Goal: Task Accomplishment & Management: Manage account settings

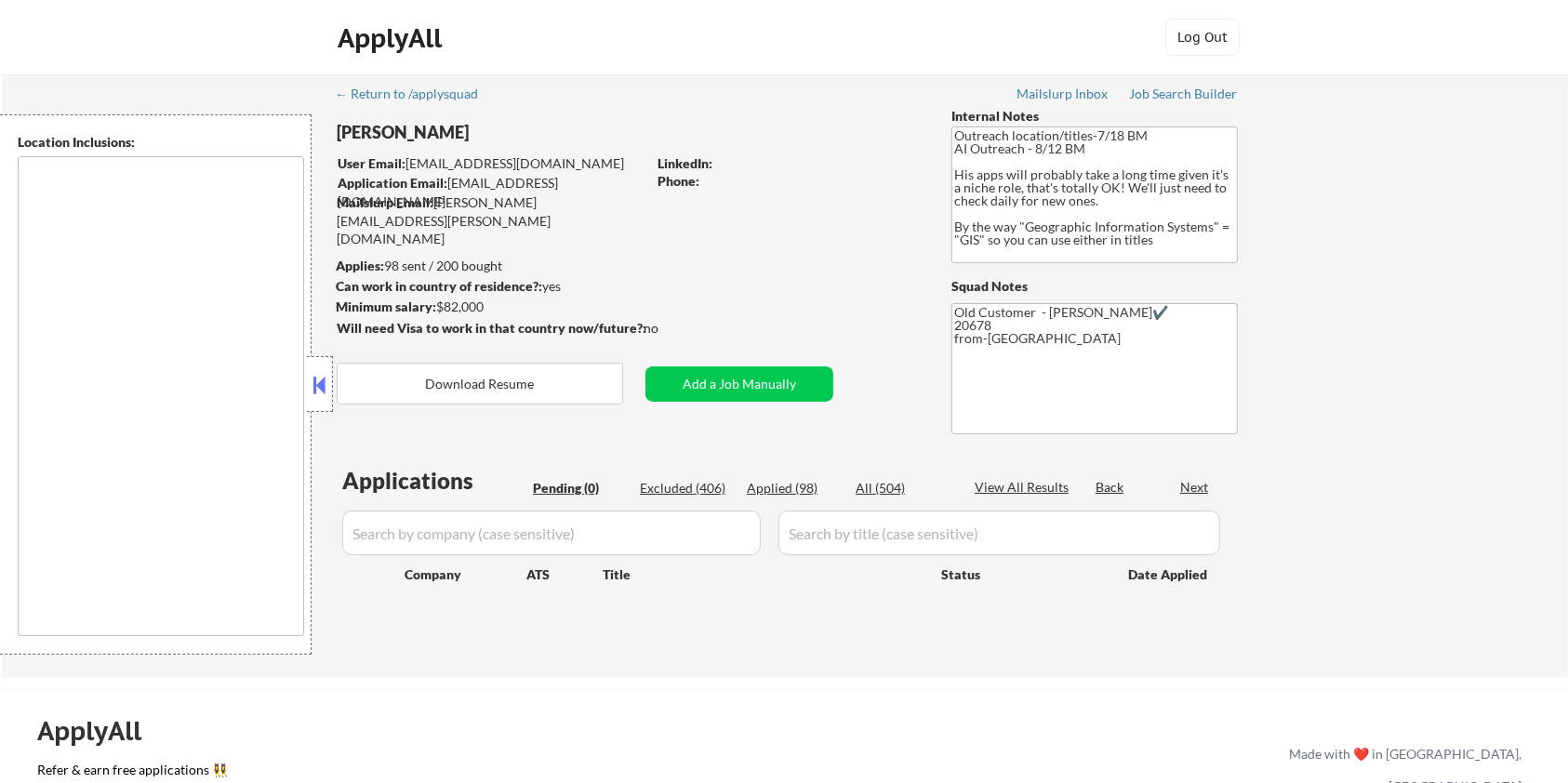
type textarea "Remote US Washington DC Baltimore MD Alexandria VA Arlington VA Chevy Chase MD …"
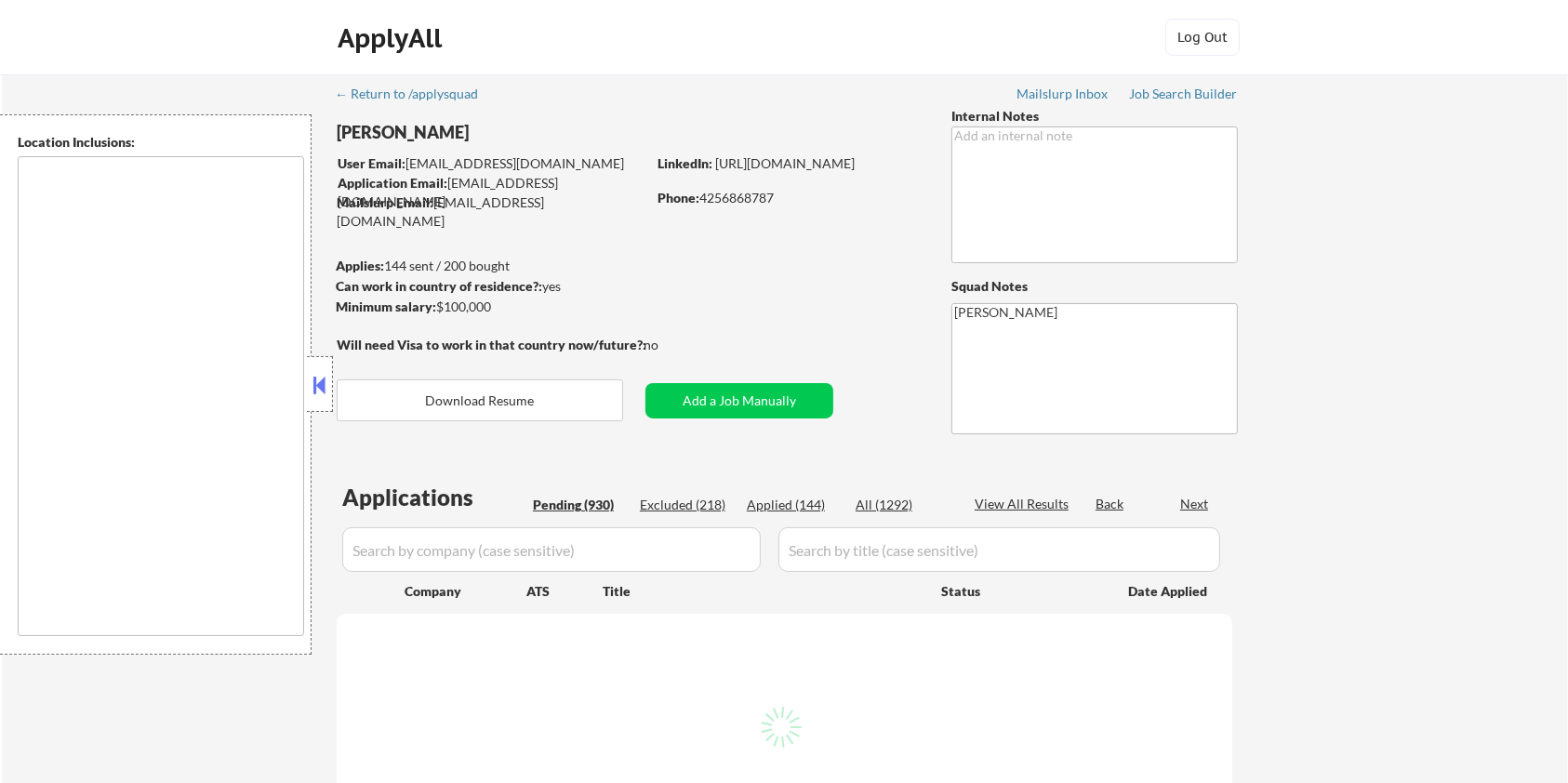
type textarea "[GEOGRAPHIC_DATA], [GEOGRAPHIC_DATA] [GEOGRAPHIC_DATA], [GEOGRAPHIC_DATA] [GEOG…"
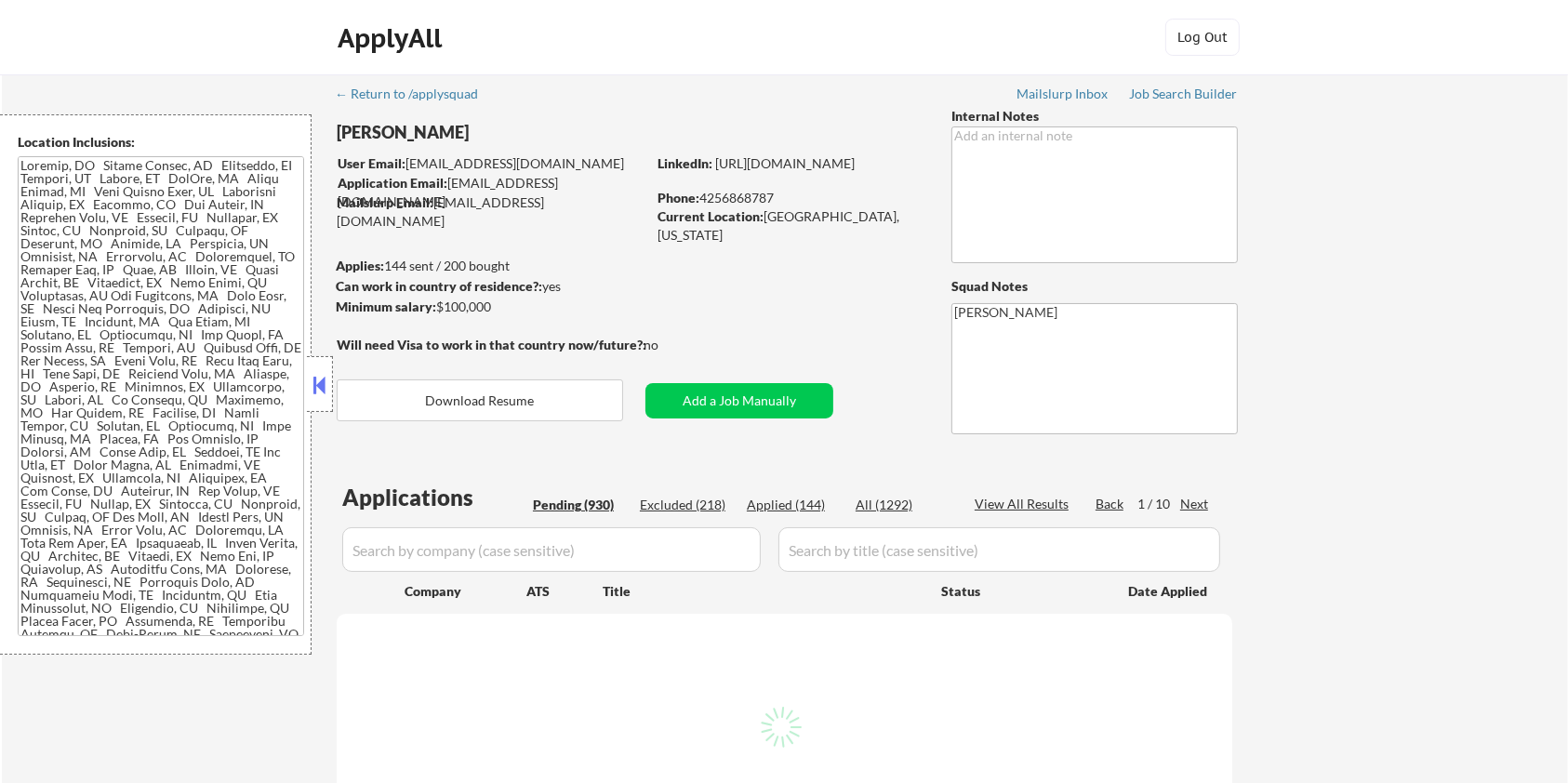
select select ""pending""
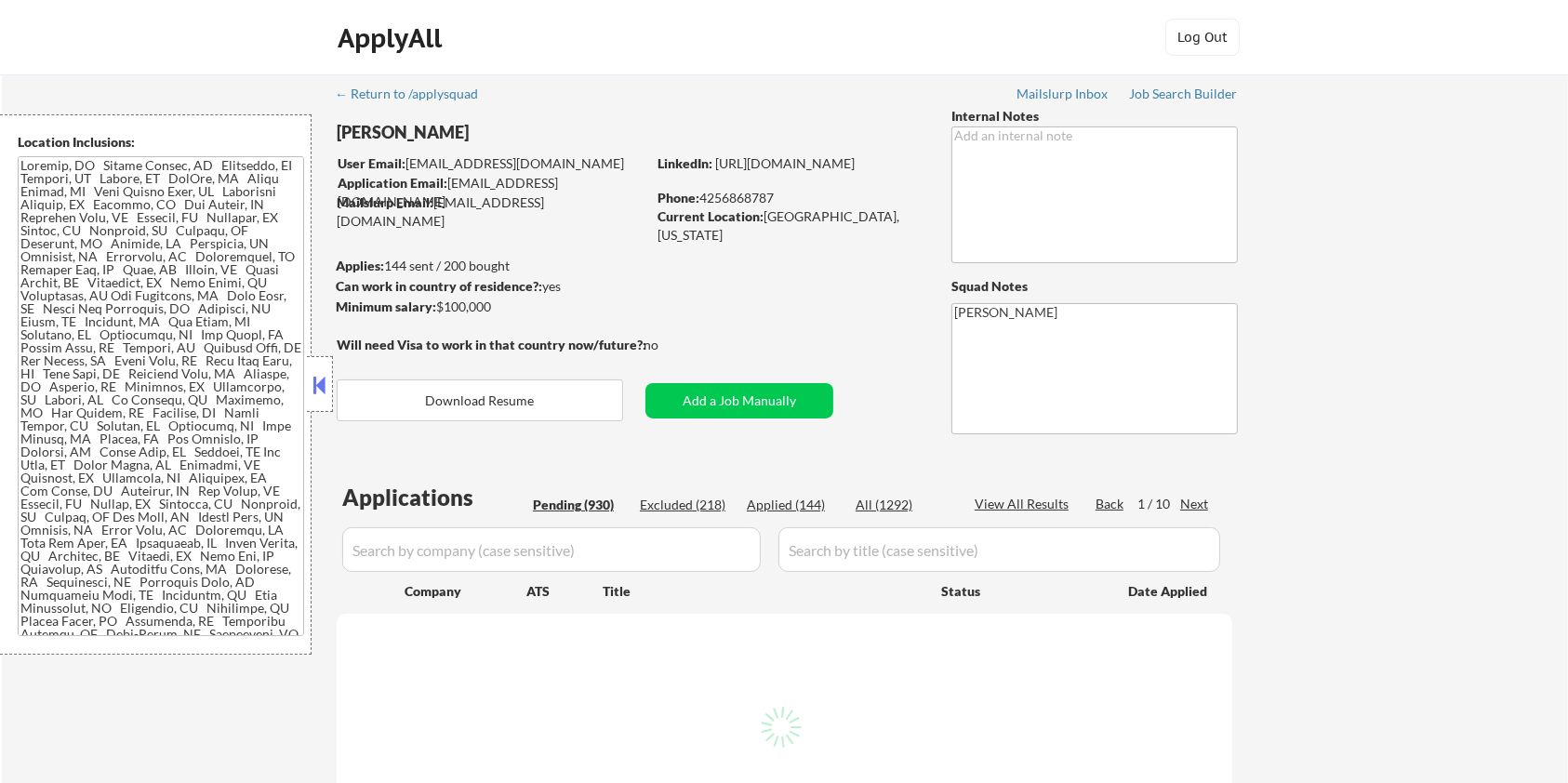
select select ""pending""
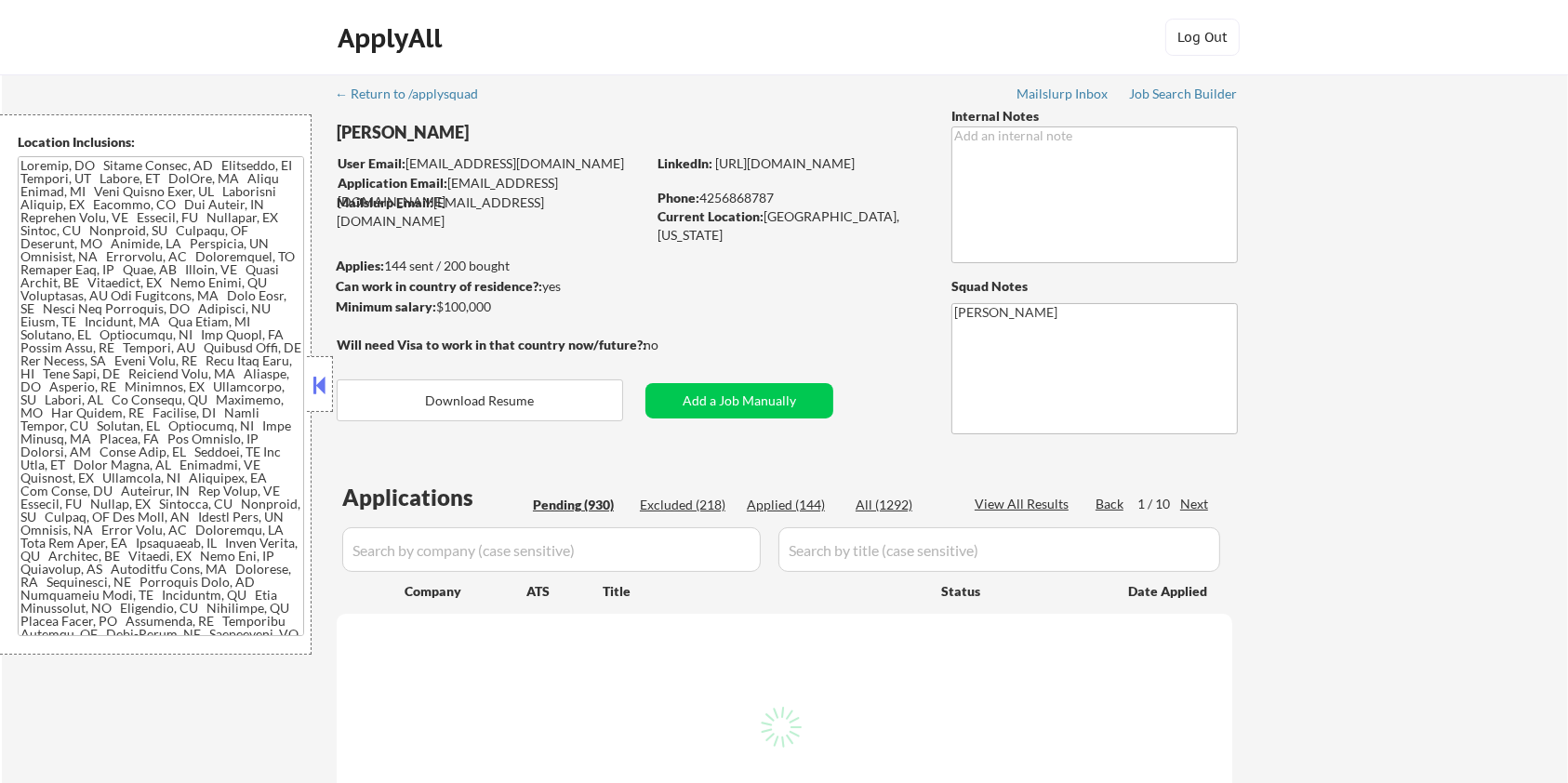
select select ""pending""
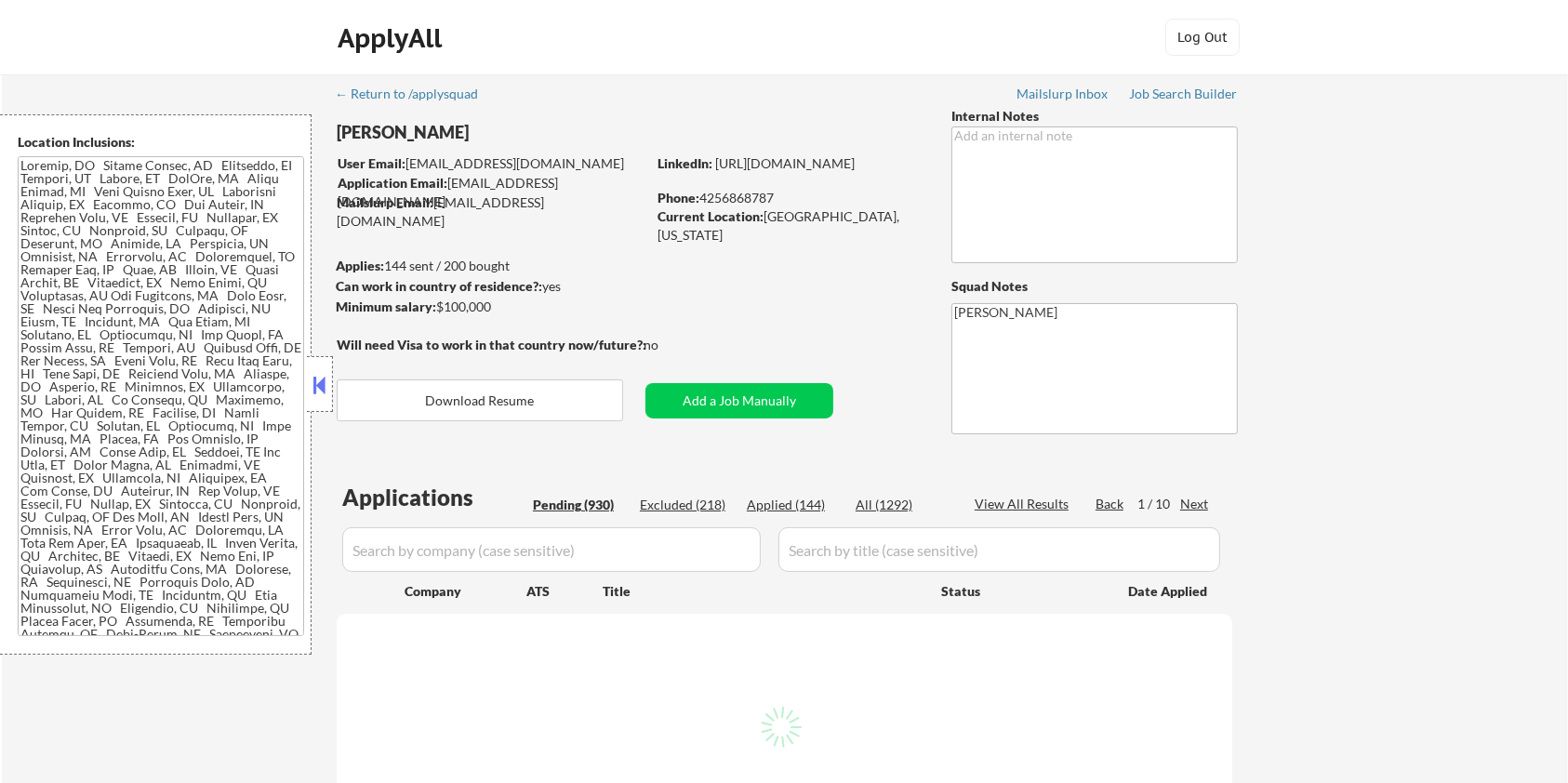
select select ""pending""
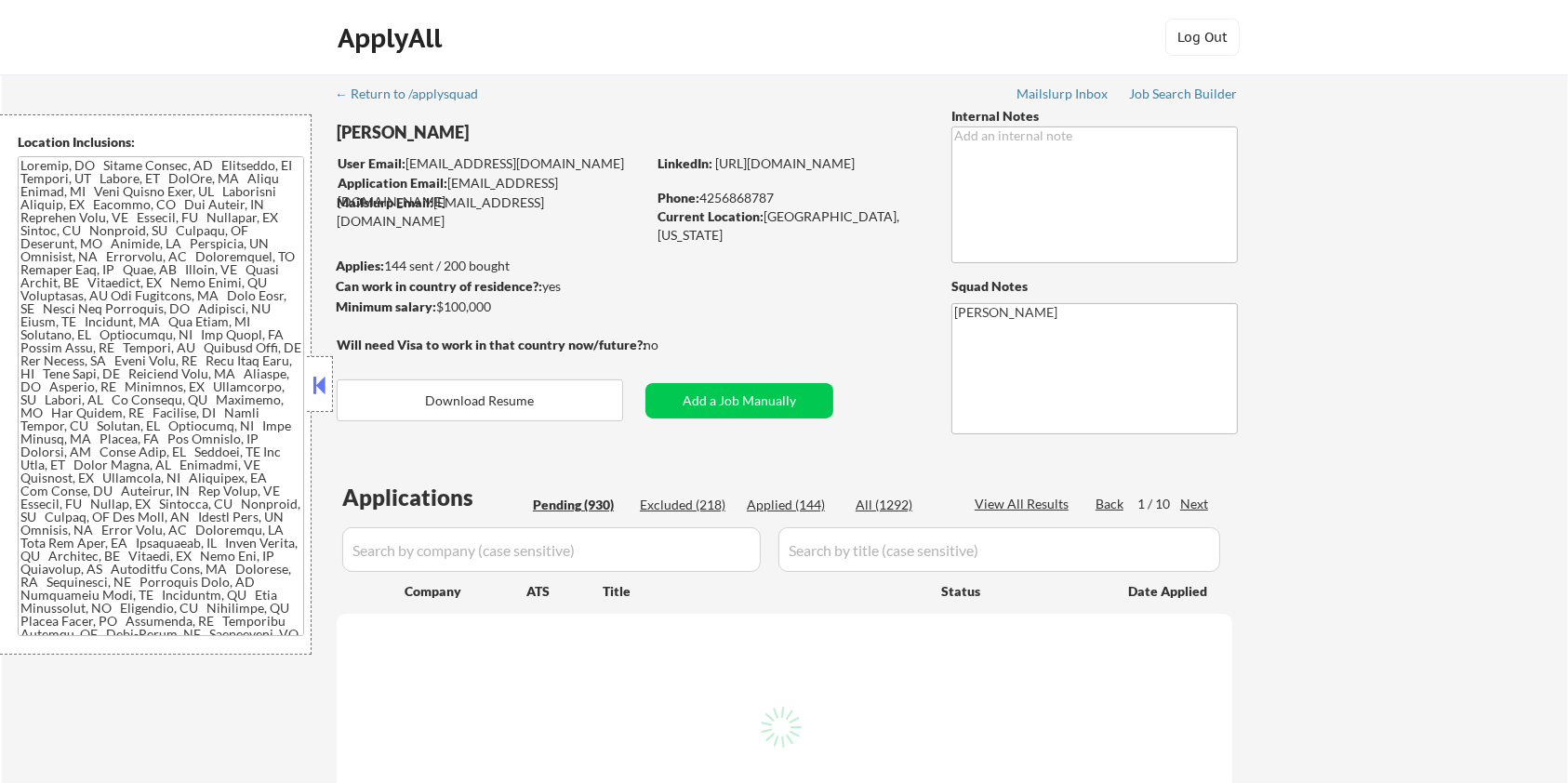
select select ""pending""
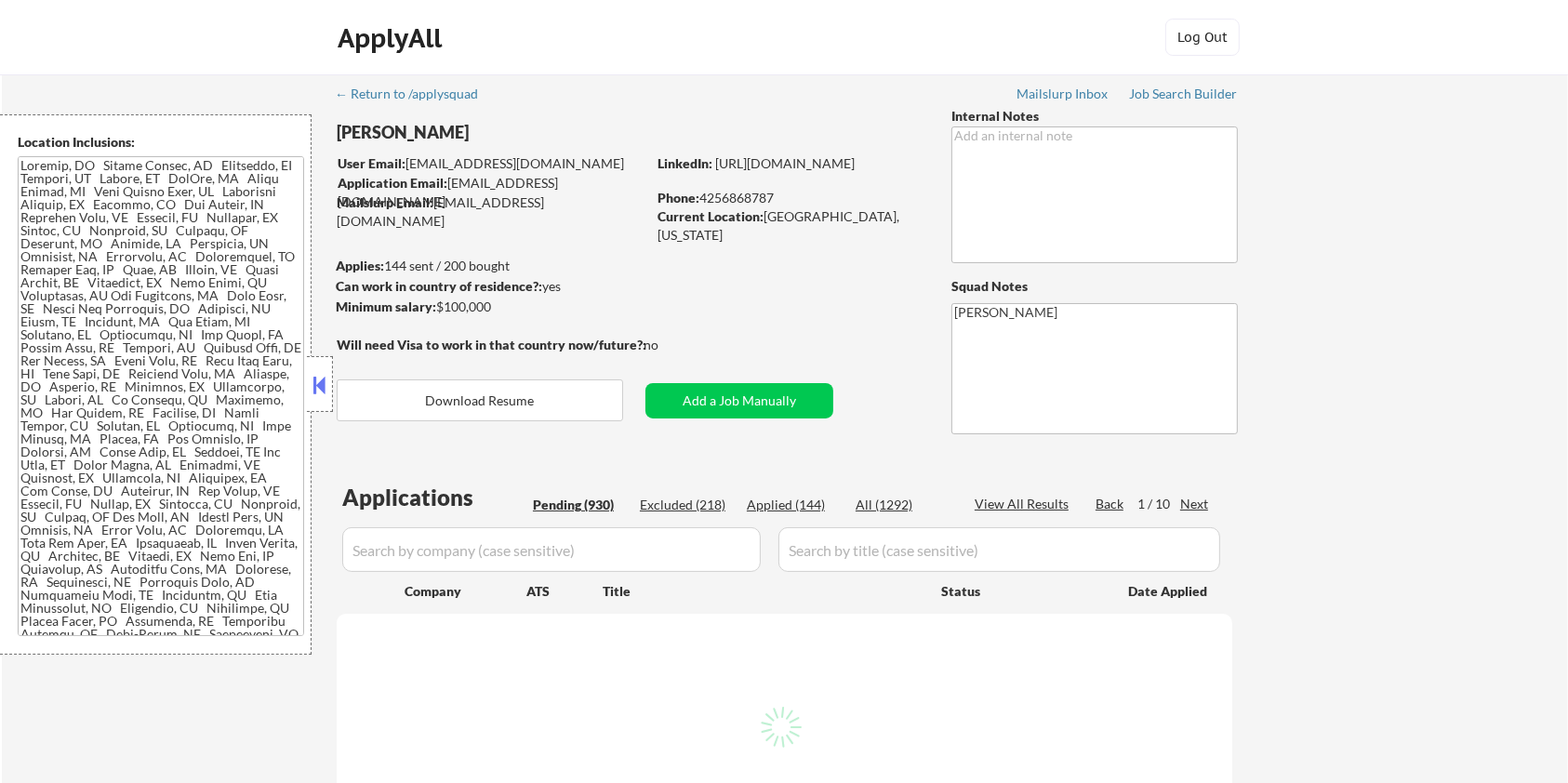
select select ""pending""
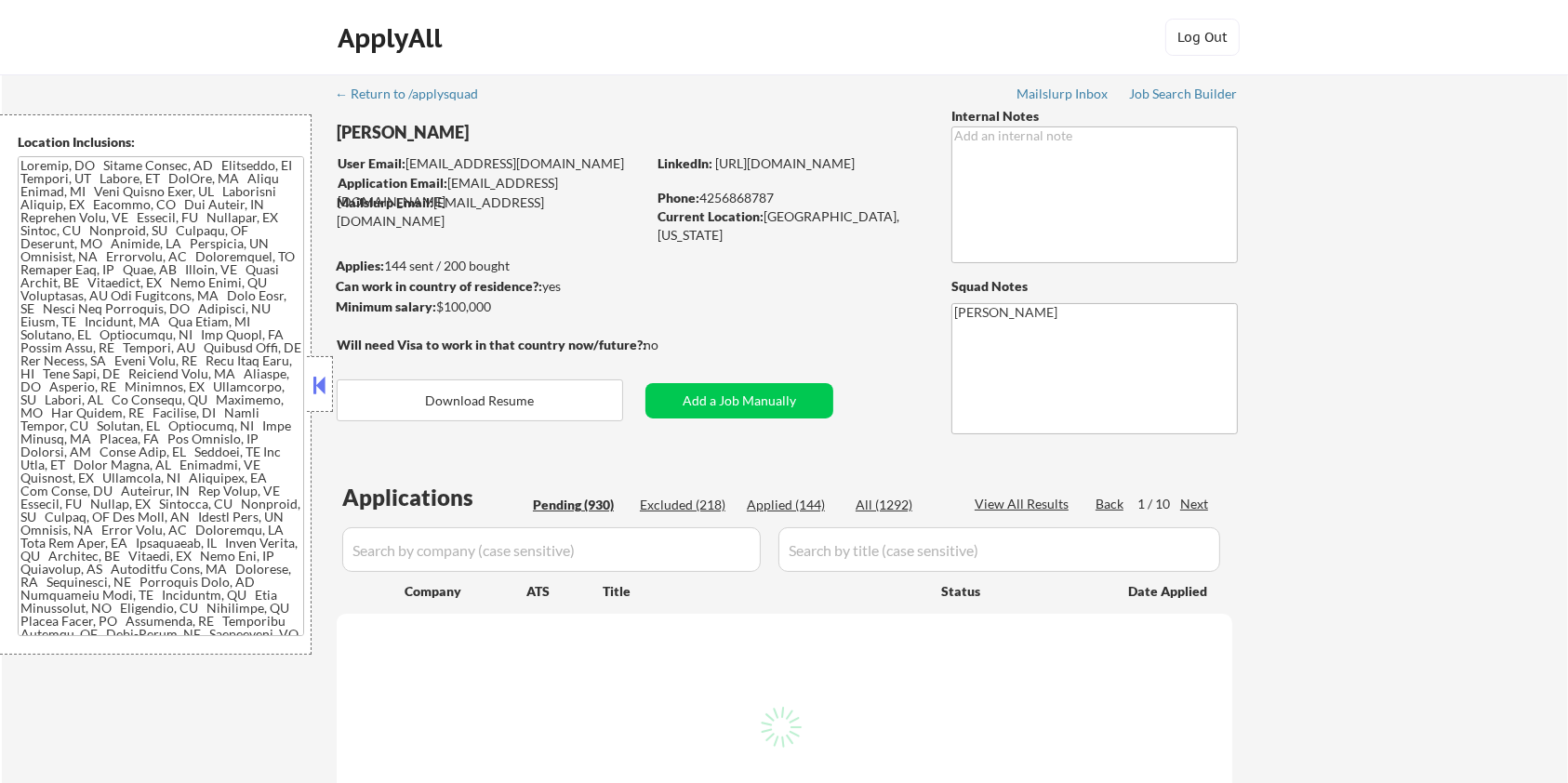
select select ""pending""
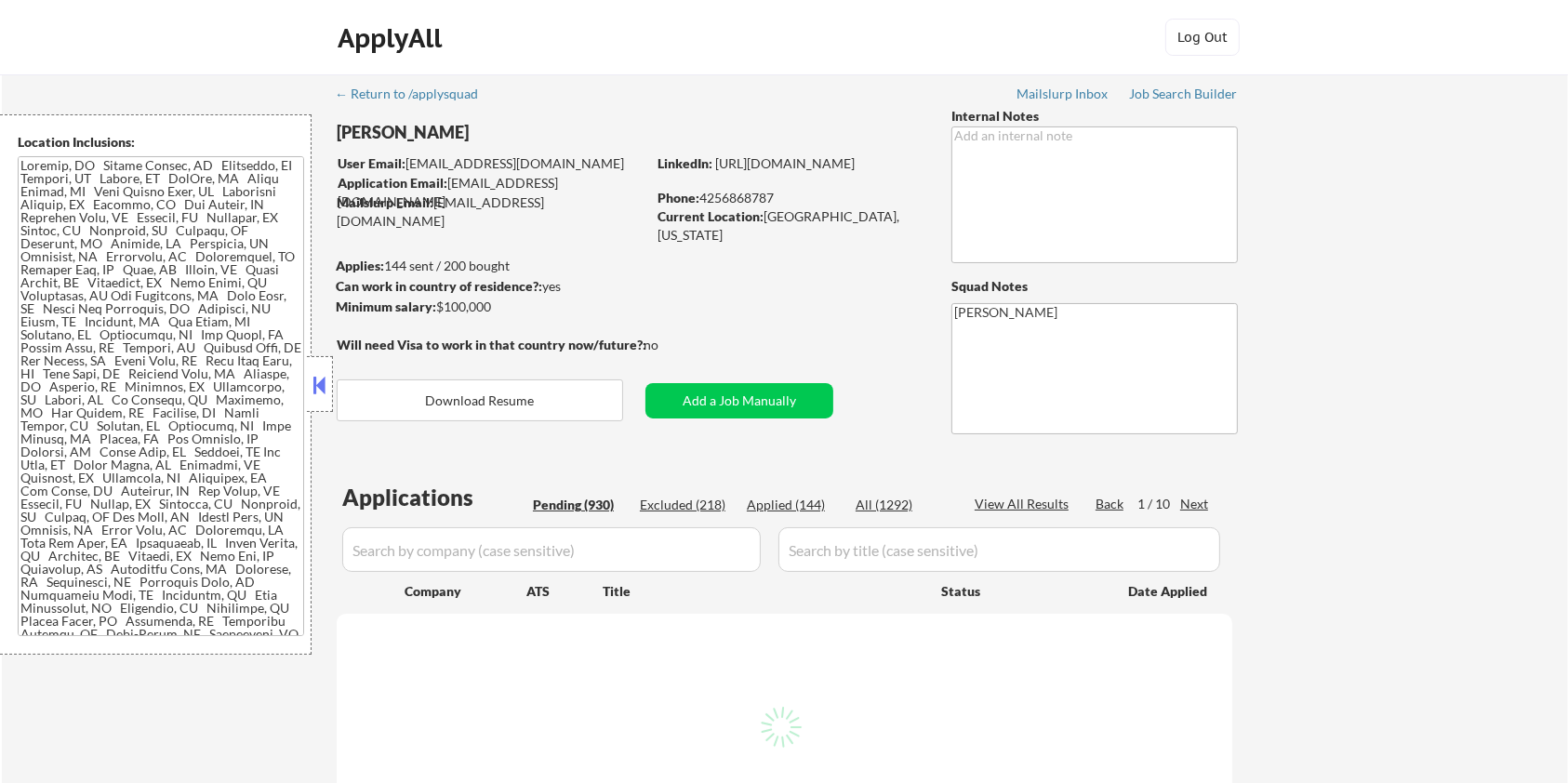
select select ""pending""
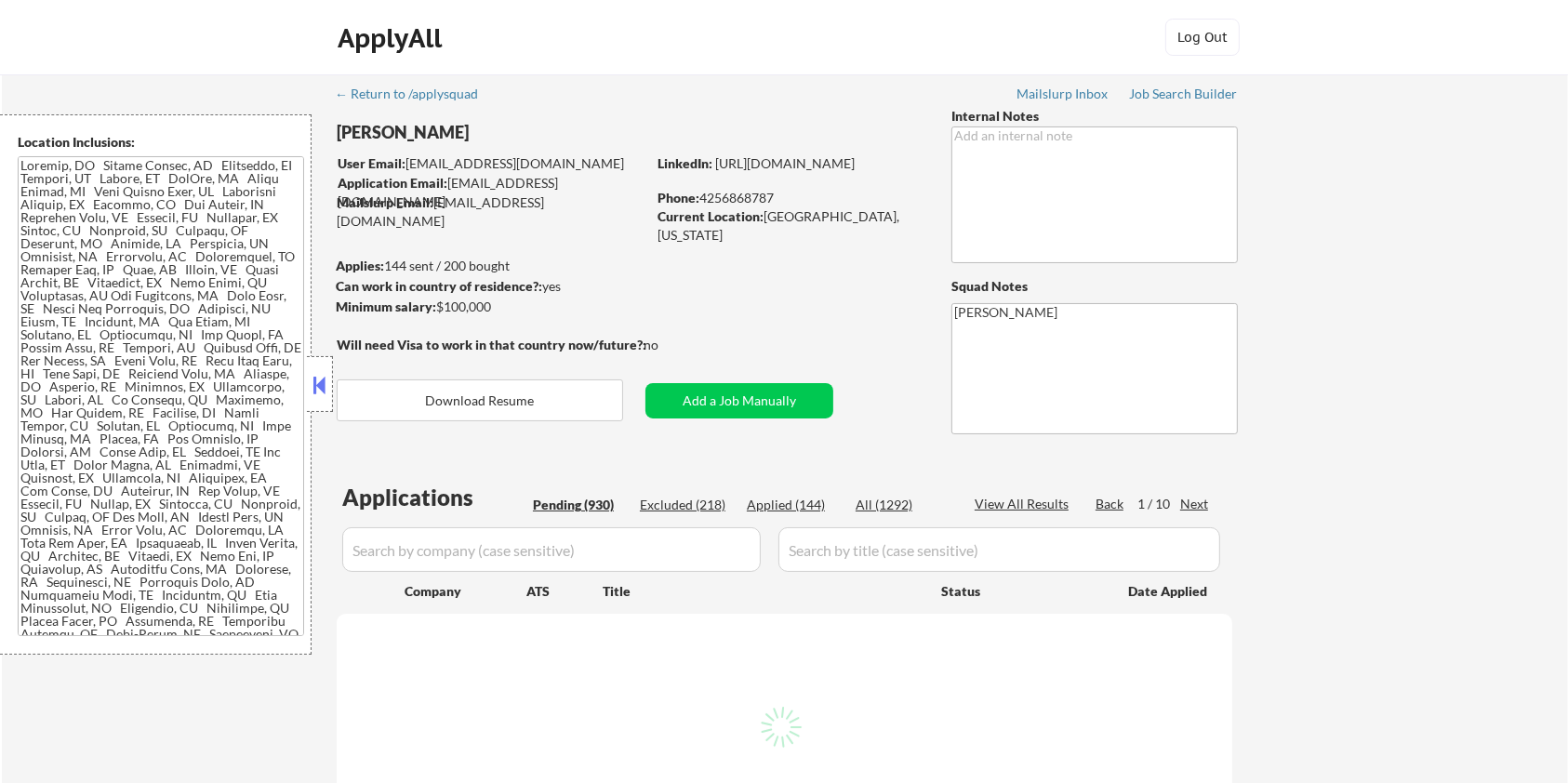
select select ""pending""
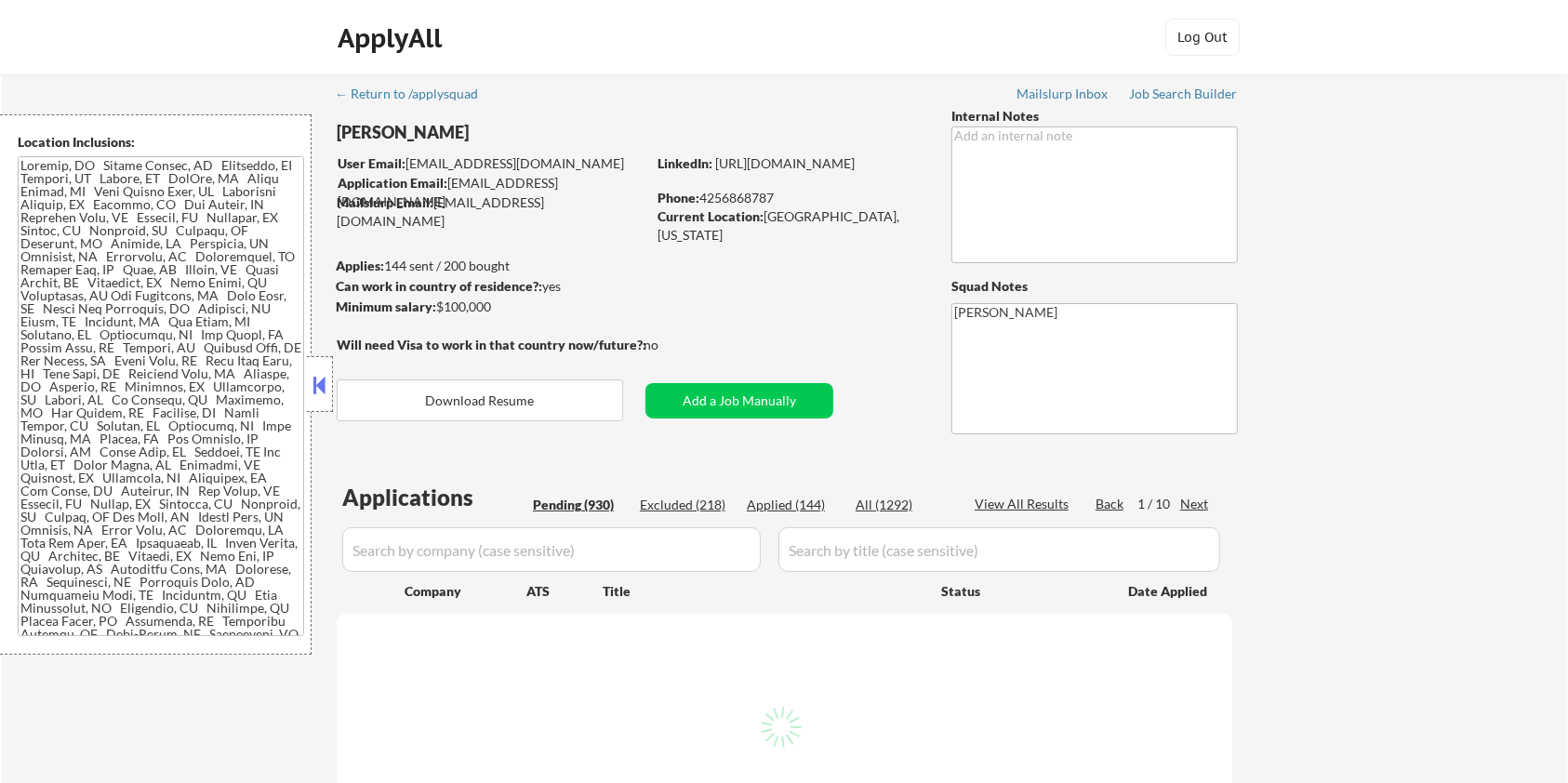
select select ""pending""
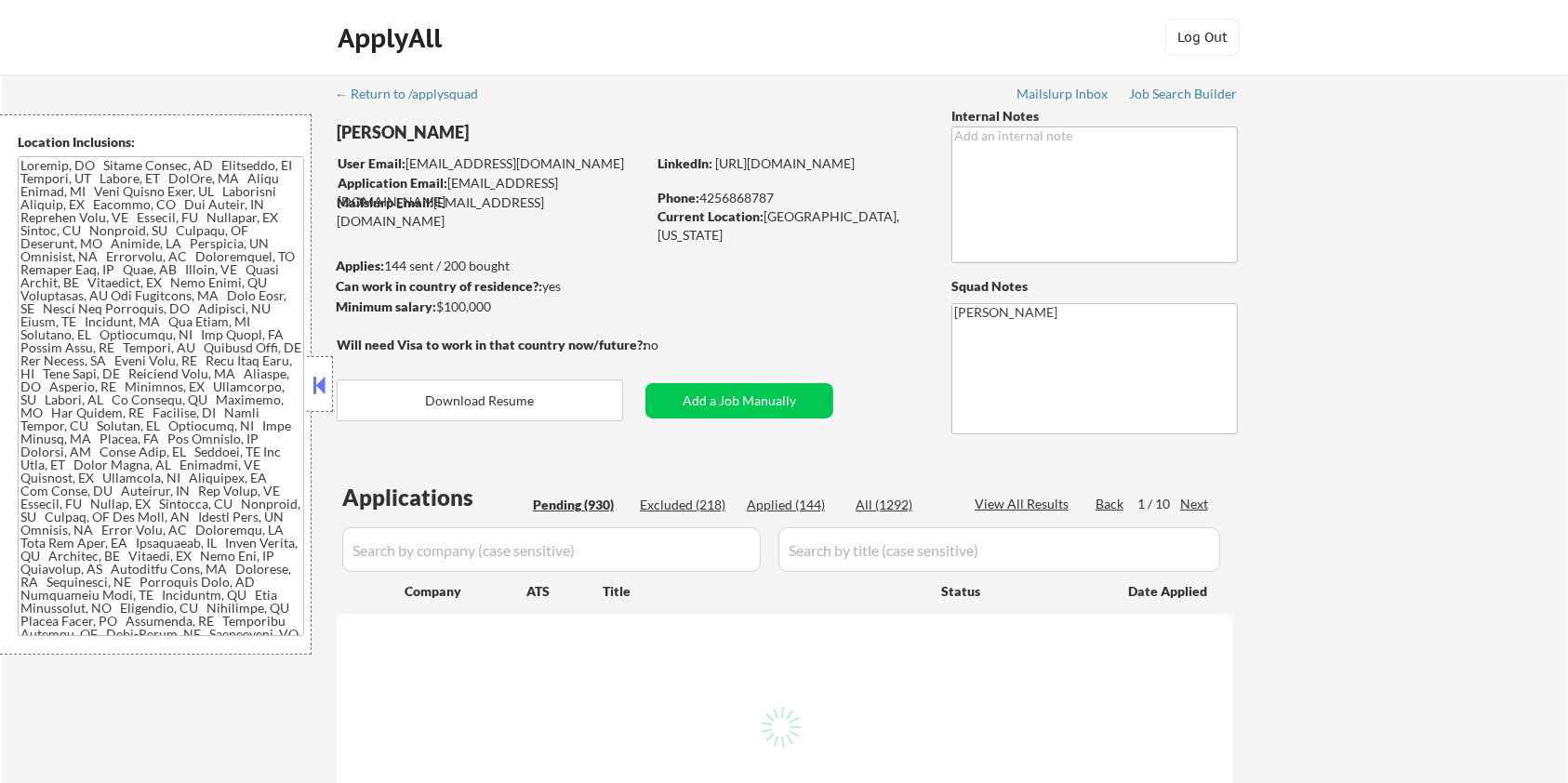
select select ""pending""
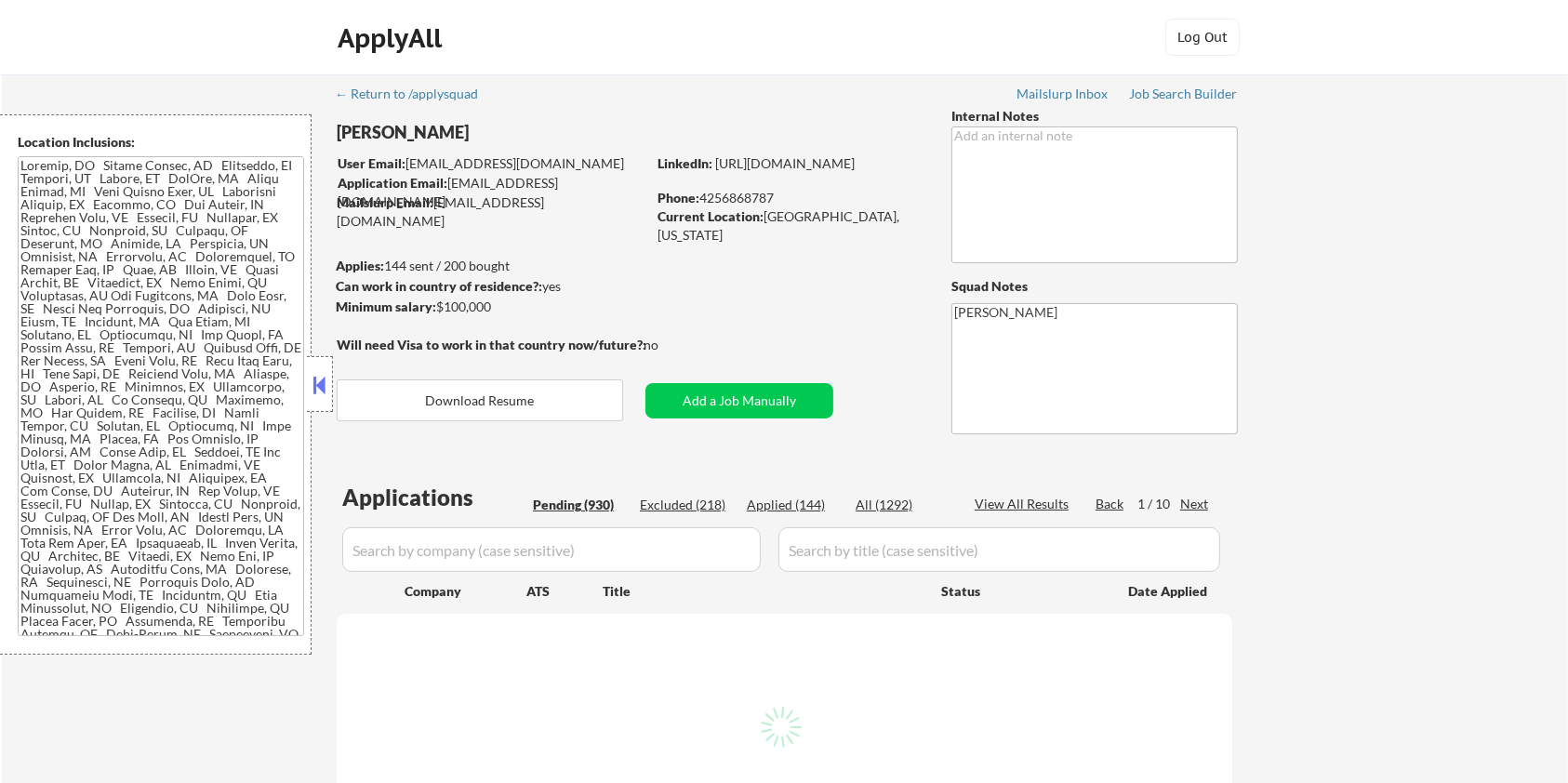
select select ""pending""
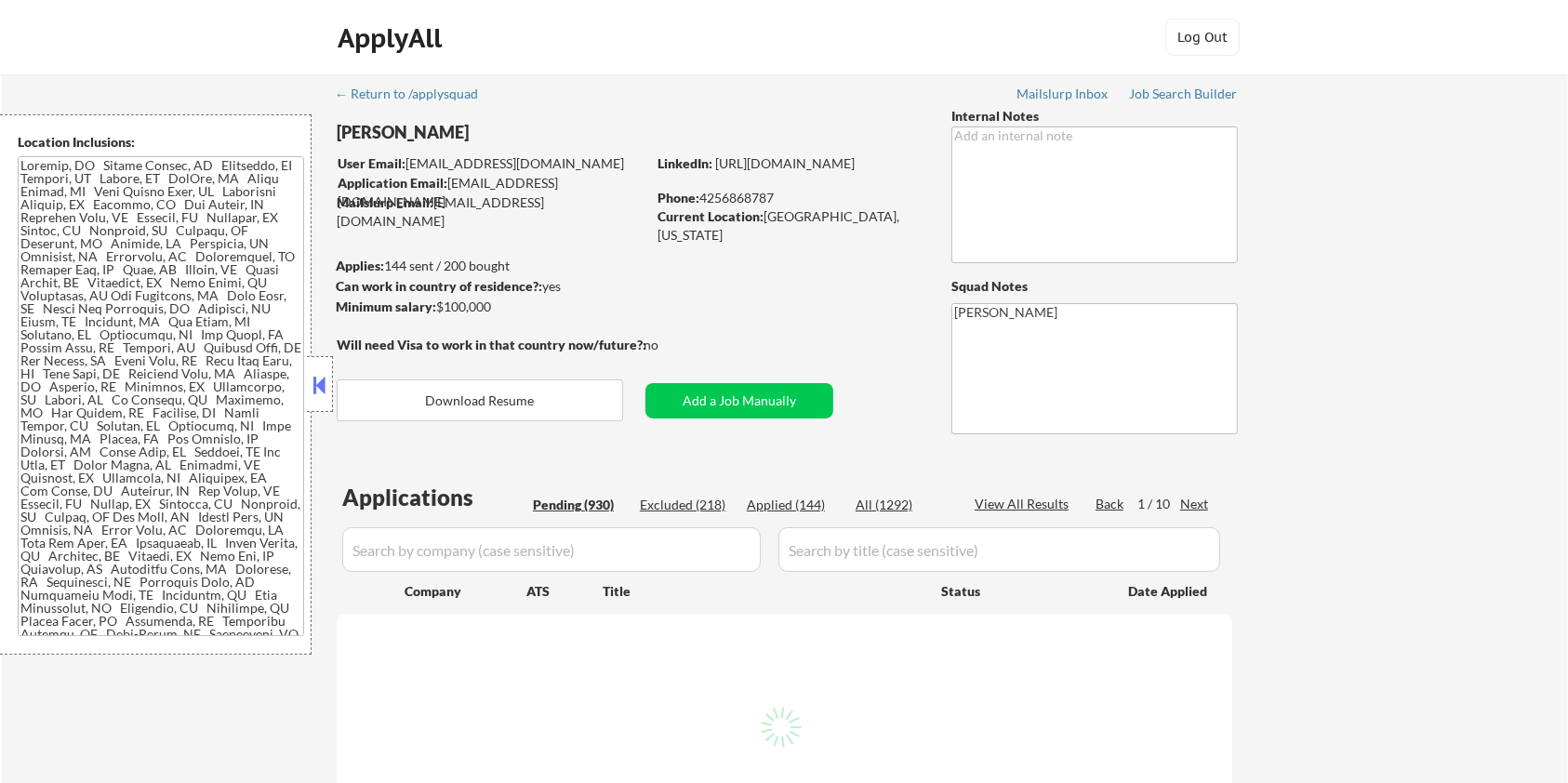
select select ""pending""
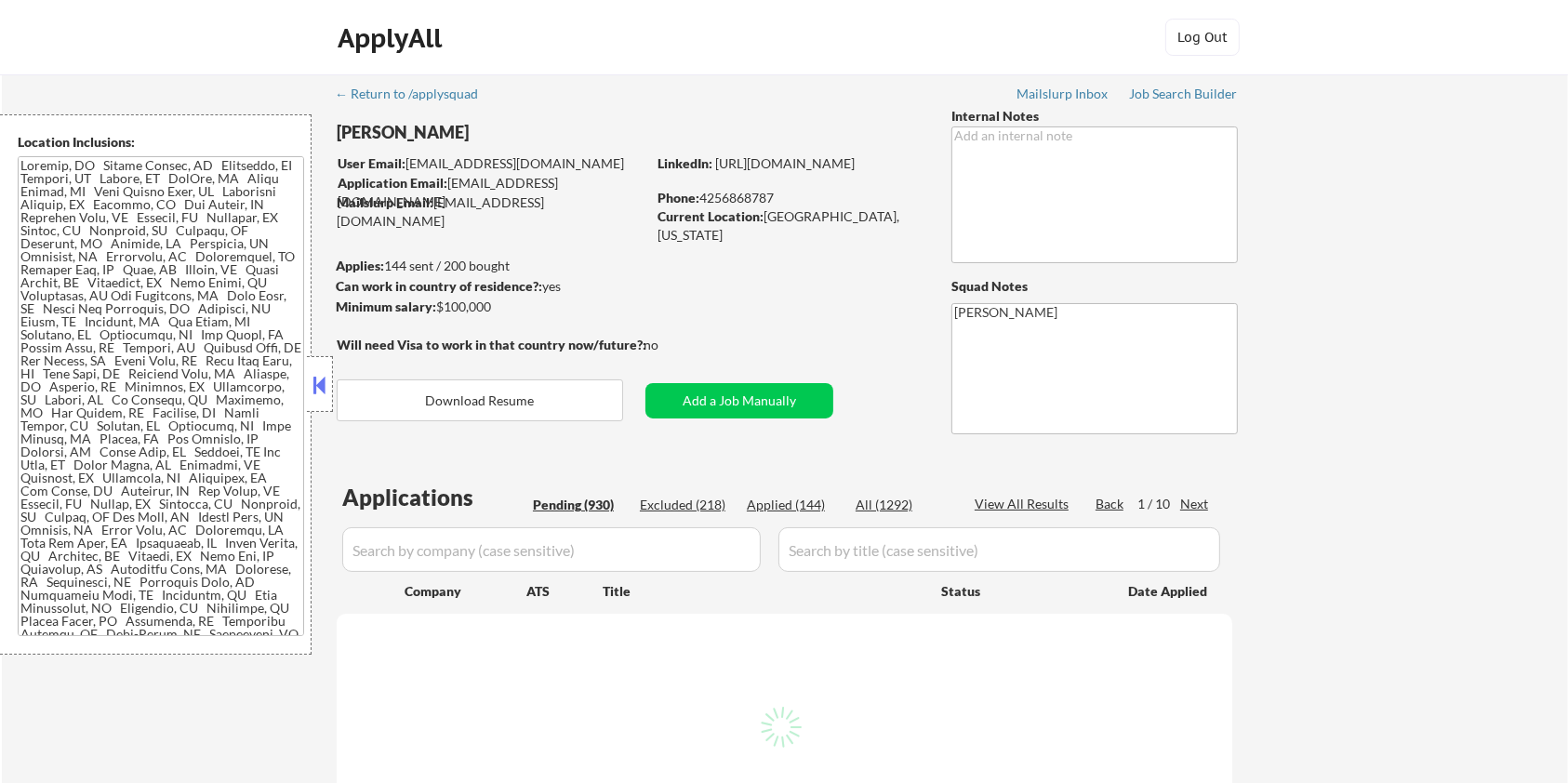
select select ""pending""
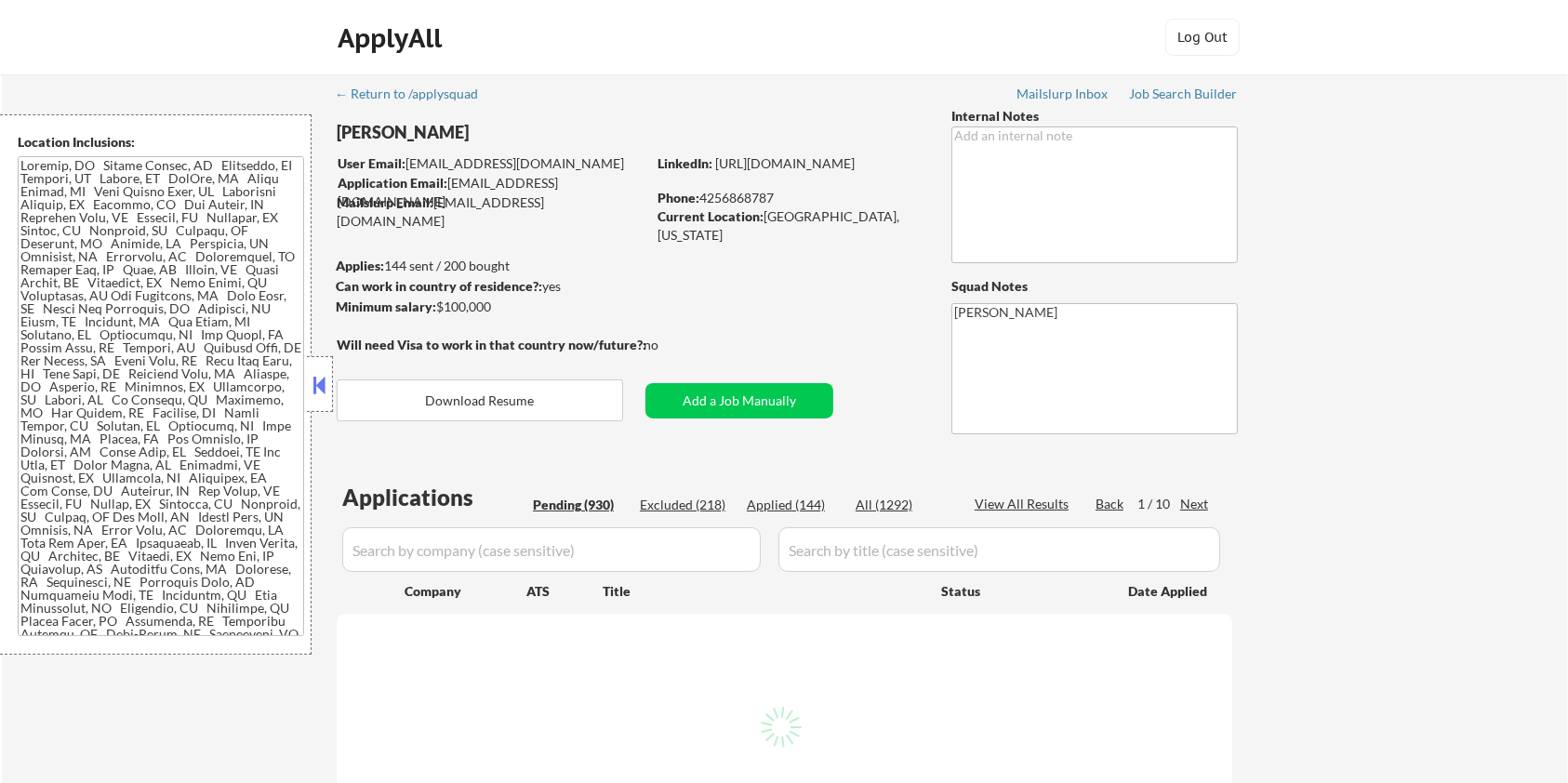
select select ""pending""
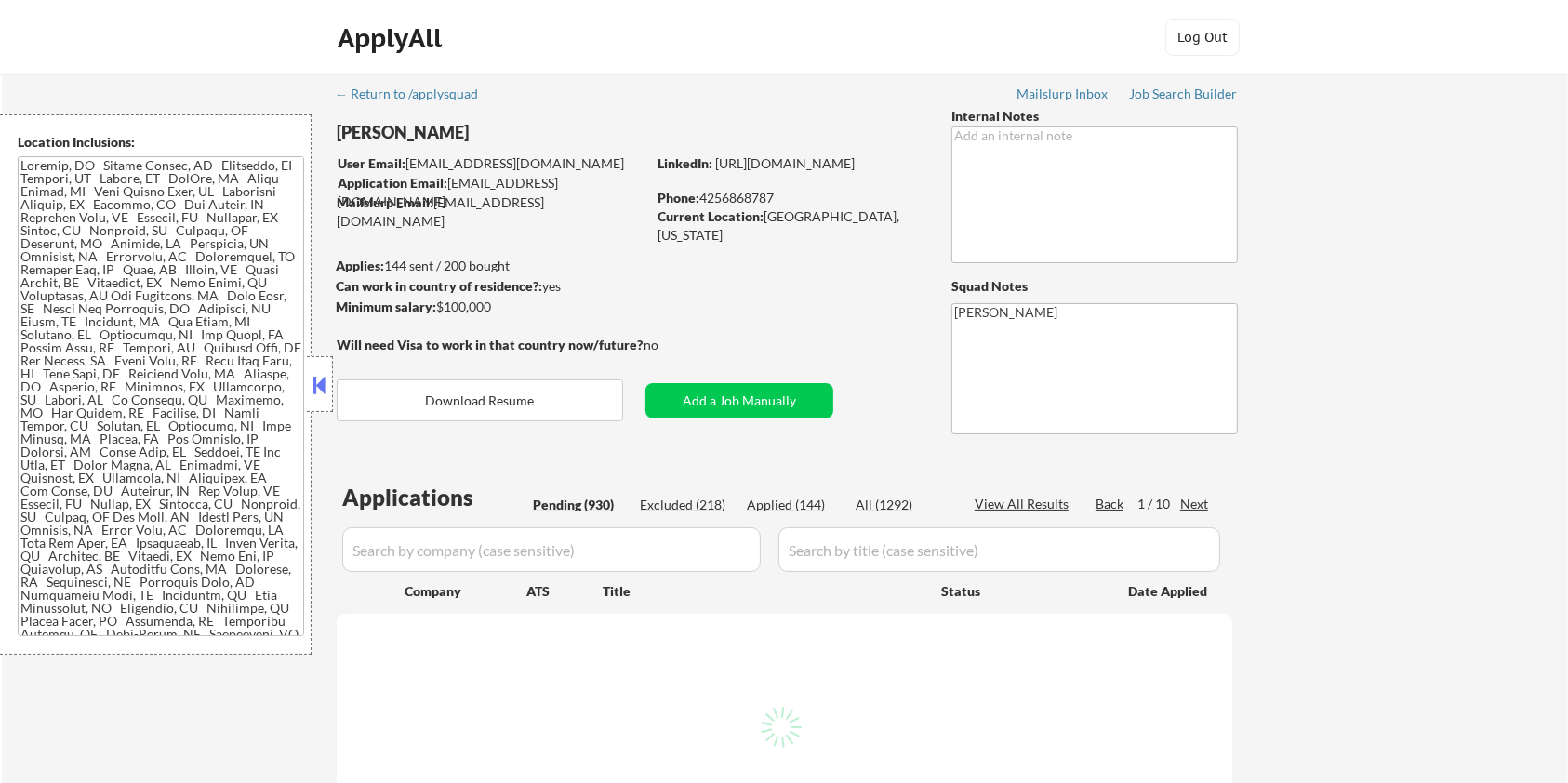
select select ""pending""
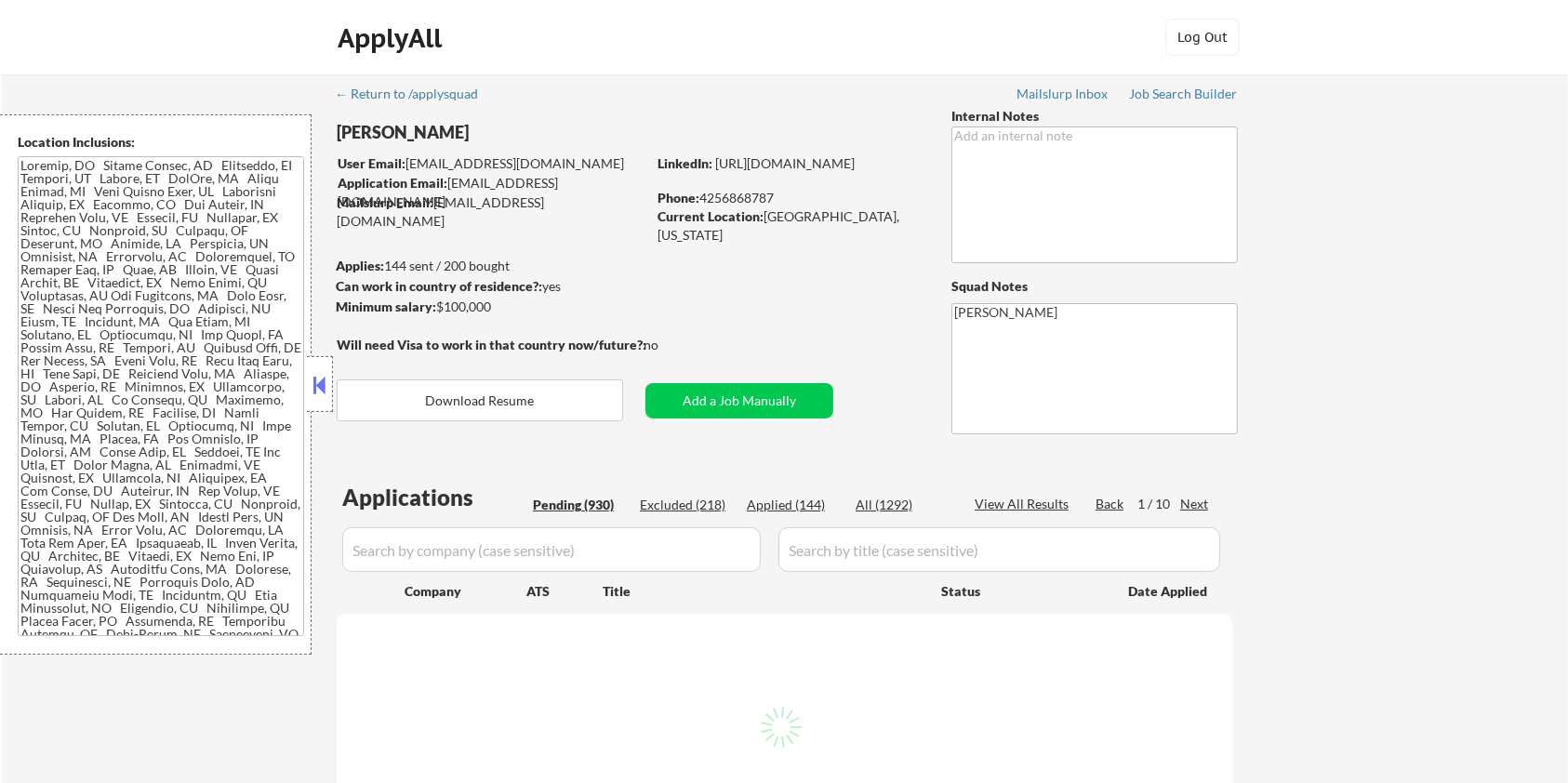
select select ""pending""
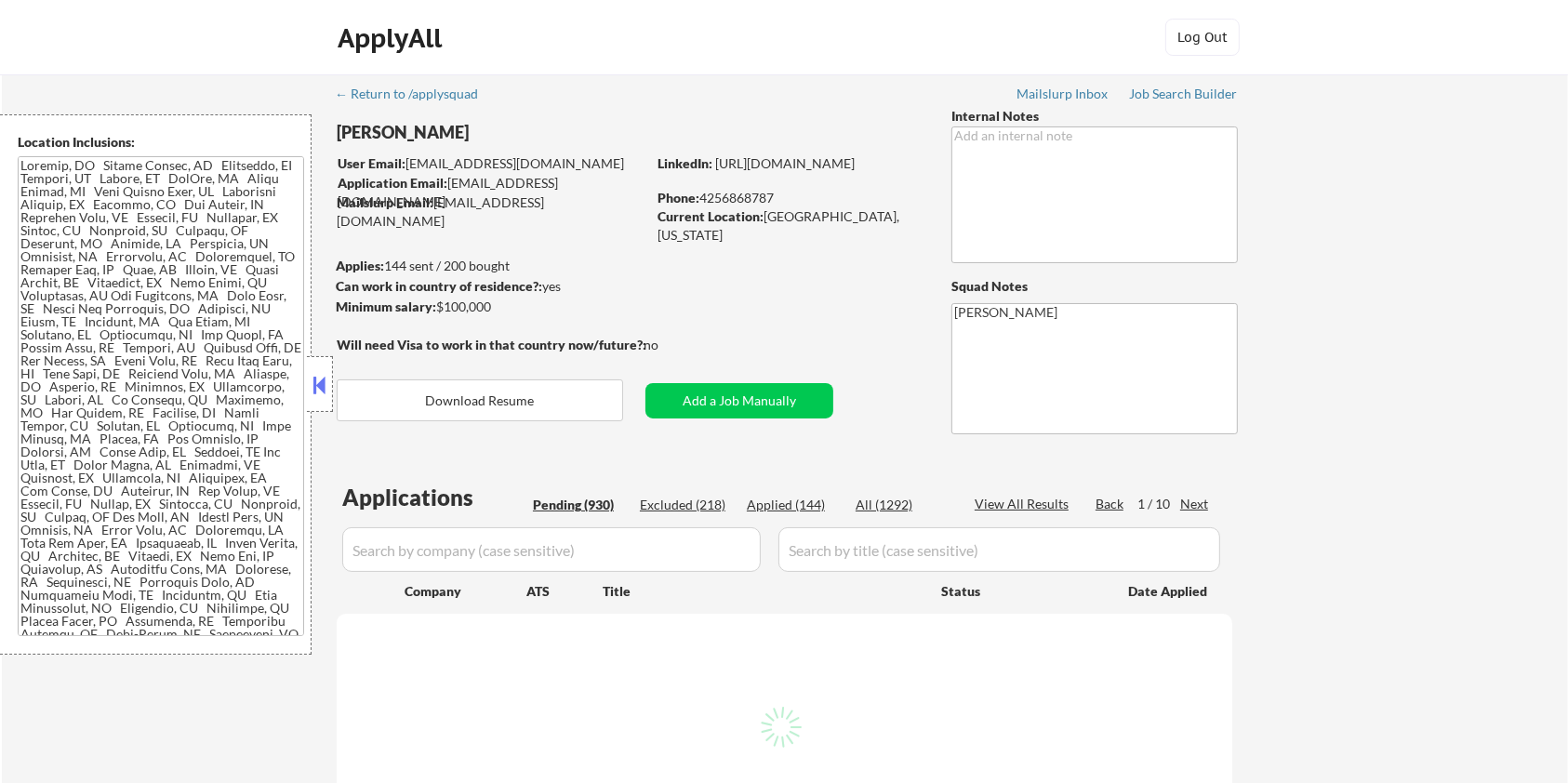
select select ""pending""
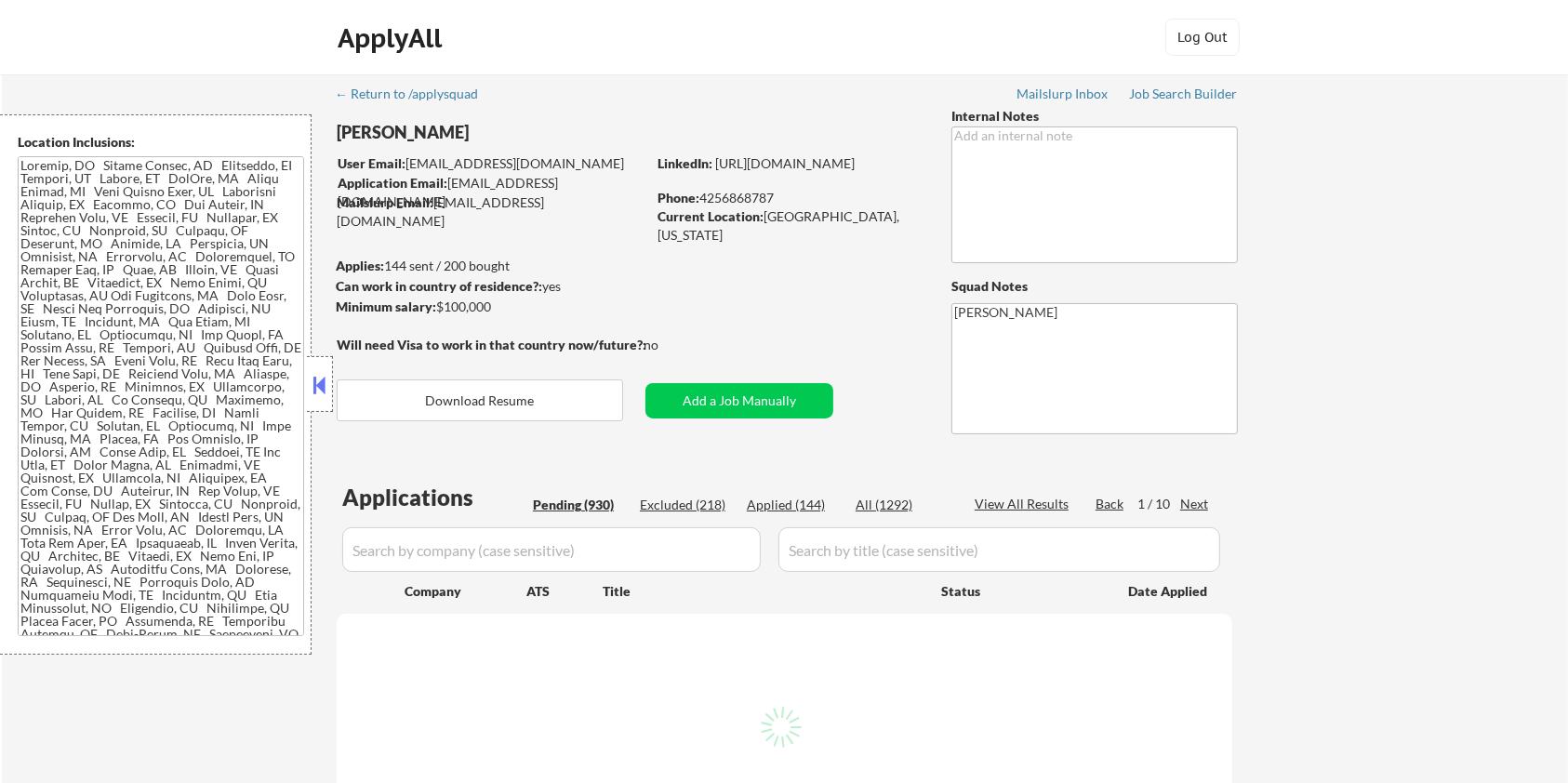
select select ""pending""
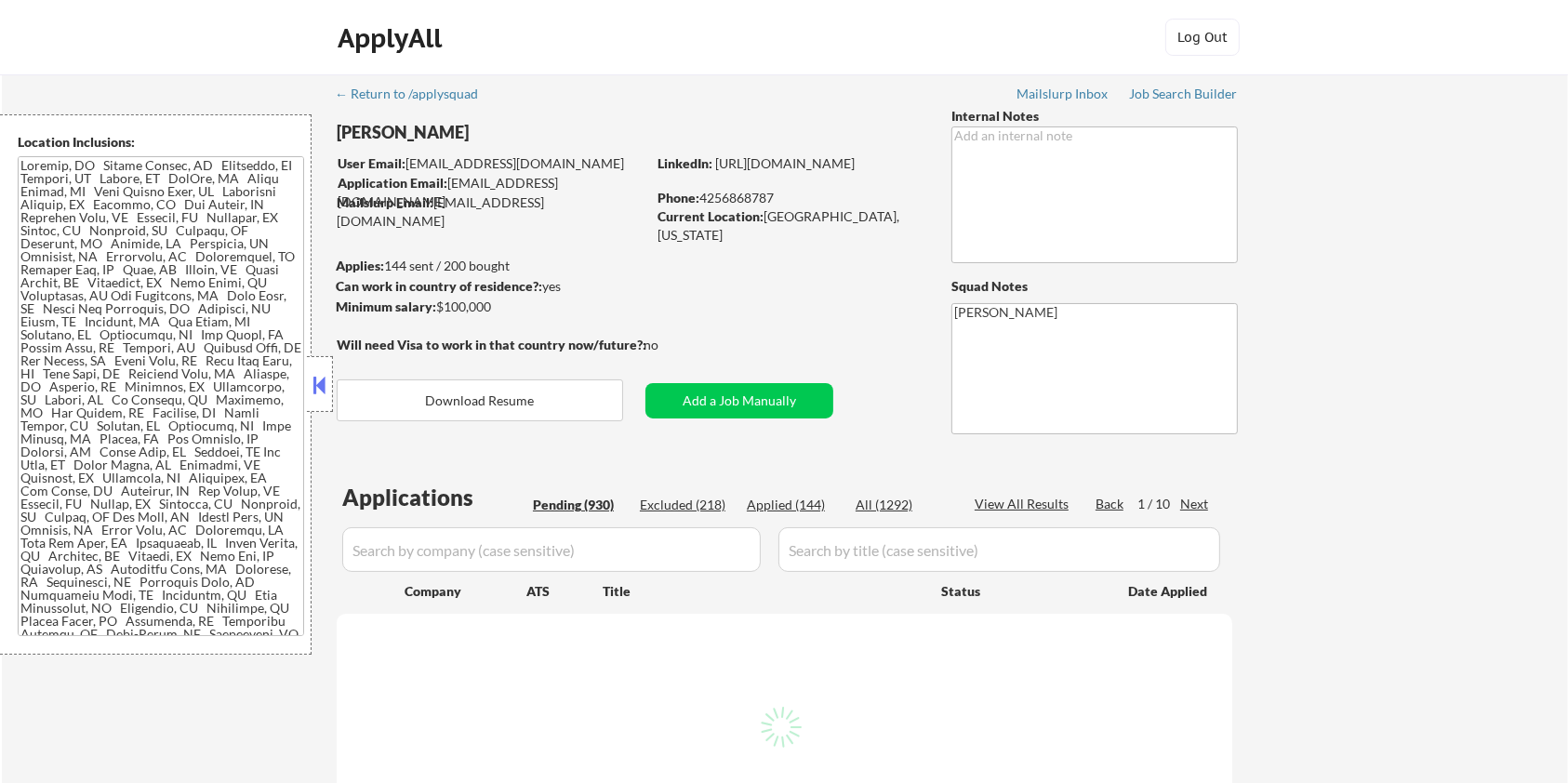
select select ""pending""
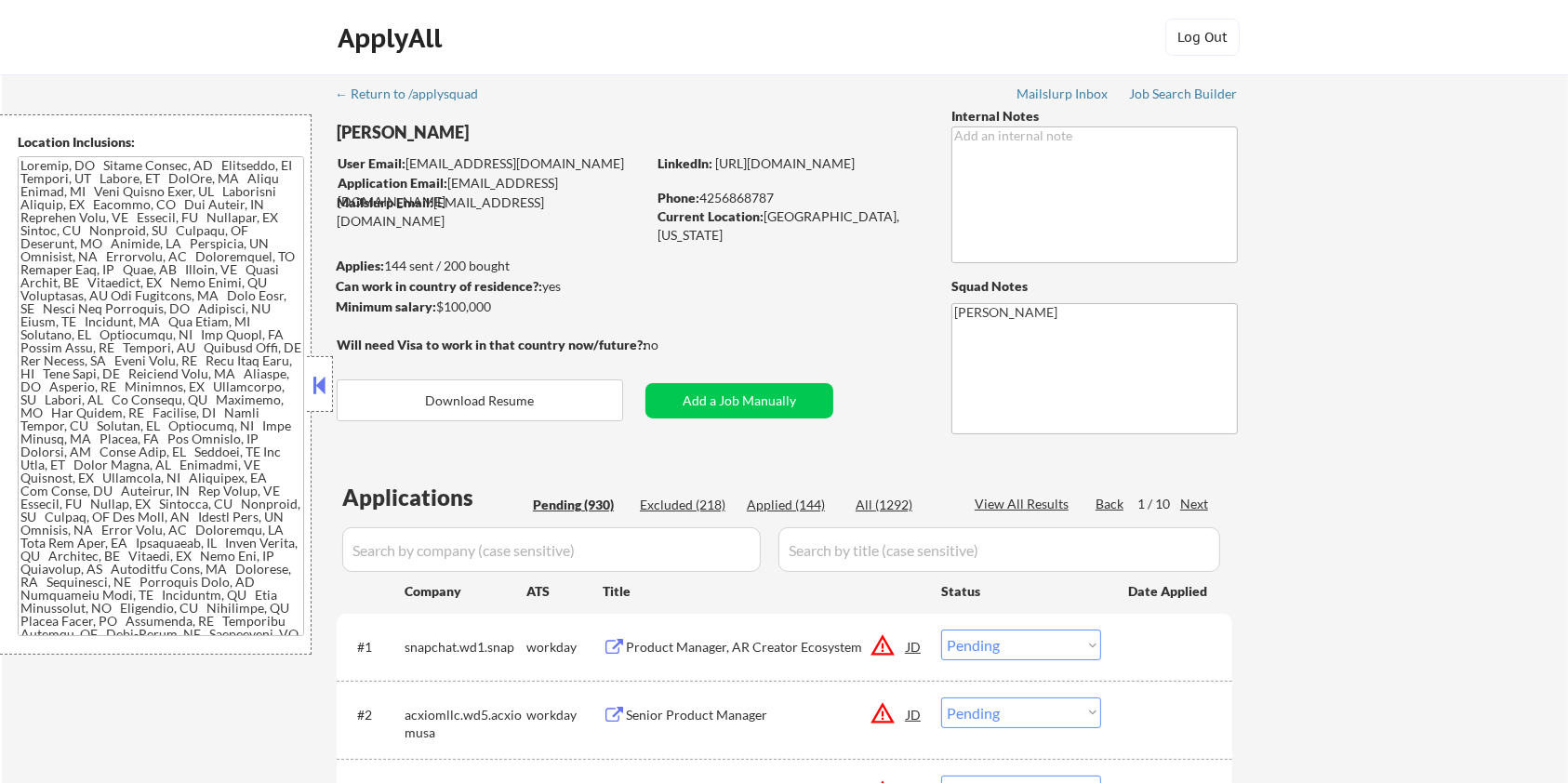
click at [1191, 498] on div "Next" at bounding box center [1195, 504] width 30 height 19
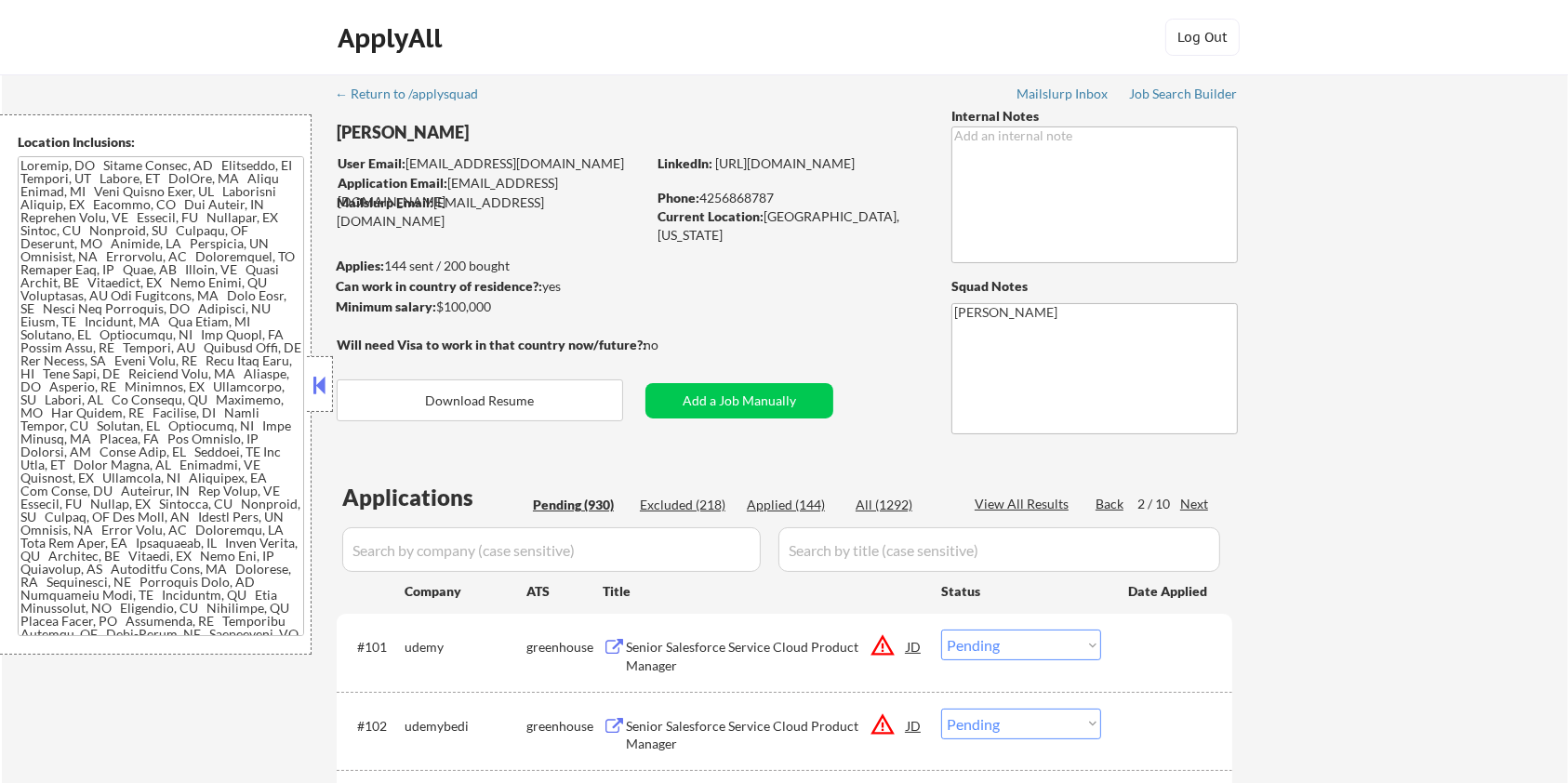
click at [1191, 498] on div "Next" at bounding box center [1195, 504] width 30 height 19
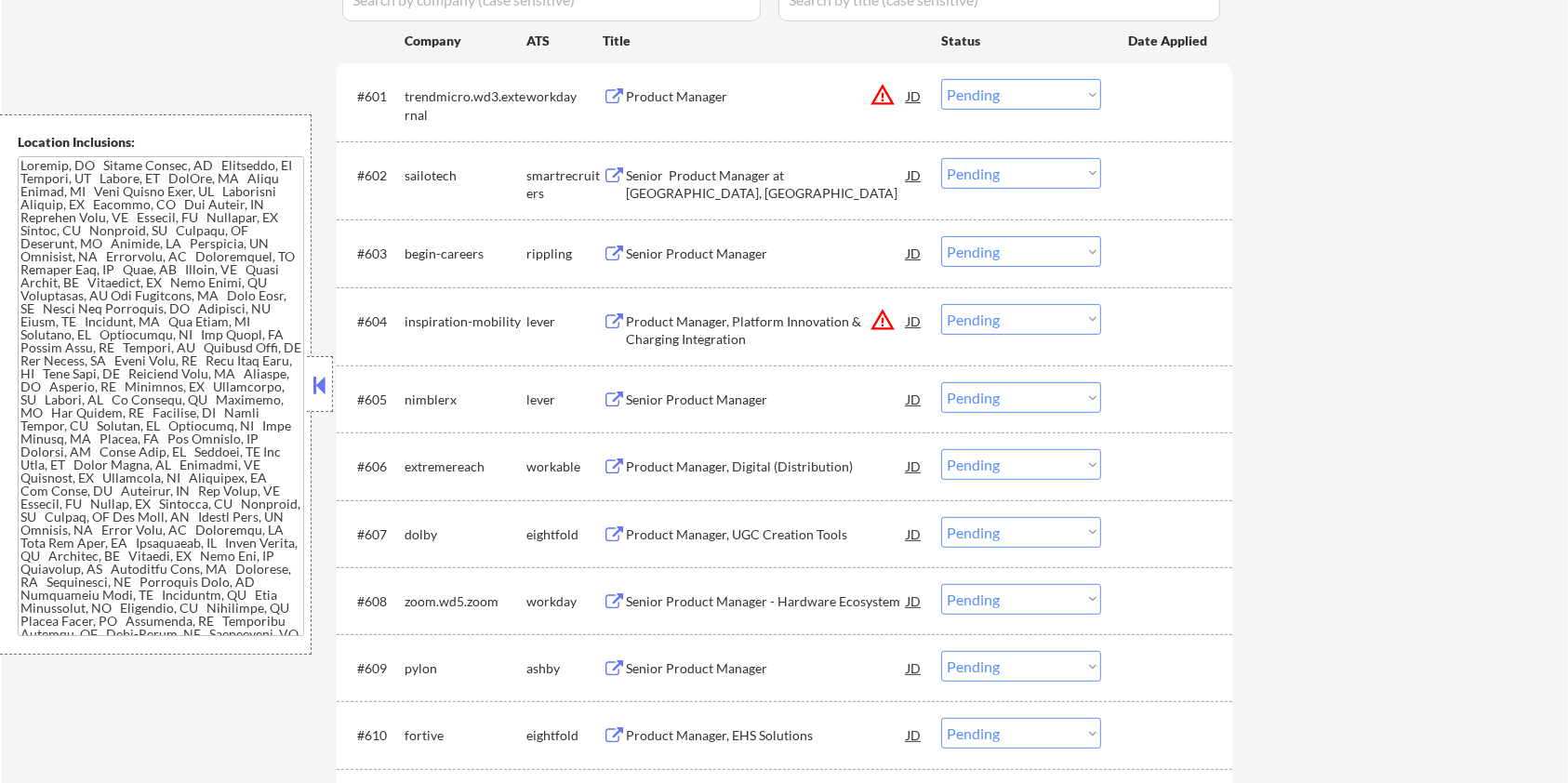
scroll to position [620, 0]
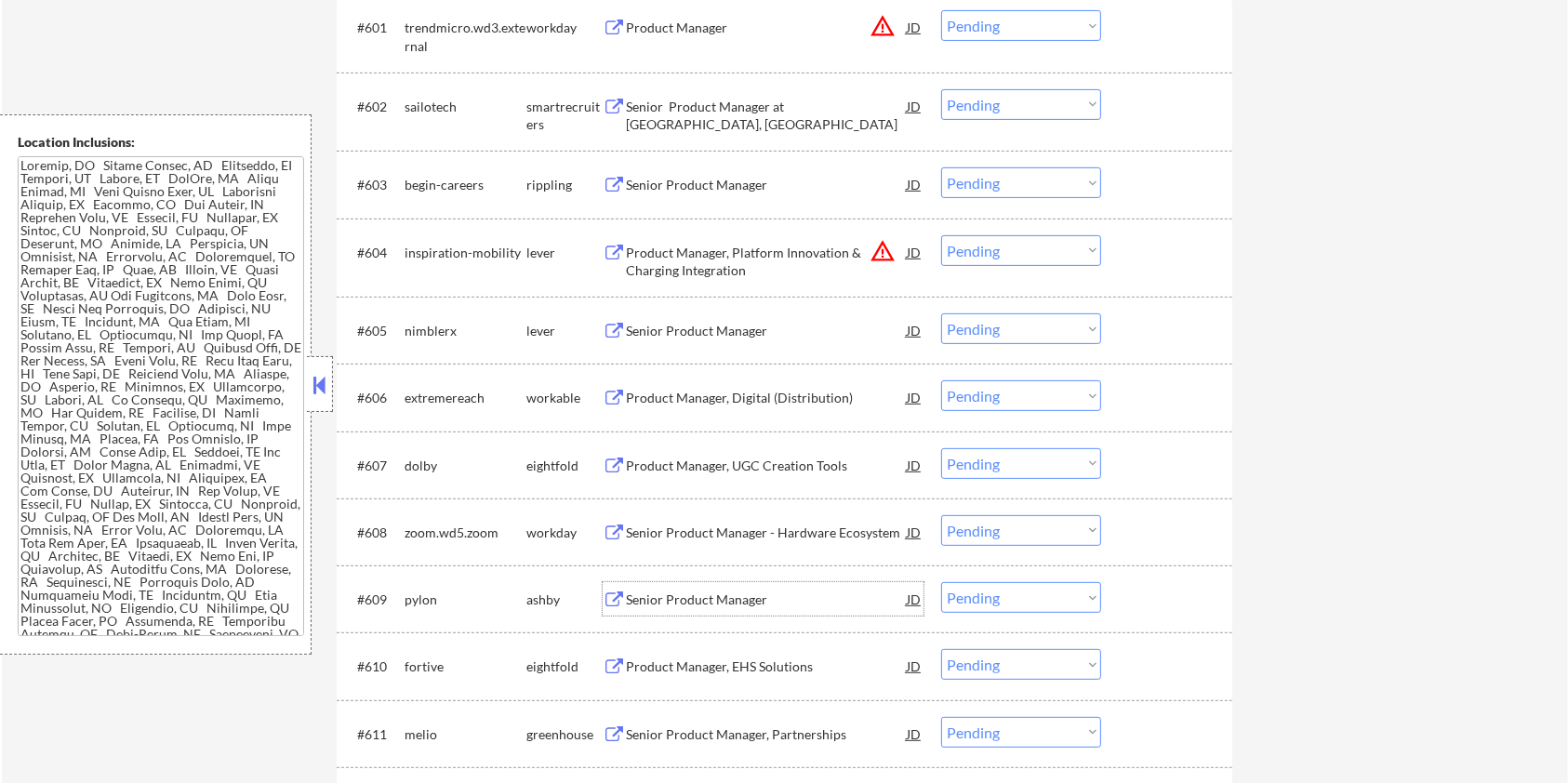
click at [698, 596] on div "Senior Product Manager" at bounding box center [766, 600] width 281 height 19
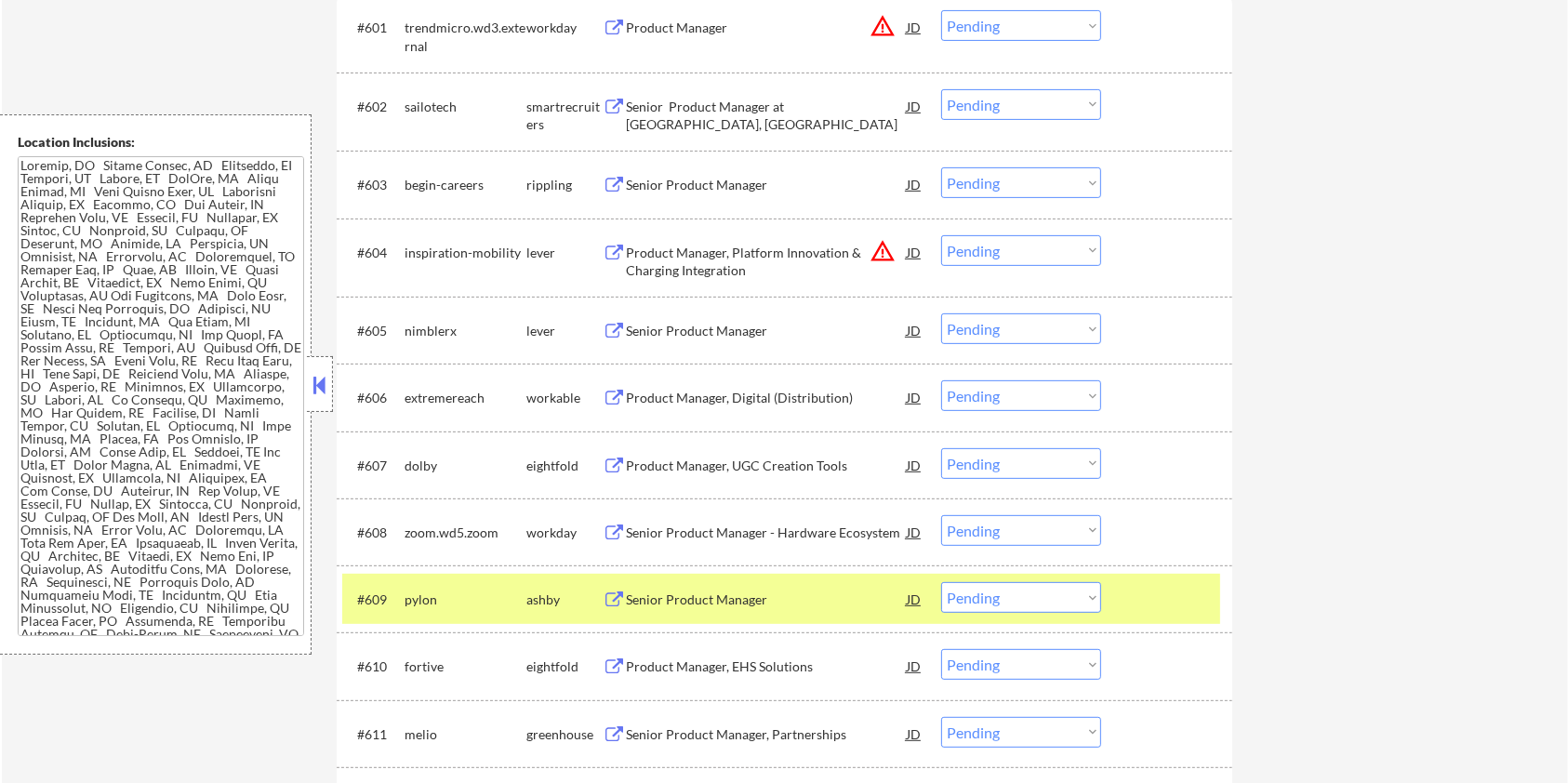
click at [989, 604] on select "Choose an option... Pending Applied Excluded (Questions) Excluded (Expired) Exc…" at bounding box center [1022, 597] width 160 height 31
click at [941, 582] on select "Choose an option... Pending Applied Excluded (Questions) Excluded (Expired) Exc…" at bounding box center [1022, 597] width 160 height 31
select select ""pending""
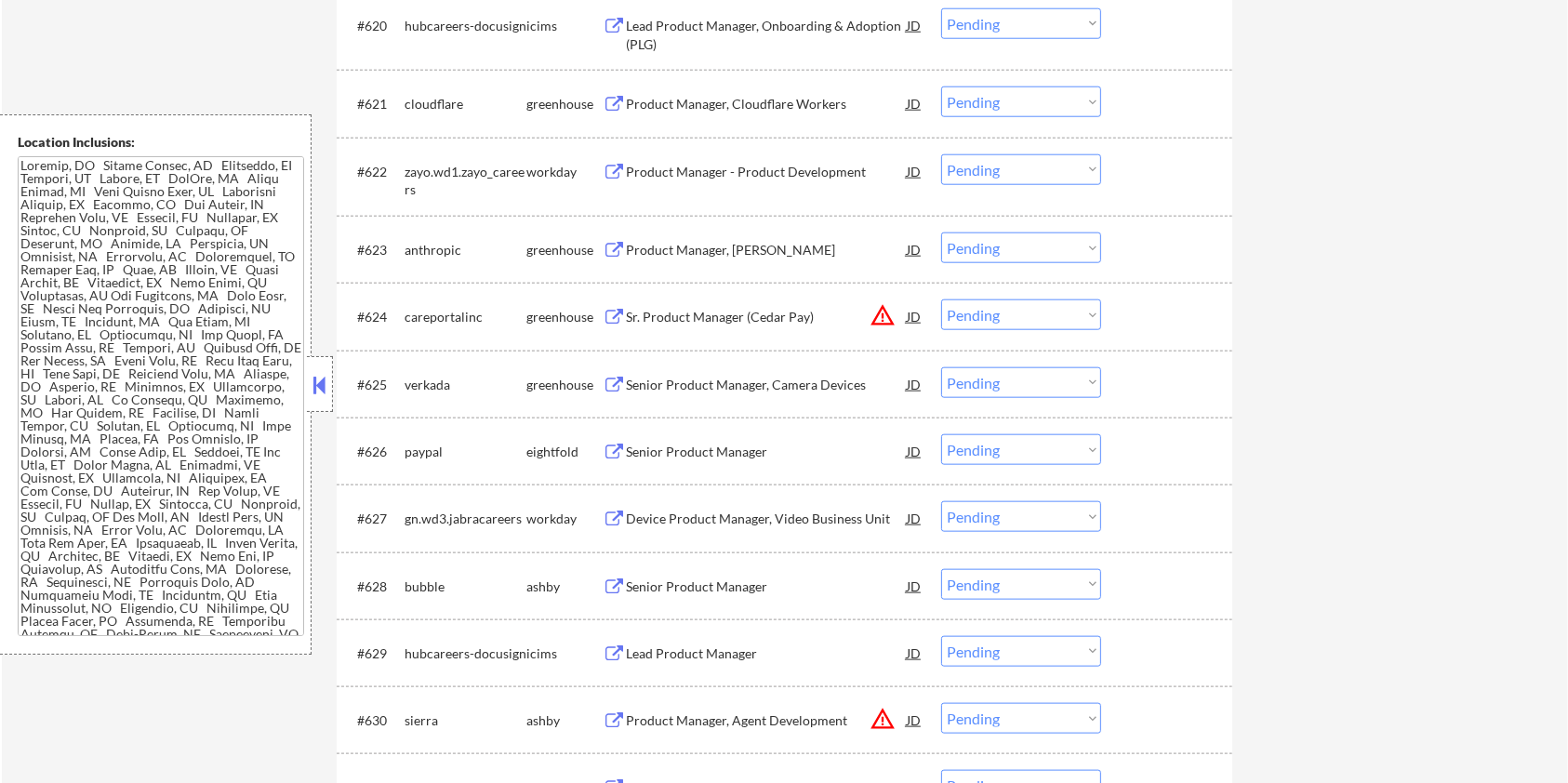
scroll to position [2107, 0]
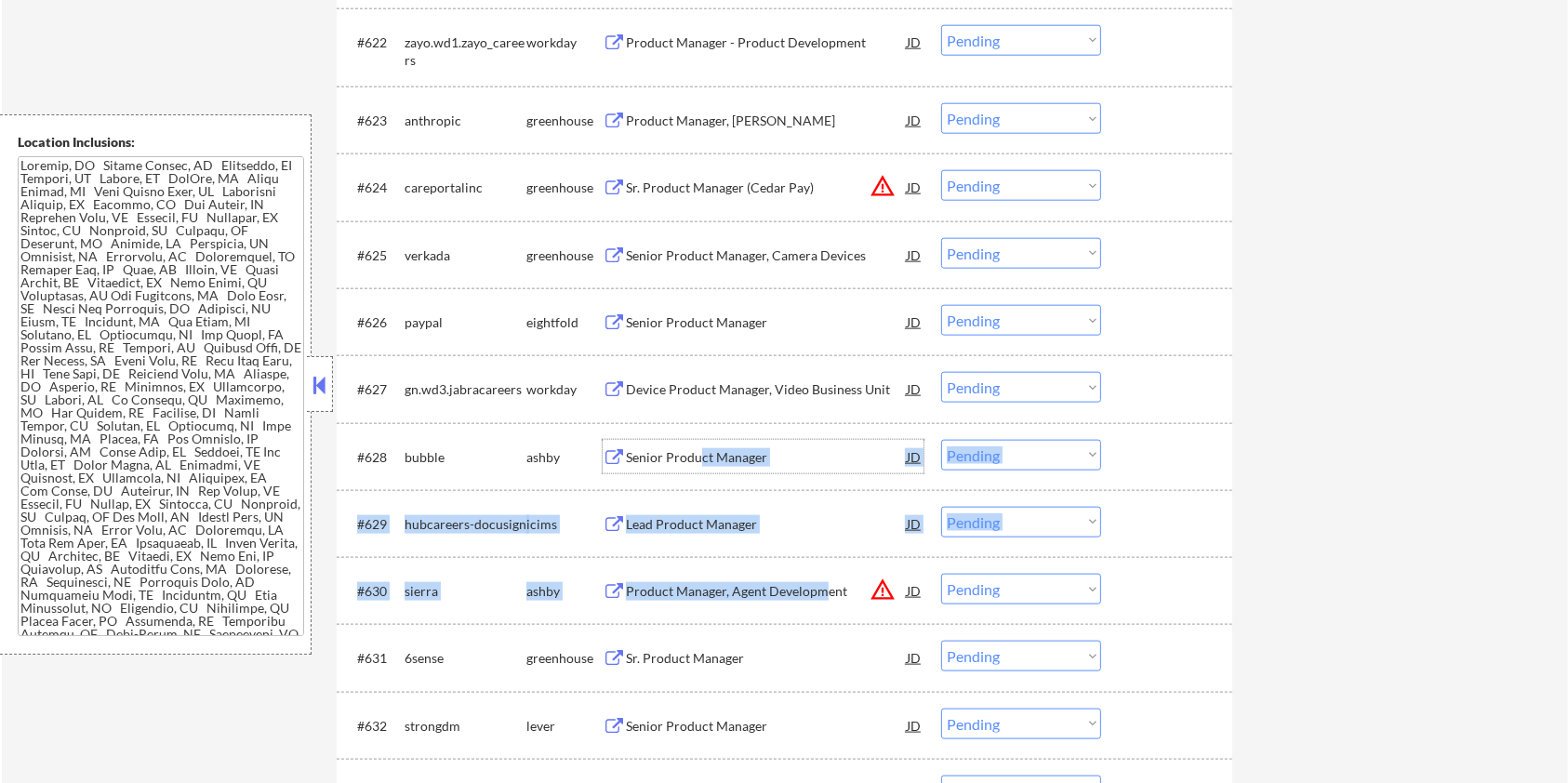
drag, startPoint x: 701, startPoint y: 458, endPoint x: 822, endPoint y: 576, distance: 169.0
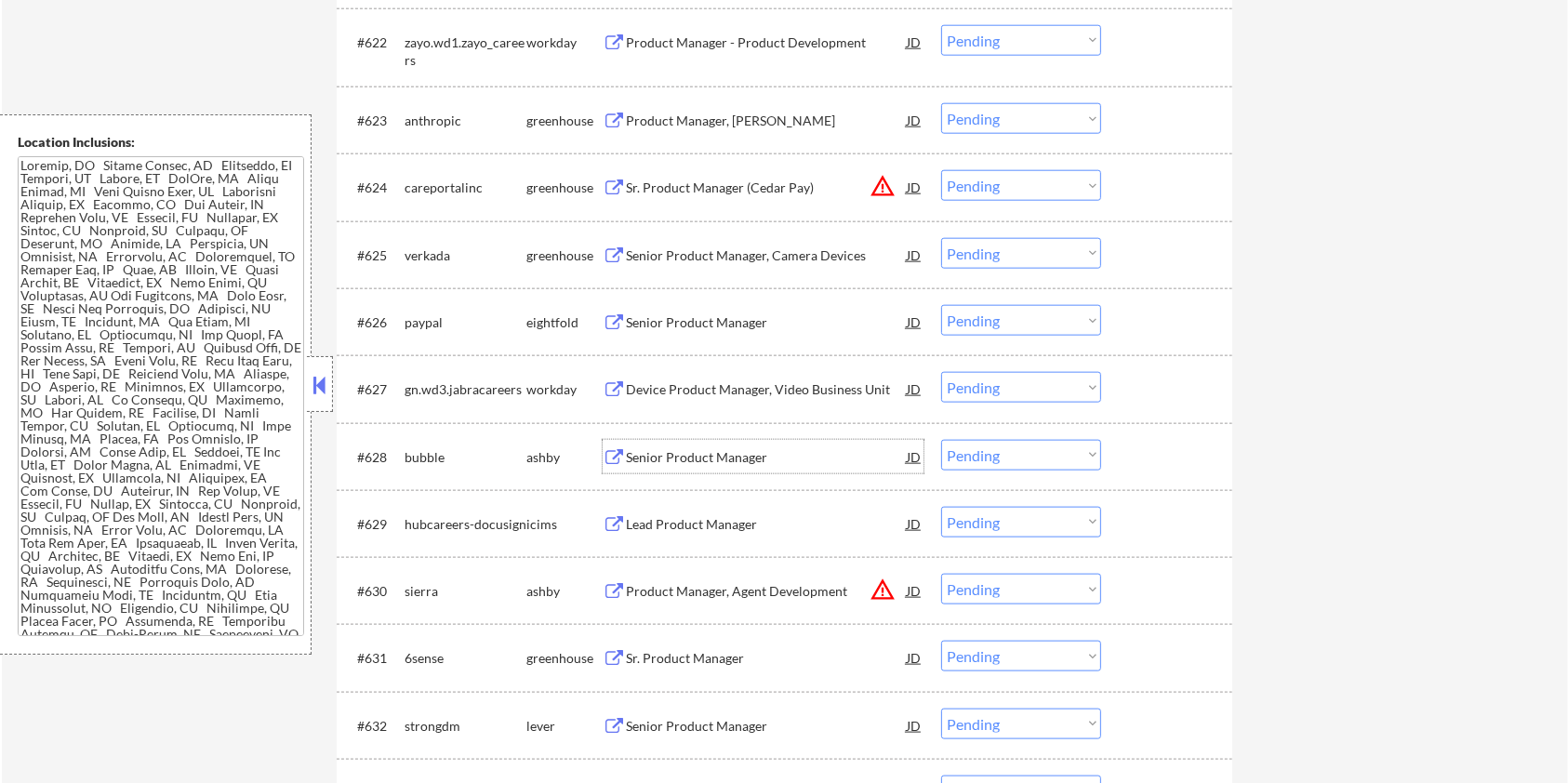
click at [691, 458] on div "Senior Product Manager" at bounding box center [766, 457] width 281 height 19
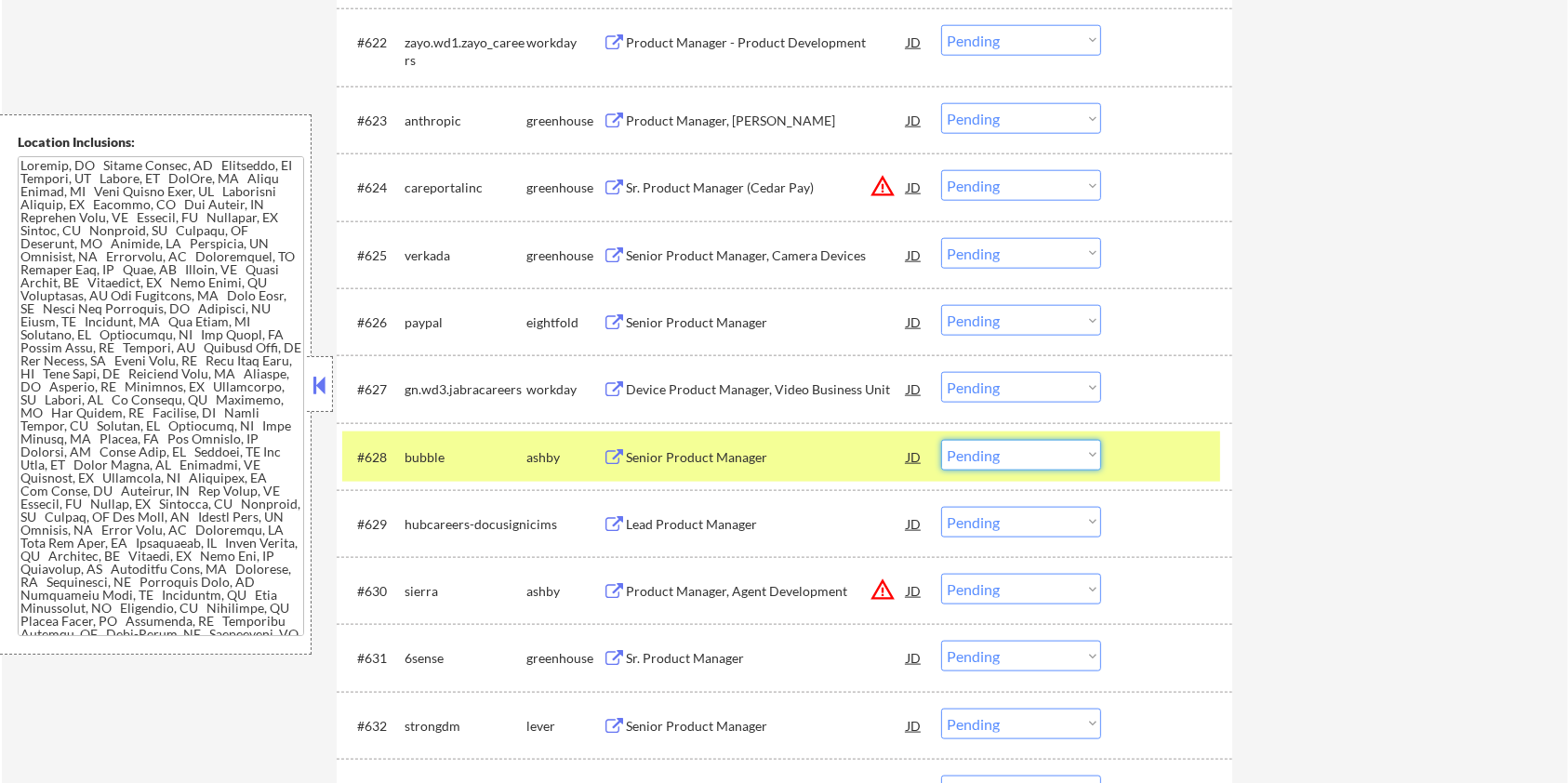
click at [1058, 459] on select "Choose an option... Pending Applied Excluded (Questions) Excluded (Expired) Exc…" at bounding box center [1022, 454] width 160 height 31
click at [941, 440] on select "Choose an option... Pending Applied Excluded (Questions) Excluded (Expired) Exc…" at bounding box center [1022, 454] width 160 height 31
select select ""pending""
click at [1160, 459] on div at bounding box center [1169, 456] width 82 height 34
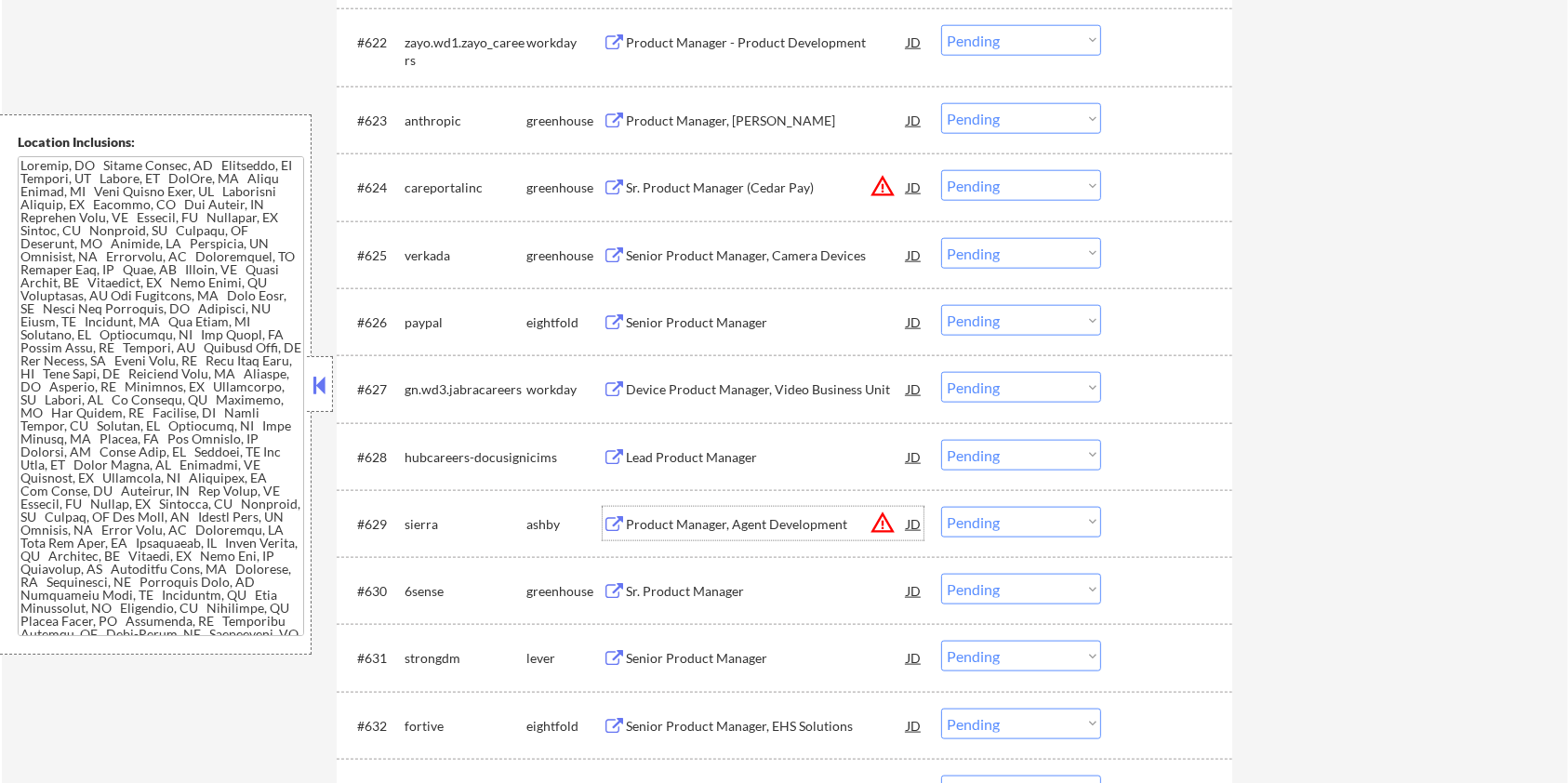
click at [674, 529] on div "Product Manager, Agent Development" at bounding box center [766, 524] width 281 height 19
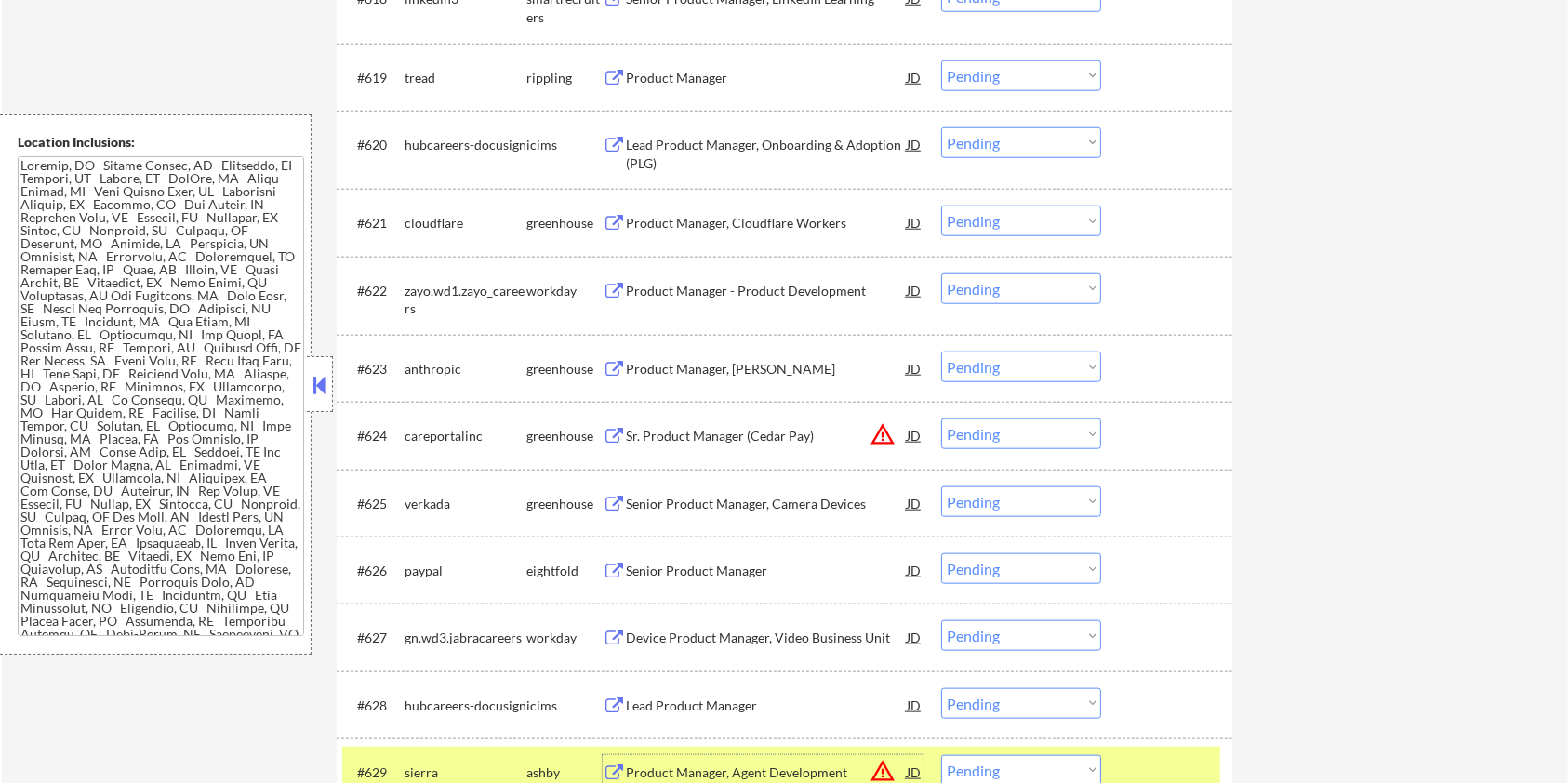
scroll to position [1976, 0]
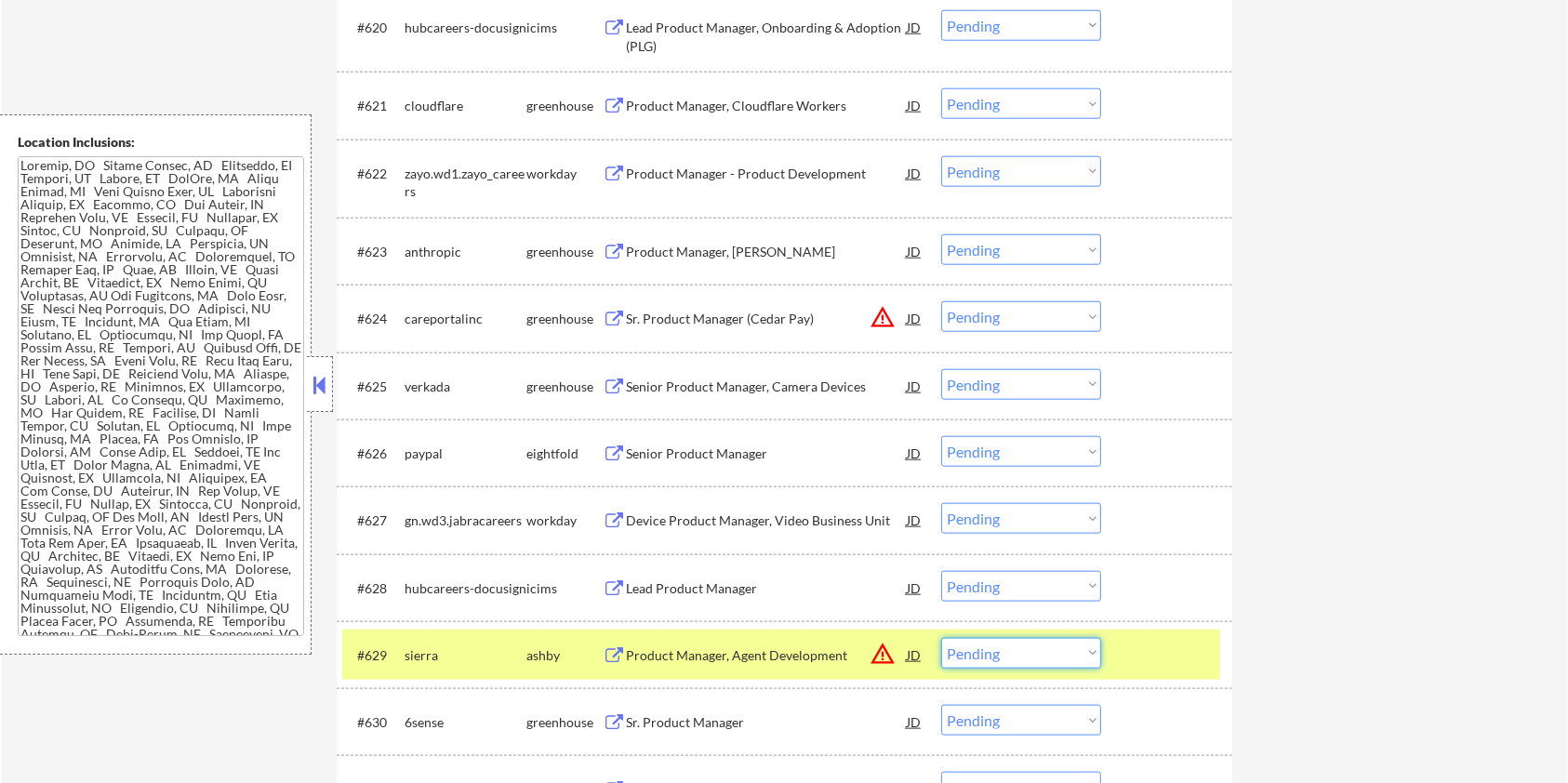
click at [1073, 648] on select "Choose an option... Pending Applied Excluded (Questions) Excluded (Expired) Exc…" at bounding box center [1022, 653] width 160 height 31
click at [941, 638] on select "Choose an option... Pending Applied Excluded (Questions) Excluded (Expired) Exc…" at bounding box center [1022, 653] width 160 height 31
select select ""pending""
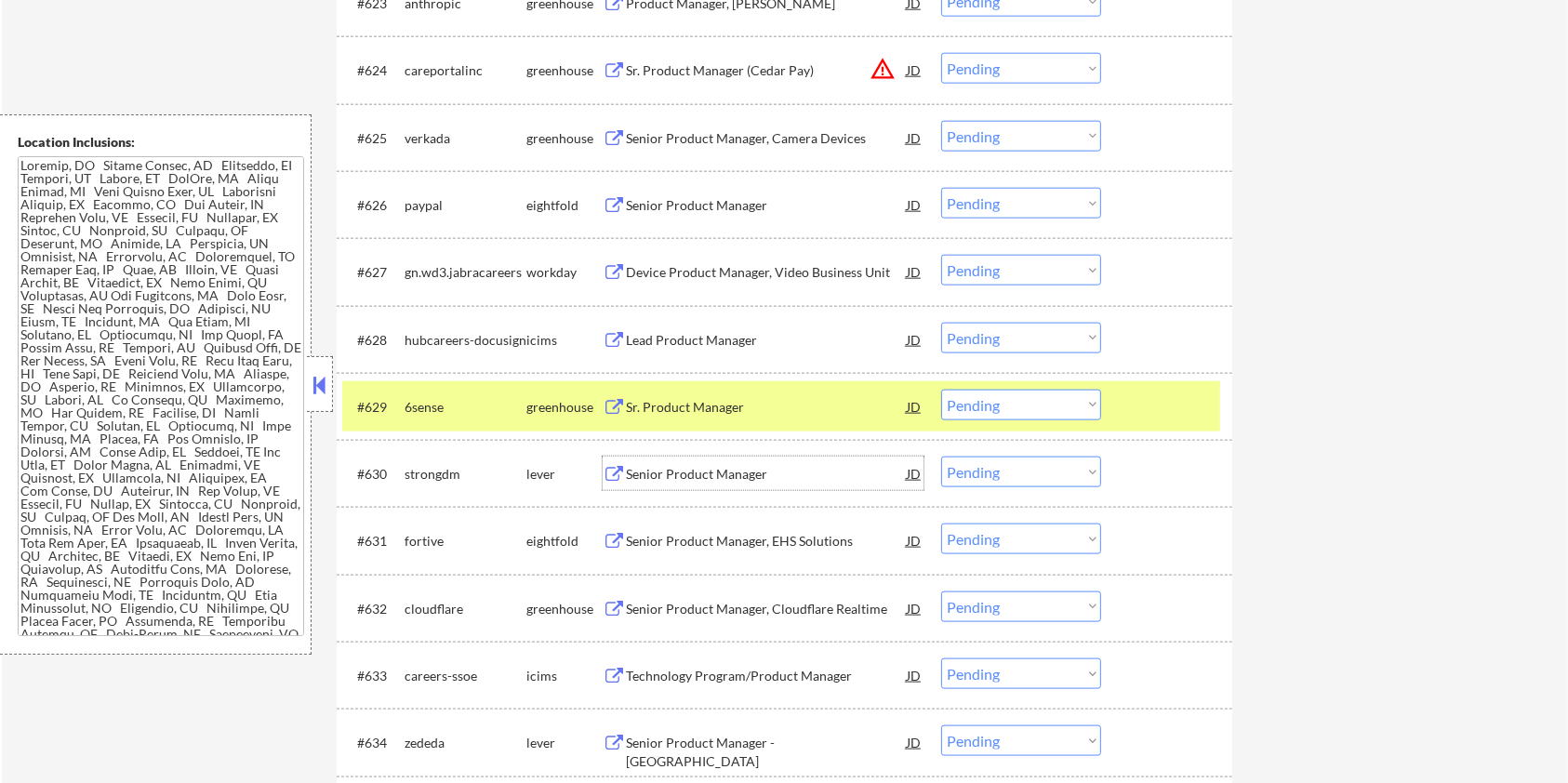
click at [687, 469] on div "Senior Product Manager" at bounding box center [766, 474] width 281 height 19
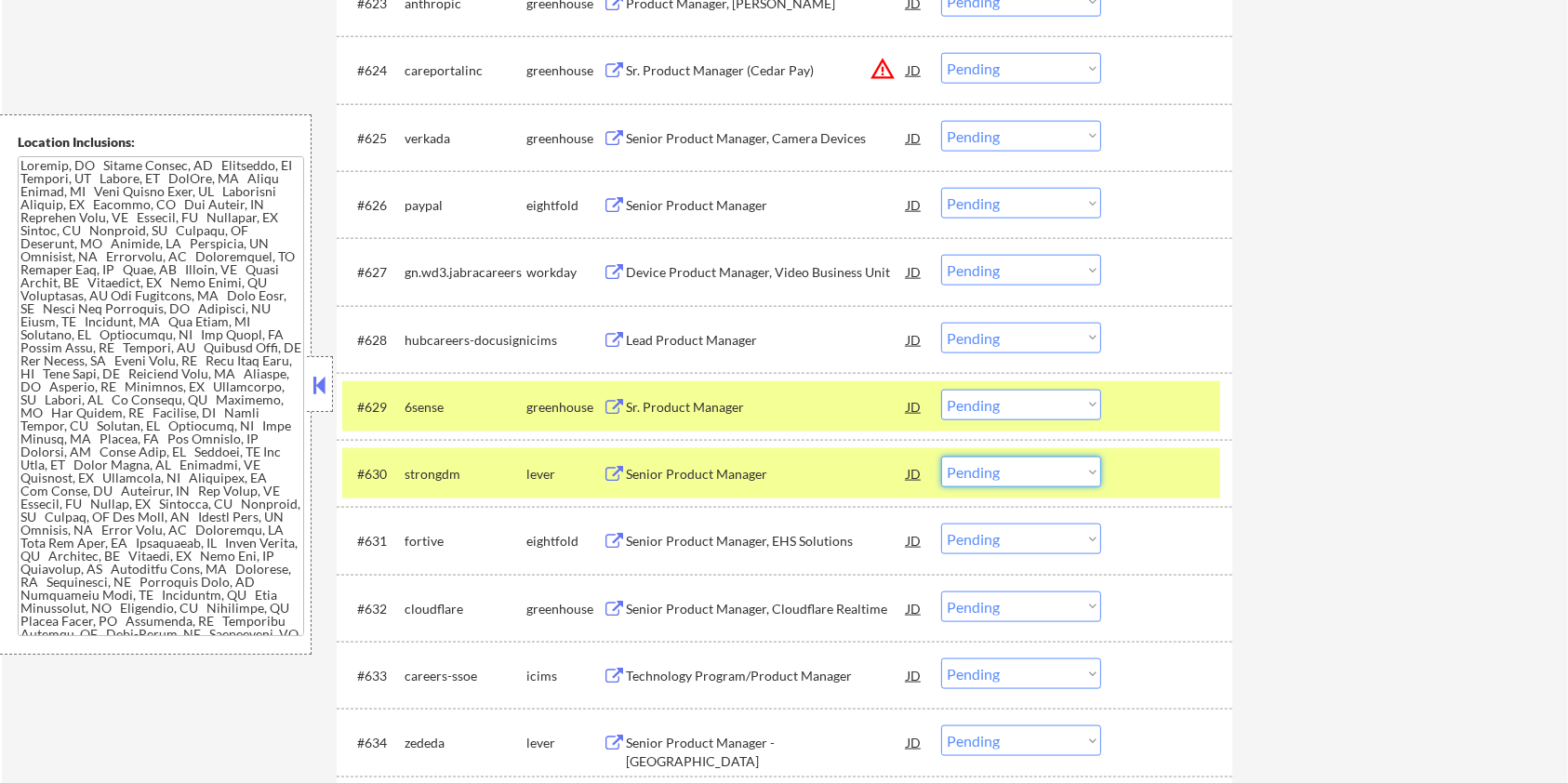
click at [981, 482] on select "Choose an option... Pending Applied Excluded (Questions) Excluded (Expired) Exc…" at bounding box center [1022, 471] width 160 height 31
click at [941, 456] on select "Choose an option... Pending Applied Excluded (Questions) Excluded (Expired) Exc…" at bounding box center [1022, 471] width 160 height 31
select select ""pending""
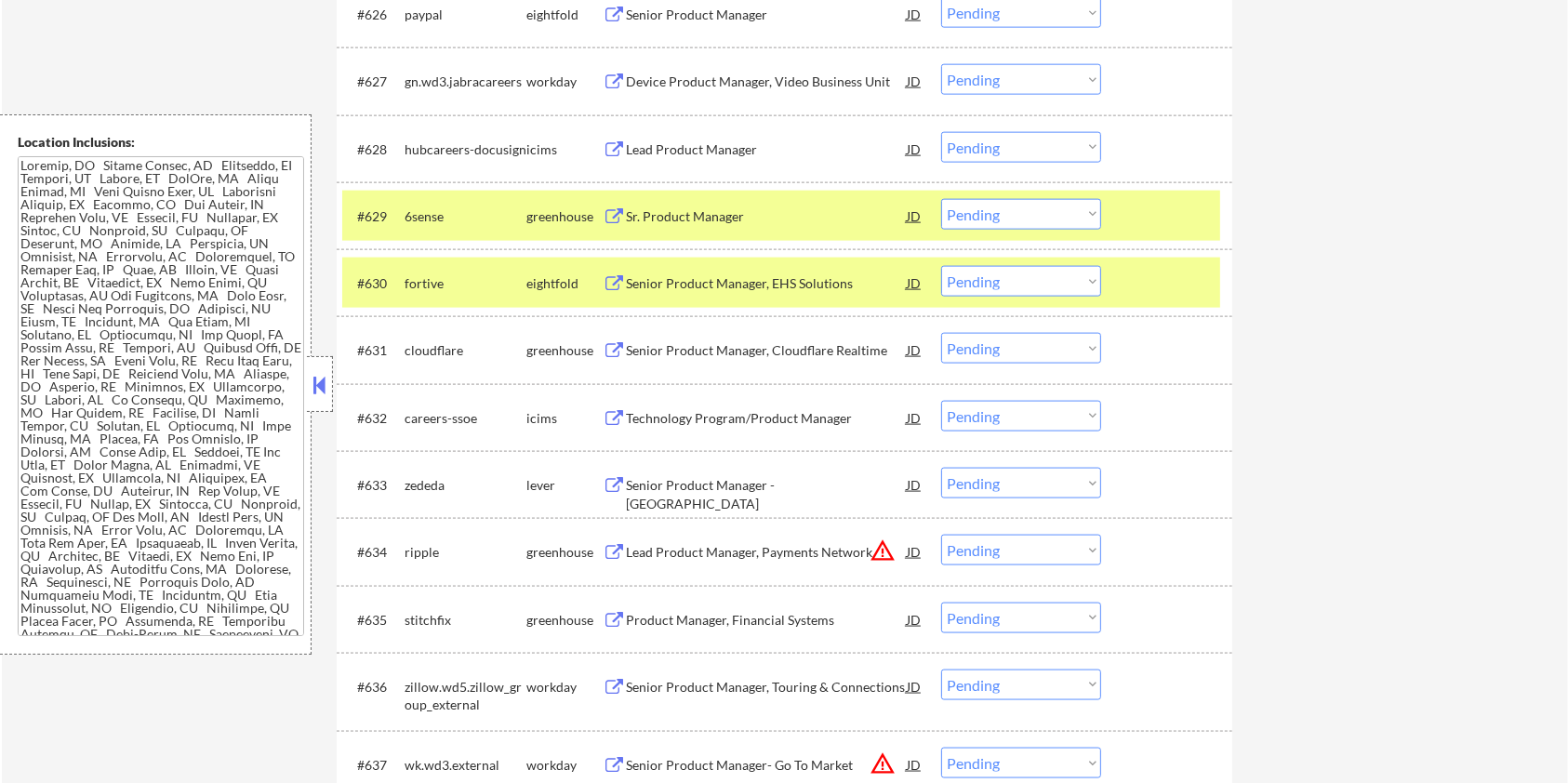
scroll to position [2472, 0]
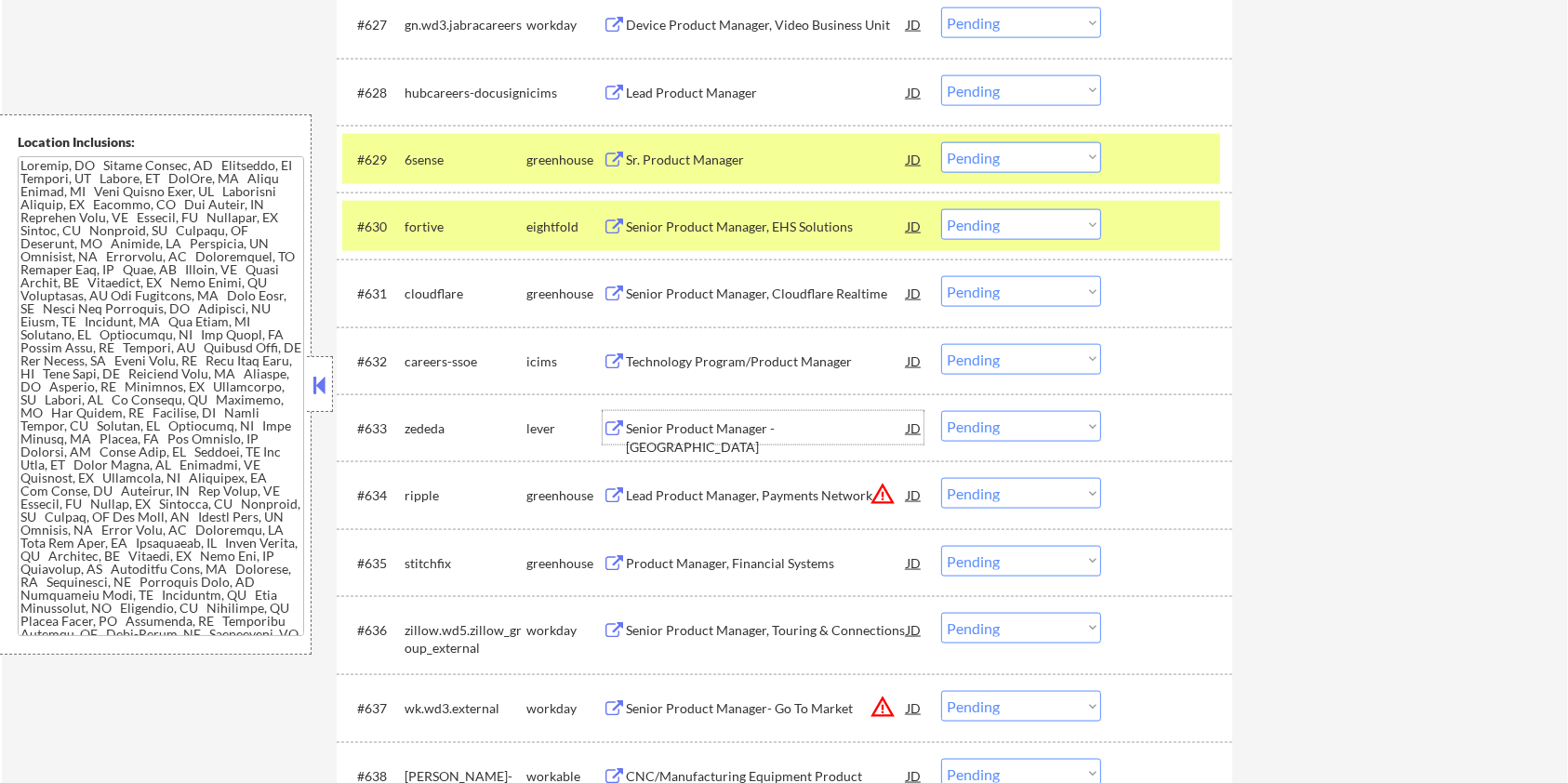
click at [710, 426] on div "Senior Product Manager - [GEOGRAPHIC_DATA]" at bounding box center [766, 438] width 281 height 37
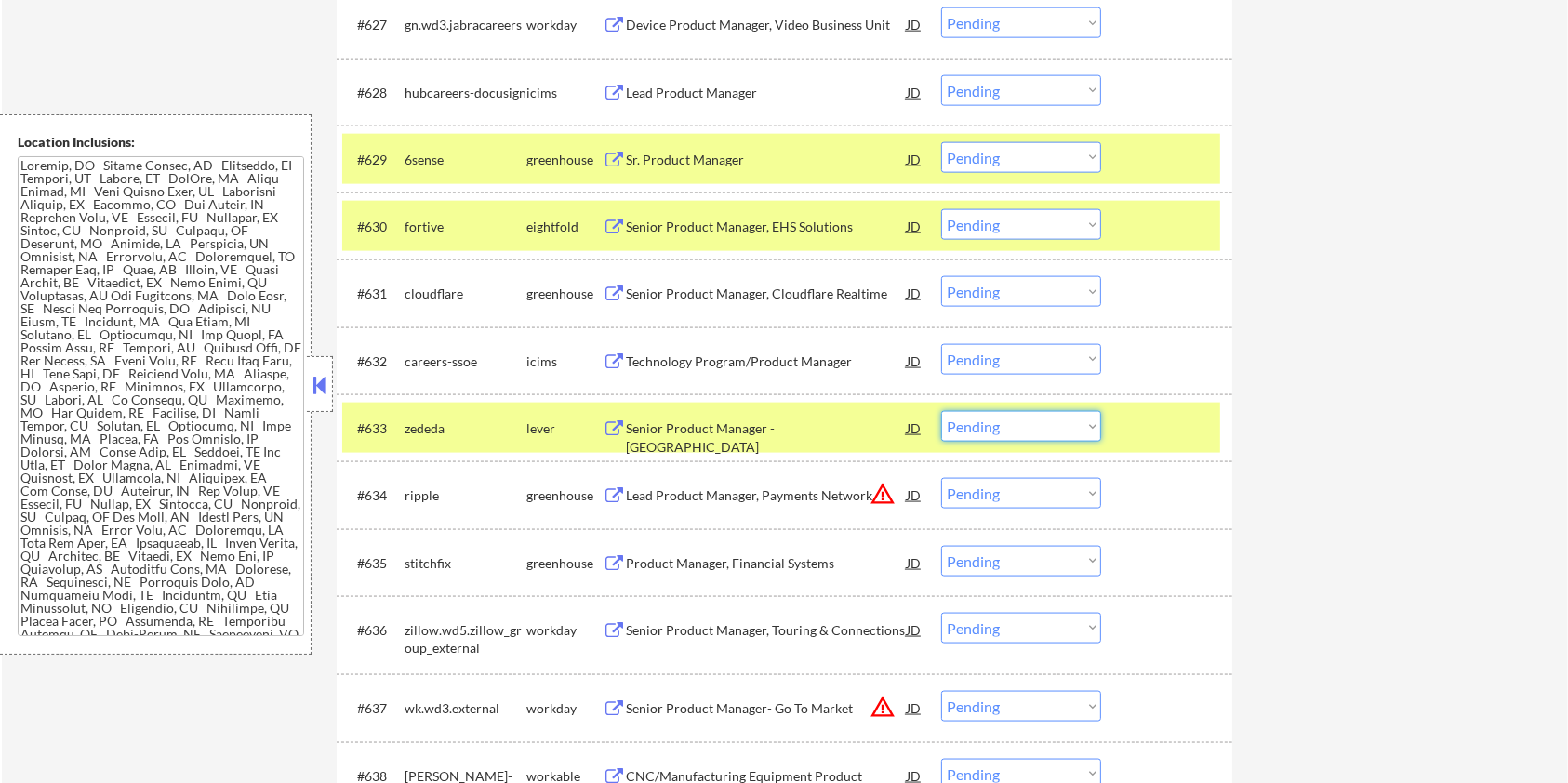
click at [1043, 424] on select "Choose an option... Pending Applied Excluded (Questions) Excluded (Expired) Exc…" at bounding box center [1022, 426] width 160 height 31
click at [941, 411] on select "Choose an option... Pending Applied Excluded (Questions) Excluded (Expired) Exc…" at bounding box center [1022, 426] width 160 height 31
select select ""pending""
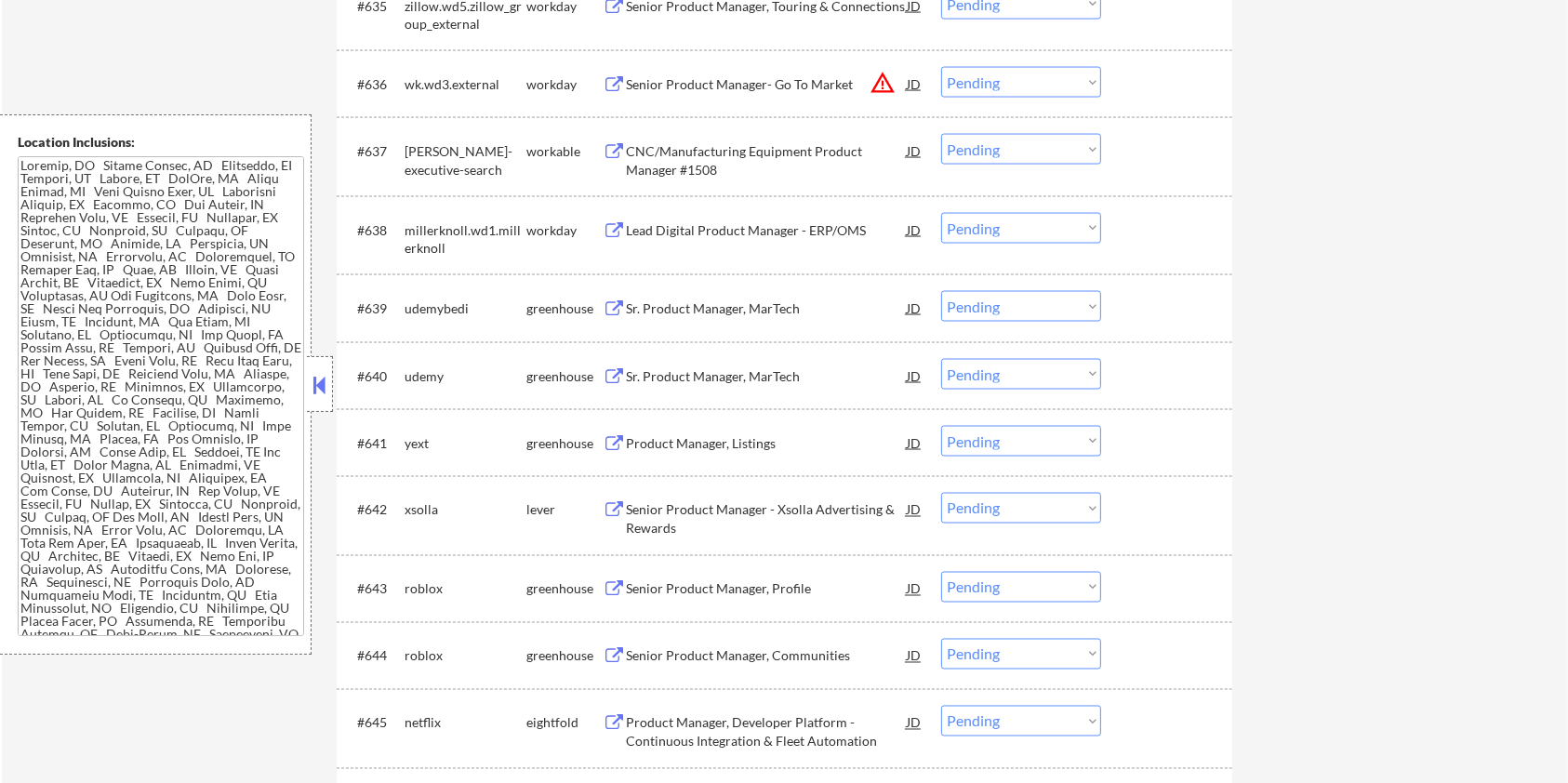
scroll to position [3216, 0]
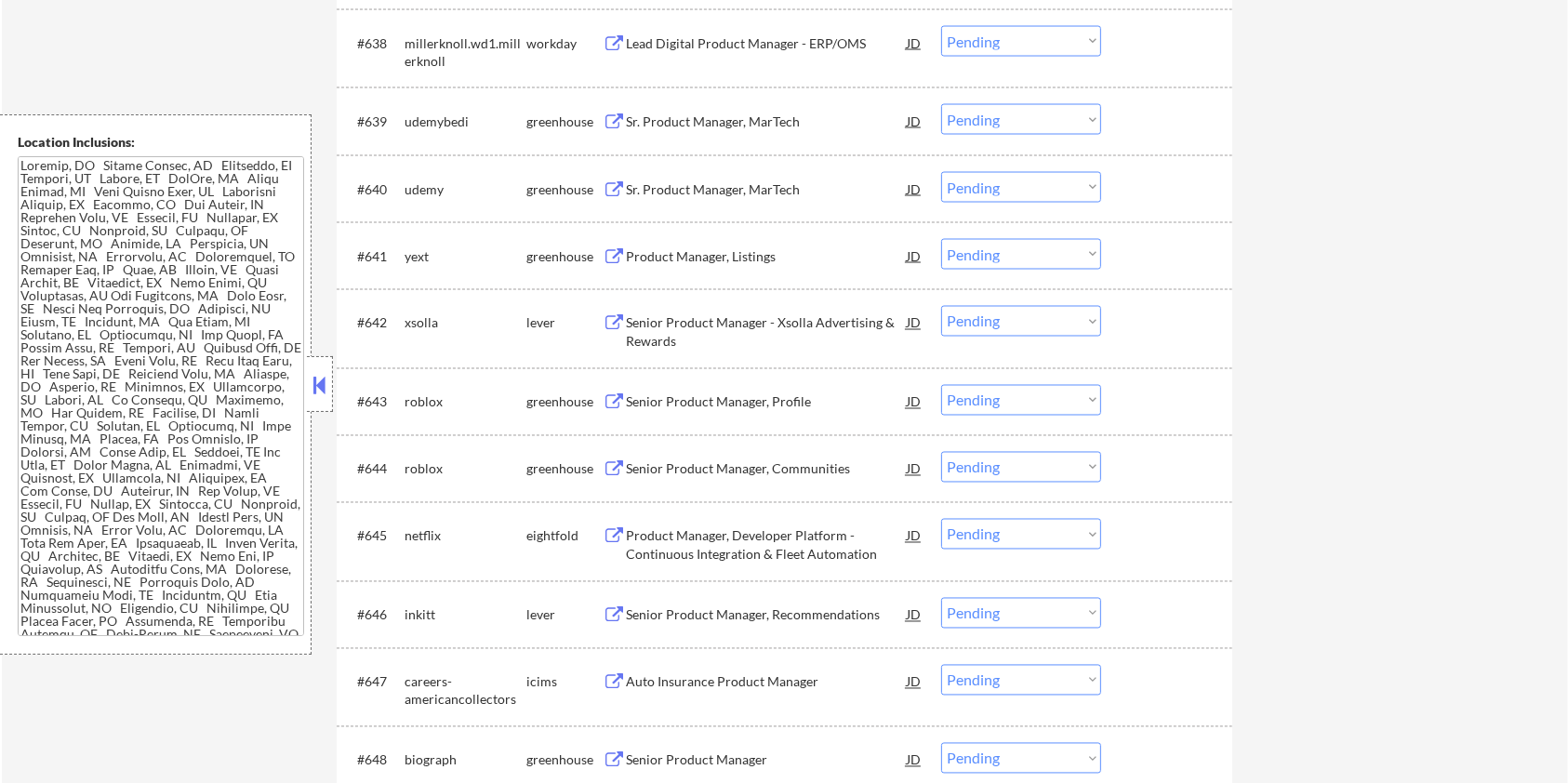
click at [660, 316] on div "Senior Product Manager - Xsolla Advertising & Rewards" at bounding box center [766, 333] width 281 height 37
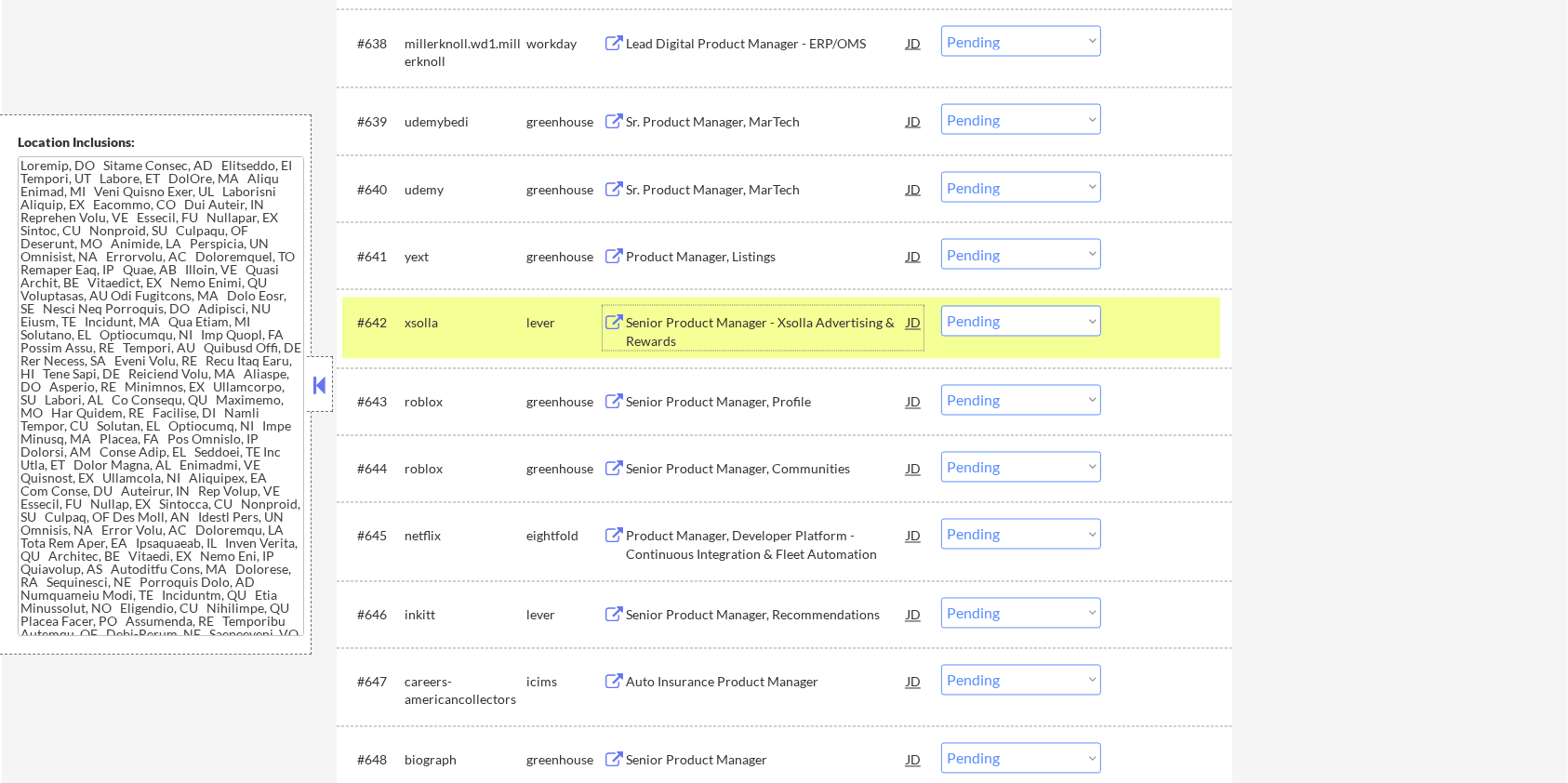
click at [1034, 322] on select "Choose an option... Pending Applied Excluded (Questions) Excluded (Expired) Exc…" at bounding box center [1022, 321] width 160 height 31
click at [941, 306] on select "Choose an option... Pending Applied Excluded (Questions) Excluded (Expired) Exc…" at bounding box center [1022, 321] width 160 height 31
select select ""pending""
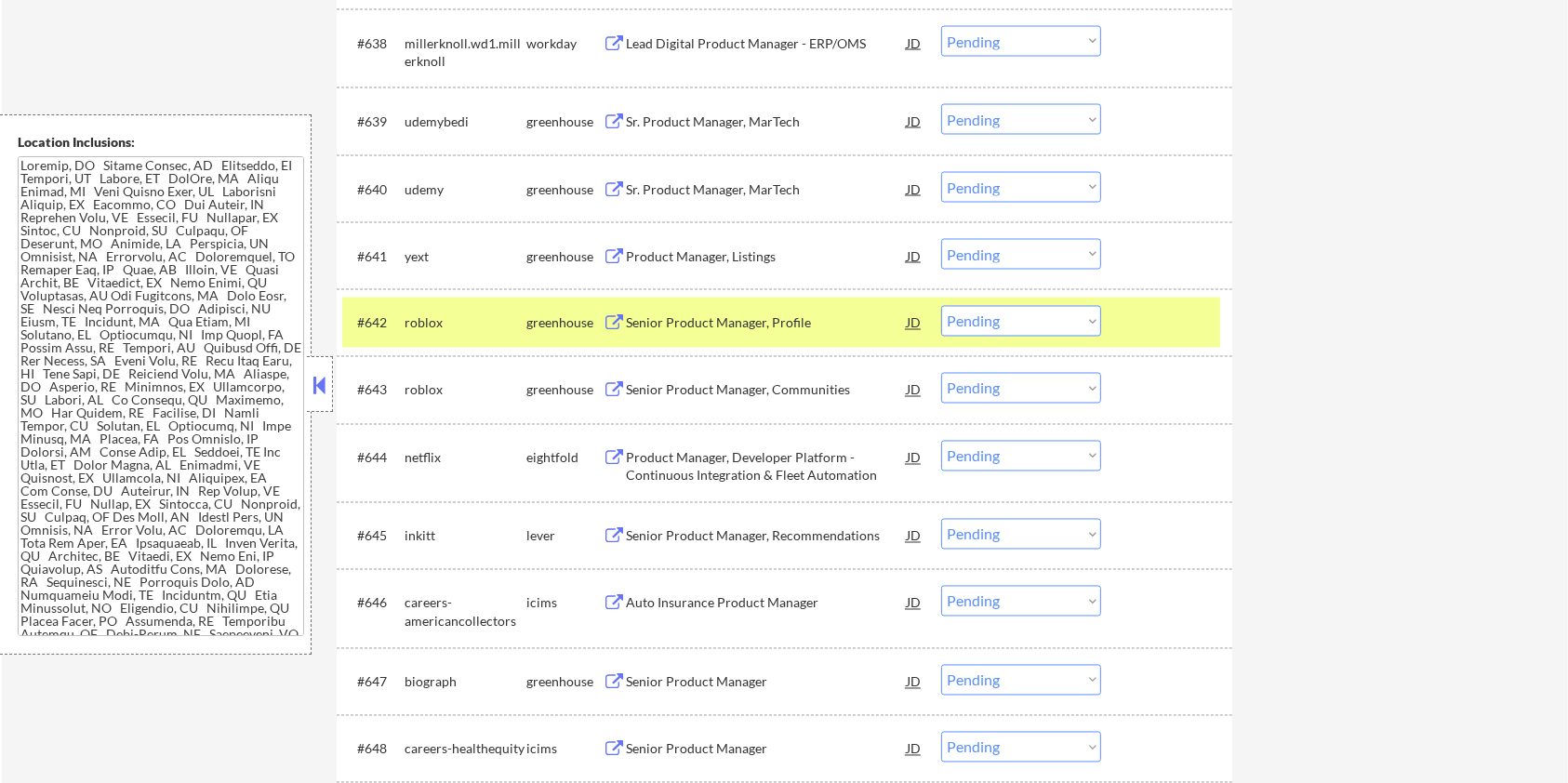
scroll to position [3341, 0]
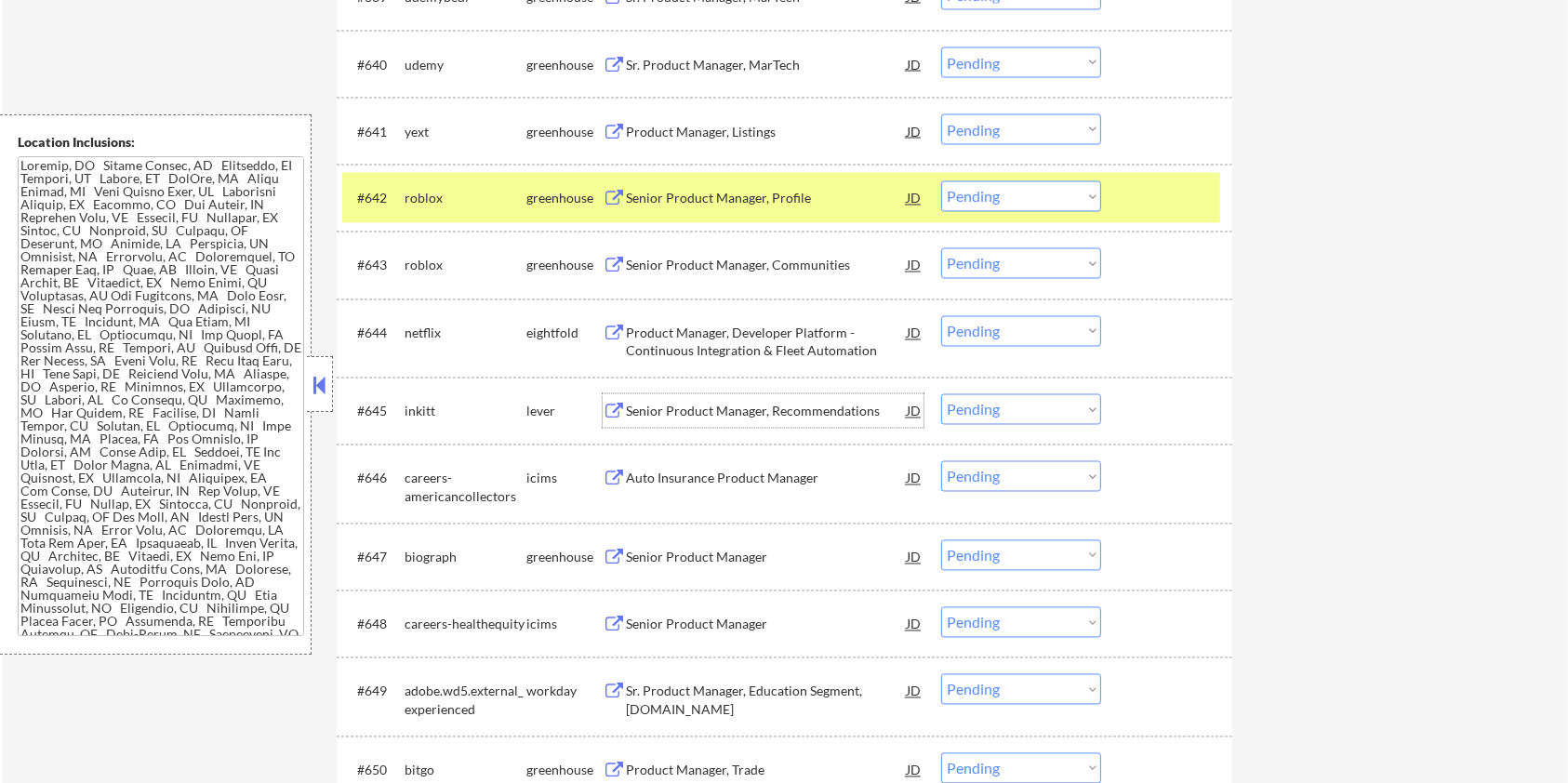
click at [749, 414] on div "Senior Product Manager, Recommendations" at bounding box center [766, 412] width 281 height 19
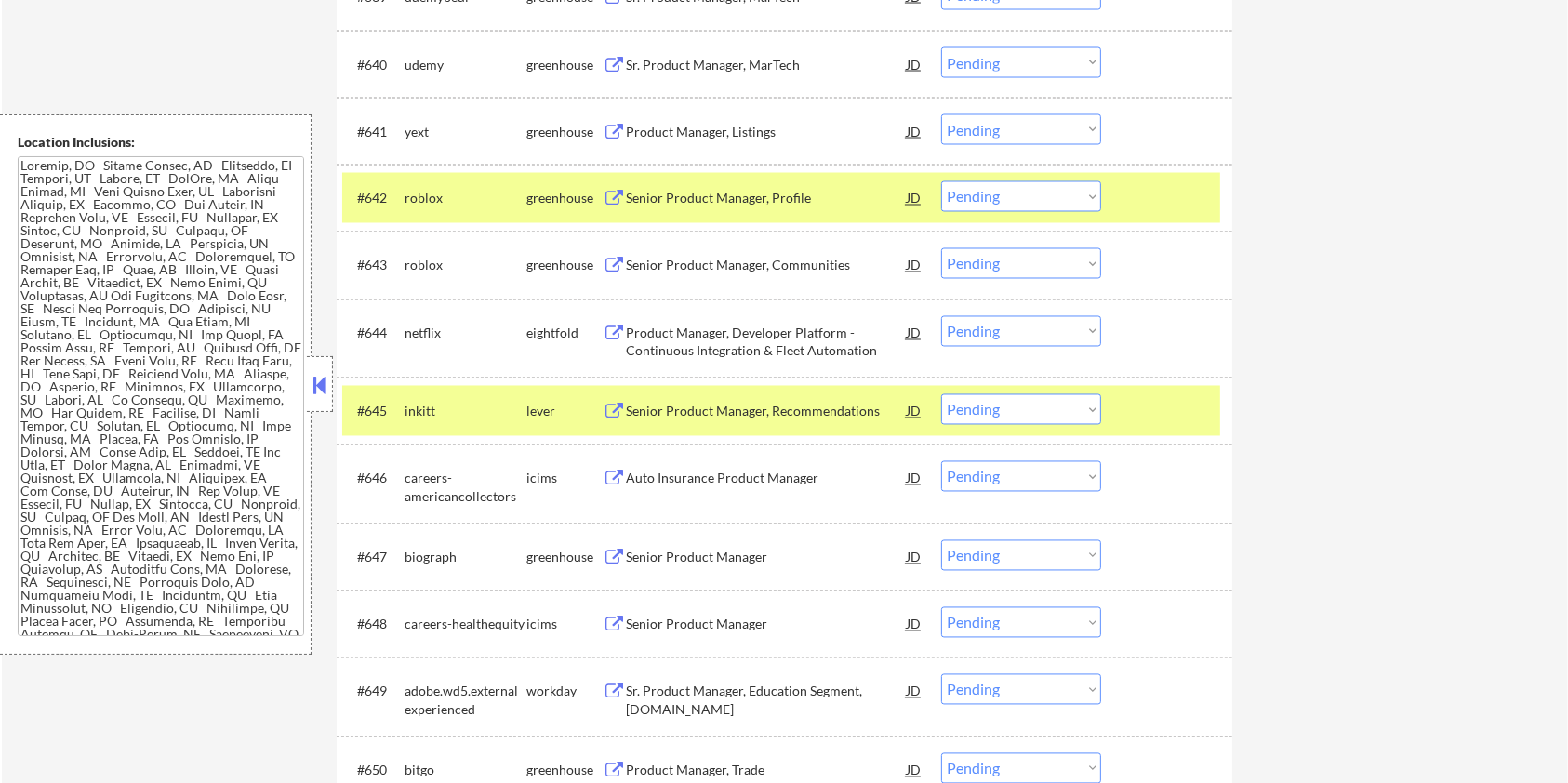
select select ""PLACEHOLDER_1427118222253""
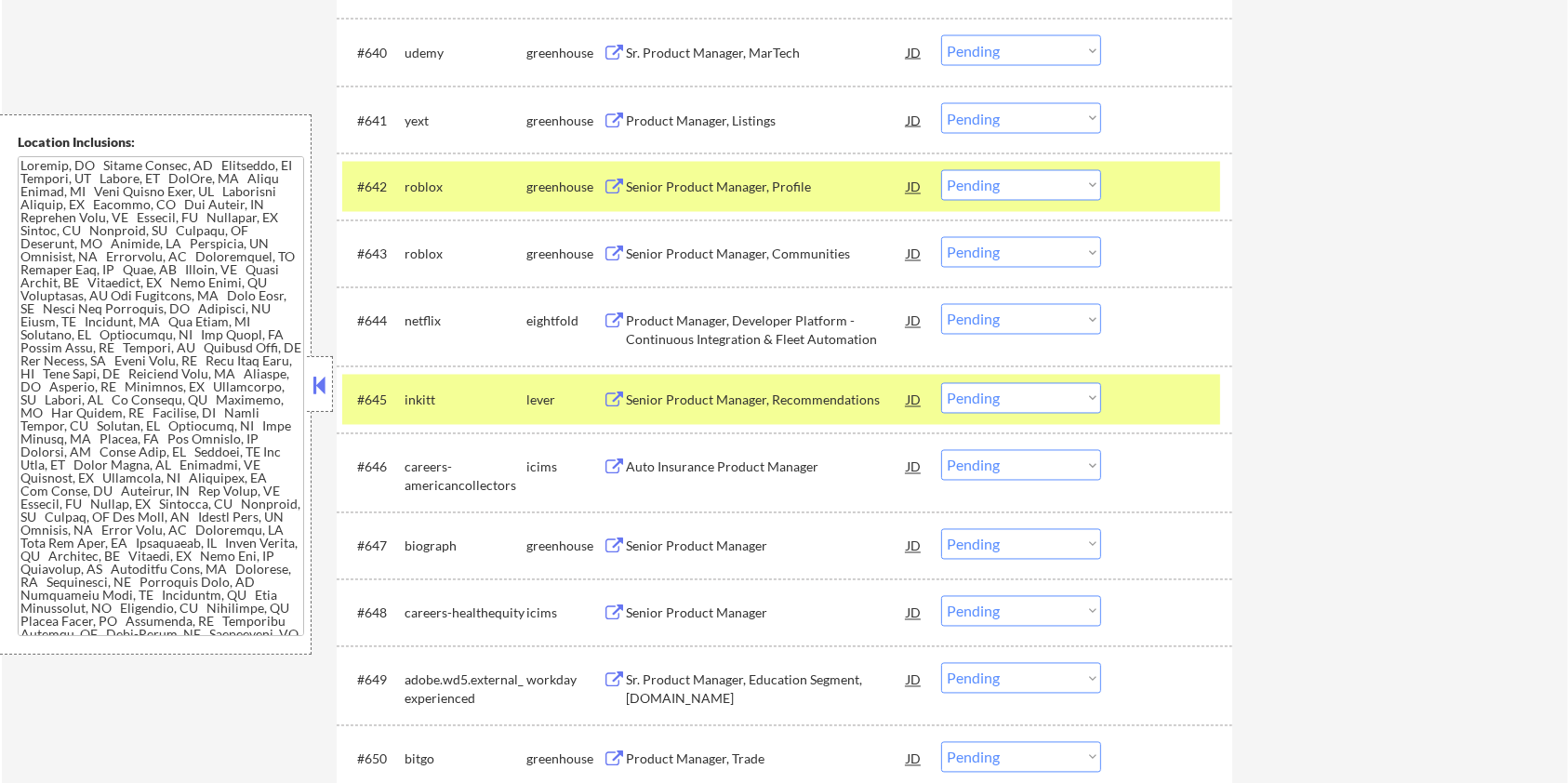
select select ""pending""
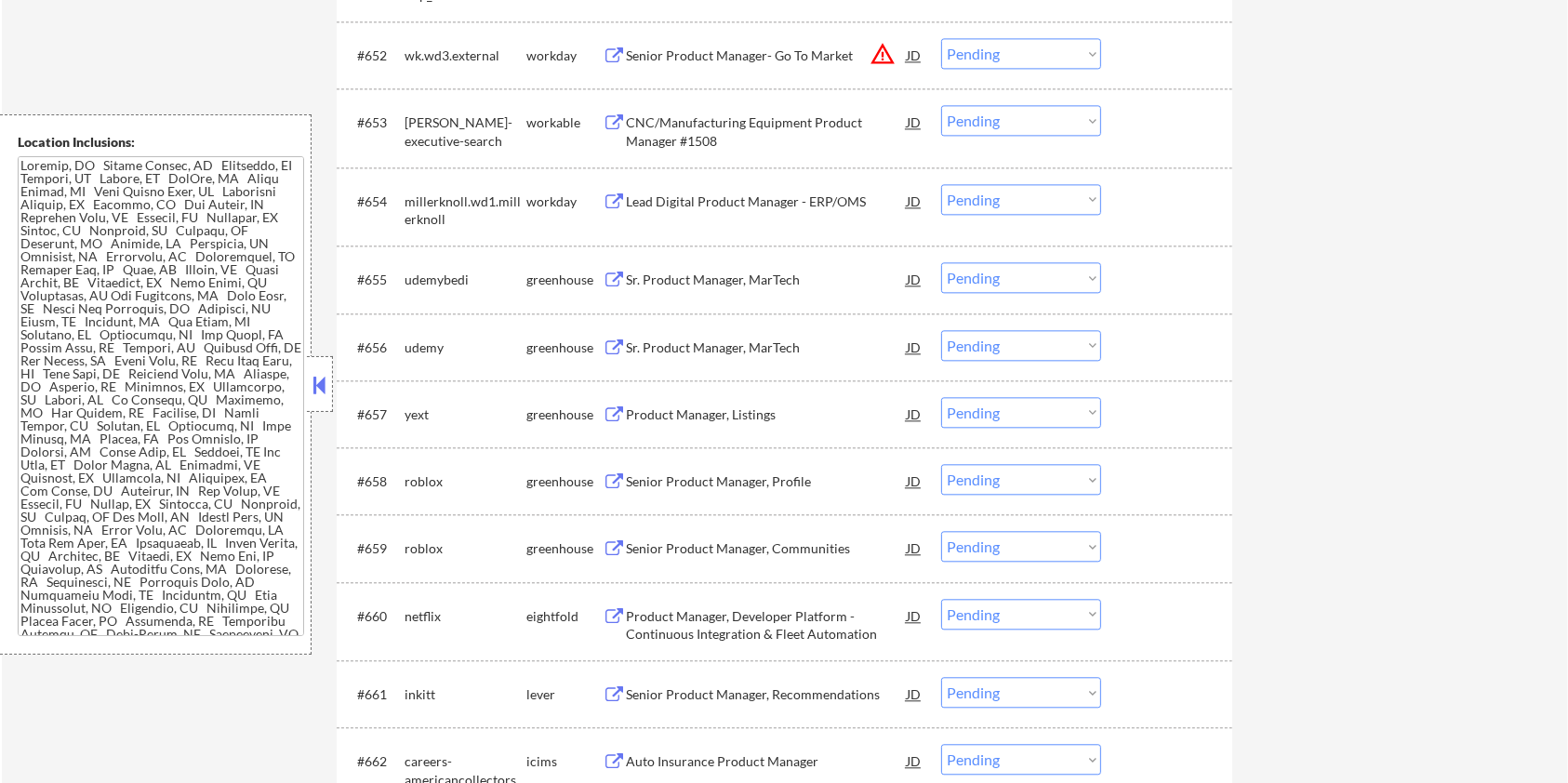
scroll to position [4456, 0]
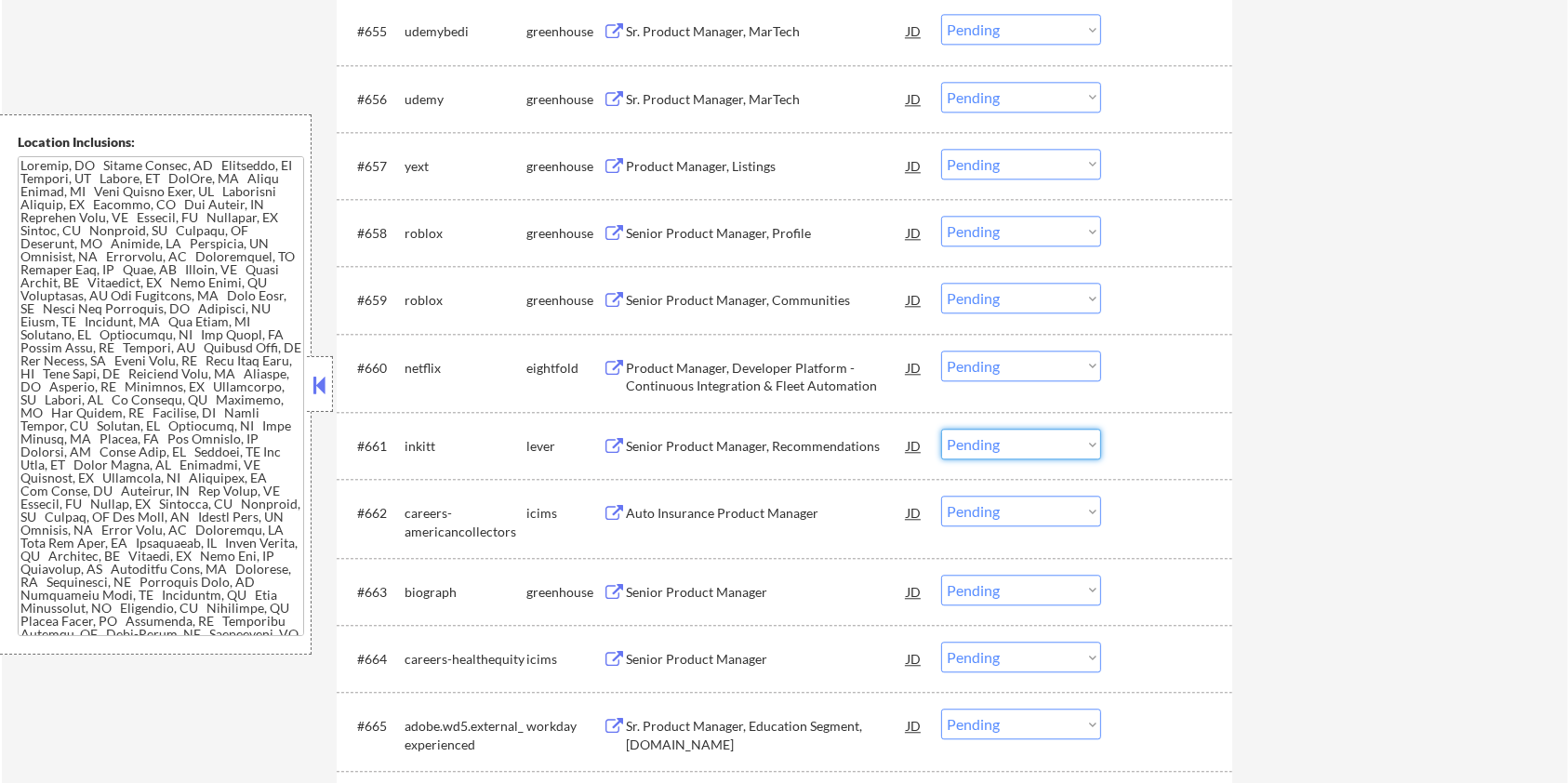
click at [1086, 442] on select "Choose an option... Pending Applied Excluded (Questions) Excluded (Expired) Exc…" at bounding box center [1022, 443] width 160 height 31
select select ""applied""
click at [941, 429] on select "Choose an option... Pending Applied Excluded (Questions) Excluded (Expired) Exc…" at bounding box center [1022, 443] width 160 height 31
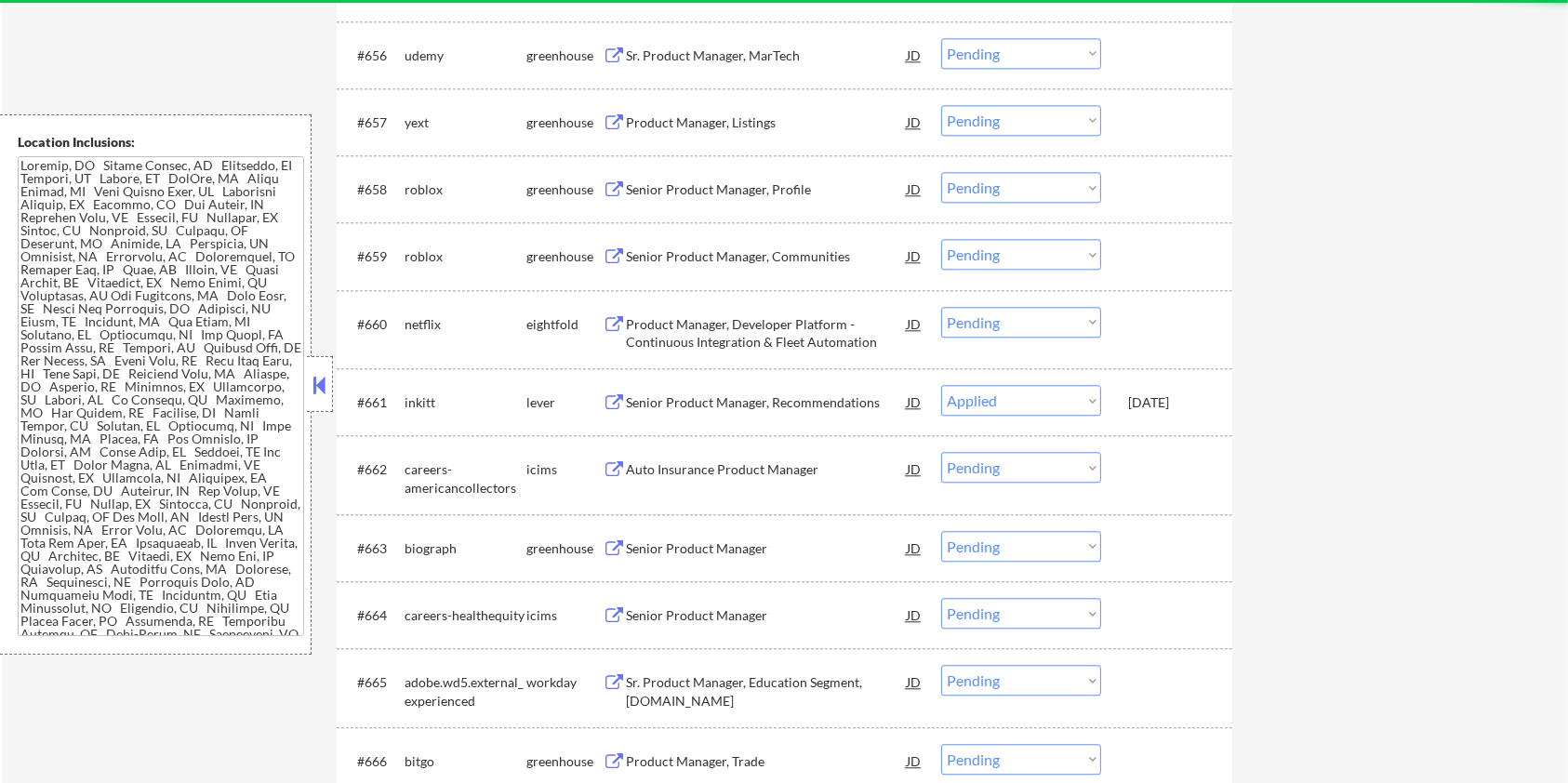
select select ""applied""
select select ""pending""
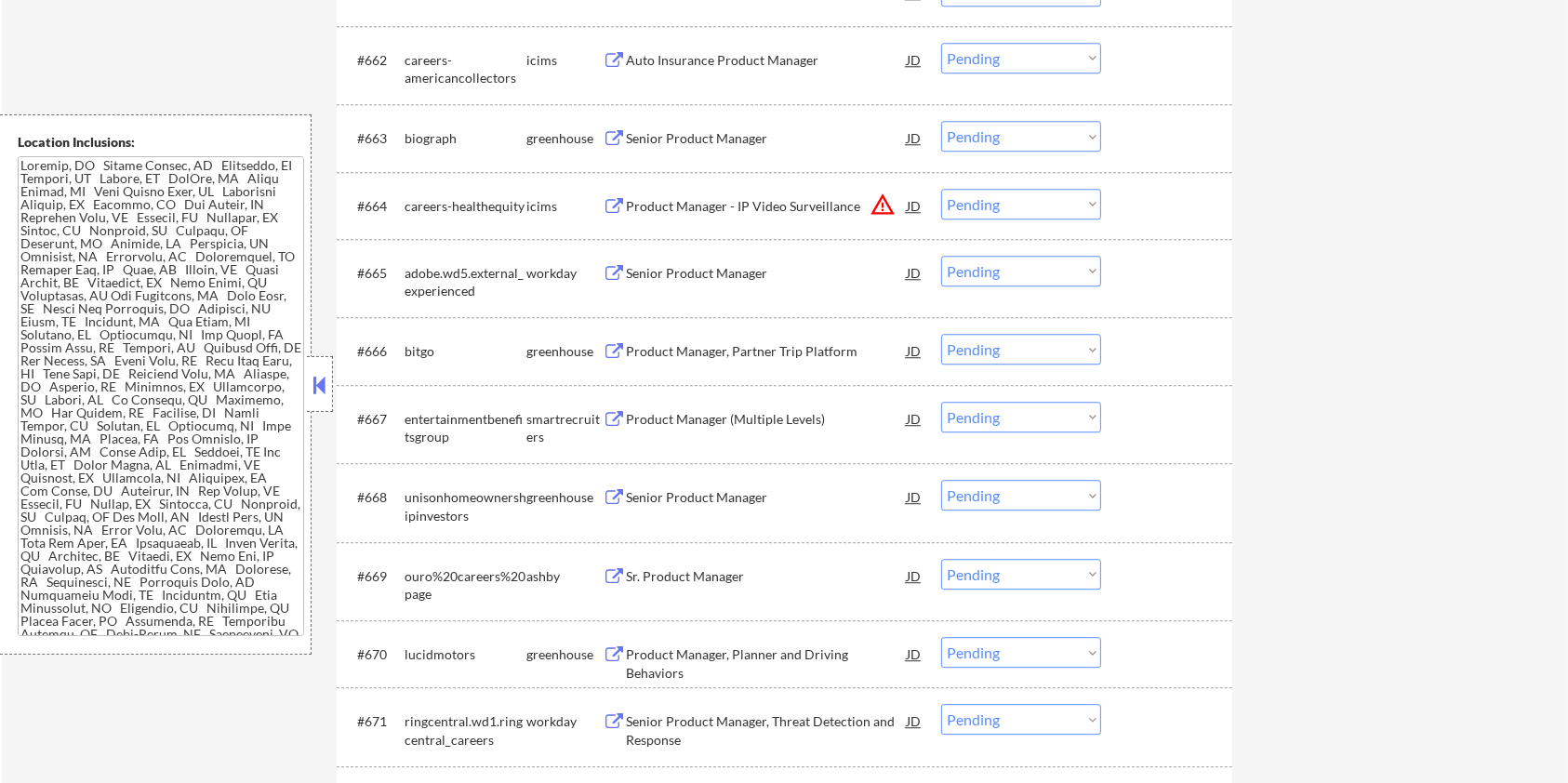
scroll to position [4952, 0]
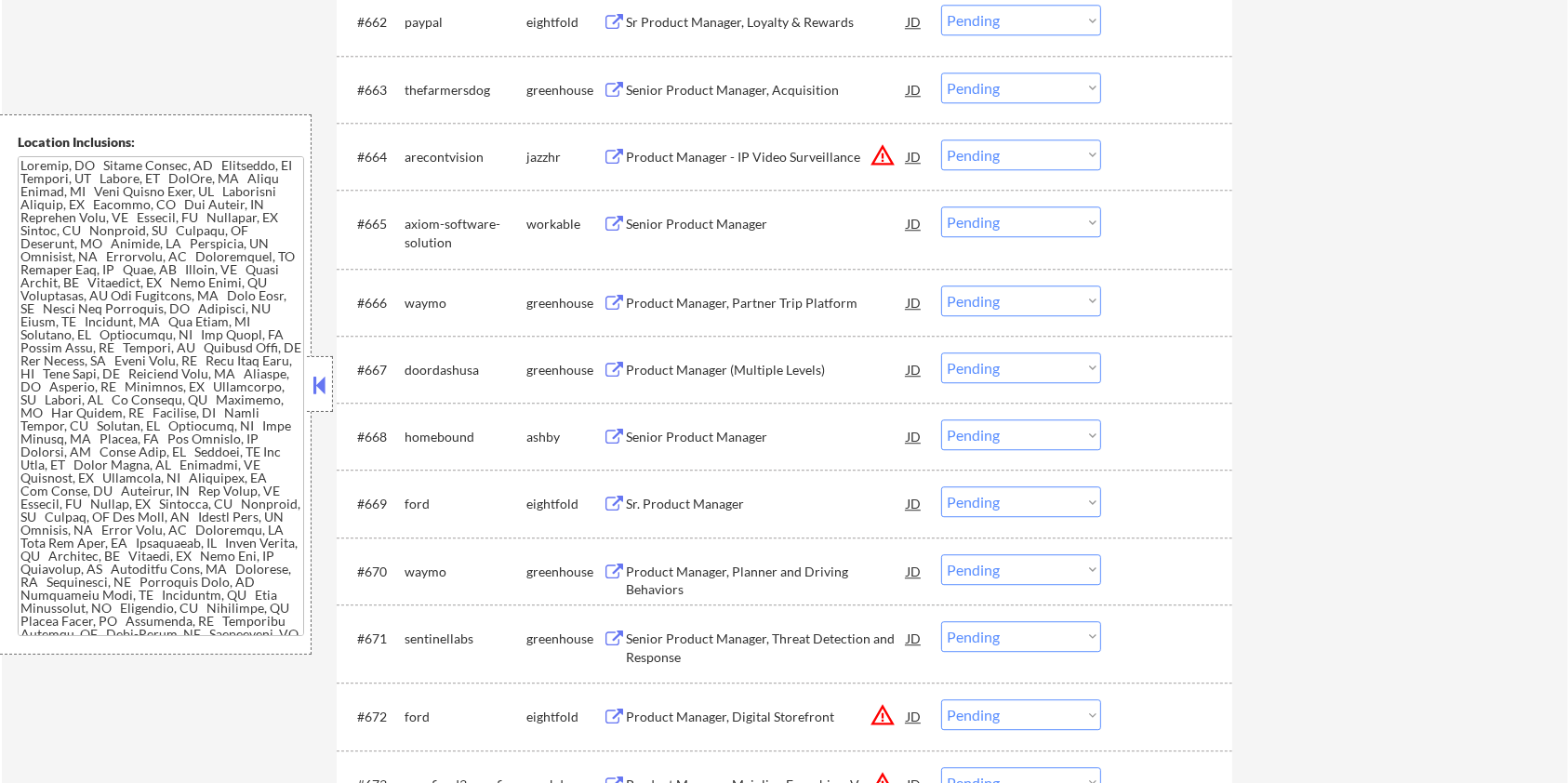
click at [700, 433] on div "Senior Product Manager" at bounding box center [766, 437] width 281 height 19
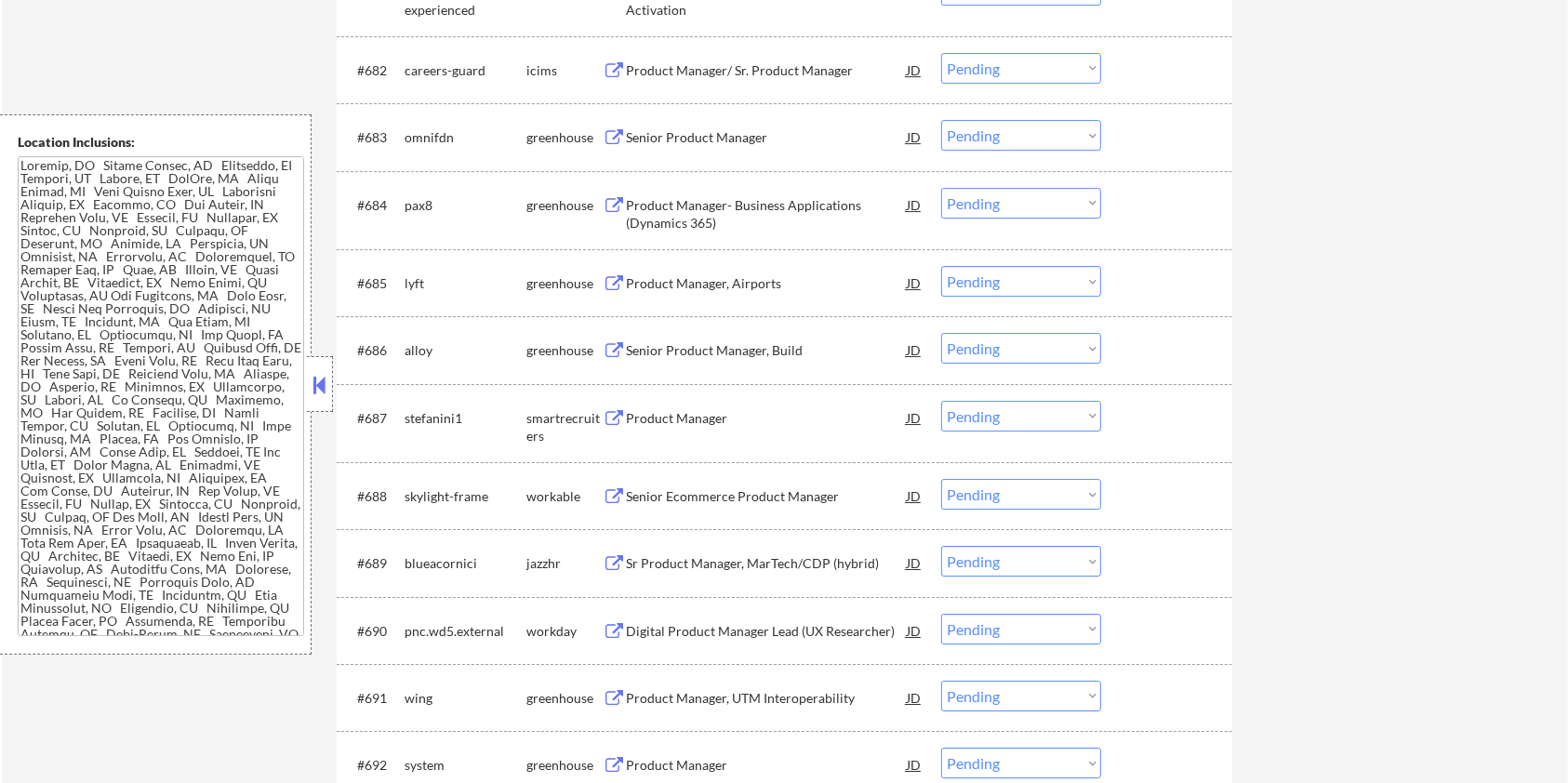
scroll to position [6440, 0]
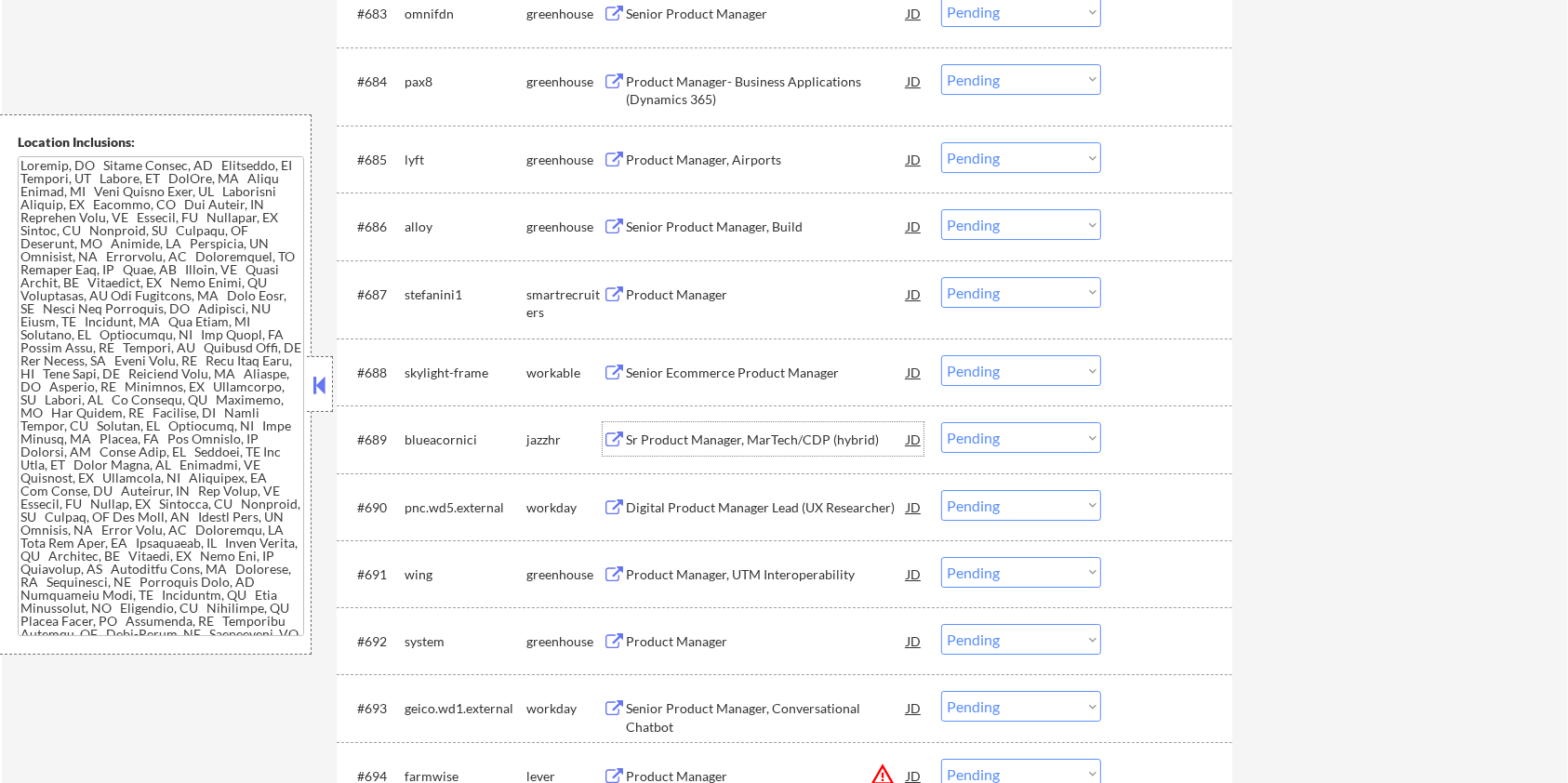
click at [684, 436] on div "Sr Product Manager, MarTech/CDP (hybrid)" at bounding box center [766, 440] width 281 height 19
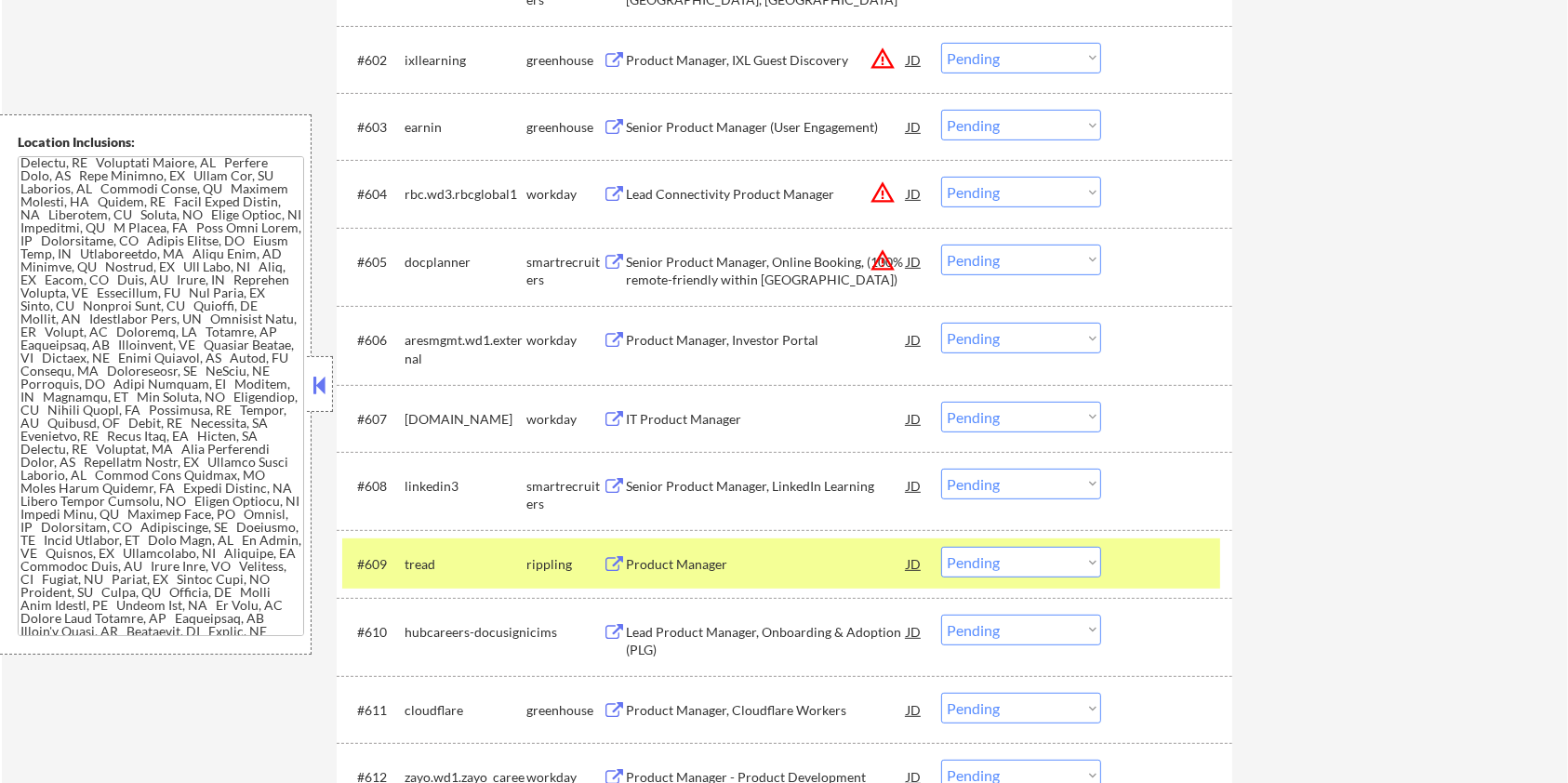
scroll to position [696, 0]
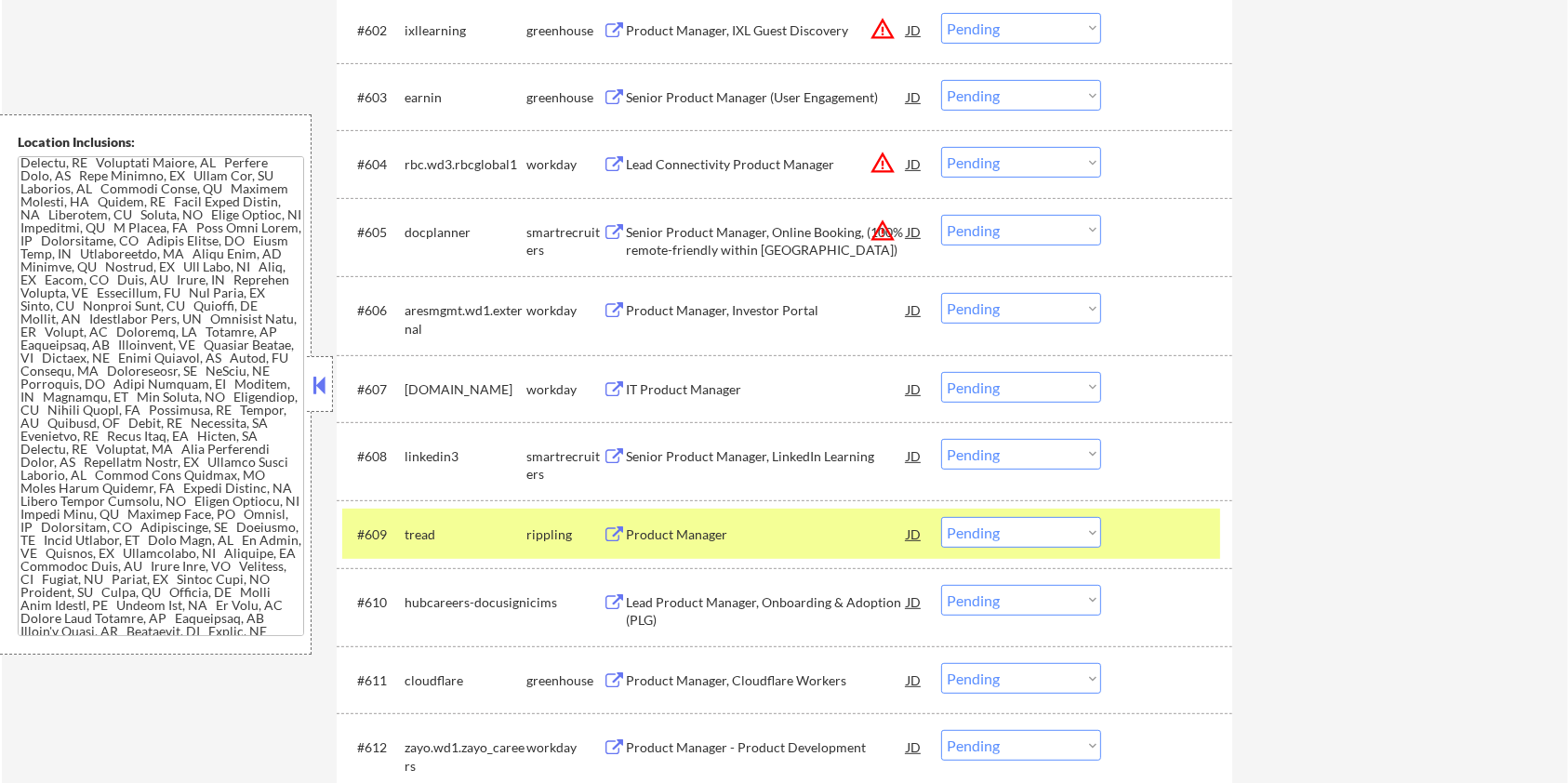
click at [1156, 531] on div at bounding box center [1169, 534] width 82 height 34
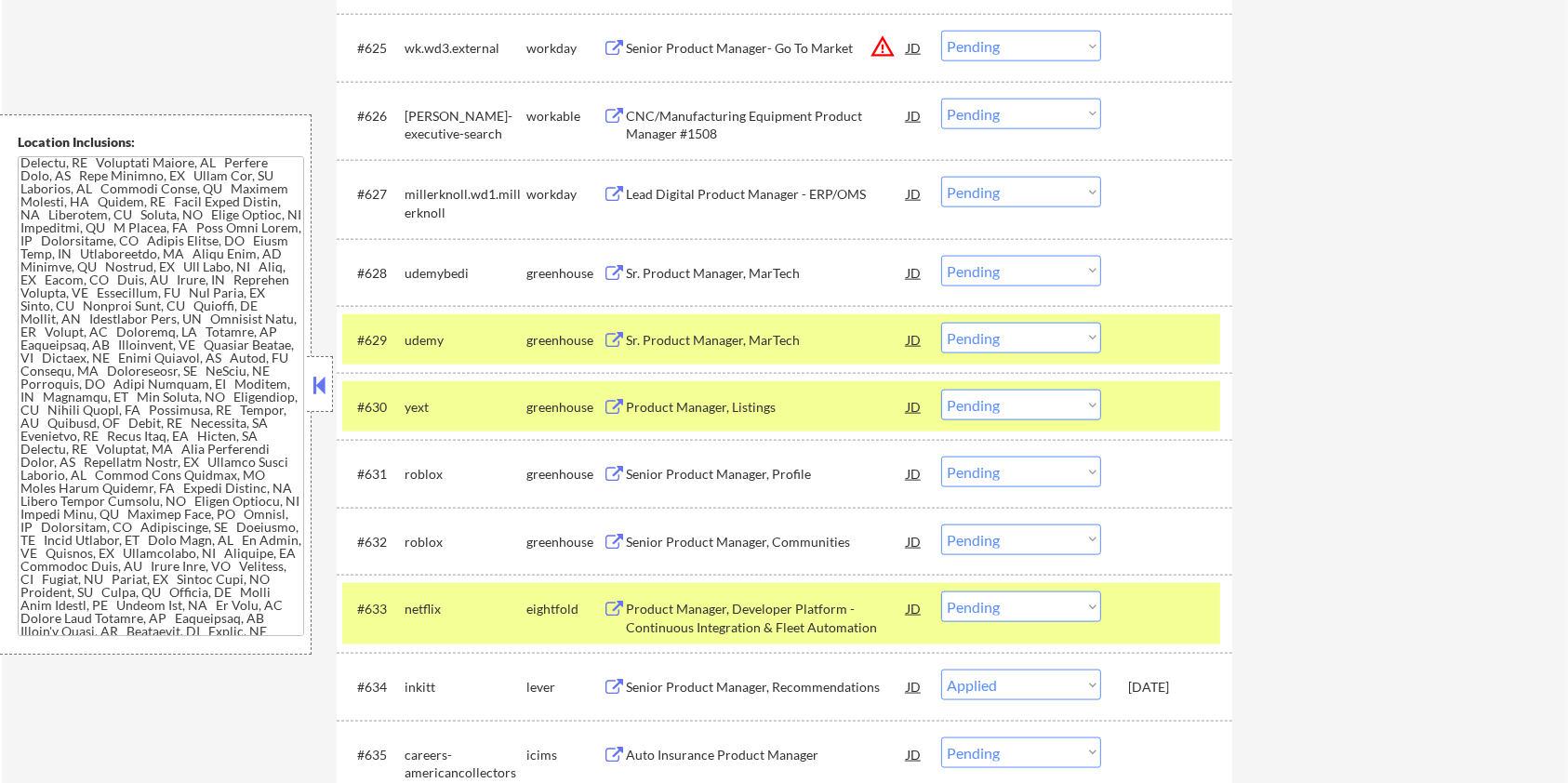
scroll to position [2307, 0]
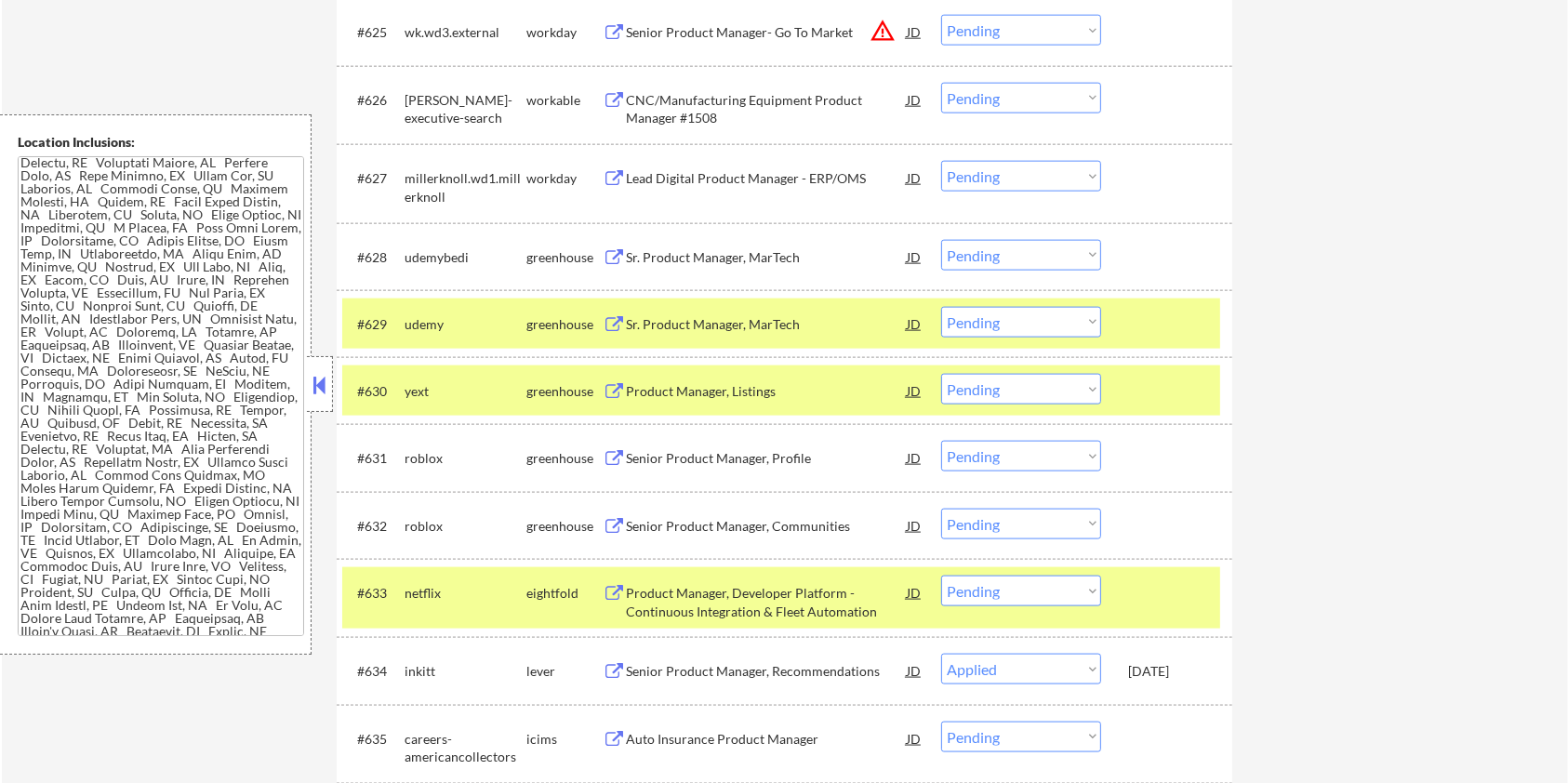
click at [1176, 331] on div at bounding box center [1169, 324] width 82 height 34
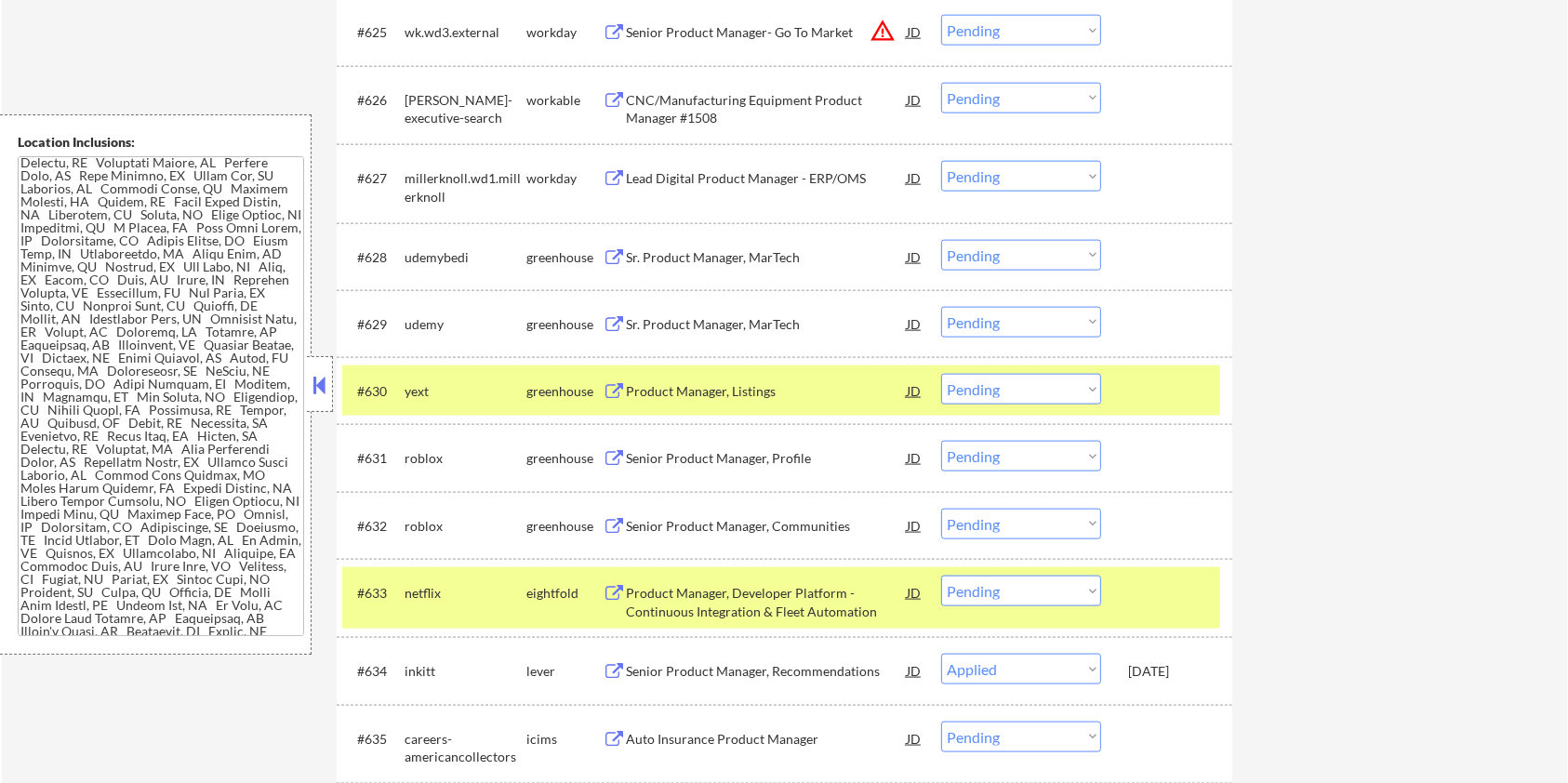
click at [1153, 368] on div "#630 yext greenhouse Product Manager, Listings JD warning_amber Choose an optio…" at bounding box center [781, 390] width 878 height 50
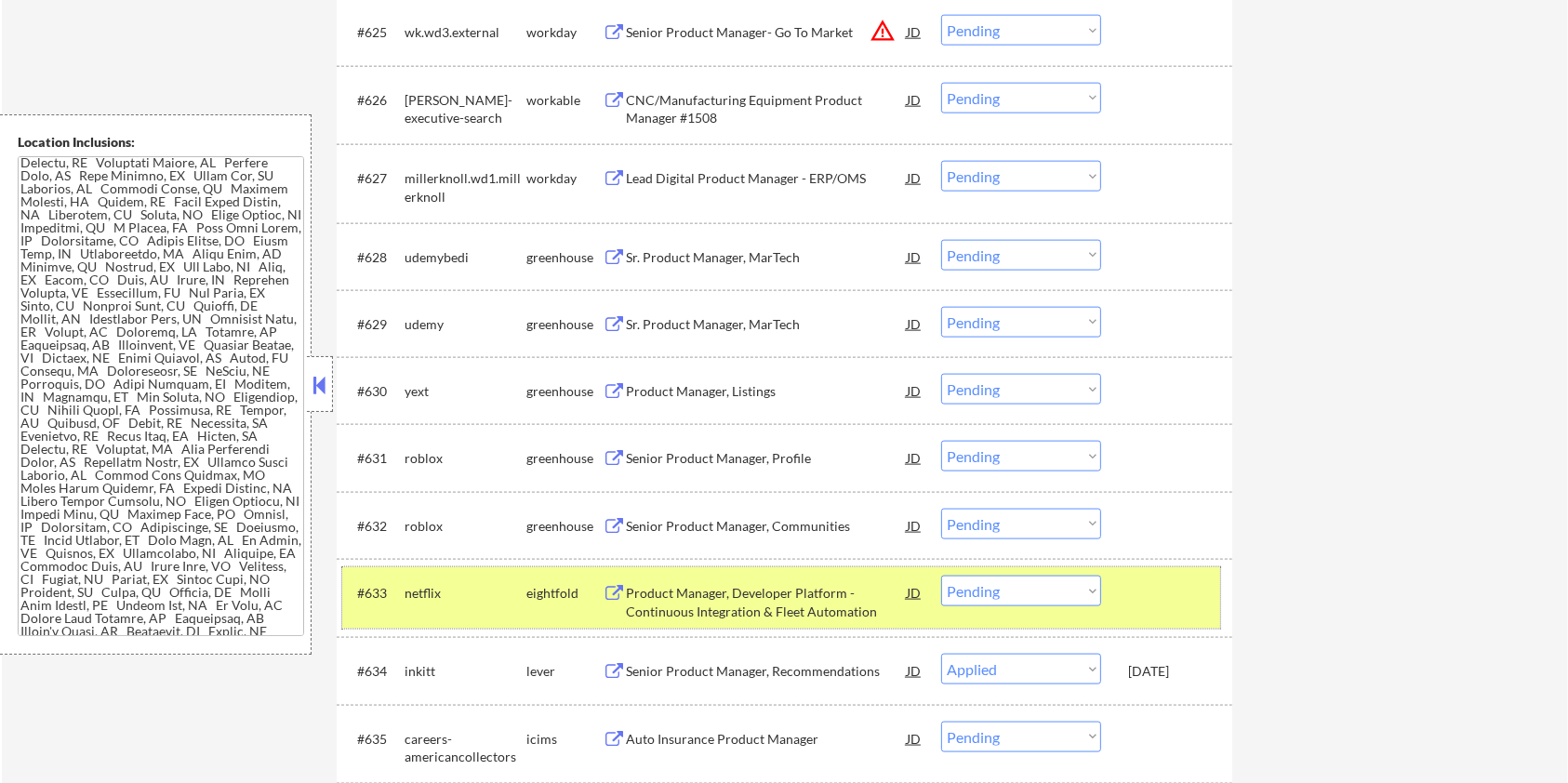
click at [1207, 580] on div at bounding box center [1169, 593] width 82 height 34
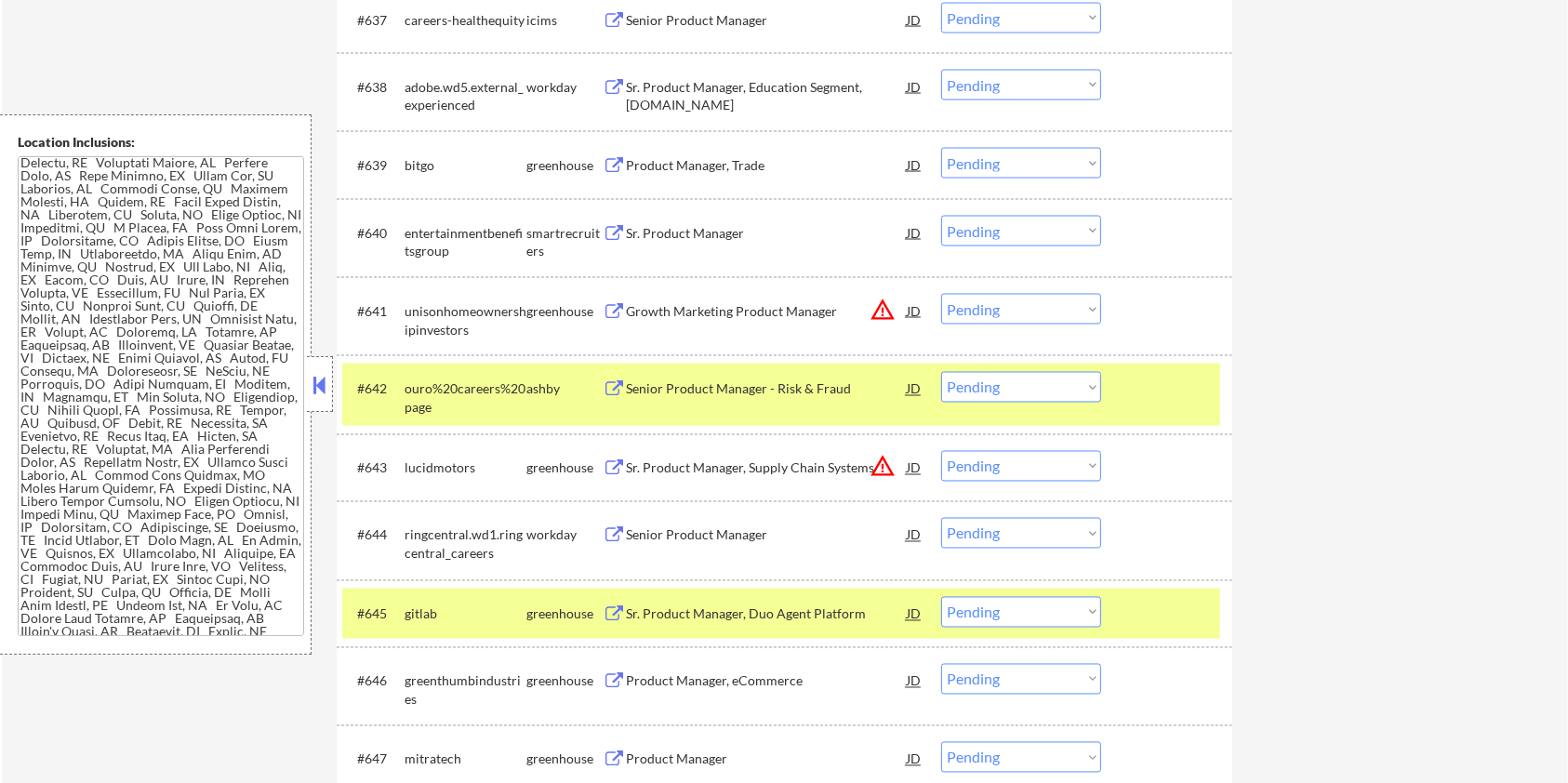
scroll to position [3176, 0]
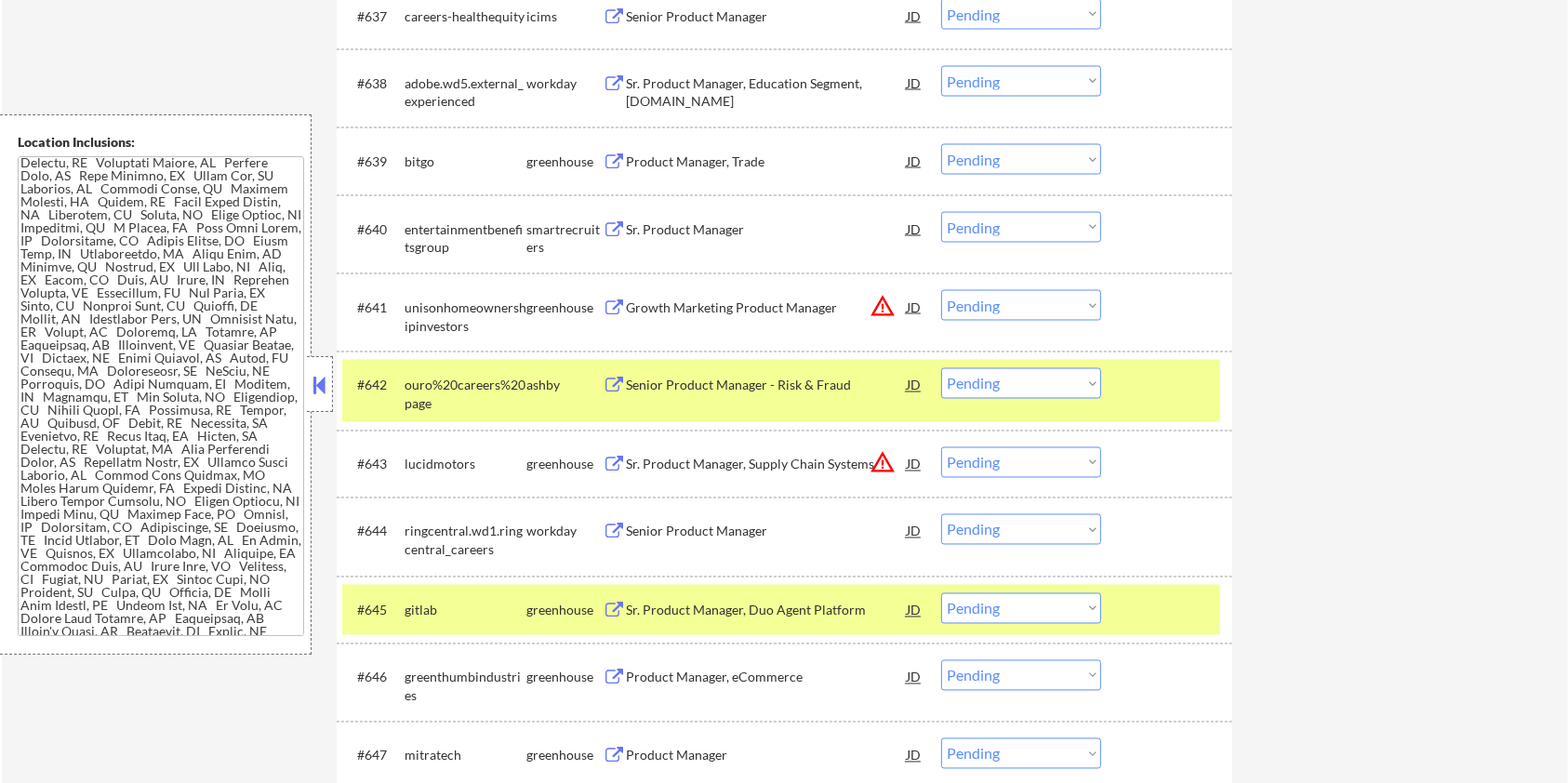
click at [609, 384] on button at bounding box center [614, 386] width 23 height 18
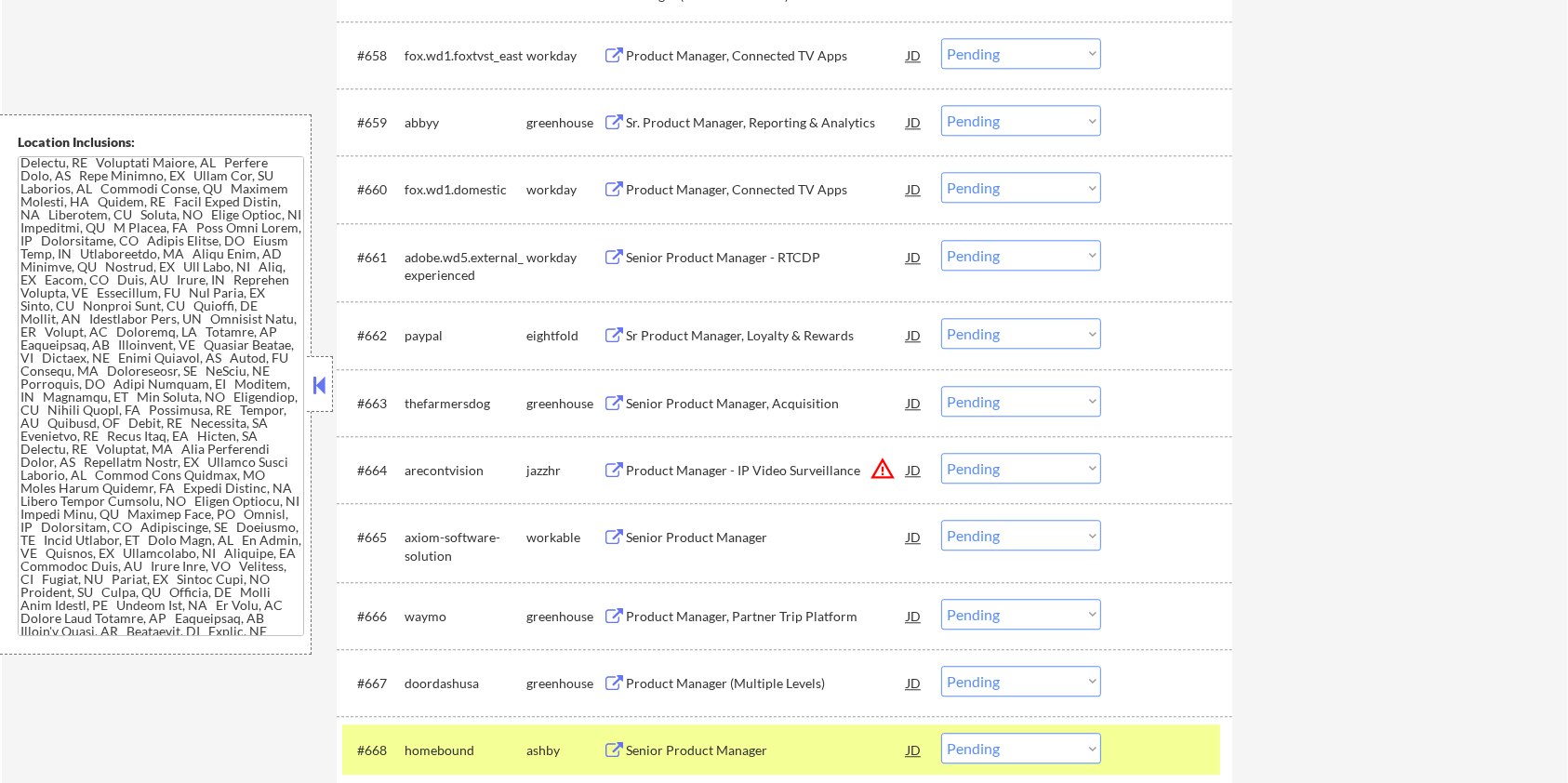
scroll to position [4788, 0]
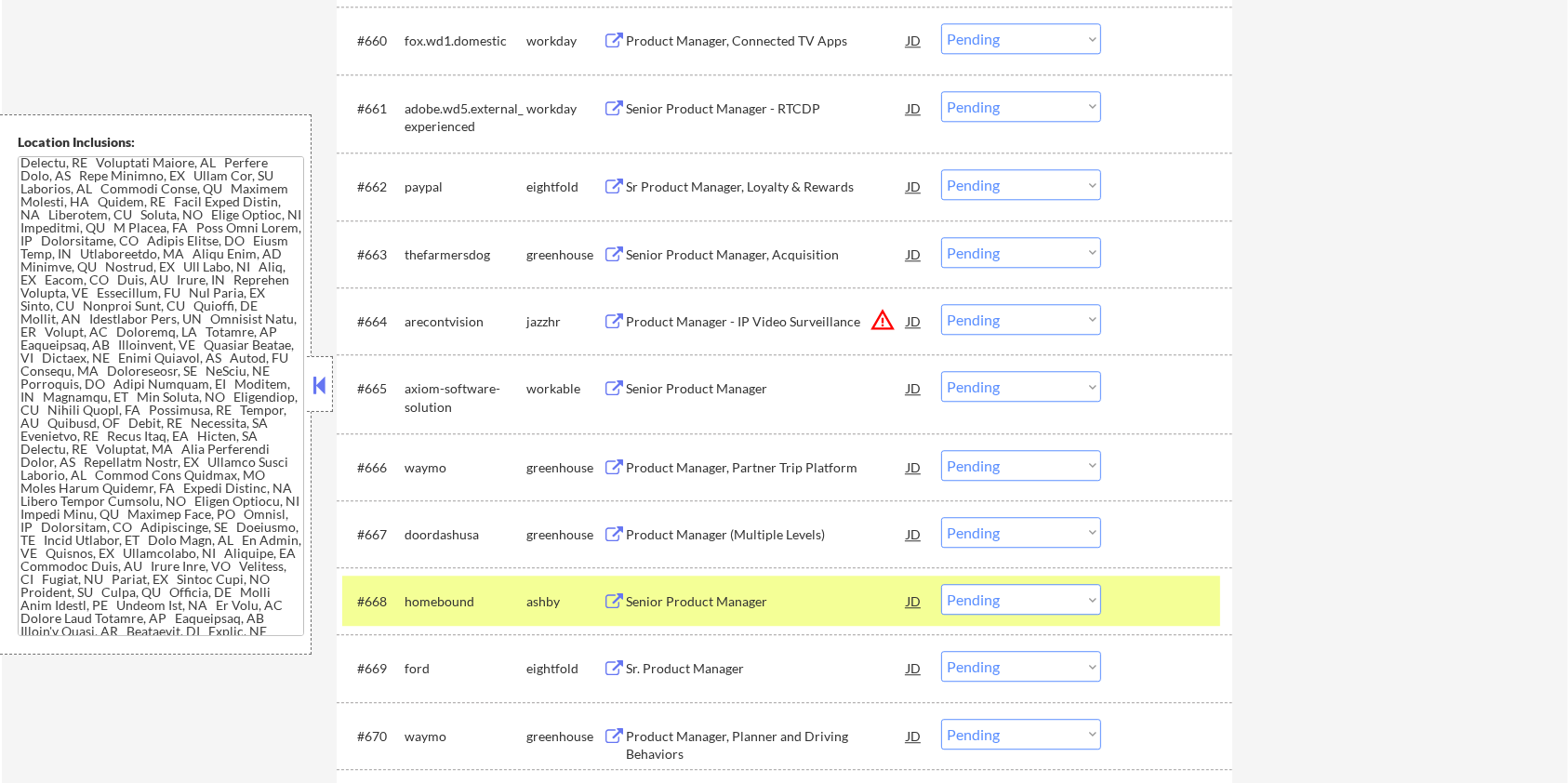
click at [686, 599] on div "Senior Product Manager" at bounding box center [766, 601] width 281 height 19
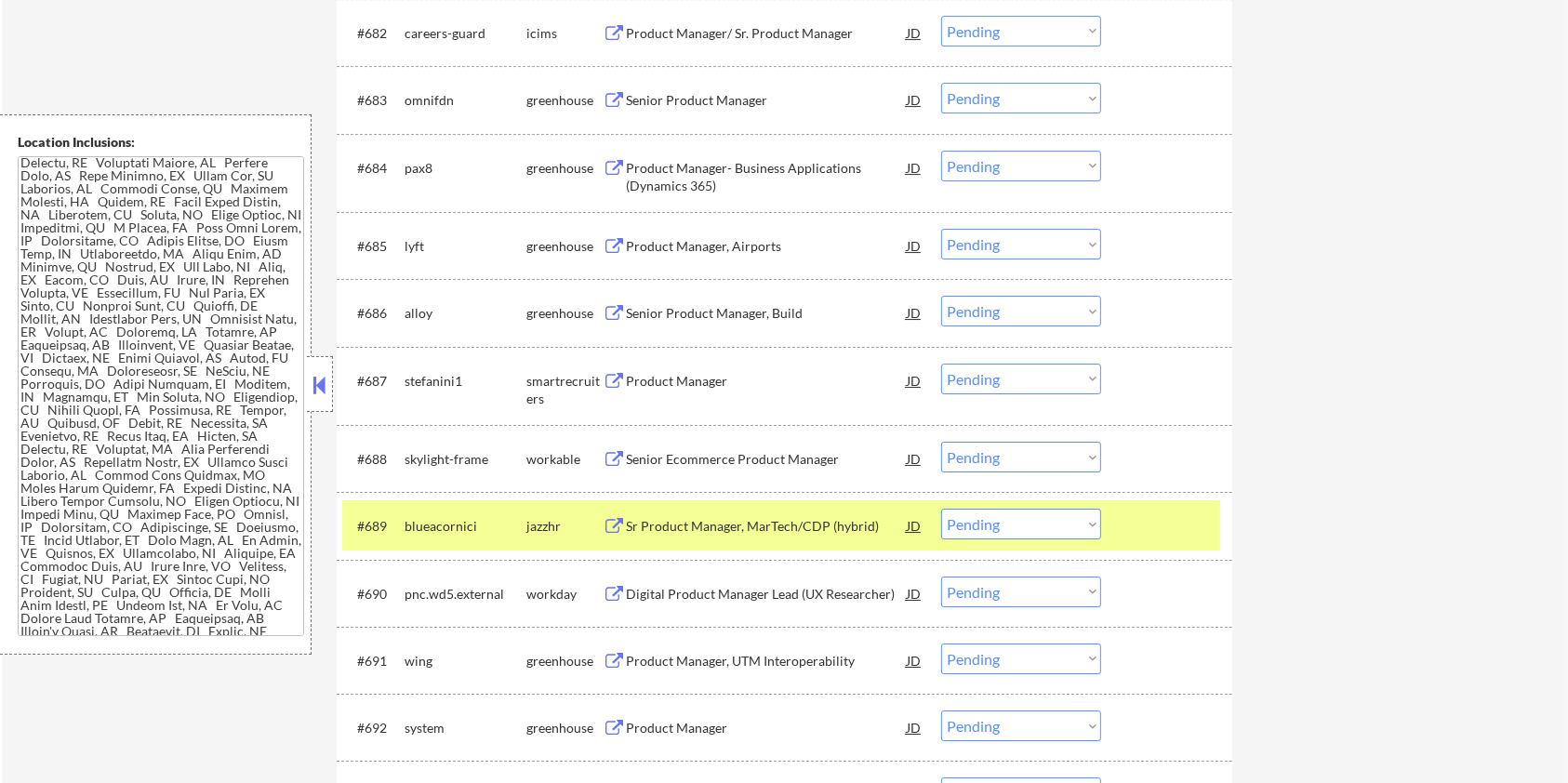
scroll to position [6400, 0]
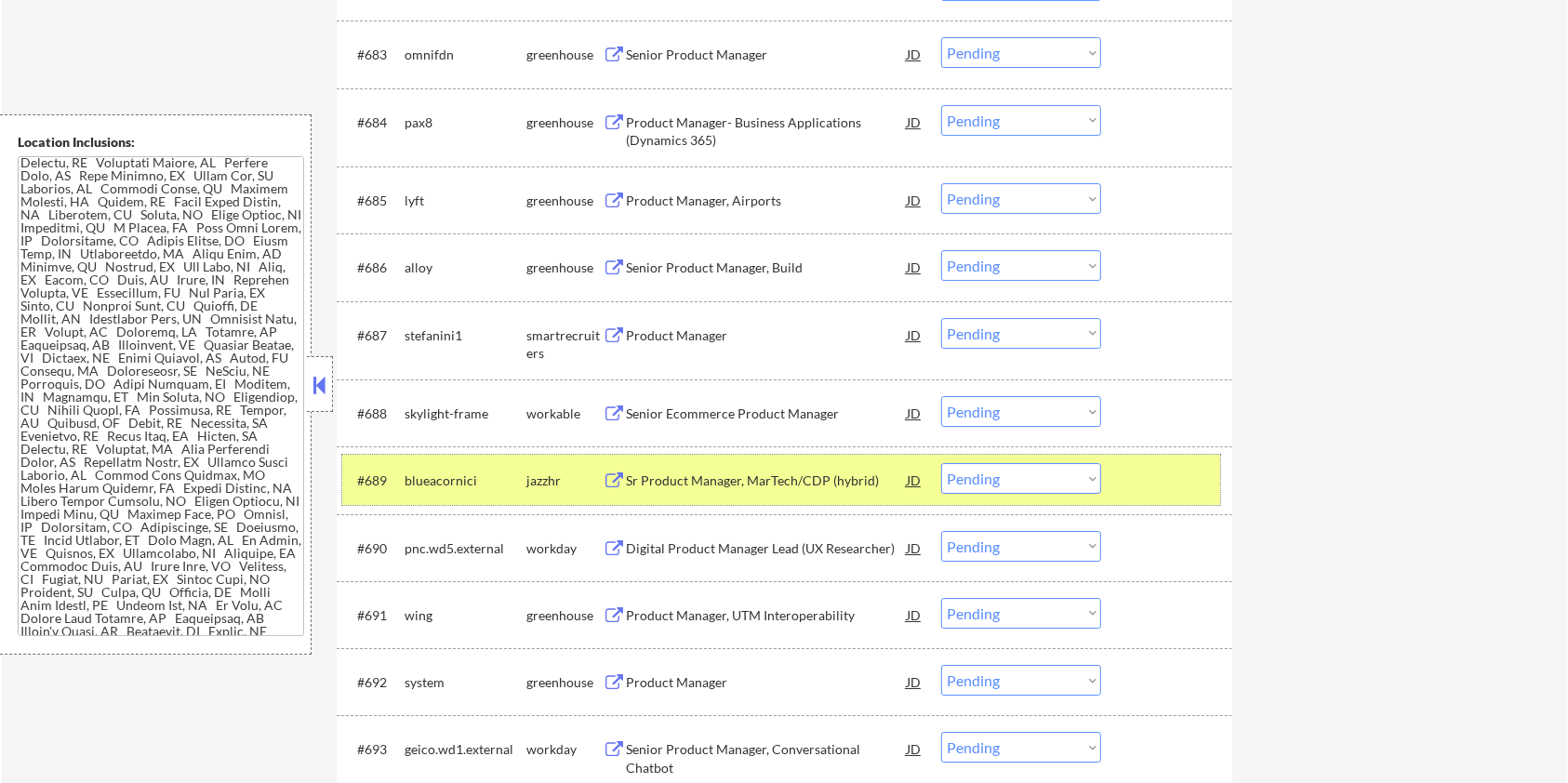
click at [1153, 478] on div at bounding box center [1169, 480] width 82 height 34
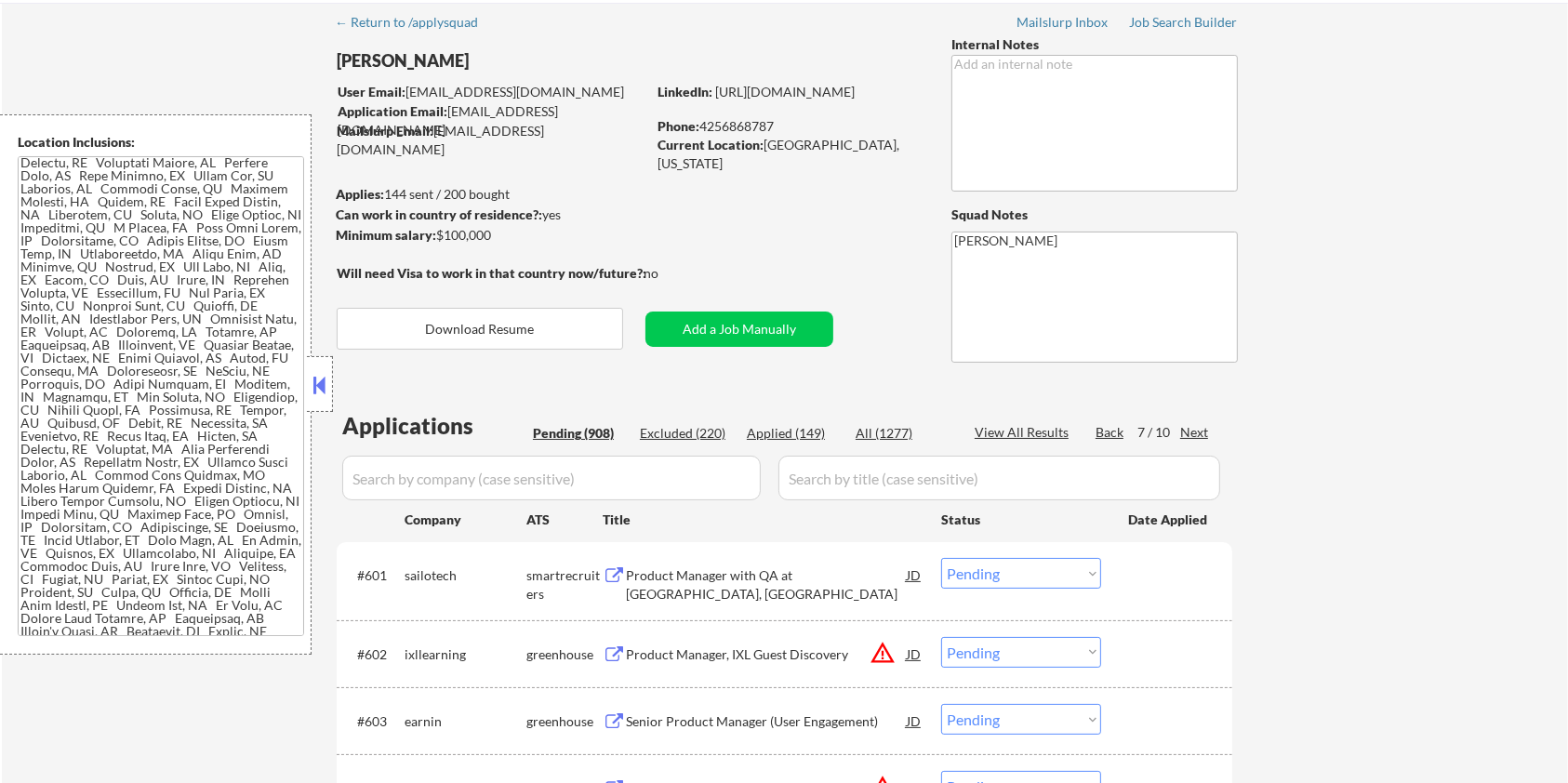
scroll to position [0, 0]
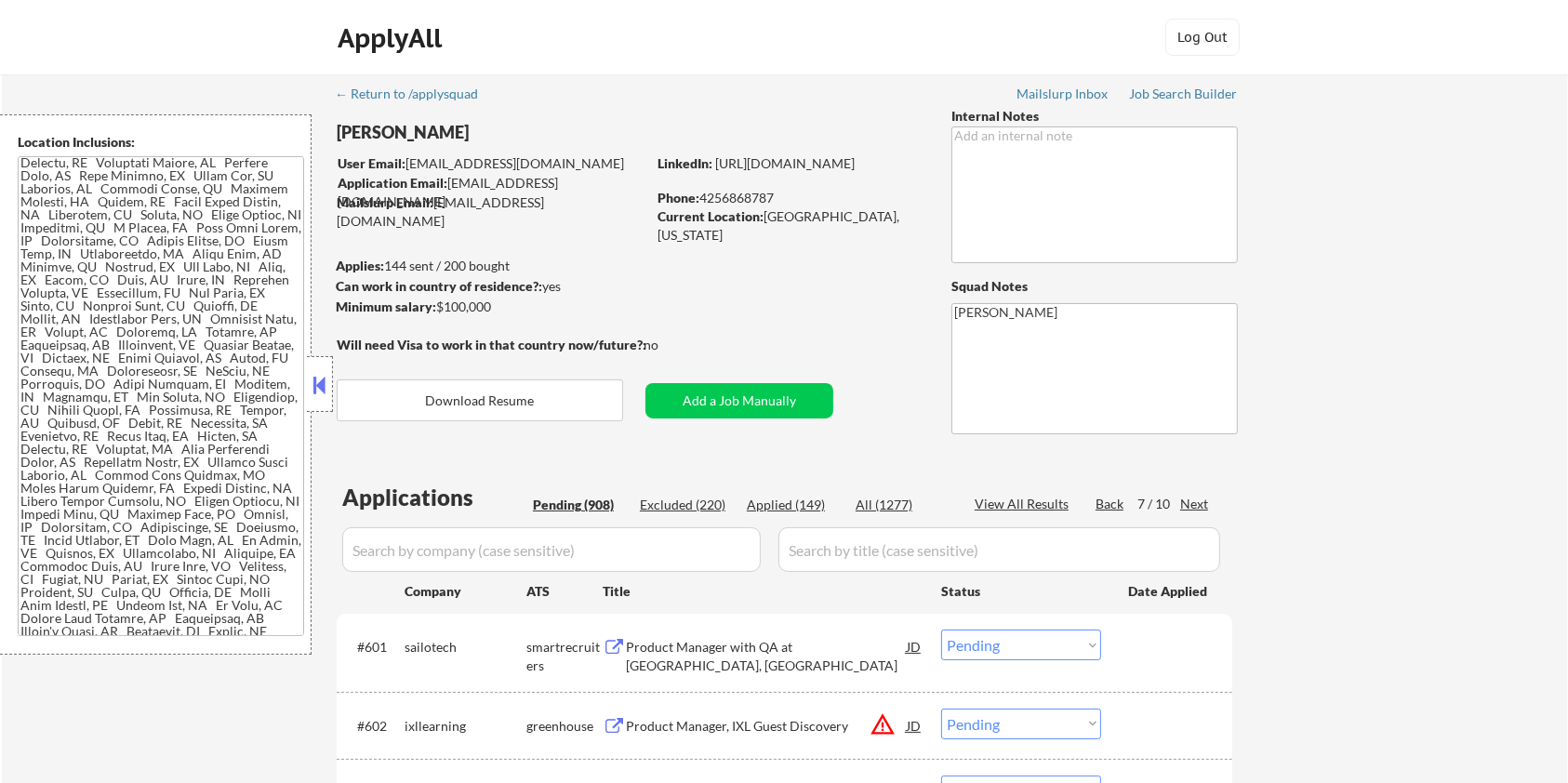
click at [1204, 504] on div "Next" at bounding box center [1195, 504] width 30 height 19
select select ""pending""
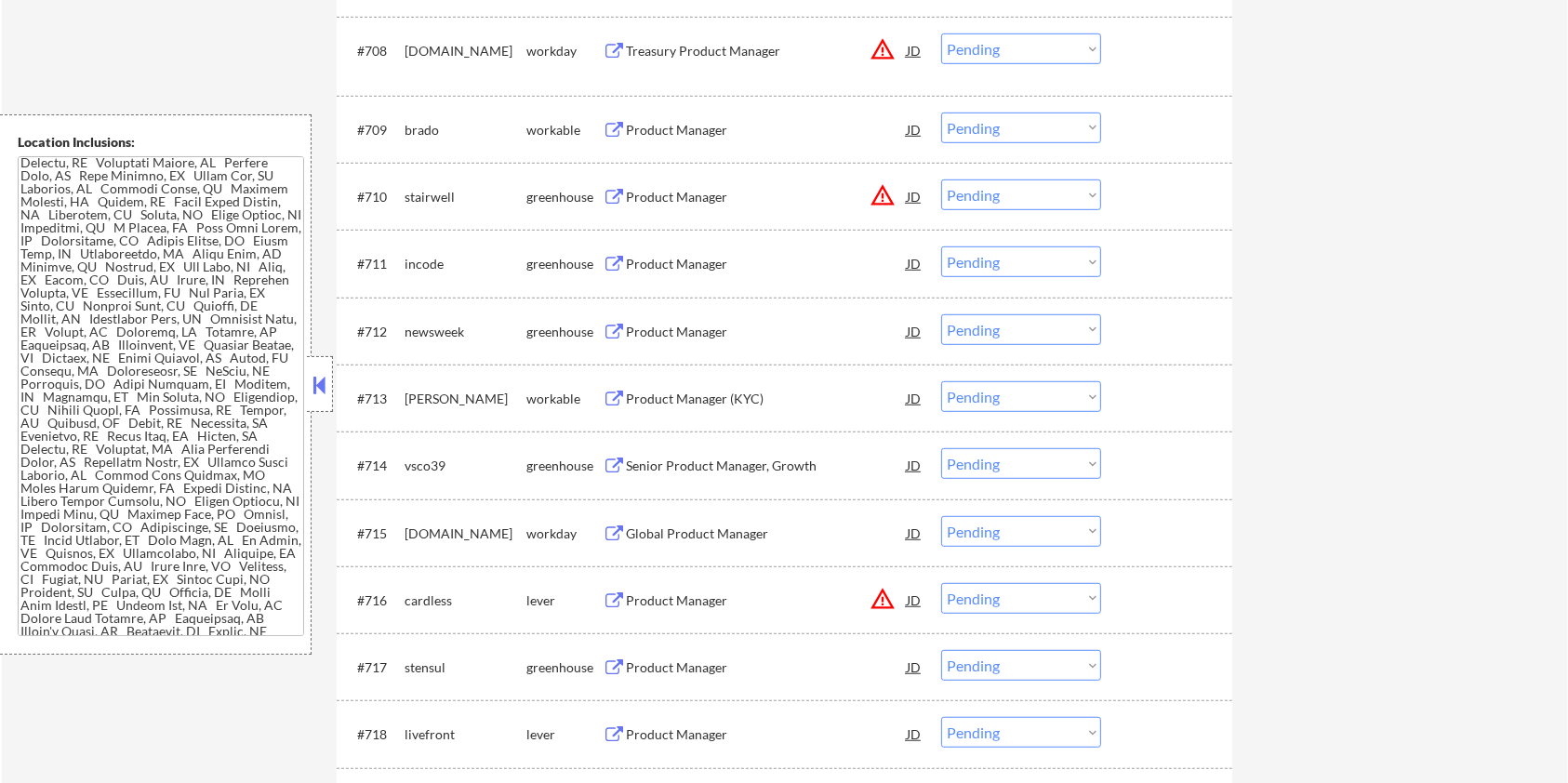
scroll to position [1239, 0]
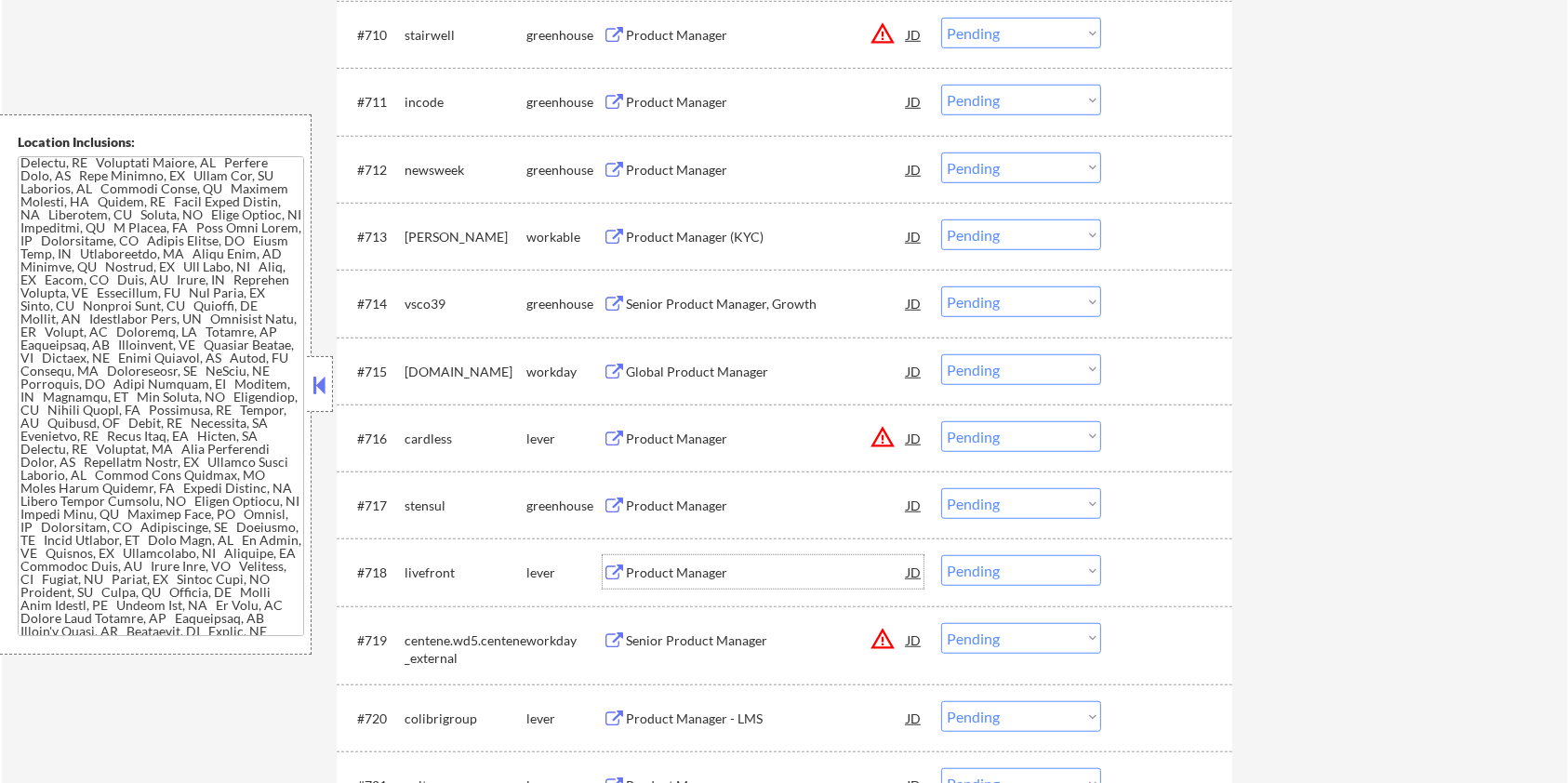
click at [715, 576] on div "Product Manager" at bounding box center [766, 572] width 281 height 19
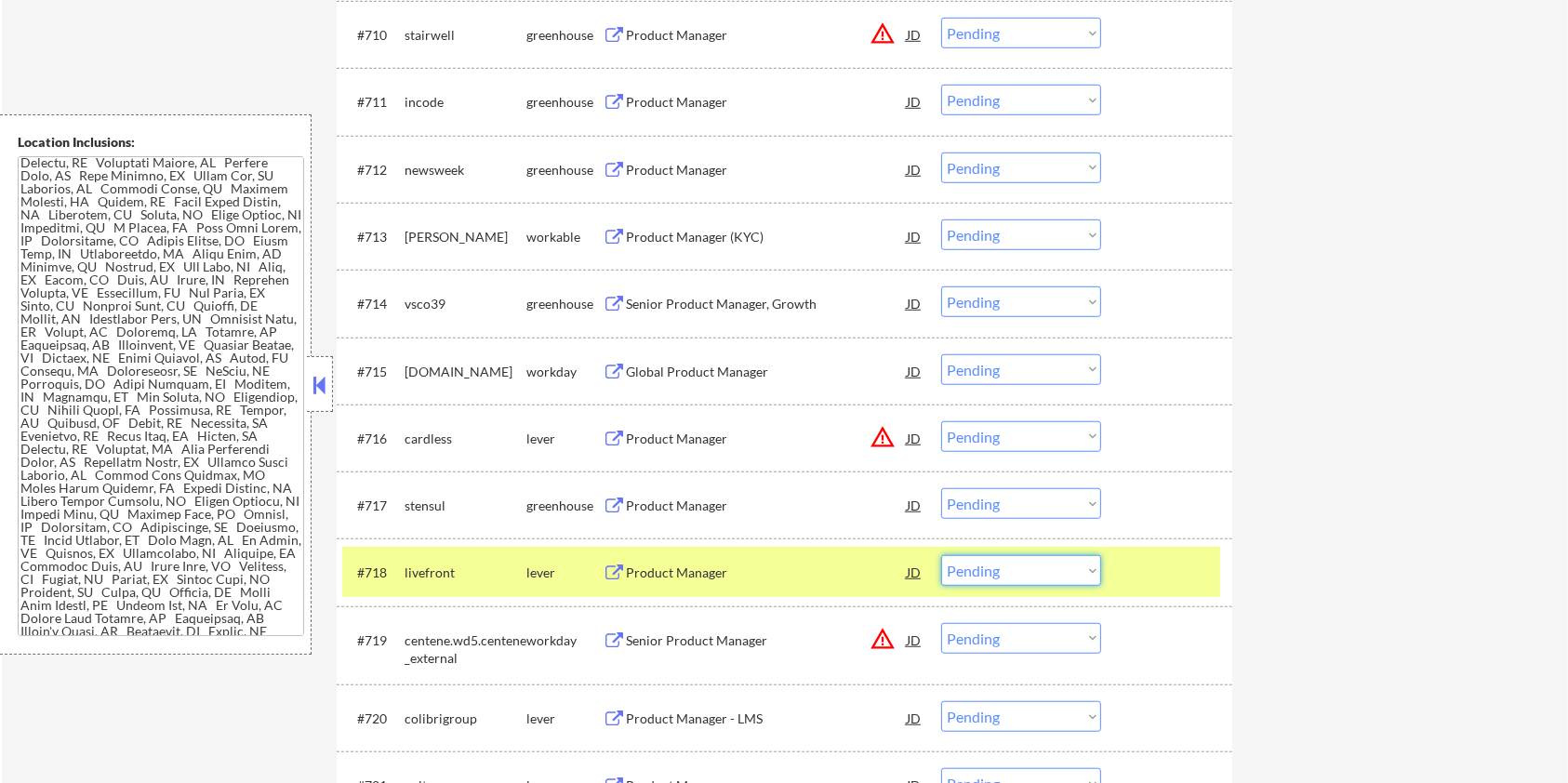
click at [1035, 569] on select "Choose an option... Pending Applied Excluded (Questions) Excluded (Expired) Exc…" at bounding box center [1022, 570] width 160 height 31
click at [941, 555] on select "Choose an option... Pending Applied Excluded (Questions) Excluded (Expired) Exc…" at bounding box center [1022, 570] width 160 height 31
select select ""pending""
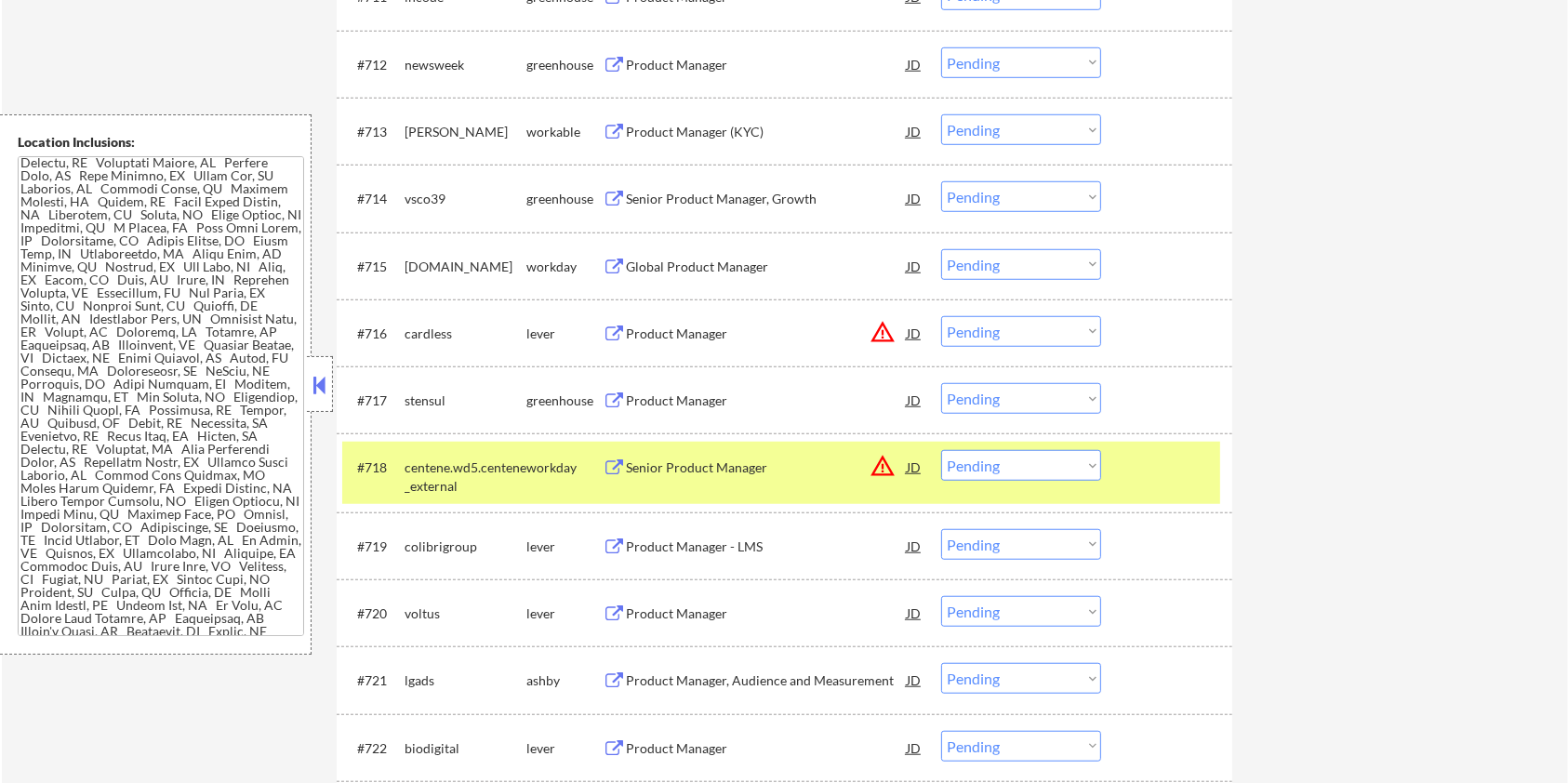
scroll to position [1363, 0]
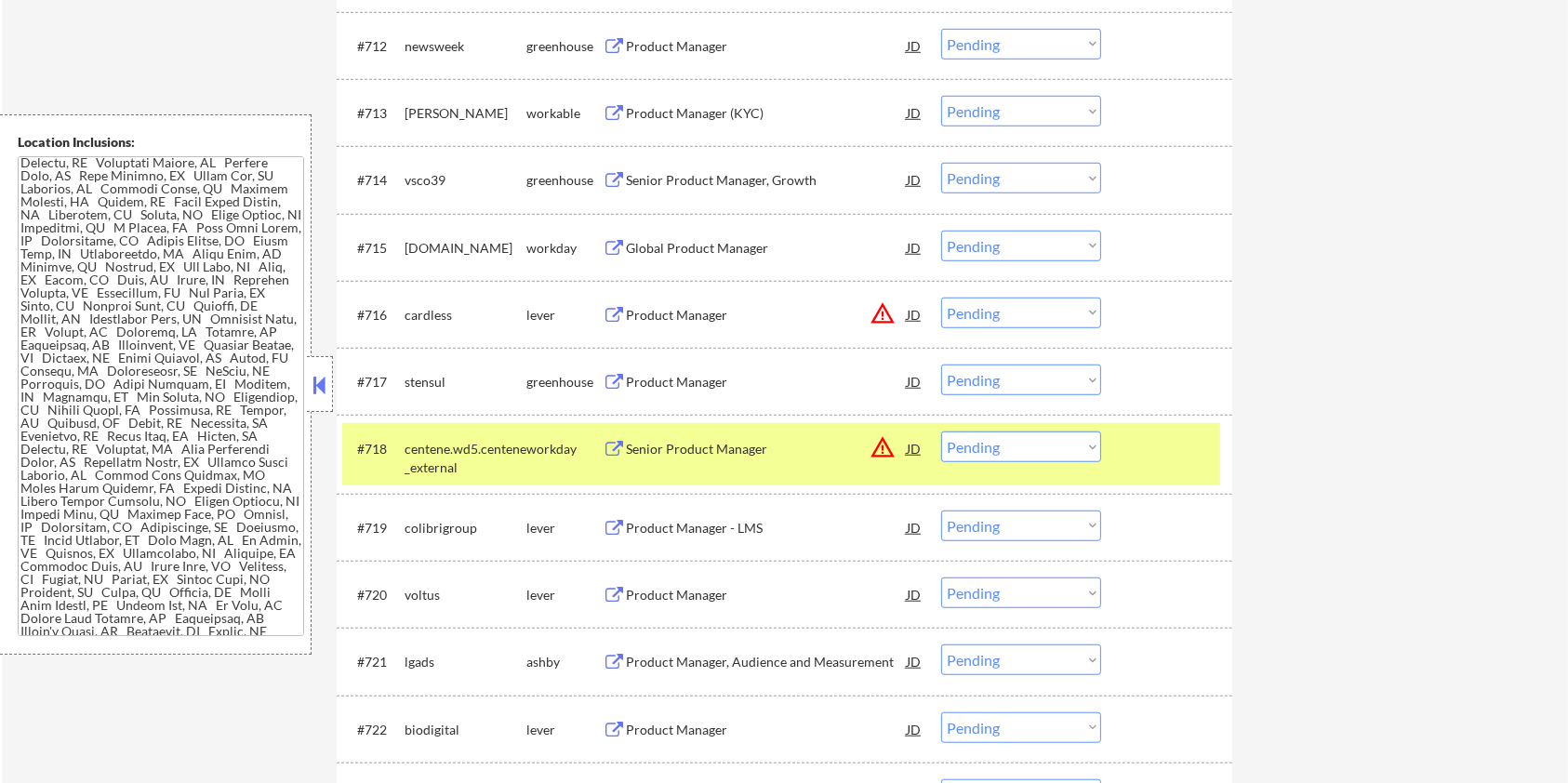
click at [678, 592] on div "Product Manager" at bounding box center [766, 595] width 281 height 19
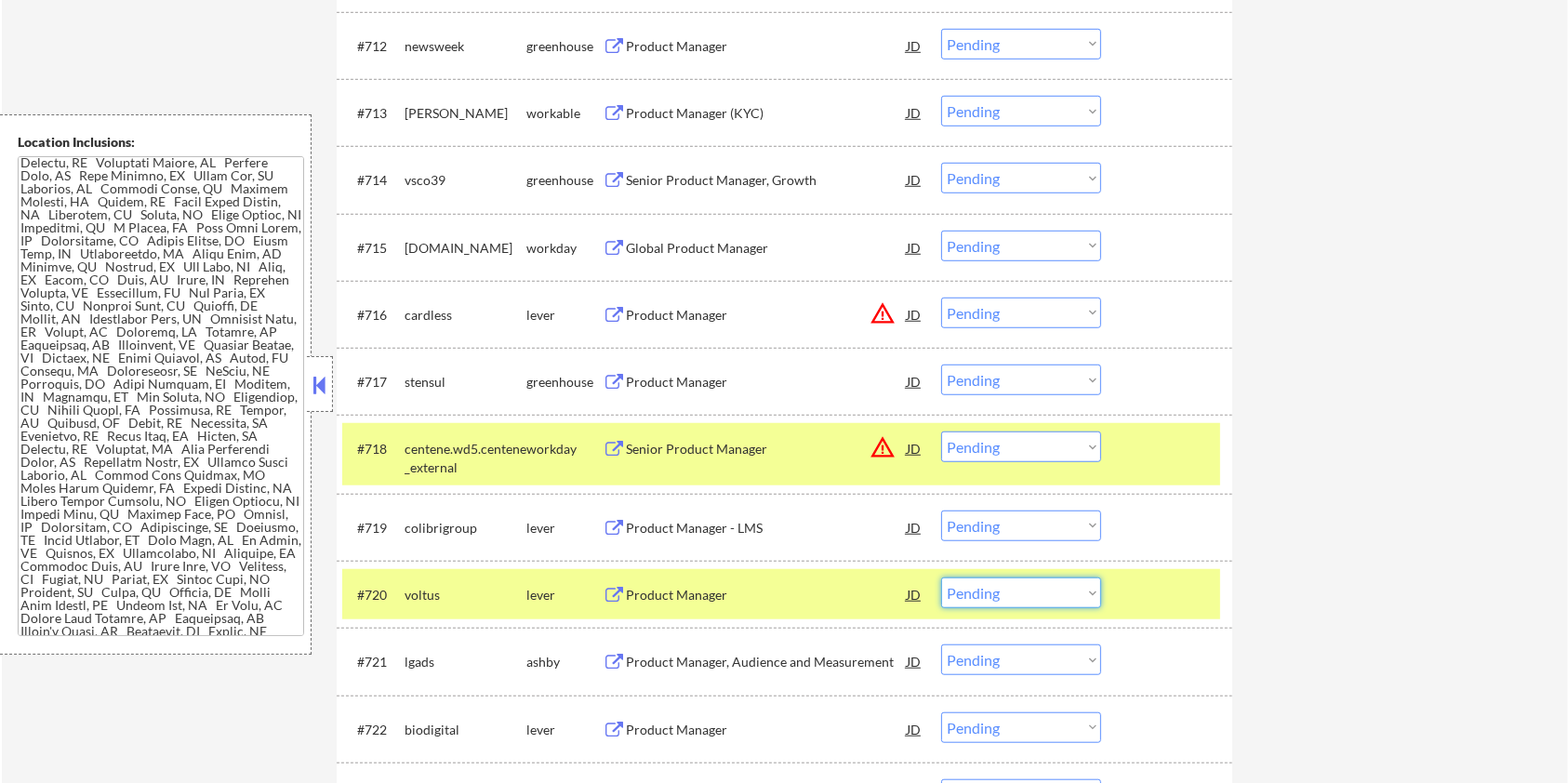
click at [1051, 599] on select "Choose an option... Pending Applied Excluded (Questions) Excluded (Expired) Exc…" at bounding box center [1022, 592] width 160 height 31
click at [941, 577] on select "Choose an option... Pending Applied Excluded (Questions) Excluded (Expired) Exc…" at bounding box center [1022, 592] width 160 height 31
select select ""pending""
click at [715, 591] on div "Product Manager, Audience and Measurement" at bounding box center [766, 595] width 281 height 19
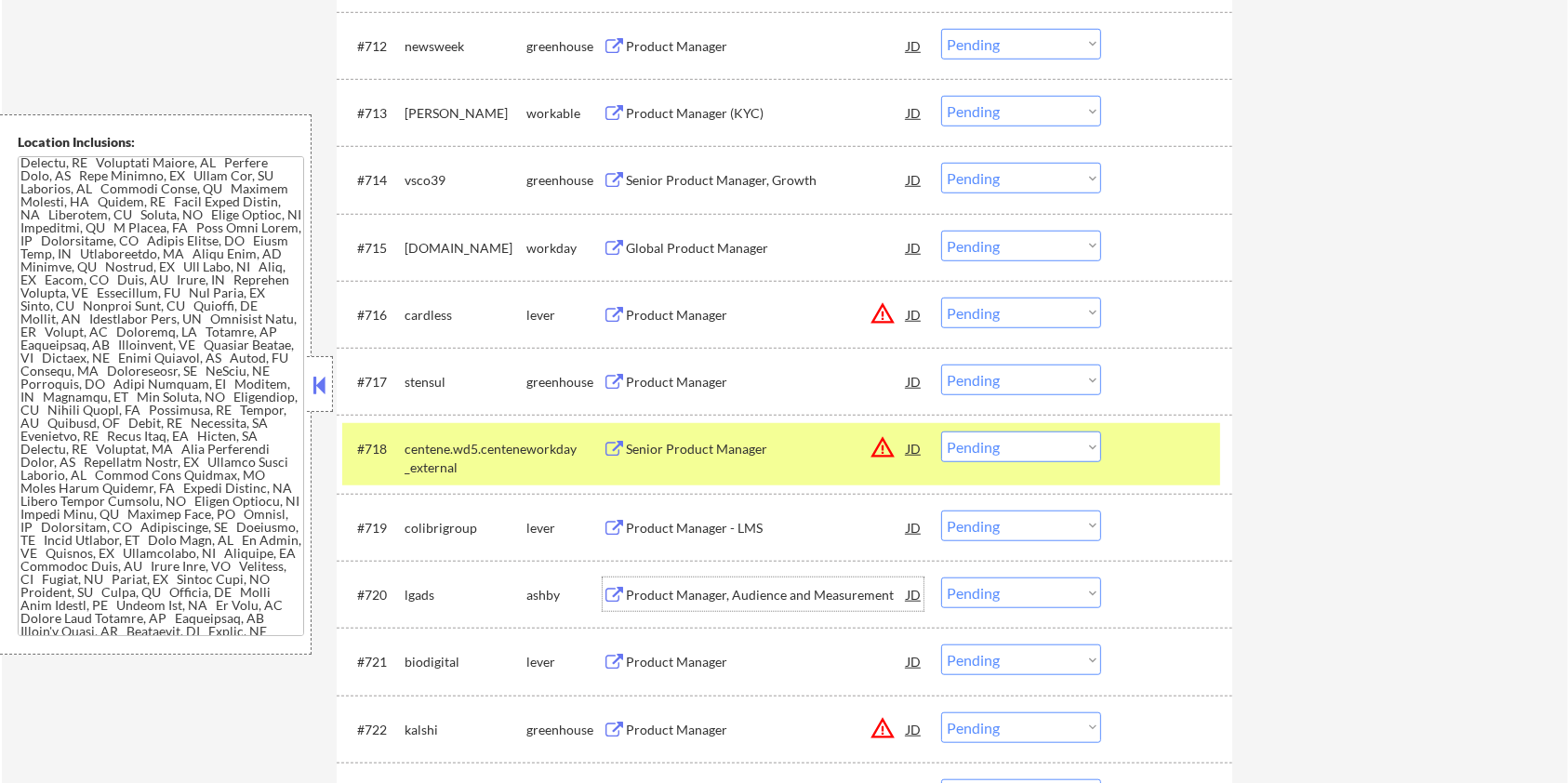
click at [1021, 453] on select "Choose an option... Pending Applied Excluded (Questions) Excluded (Expired) Exc…" at bounding box center [1022, 446] width 160 height 31
click at [941, 432] on select "Choose an option... Pending Applied Excluded (Questions) Excluded (Expired) Exc…" at bounding box center [1022, 446] width 160 height 31
select select ""pending""
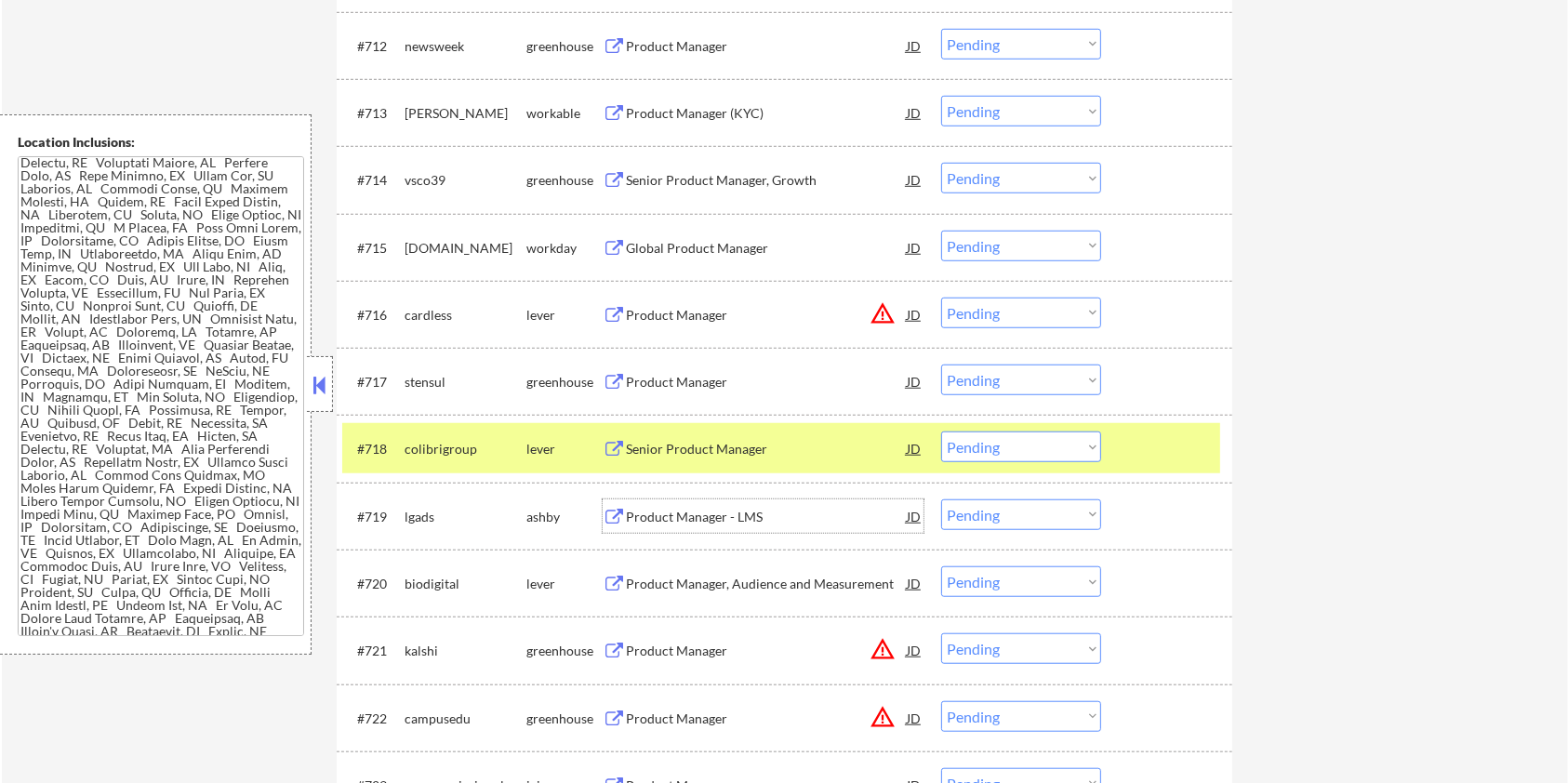
click at [680, 510] on div "Product Manager - LMS" at bounding box center [766, 517] width 281 height 19
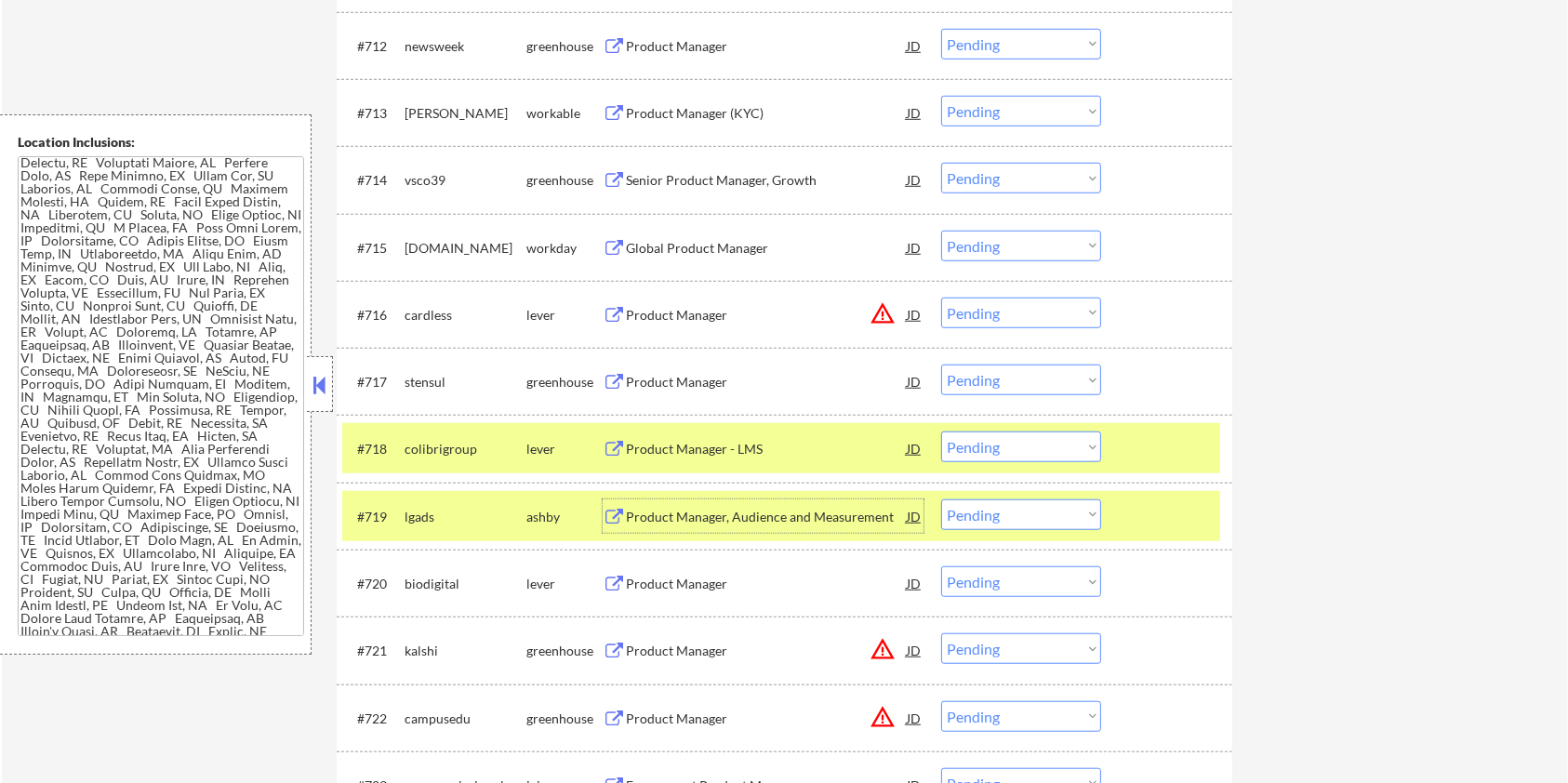
click at [1031, 502] on select "Choose an option... Pending Applied Excluded (Questions) Excluded (Expired) Exc…" at bounding box center [1022, 515] width 160 height 31
click at [941, 500] on select "Choose an option... Pending Applied Excluded (Questions) Excluded (Expired) Exc…" at bounding box center [1022, 515] width 160 height 31
select select ""pending""
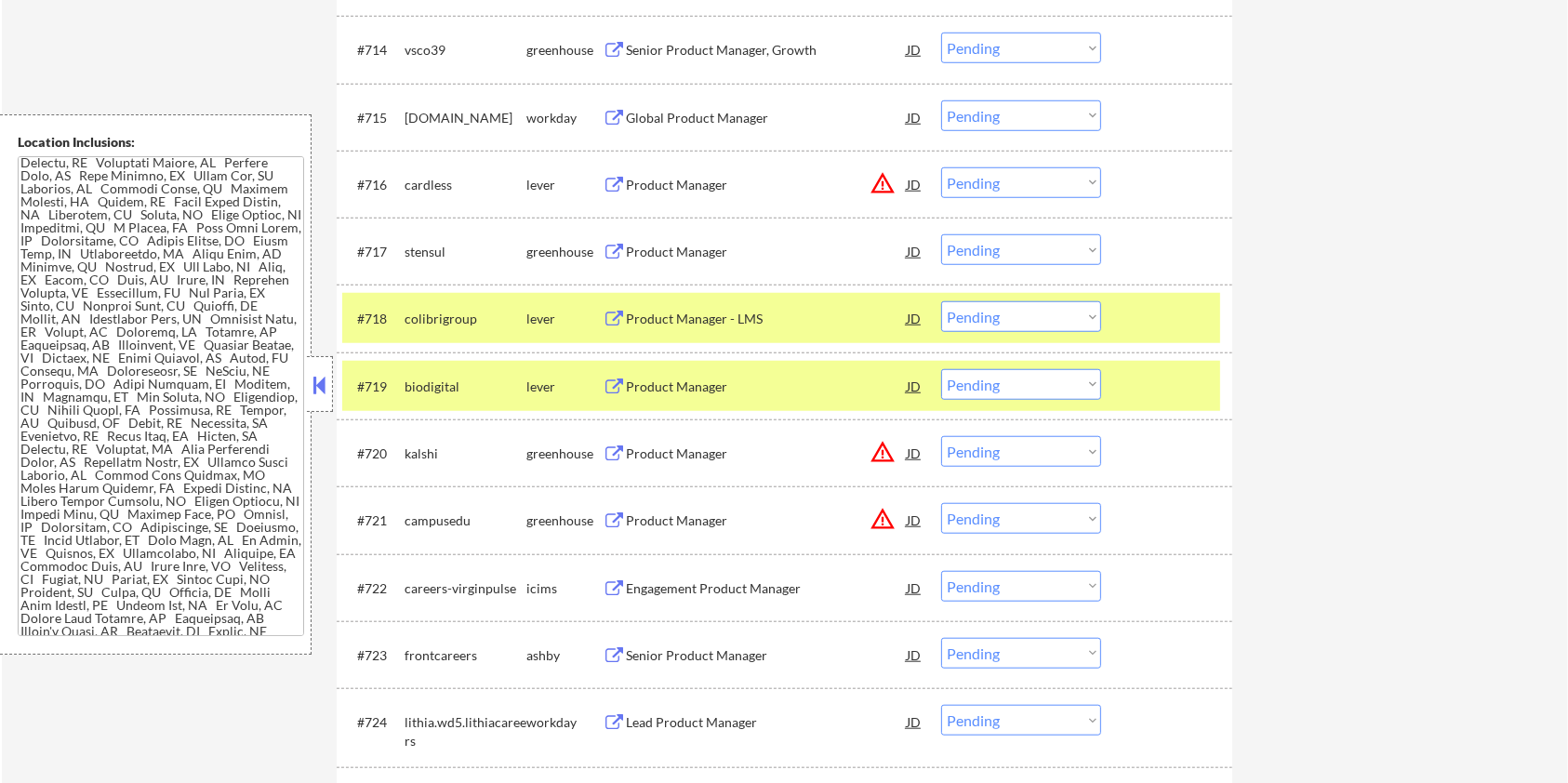
scroll to position [1612, 0]
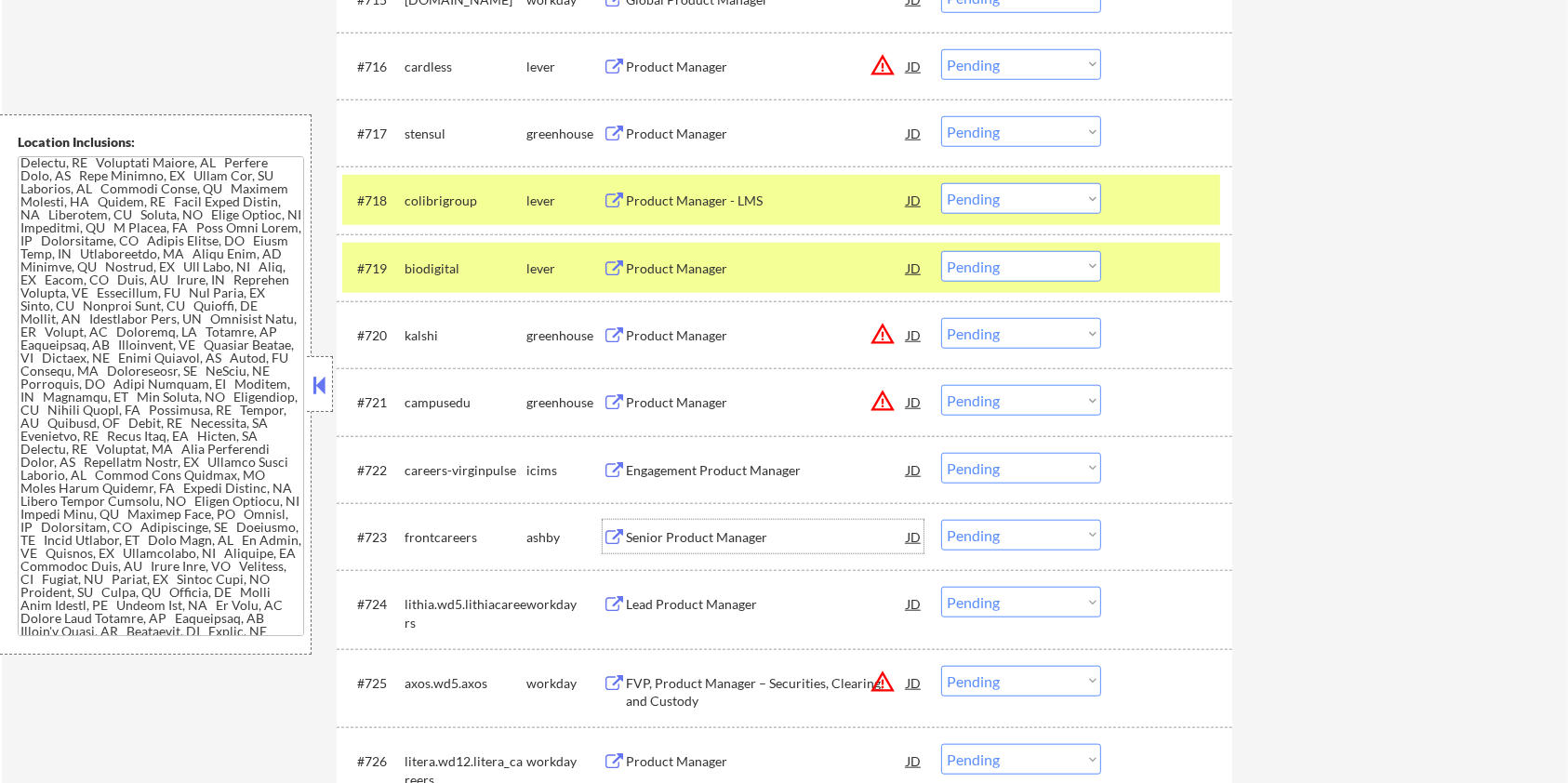
click at [682, 536] on div "Senior Product Manager" at bounding box center [766, 538] width 281 height 19
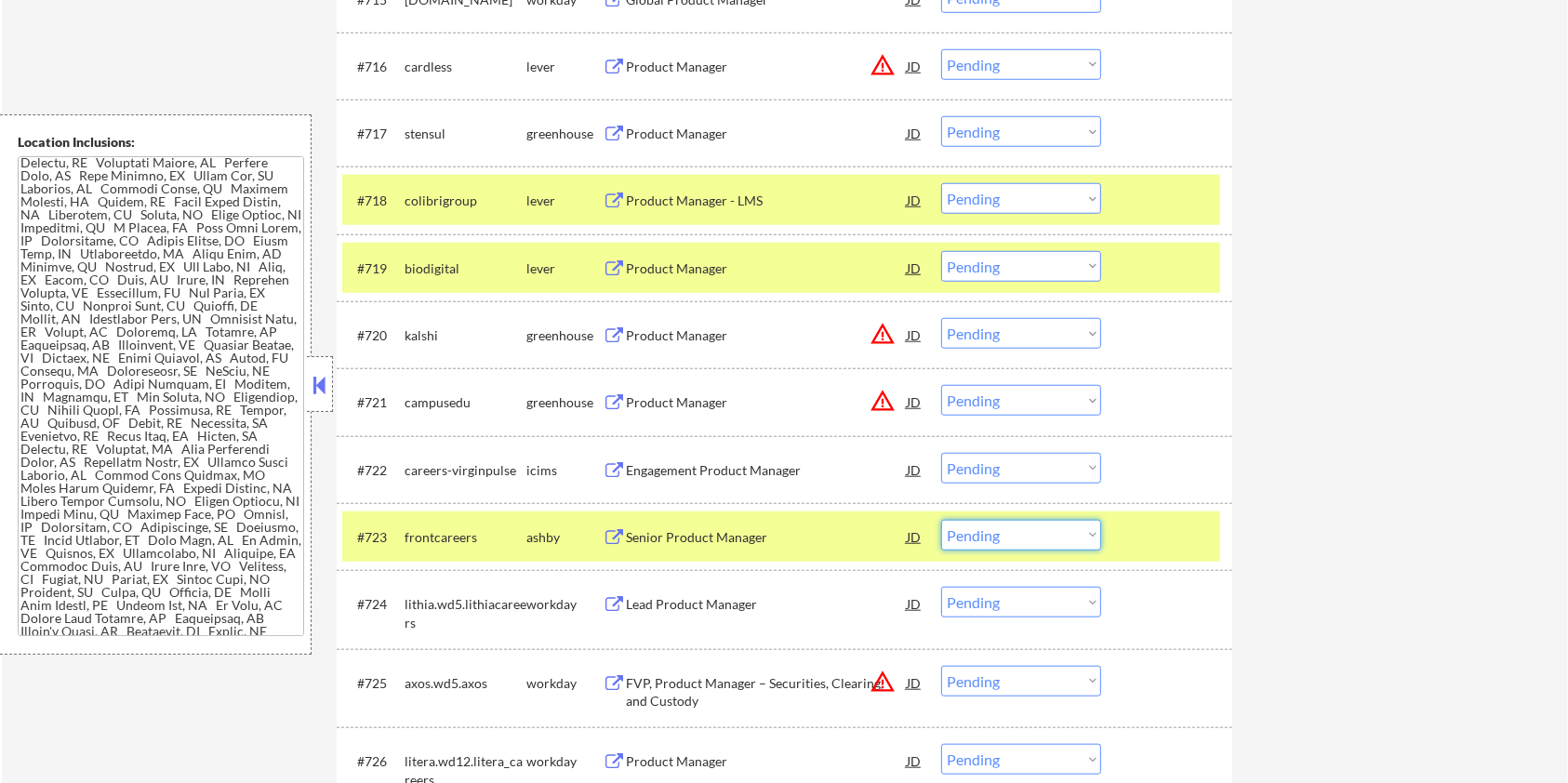
click at [1025, 539] on select "Choose an option... Pending Applied Excluded (Questions) Excluded (Expired) Exc…" at bounding box center [1022, 535] width 160 height 31
click at [941, 520] on select "Choose an option... Pending Applied Excluded (Questions) Excluded (Expired) Exc…" at bounding box center [1022, 535] width 160 height 31
select select ""pending""
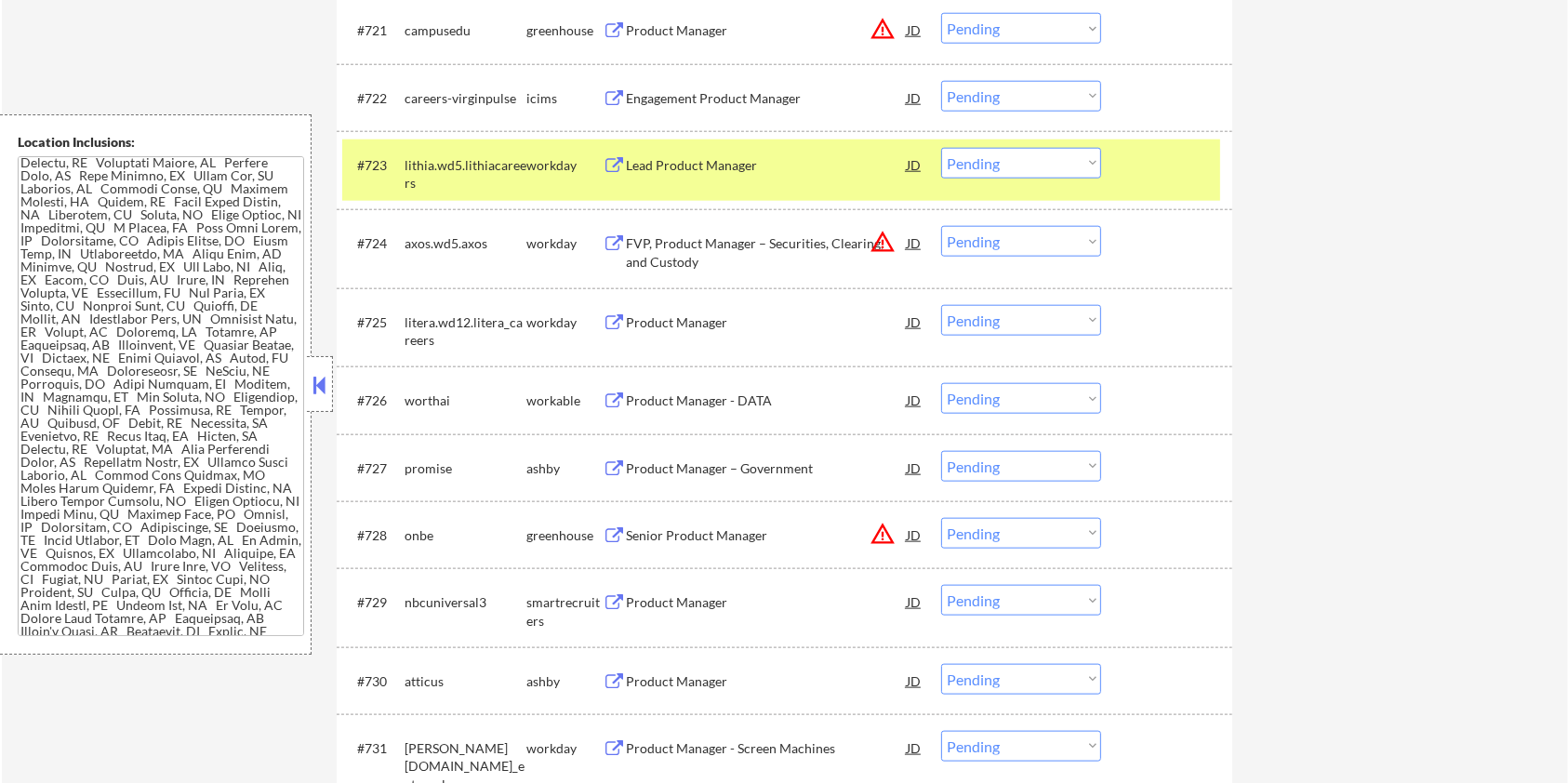
scroll to position [2107, 0]
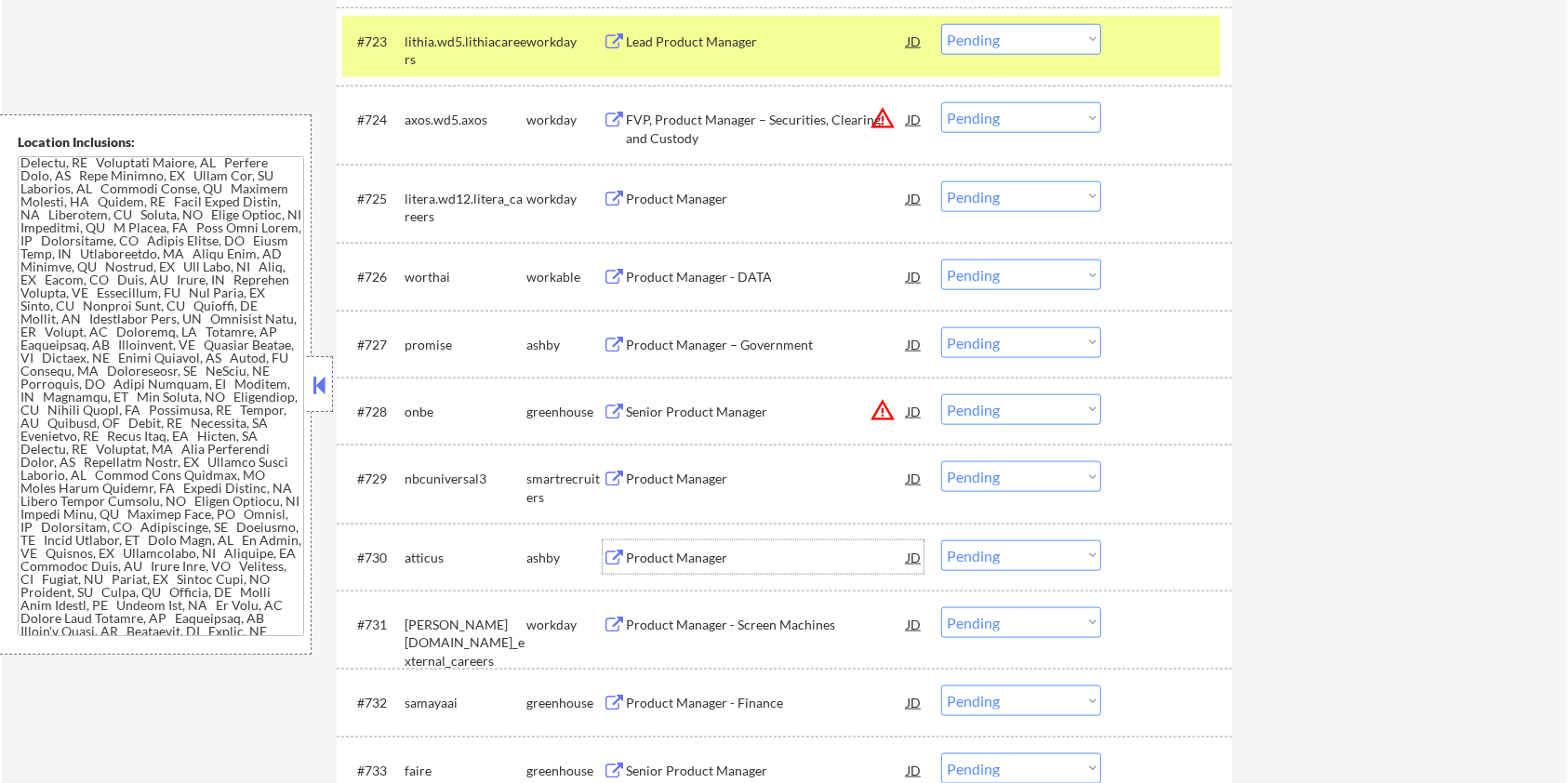
click at [687, 555] on div "Product Manager" at bounding box center [766, 557] width 281 height 19
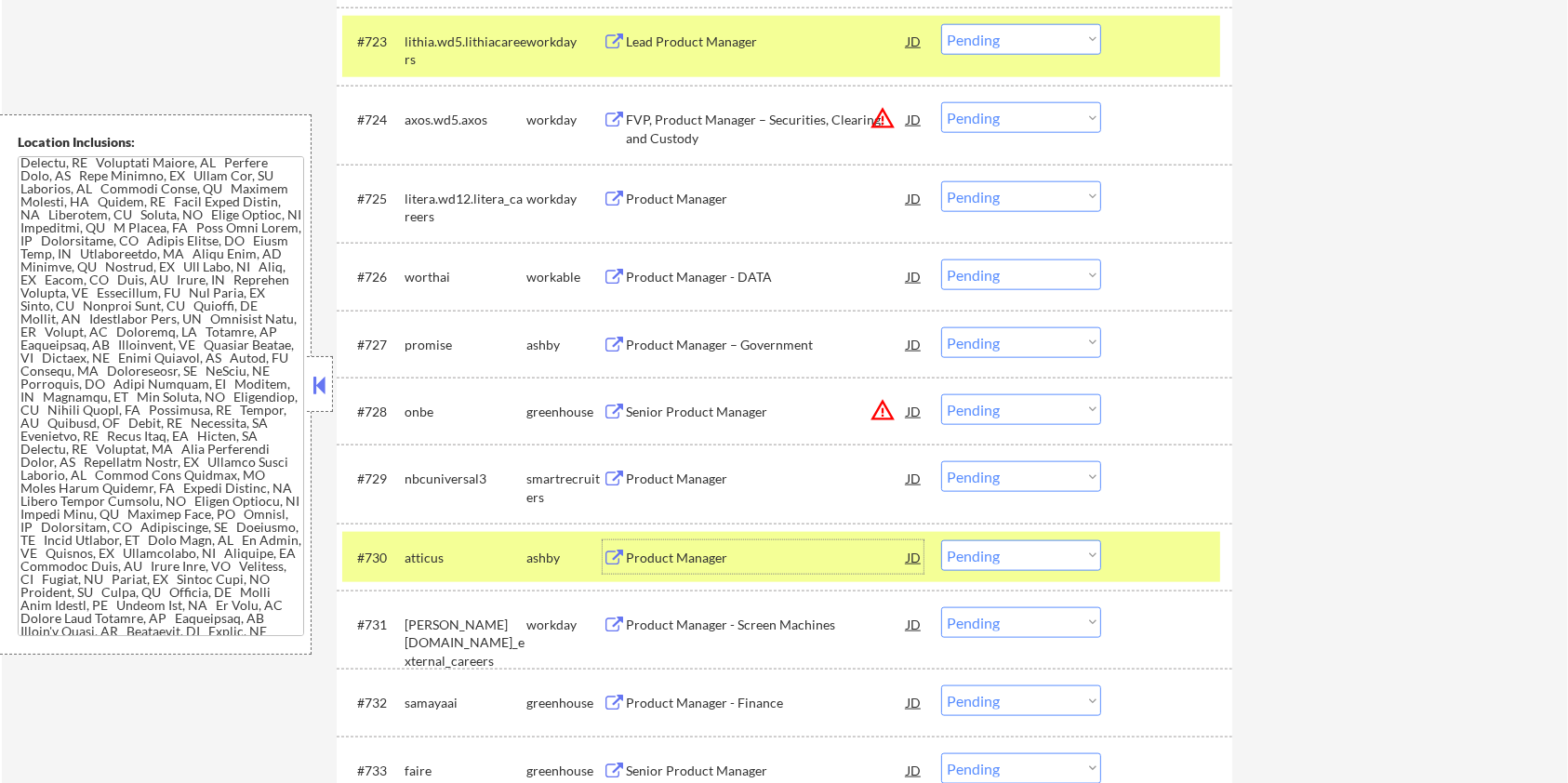
click at [1023, 560] on select "Choose an option... Pending Applied Excluded (Questions) Excluded (Expired) Exc…" at bounding box center [1022, 555] width 160 height 31
click at [941, 540] on select "Choose an option... Pending Applied Excluded (Questions) Excluded (Expired) Exc…" at bounding box center [1022, 555] width 160 height 31
select select ""pending""
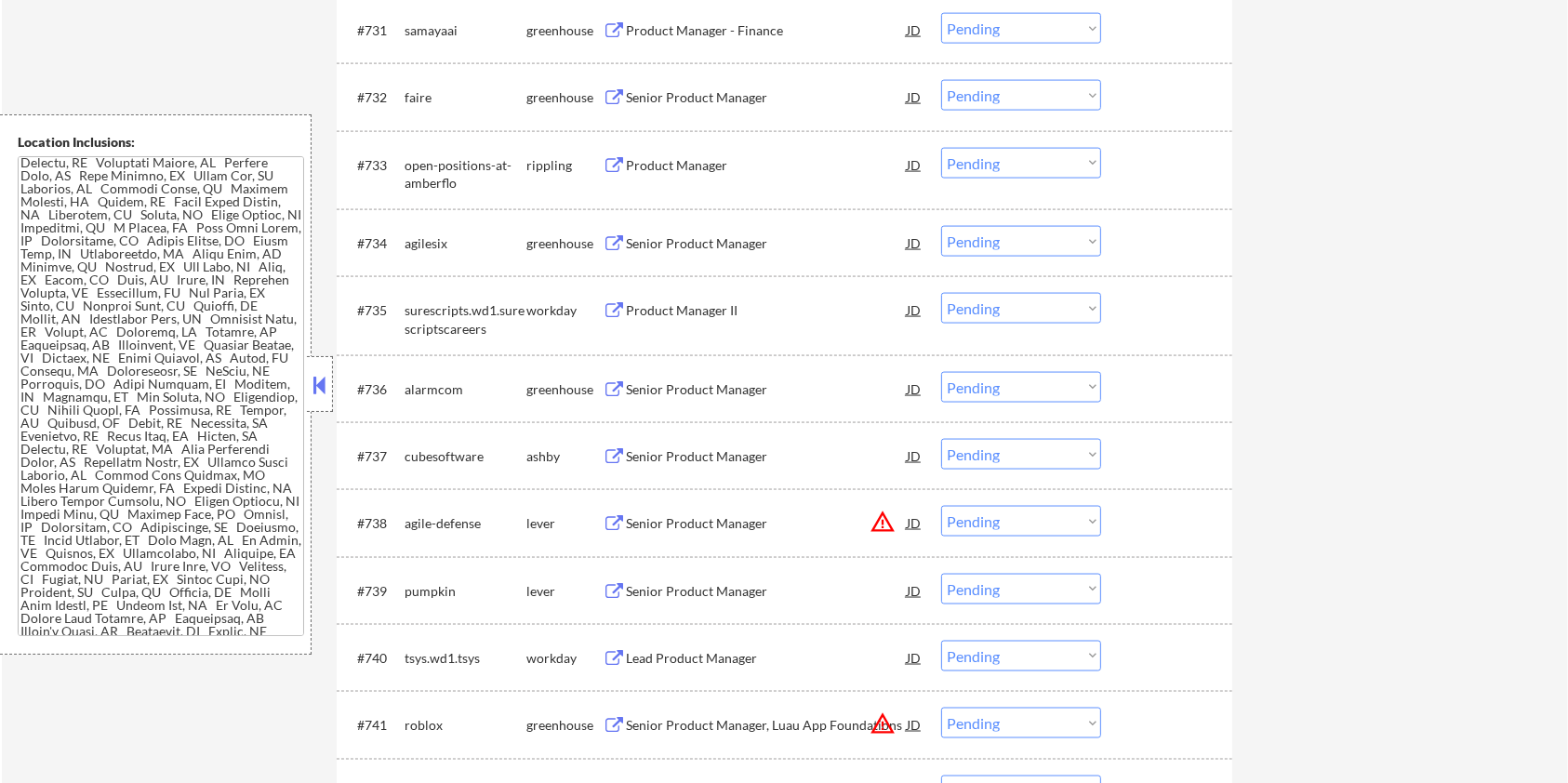
scroll to position [2728, 0]
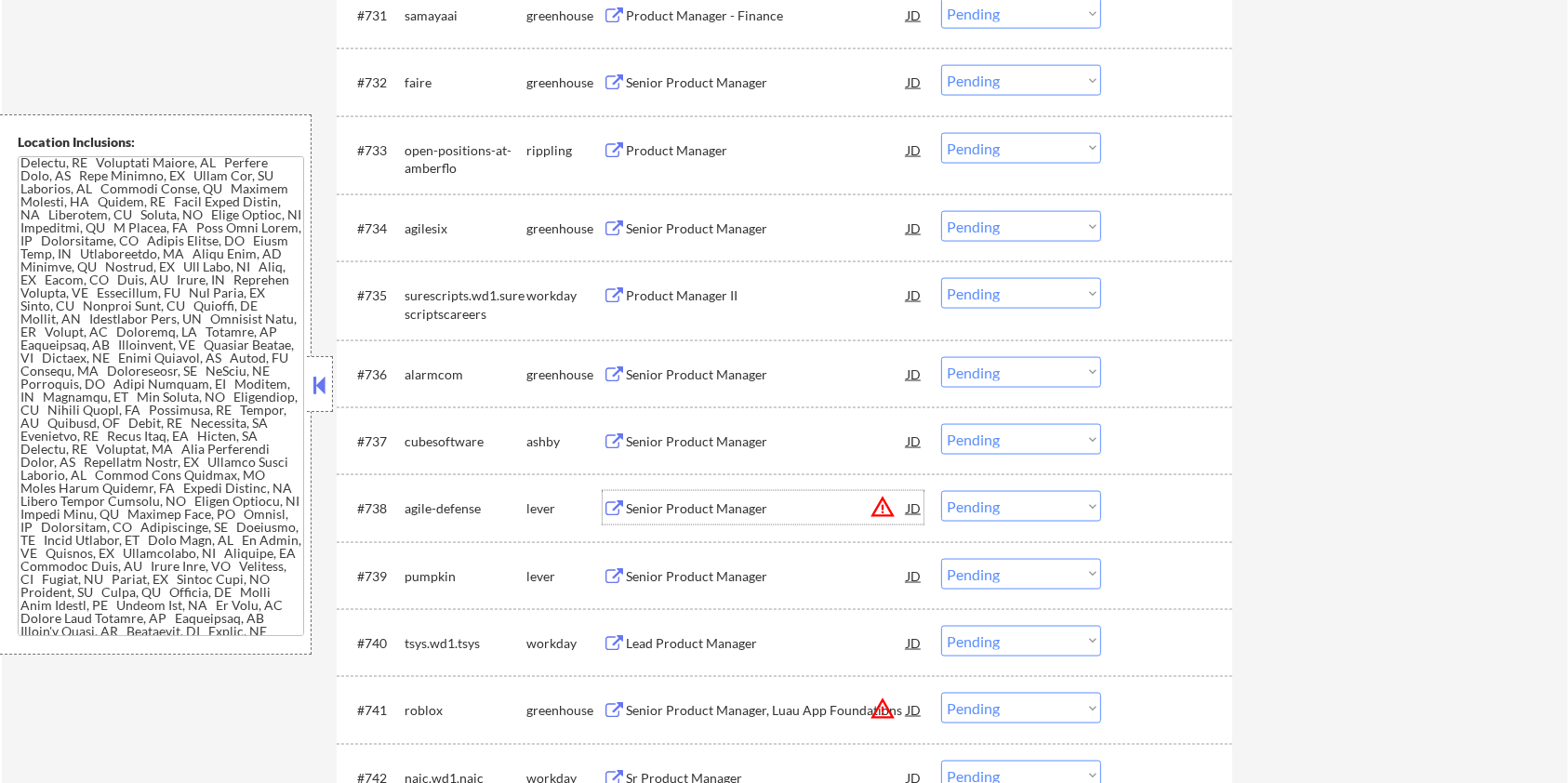
click at [684, 505] on div "Senior Product Manager" at bounding box center [766, 509] width 281 height 19
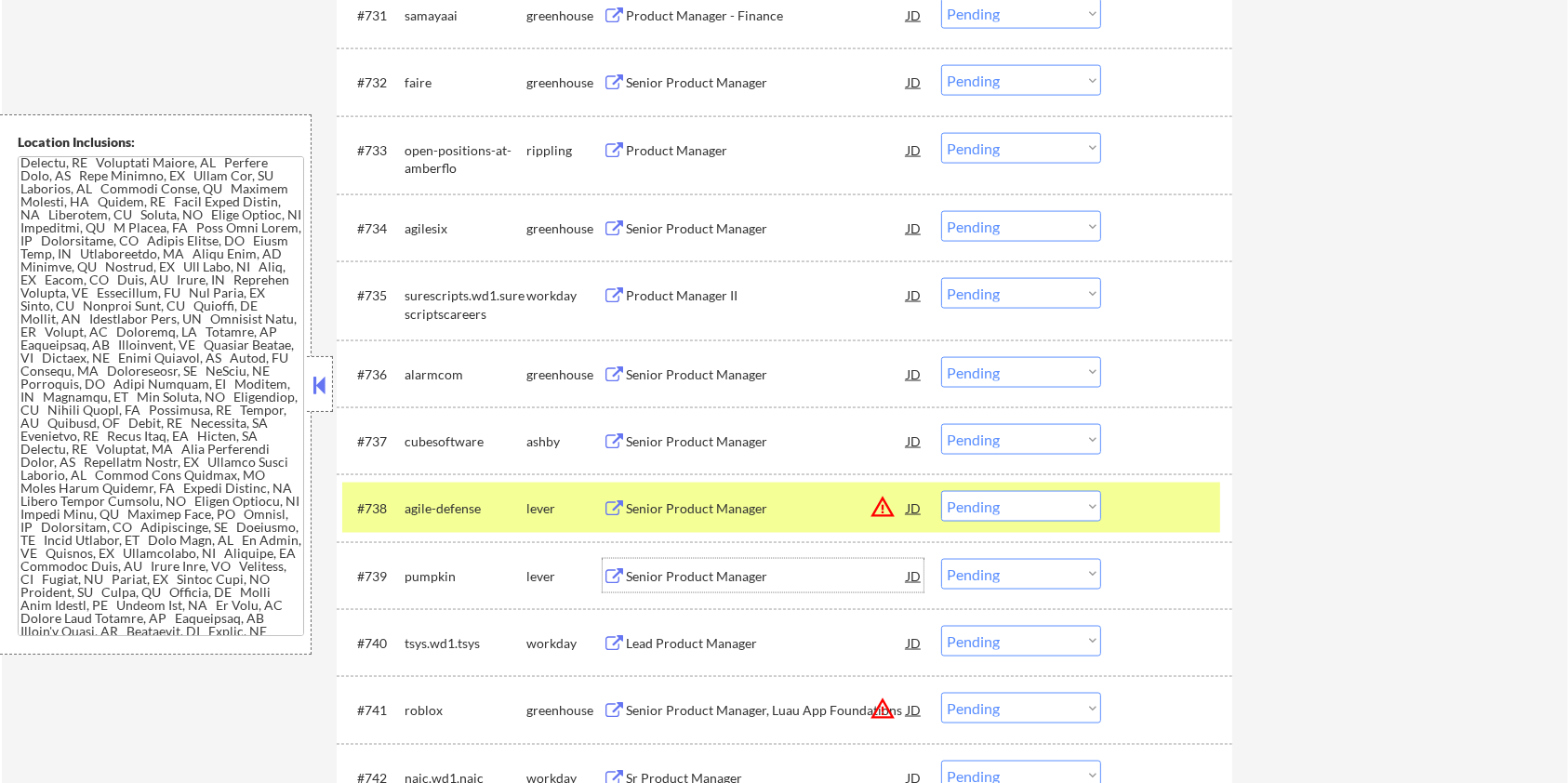
click at [707, 578] on div "Senior Product Manager" at bounding box center [766, 576] width 281 height 19
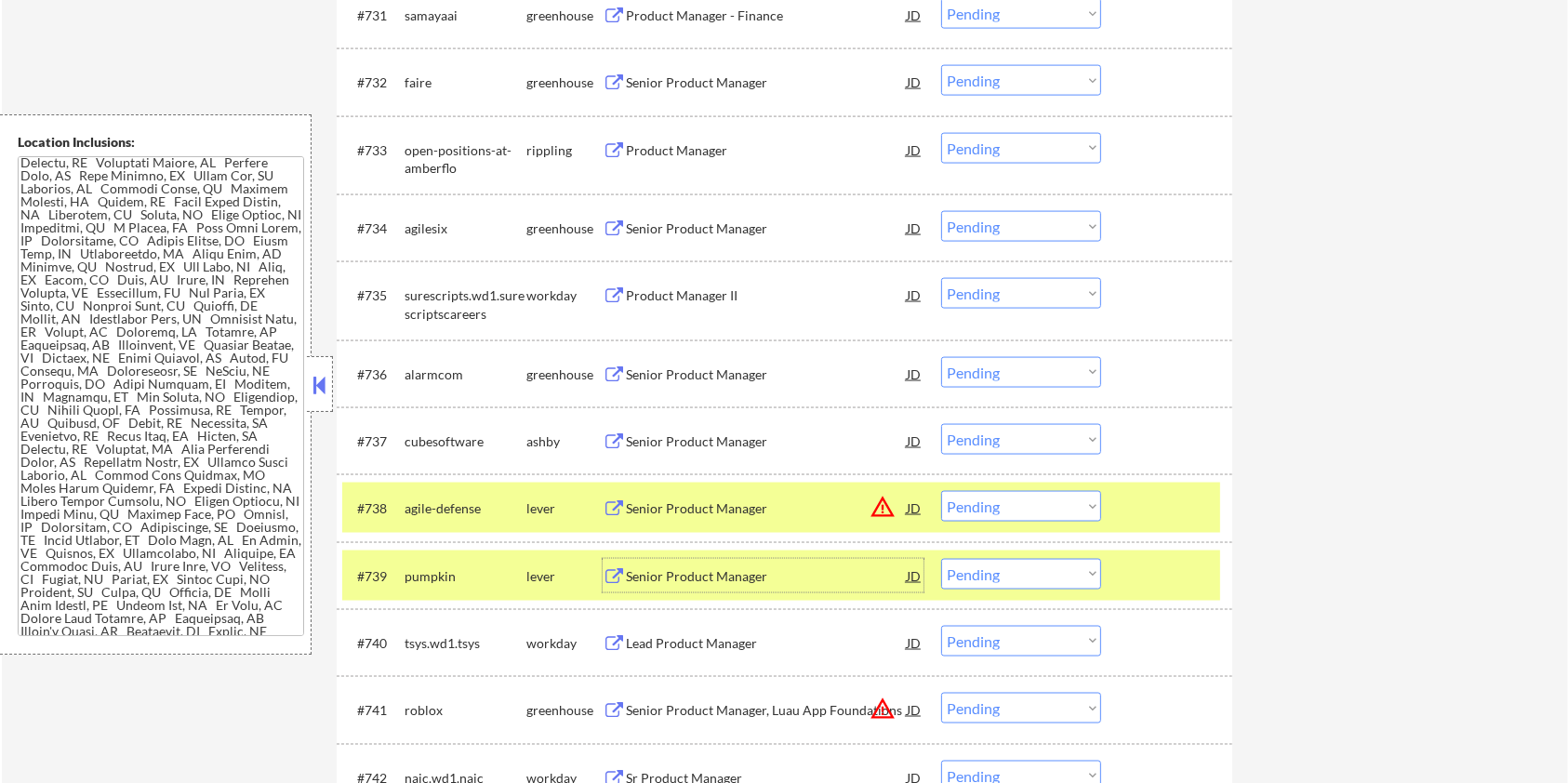
click at [969, 571] on select "Choose an option... Pending Applied Excluded (Questions) Excluded (Expired) Exc…" at bounding box center [1022, 574] width 160 height 31
click at [941, 559] on select "Choose an option... Pending Applied Excluded (Questions) Excluded (Expired) Exc…" at bounding box center [1022, 574] width 160 height 31
select select ""pending""
click at [1179, 504] on div at bounding box center [1169, 508] width 82 height 34
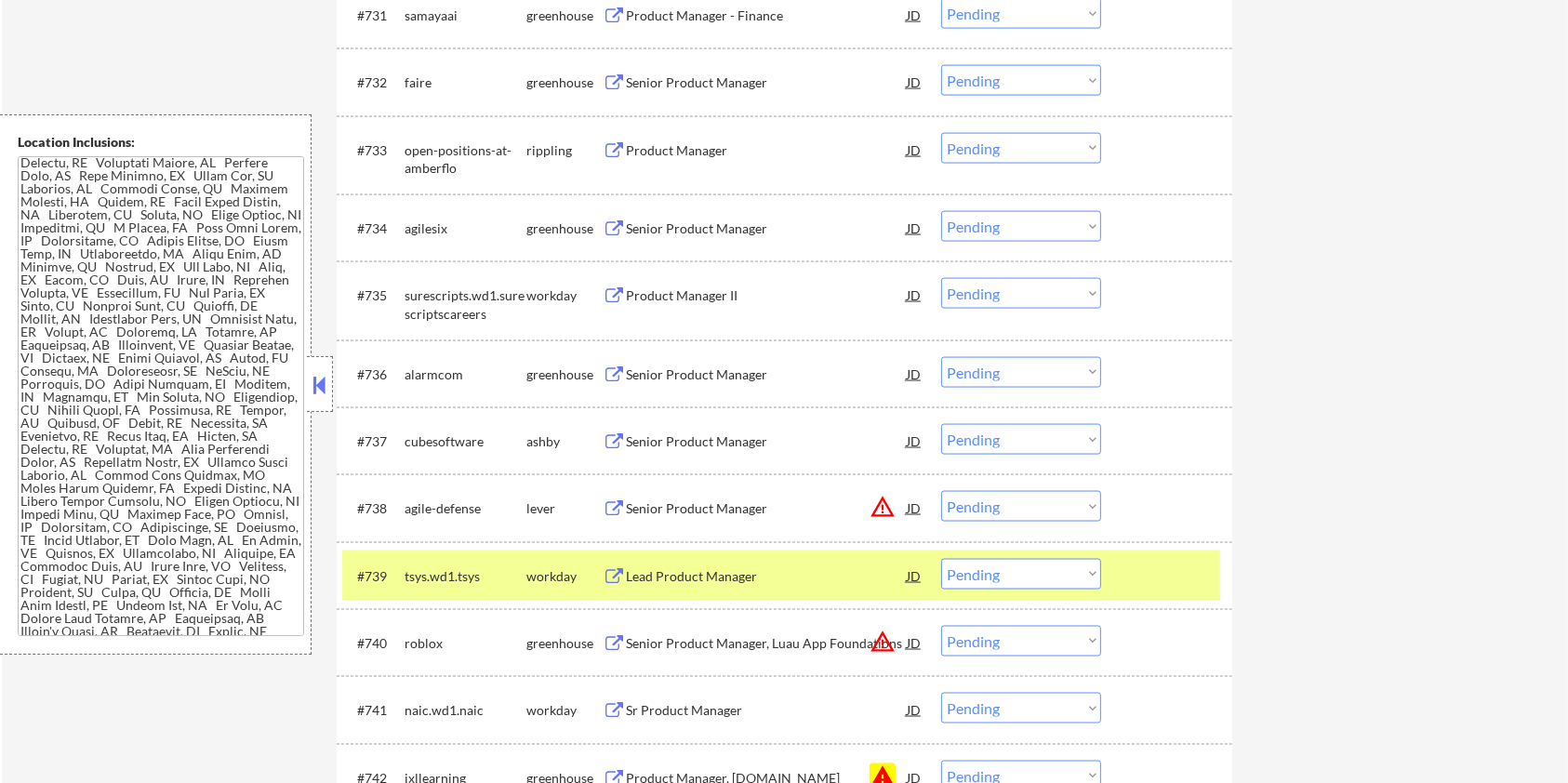
scroll to position [2976, 0]
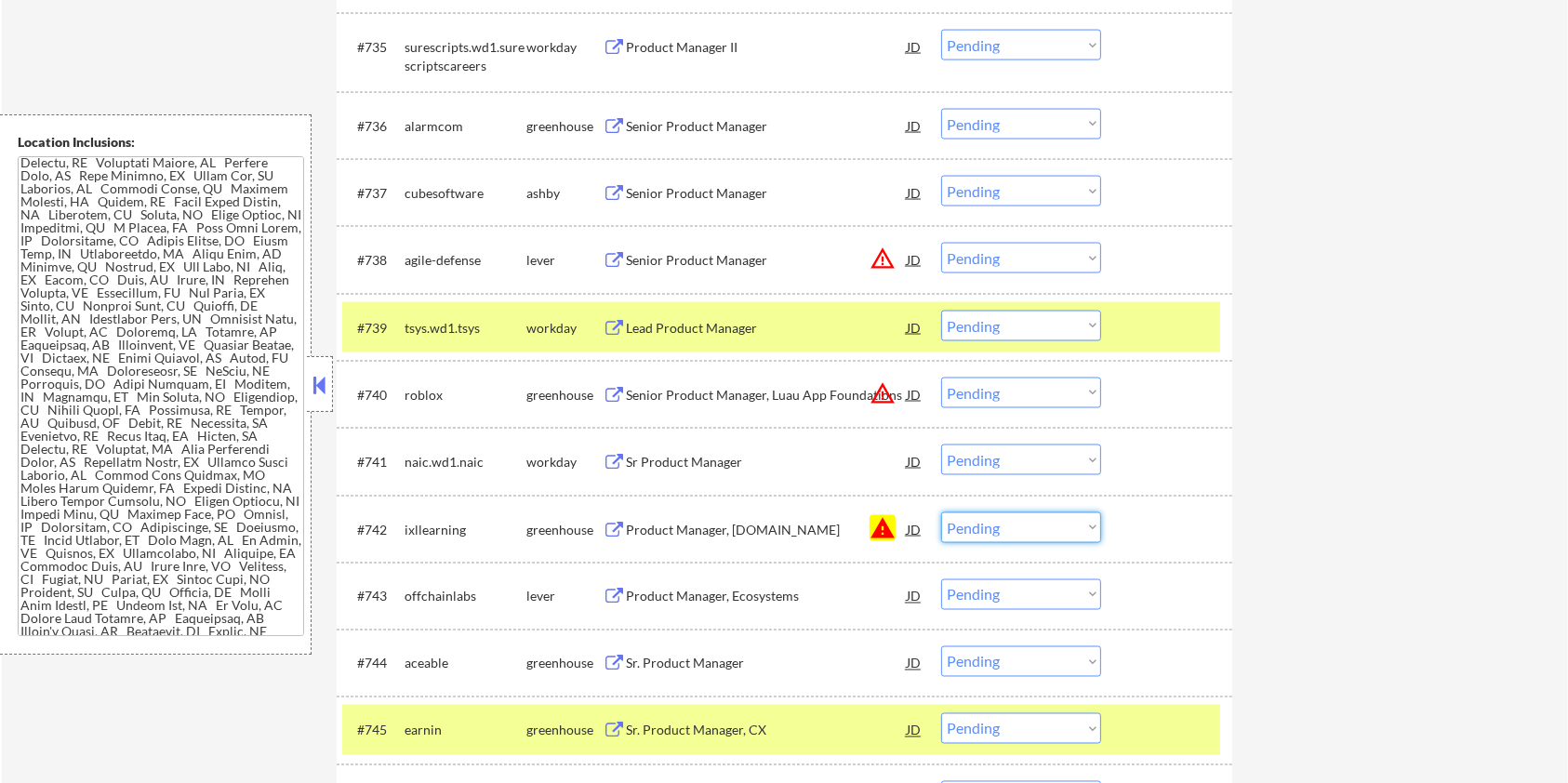
click at [971, 525] on select "Choose an option... Pending Applied Excluded (Questions) Excluded (Expired) Exc…" at bounding box center [1022, 528] width 160 height 31
click at [941, 513] on select "Choose an option... Pending Applied Excluded (Questions) Excluded (Expired) Exc…" at bounding box center [1022, 528] width 160 height 31
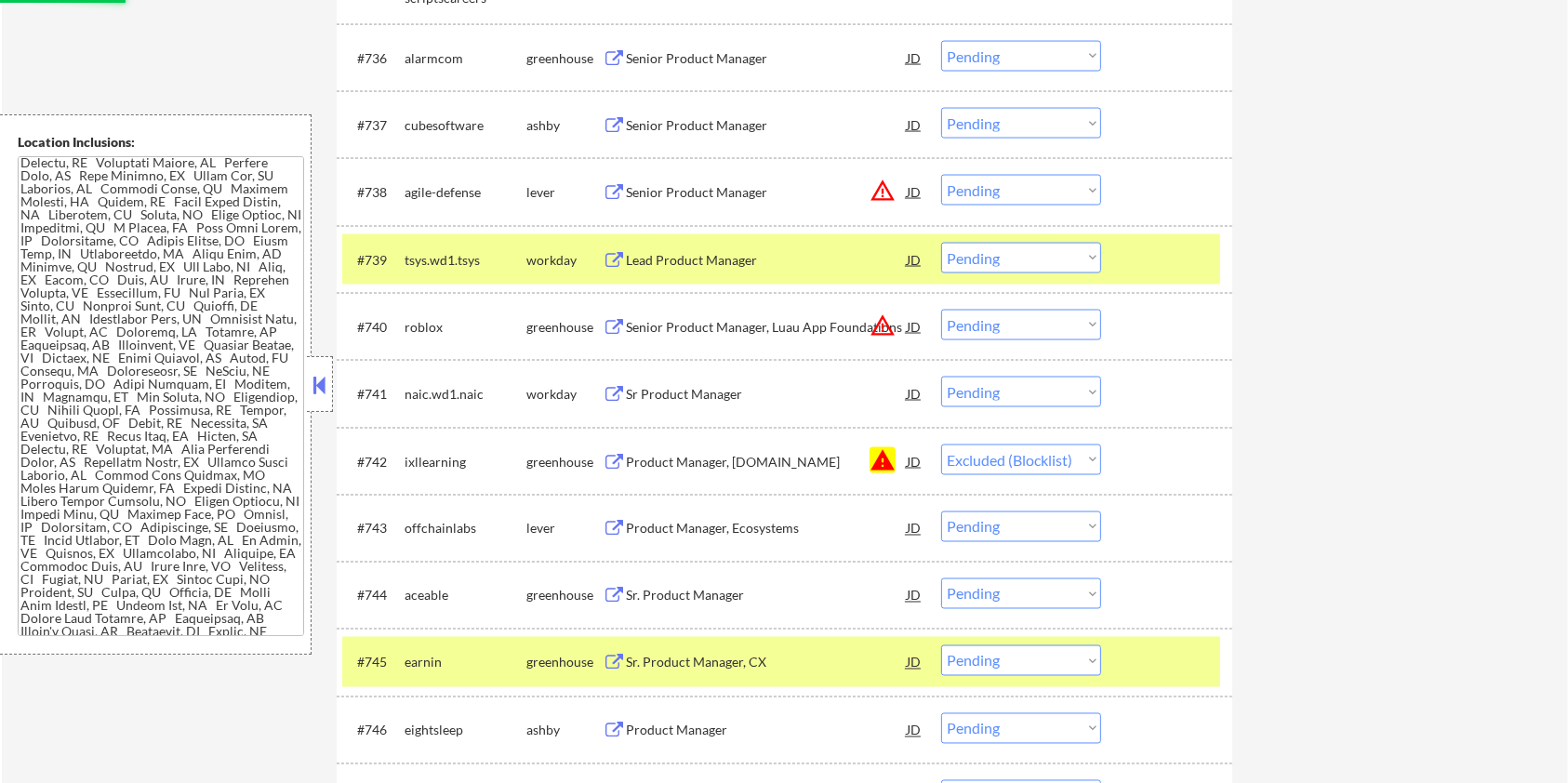
scroll to position [3223, 0]
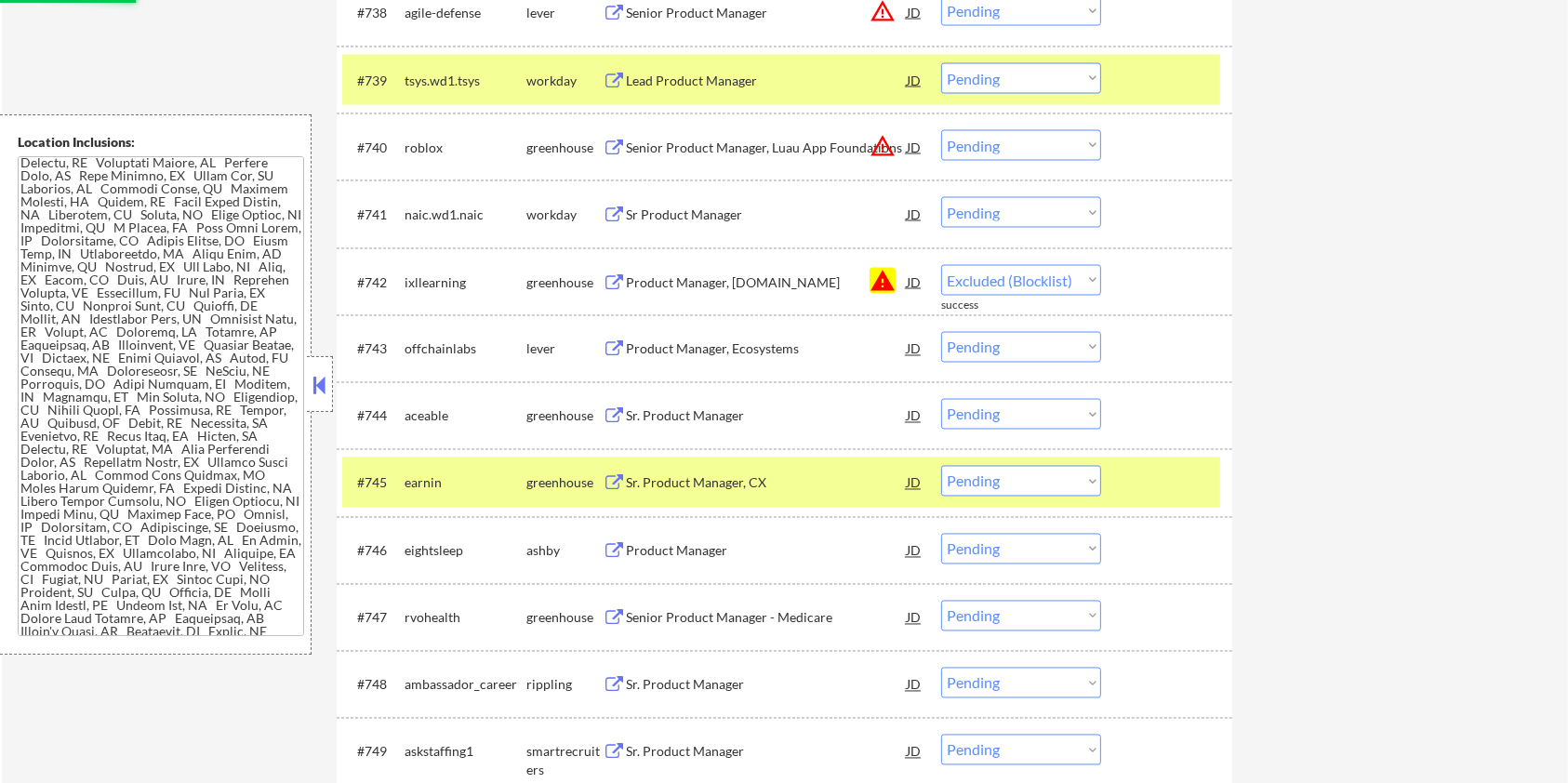
select select ""pending""
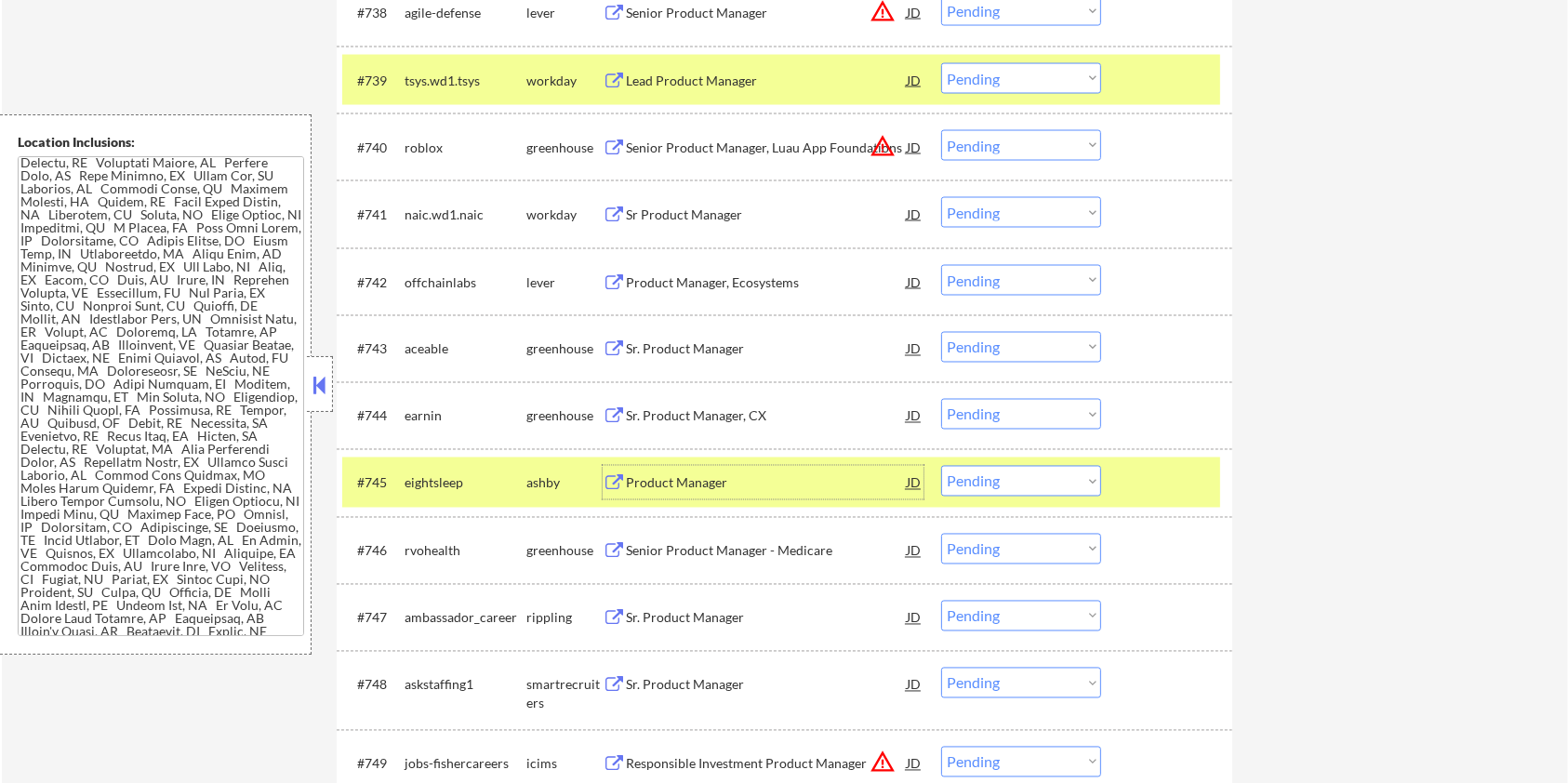
click at [677, 482] on div "Product Manager" at bounding box center [766, 483] width 281 height 19
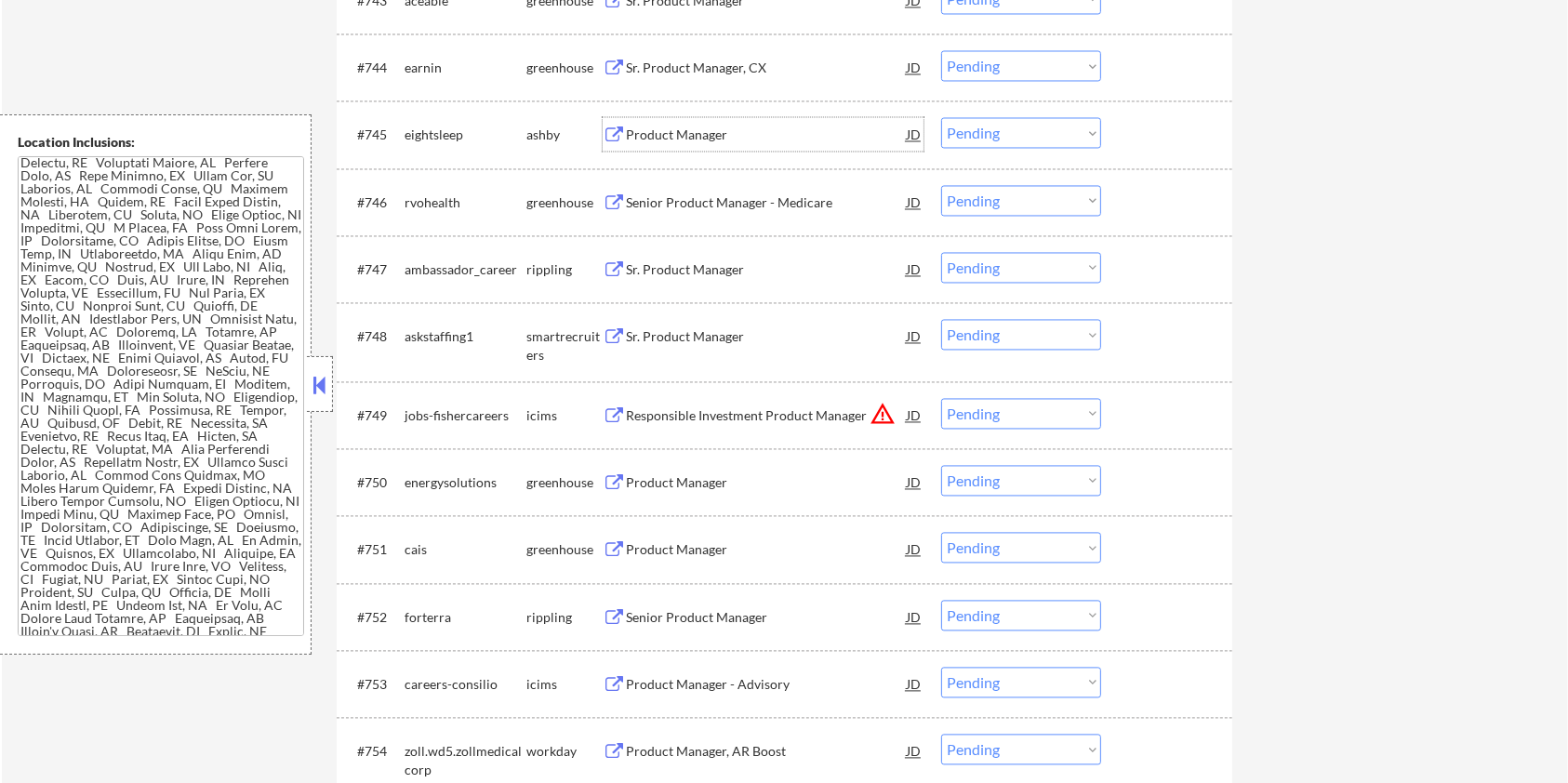
scroll to position [3595, 0]
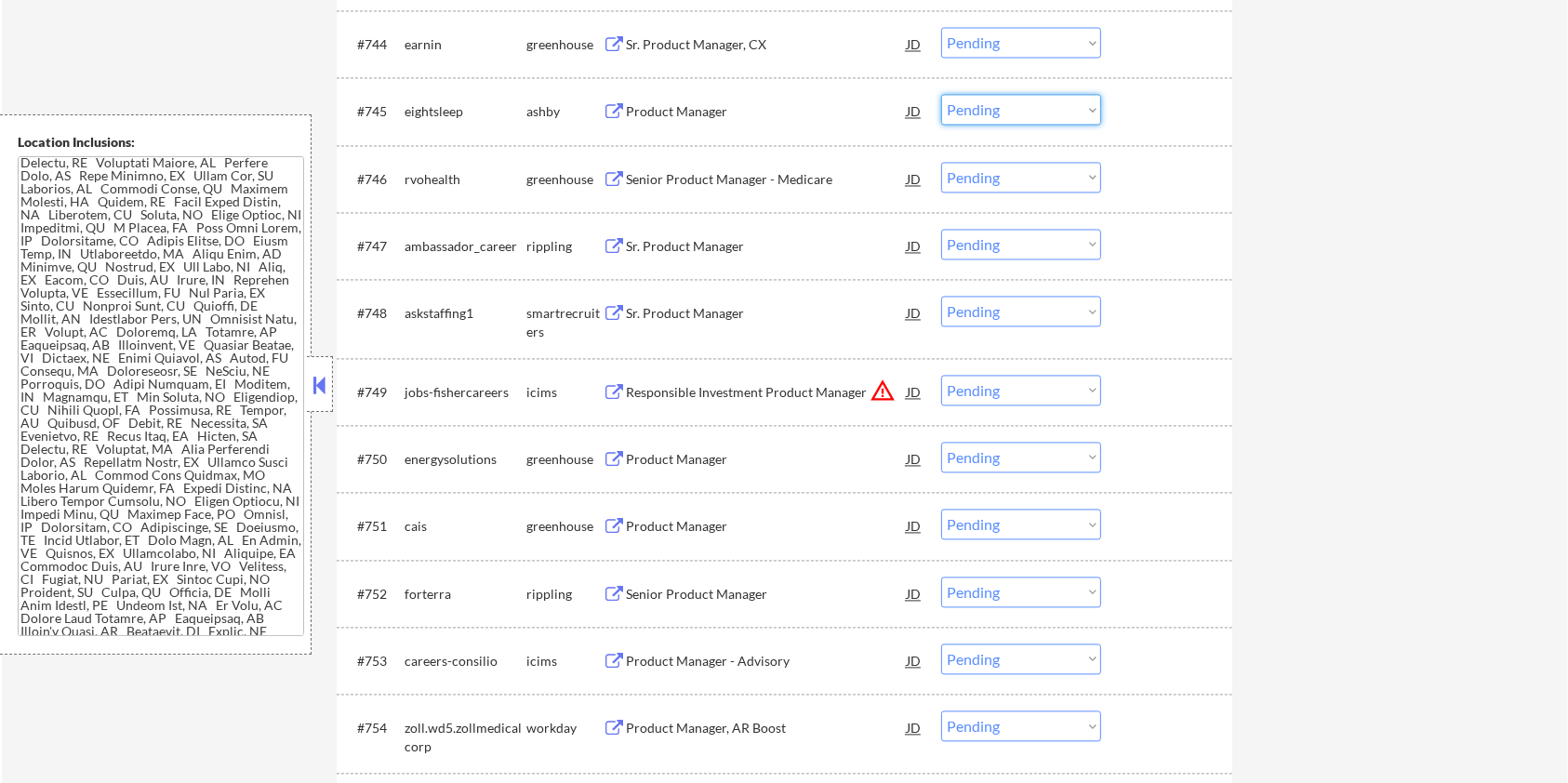
click at [1037, 113] on select "Choose an option... Pending Applied Excluded (Questions) Excluded (Expired) Exc…" at bounding box center [1022, 109] width 160 height 31
click at [941, 94] on select "Choose an option... Pending Applied Excluded (Questions) Excluded (Expired) Exc…" at bounding box center [1022, 109] width 160 height 31
select select ""pending""
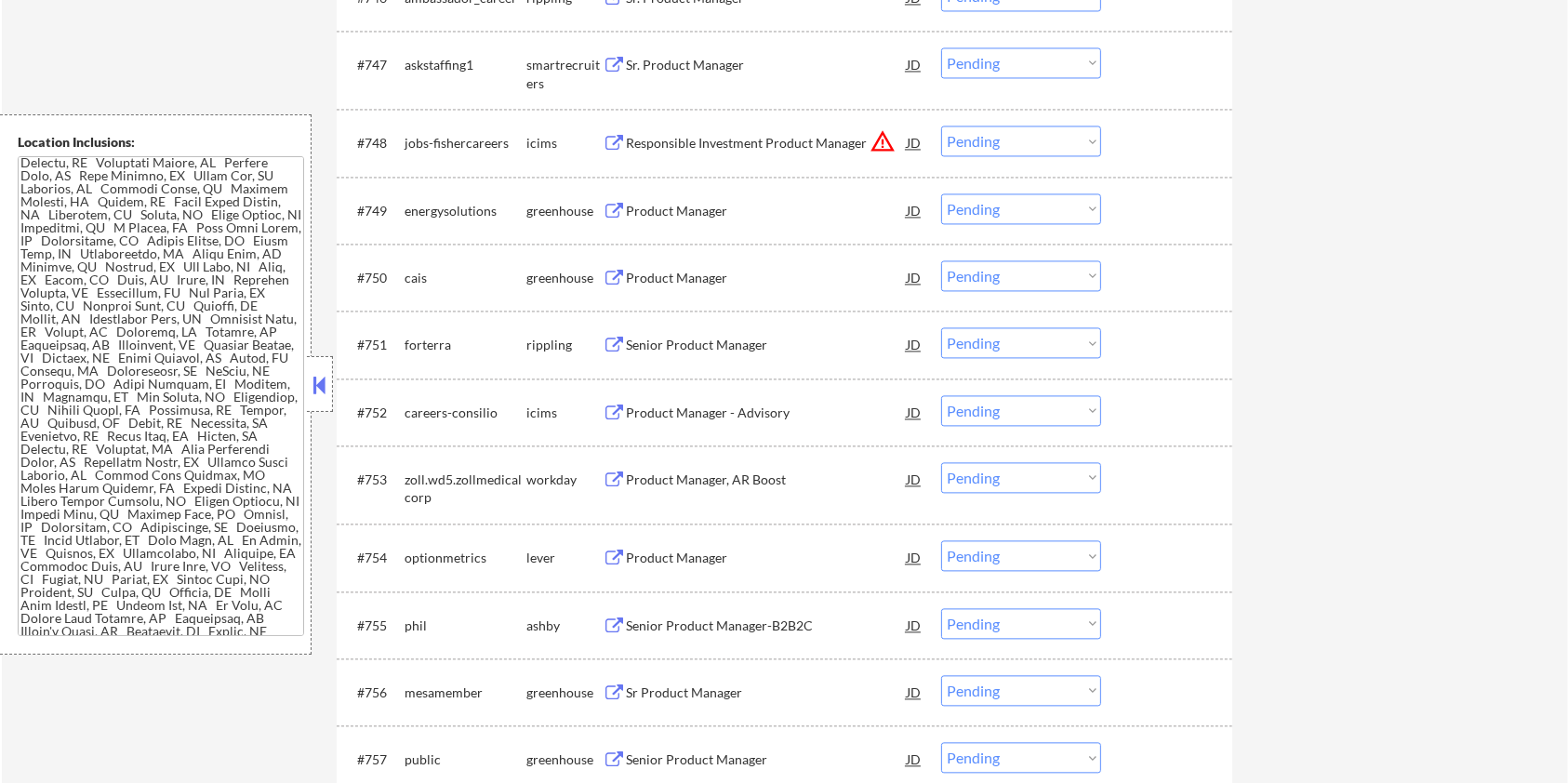
scroll to position [3844, 0]
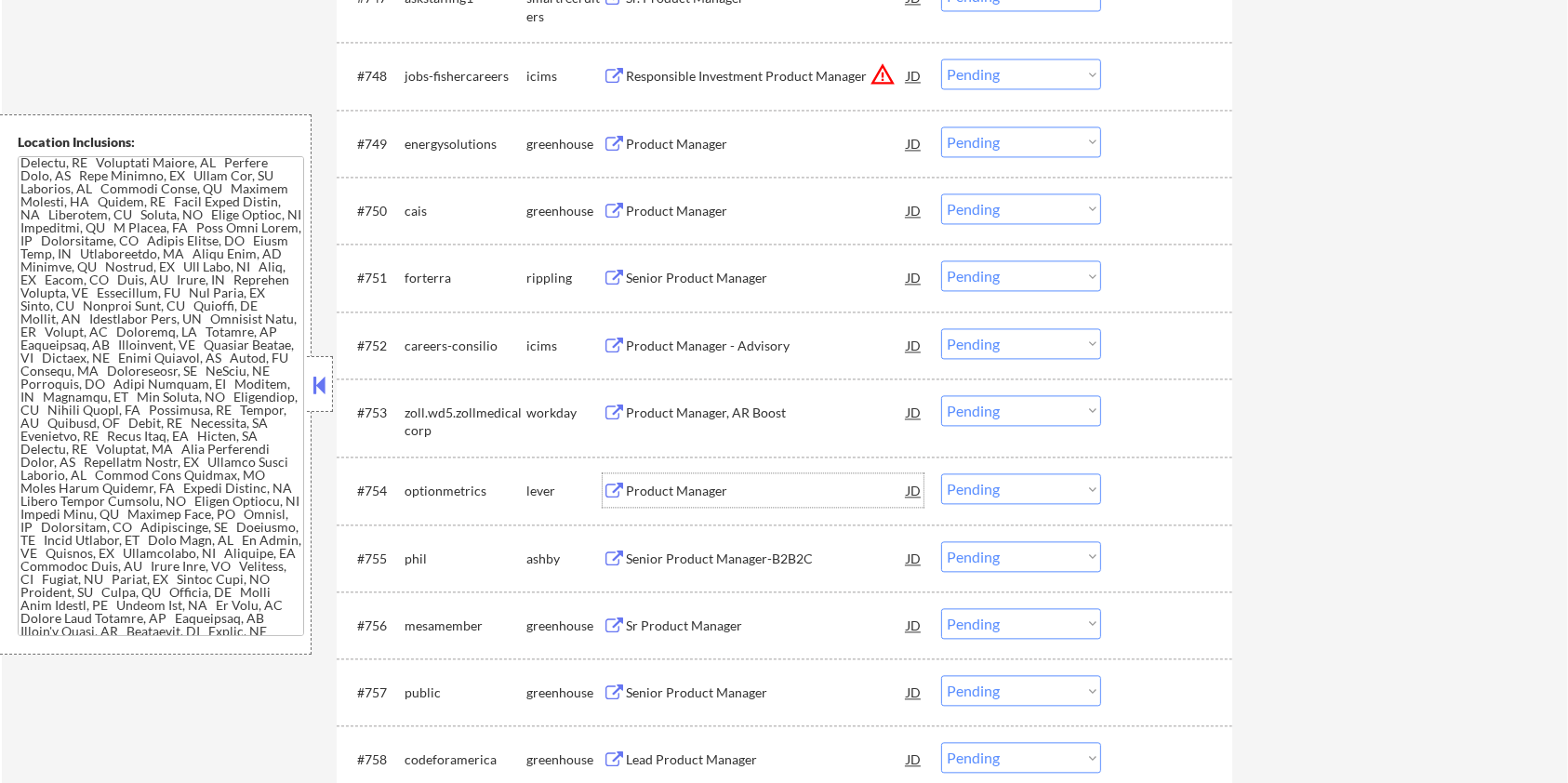
click at [677, 486] on div "Product Manager" at bounding box center [766, 491] width 281 height 19
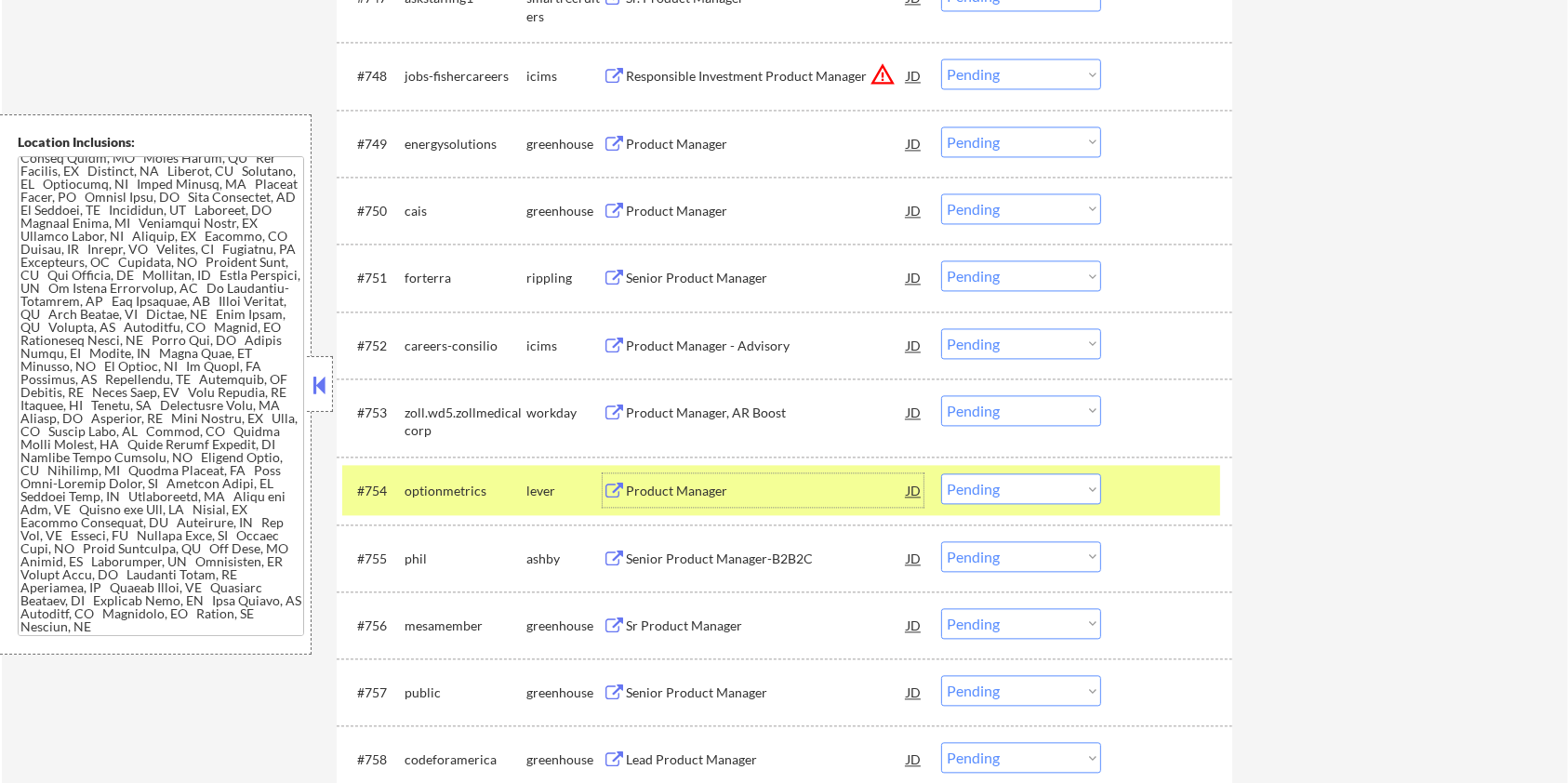
scroll to position [2650, 0]
click at [1085, 497] on select "Choose an option... Pending Applied Excluded (Questions) Excluded (Expired) Exc…" at bounding box center [1022, 488] width 160 height 31
click at [941, 473] on select "Choose an option... Pending Applied Excluded (Questions) Excluded (Expired) Exc…" at bounding box center [1022, 488] width 160 height 31
click at [728, 484] on div "Senior Product Manager-B2B2C" at bounding box center [766, 491] width 281 height 19
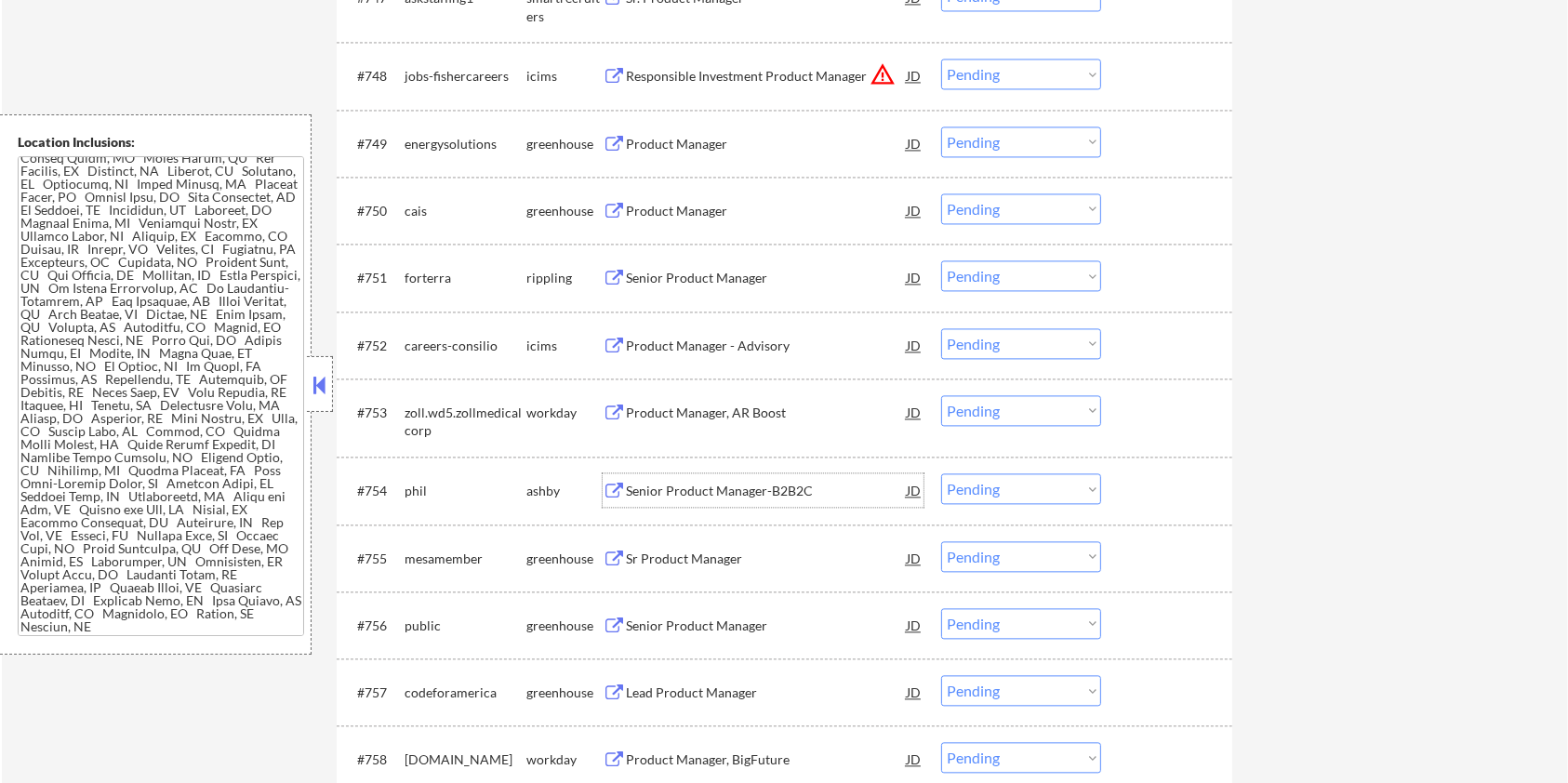
click at [1000, 492] on select "Choose an option... Pending Applied Excluded (Questions) Excluded (Expired) Exc…" at bounding box center [1022, 488] width 160 height 31
click at [941, 473] on select "Choose an option... Pending Applied Excluded (Questions) Excluded (Expired) Exc…" at bounding box center [1022, 488] width 160 height 31
select select ""pending""
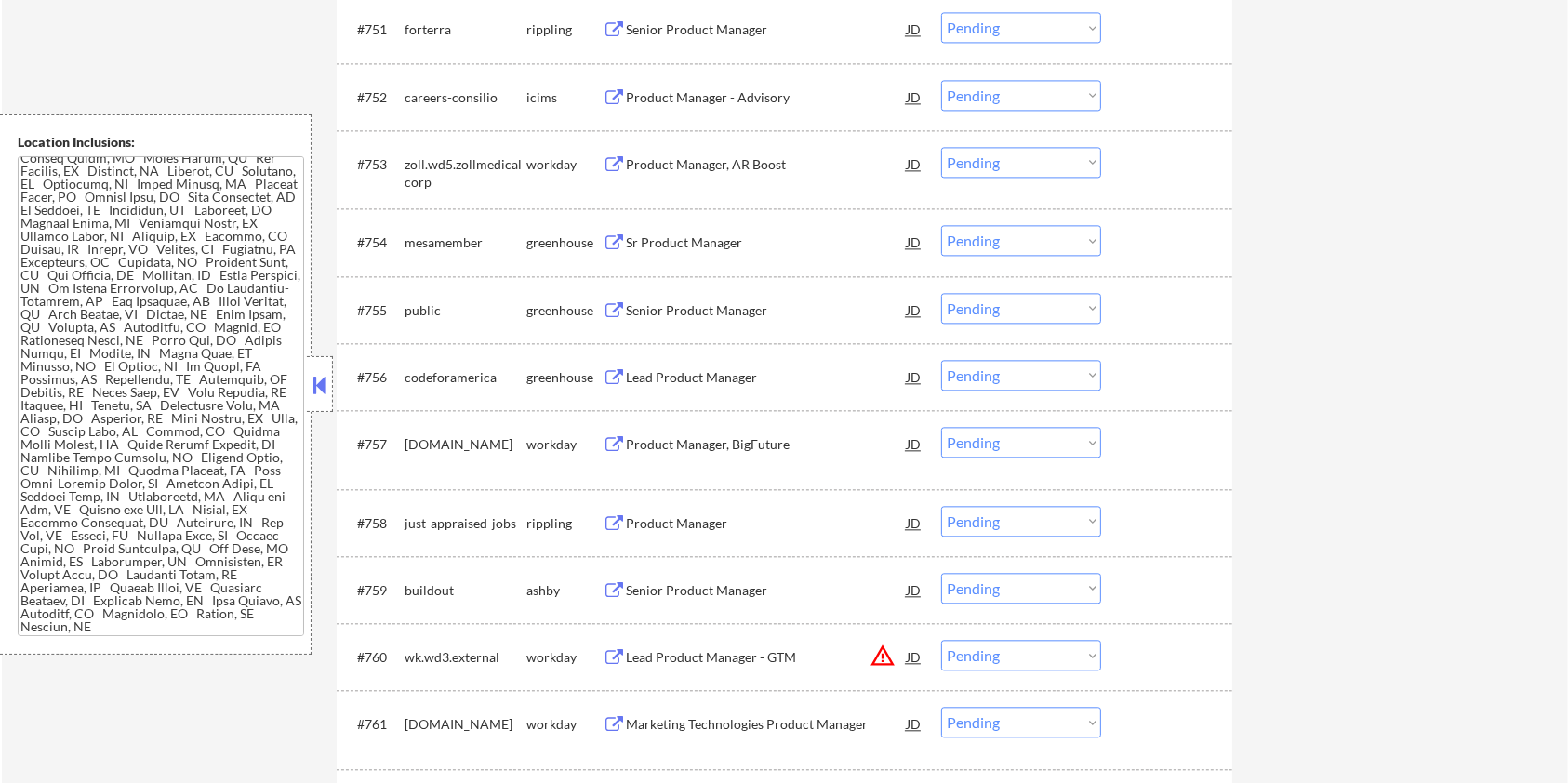
scroll to position [4464, 0]
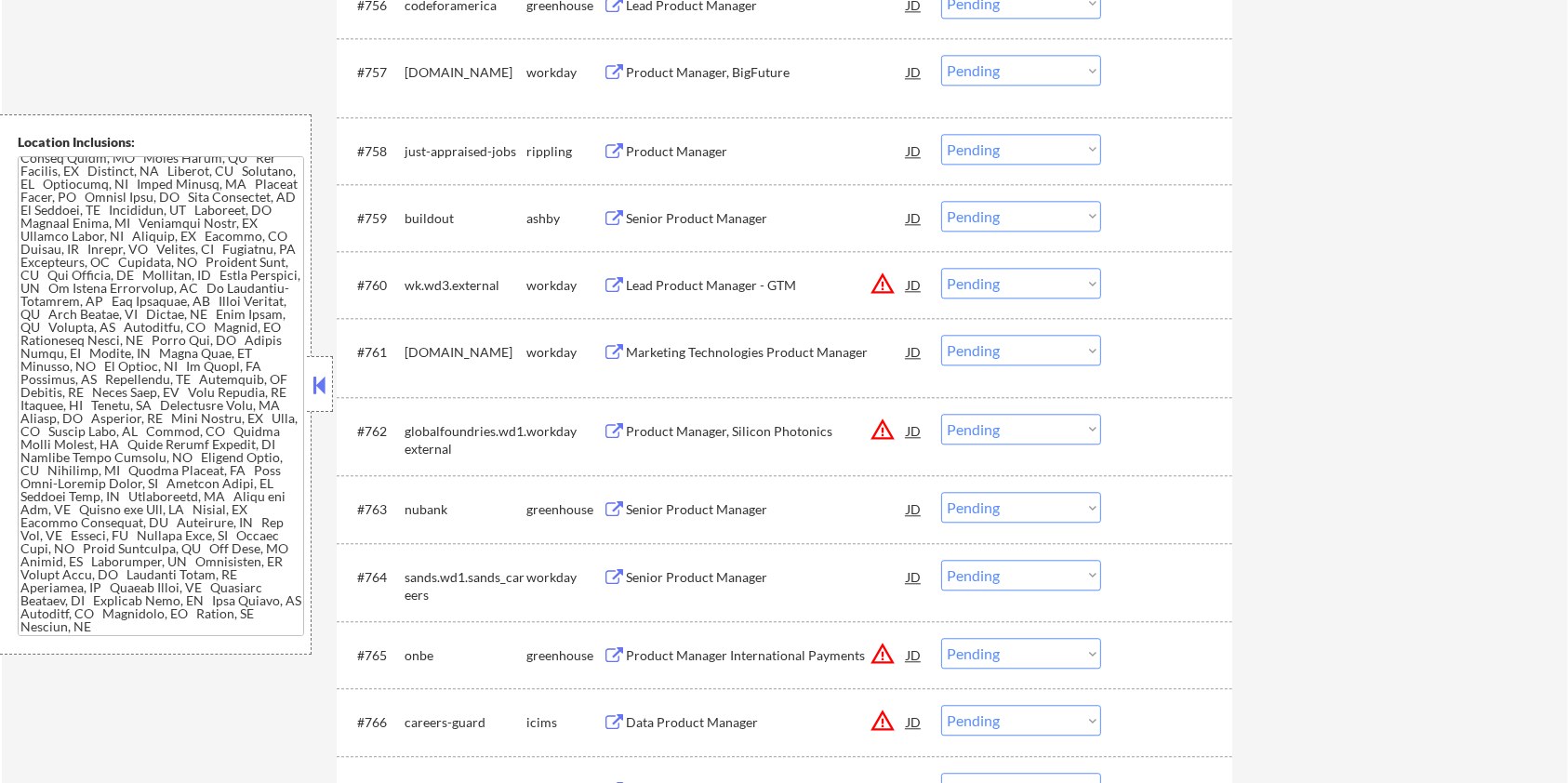
click at [647, 212] on div "Senior Product Manager" at bounding box center [766, 218] width 281 height 19
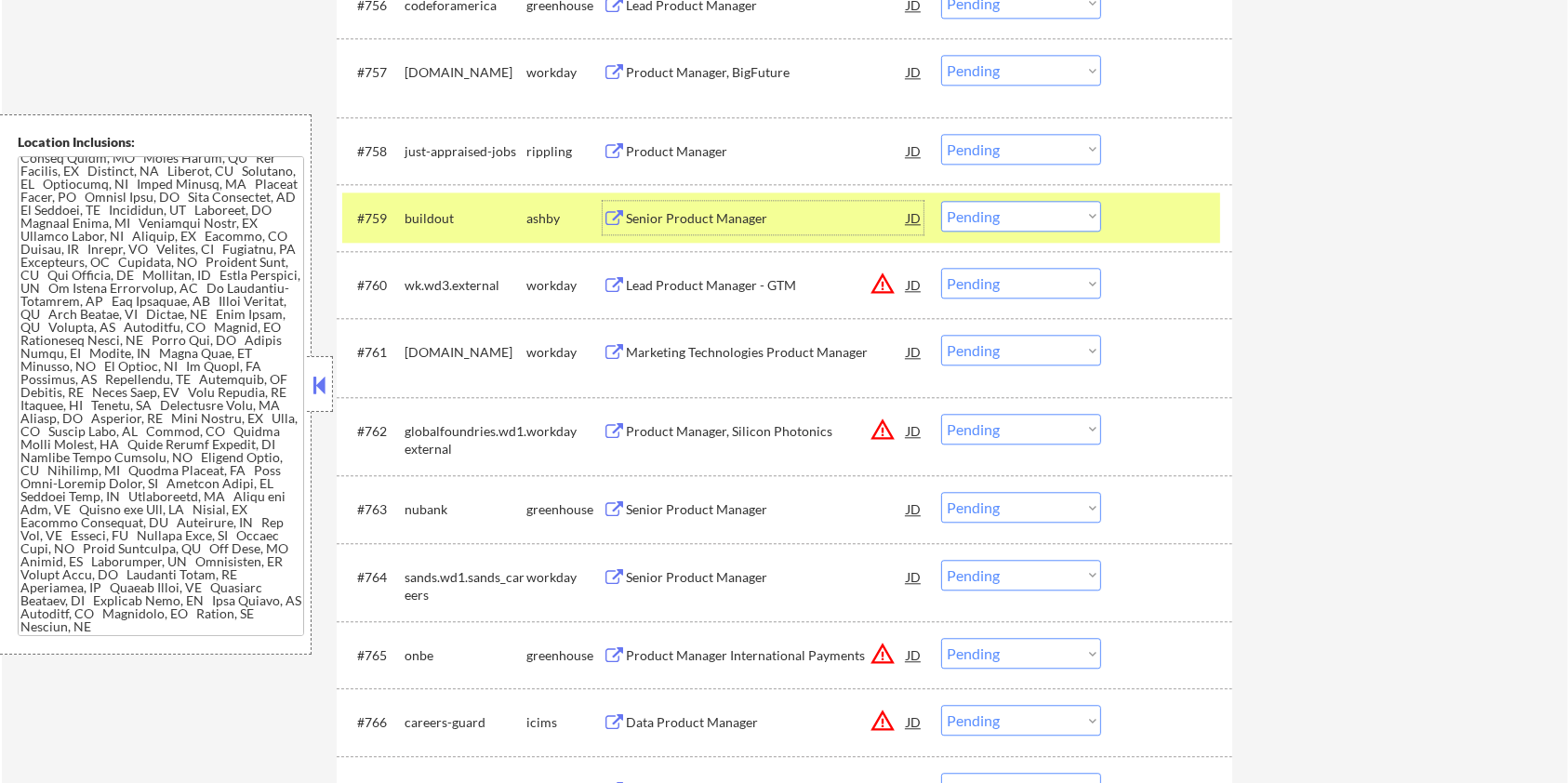
click at [1028, 212] on select "Choose an option... Pending Applied Excluded (Questions) Excluded (Expired) Exc…" at bounding box center [1022, 216] width 160 height 31
click at [941, 201] on select "Choose an option... Pending Applied Excluded (Questions) Excluded (Expired) Exc…" at bounding box center [1022, 216] width 160 height 31
select select ""pending""
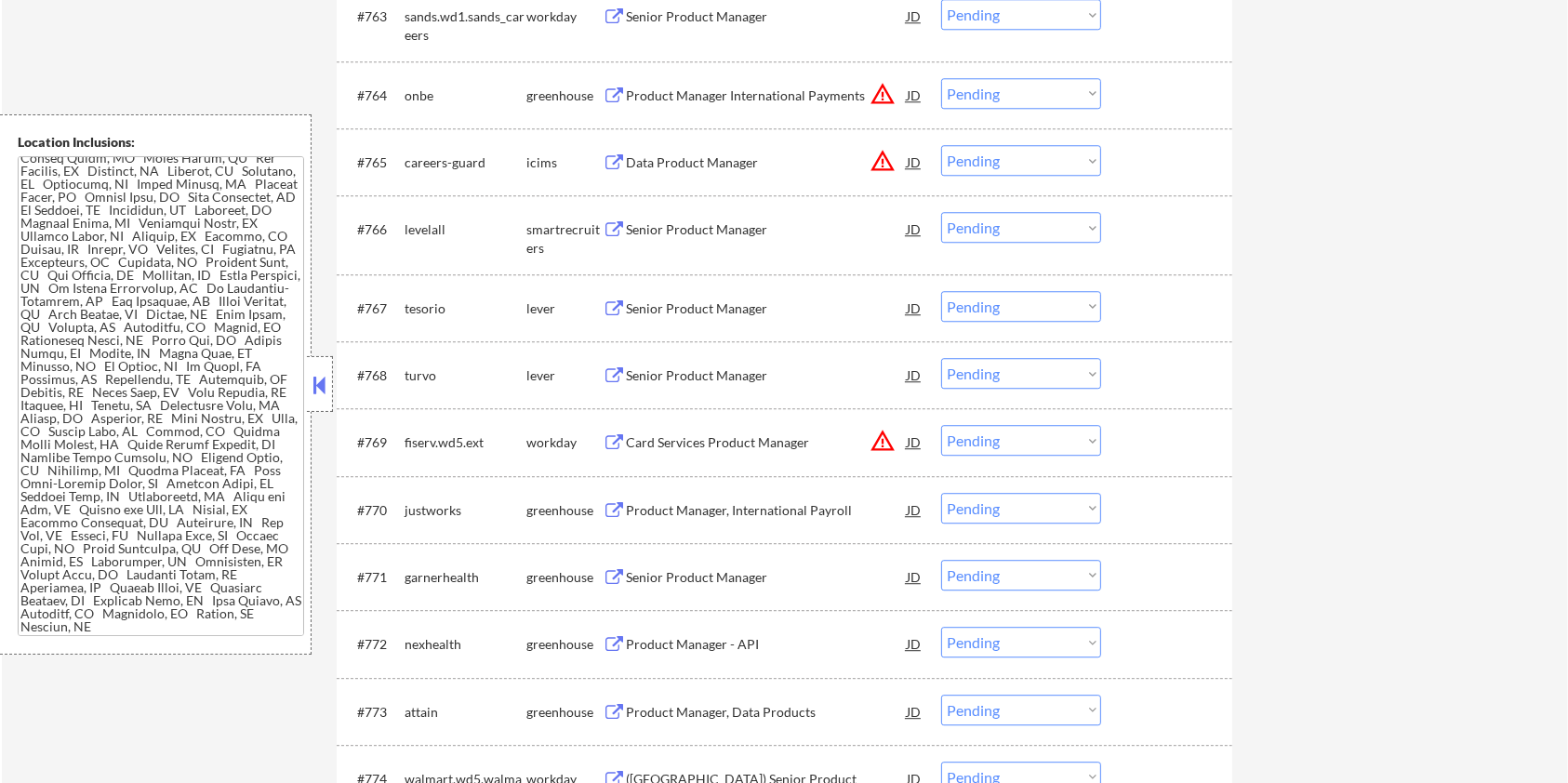
scroll to position [4959, 0]
click at [669, 310] on div "Senior Product Manager" at bounding box center [766, 306] width 281 height 19
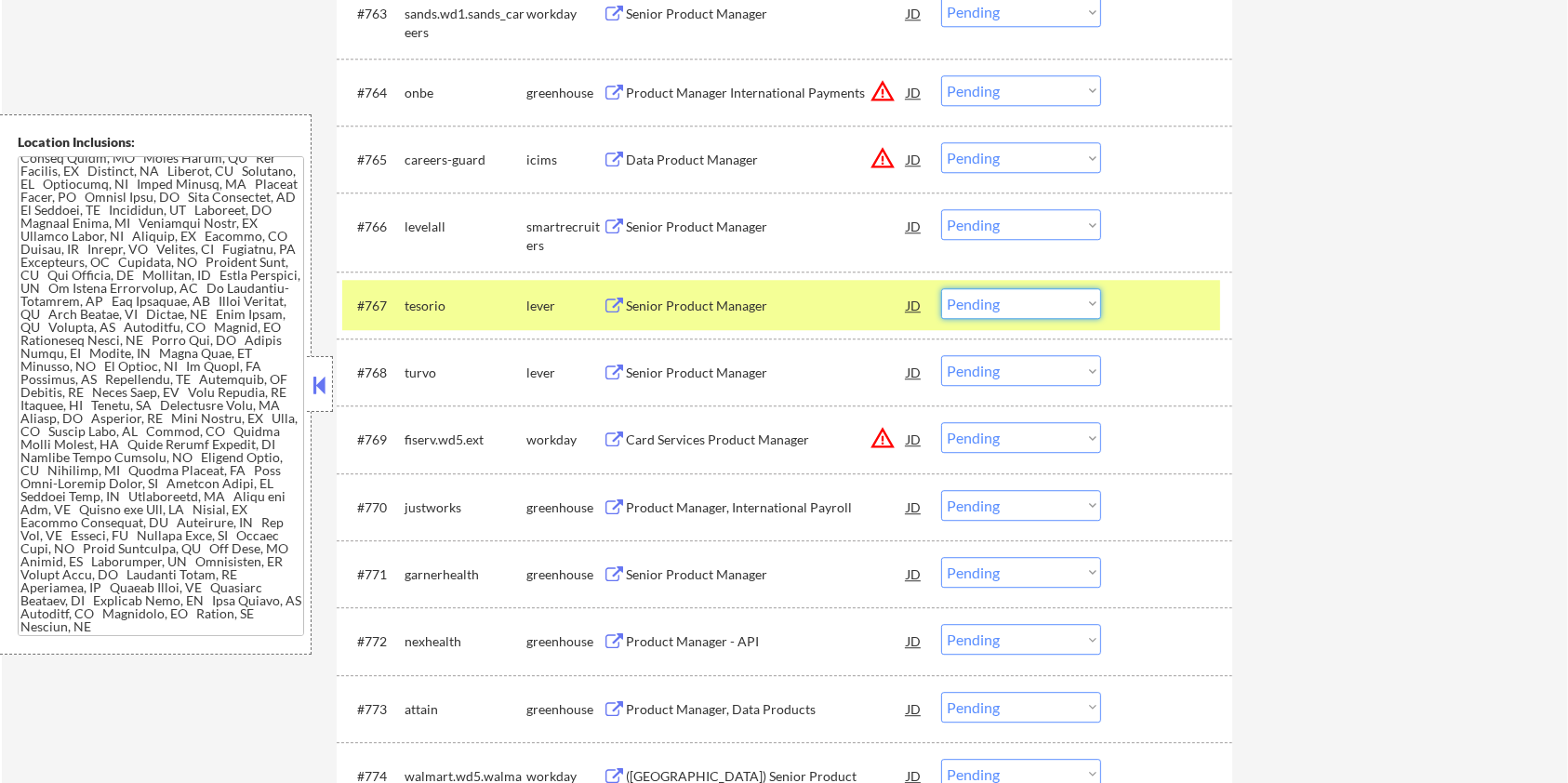
click at [1063, 309] on select "Choose an option... Pending Applied Excluded (Questions) Excluded (Expired) Exc…" at bounding box center [1022, 303] width 160 height 31
click at [941, 288] on select "Choose an option... Pending Applied Excluded (Questions) Excluded (Expired) Exc…" at bounding box center [1022, 303] width 160 height 31
select select ""pending""
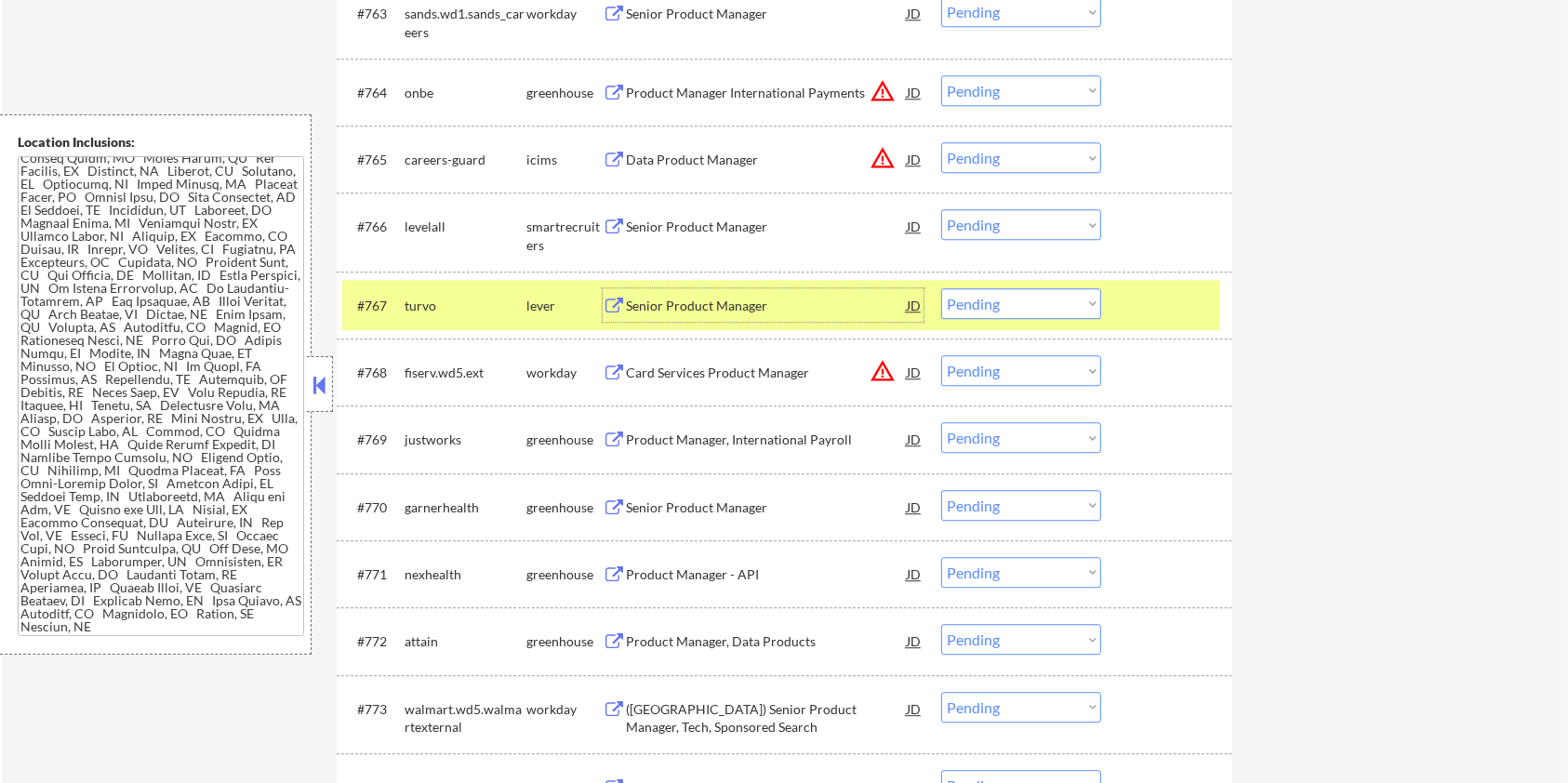
click at [669, 314] on div "Senior Product Manager" at bounding box center [766, 306] width 281 height 19
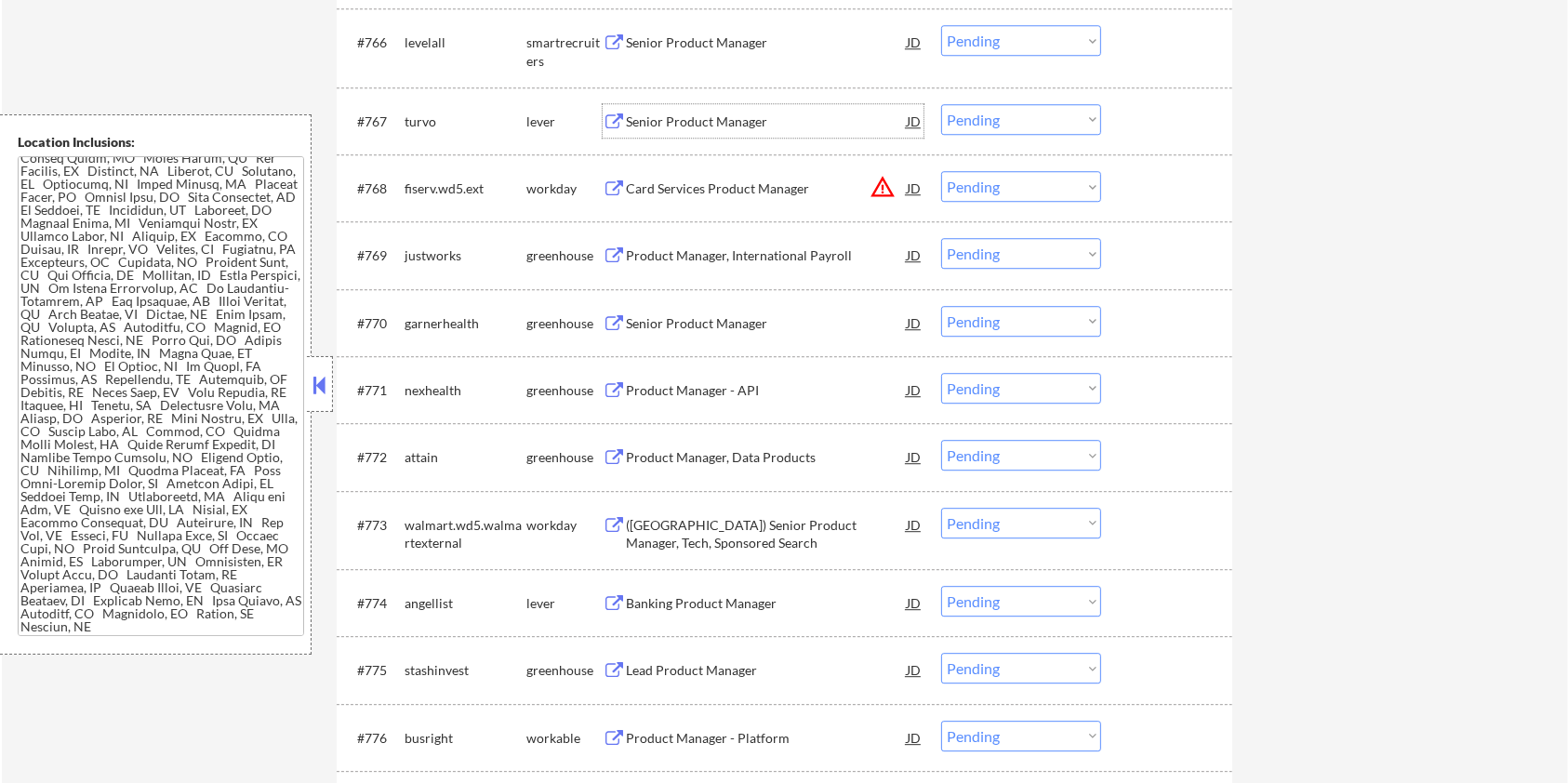
scroll to position [5208, 0]
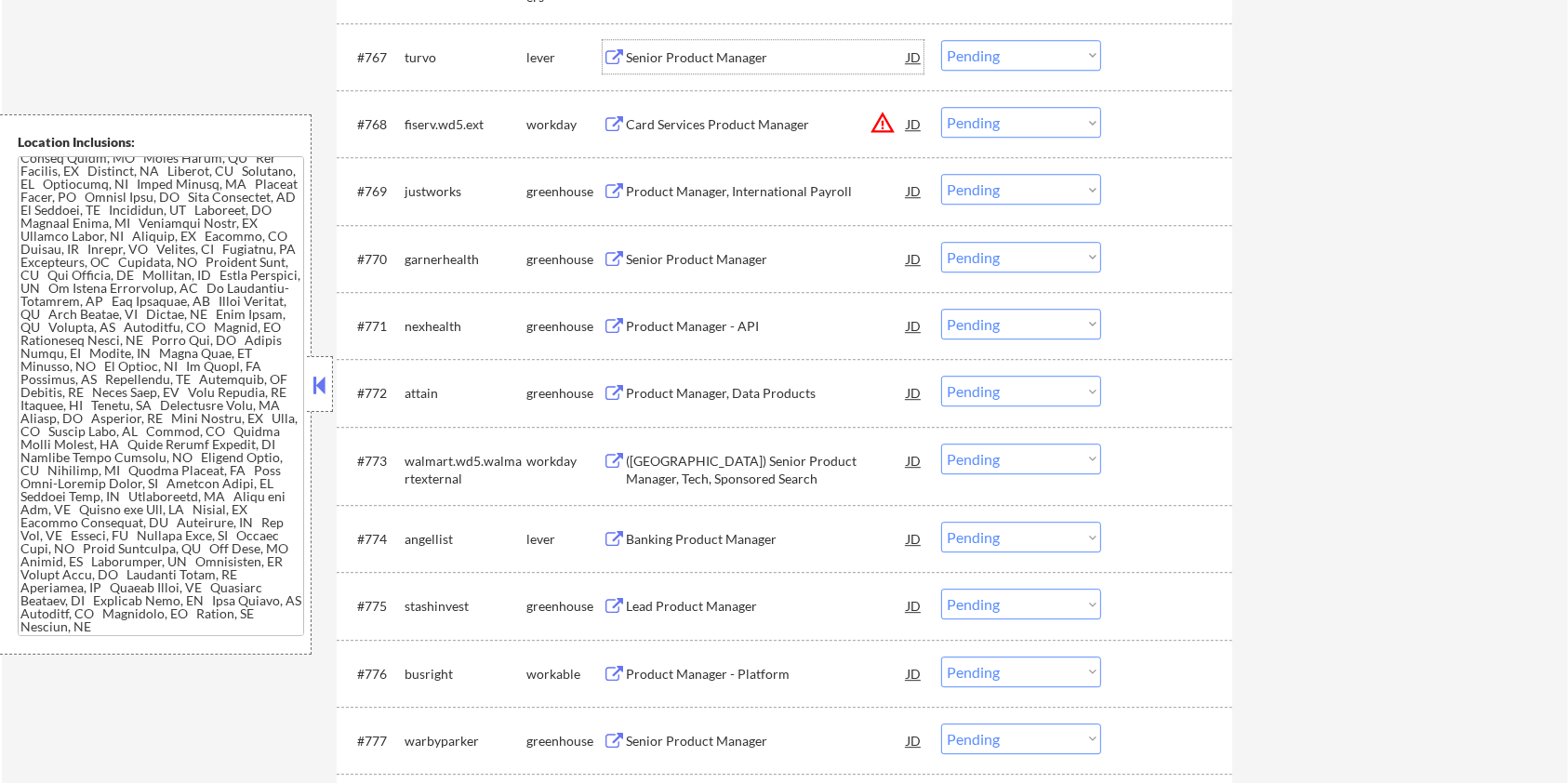
click at [693, 536] on div "Banking Product Manager" at bounding box center [766, 539] width 281 height 19
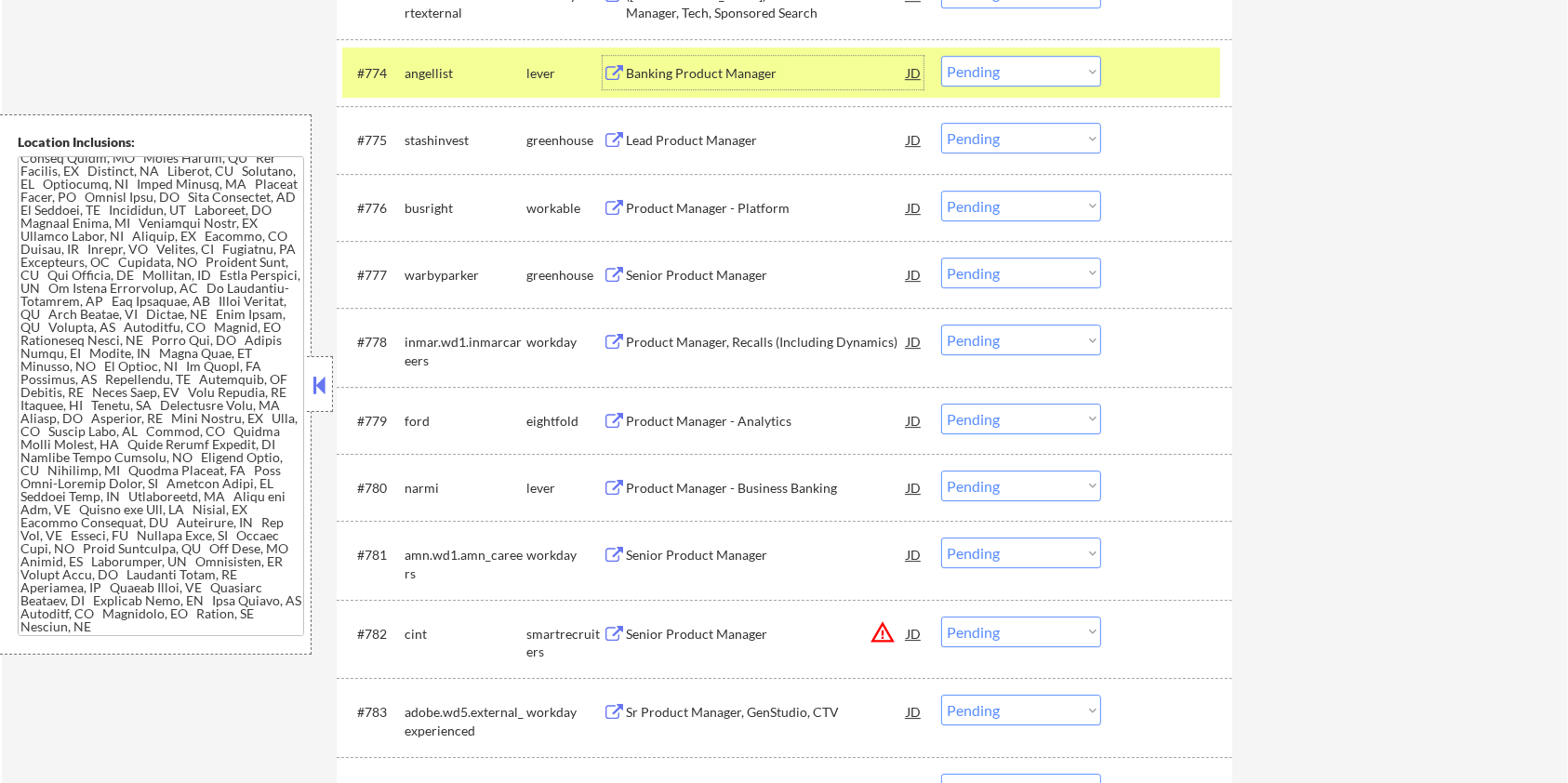
scroll to position [5704, 0]
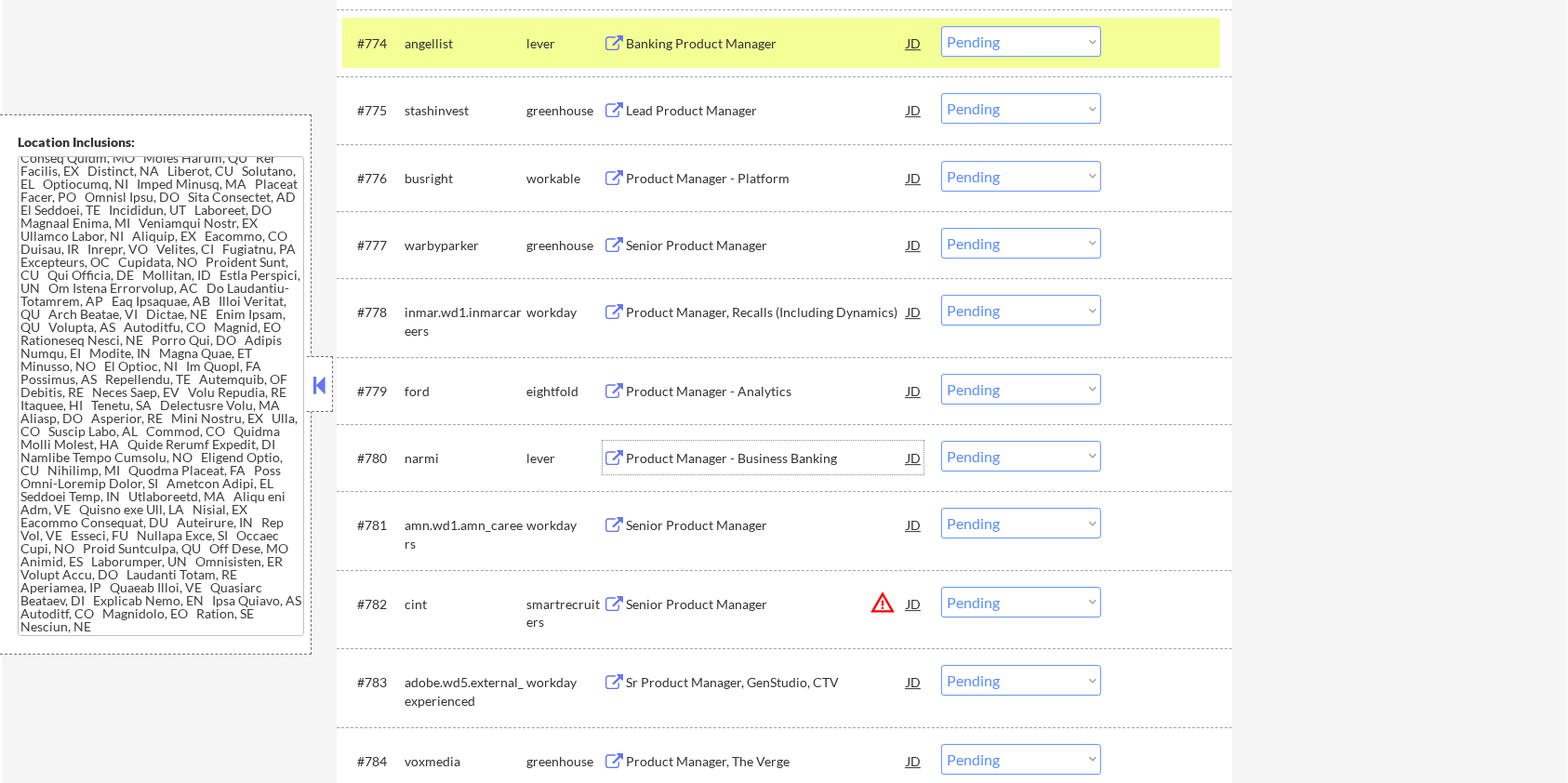
click at [700, 450] on div "Product Manager - Business Banking" at bounding box center [766, 458] width 281 height 19
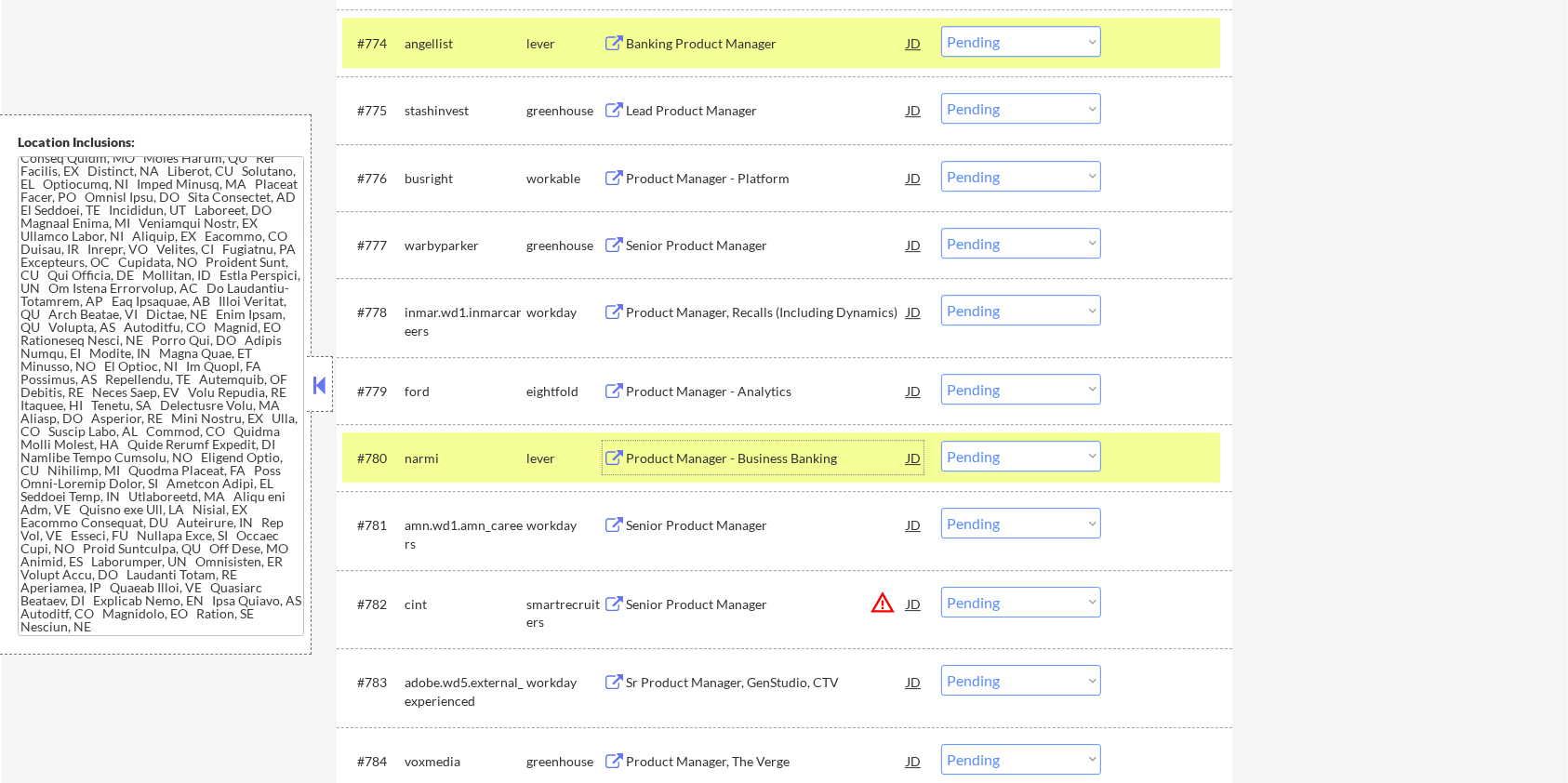
click at [1183, 442] on div at bounding box center [1169, 457] width 82 height 34
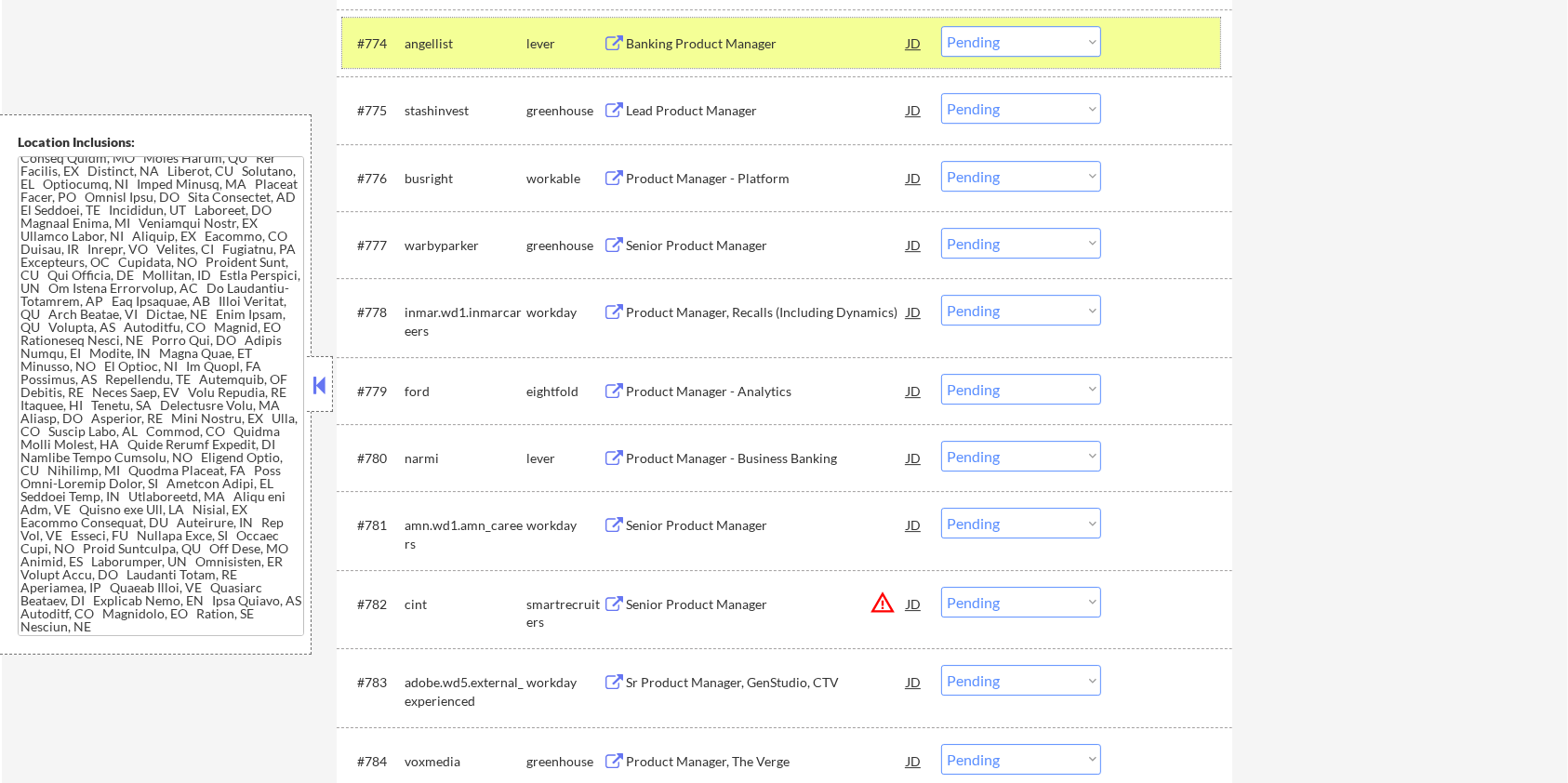
click at [1177, 53] on div at bounding box center [1169, 43] width 82 height 34
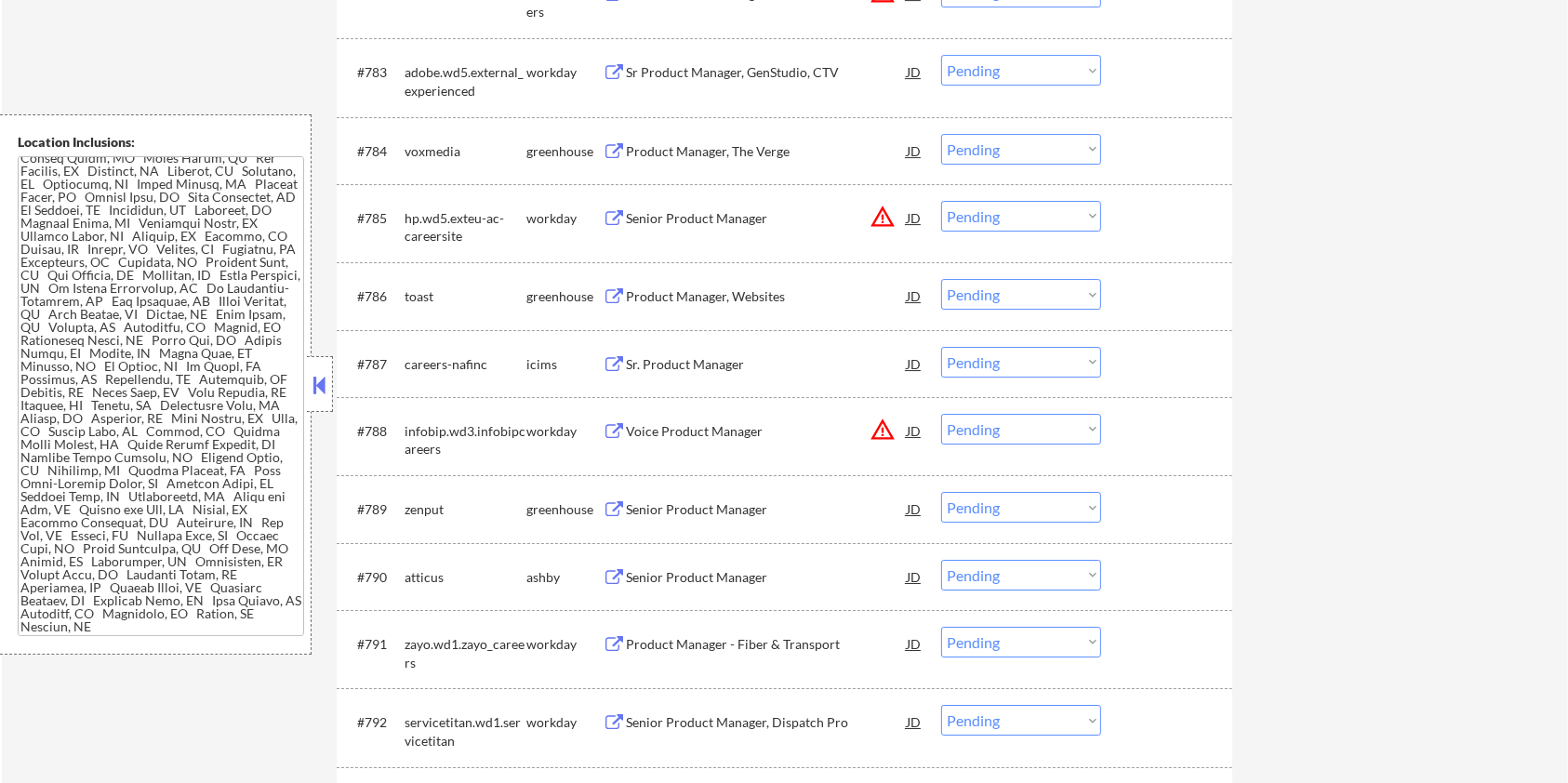
scroll to position [6324, 0]
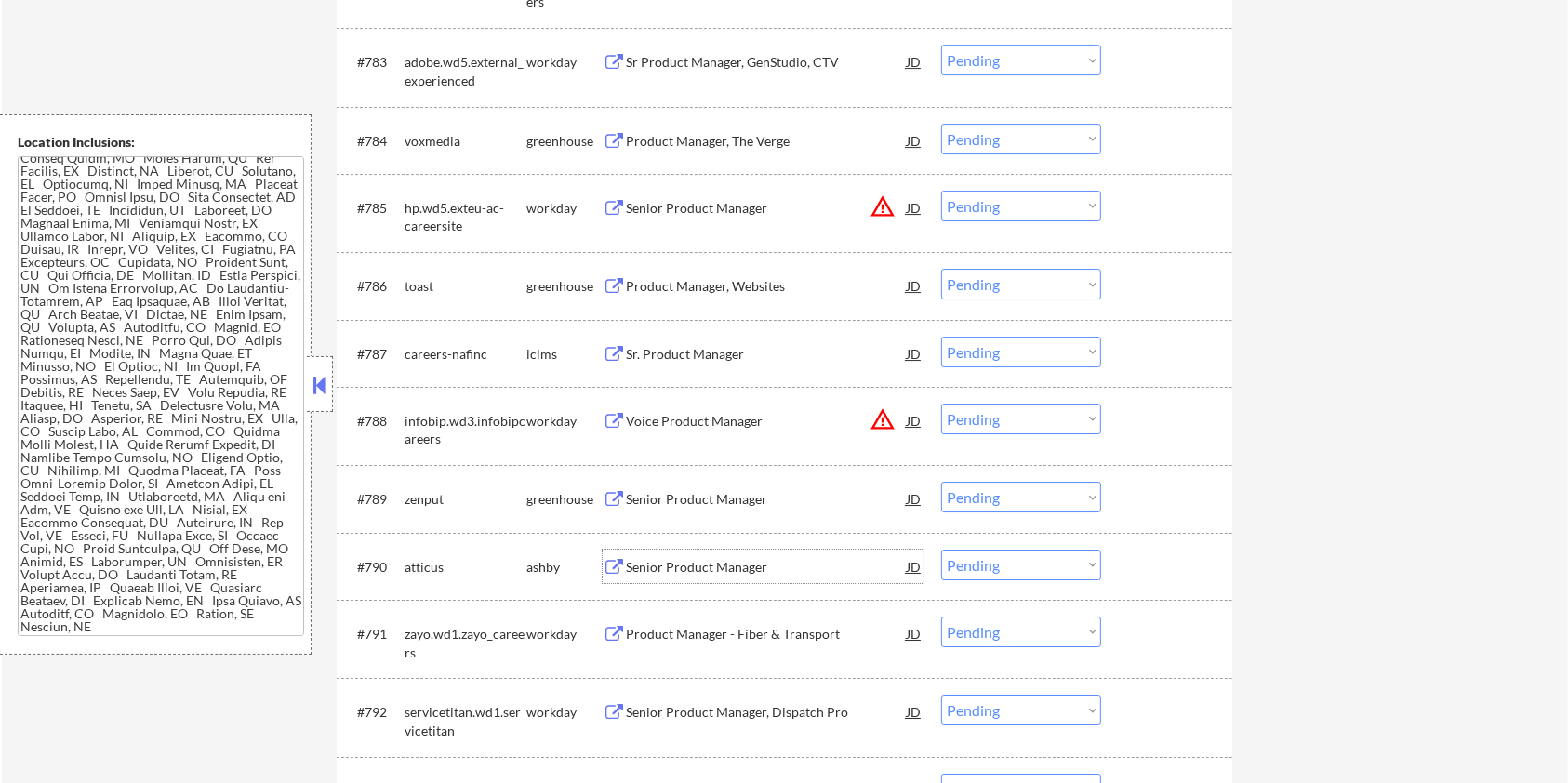
click at [669, 571] on div "Senior Product Manager" at bounding box center [766, 567] width 281 height 19
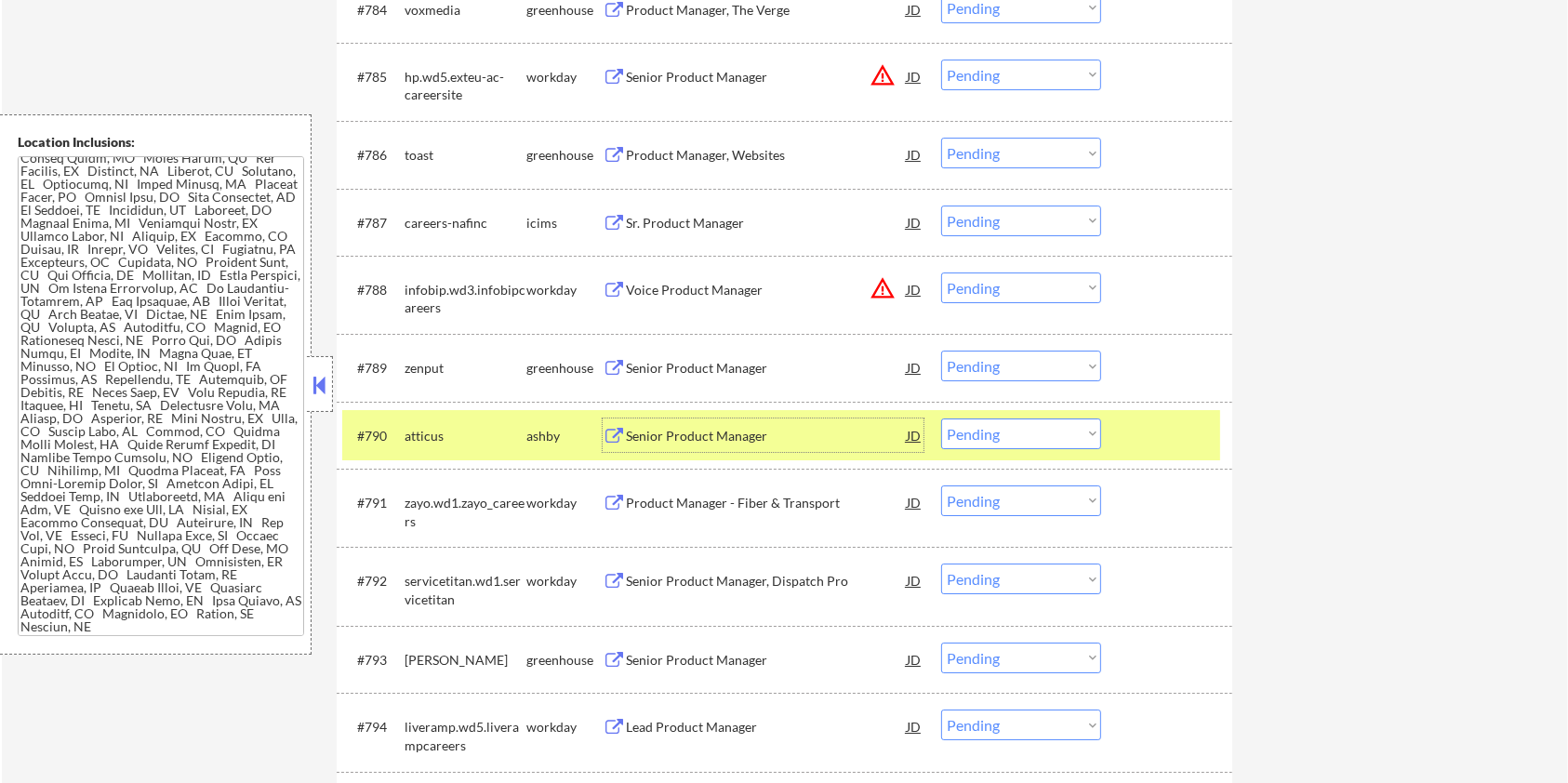
scroll to position [6572, 0]
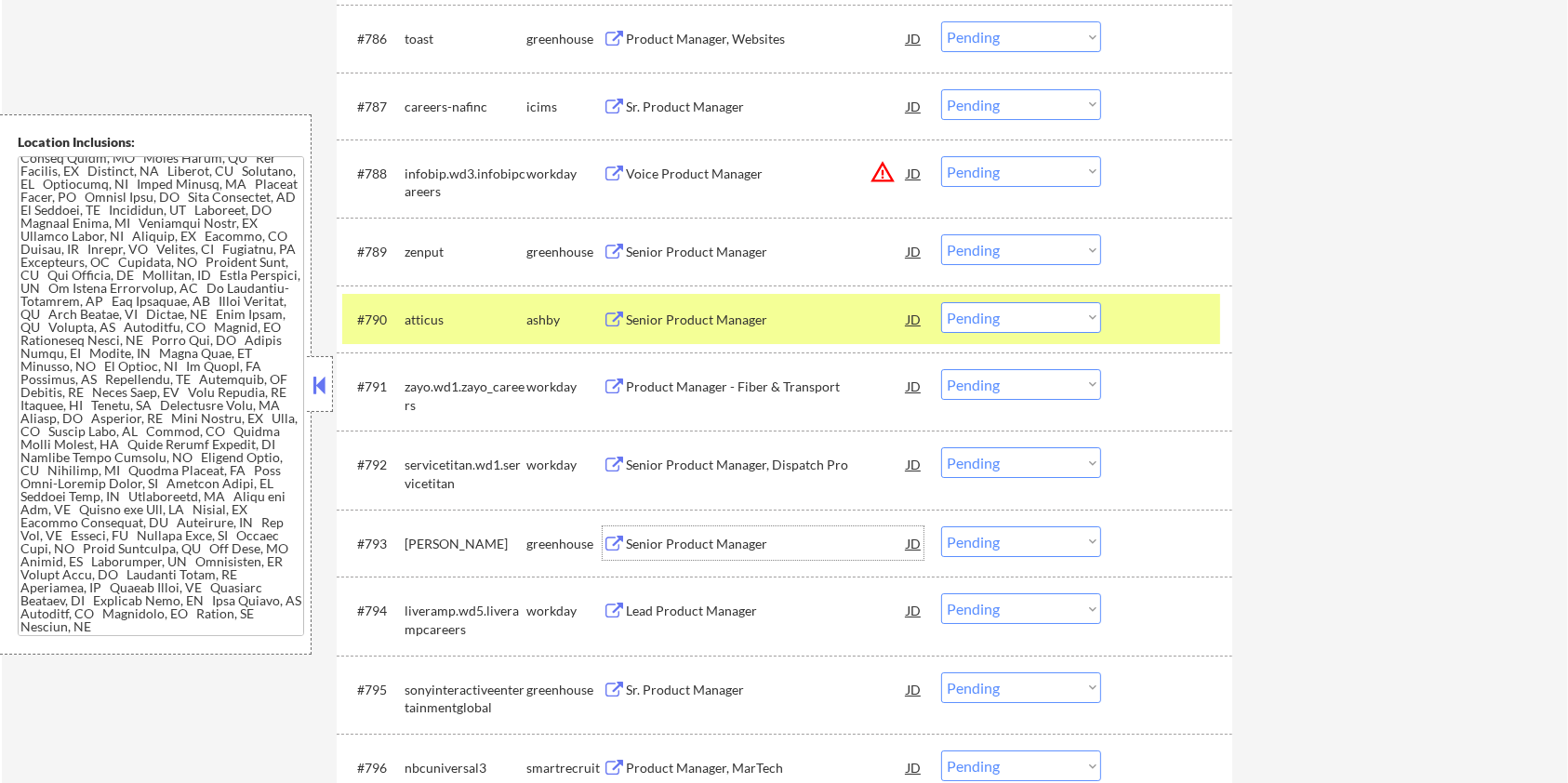
click at [679, 541] on div "Senior Product Manager" at bounding box center [766, 543] width 281 height 19
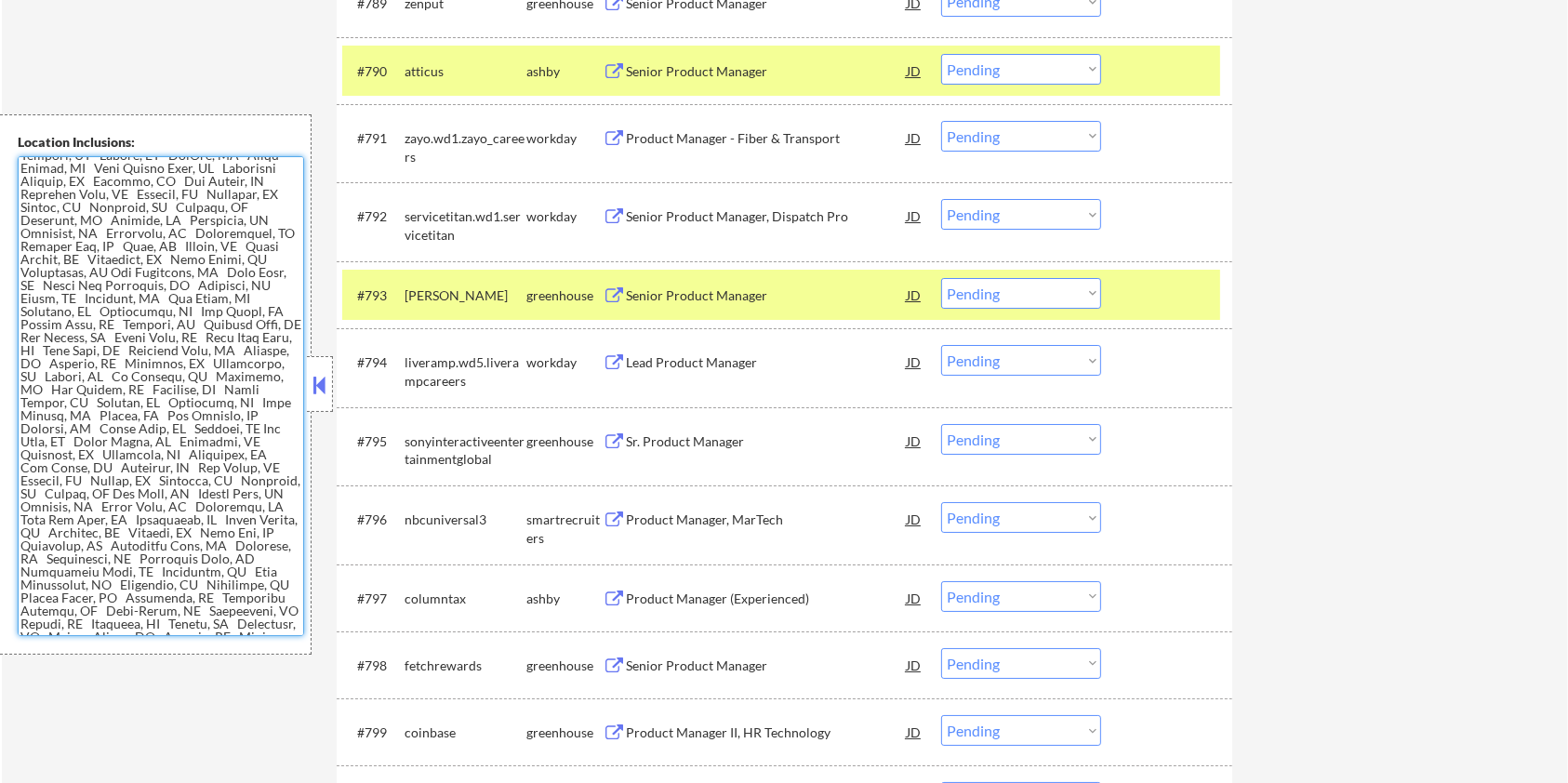
scroll to position [0, 0]
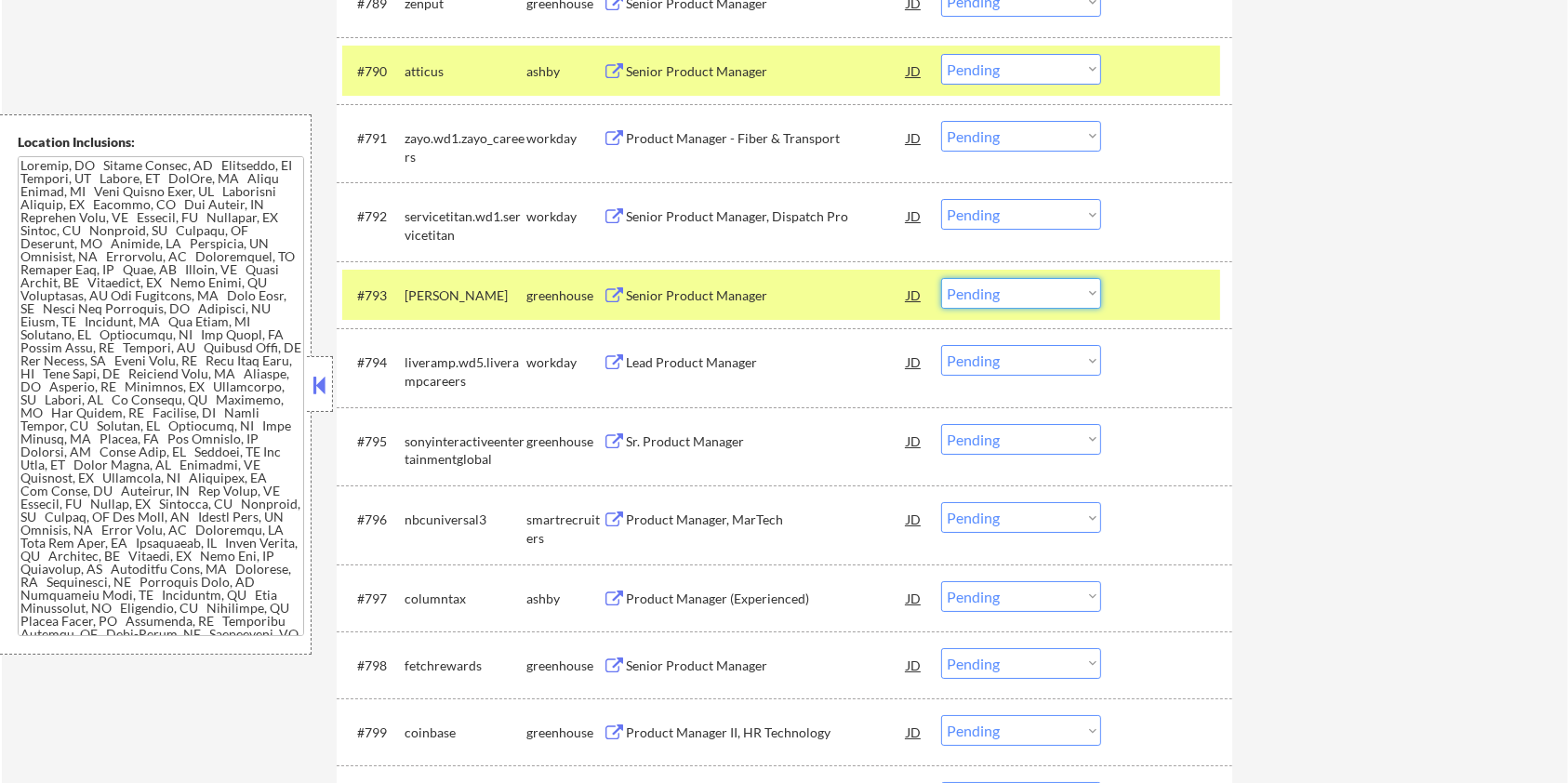
click at [1038, 300] on select "Choose an option... Pending Applied Excluded (Questions) Excluded (Expired) Exc…" at bounding box center [1022, 293] width 160 height 31
click at [941, 278] on select "Choose an option... Pending Applied Excluded (Questions) Excluded (Expired) Exc…" at bounding box center [1022, 293] width 160 height 31
select select ""pending""
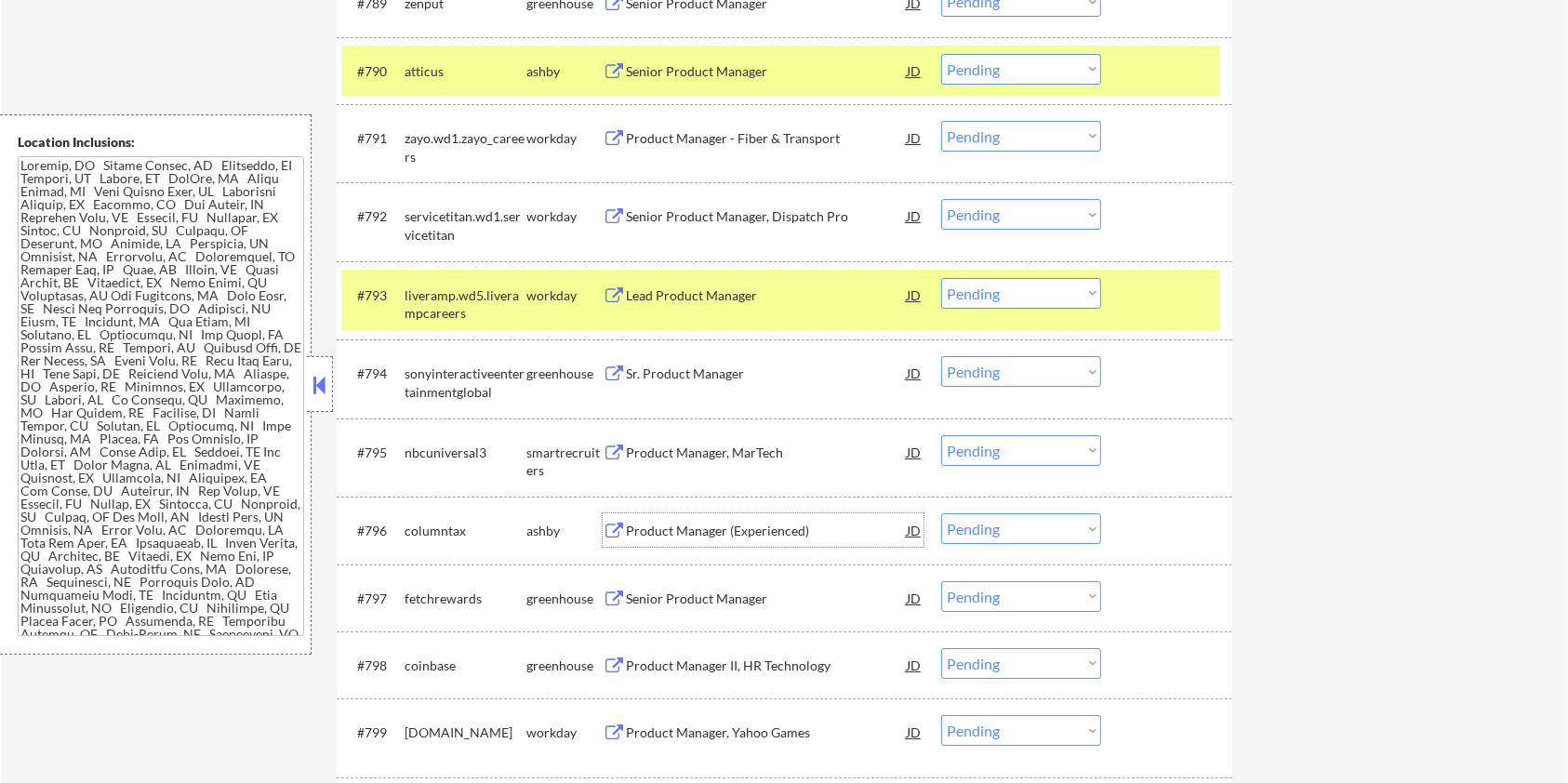
click at [692, 522] on div "Product Manager (Experienced)" at bounding box center [766, 531] width 281 height 19
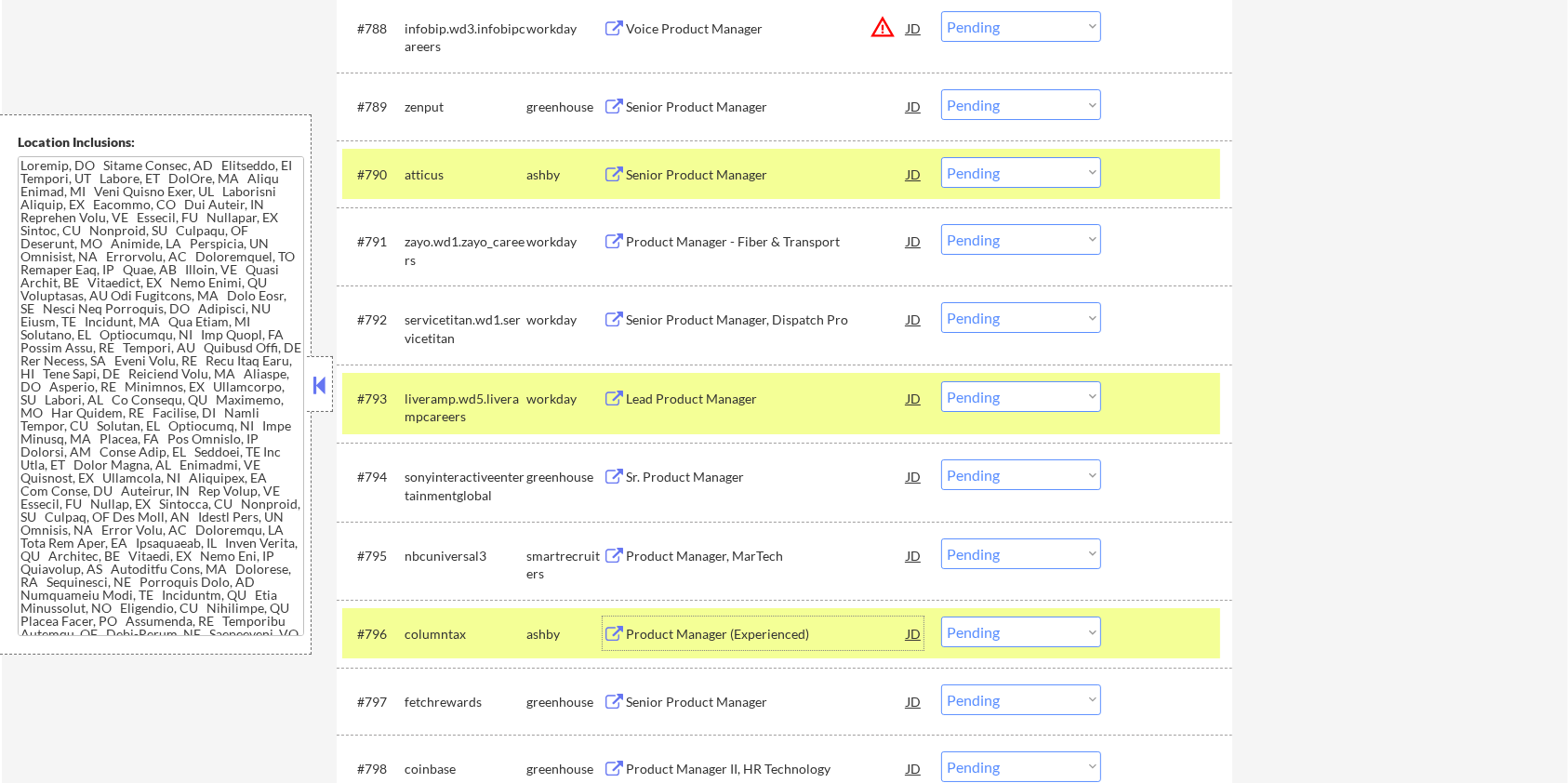
scroll to position [6696, 0]
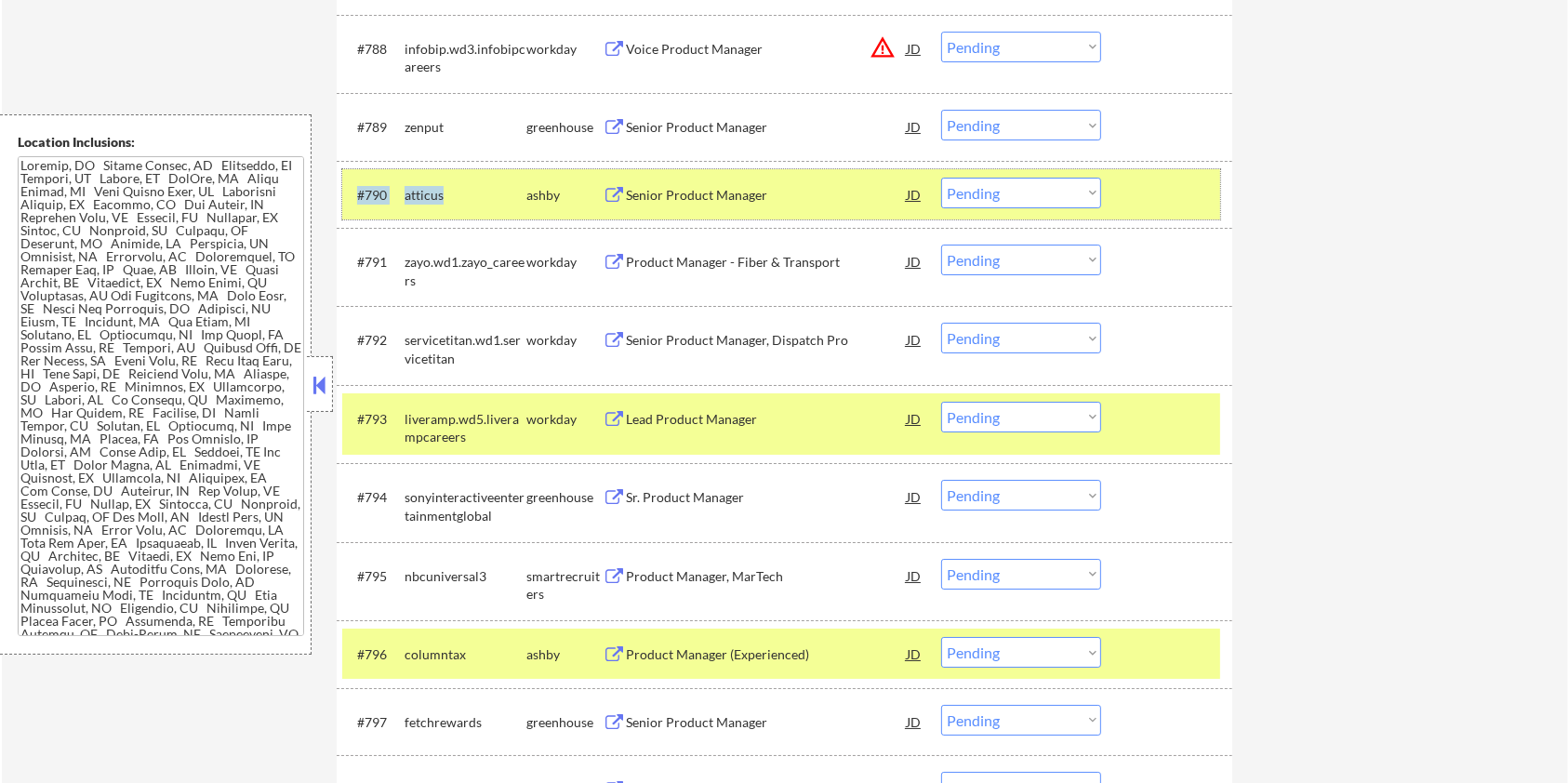
drag, startPoint x: 459, startPoint y: 195, endPoint x: 393, endPoint y: 192, distance: 66.1
click at [393, 192] on div "#790 atticus [PERSON_NAME] Senior Product Manager JD warning_amber Choose an op…" at bounding box center [781, 194] width 878 height 50
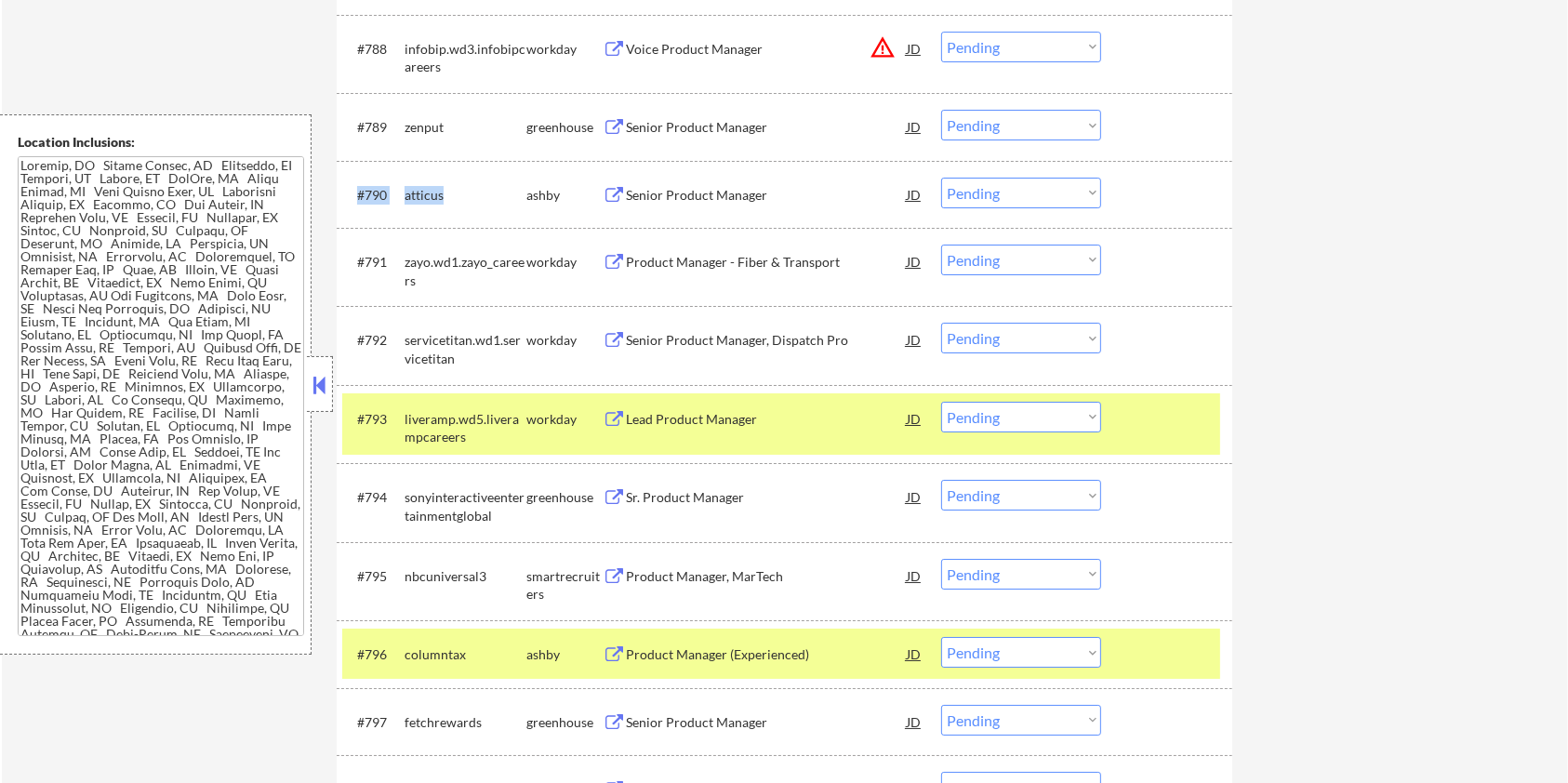
click at [450, 192] on div "atticus" at bounding box center [465, 195] width 122 height 19
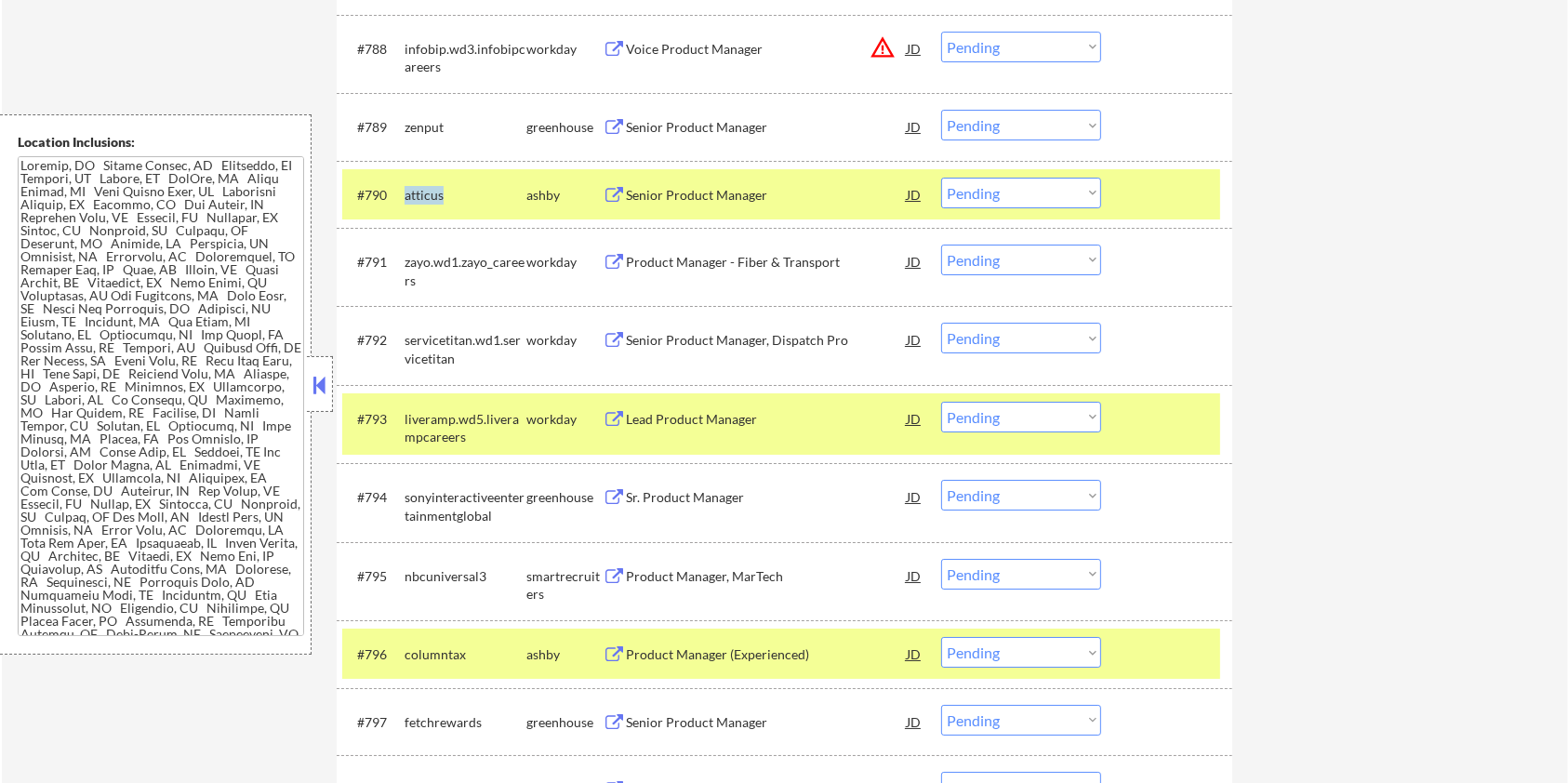
drag, startPoint x: 450, startPoint y: 192, endPoint x: 407, endPoint y: 188, distance: 43.2
click at [407, 188] on div "atticus" at bounding box center [465, 195] width 122 height 19
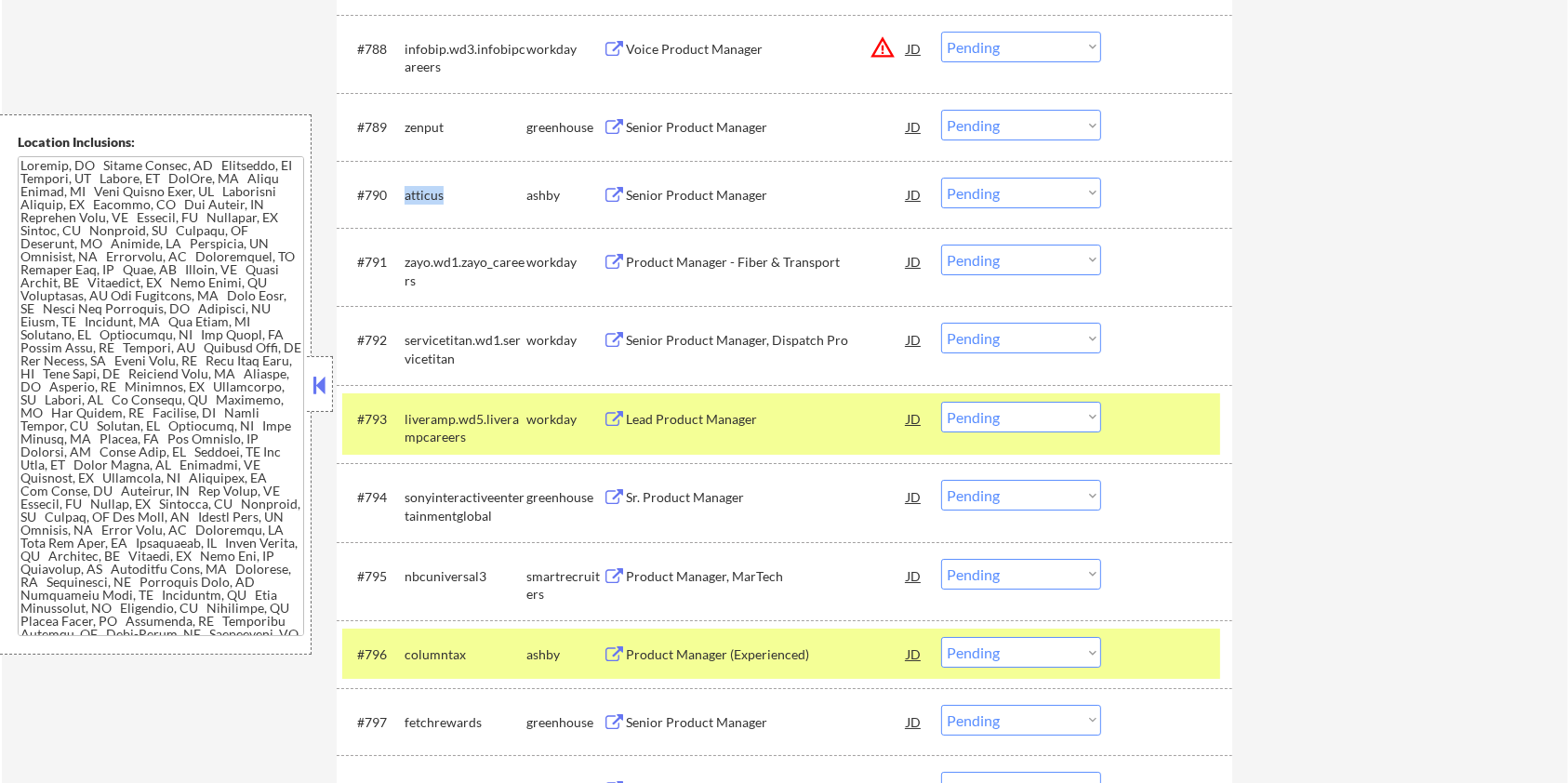
copy div "atticus"
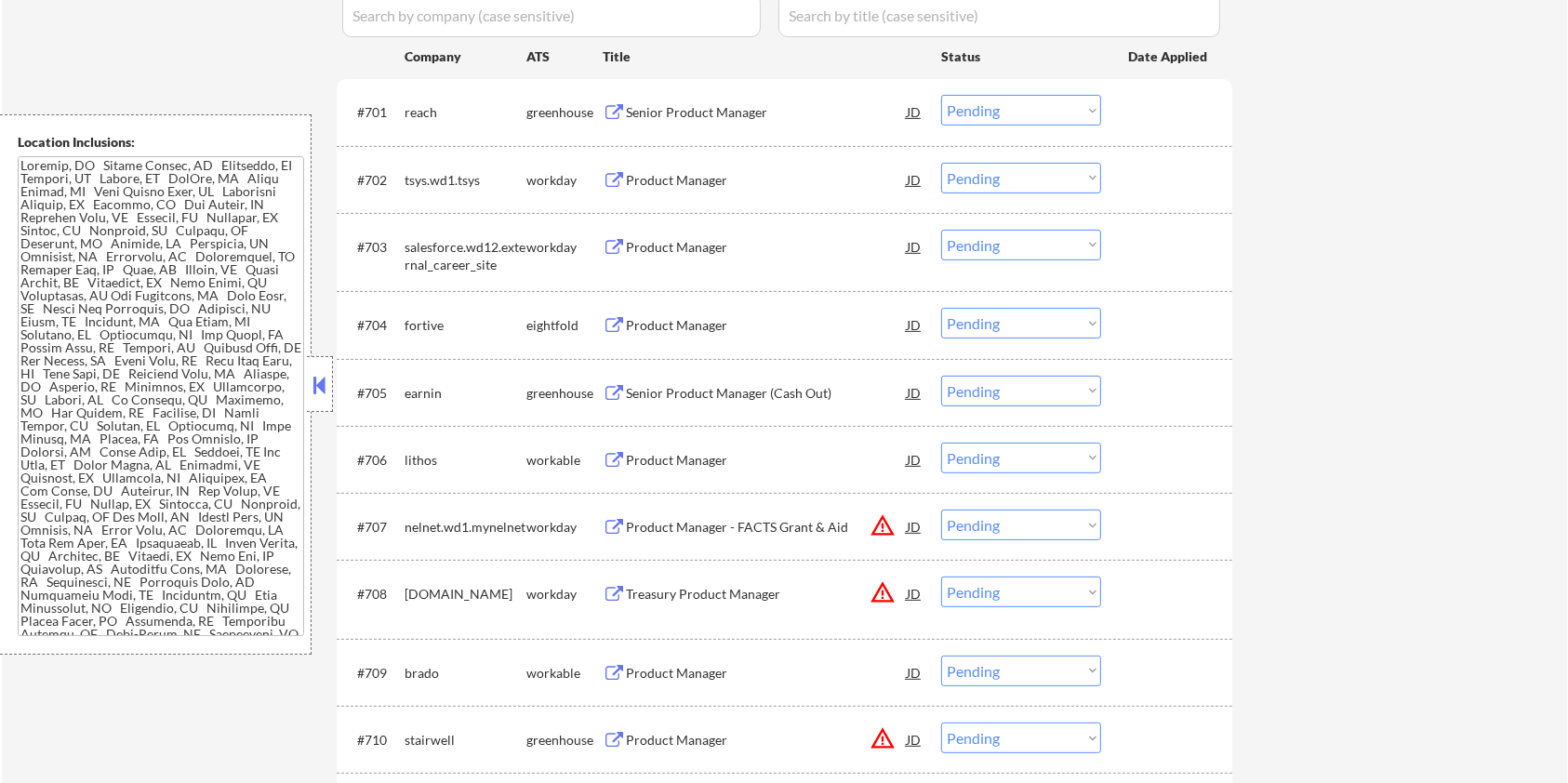
scroll to position [340, 0]
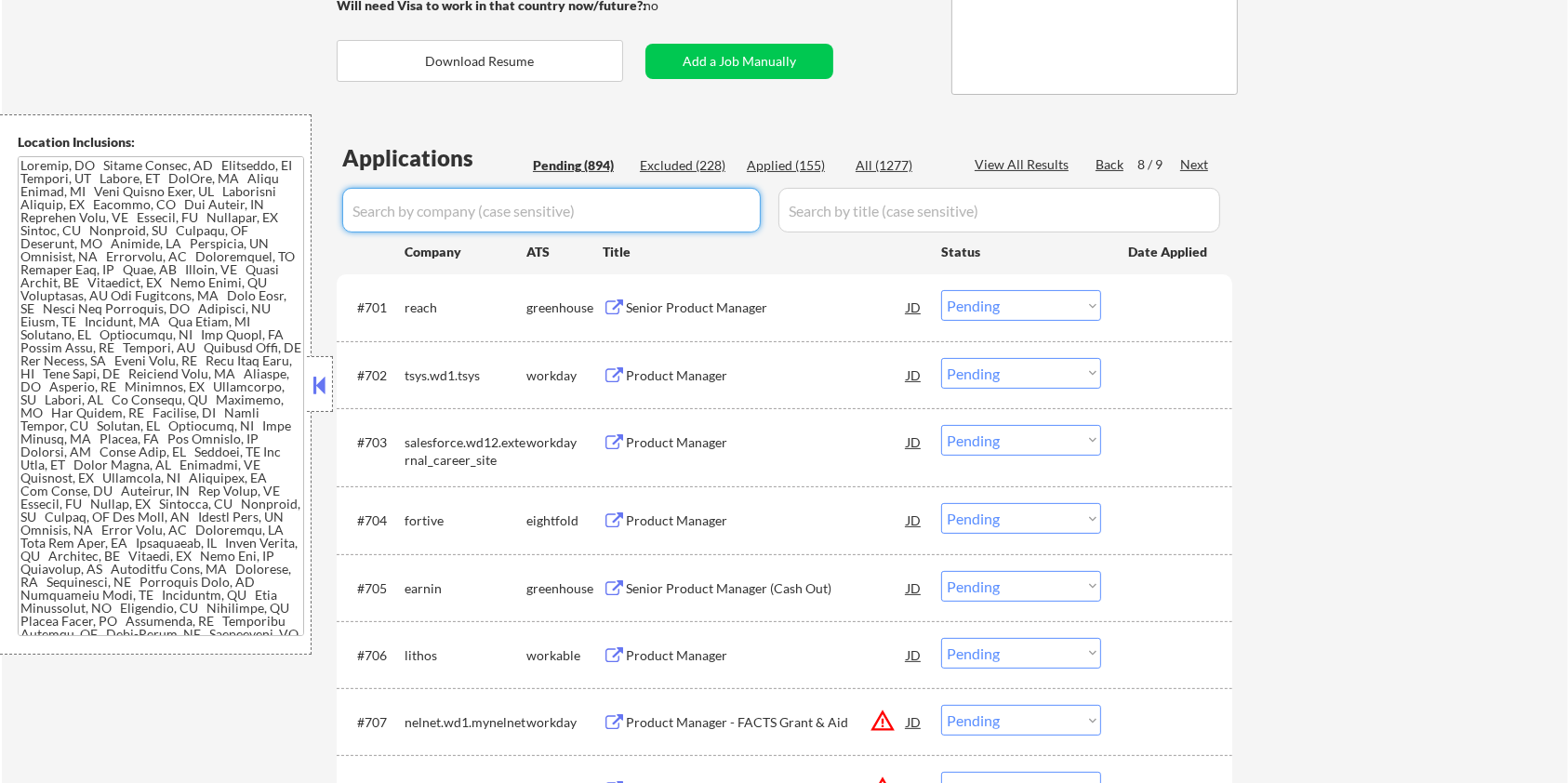
click at [491, 212] on input "input" at bounding box center [551, 210] width 419 height 45
paste input "atticus"
type input "atticus"
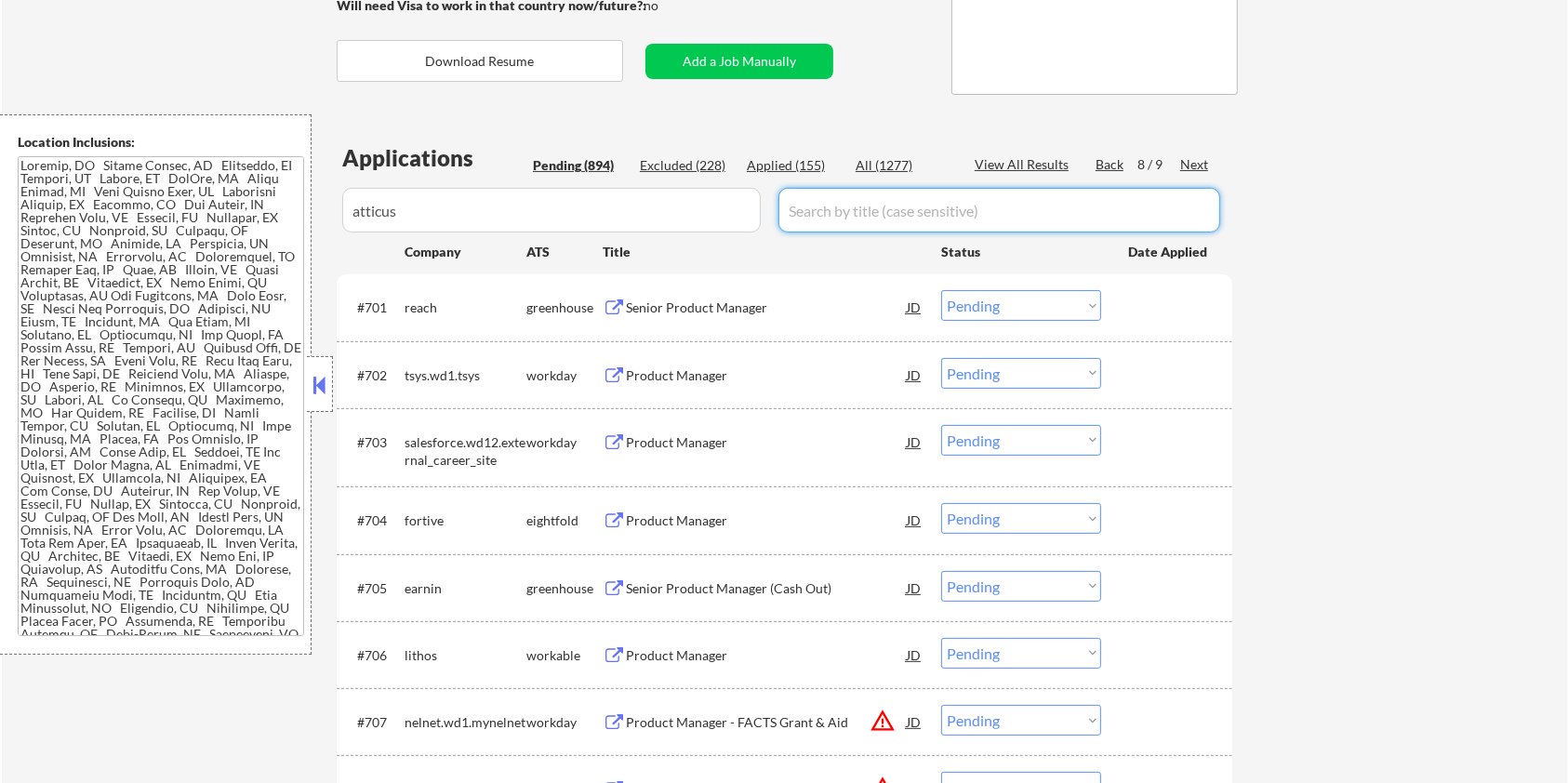
click at [840, 212] on input "input" at bounding box center [999, 210] width 441 height 45
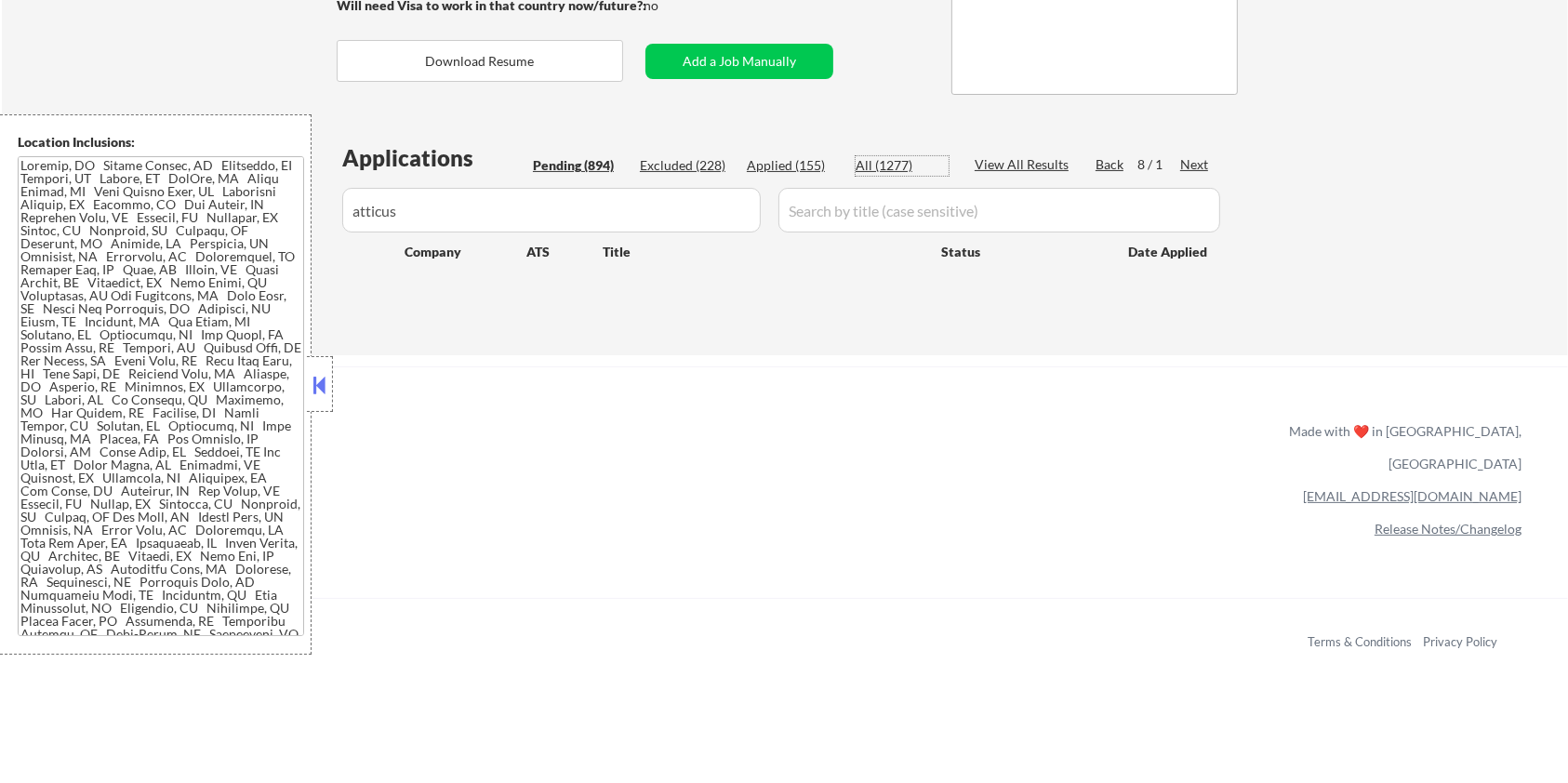
click at [866, 163] on div "All (1277)" at bounding box center [902, 165] width 93 height 19
select select ""applied""
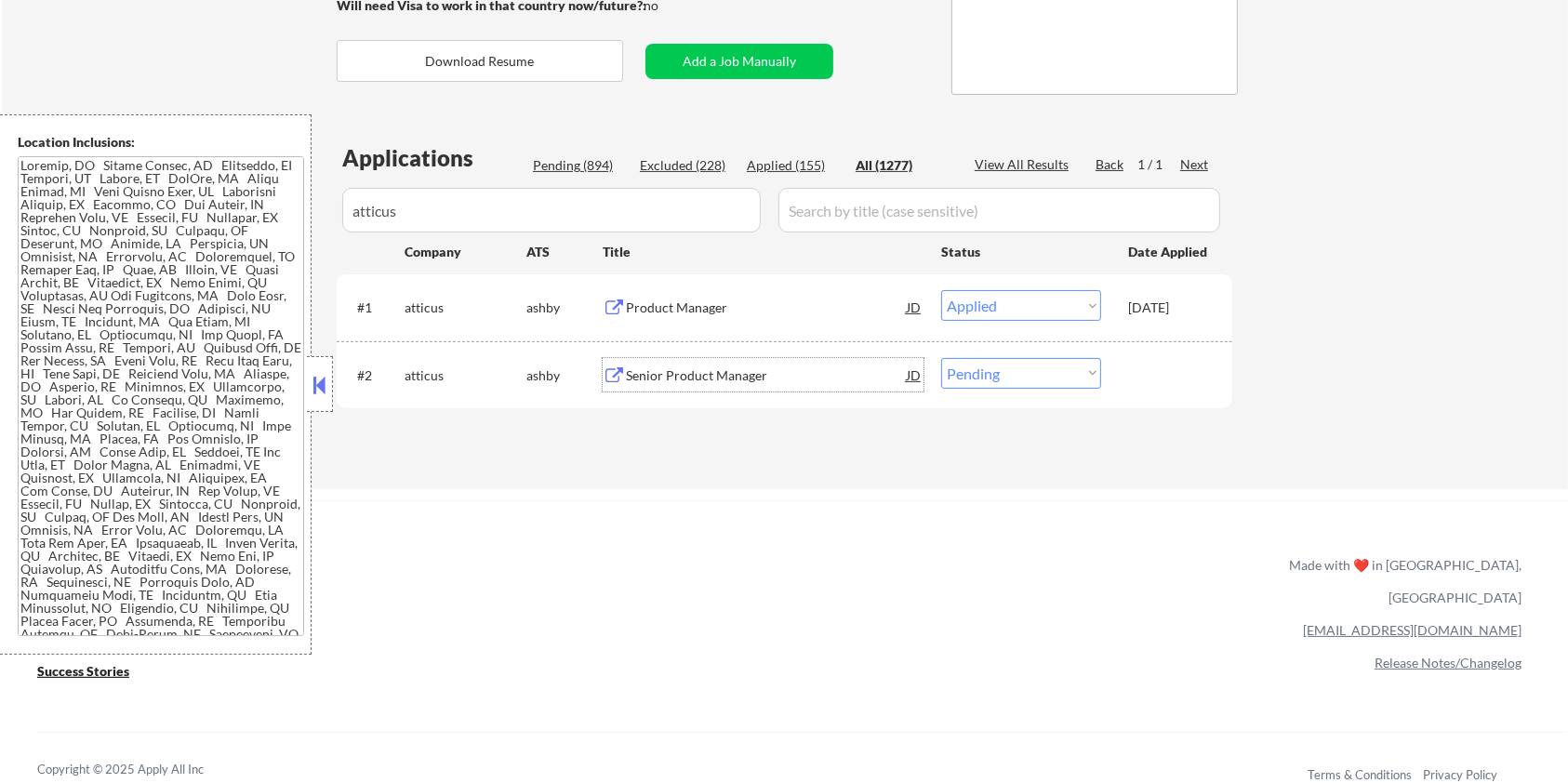
click at [656, 368] on div "Senior Product Manager" at bounding box center [766, 375] width 281 height 19
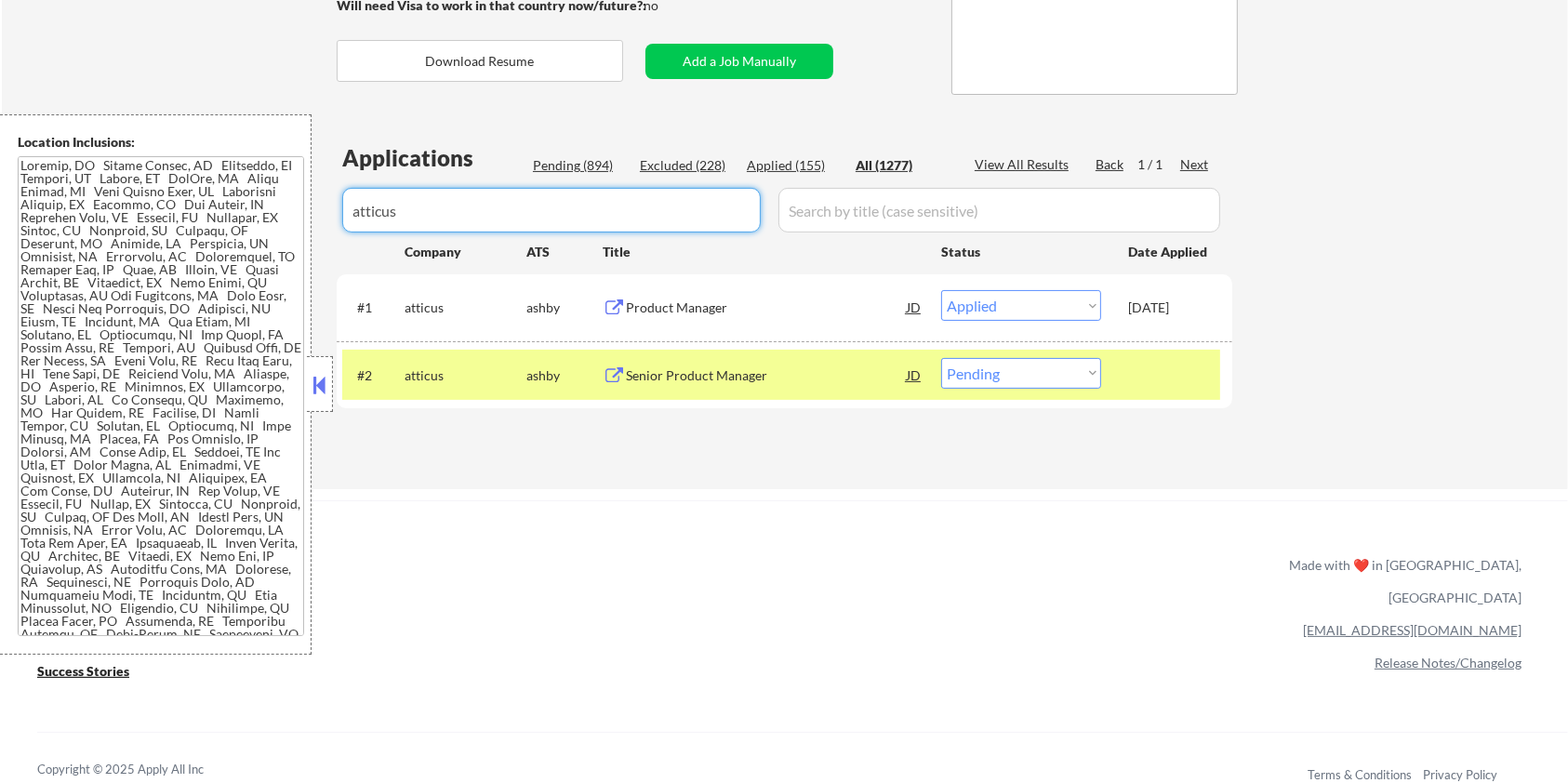
drag, startPoint x: 494, startPoint y: 210, endPoint x: 294, endPoint y: 244, distance: 202.9
click at [294, 244] on body "← Return to /applysquad Mailslurp Inbox Job Search Builder [PERSON_NAME] User E…" at bounding box center [784, 51] width 1568 height 783
select select ""applied""
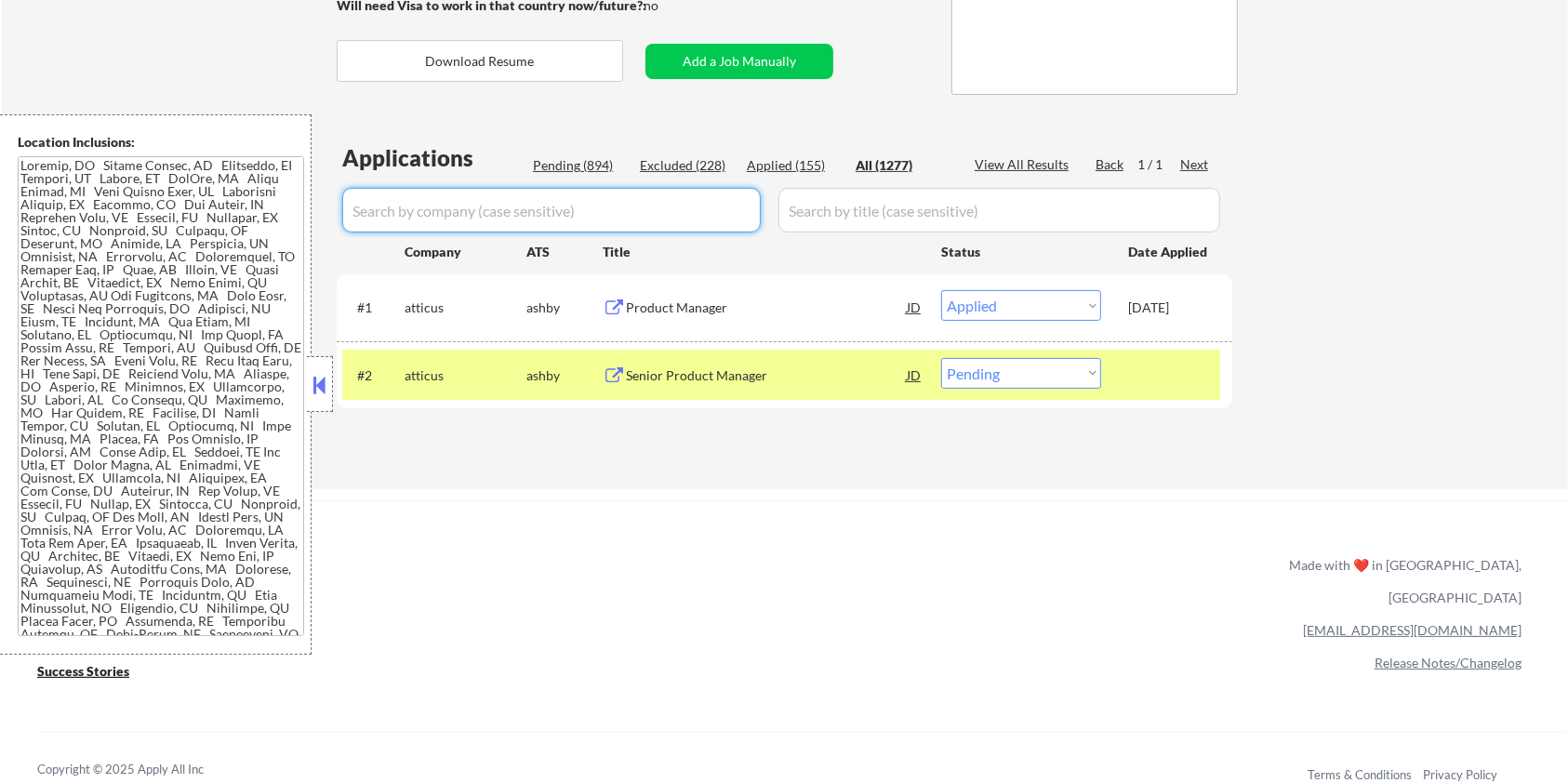
select select ""applied""
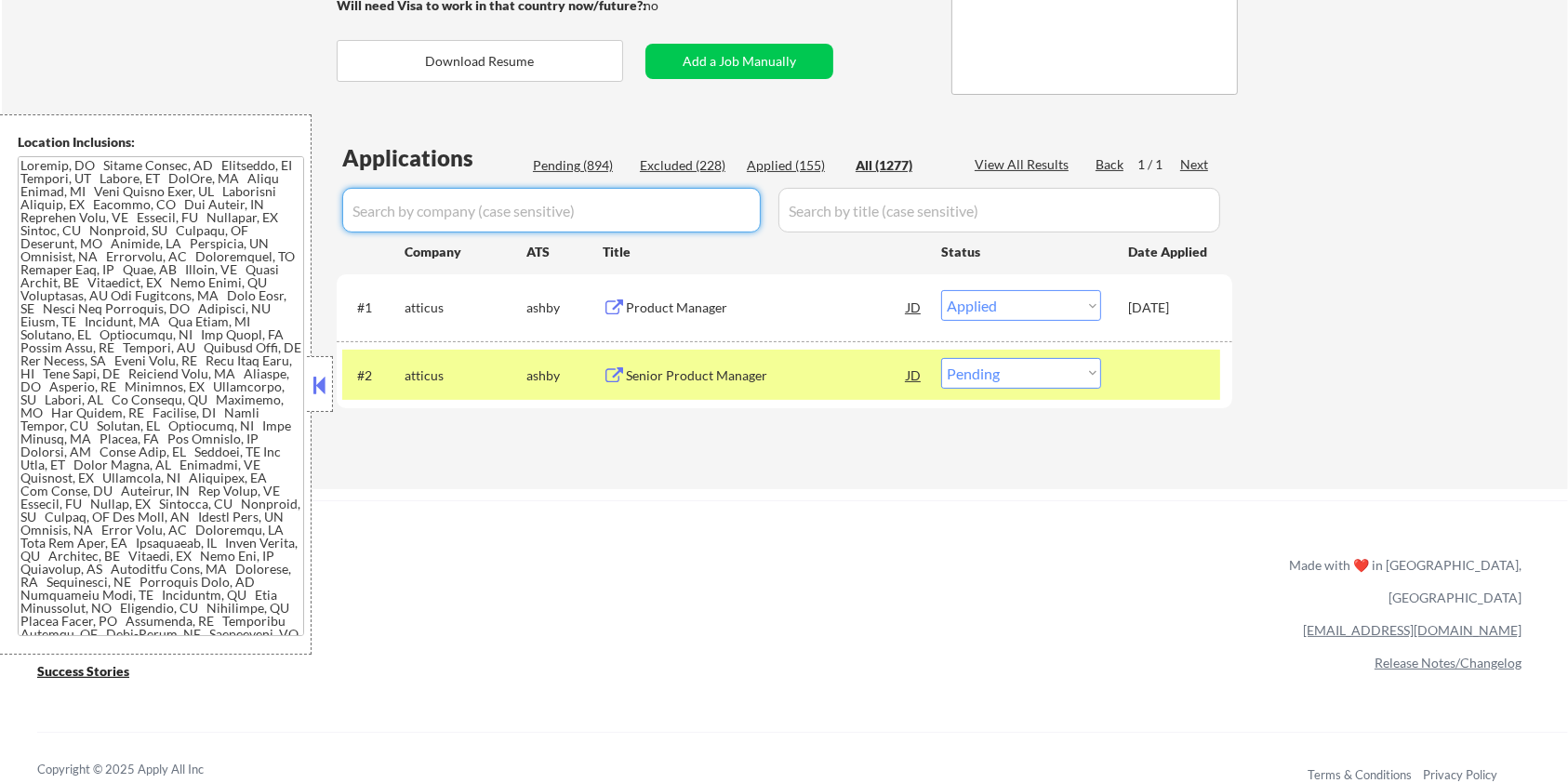
select select ""applied""
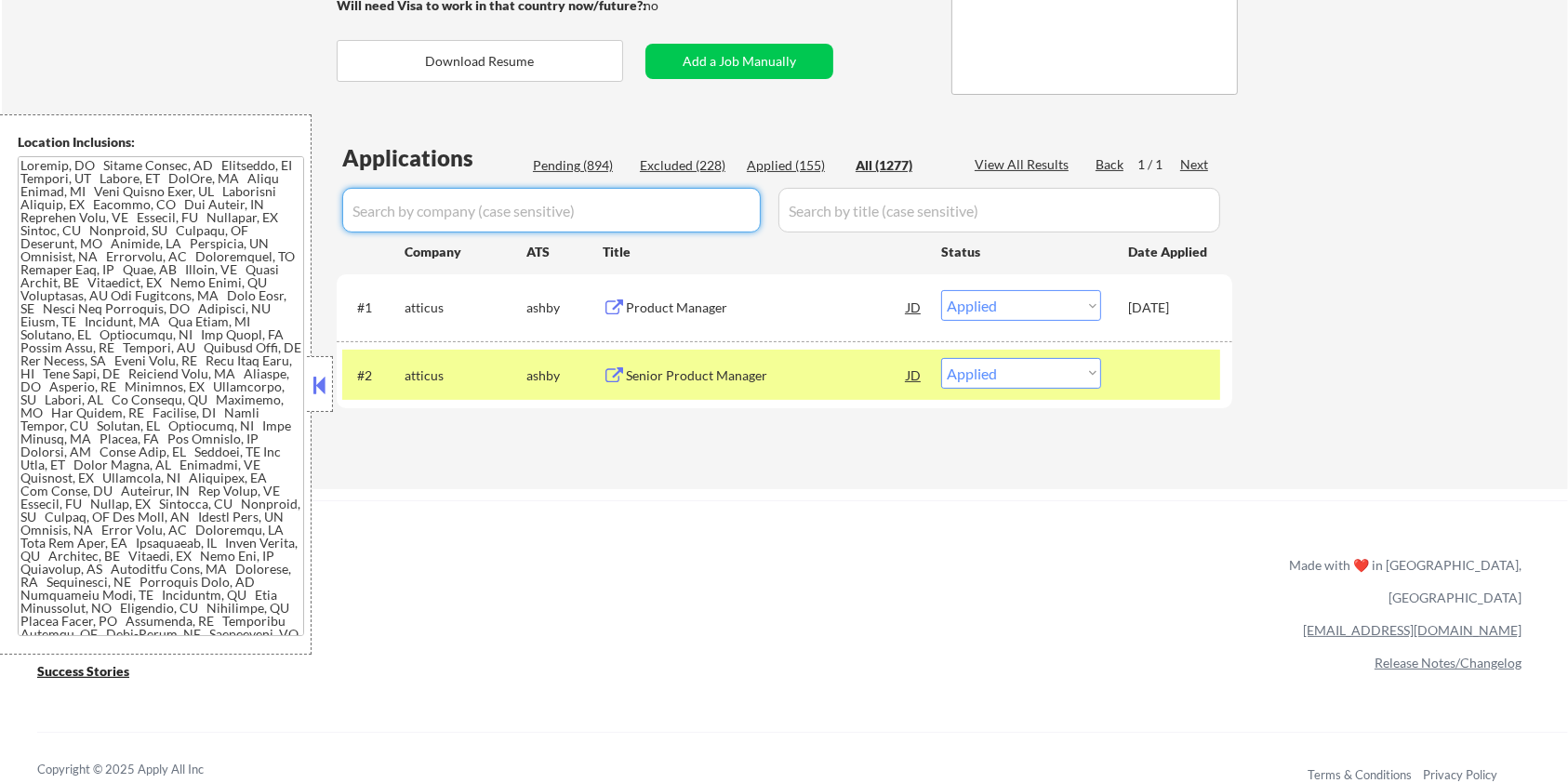
select select ""applied""
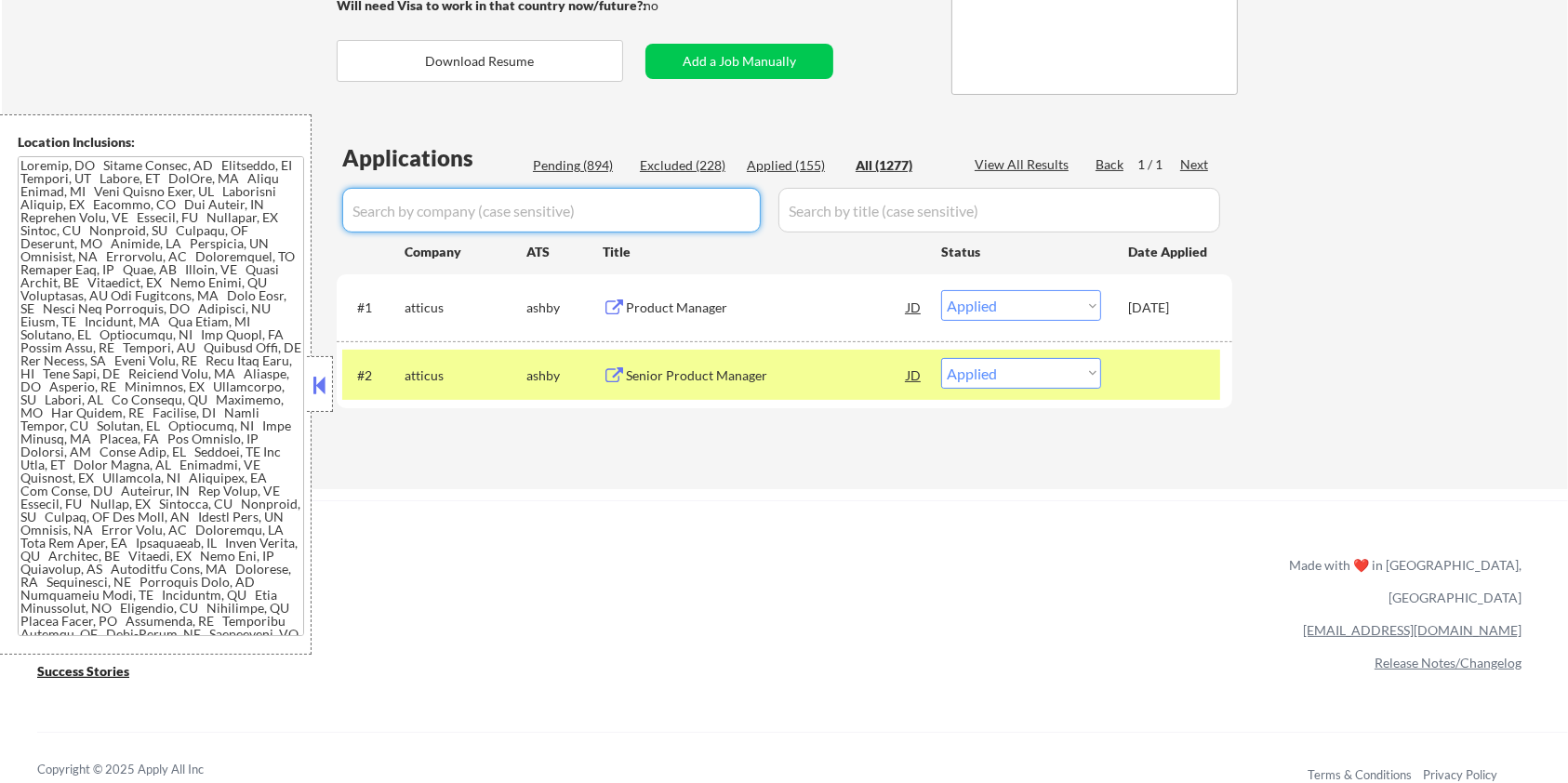
select select ""applied""
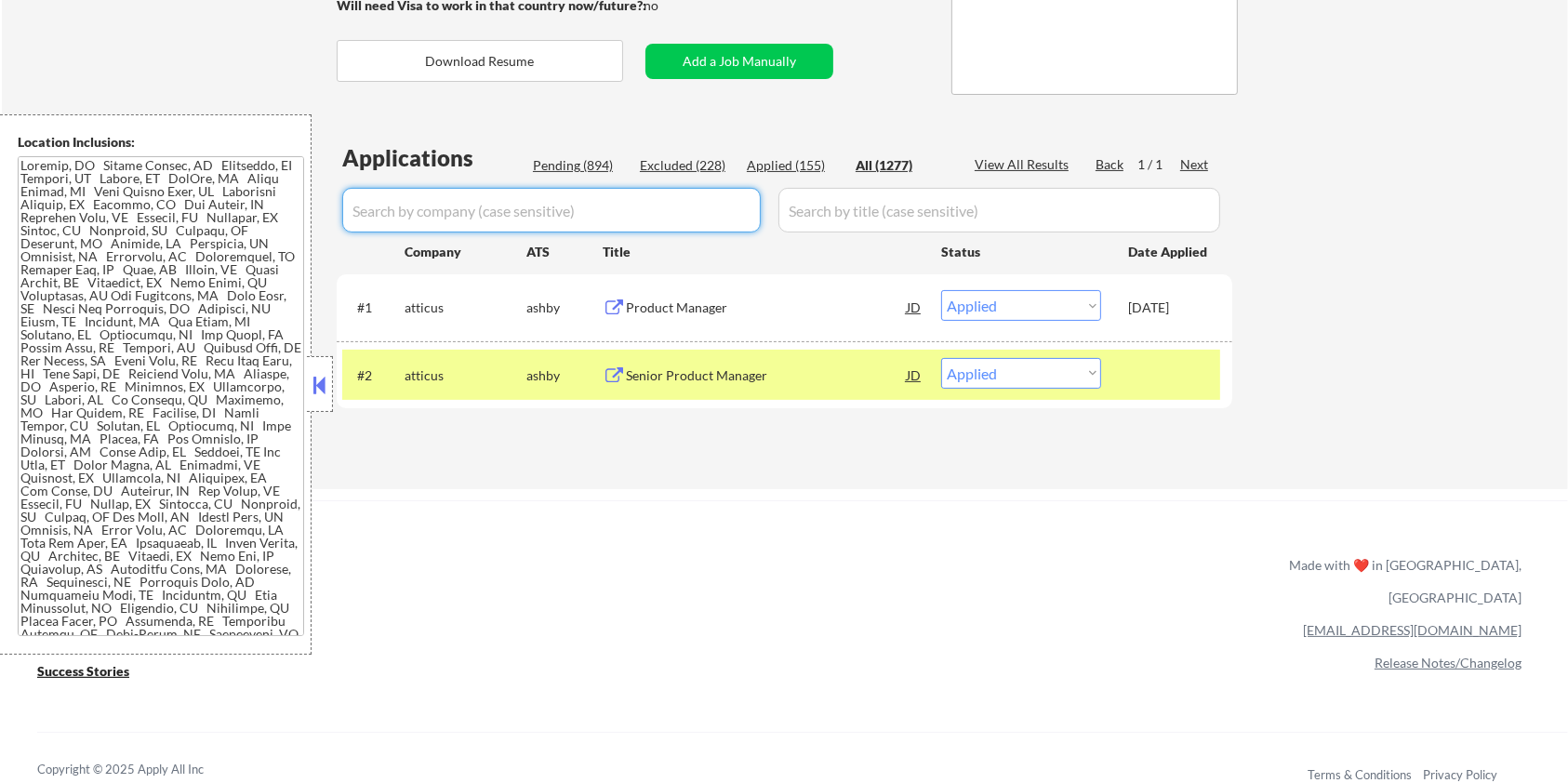
select select ""applied""
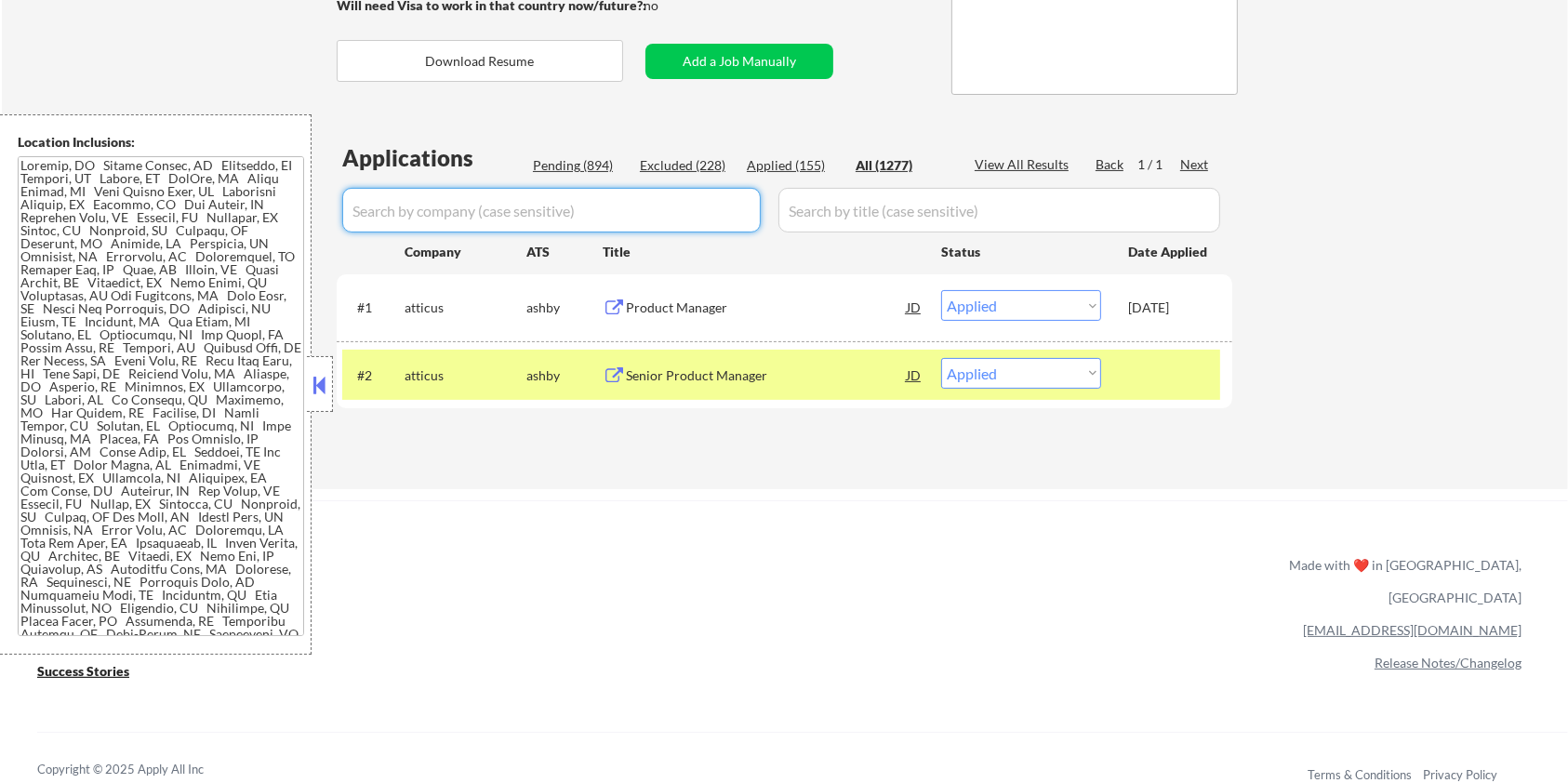
select select ""applied""
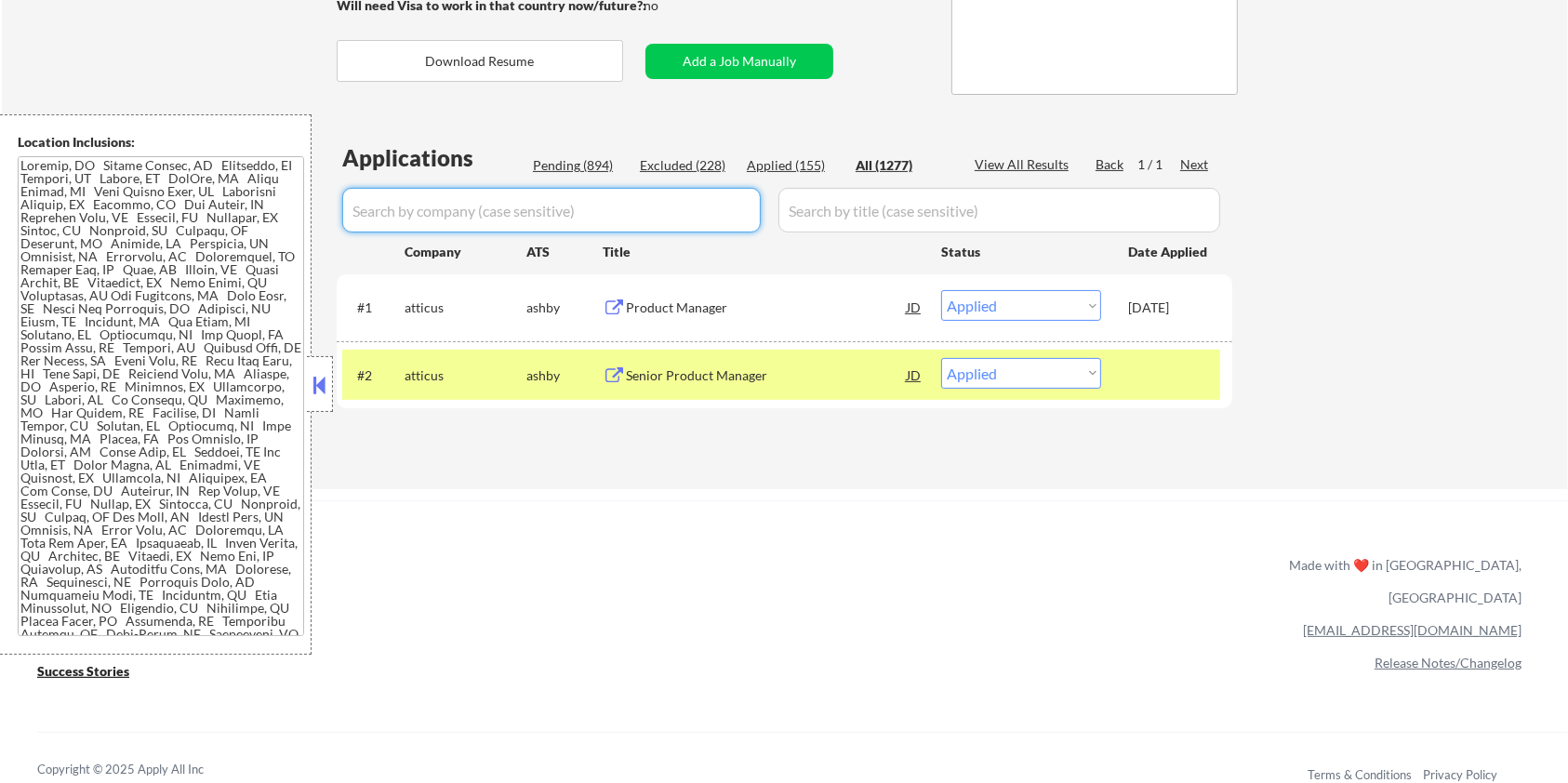
select select ""applied""
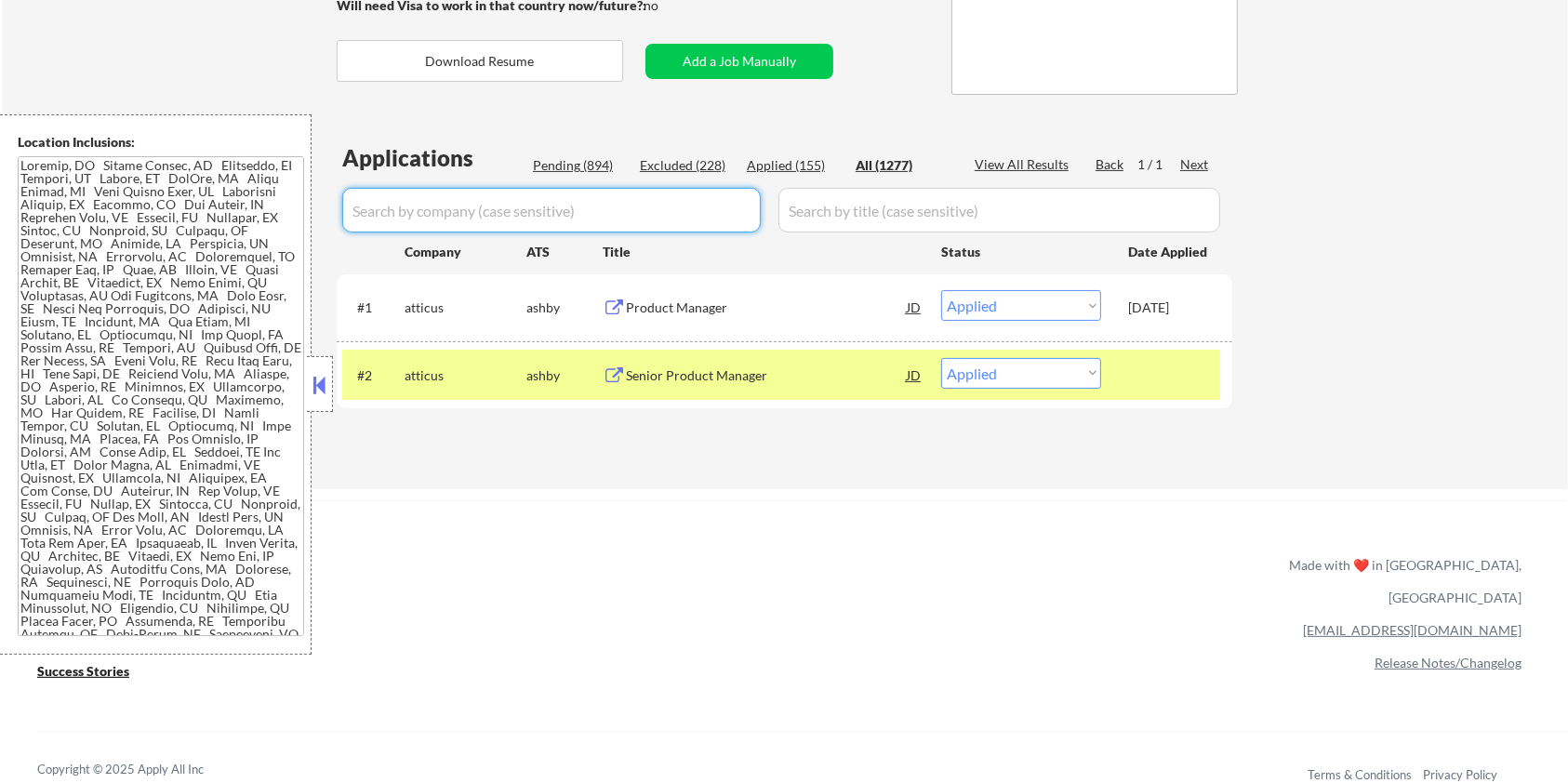
select select ""applied""
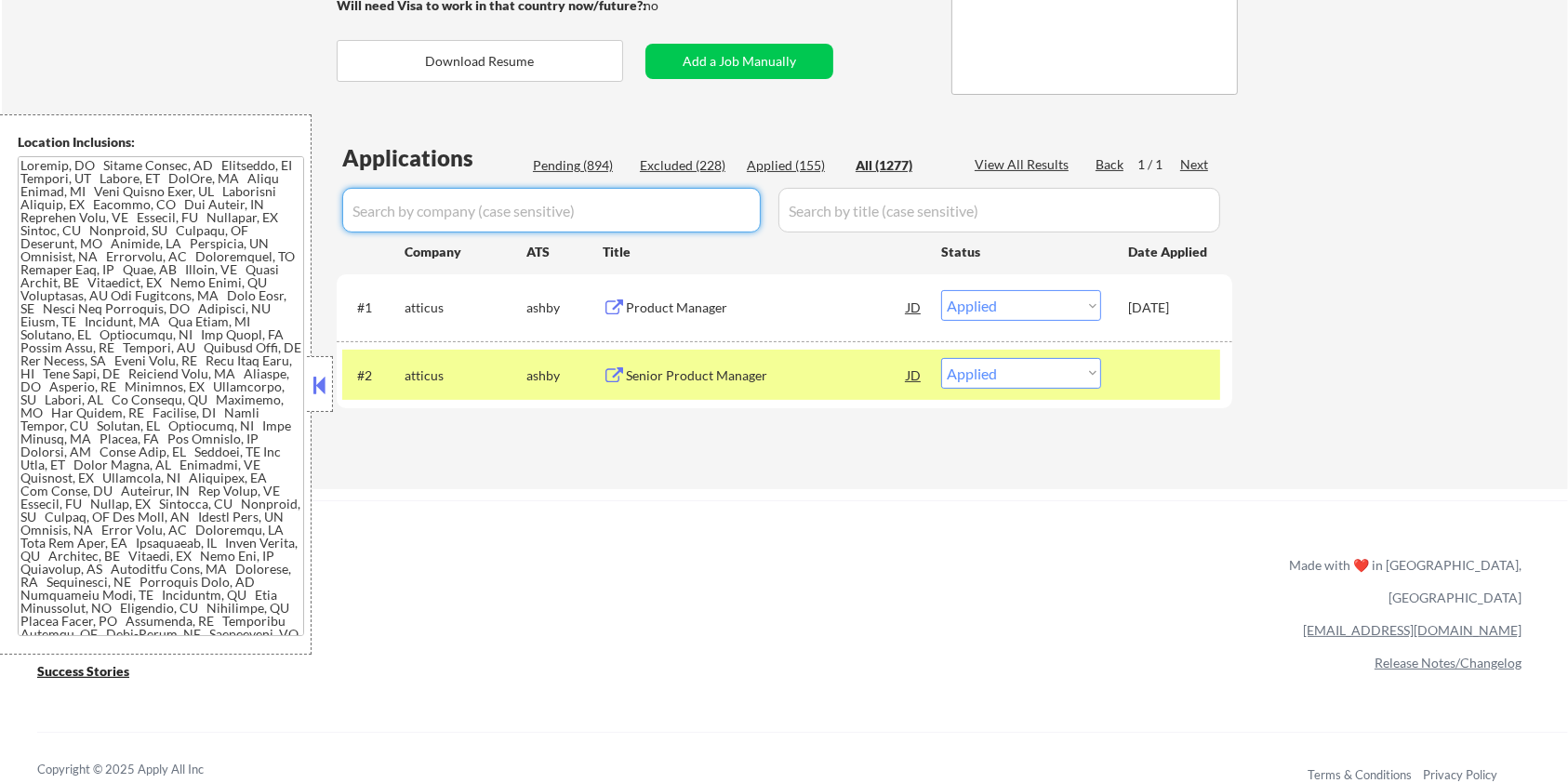
select select ""applied""
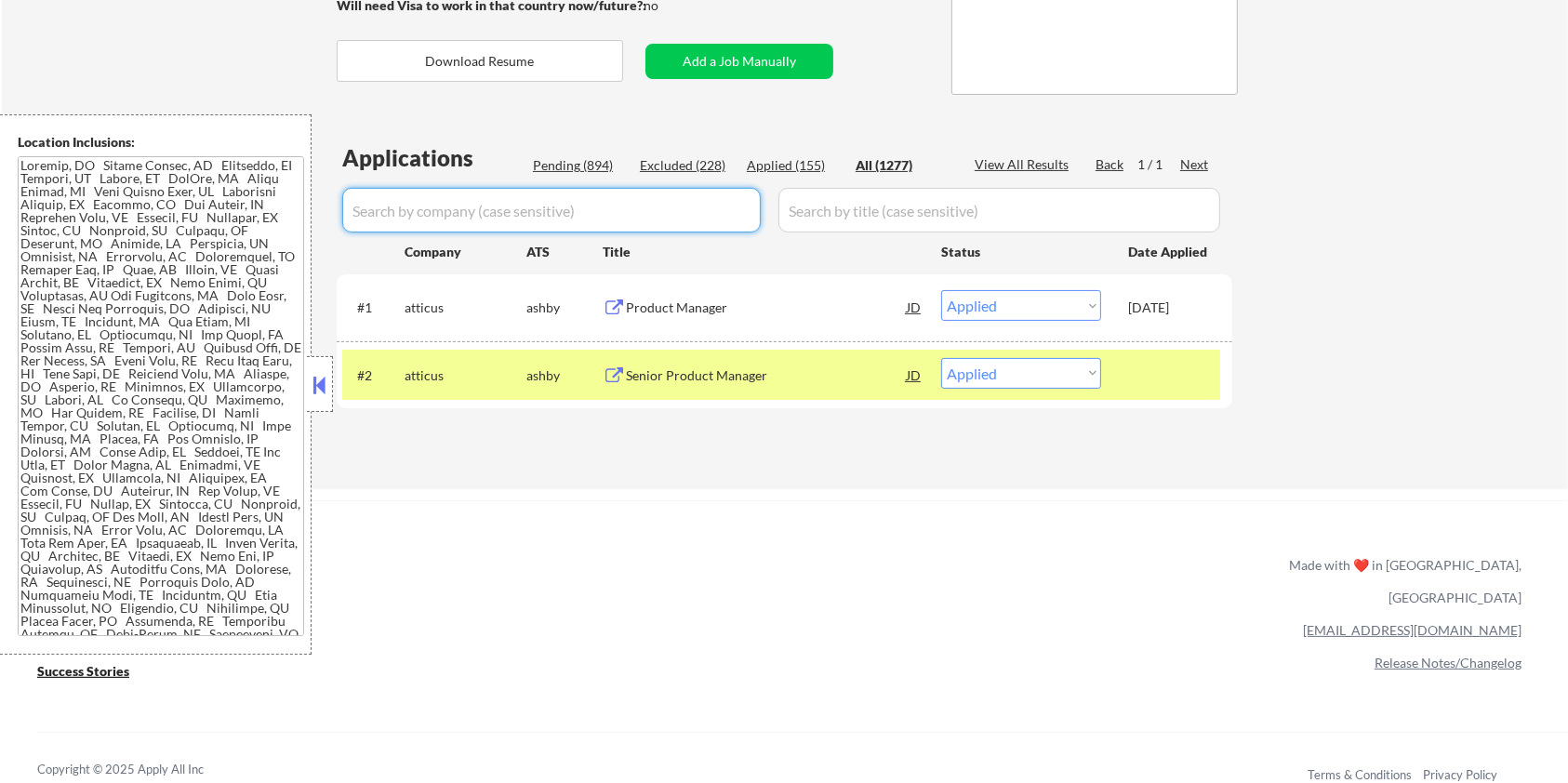
select select ""applied""
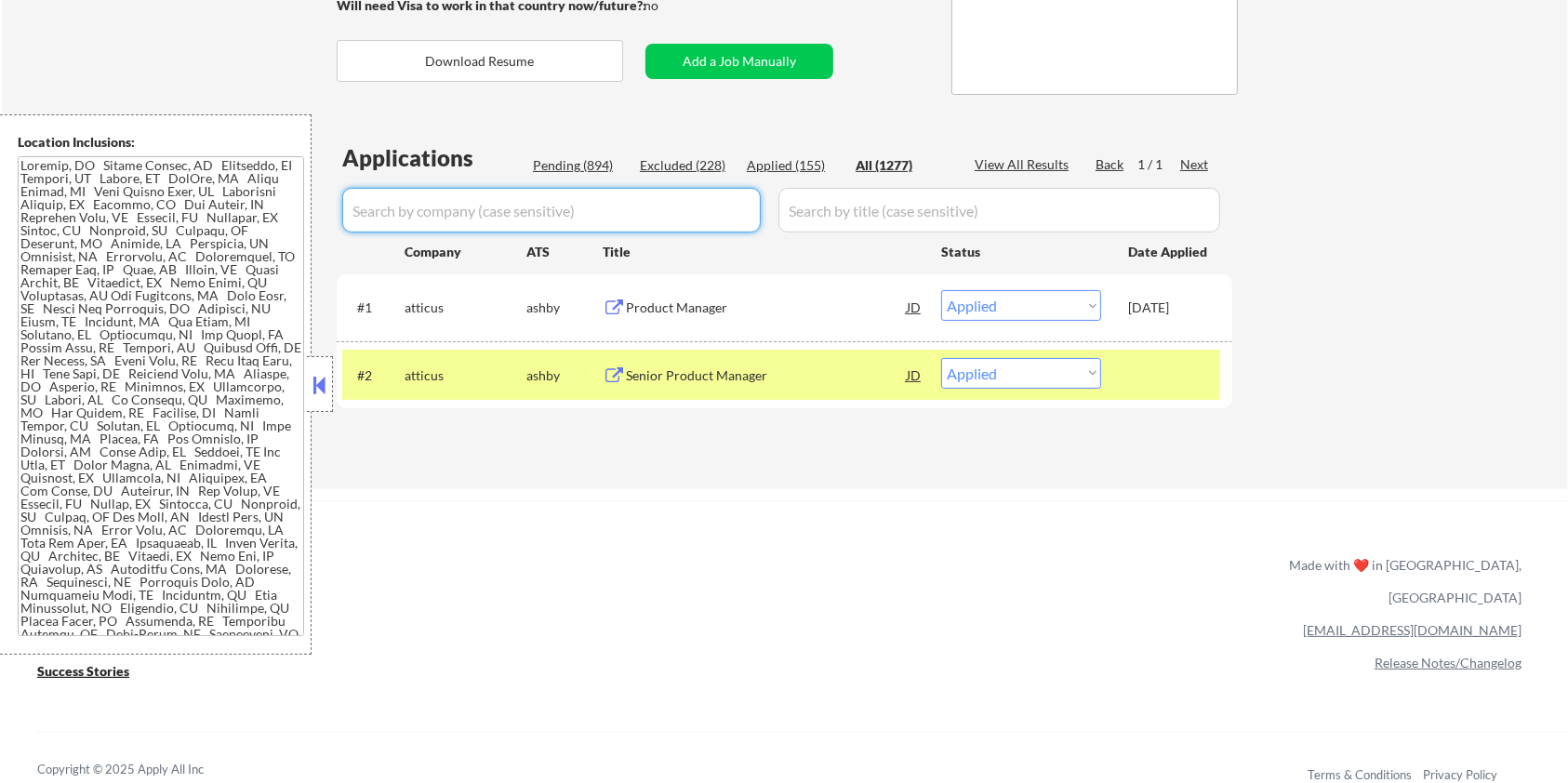
select select ""applied""
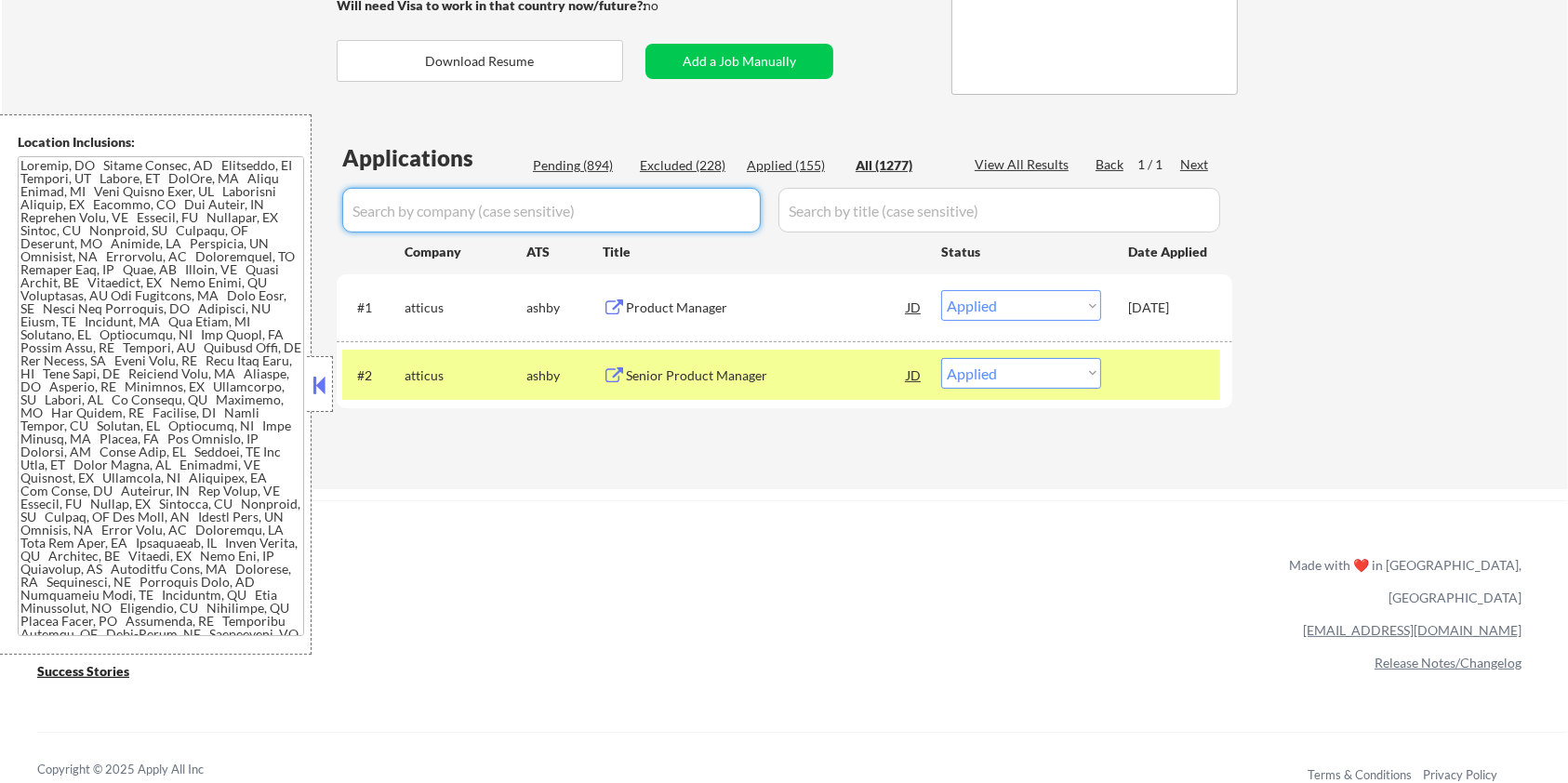
select select ""applied""
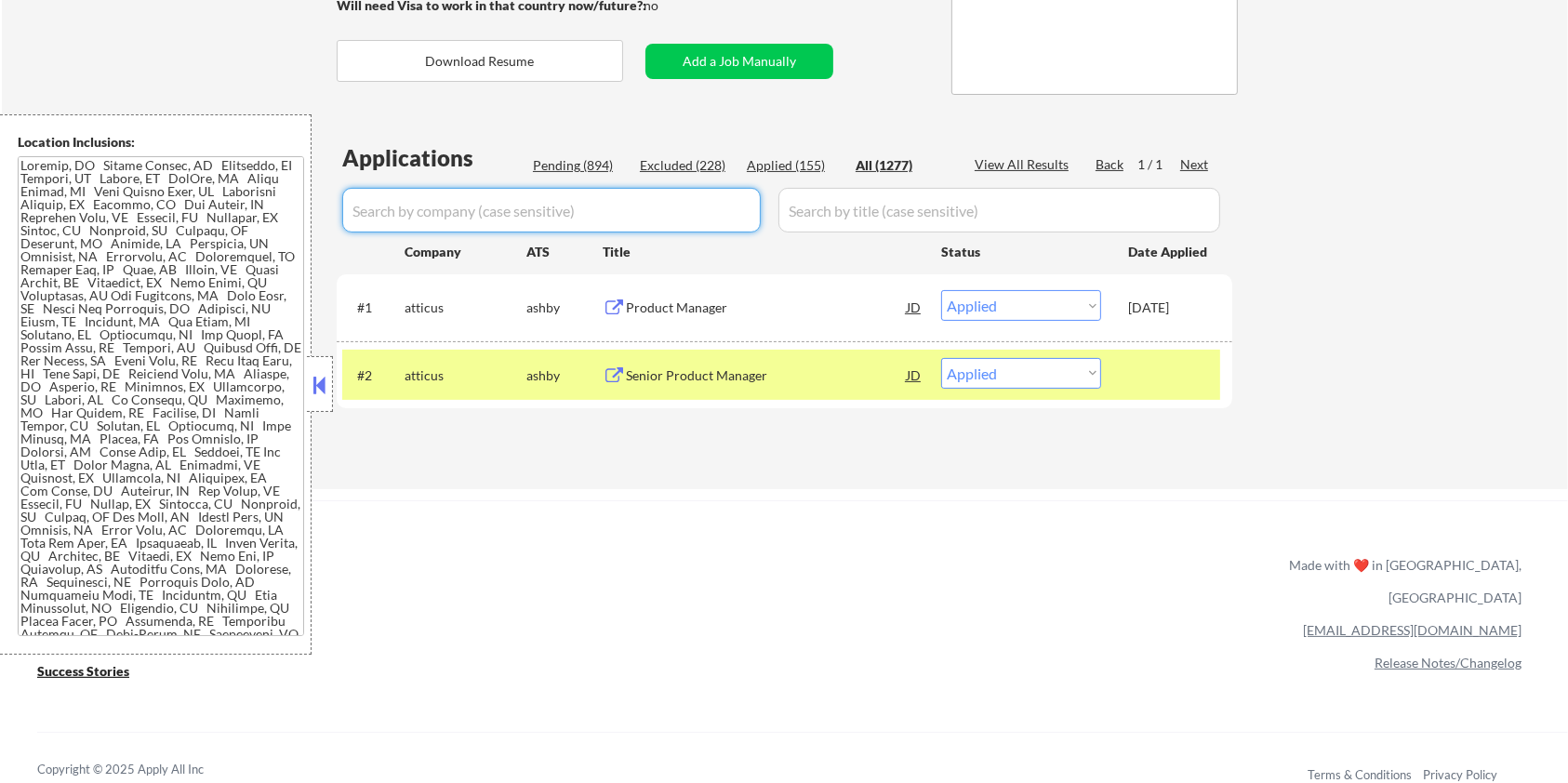
select select ""applied""
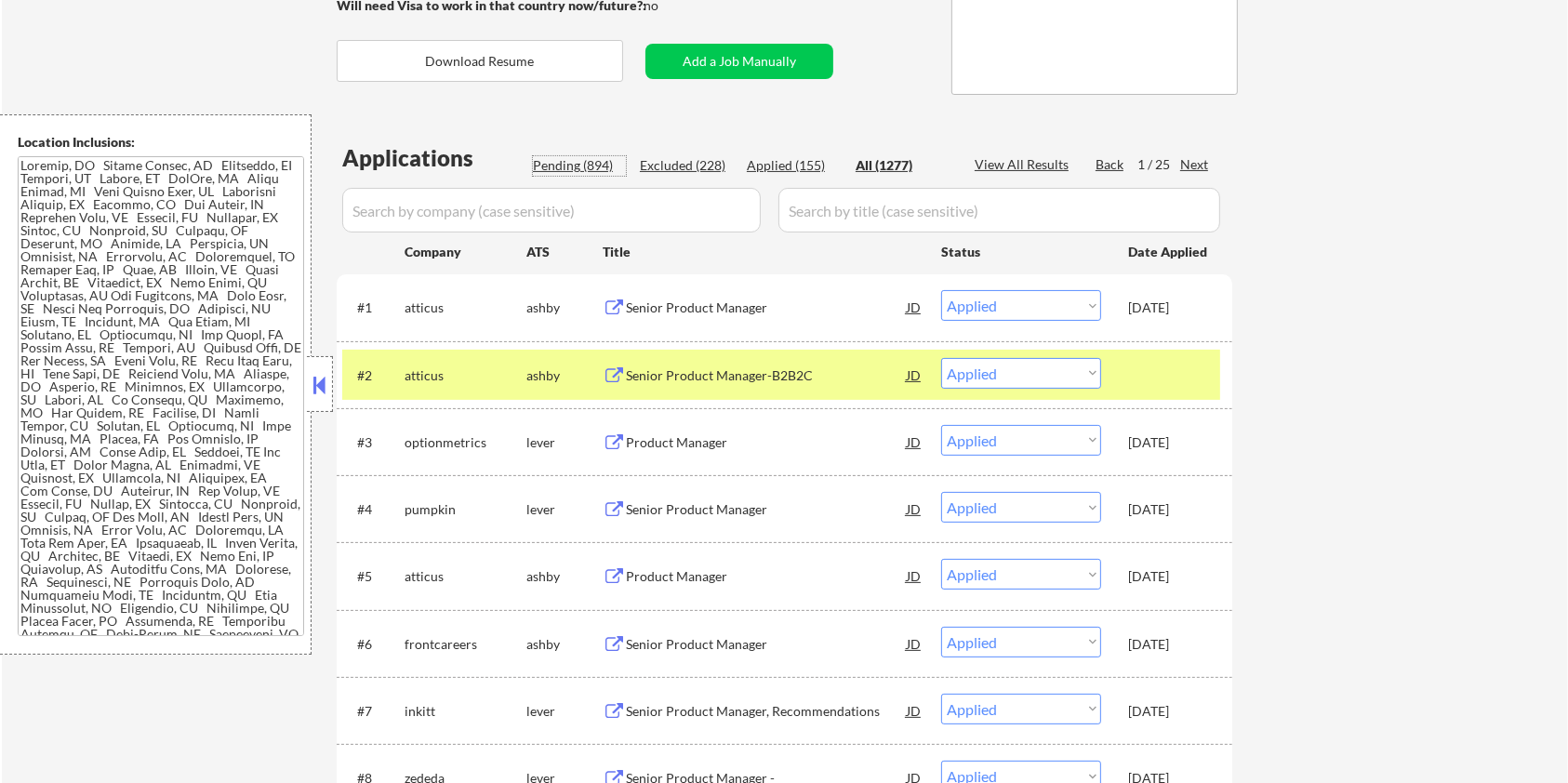
click at [581, 161] on div "Pending (894)" at bounding box center [579, 165] width 93 height 19
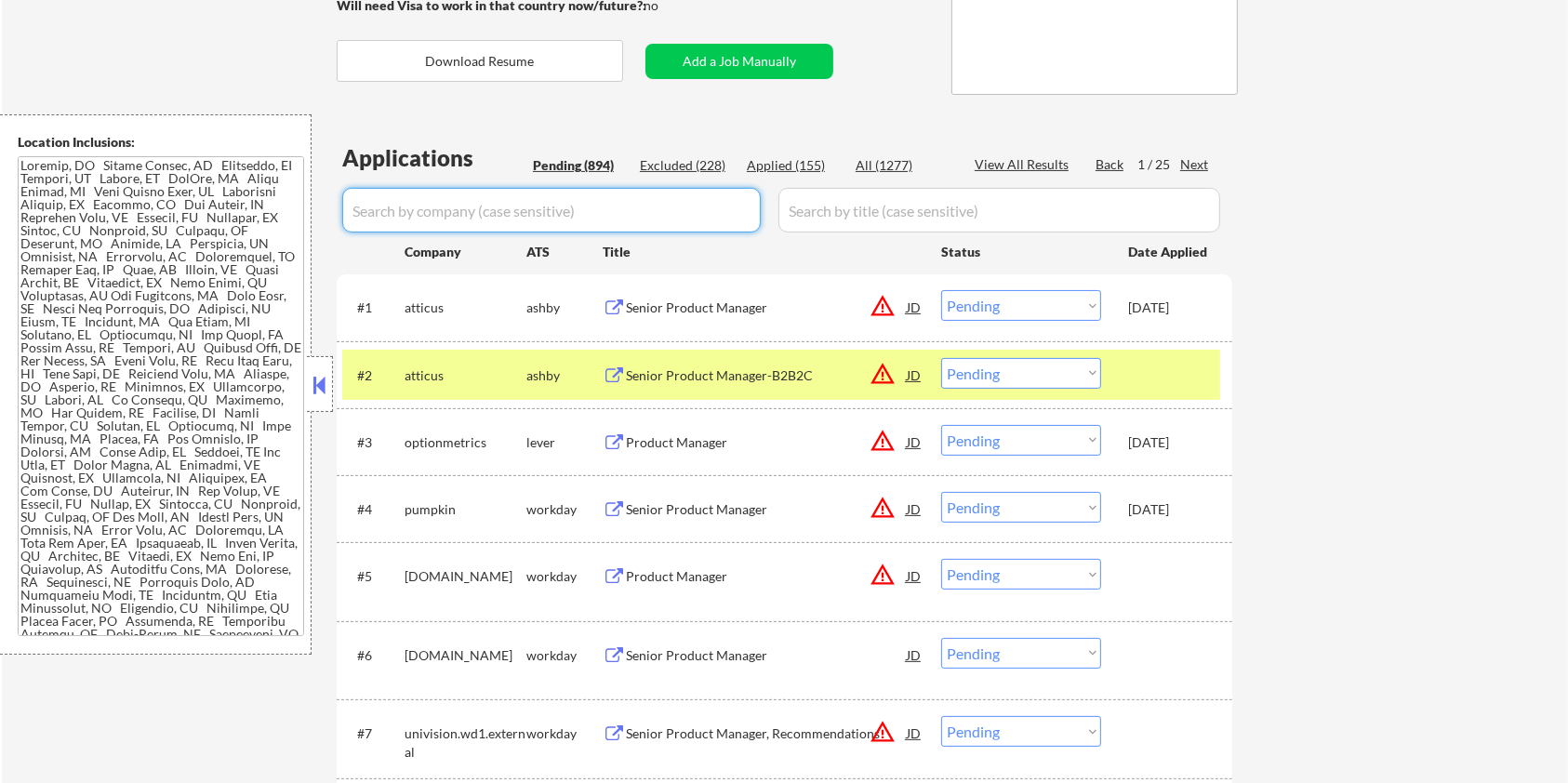
click at [556, 209] on input "input" at bounding box center [551, 210] width 419 height 45
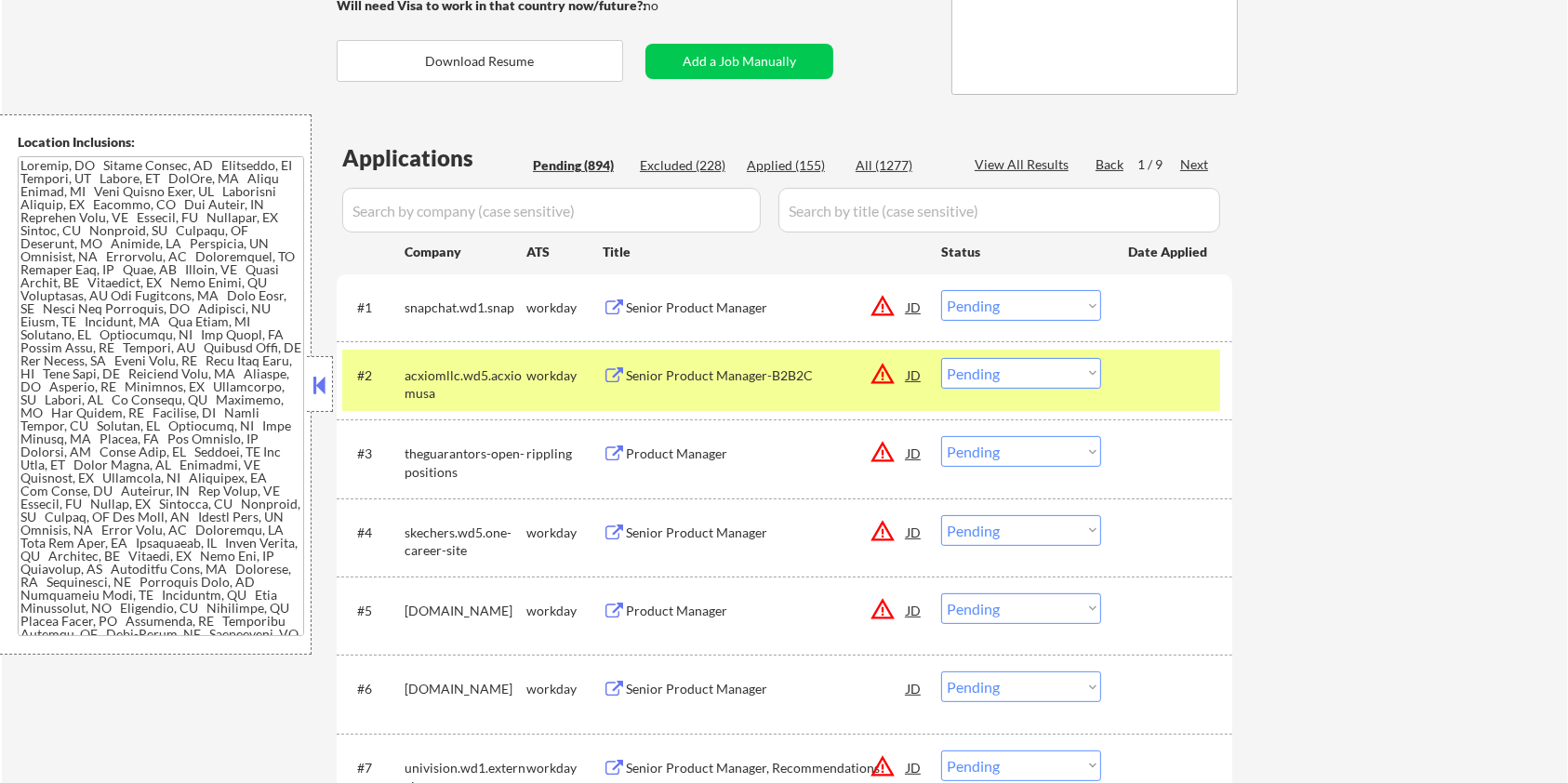
click at [1197, 161] on div "Next" at bounding box center [1195, 164] width 30 height 19
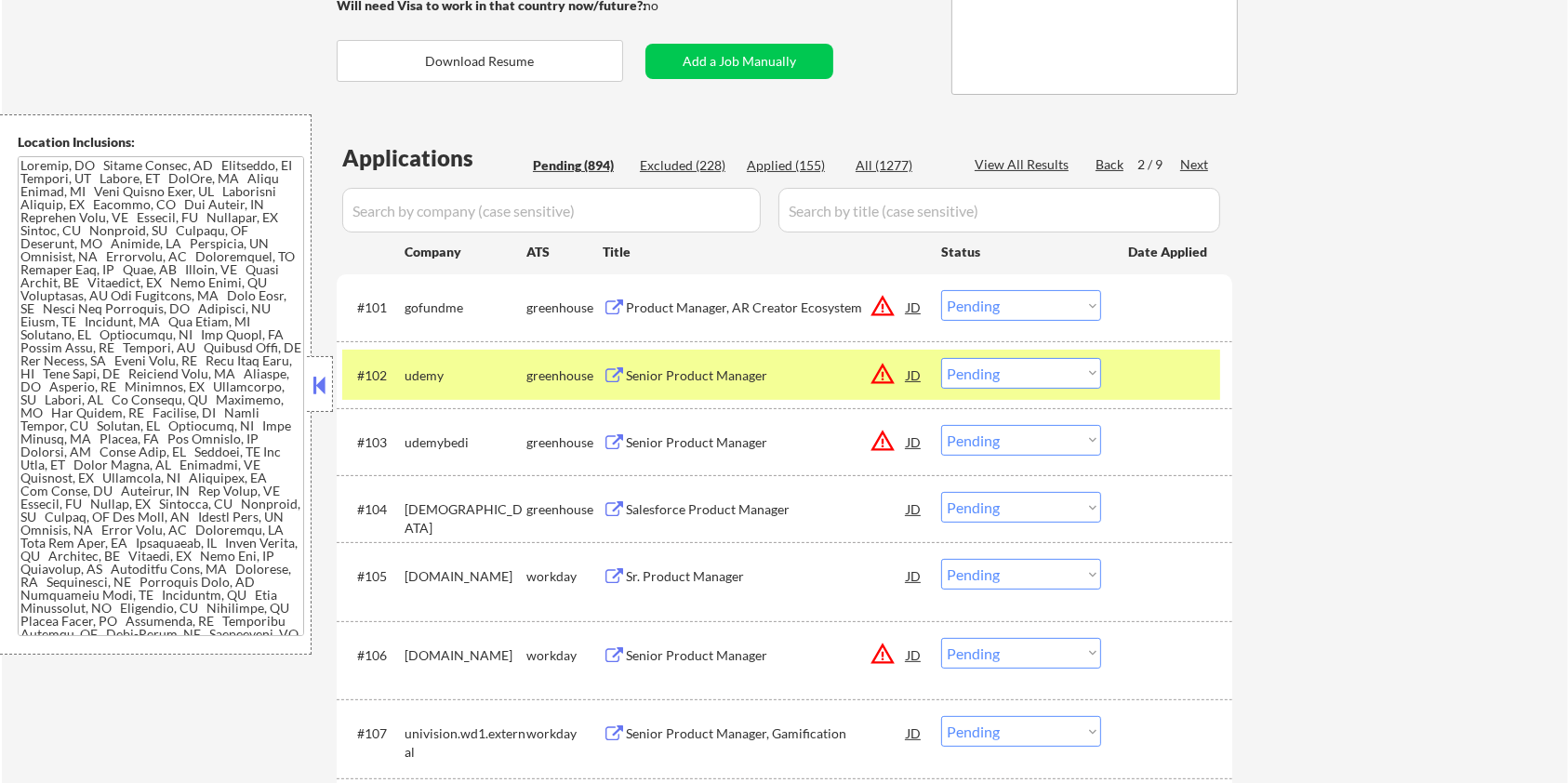
click at [1197, 161] on div "Next" at bounding box center [1195, 164] width 30 height 19
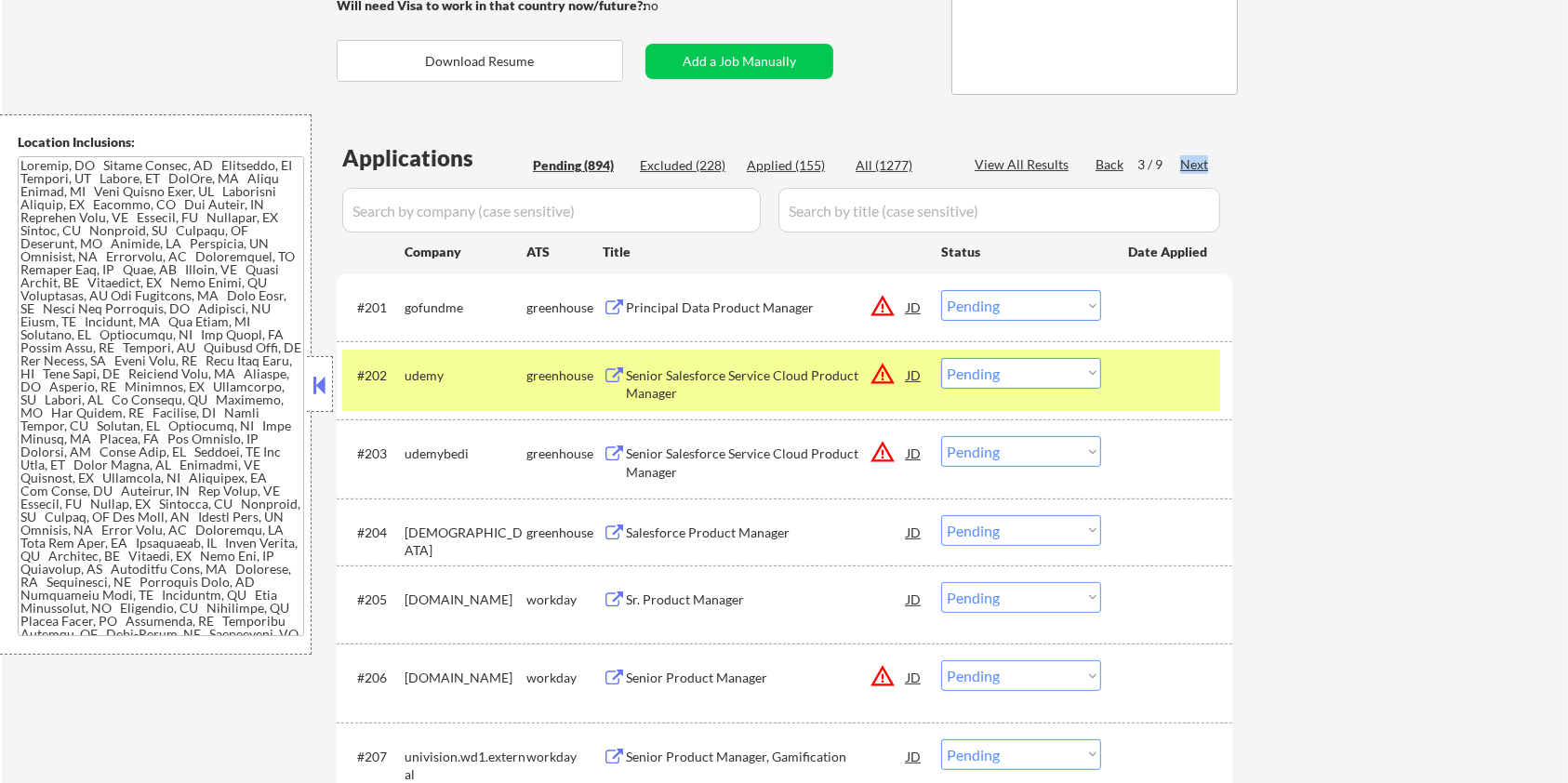
click at [1197, 161] on div "Next" at bounding box center [1195, 164] width 30 height 19
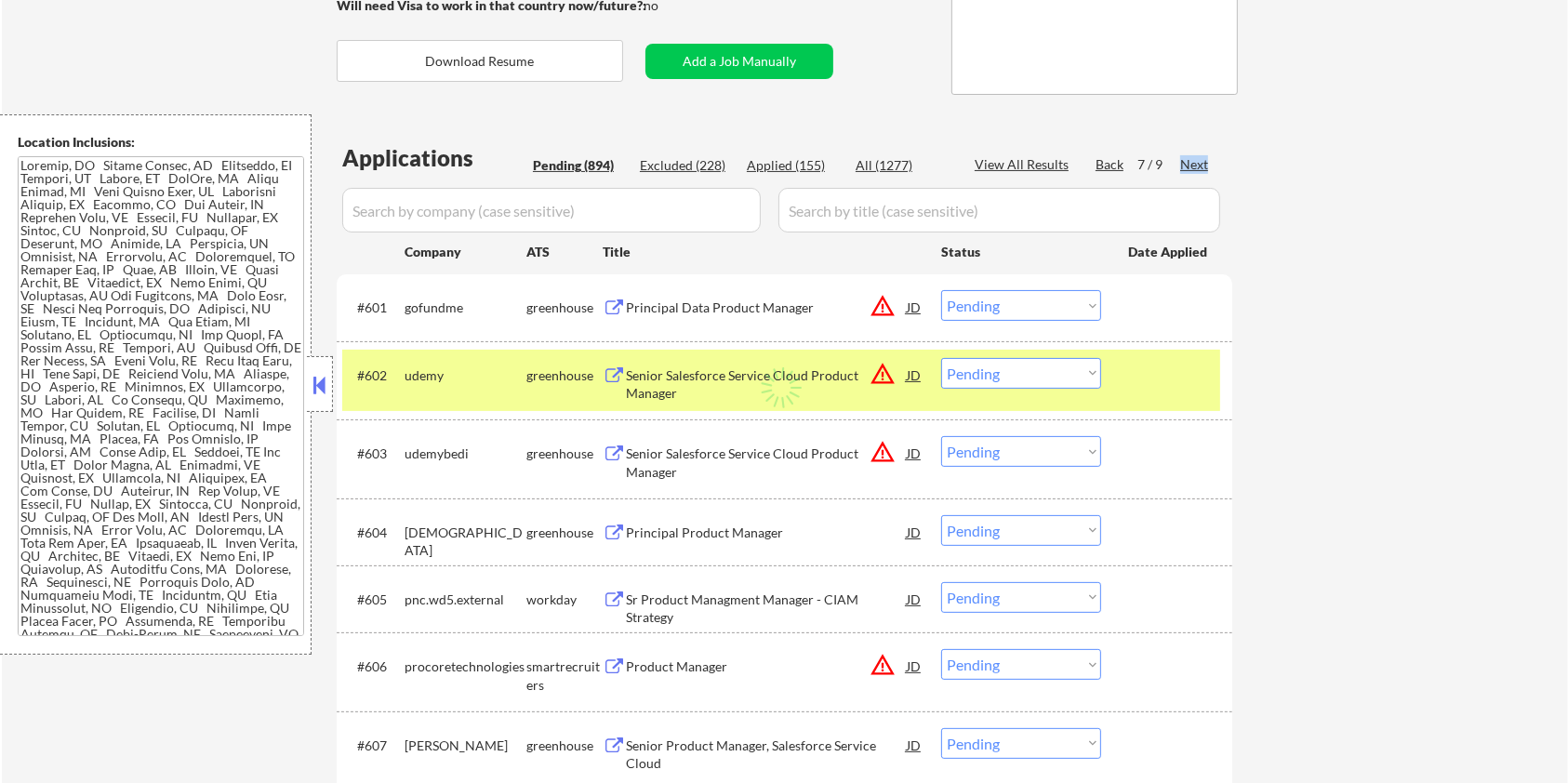
click at [1197, 161] on div "Next" at bounding box center [1195, 164] width 30 height 19
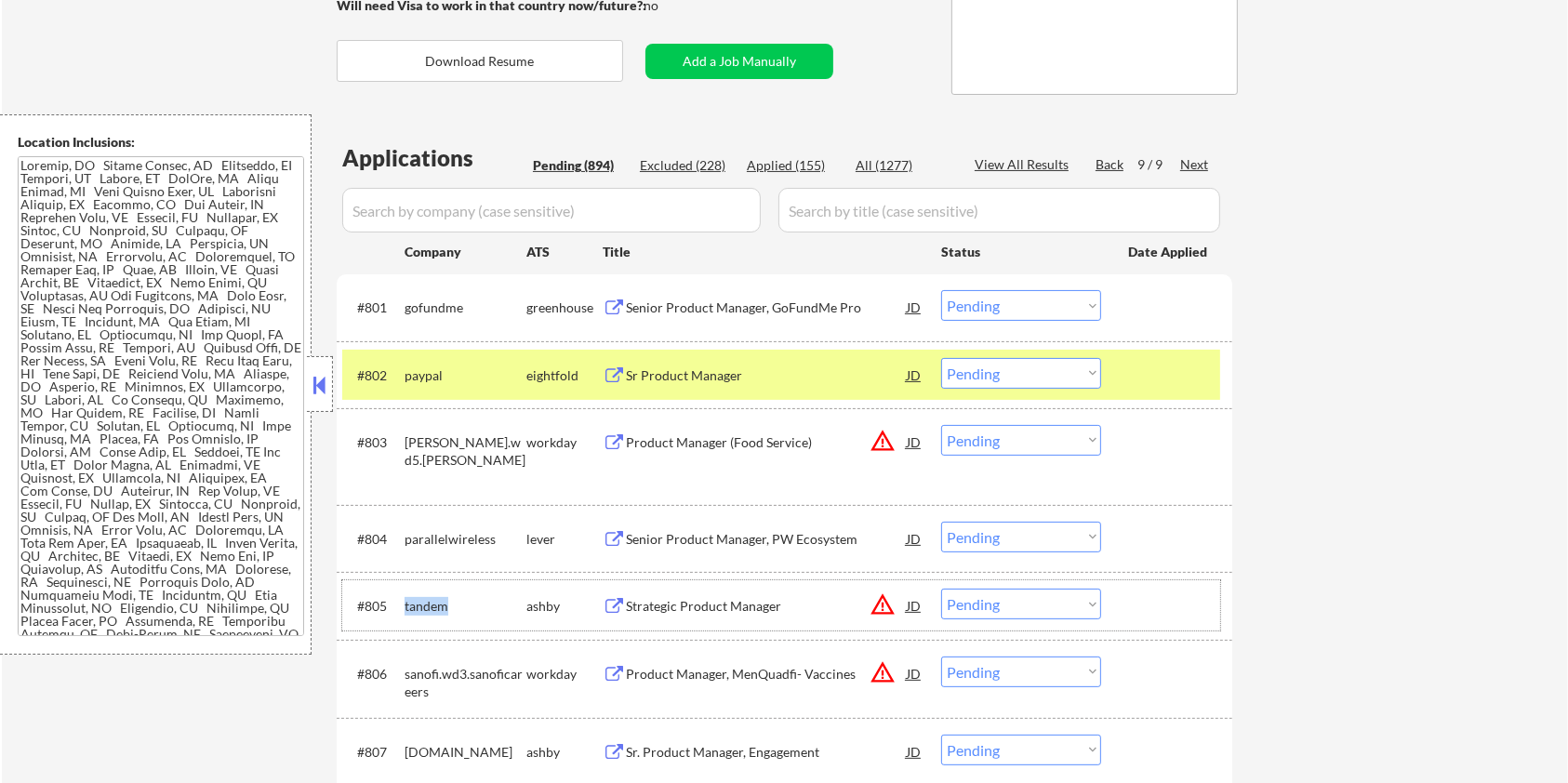
drag, startPoint x: 455, startPoint y: 599, endPoint x: 402, endPoint y: 609, distance: 53.9
click at [402, 609] on div "#805 tandem [PERSON_NAME] Strategic Product Manager JD warning_amber Choose an …" at bounding box center [781, 605] width 878 height 50
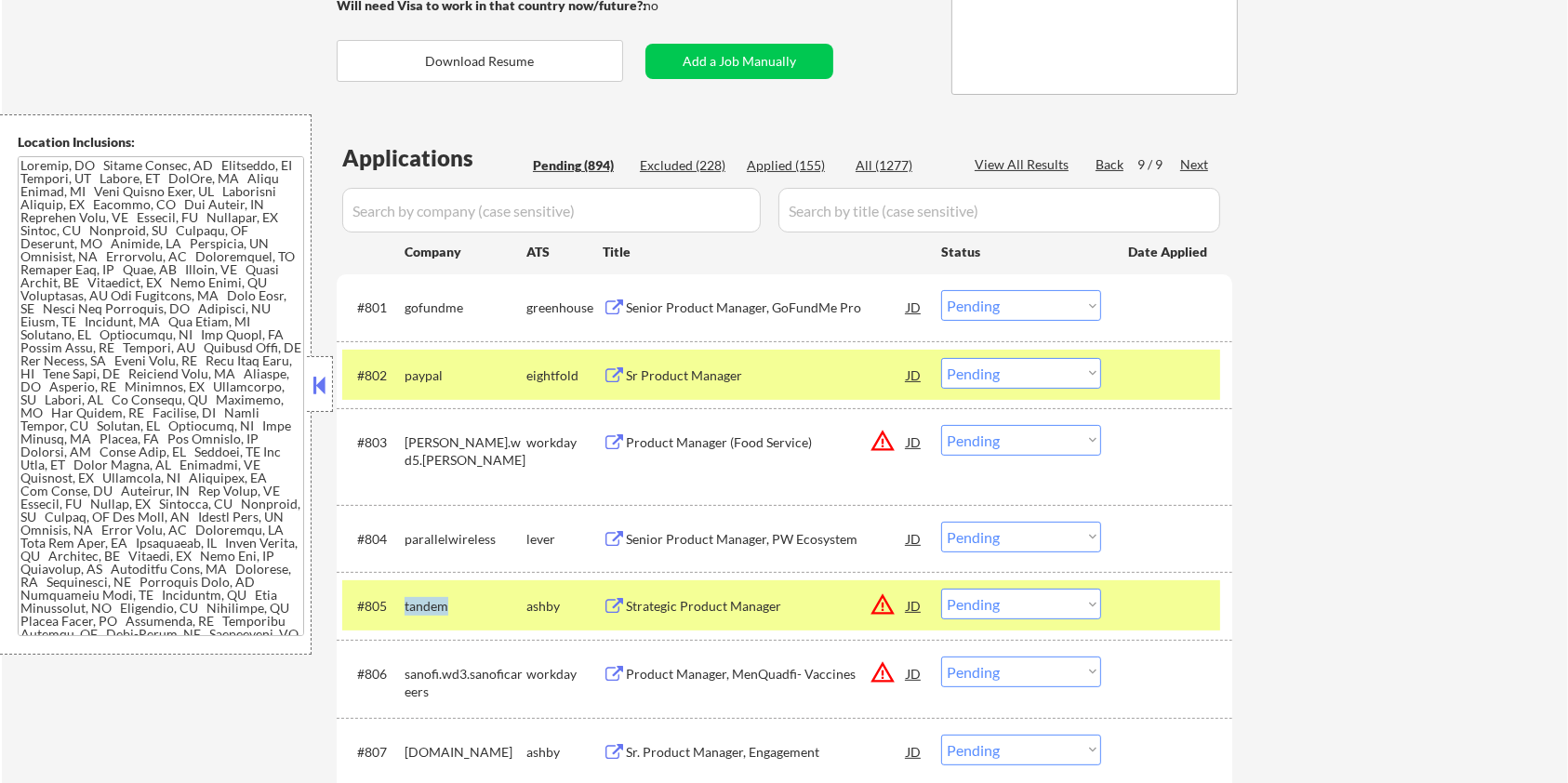
copy div "tandem"
click at [463, 220] on input "input" at bounding box center [551, 210] width 419 height 45
paste input "tandem"
click at [870, 212] on input "input" at bounding box center [999, 210] width 441 height 45
click at [871, 161] on div "All (1277)" at bounding box center [902, 165] width 93 height 19
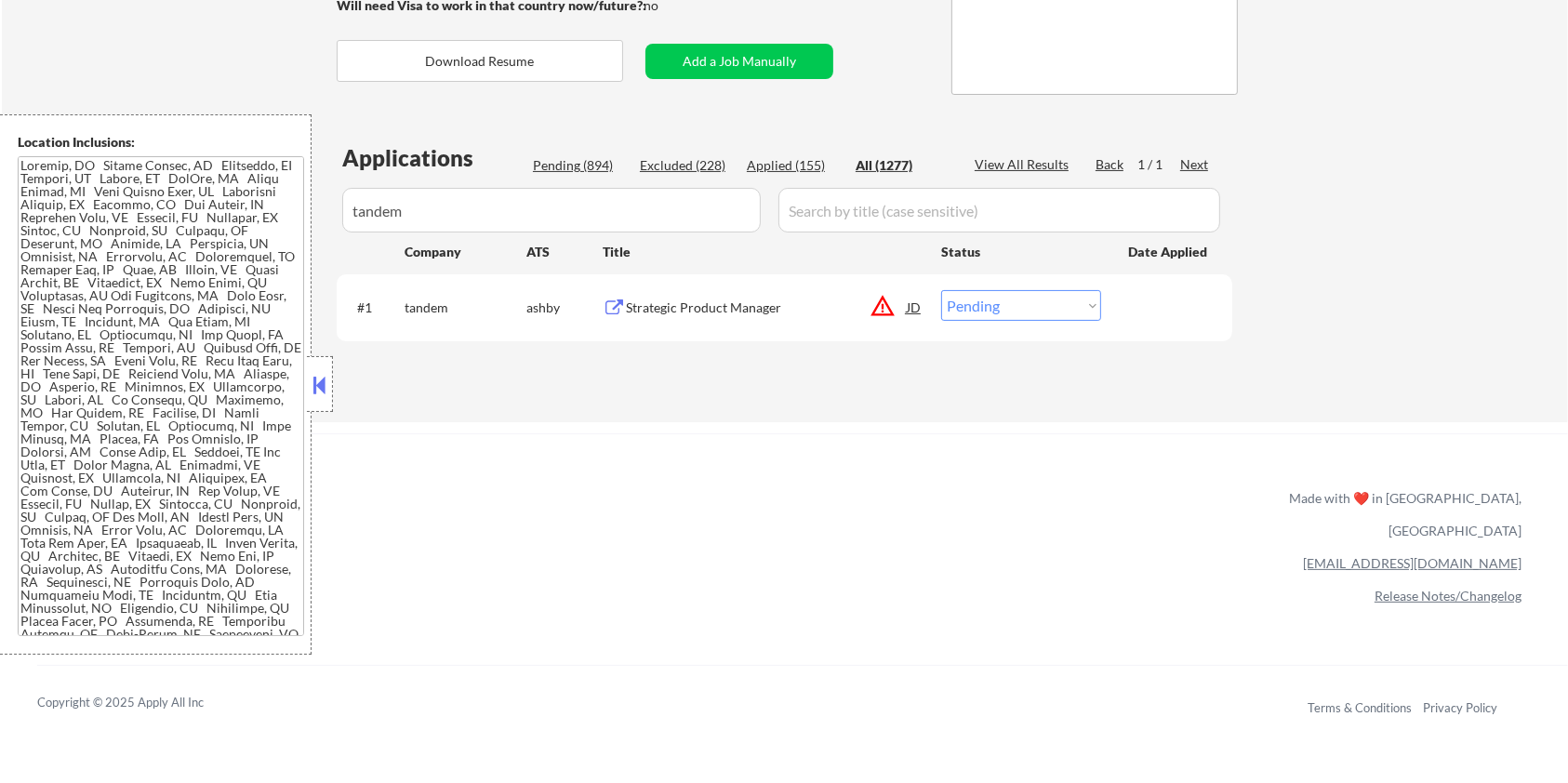
click at [690, 310] on div "Strategic Product Manager" at bounding box center [766, 308] width 281 height 19
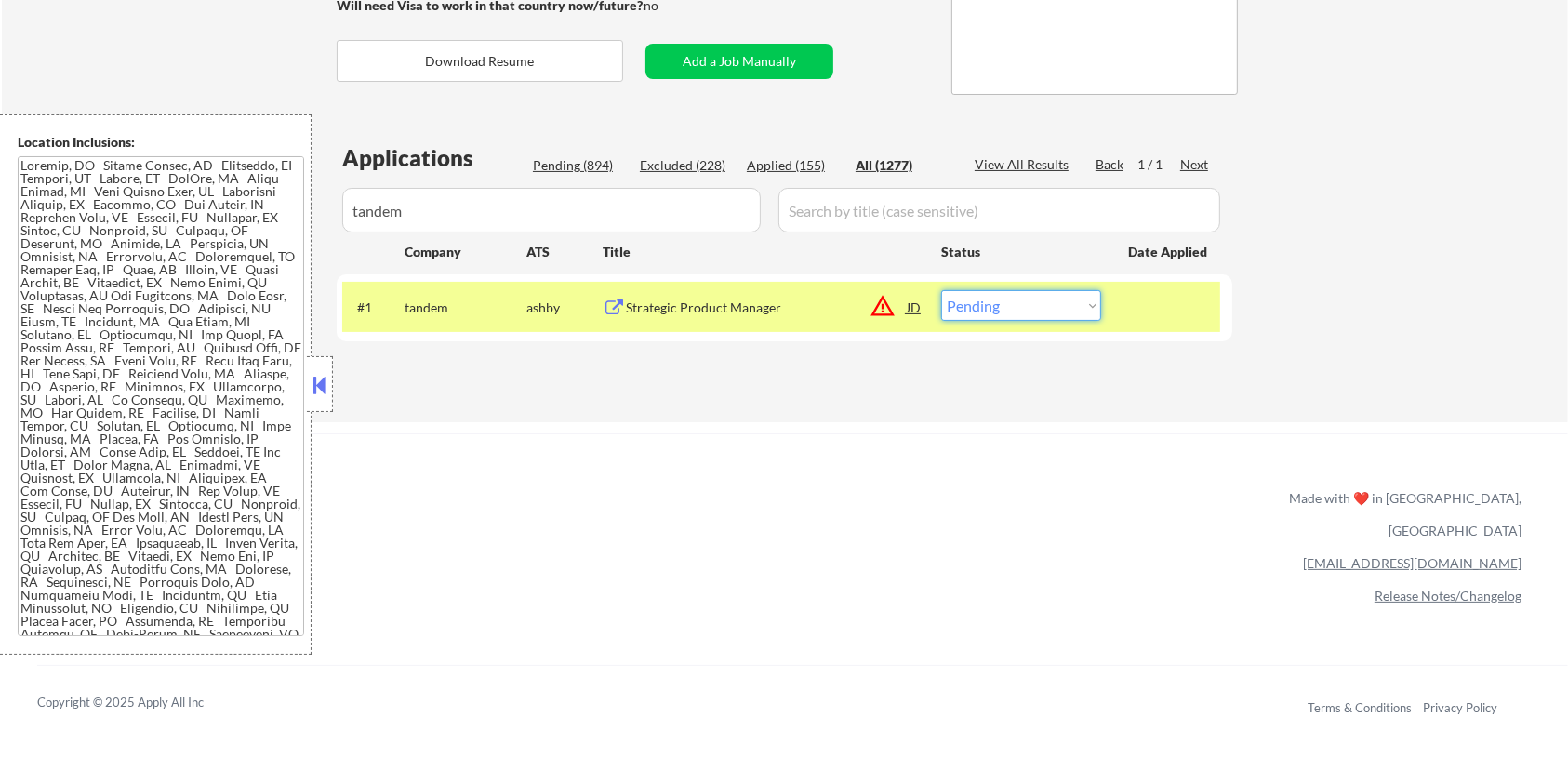
click at [1009, 309] on select "Choose an option... Pending Applied Excluded (Questions) Excluded (Expired) Exc…" at bounding box center [1022, 305] width 160 height 31
click at [941, 290] on select "Choose an option... Pending Applied Excluded (Questions) Excluded (Expired) Exc…" at bounding box center [1022, 305] width 160 height 31
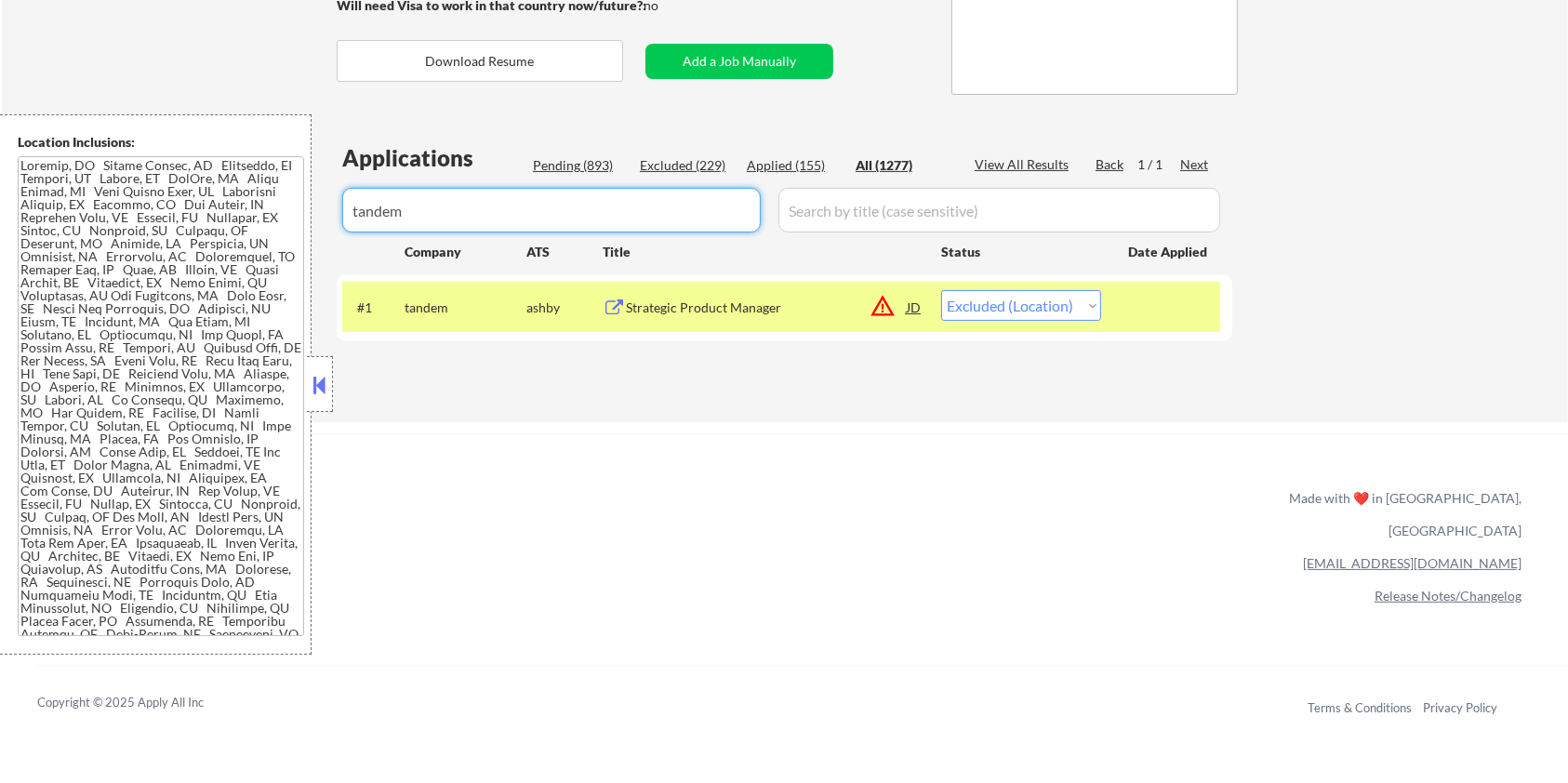
drag, startPoint x: 451, startPoint y: 208, endPoint x: 169, endPoint y: 223, distance: 282.4
click at [169, 223] on body "← Return to /applysquad Mailslurp Inbox Job Search Builder [PERSON_NAME] User E…" at bounding box center [784, 51] width 1568 height 783
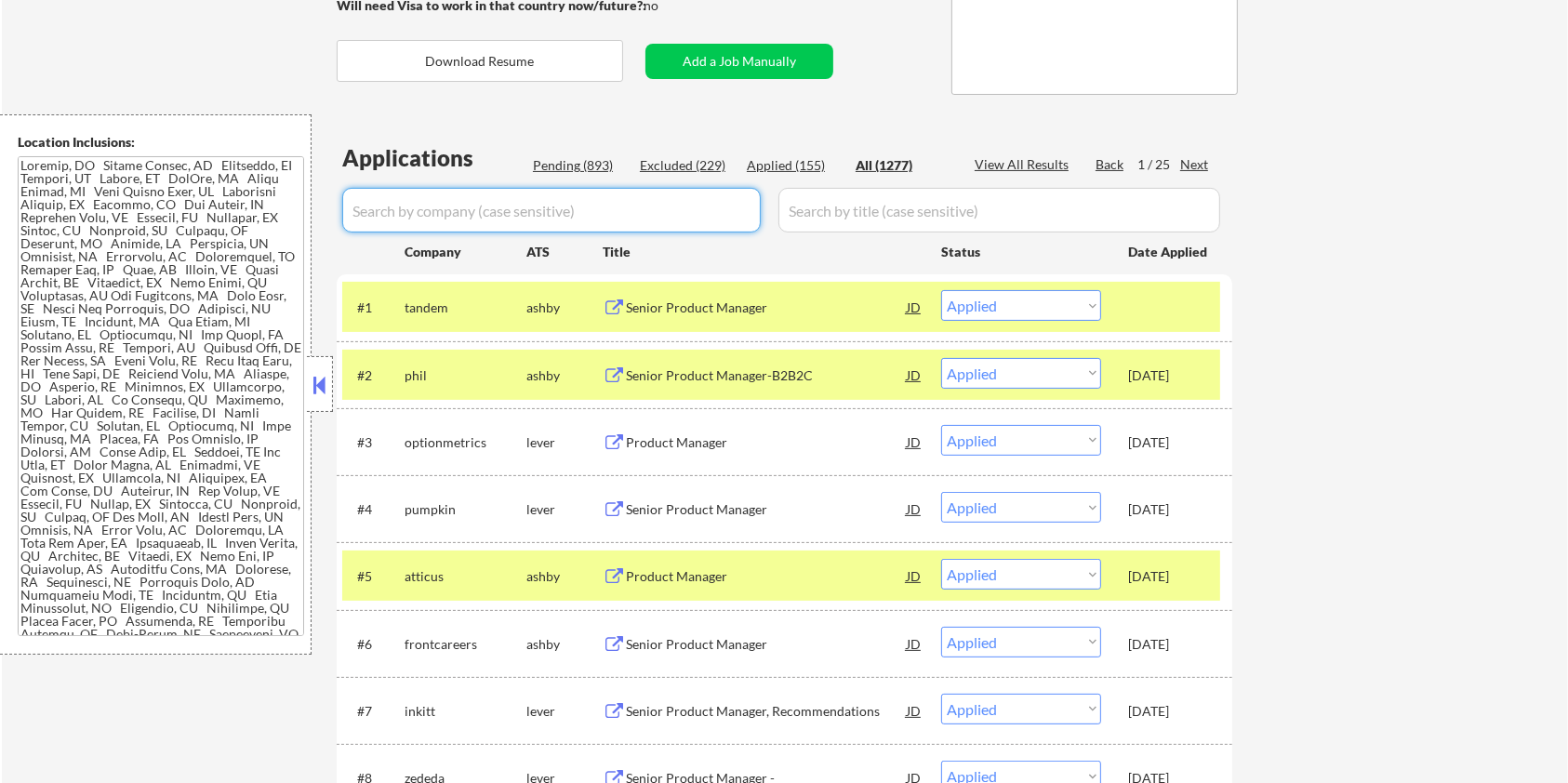
click at [580, 160] on div "Pending (893)" at bounding box center [579, 165] width 93 height 19
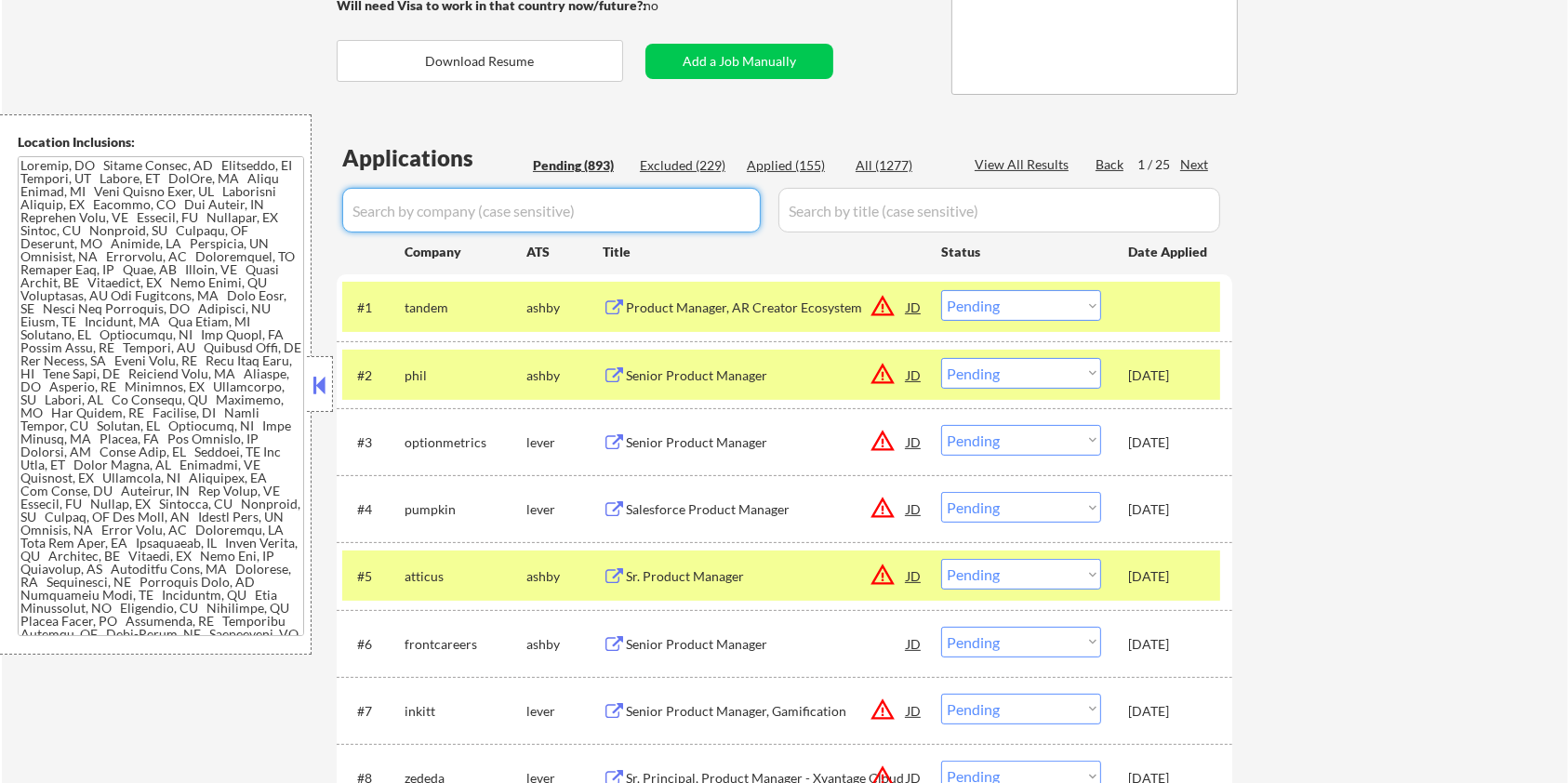
click at [603, 207] on input "input" at bounding box center [551, 210] width 419 height 45
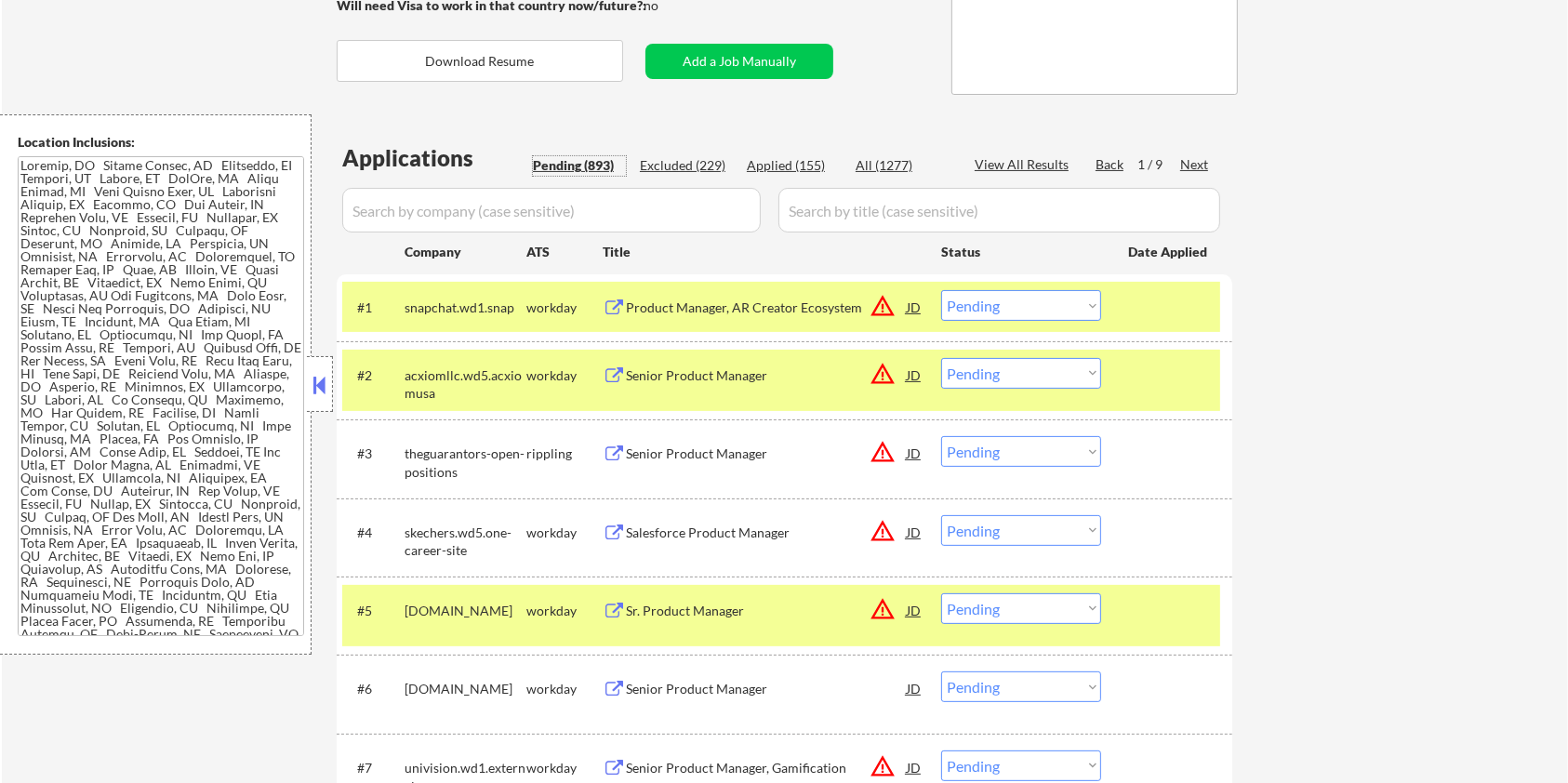
click at [582, 161] on div "Pending (893)" at bounding box center [579, 165] width 93 height 19
click at [696, 206] on input "input" at bounding box center [551, 210] width 419 height 45
click at [1181, 159] on div "Next" at bounding box center [1195, 164] width 30 height 19
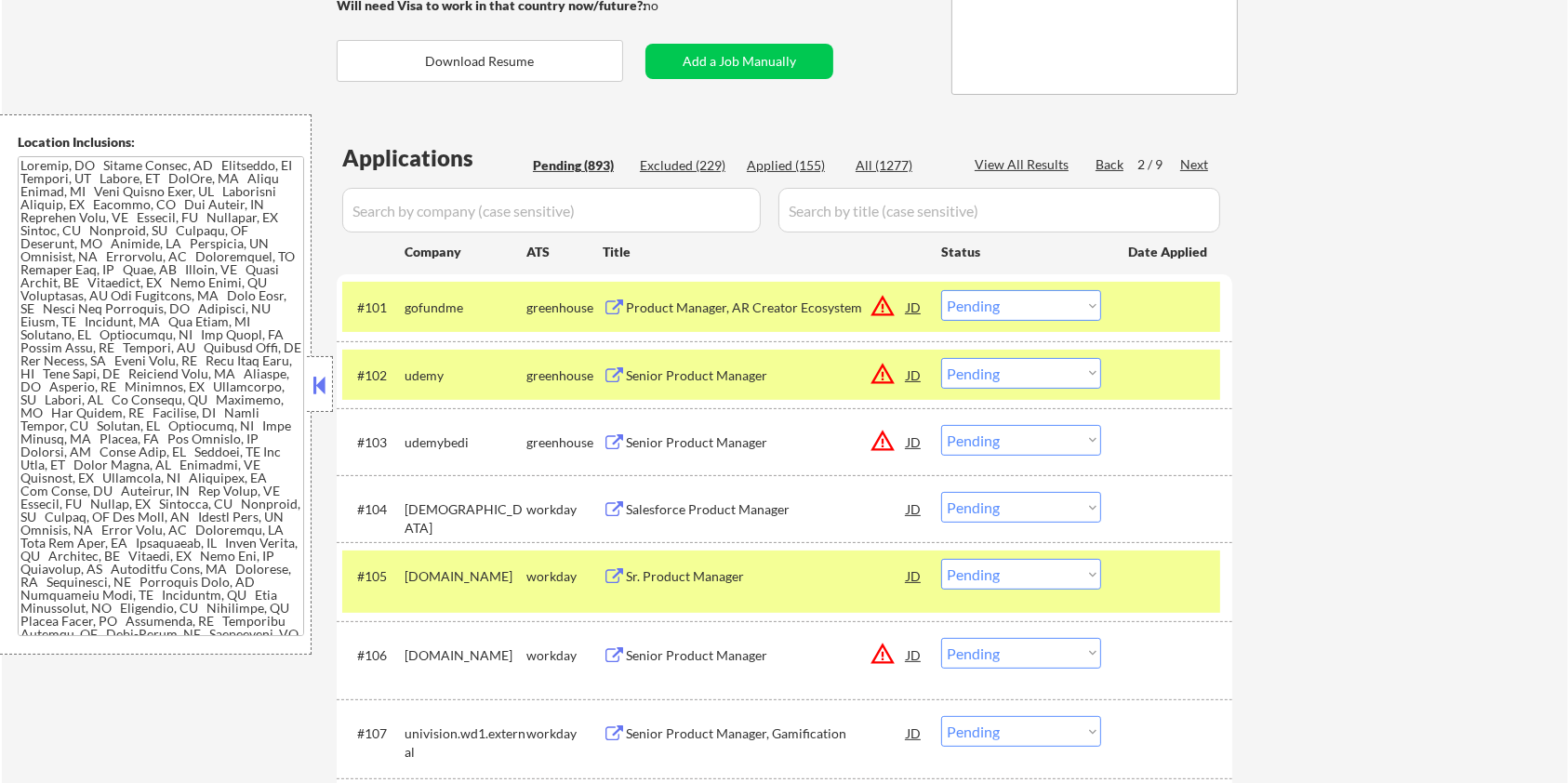
click at [1181, 159] on div "Next" at bounding box center [1195, 164] width 30 height 19
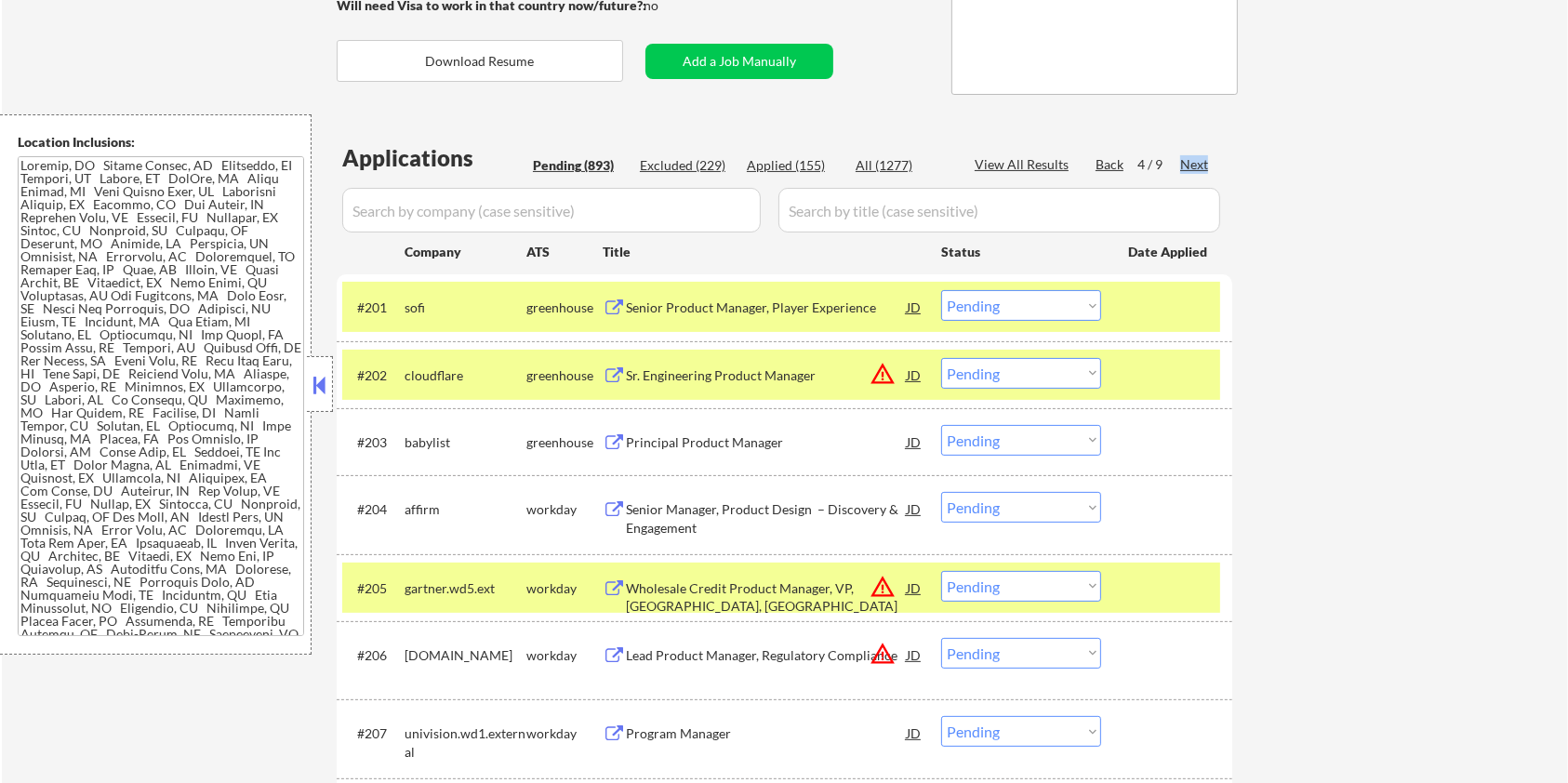
click at [1181, 159] on div "Next" at bounding box center [1195, 164] width 30 height 19
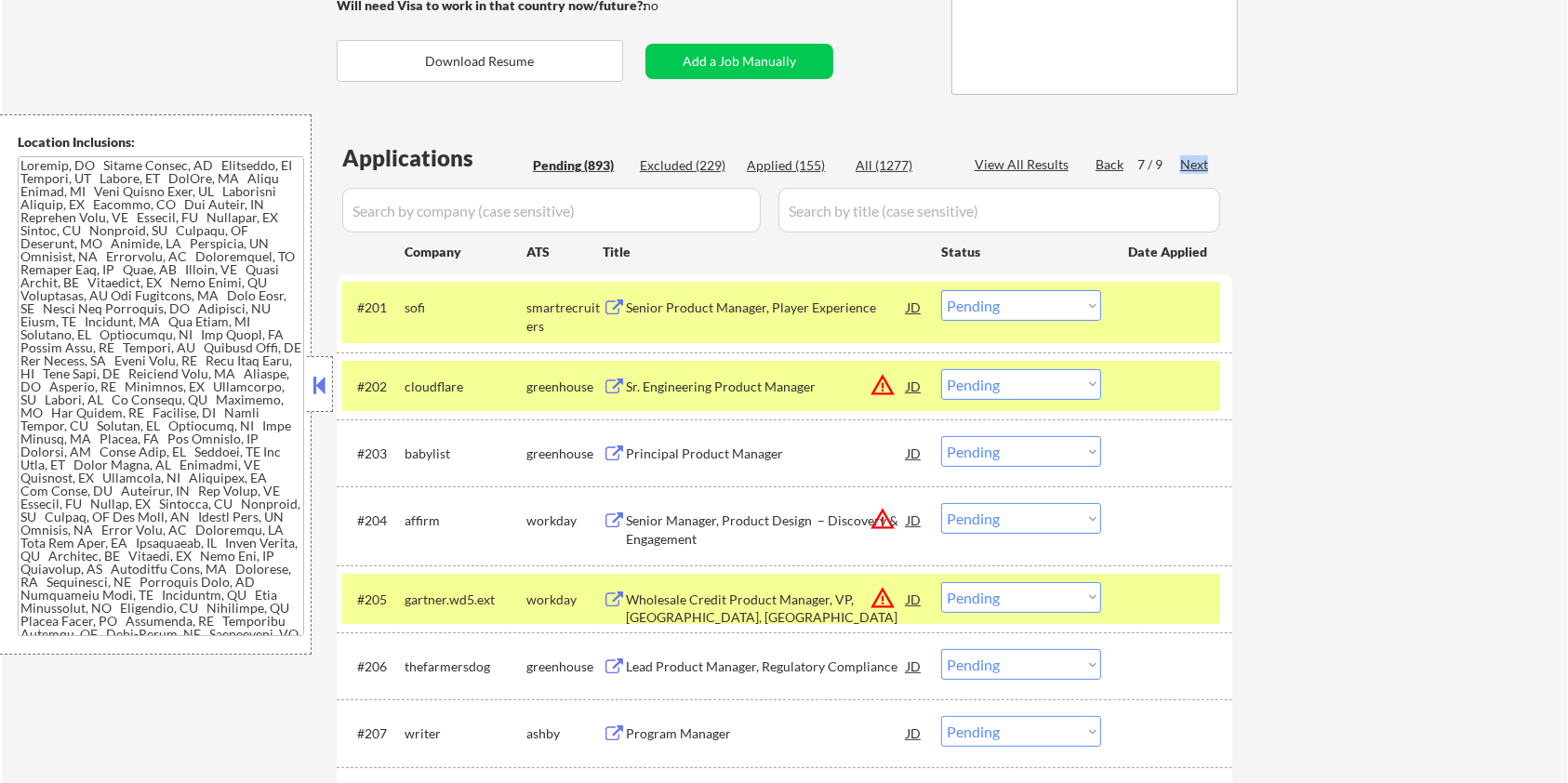
click at [1181, 159] on div "Next" at bounding box center [1195, 164] width 30 height 19
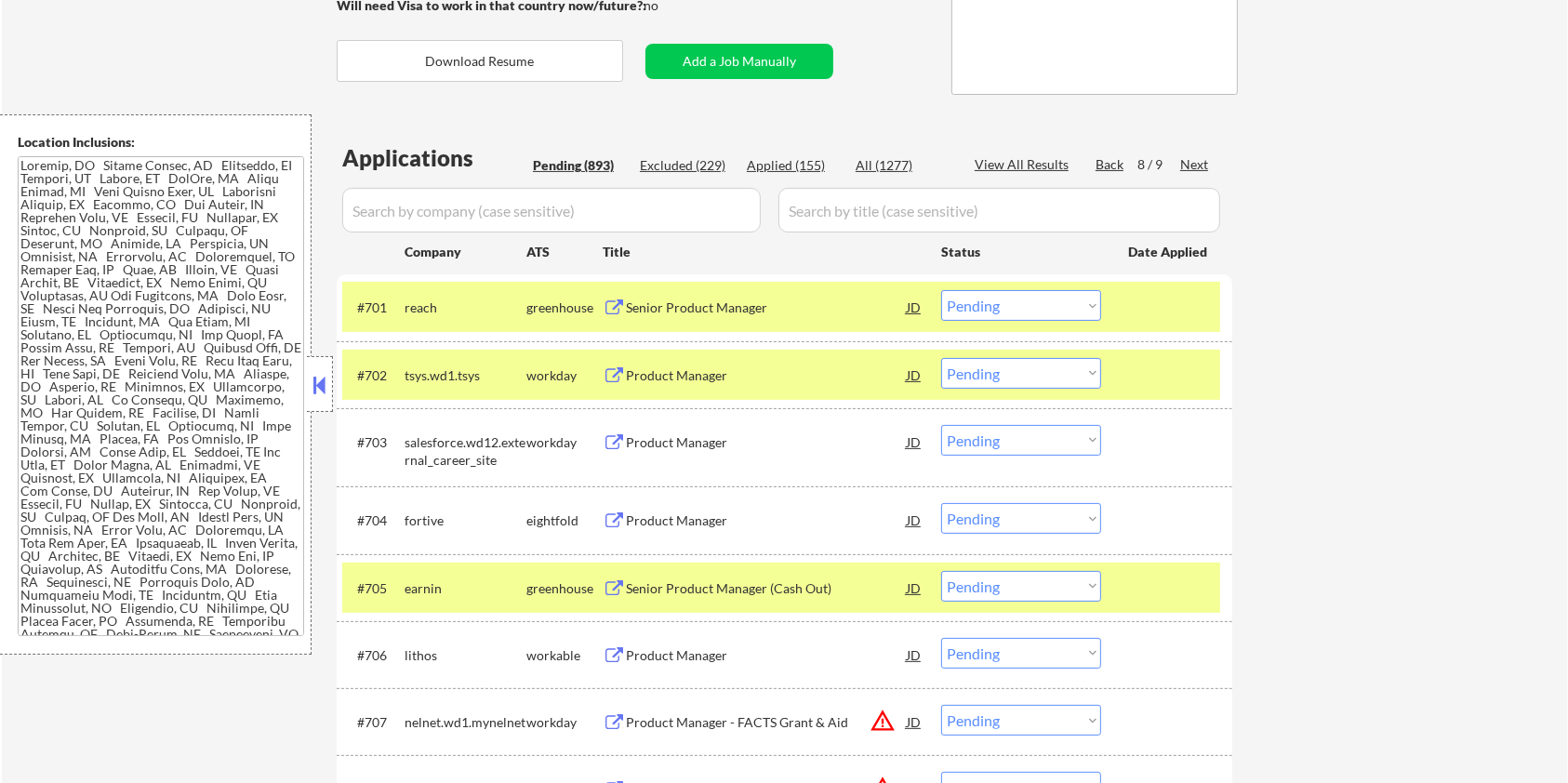
click at [1181, 159] on div "Next" at bounding box center [1195, 164] width 30 height 19
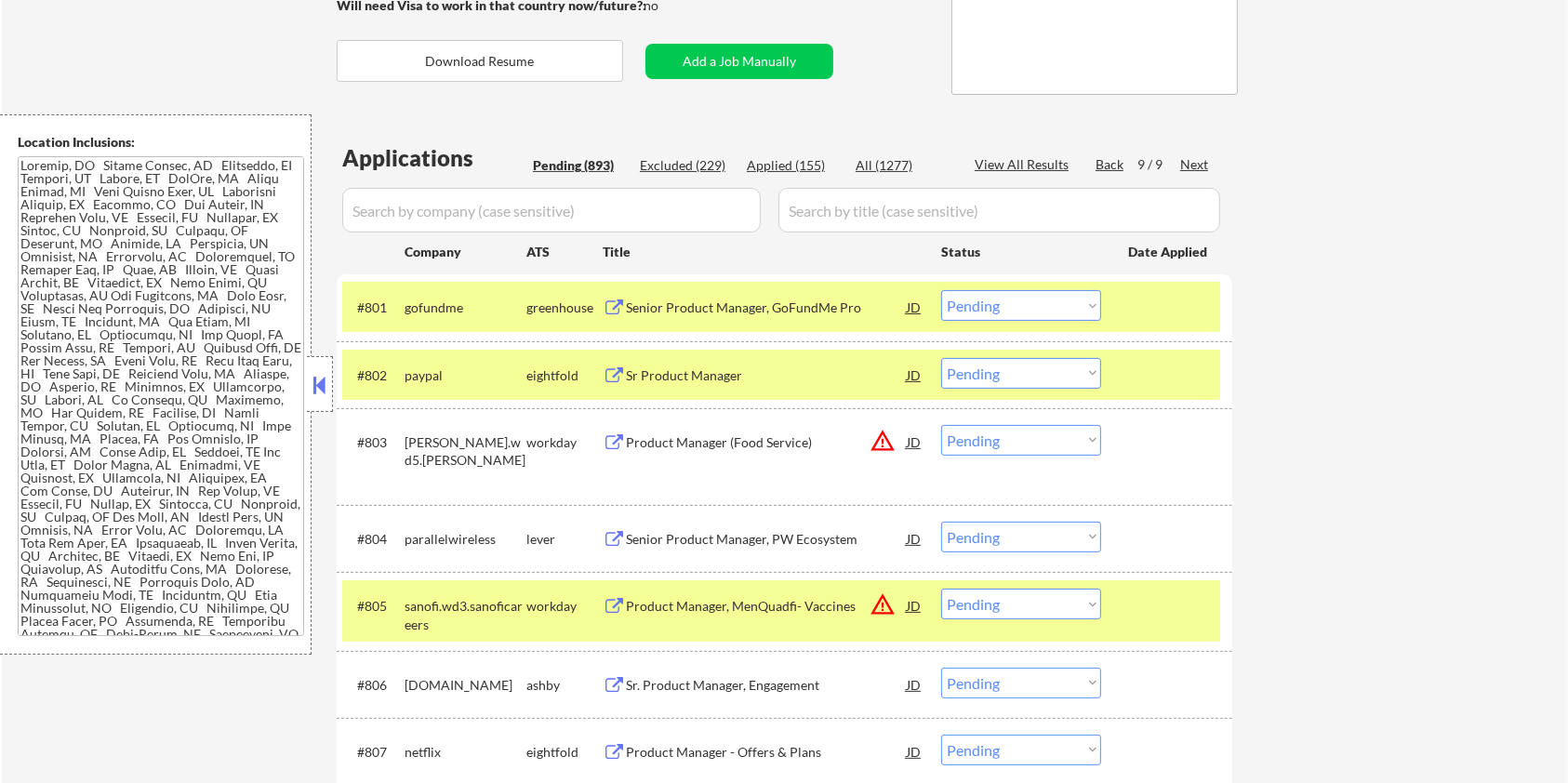
scroll to position [588, 0]
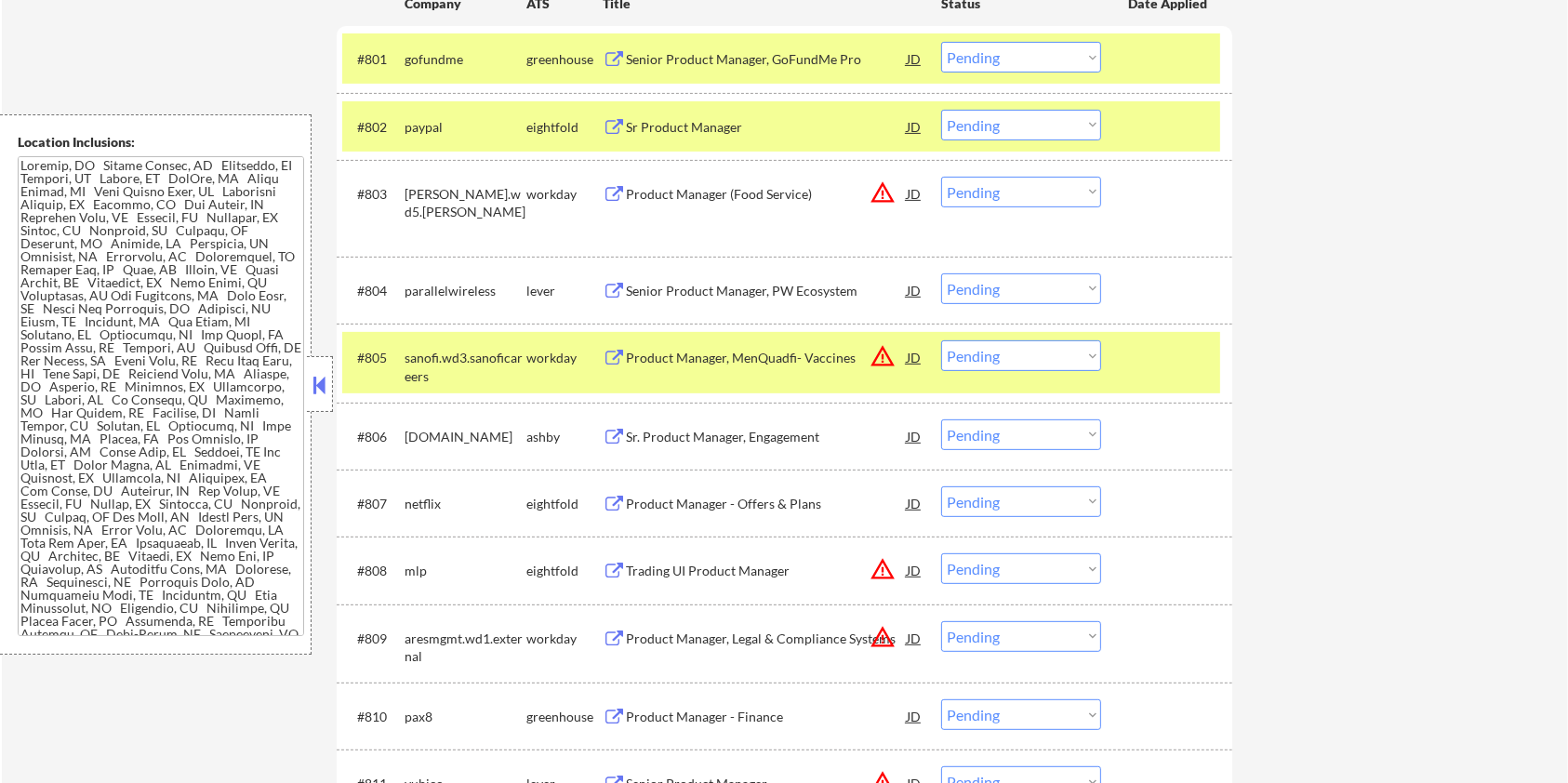
click at [650, 288] on div "Senior Product Manager, PW Ecosystem" at bounding box center [766, 291] width 281 height 19
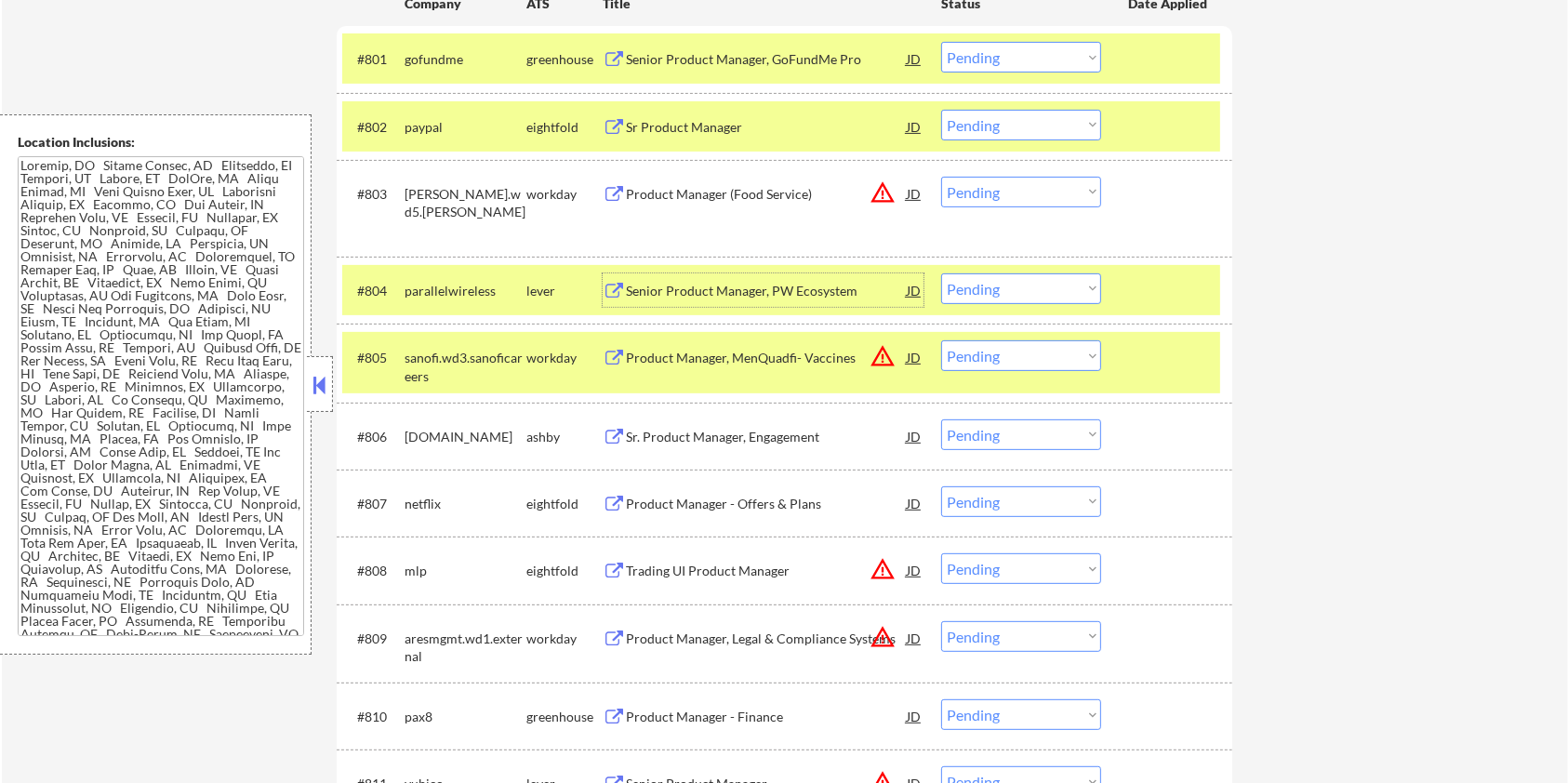
click at [1008, 287] on select "Choose an option... Pending Applied Excluded (Questions) Excluded (Expired) Exc…" at bounding box center [1022, 288] width 160 height 31
click at [941, 273] on select "Choose an option... Pending Applied Excluded (Questions) Excluded (Expired) Exc…" at bounding box center [1022, 288] width 160 height 31
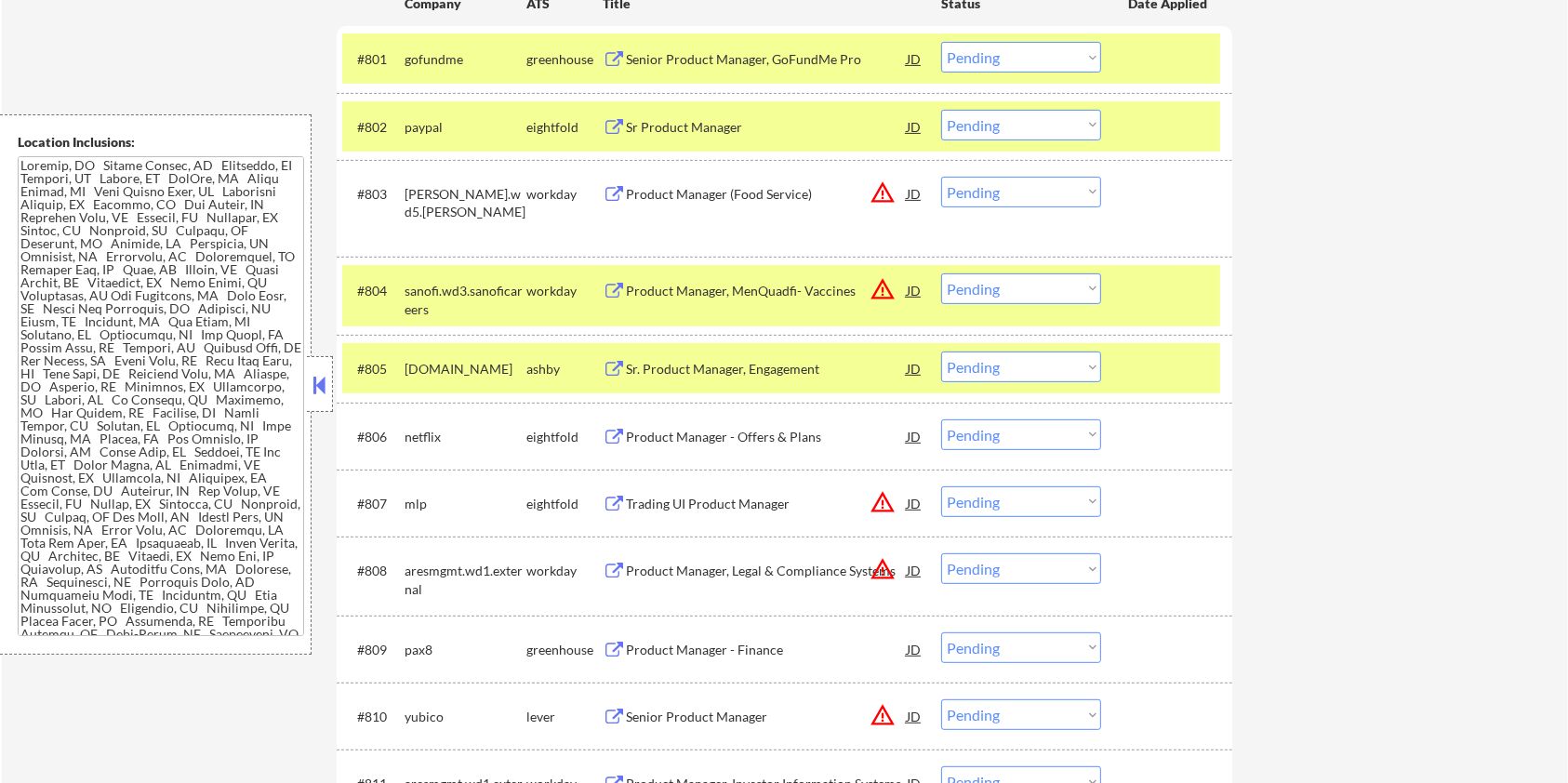
click at [712, 368] on div "Sr. Product Manager, Engagement" at bounding box center [766, 369] width 281 height 19
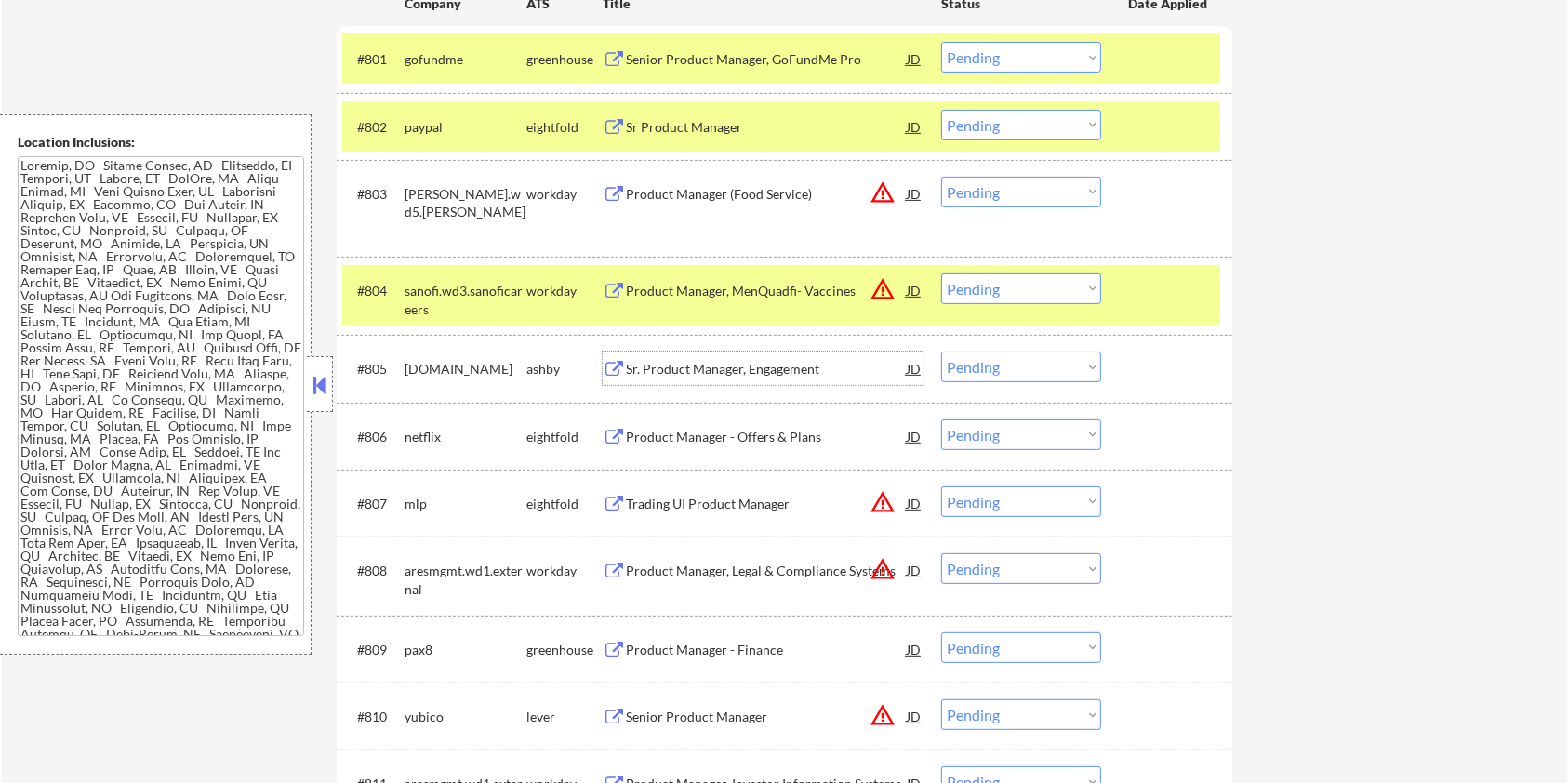
click at [1049, 372] on select "Choose an option... Pending Applied Excluded (Questions) Excluded (Expired) Exc…" at bounding box center [1022, 366] width 160 height 31
click at [941, 351] on select "Choose an option... Pending Applied Excluded (Questions) Excluded (Expired) Exc…" at bounding box center [1022, 366] width 160 height 31
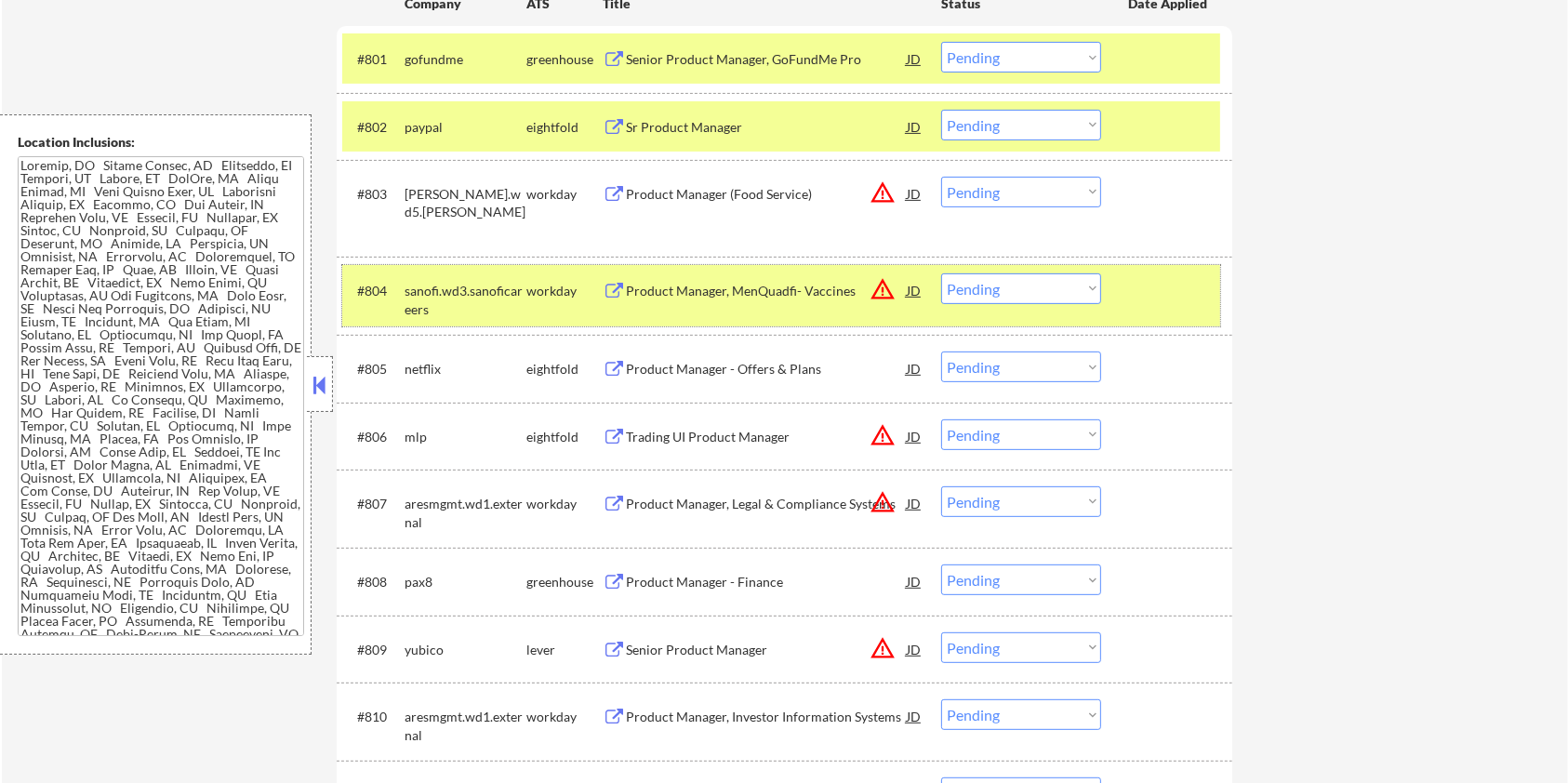
click at [1169, 295] on div at bounding box center [1169, 290] width 82 height 34
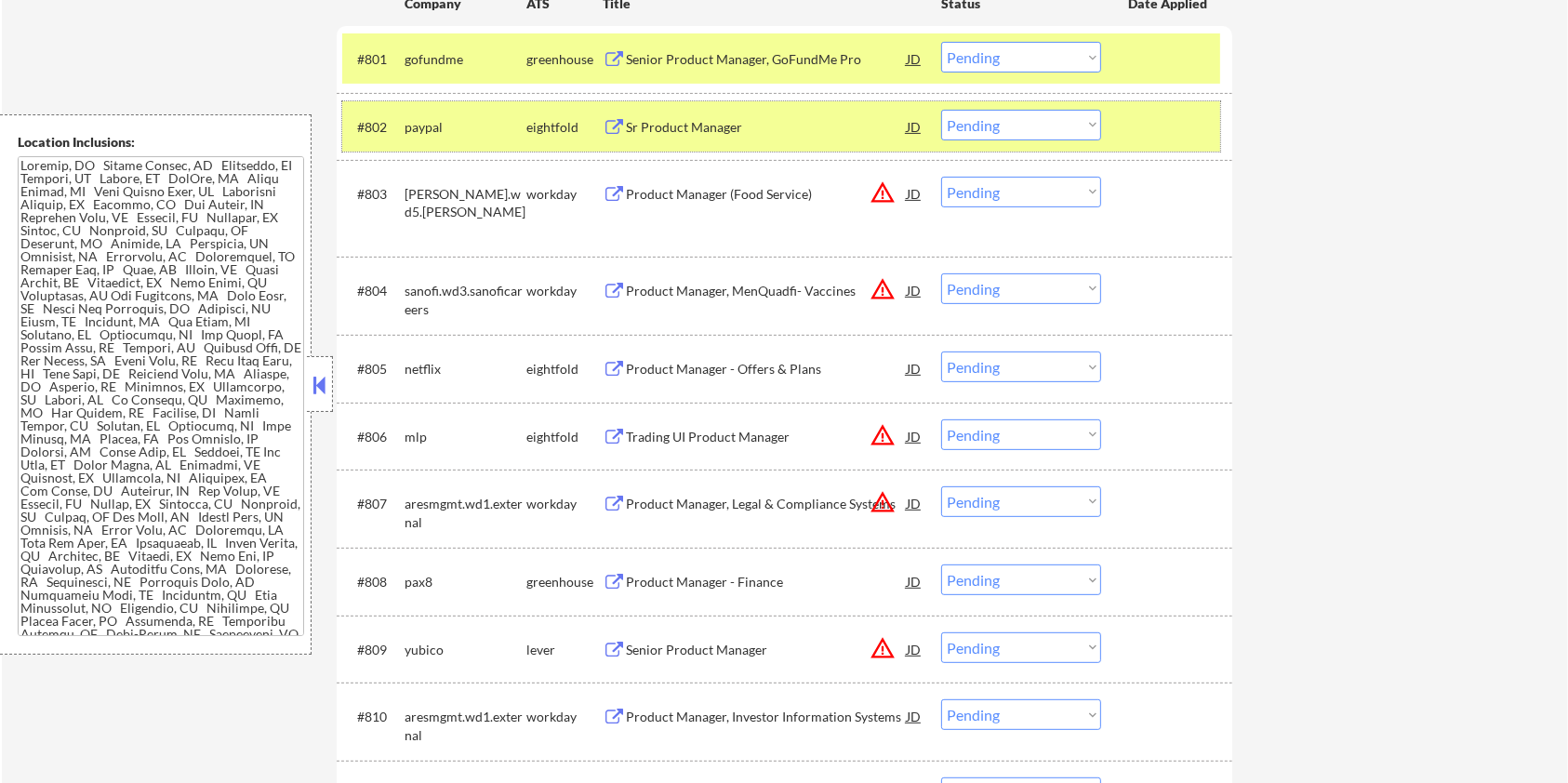
drag, startPoint x: 1161, startPoint y: 134, endPoint x: 1155, endPoint y: 94, distance: 40.4
click at [1161, 133] on div at bounding box center [1169, 127] width 82 height 34
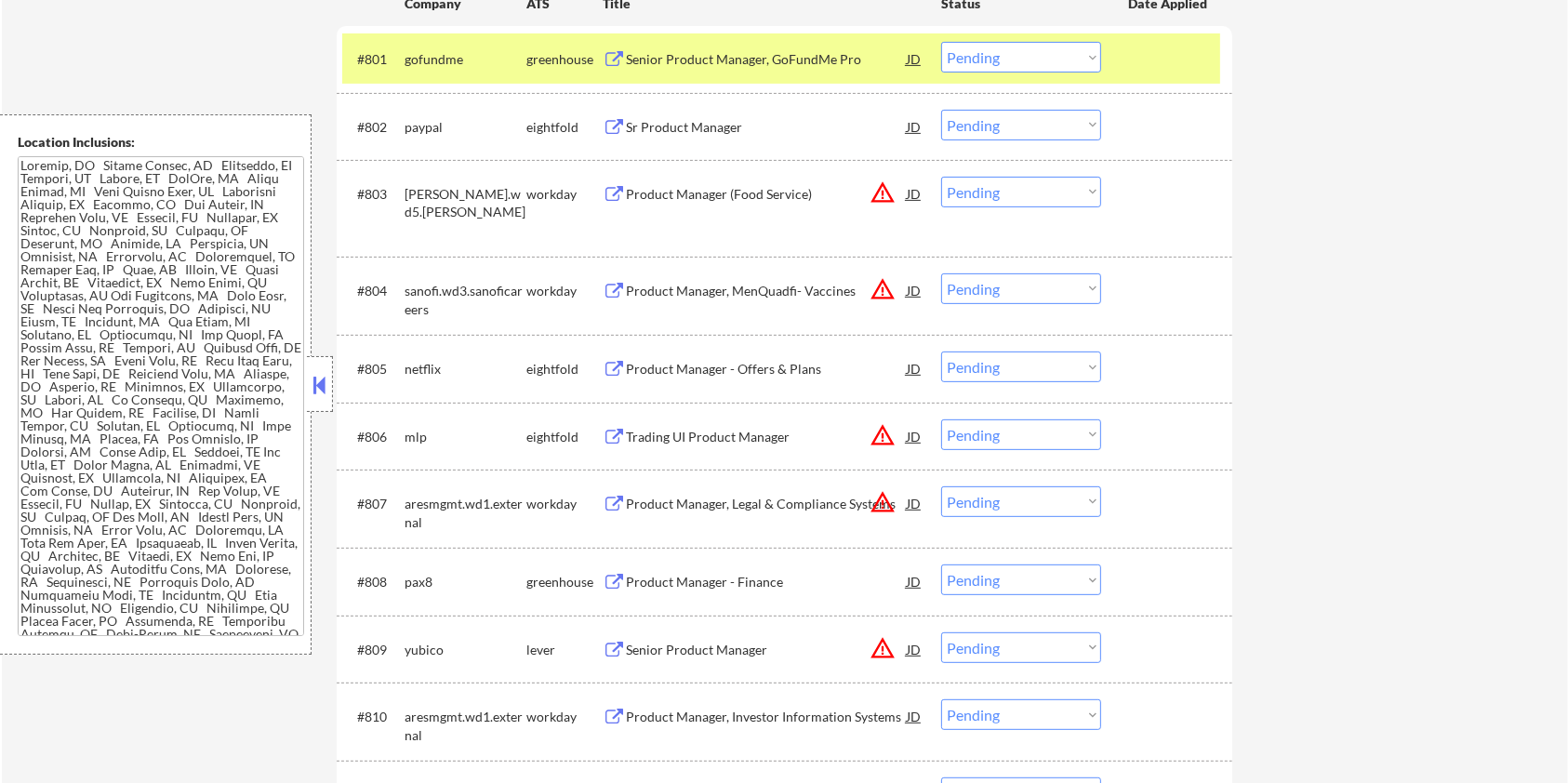
click at [1155, 48] on div at bounding box center [1169, 58] width 82 height 34
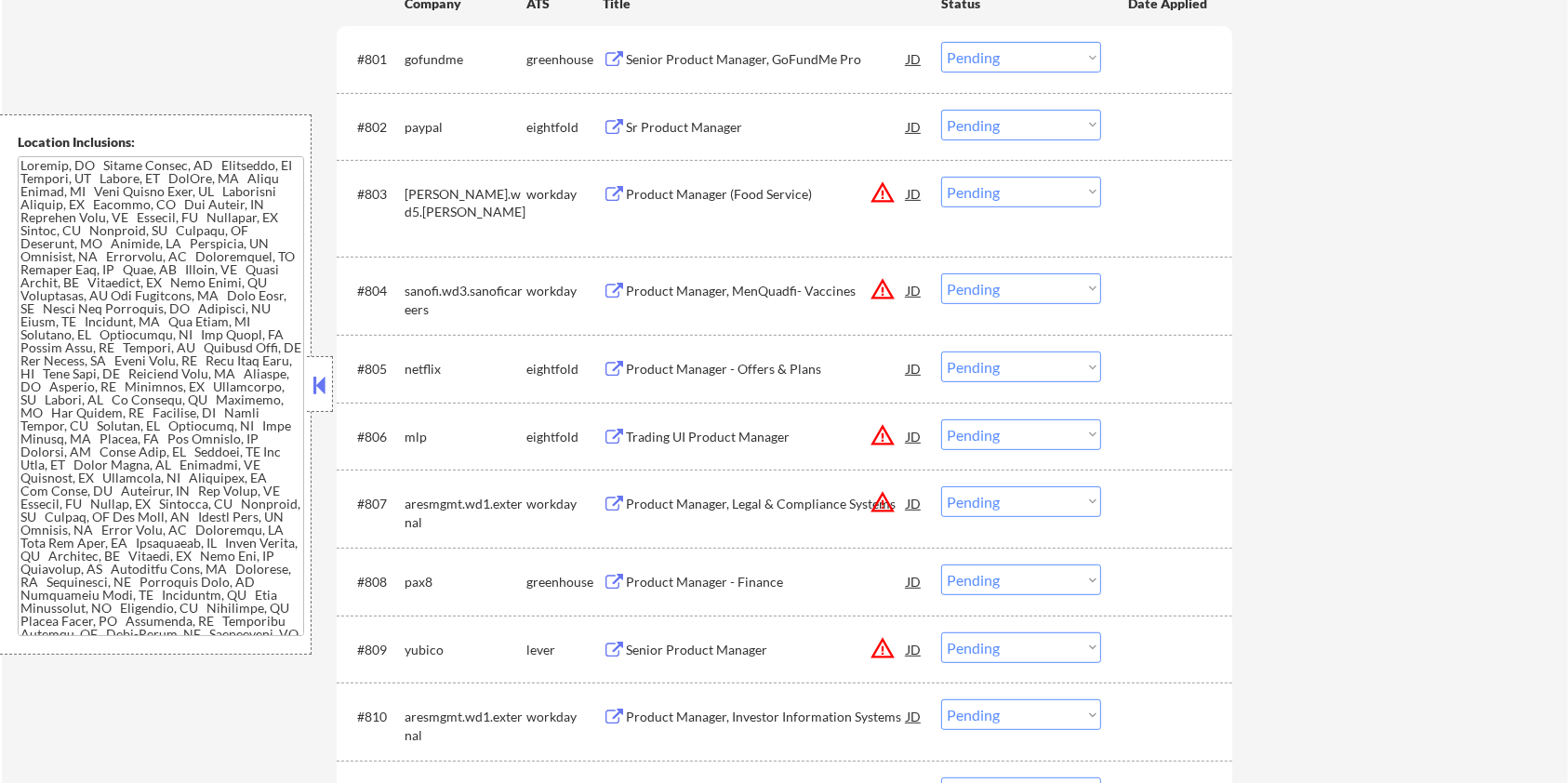
click at [654, 645] on div "Senior Product Manager" at bounding box center [766, 649] width 281 height 19
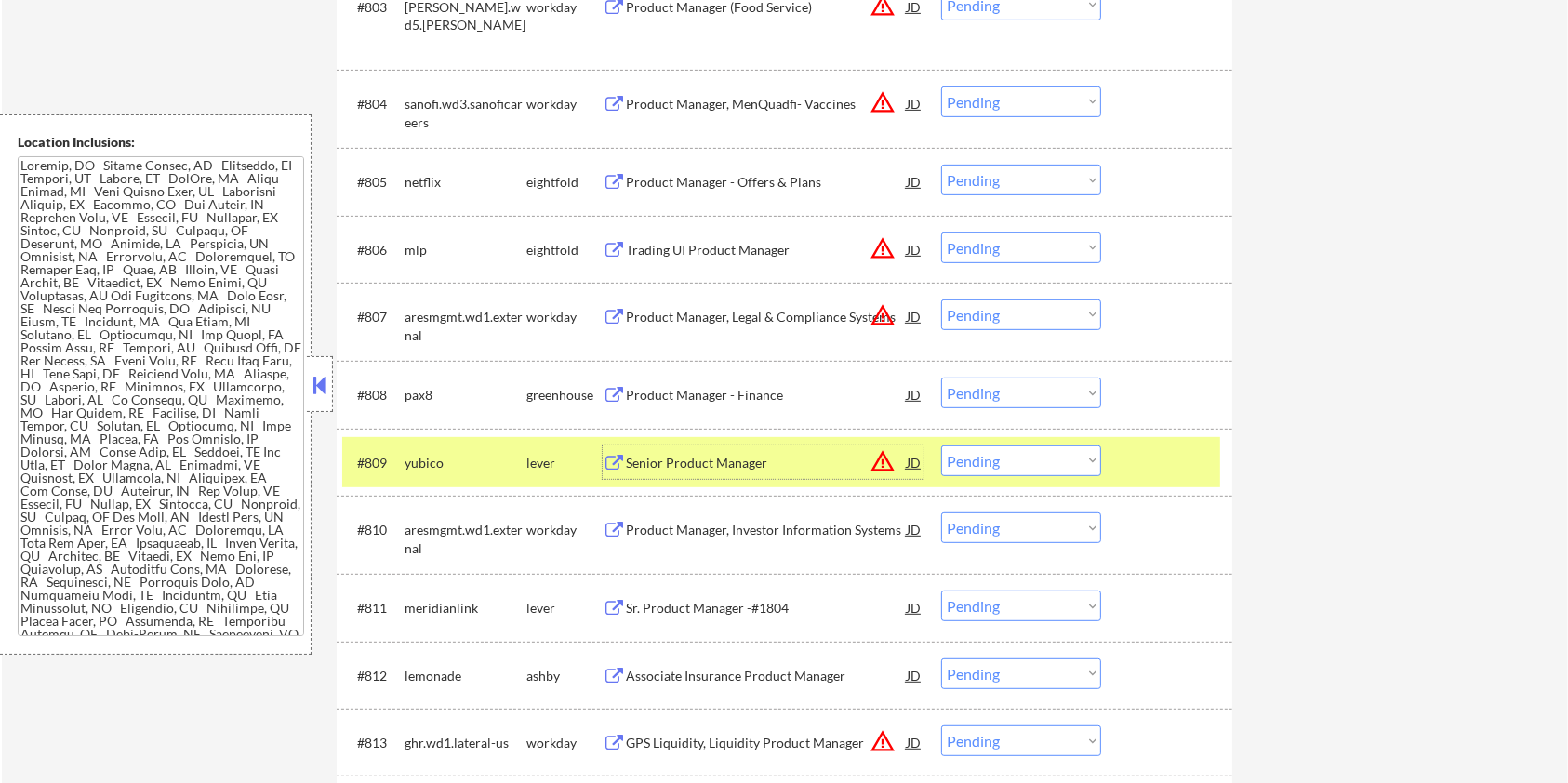
scroll to position [835, 0]
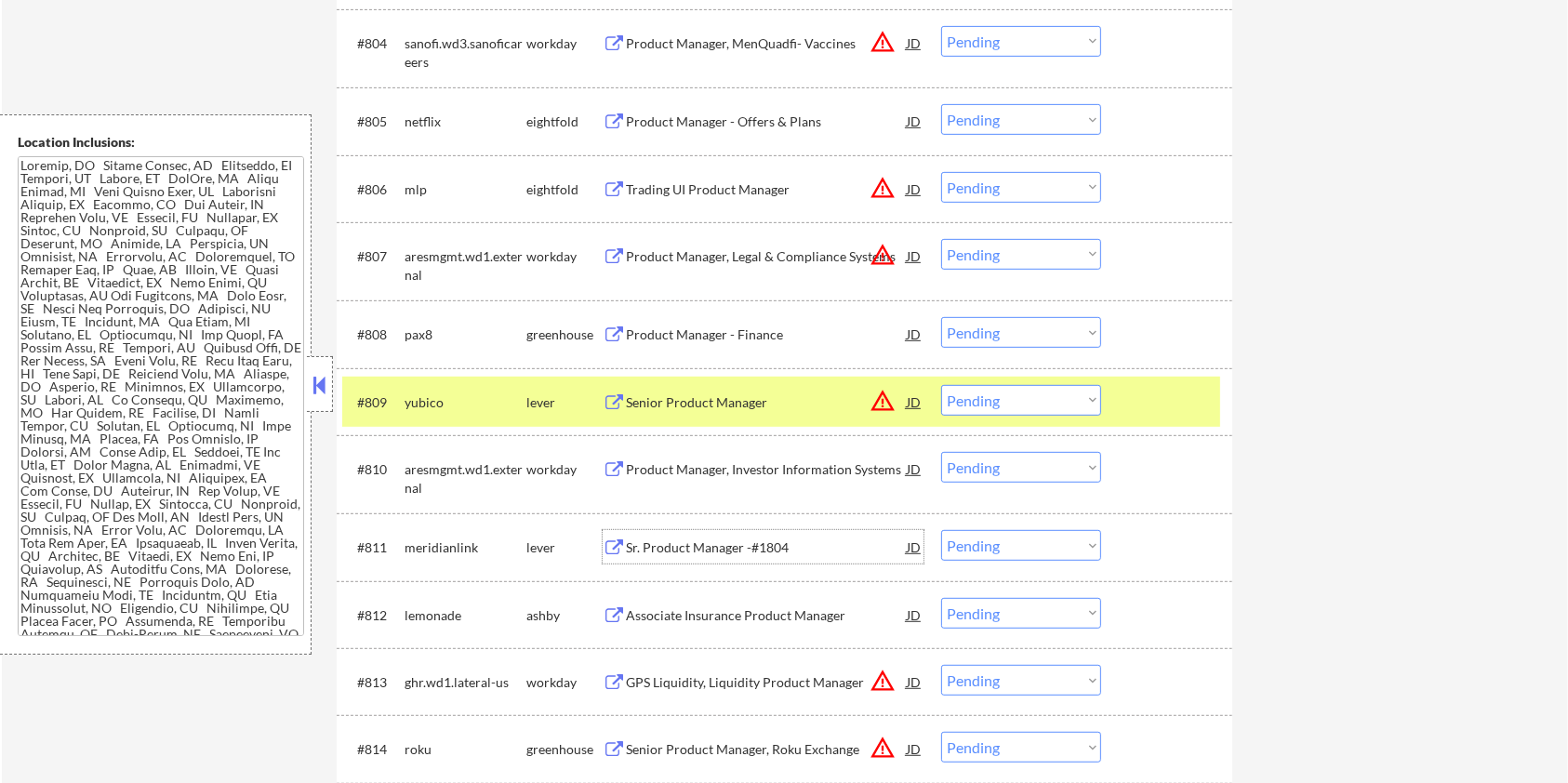
click at [668, 543] on div "Sr. Product Manager -#1804" at bounding box center [766, 547] width 281 height 19
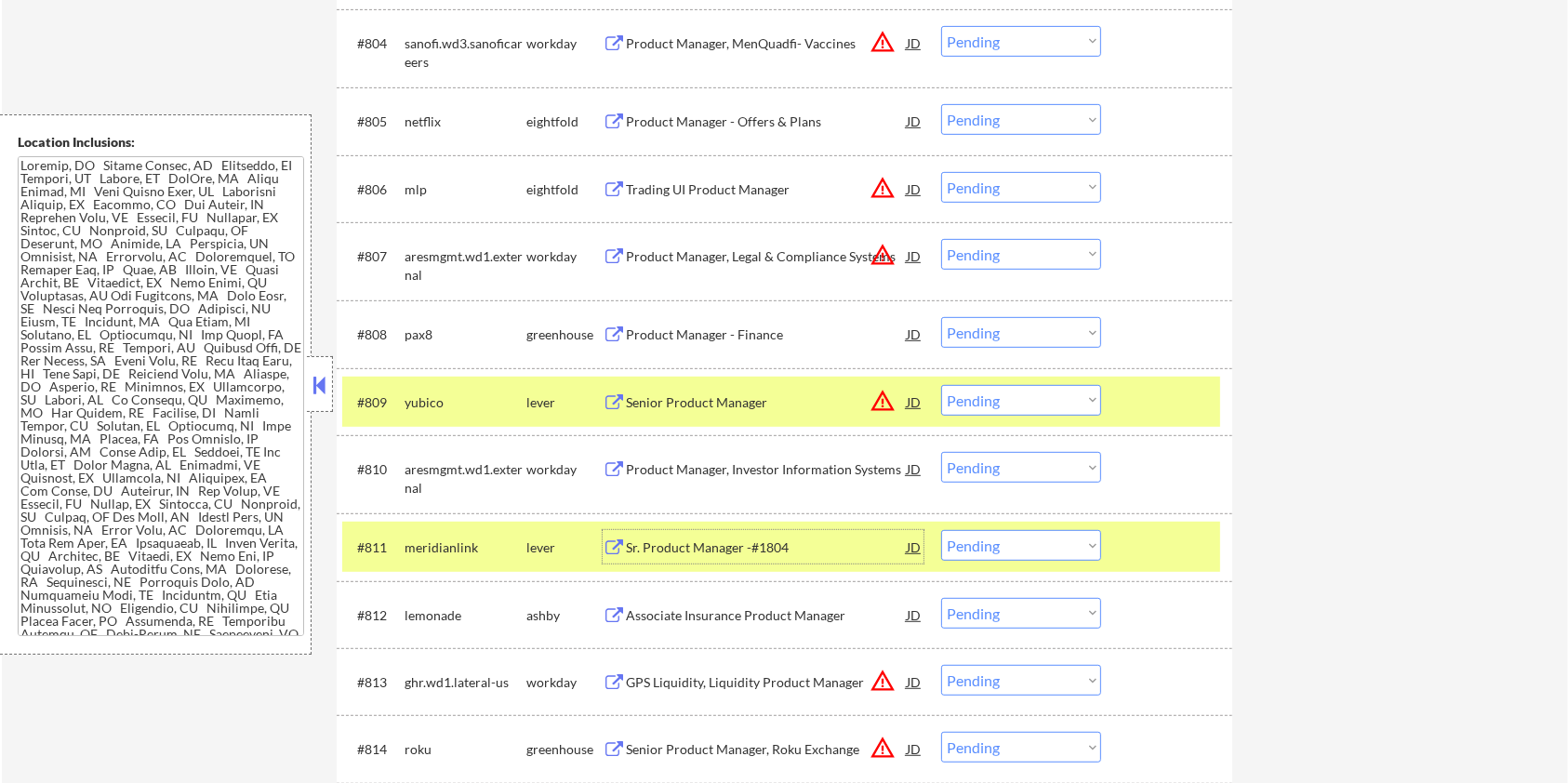
click at [1157, 396] on div at bounding box center [1169, 402] width 82 height 34
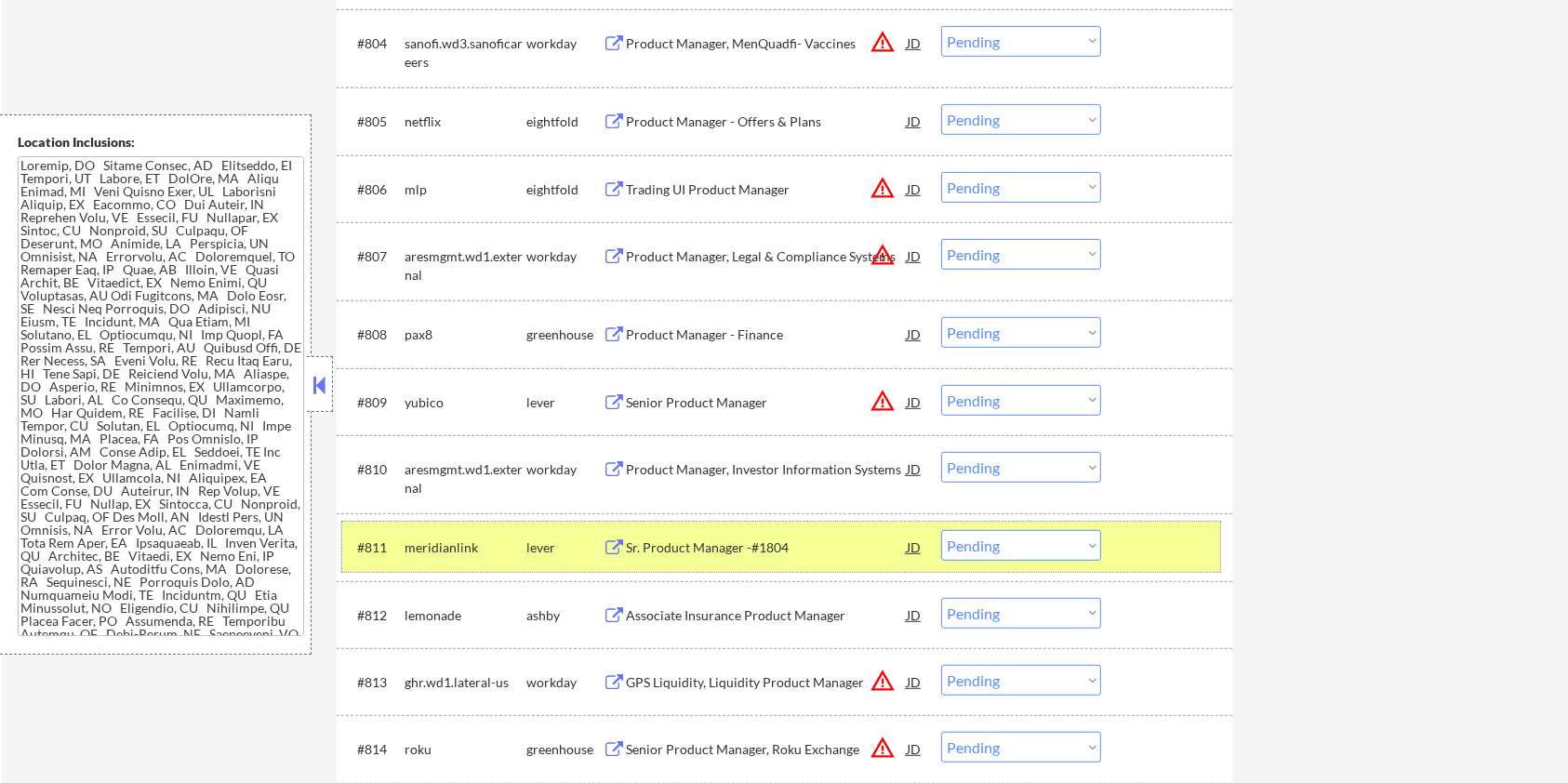
click at [1146, 545] on div at bounding box center [1169, 547] width 82 height 34
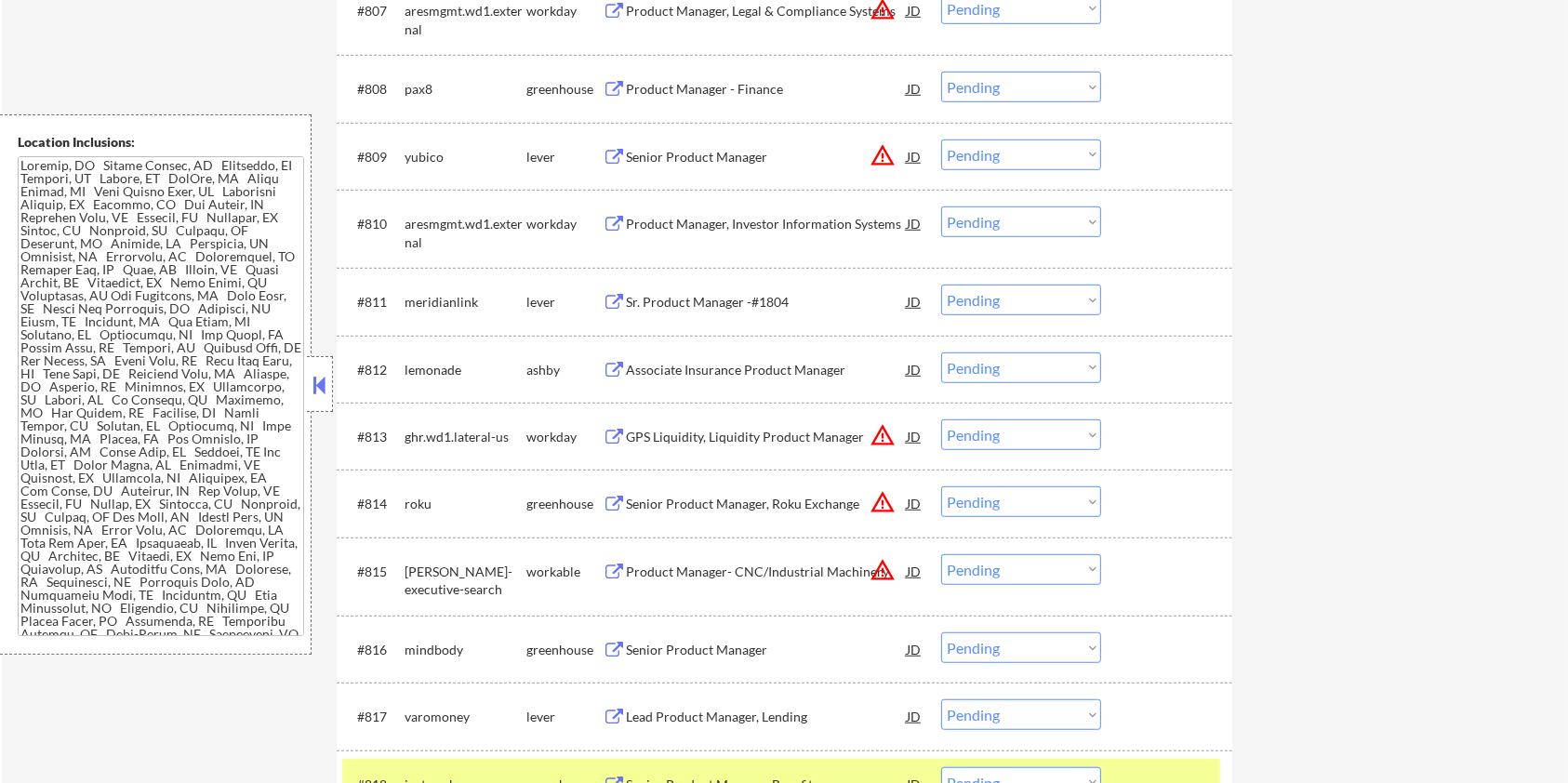
scroll to position [1084, 0]
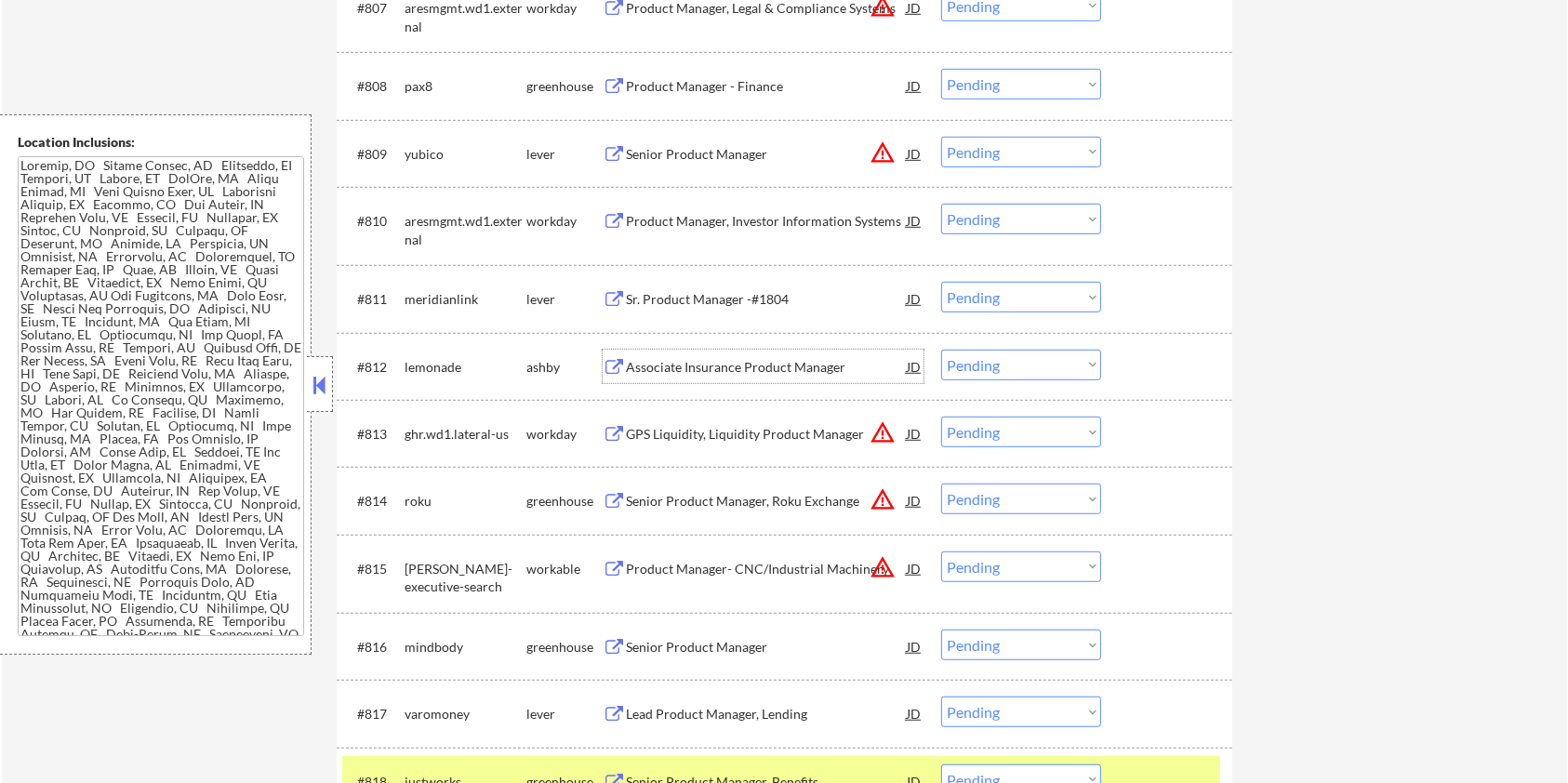
click at [669, 361] on div "Associate Insurance Product Manager" at bounding box center [766, 367] width 281 height 19
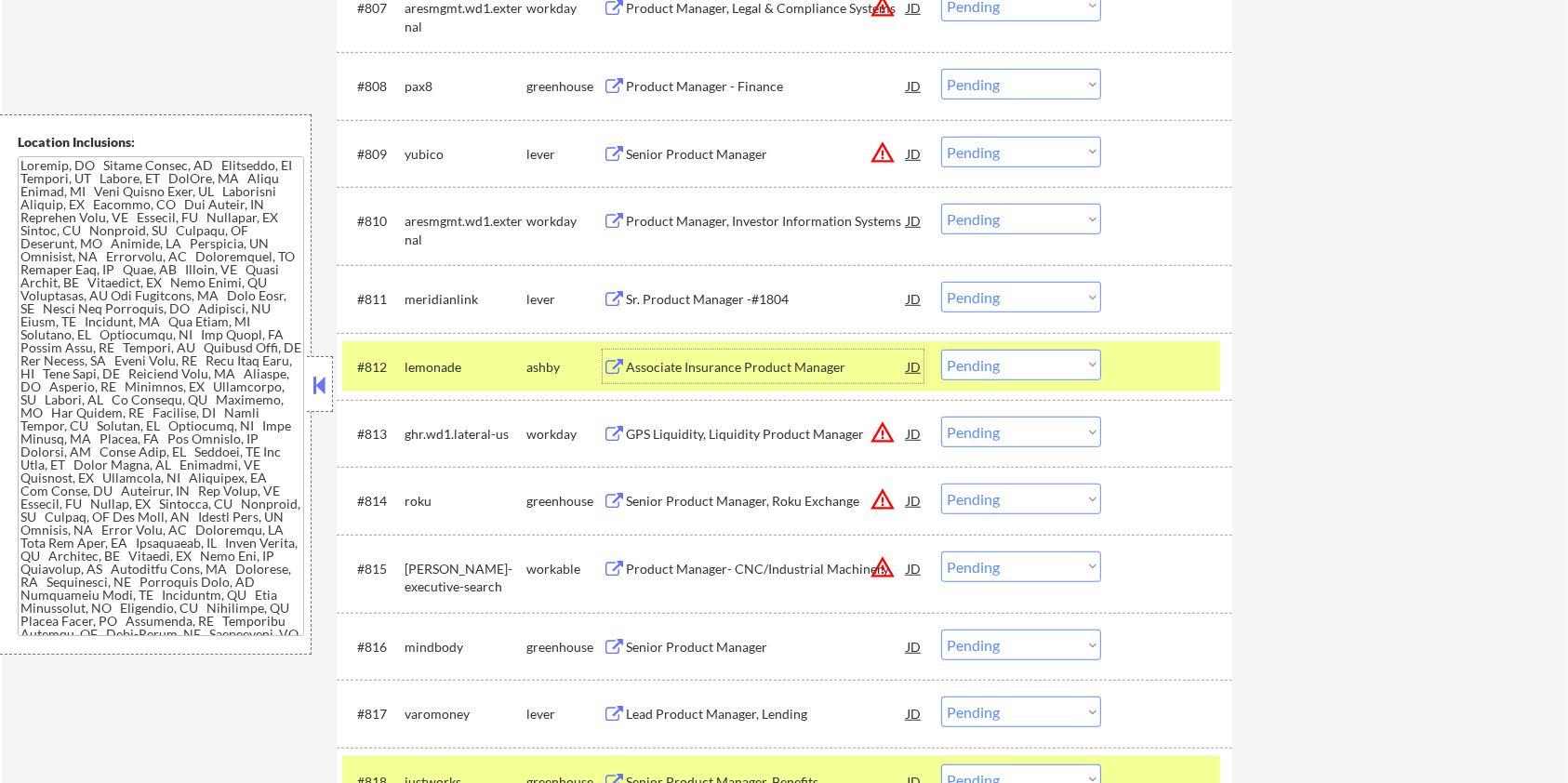
click at [1050, 369] on select "Choose an option... Pending Applied Excluded (Questions) Excluded (Expired) Exc…" at bounding box center [1022, 364] width 160 height 31
click at [941, 349] on select "Choose an option... Pending Applied Excluded (Questions) Excluded (Expired) Exc…" at bounding box center [1022, 364] width 160 height 31
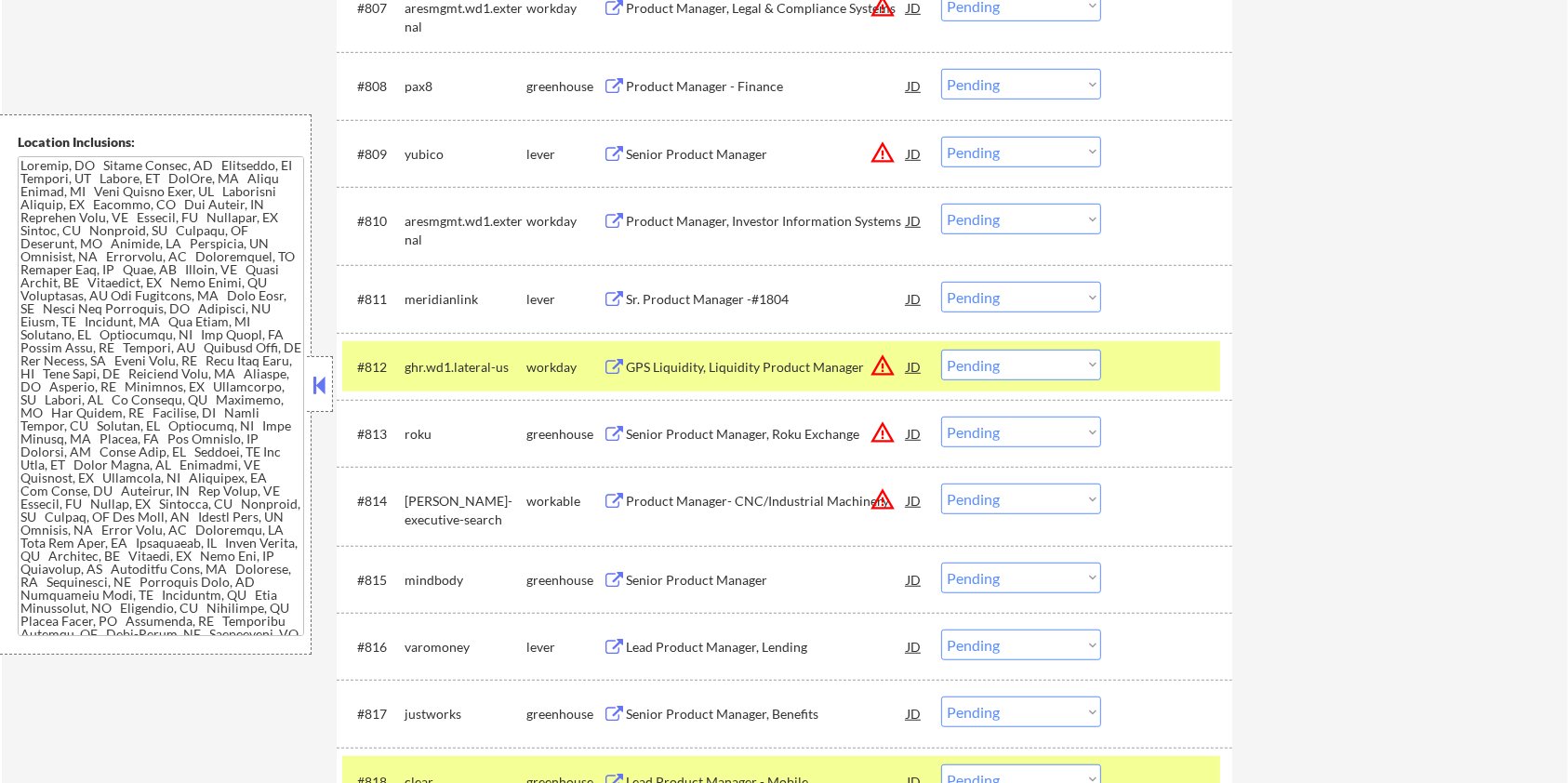
scroll to position [1207, 0]
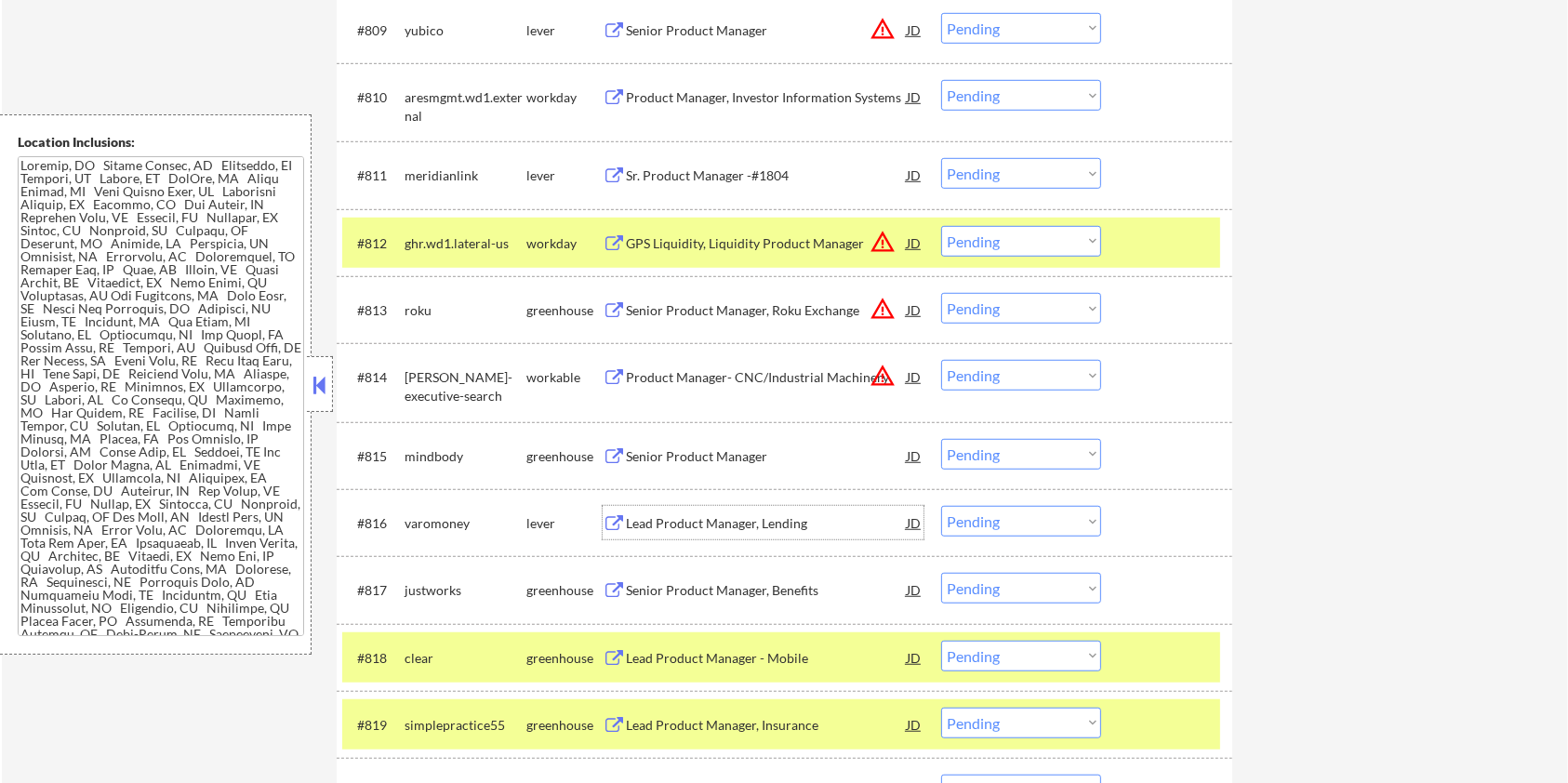
click at [638, 516] on div "Lead Product Manager, Lending" at bounding box center [766, 524] width 281 height 19
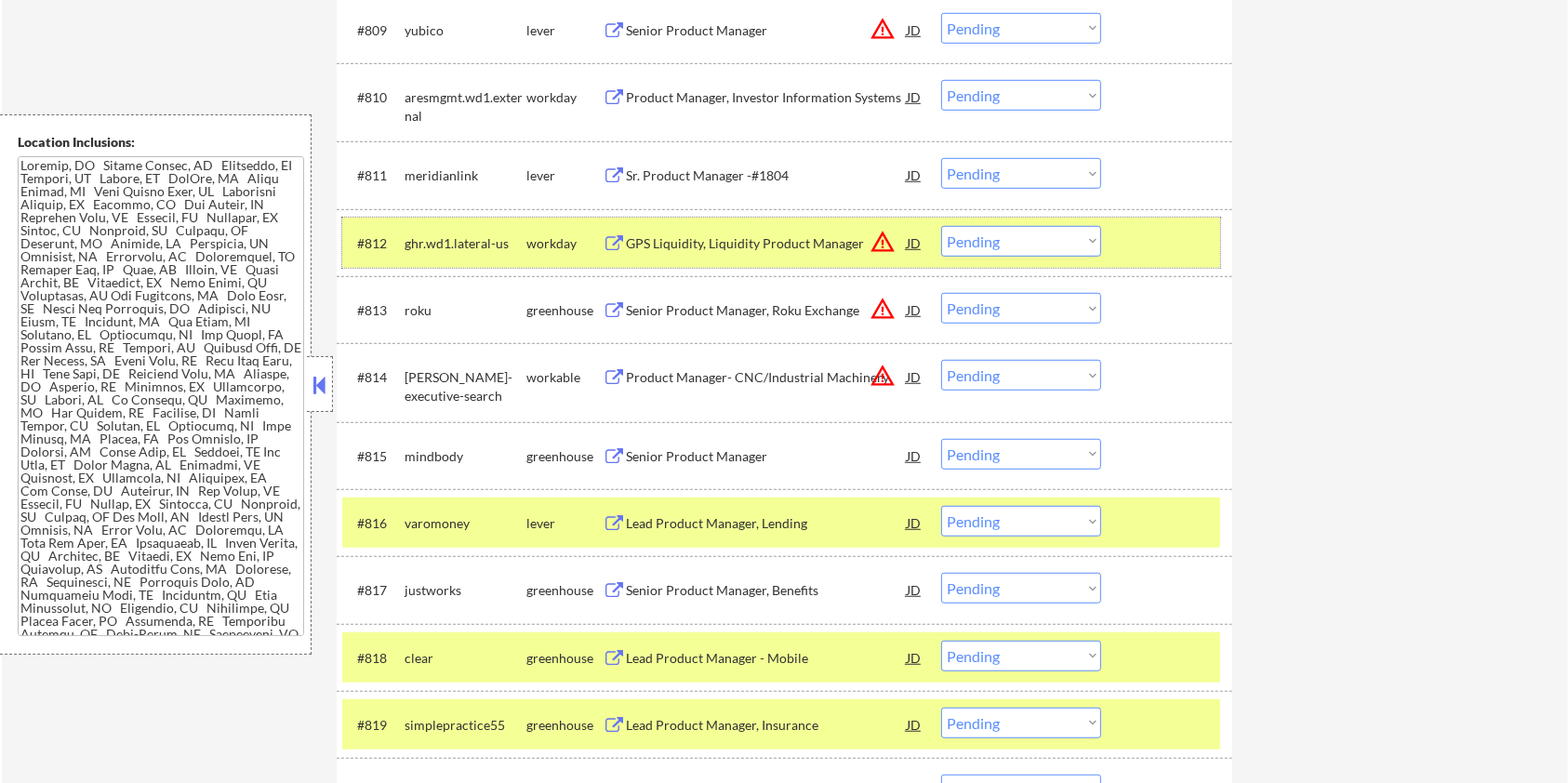
click at [1171, 247] on div at bounding box center [1169, 243] width 82 height 34
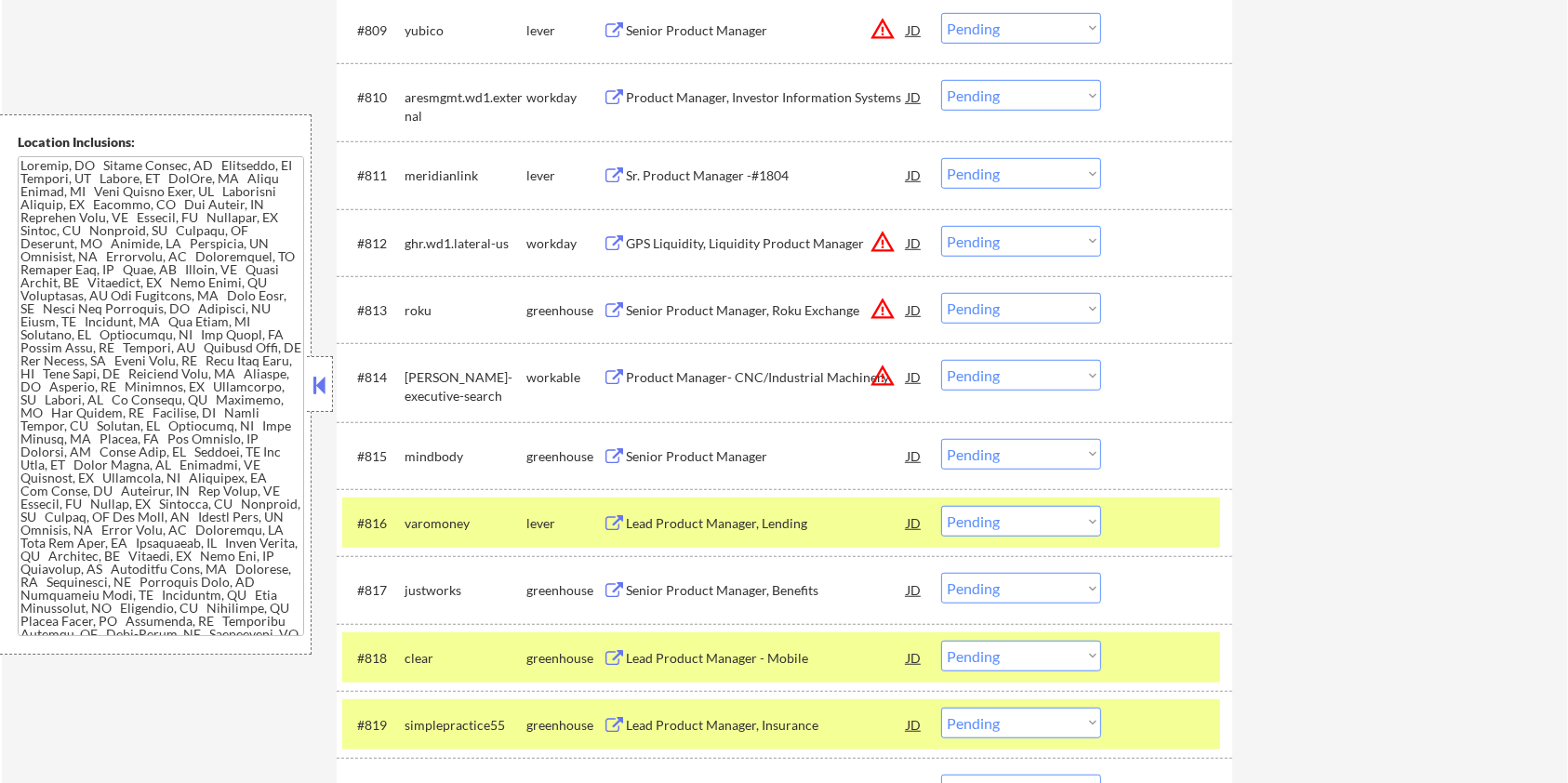
click at [1150, 495] on div "#816 varomoney lever Lead Product Manager, Lending JD warning_amber Choose an o…" at bounding box center [784, 523] width 896 height 67
click at [1144, 531] on div at bounding box center [1169, 523] width 82 height 34
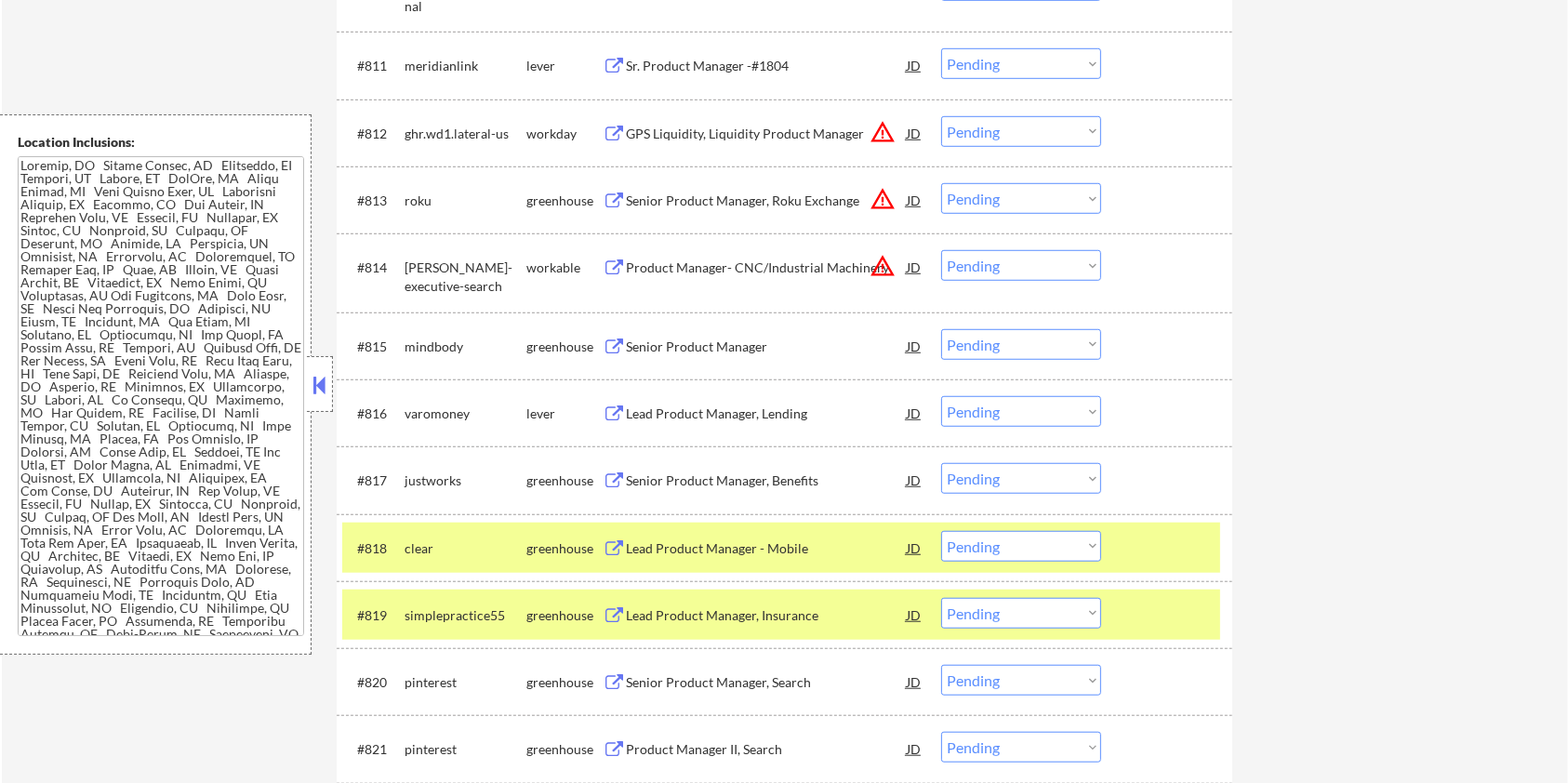
scroll to position [1331, 0]
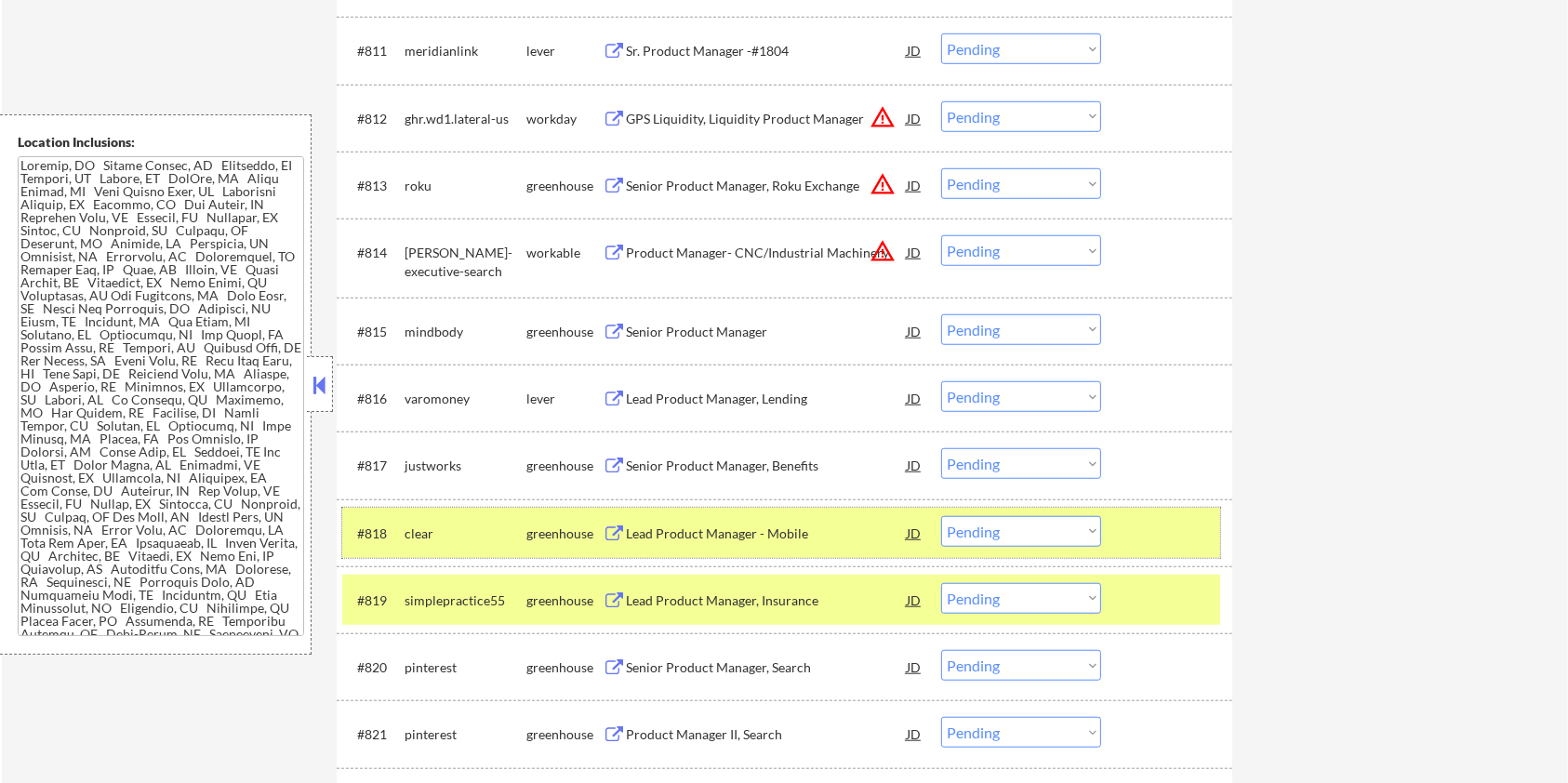
click at [1167, 517] on div at bounding box center [1169, 533] width 82 height 34
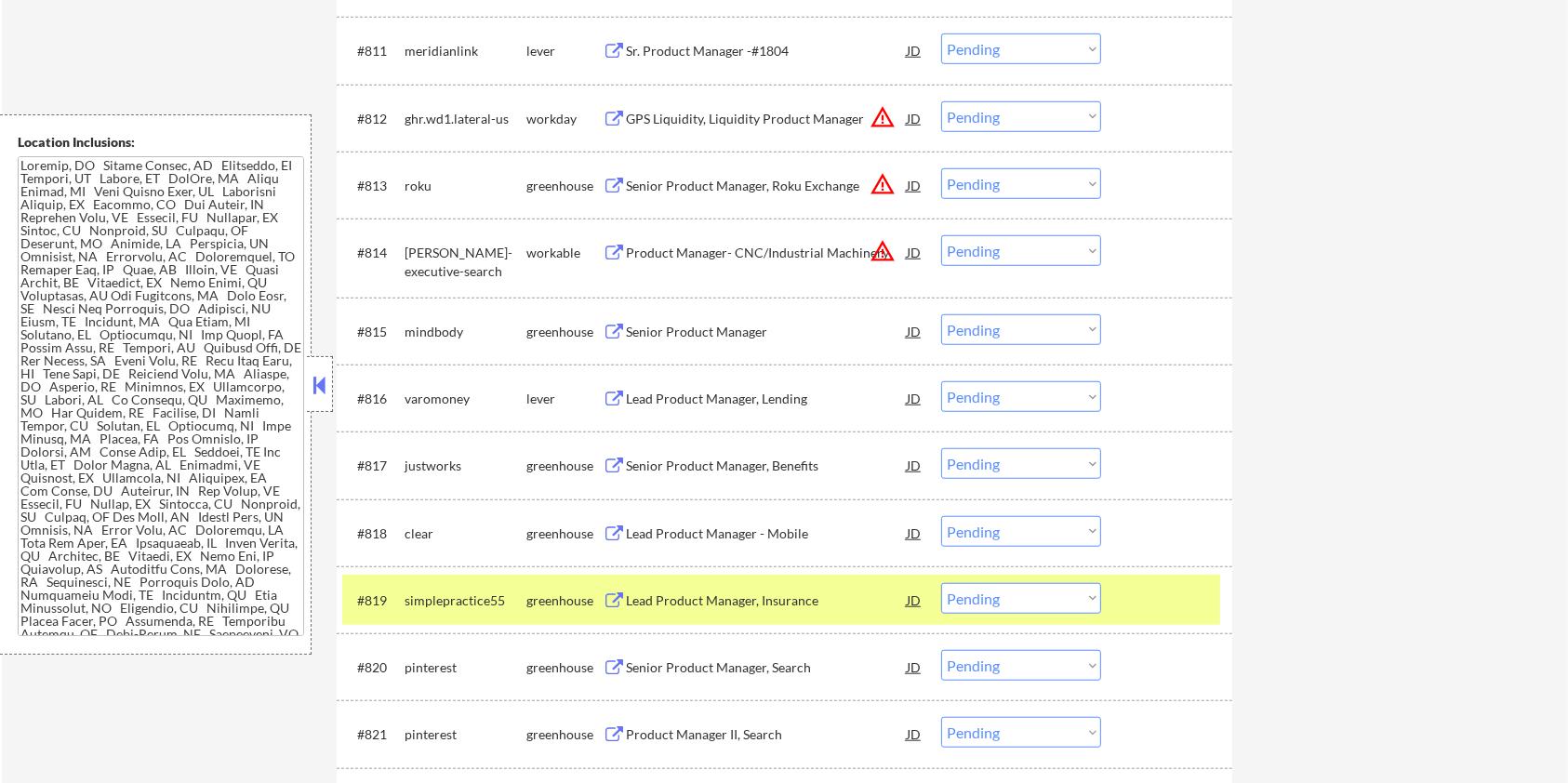
click at [1148, 605] on div at bounding box center [1169, 600] width 82 height 34
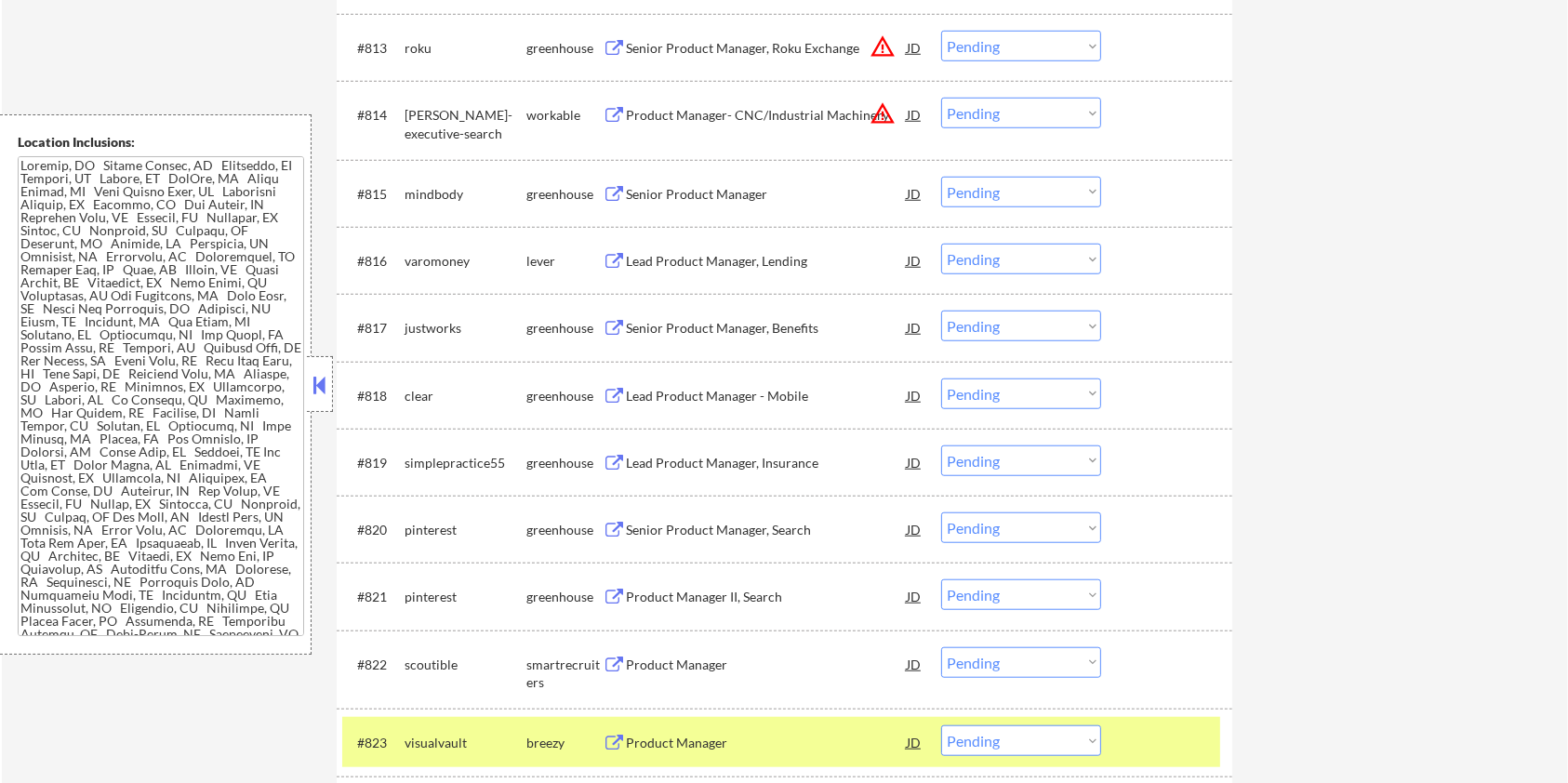
scroll to position [1579, 0]
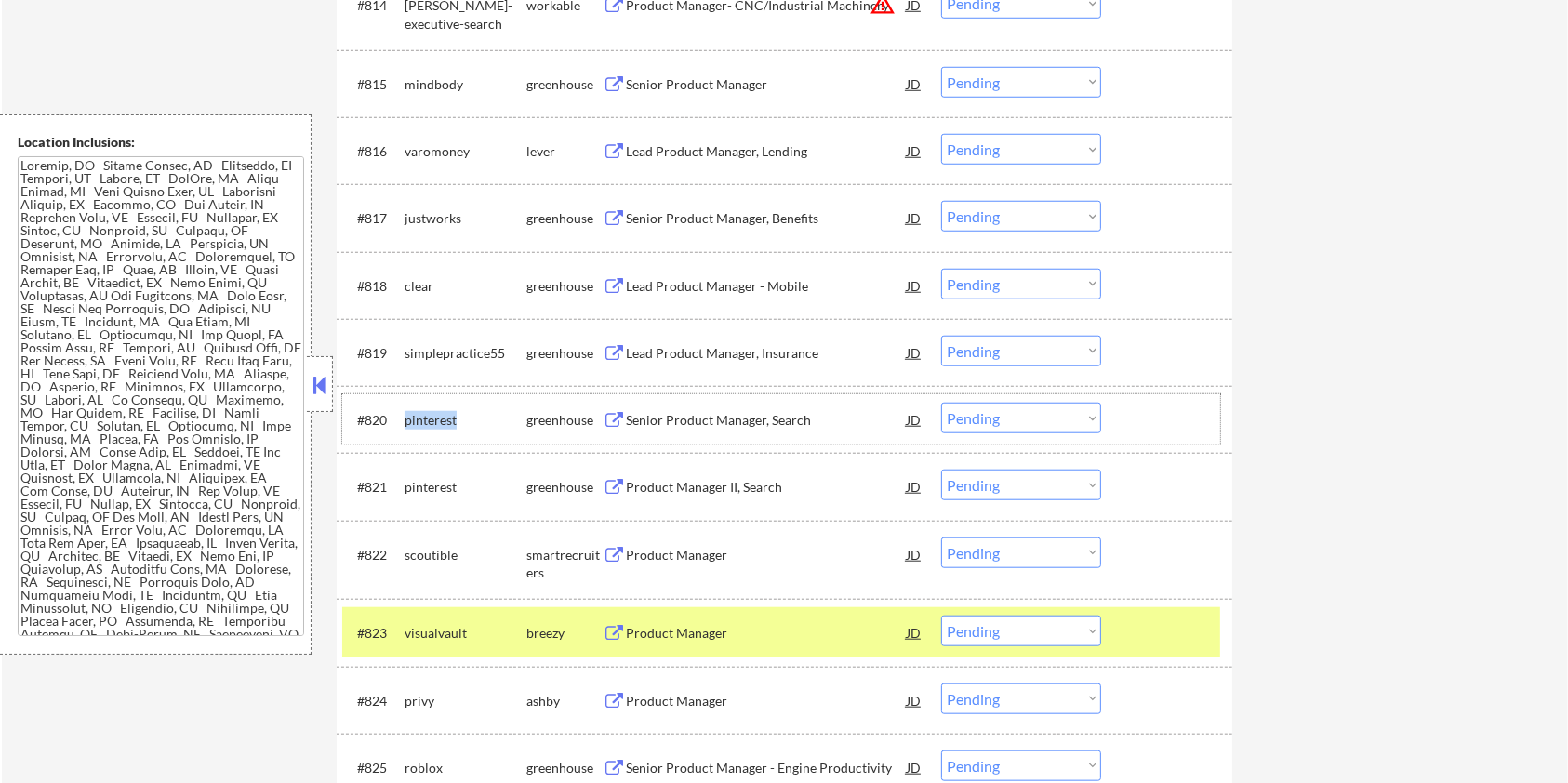
drag, startPoint x: 464, startPoint y: 421, endPoint x: 406, endPoint y: 410, distance: 59.0
click at [406, 411] on div "pinterest" at bounding box center [465, 420] width 122 height 19
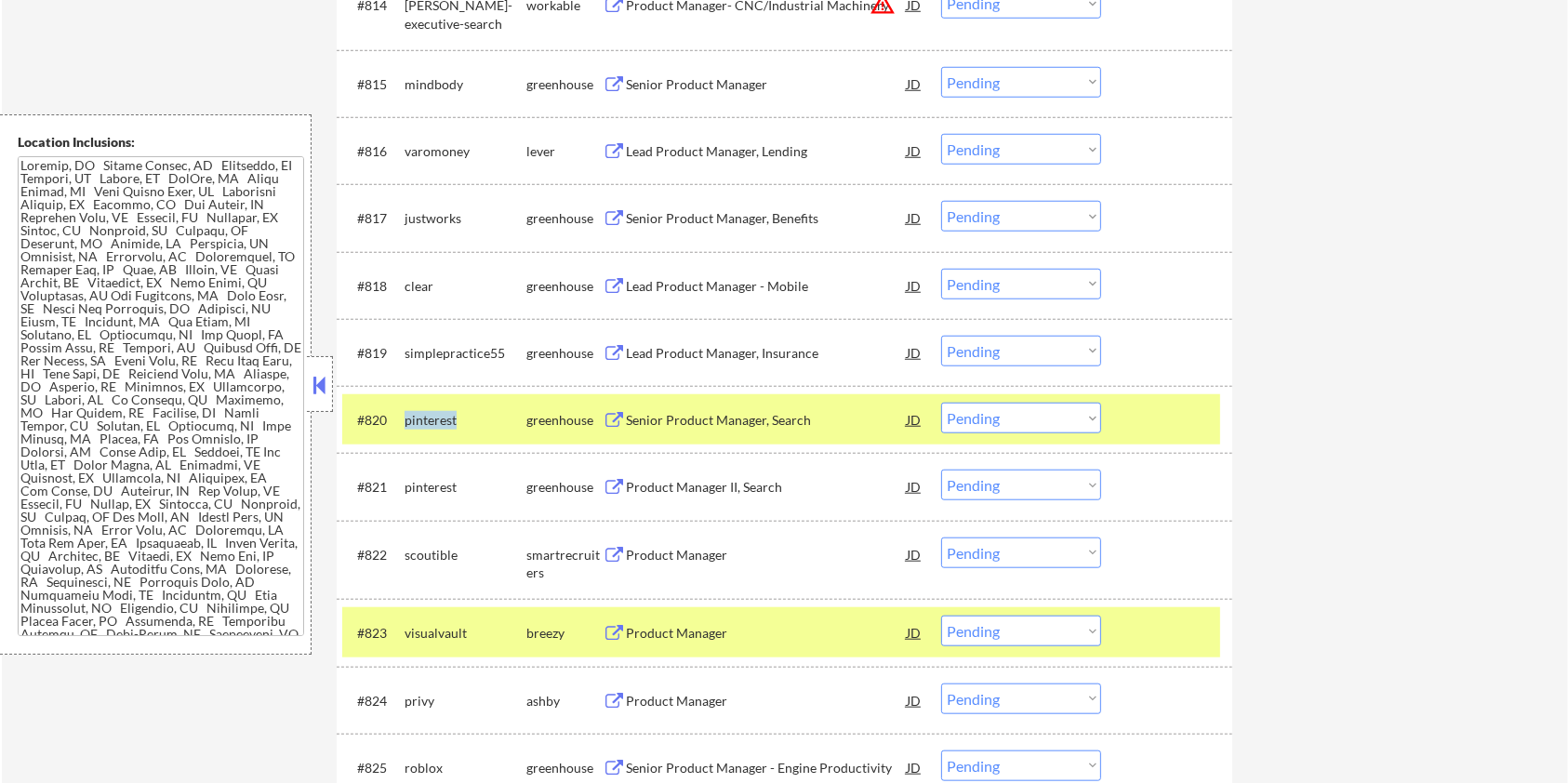
copy div "pinterest"
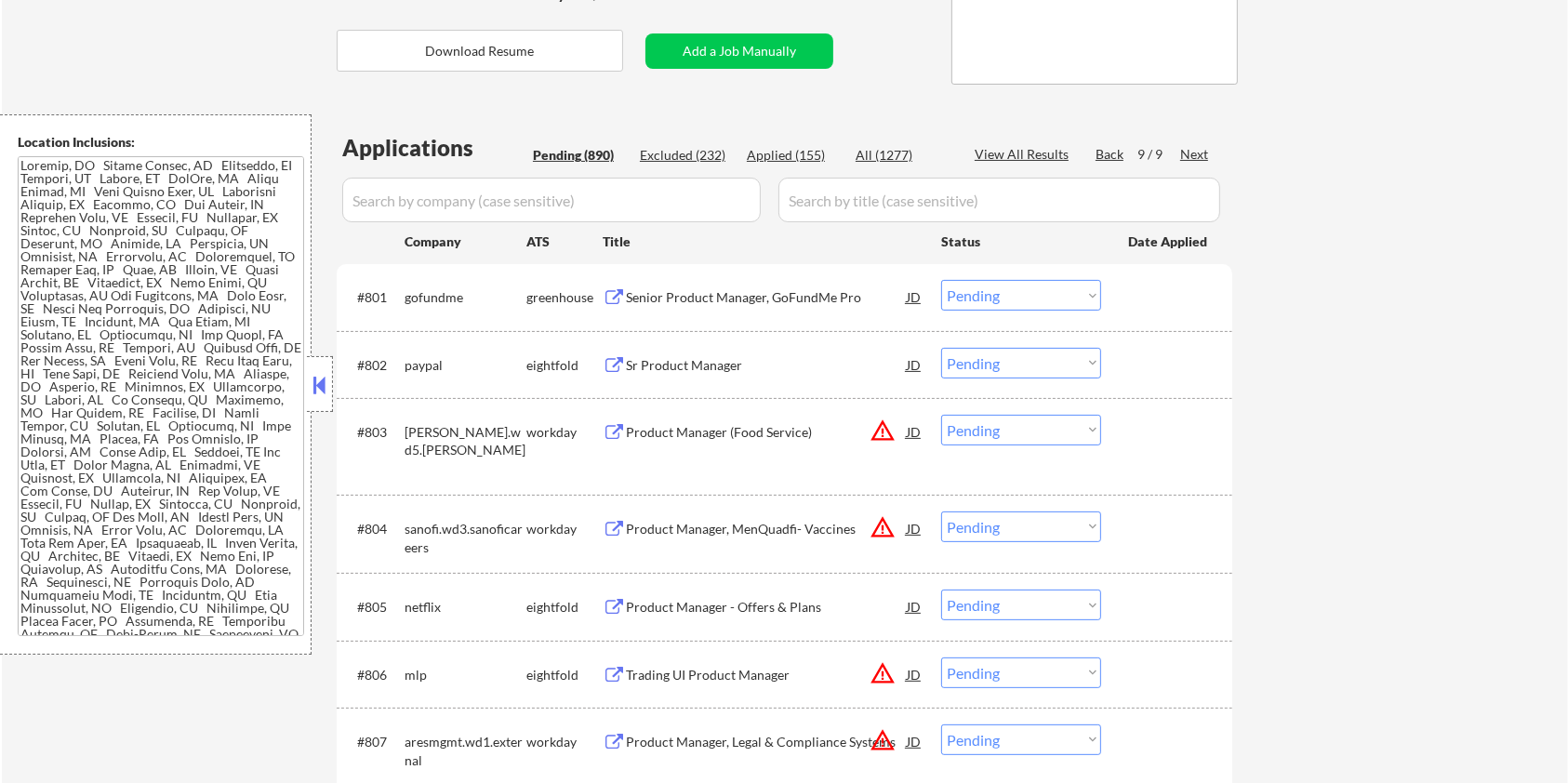
scroll to position [340, 0]
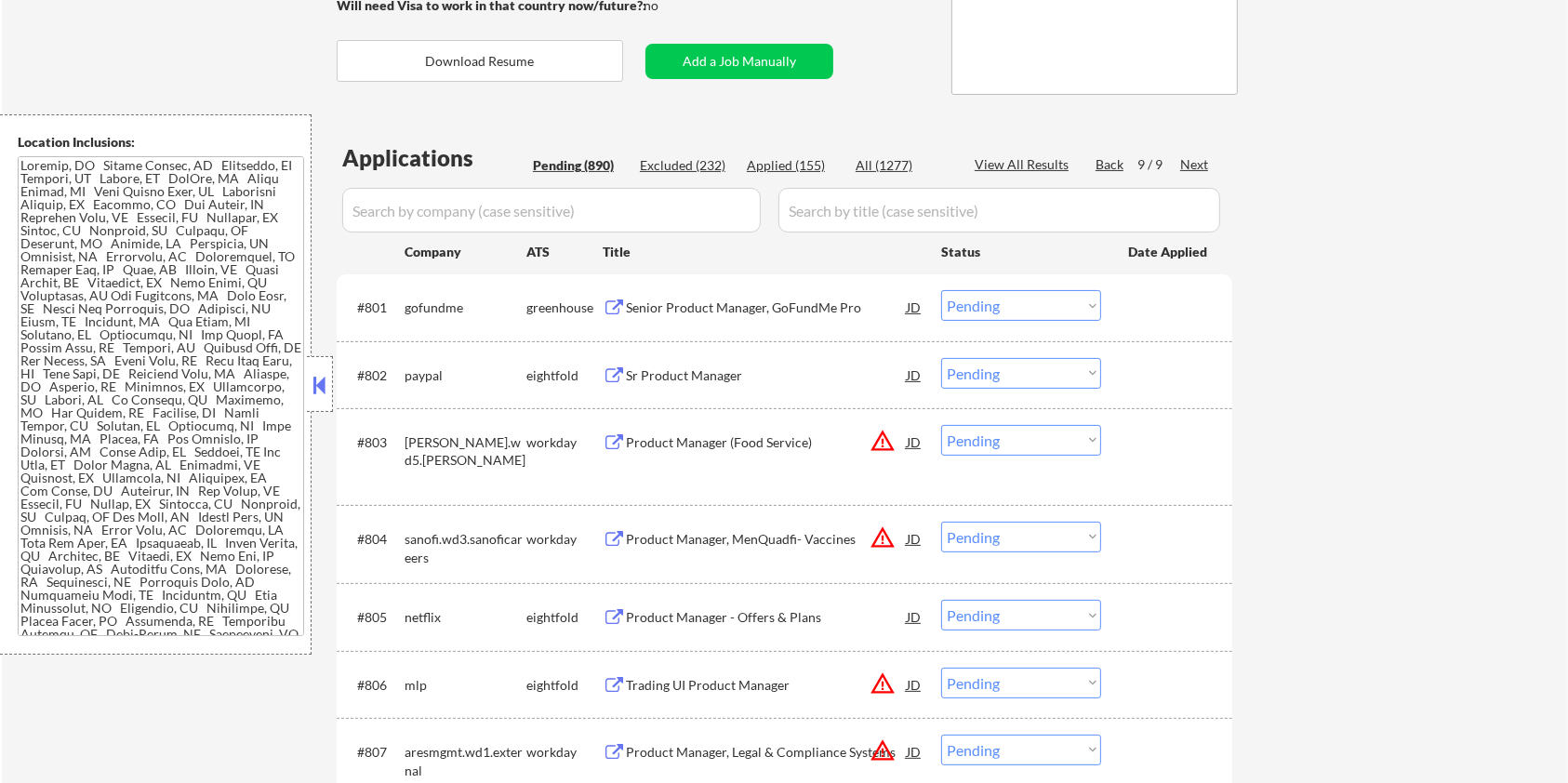
click at [482, 205] on input "input" at bounding box center [551, 210] width 419 height 45
paste input "pinterest"
drag, startPoint x: 815, startPoint y: 206, endPoint x: 828, endPoint y: 204, distance: 13.2
click at [815, 206] on input "input" at bounding box center [999, 210] width 441 height 45
click at [890, 172] on div "All (1277)" at bounding box center [902, 165] width 93 height 19
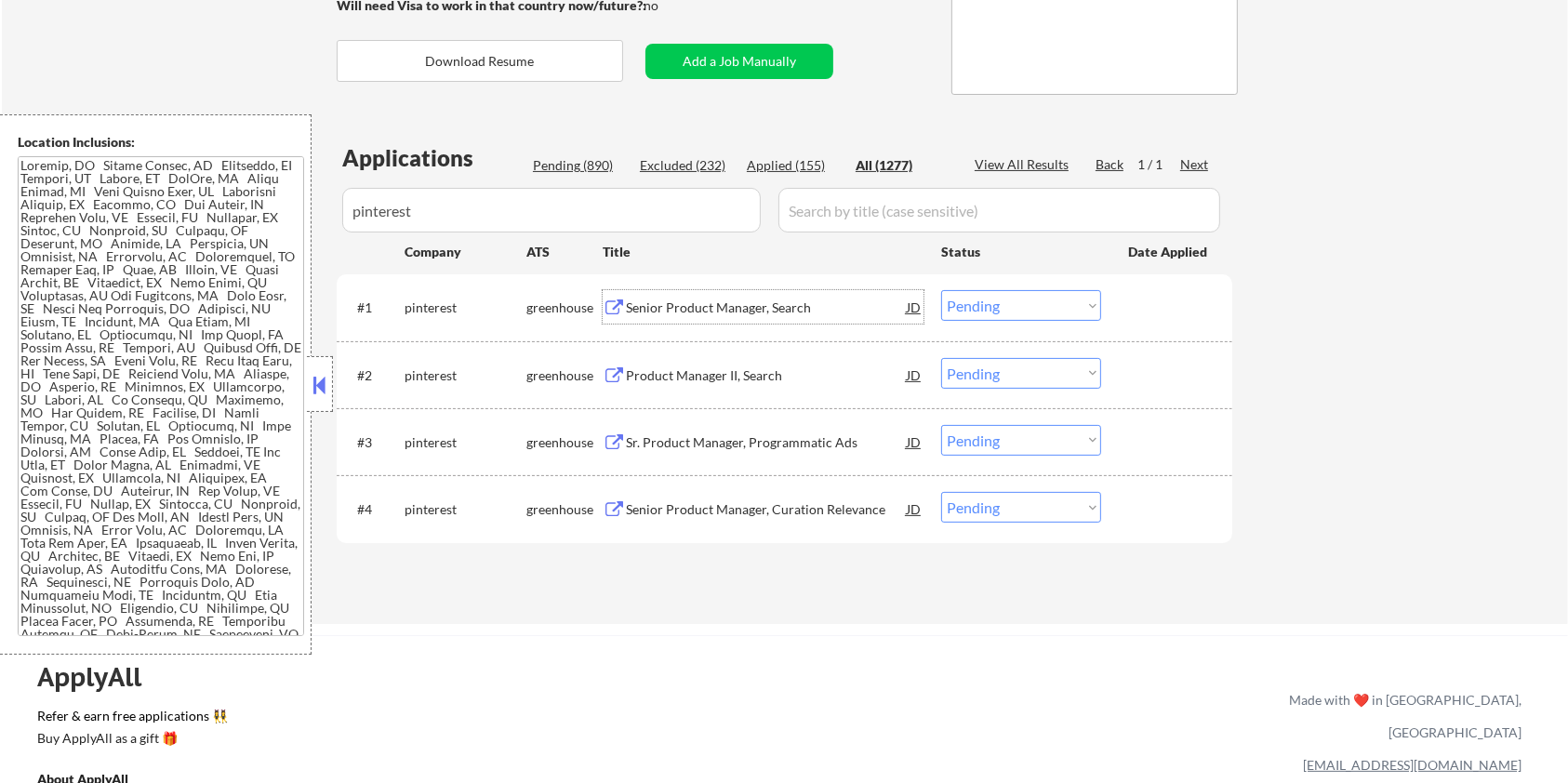
click at [704, 306] on div "Senior Product Manager, Search" at bounding box center [766, 308] width 281 height 19
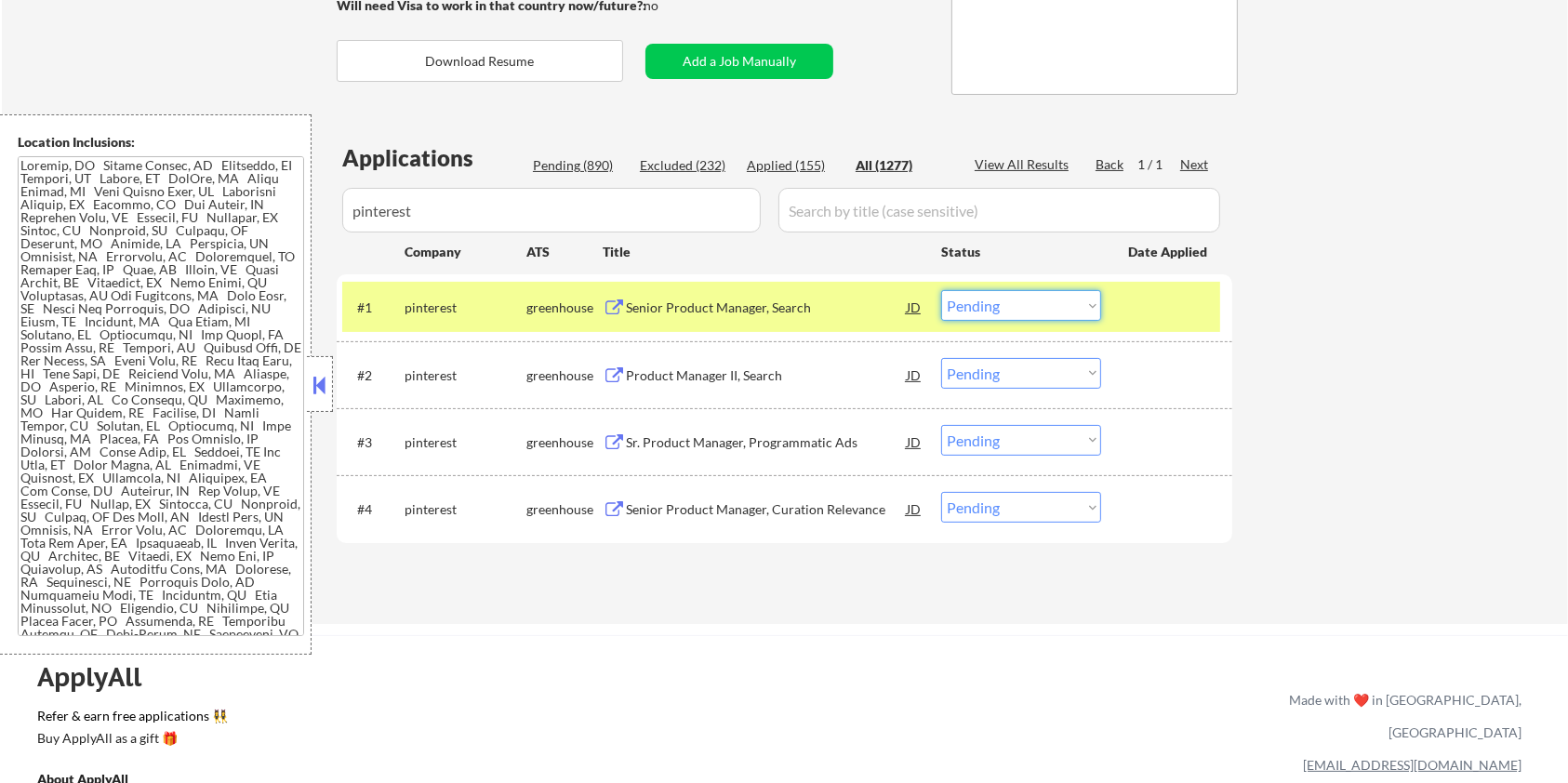
click at [1018, 303] on select "Choose an option... Pending Applied Excluded (Questions) Excluded (Expired) Exc…" at bounding box center [1022, 305] width 160 height 31
click at [941, 290] on select "Choose an option... Pending Applied Excluded (Questions) Excluded (Expired) Exc…" at bounding box center [1022, 305] width 160 height 31
click at [693, 378] on div "Product Manager II, Search" at bounding box center [766, 375] width 281 height 19
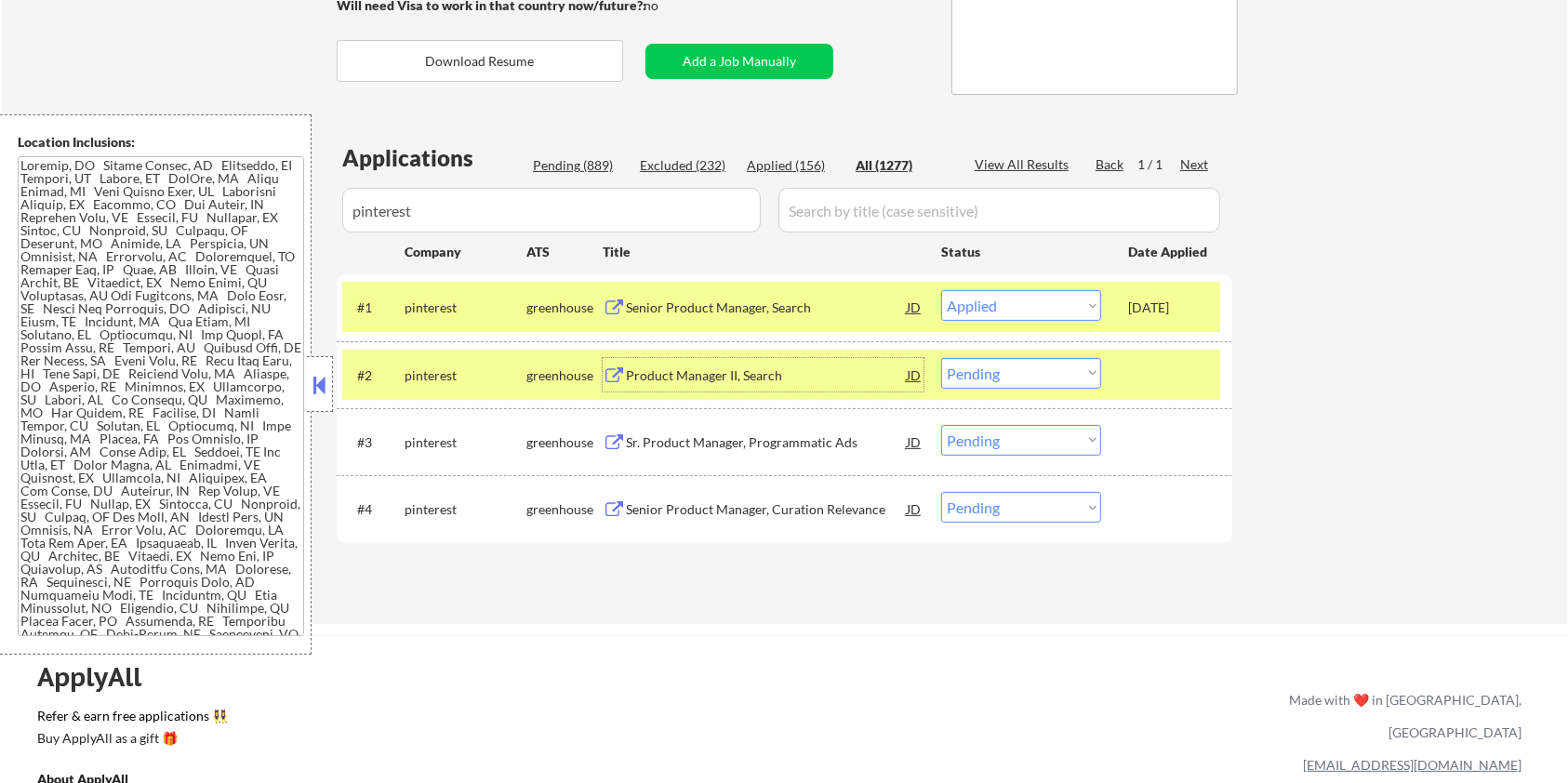
click at [1081, 375] on select "Choose an option... Pending Applied Excluded (Questions) Excluded (Expired) Exc…" at bounding box center [1022, 373] width 160 height 31
click at [941, 358] on select "Choose an option... Pending Applied Excluded (Questions) Excluded (Expired) Exc…" at bounding box center [1022, 373] width 160 height 31
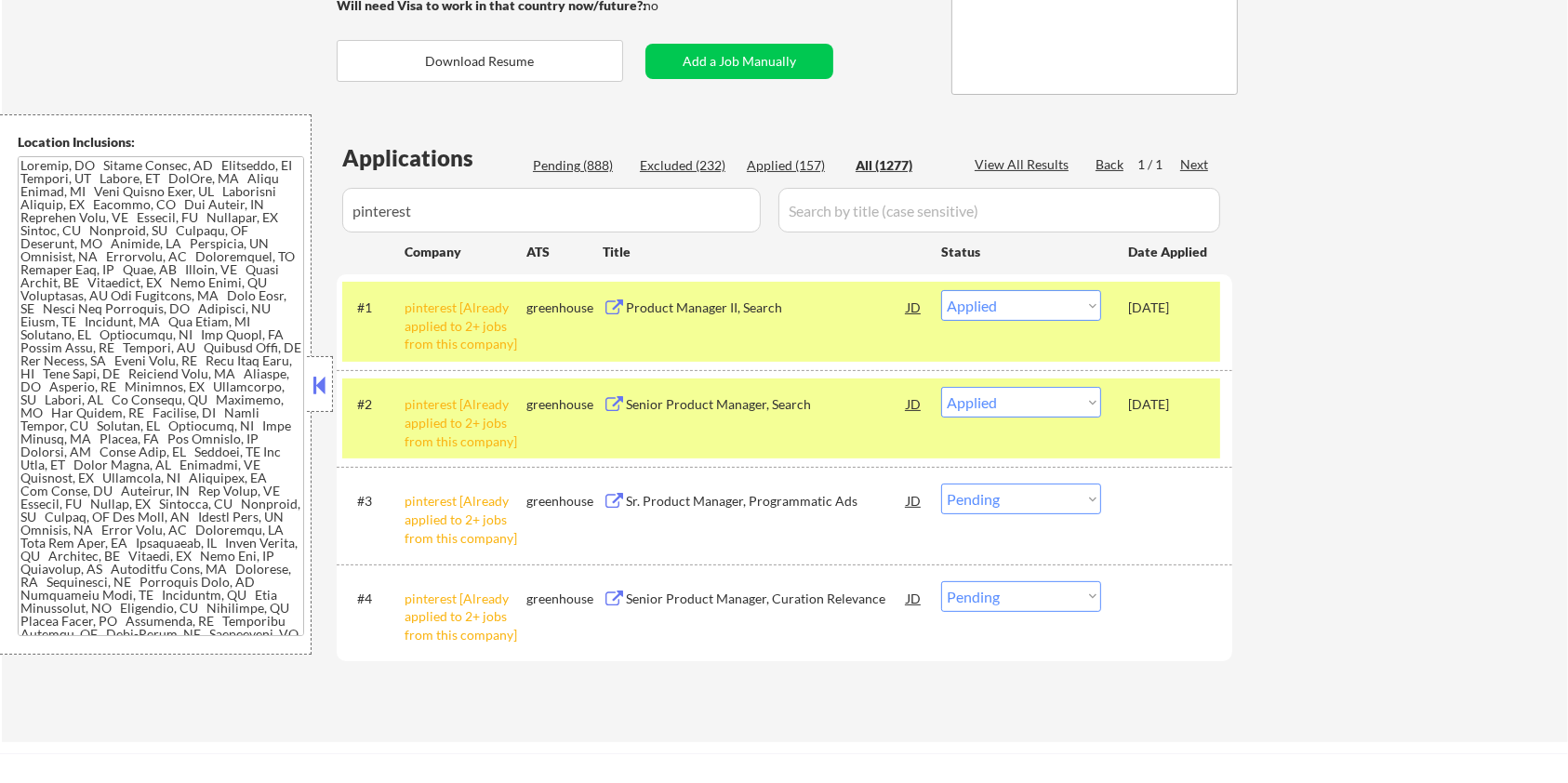
click at [1039, 504] on select "Choose an option... Pending Applied Excluded (Questions) Excluded (Expired) Exc…" at bounding box center [1022, 499] width 160 height 31
click at [941, 484] on select "Choose an option... Pending Applied Excluded (Questions) Excluded (Expired) Exc…" at bounding box center [1022, 499] width 160 height 31
click at [1038, 596] on select "Choose an option... Pending Applied Excluded (Questions) Excluded (Expired) Exc…" at bounding box center [1022, 596] width 160 height 31
click at [941, 581] on select "Choose an option... Pending Applied Excluded (Questions) Excluded (Expired) Exc…" at bounding box center [1022, 596] width 160 height 31
drag, startPoint x: 451, startPoint y: 220, endPoint x: 214, endPoint y: 221, distance: 237.0
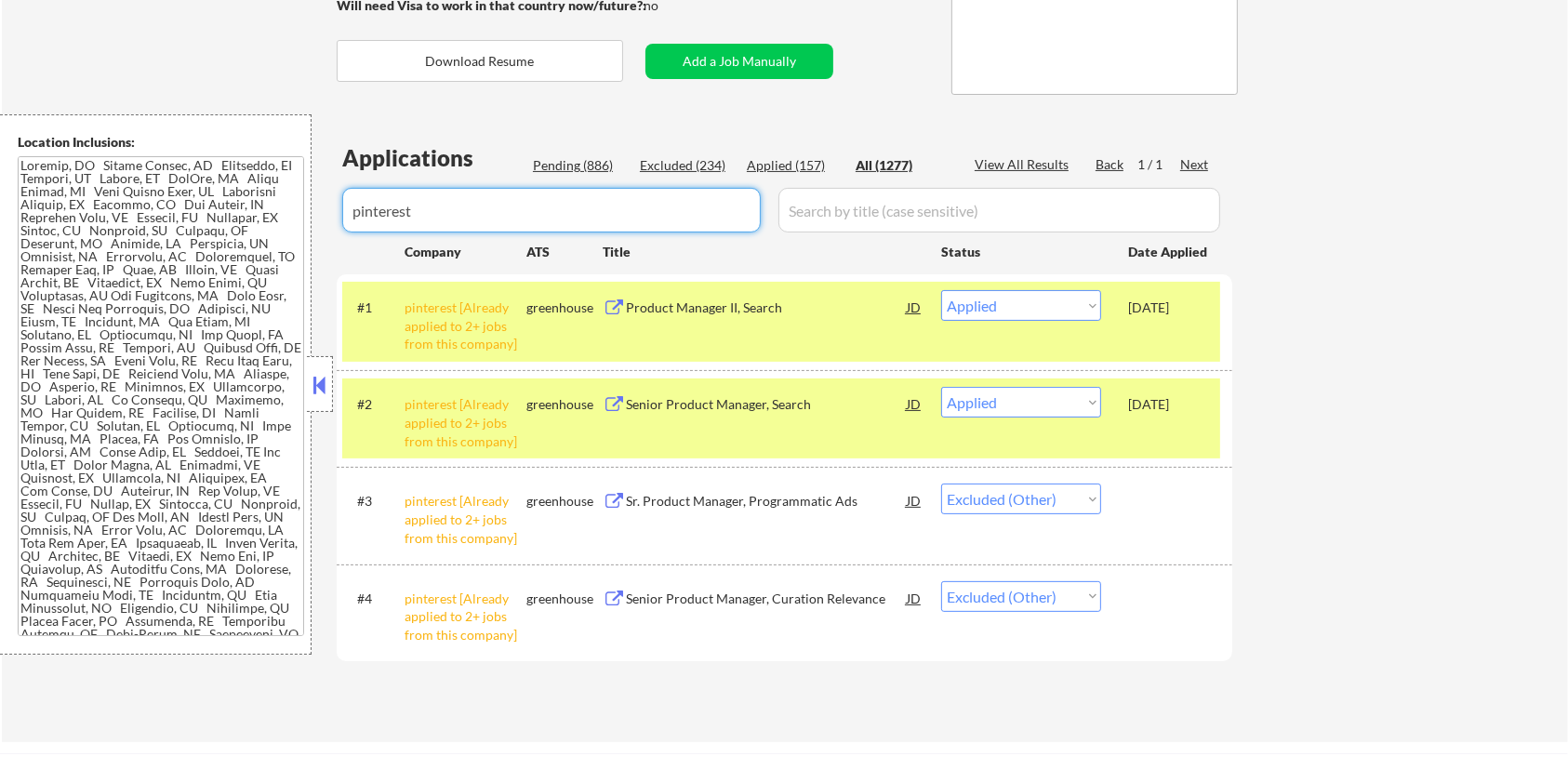
click at [214, 221] on body "← Return to /applysquad Mailslurp Inbox Job Search Builder [PERSON_NAME] User E…" at bounding box center [784, 51] width 1568 height 783
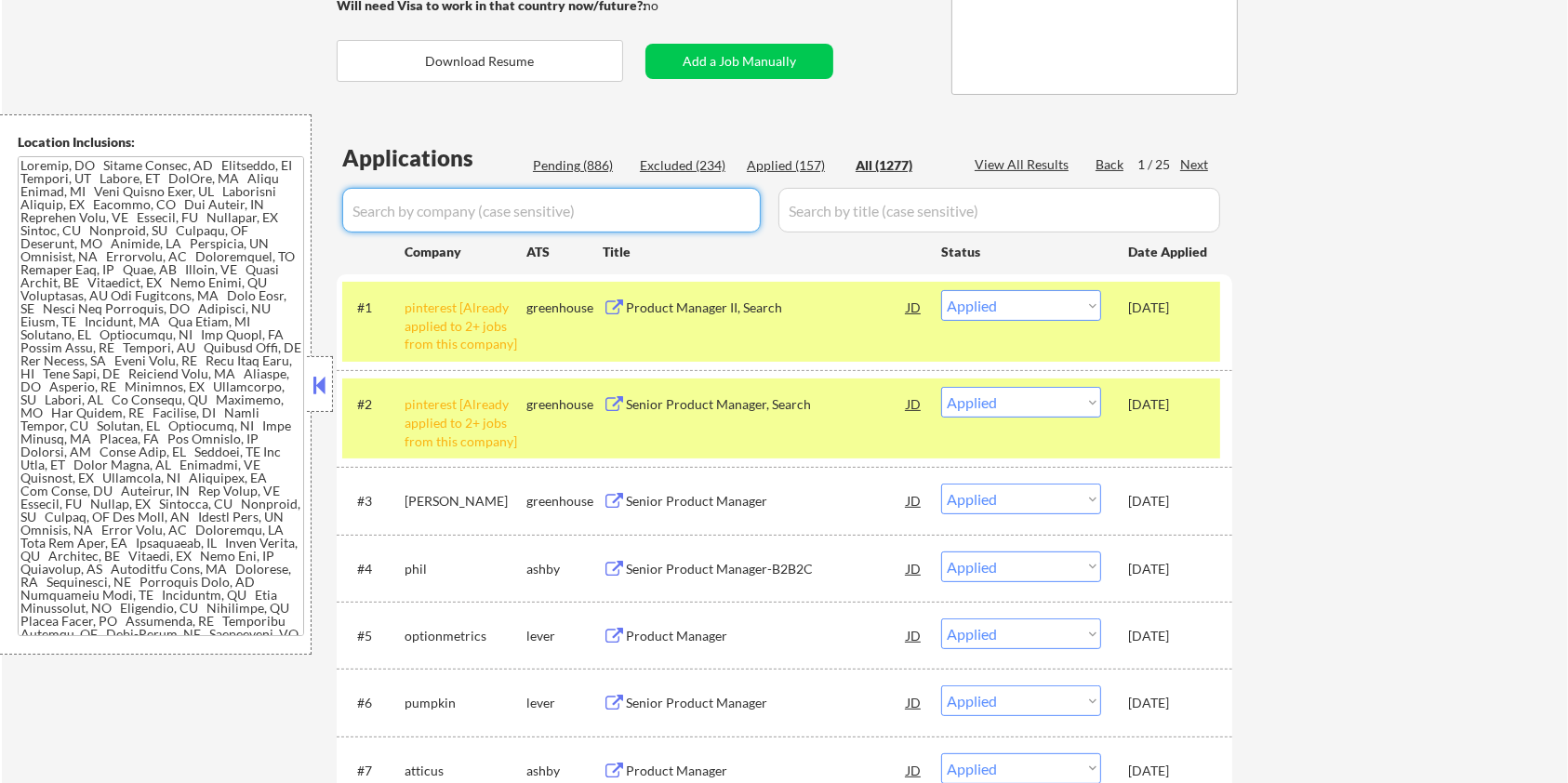
click at [682, 216] on input "input" at bounding box center [551, 210] width 419 height 45
click at [564, 167] on div "Pending (886)" at bounding box center [579, 165] width 93 height 19
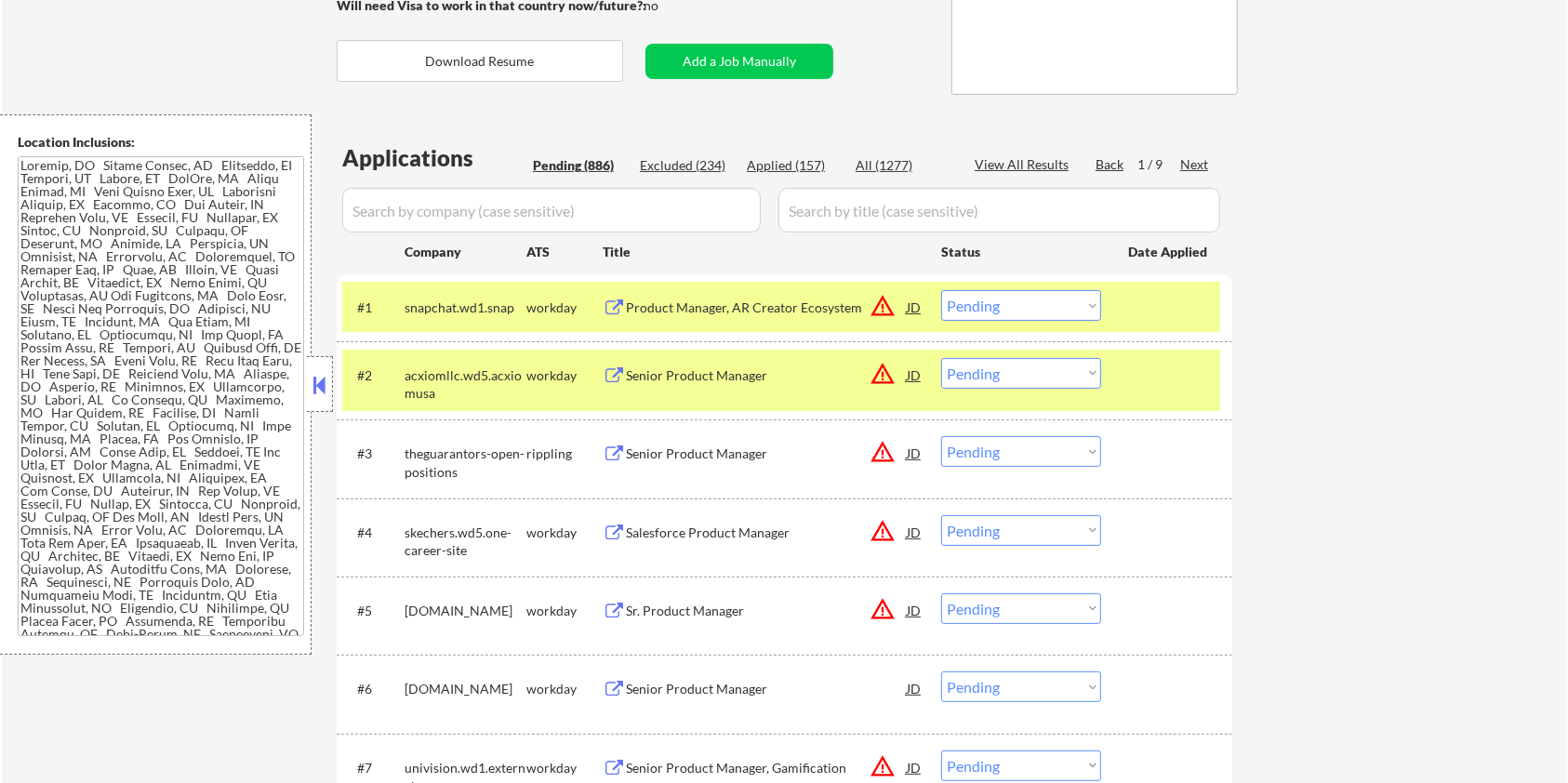
click at [1199, 295] on div at bounding box center [1169, 307] width 82 height 34
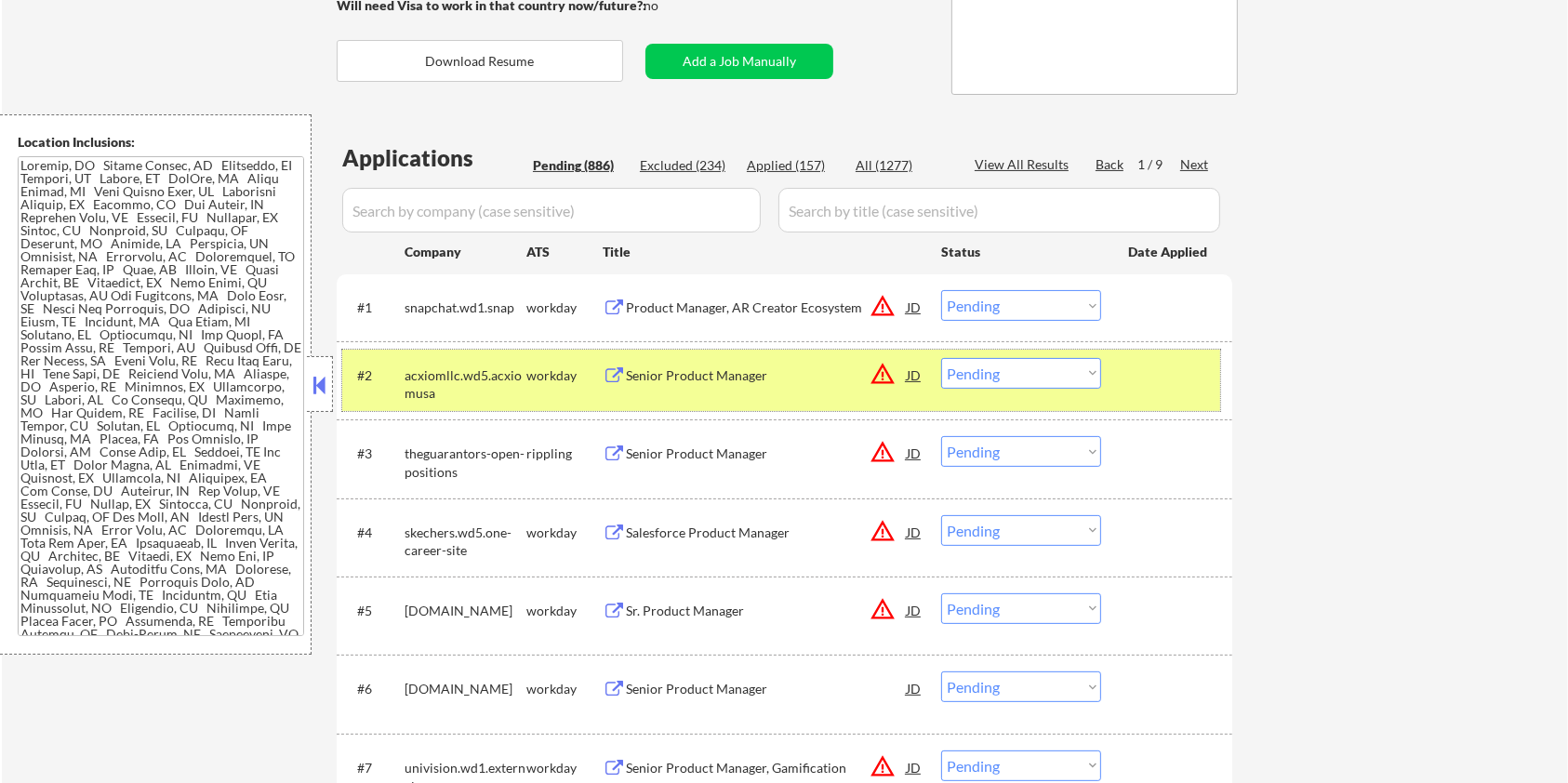
click at [1145, 371] on div at bounding box center [1169, 375] width 82 height 34
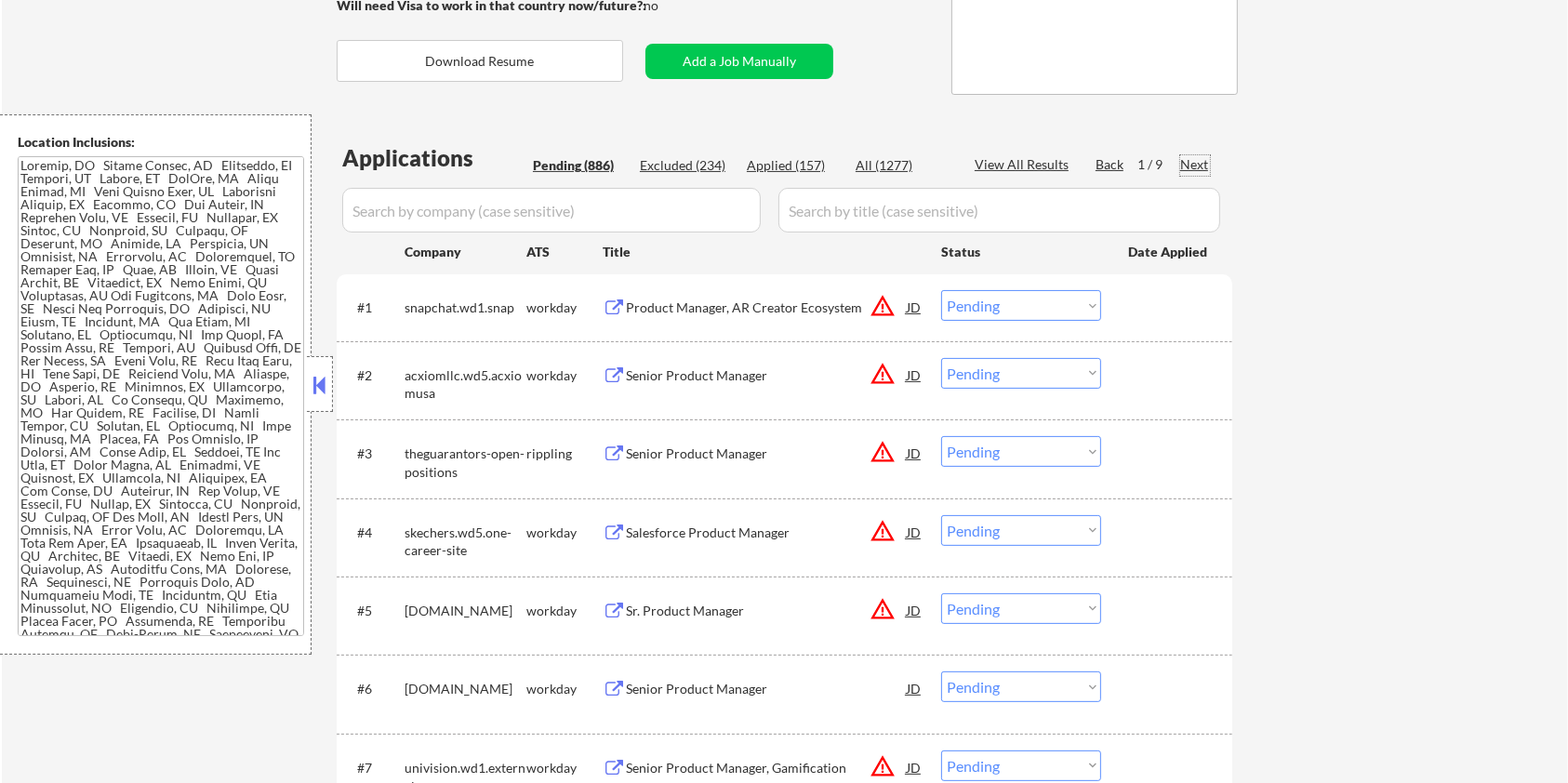
click at [1191, 159] on div "Next" at bounding box center [1195, 164] width 30 height 19
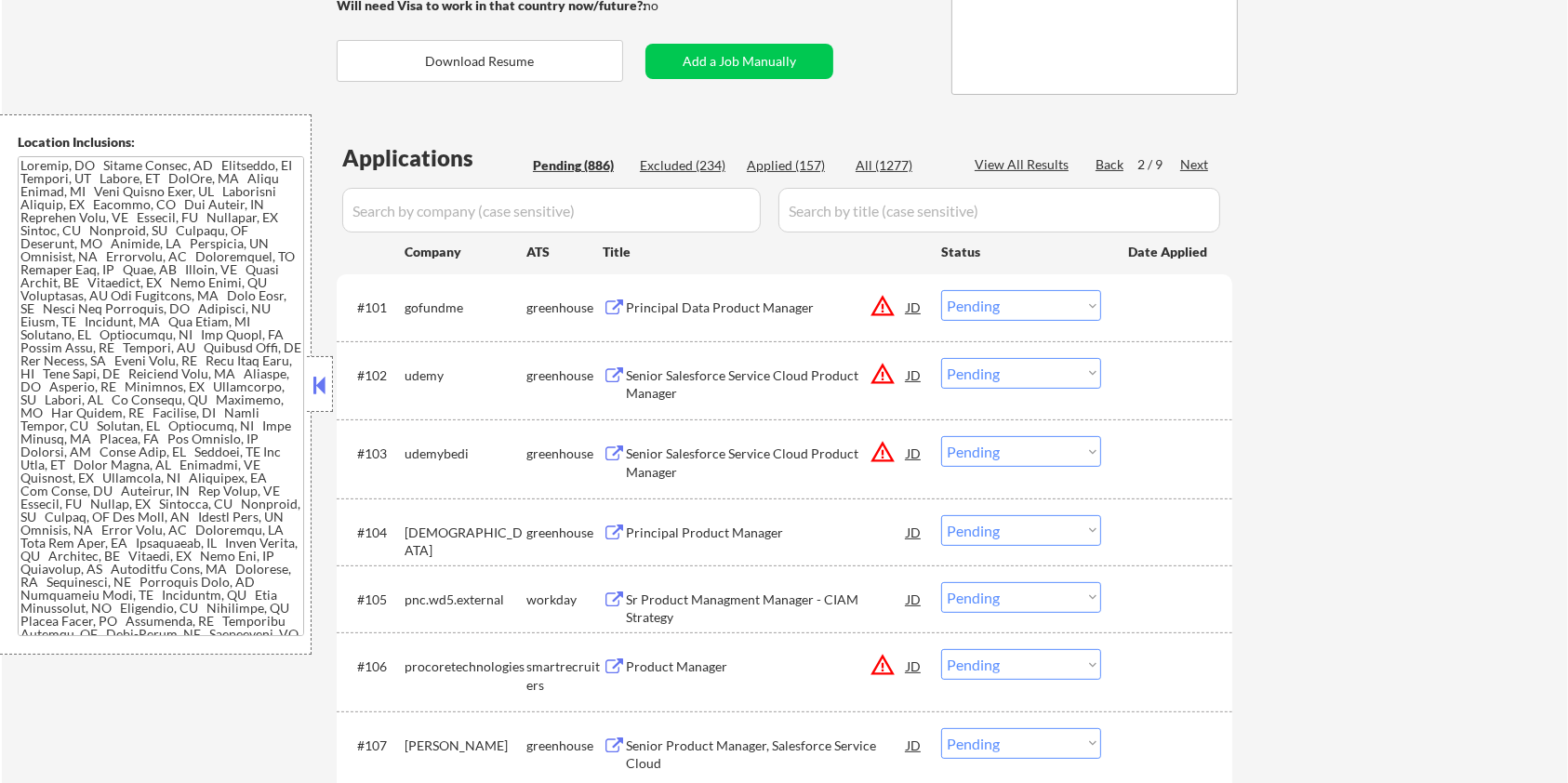
click at [1191, 159] on div "Next" at bounding box center [1195, 164] width 30 height 19
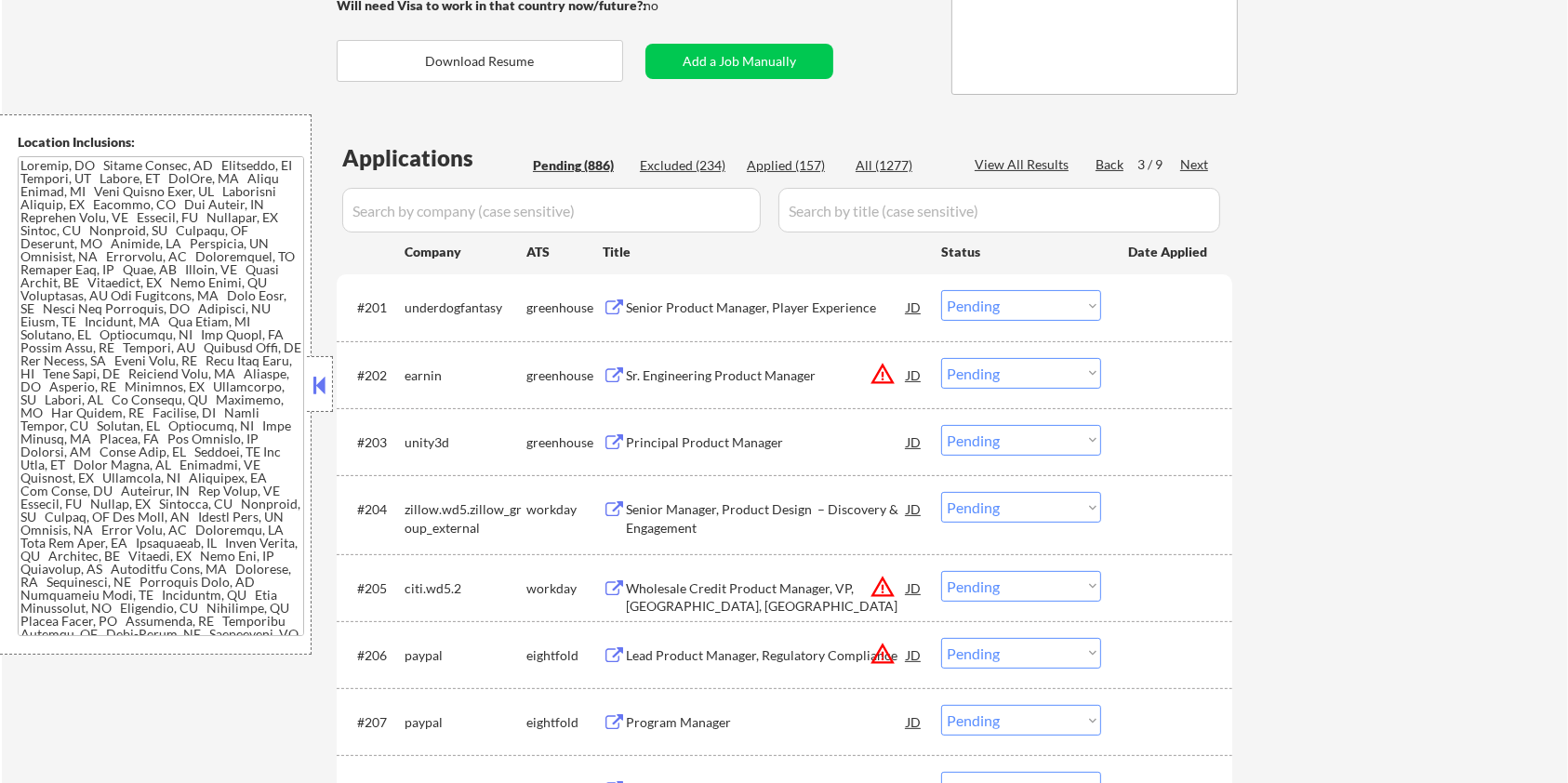
click at [1191, 159] on div "Next" at bounding box center [1195, 164] width 30 height 19
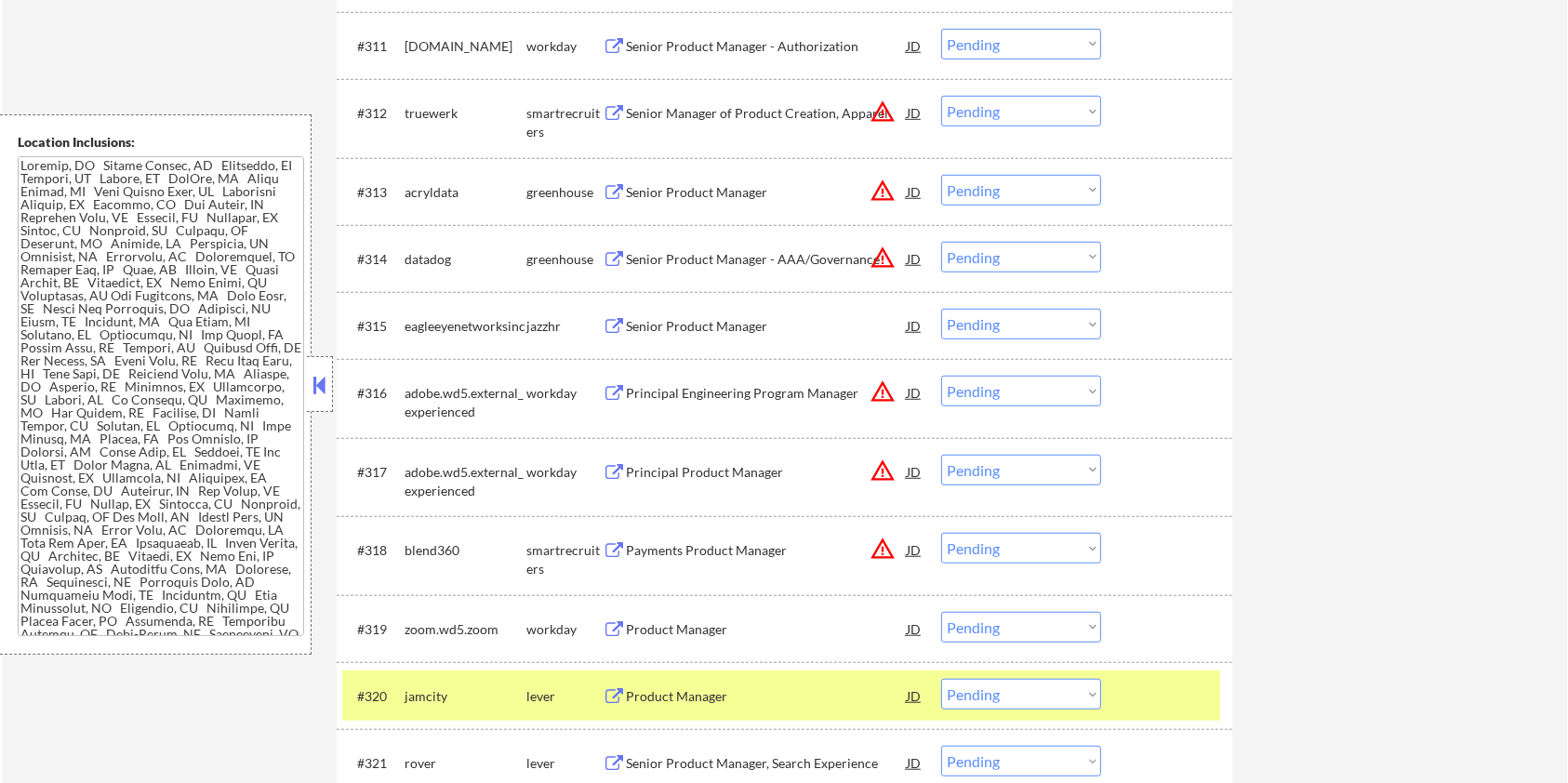
scroll to position [1455, 0]
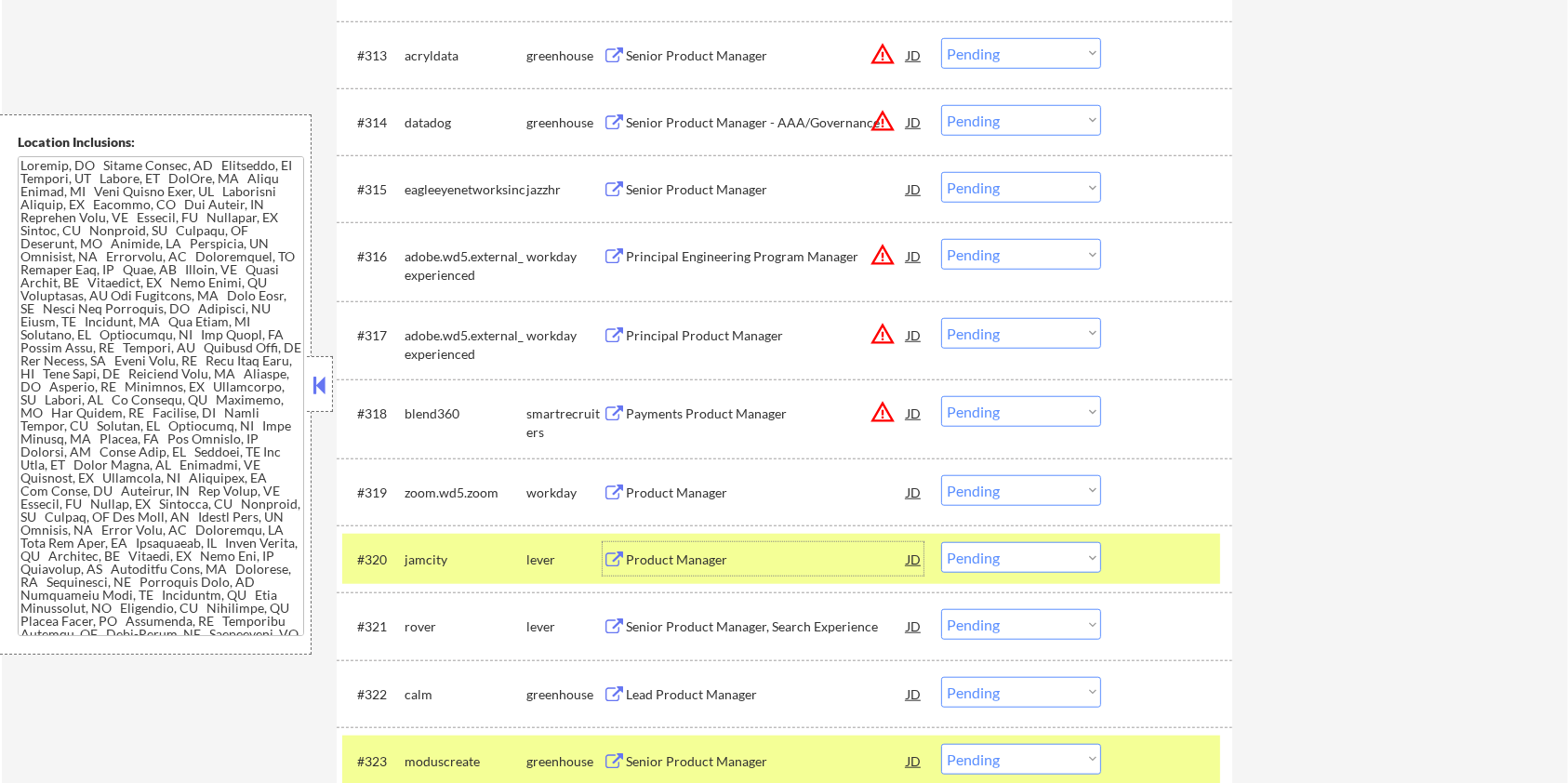
click at [662, 555] on div "Product Manager" at bounding box center [766, 559] width 281 height 19
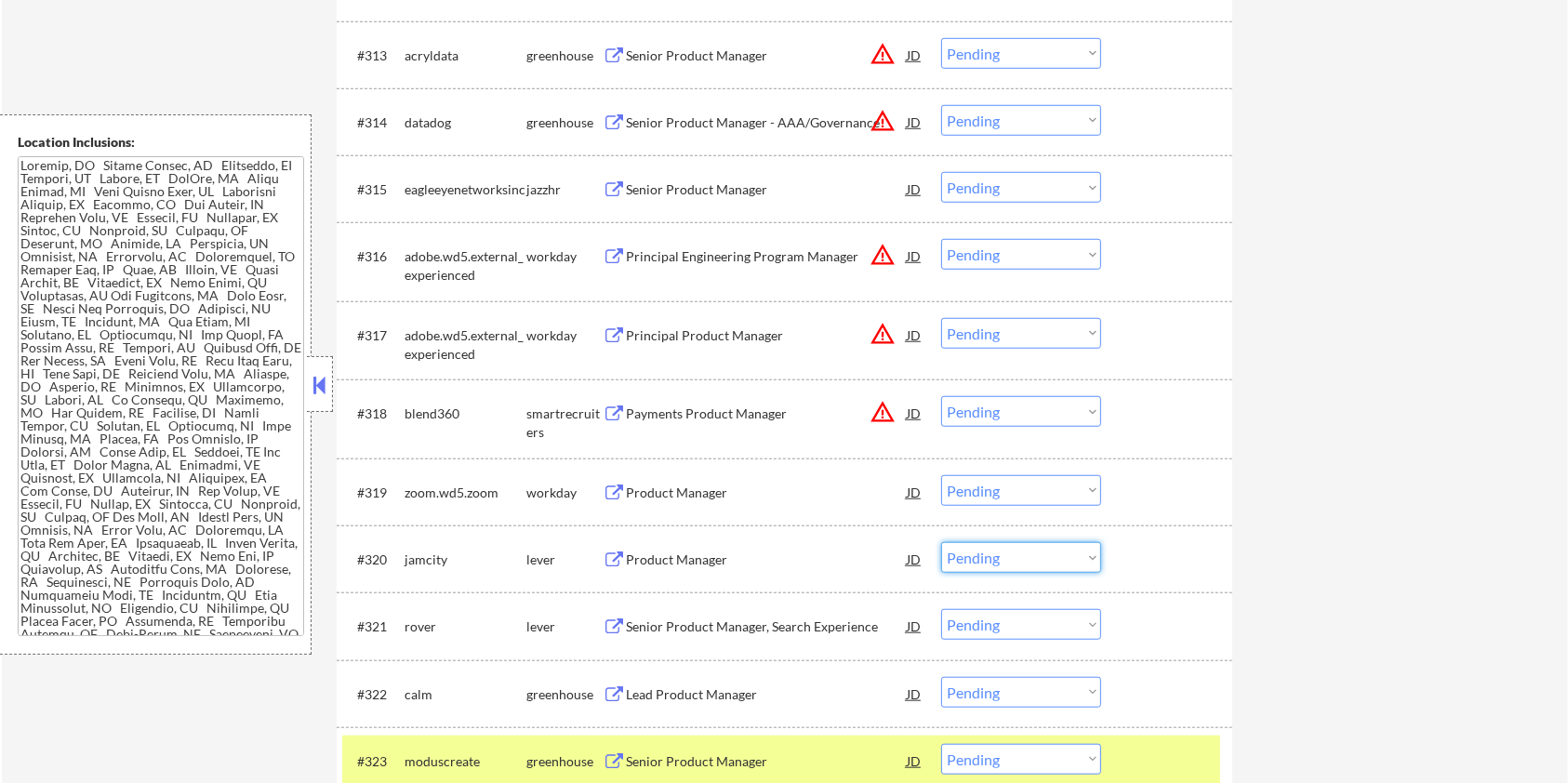
click at [976, 556] on select "Choose an option... Pending Applied Excluded (Questions) Excluded (Expired) Exc…" at bounding box center [1022, 557] width 160 height 31
click at [941, 542] on select "Choose an option... Pending Applied Excluded (Questions) Excluded (Expired) Exc…" at bounding box center [1022, 557] width 160 height 31
click at [653, 547] on div "Senior Product Manager, Search Experience" at bounding box center [766, 559] width 281 height 34
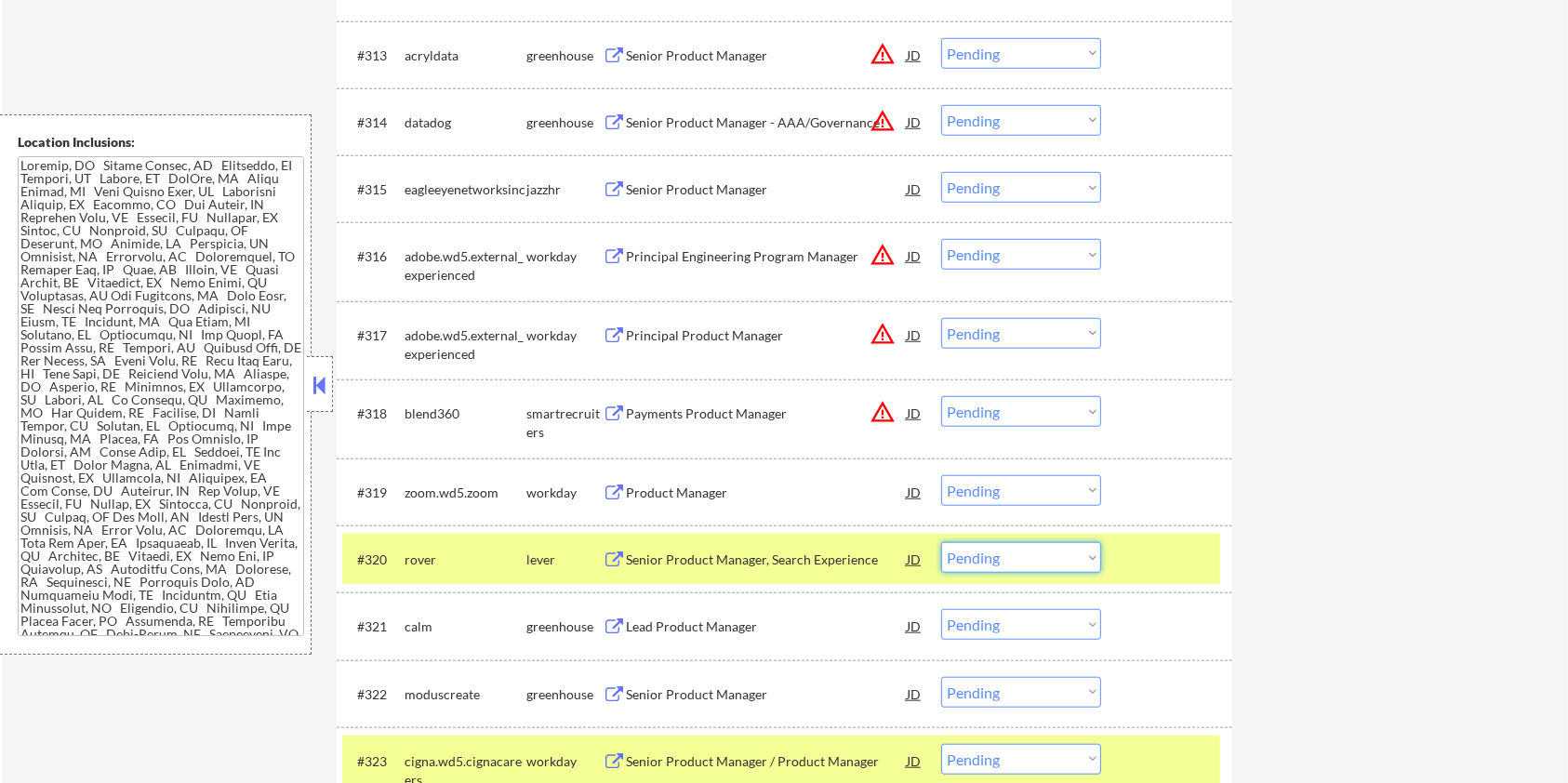
click at [1030, 562] on select "Choose an option... Pending Applied Excluded (Questions) Excluded (Expired) Exc…" at bounding box center [1022, 557] width 160 height 31
click at [941, 542] on select "Choose an option... Pending Applied Excluded (Questions) Excluded (Expired) Exc…" at bounding box center [1022, 557] width 160 height 31
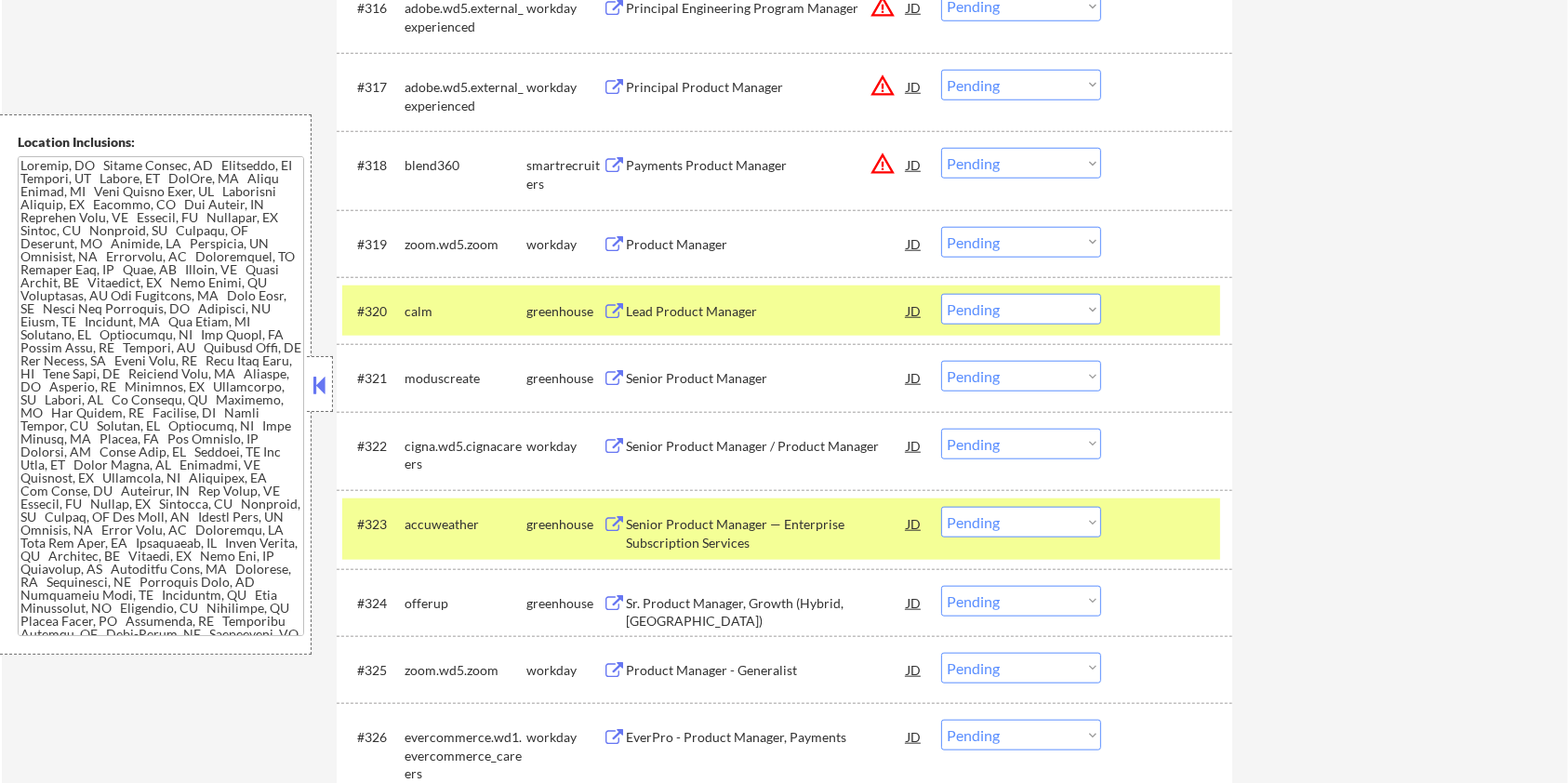
scroll to position [1827, 0]
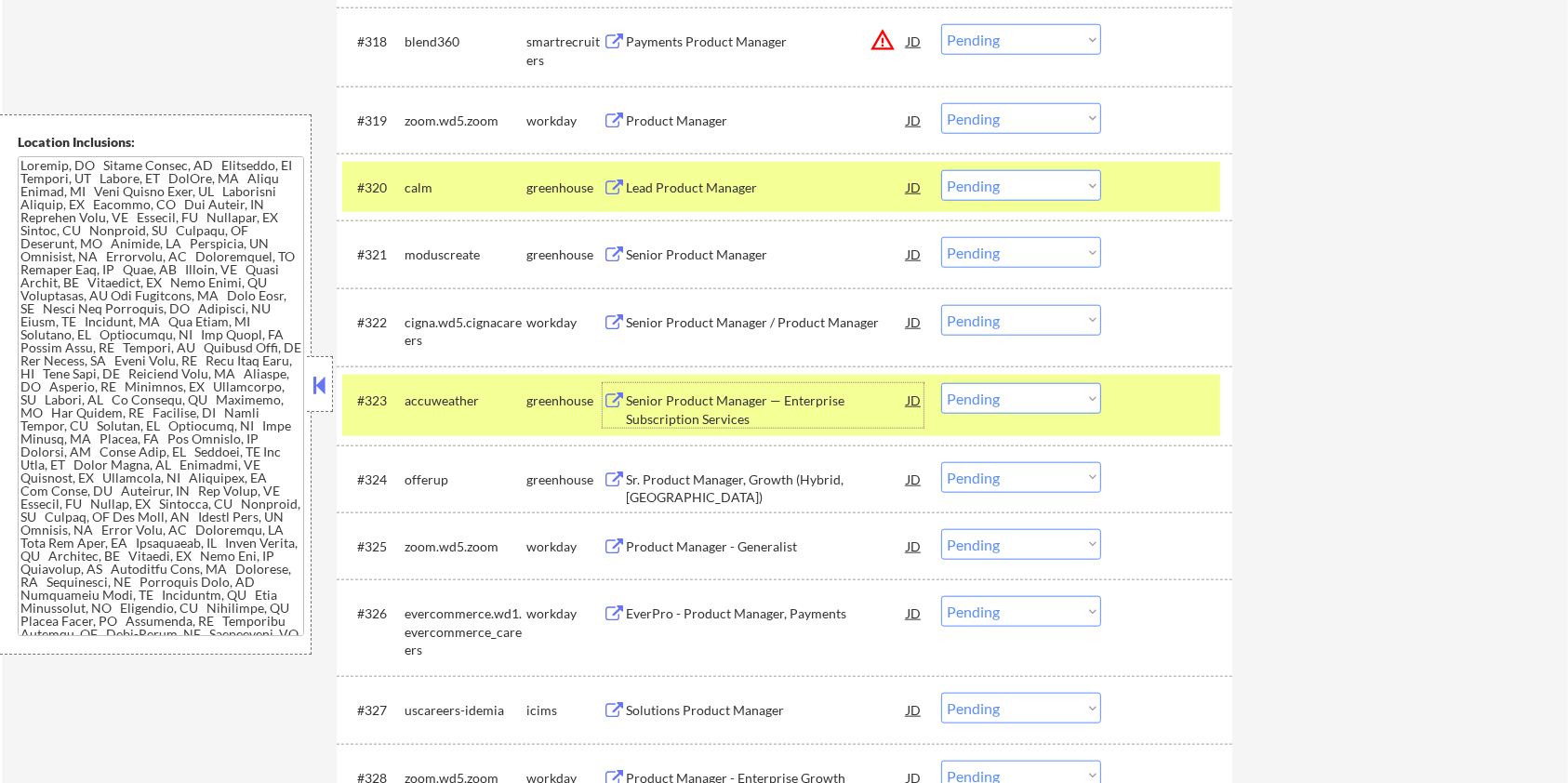
click at [647, 406] on div "Senior Product Manager — Enterprise Subscription Services" at bounding box center [766, 410] width 281 height 37
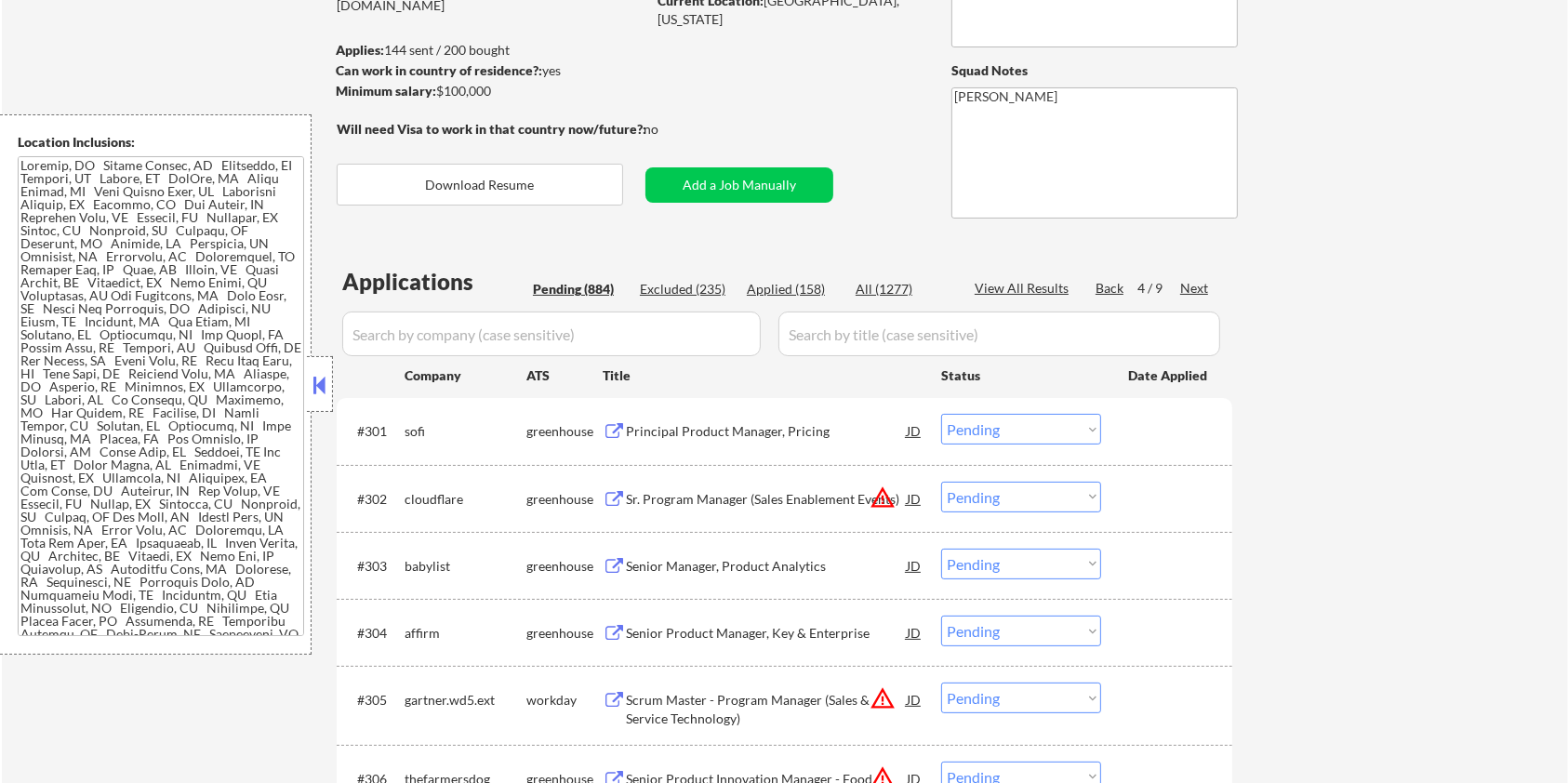
scroll to position [340, 0]
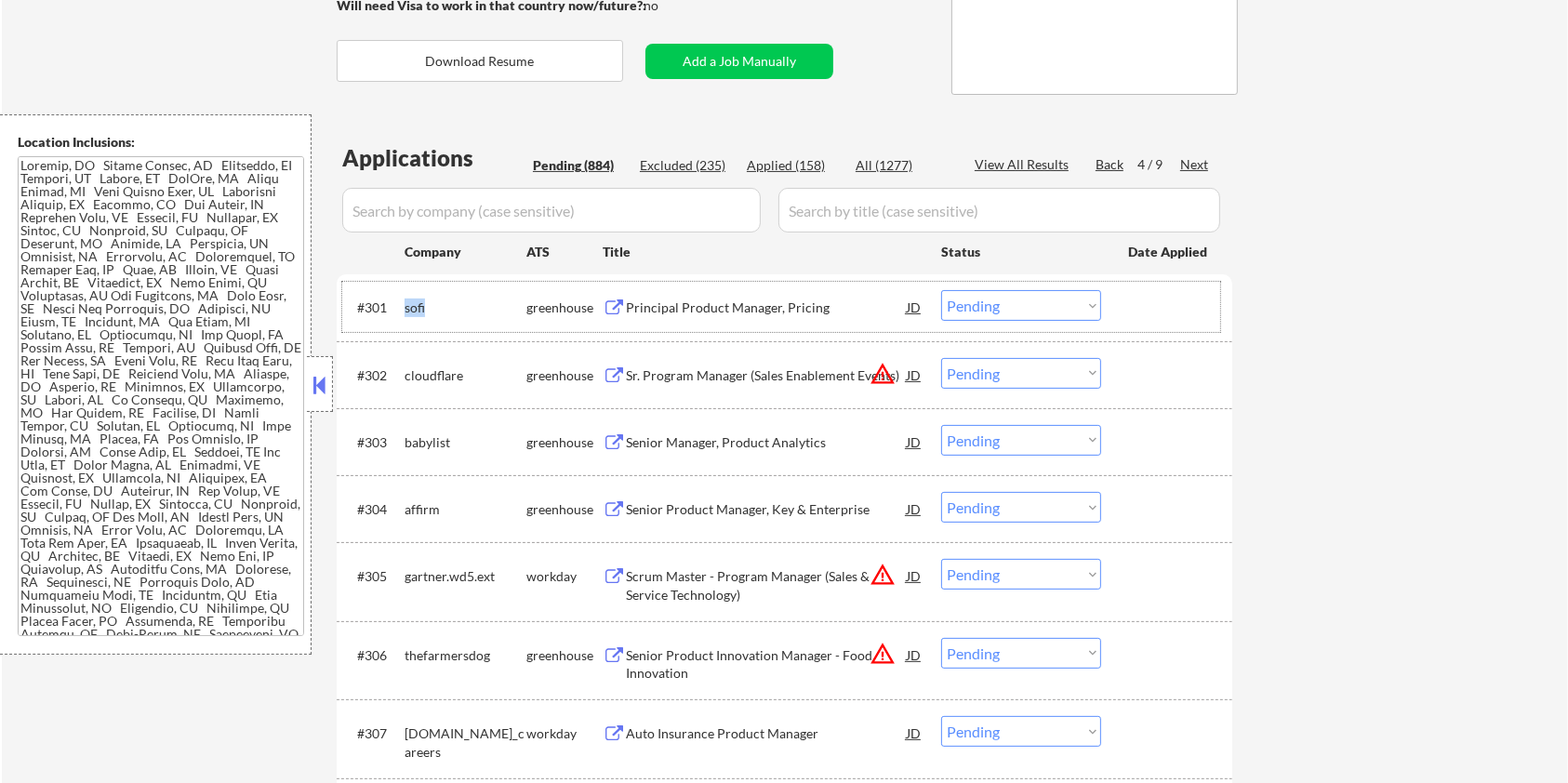
drag, startPoint x: 440, startPoint y: 296, endPoint x: 407, endPoint y: 300, distance: 33.2
click at [407, 300] on div "sofi" at bounding box center [465, 307] width 122 height 34
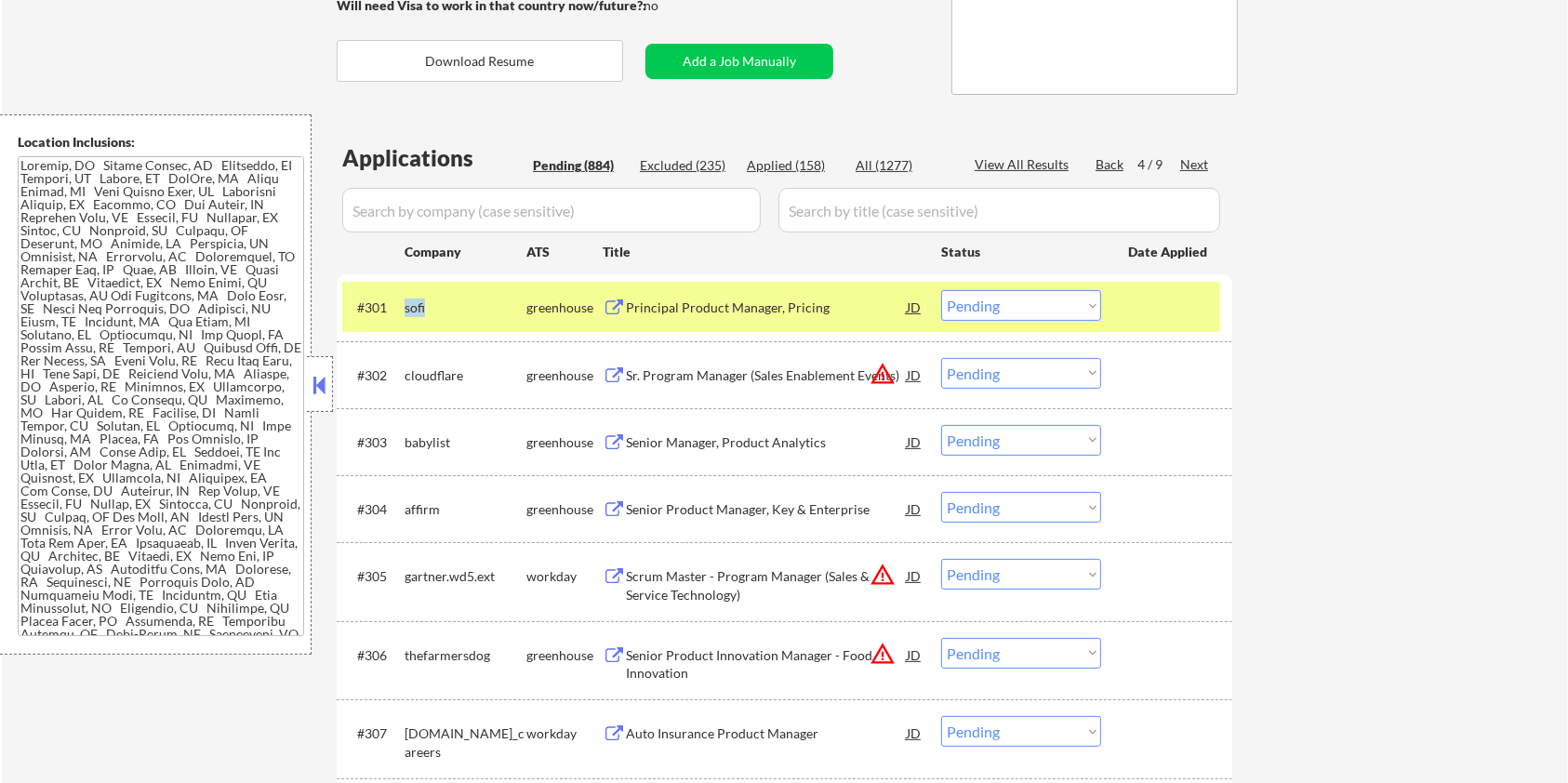
copy div "sofi"
click at [435, 213] on input "input" at bounding box center [551, 210] width 419 height 45
paste input "sofi"
click at [861, 209] on input "input" at bounding box center [999, 210] width 441 height 45
click at [885, 158] on div "All (1277)" at bounding box center [902, 165] width 93 height 19
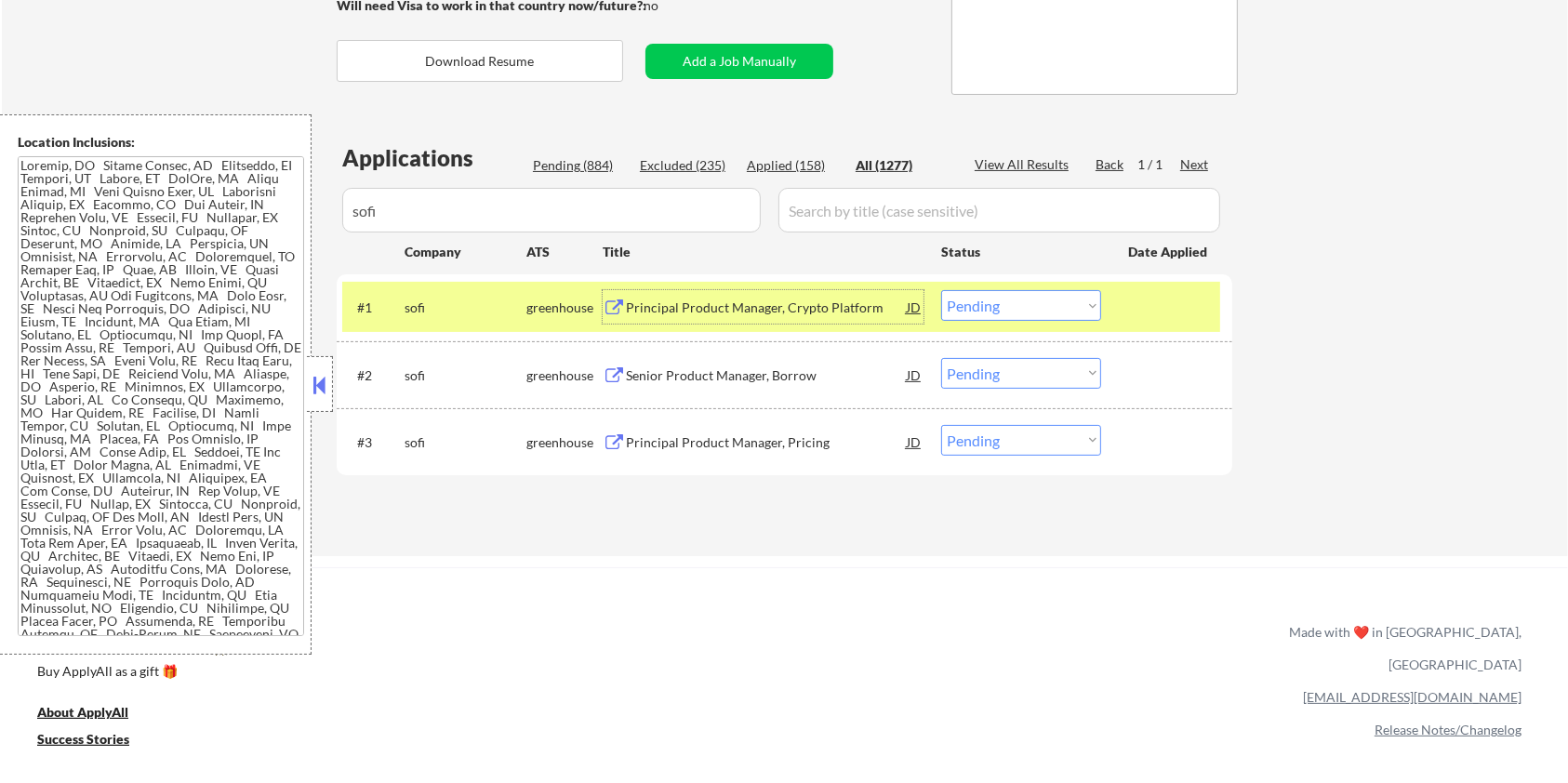
click at [703, 304] on div "Principal Product Manager, Crypto Platform" at bounding box center [766, 308] width 281 height 19
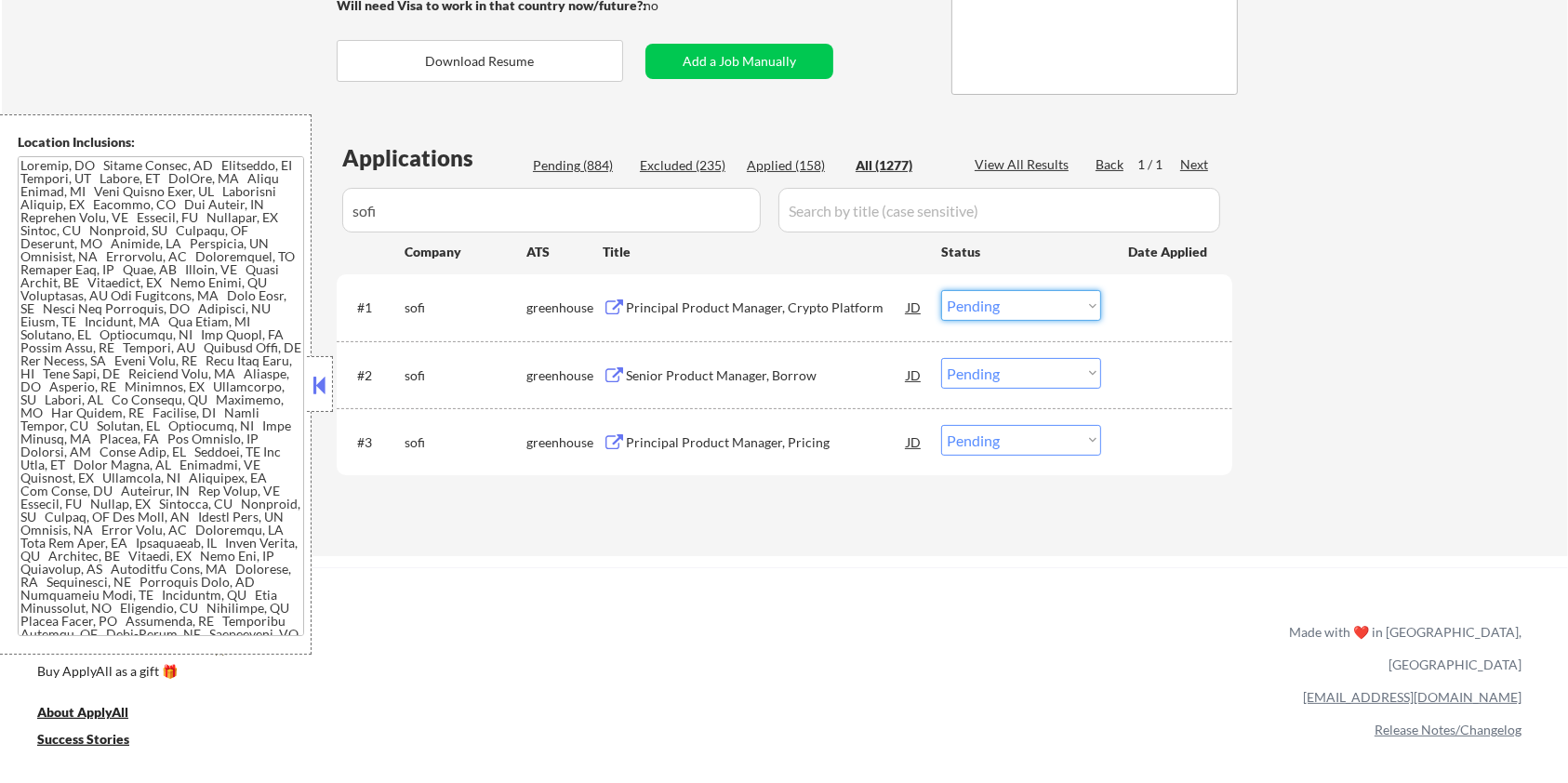
click at [1018, 305] on select "Choose an option... Pending Applied Excluded (Questions) Excluded (Expired) Exc…" at bounding box center [1022, 305] width 160 height 31
click at [941, 290] on select "Choose an option... Pending Applied Excluded (Questions) Excluded (Expired) Exc…" at bounding box center [1022, 305] width 160 height 31
drag, startPoint x: 432, startPoint y: 375, endPoint x: 402, endPoint y: 376, distance: 30.0
click at [402, 376] on div "#2 [PERSON_NAME] Senior Product Manager, Borrow JD warning_amber Choose an opti…" at bounding box center [781, 374] width 878 height 50
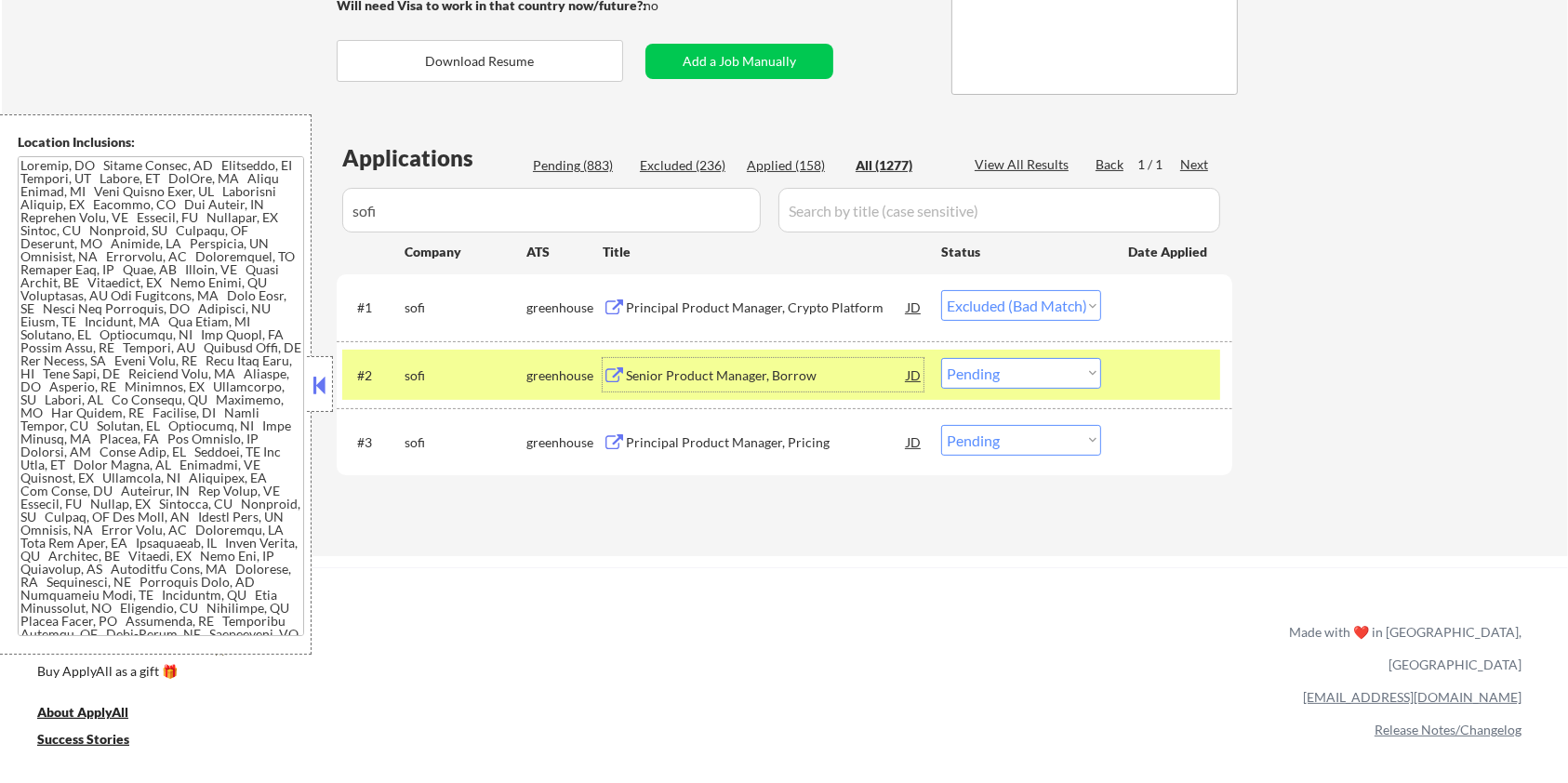
click at [745, 368] on div "Senior Product Manager, Borrow" at bounding box center [766, 375] width 281 height 19
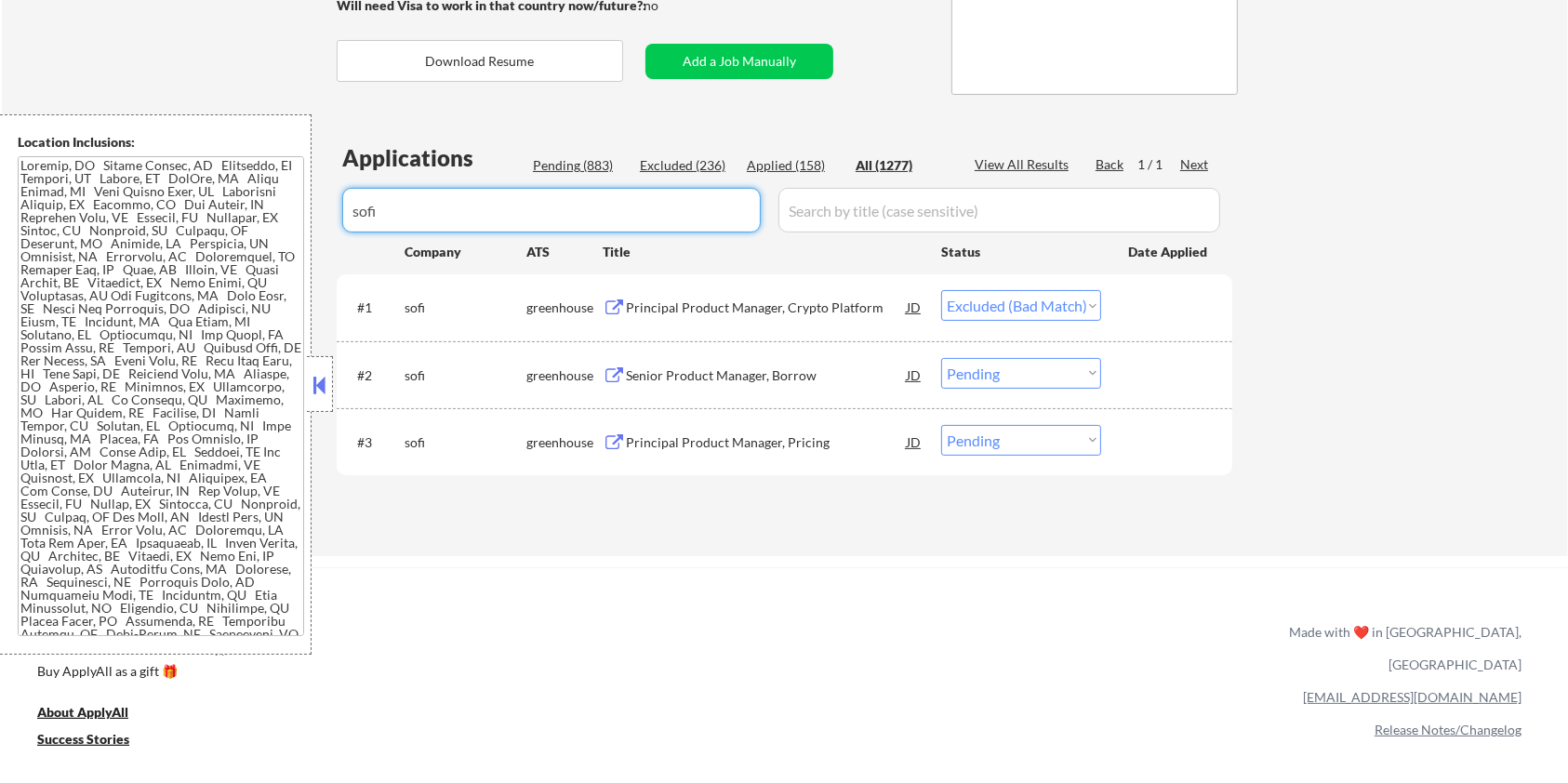
drag, startPoint x: 438, startPoint y: 215, endPoint x: 289, endPoint y: 239, distance: 150.9
click at [289, 239] on body "← Return to /applysquad Mailslurp Inbox Job Search Builder [PERSON_NAME] User E…" at bounding box center [784, 51] width 1568 height 783
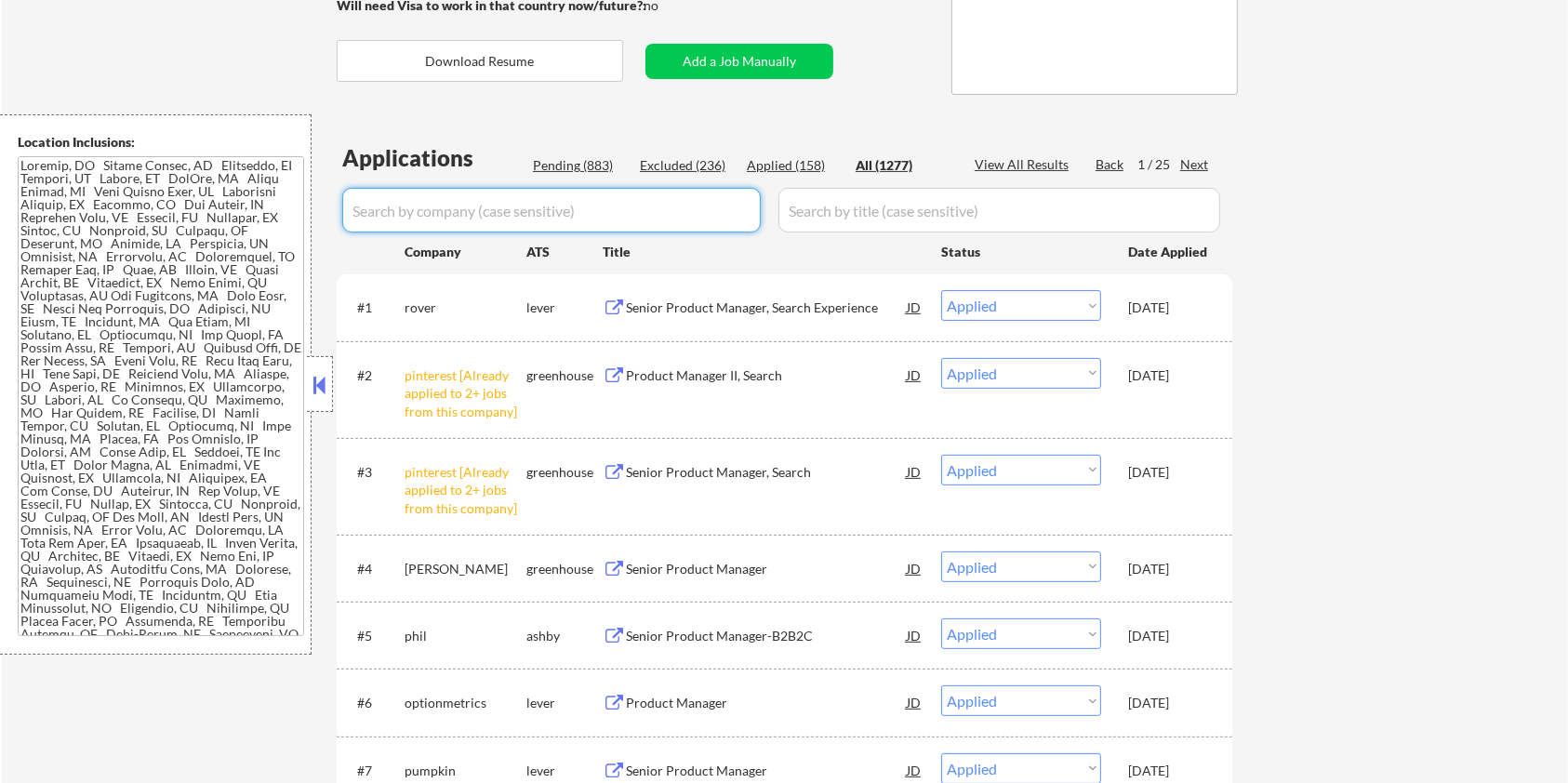
click at [578, 170] on div "Pending (883)" at bounding box center [579, 165] width 93 height 19
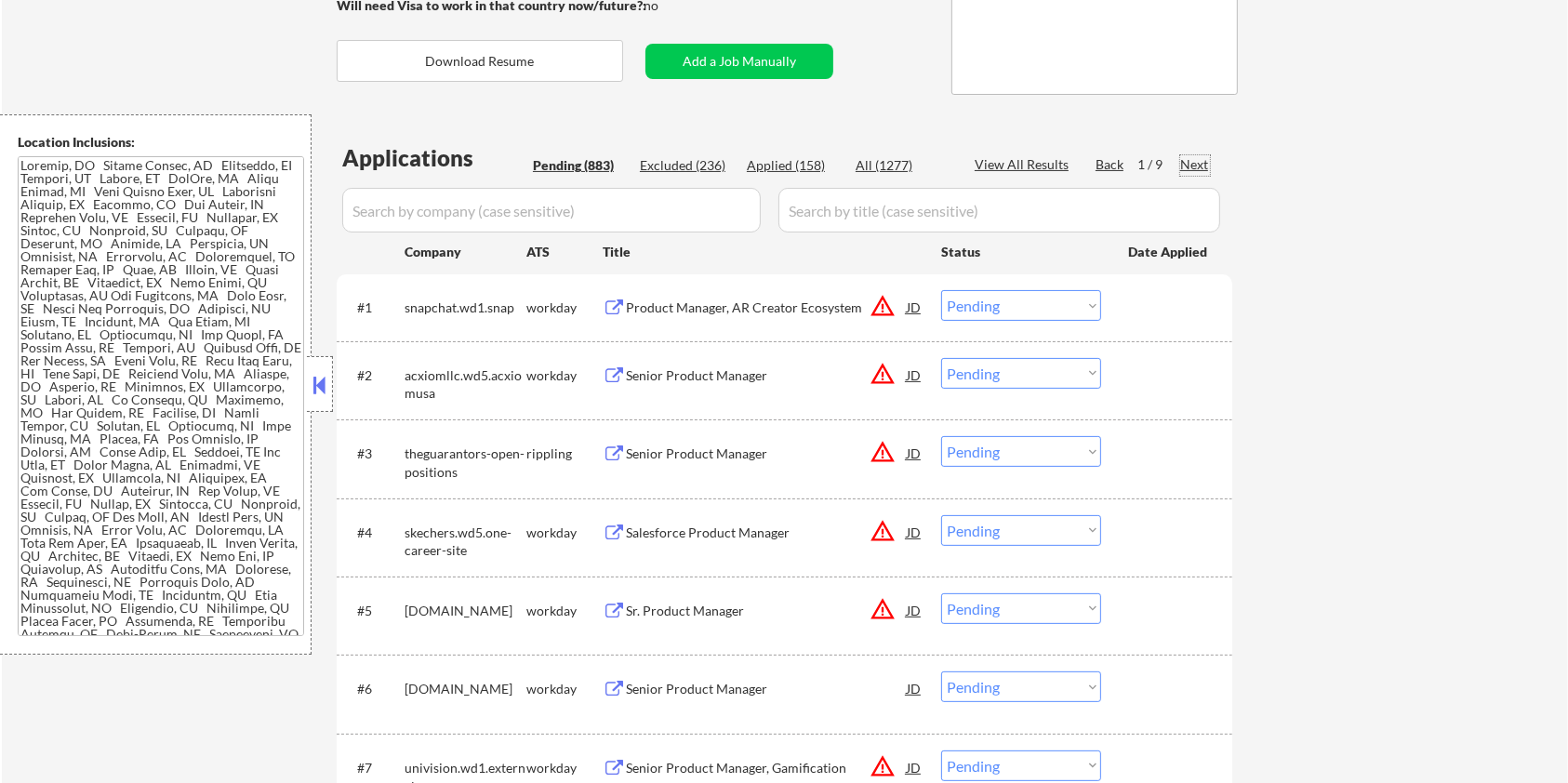
click at [1201, 165] on div "Next" at bounding box center [1195, 164] width 30 height 19
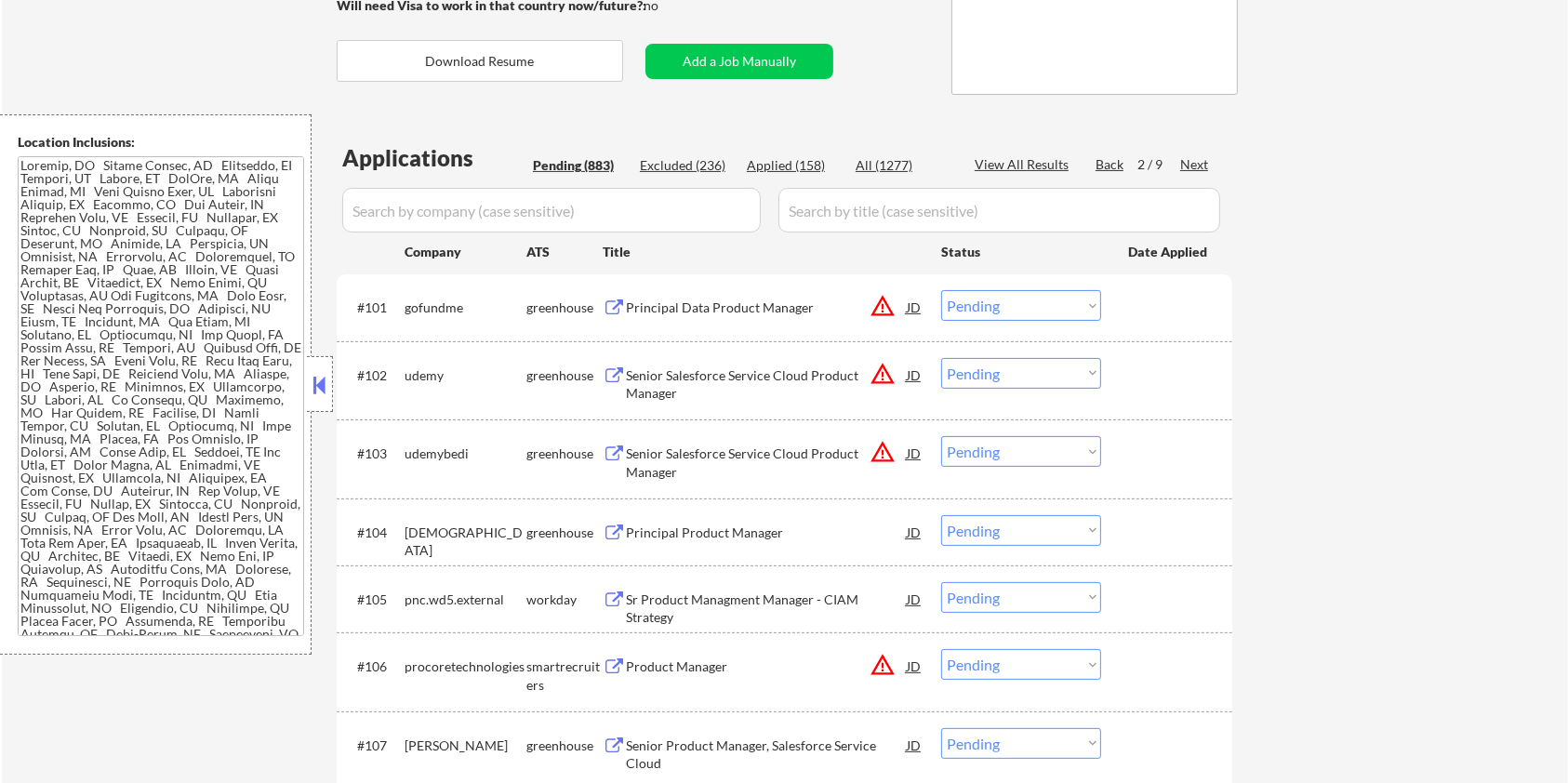
click at [1192, 161] on div "Next" at bounding box center [1195, 164] width 30 height 19
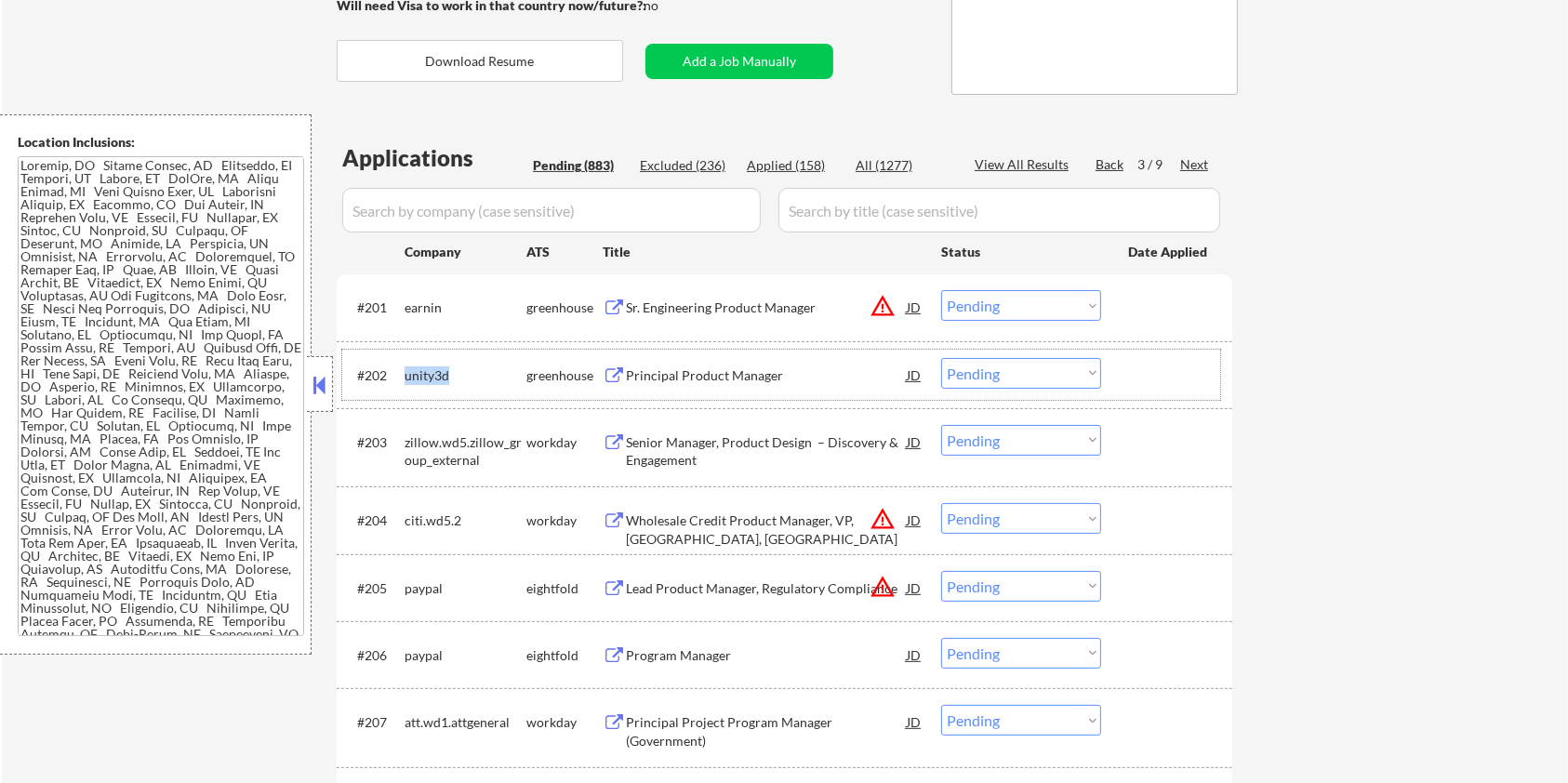
drag, startPoint x: 445, startPoint y: 371, endPoint x: 403, endPoint y: 370, distance: 42.0
click at [403, 370] on div "#202 unity3d greenhouse Principal Product Manager JD warning_amber Choose an op…" at bounding box center [781, 374] width 878 height 50
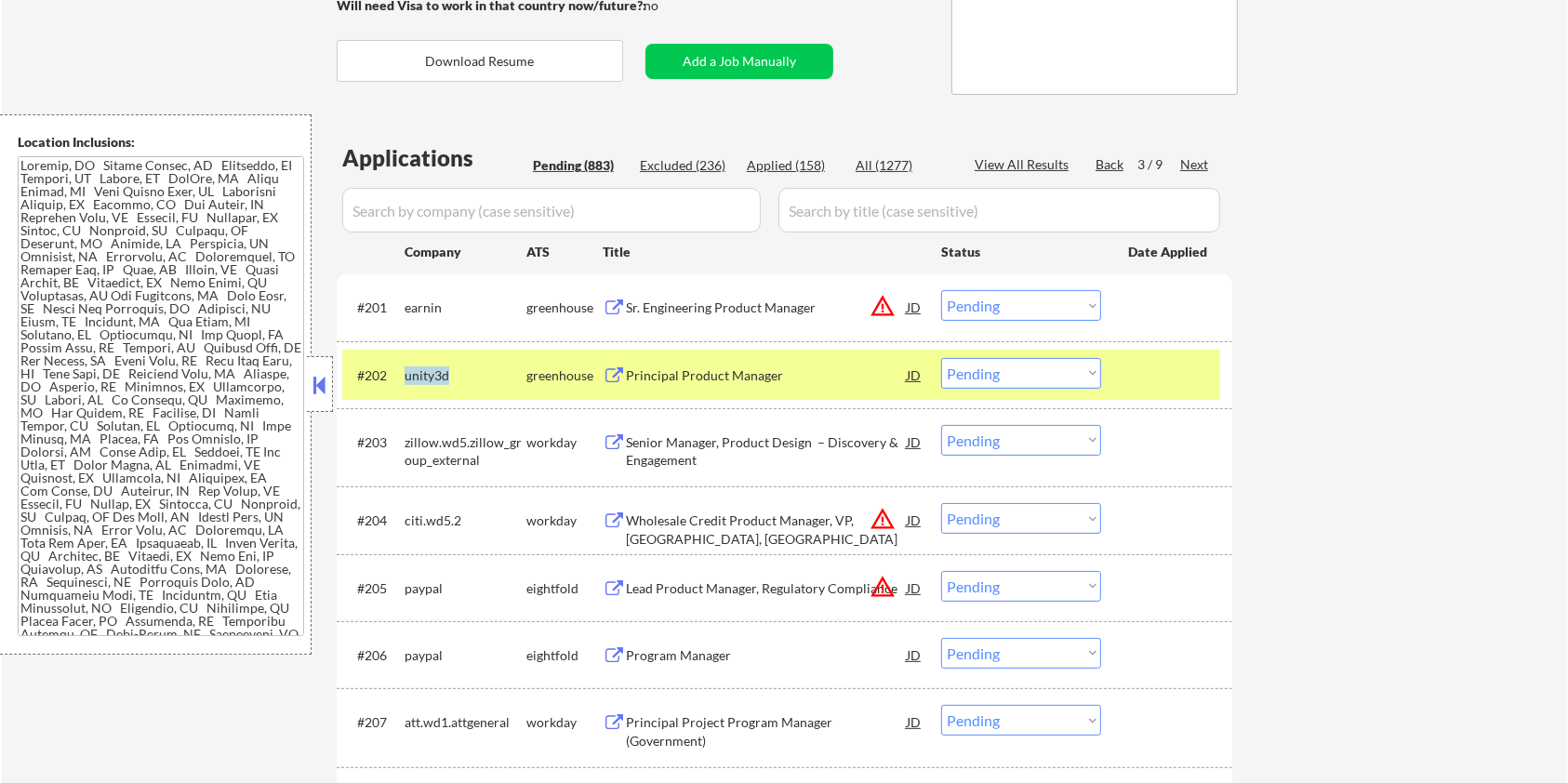
copy div "unity3d"
click at [387, 208] on input "input" at bounding box center [551, 210] width 419 height 45
paste input "unity3d"
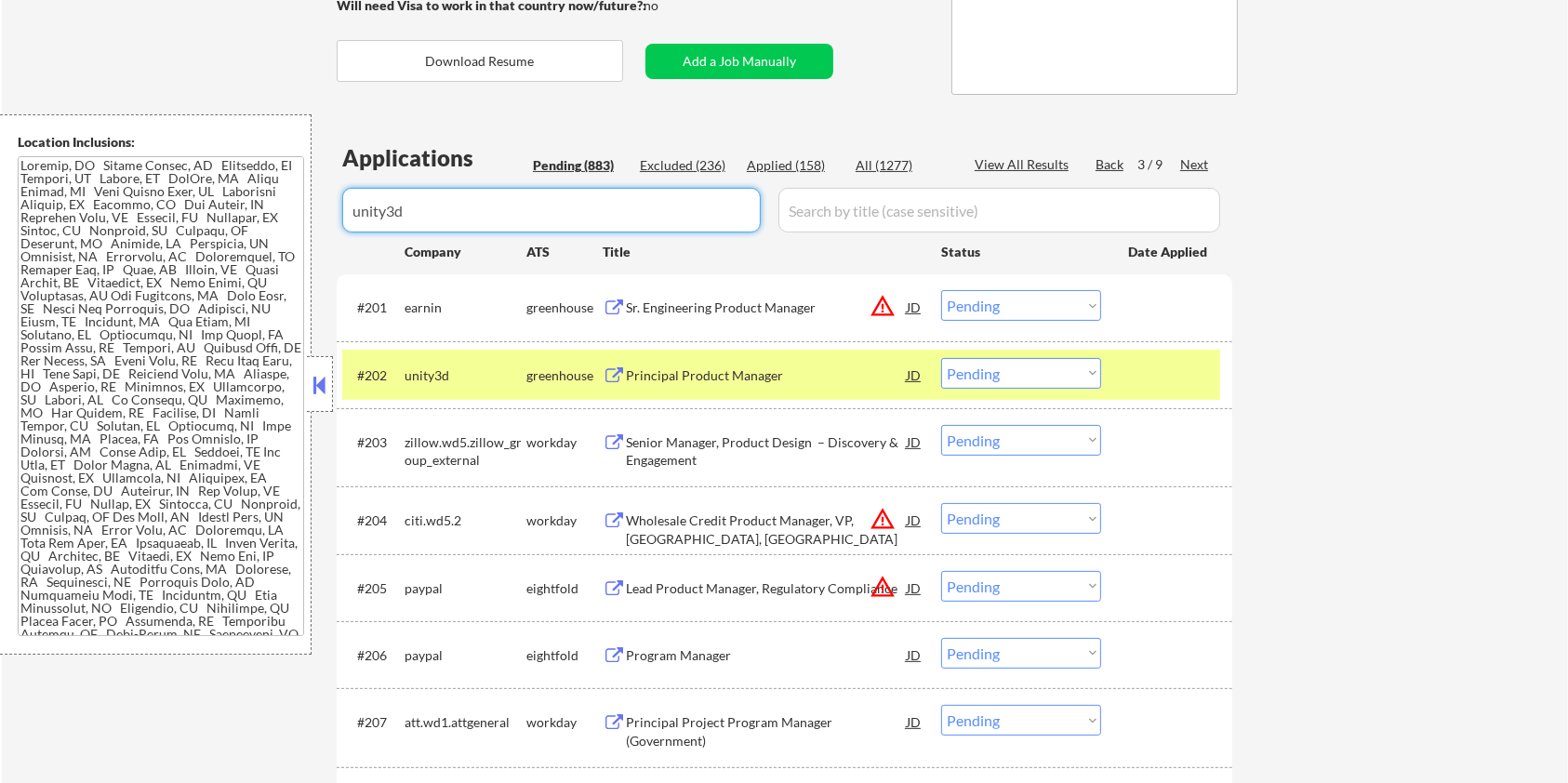
click at [829, 197] on input "input" at bounding box center [999, 210] width 441 height 45
click at [897, 156] on div "All (1277)" at bounding box center [902, 165] width 93 height 19
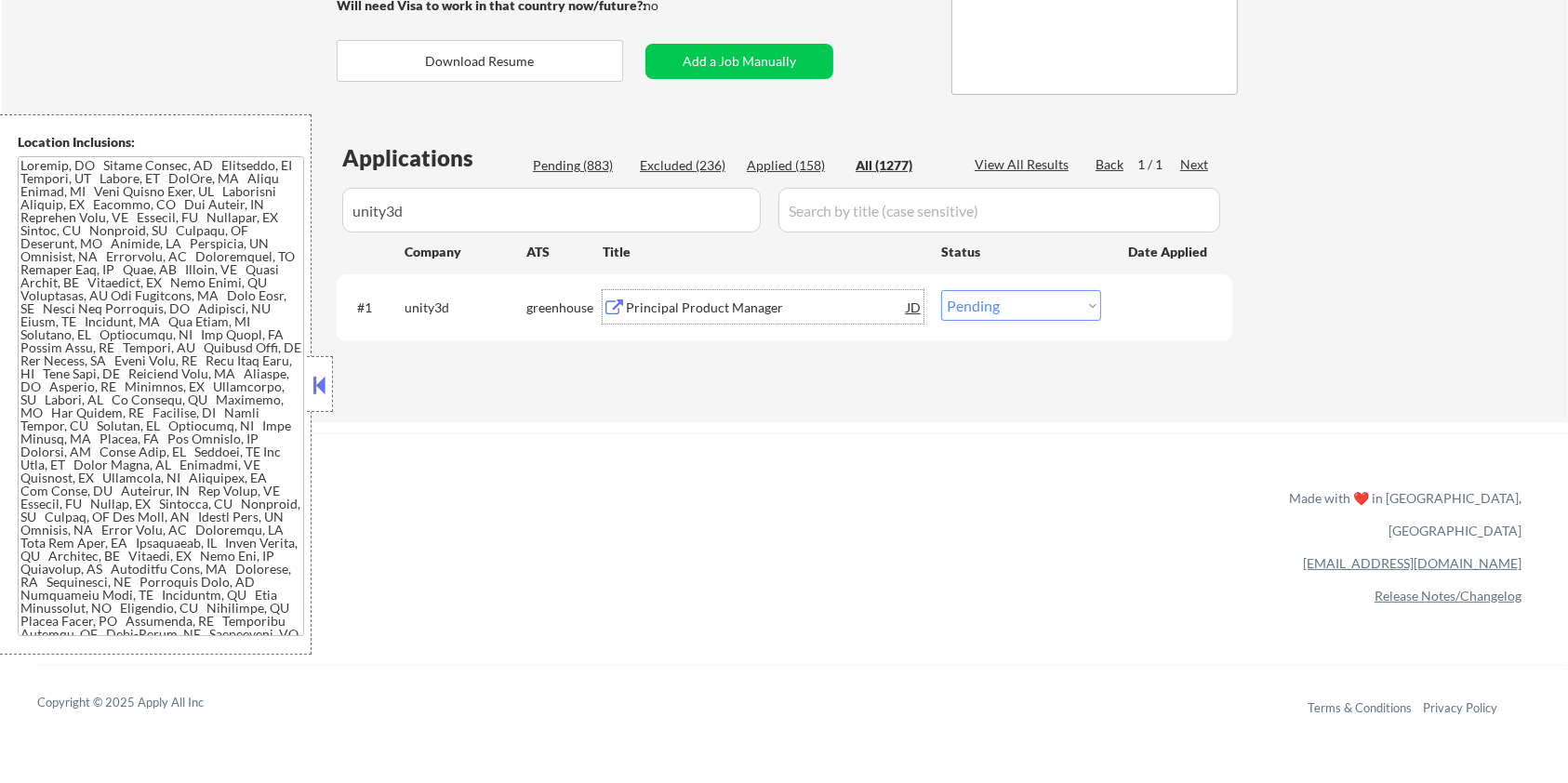
click at [701, 300] on div "Principal Product Manager" at bounding box center [766, 308] width 281 height 19
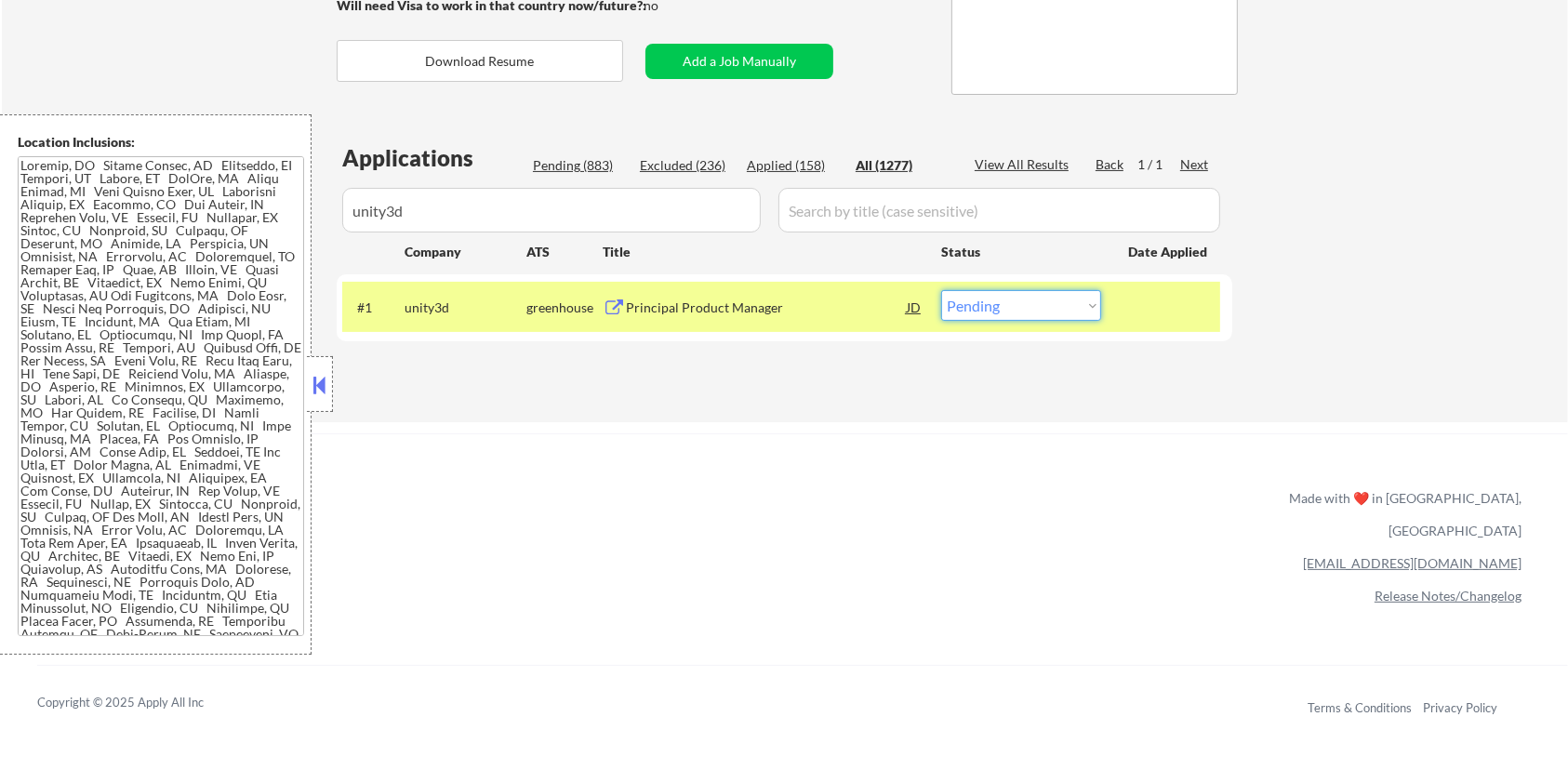
click at [1033, 309] on select "Choose an option... Pending Applied Excluded (Questions) Excluded (Expired) Exc…" at bounding box center [1022, 305] width 160 height 31
click at [941, 290] on select "Choose an option... Pending Applied Excluded (Questions) Excluded (Expired) Exc…" at bounding box center [1022, 305] width 160 height 31
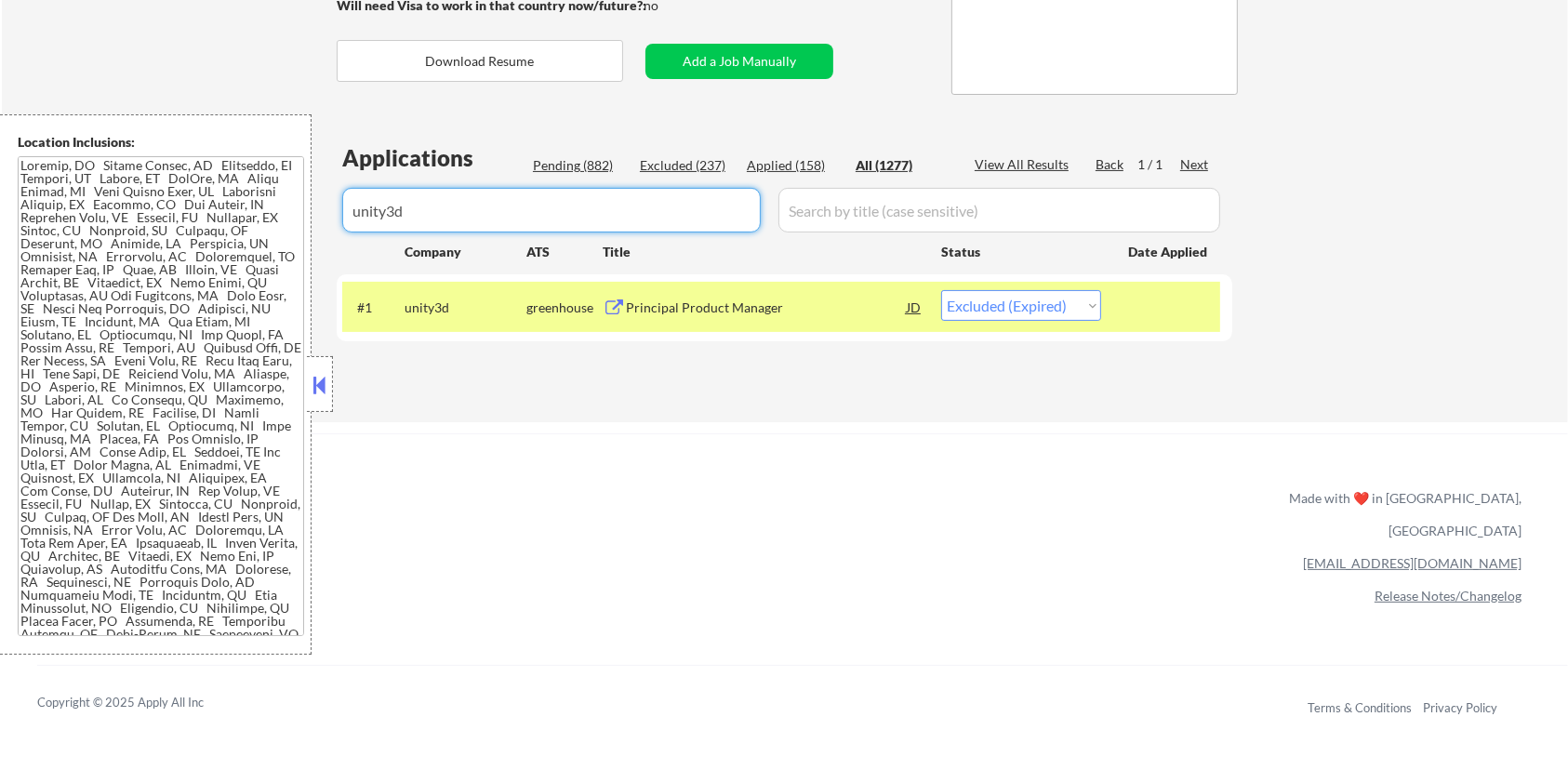
drag, startPoint x: 432, startPoint y: 232, endPoint x: 338, endPoint y: 219, distance: 94.9
click at [338, 219] on div "Applications Pending (882) Excluded (237) Applied (158) All (1277) View All Res…" at bounding box center [784, 264] width 896 height 244
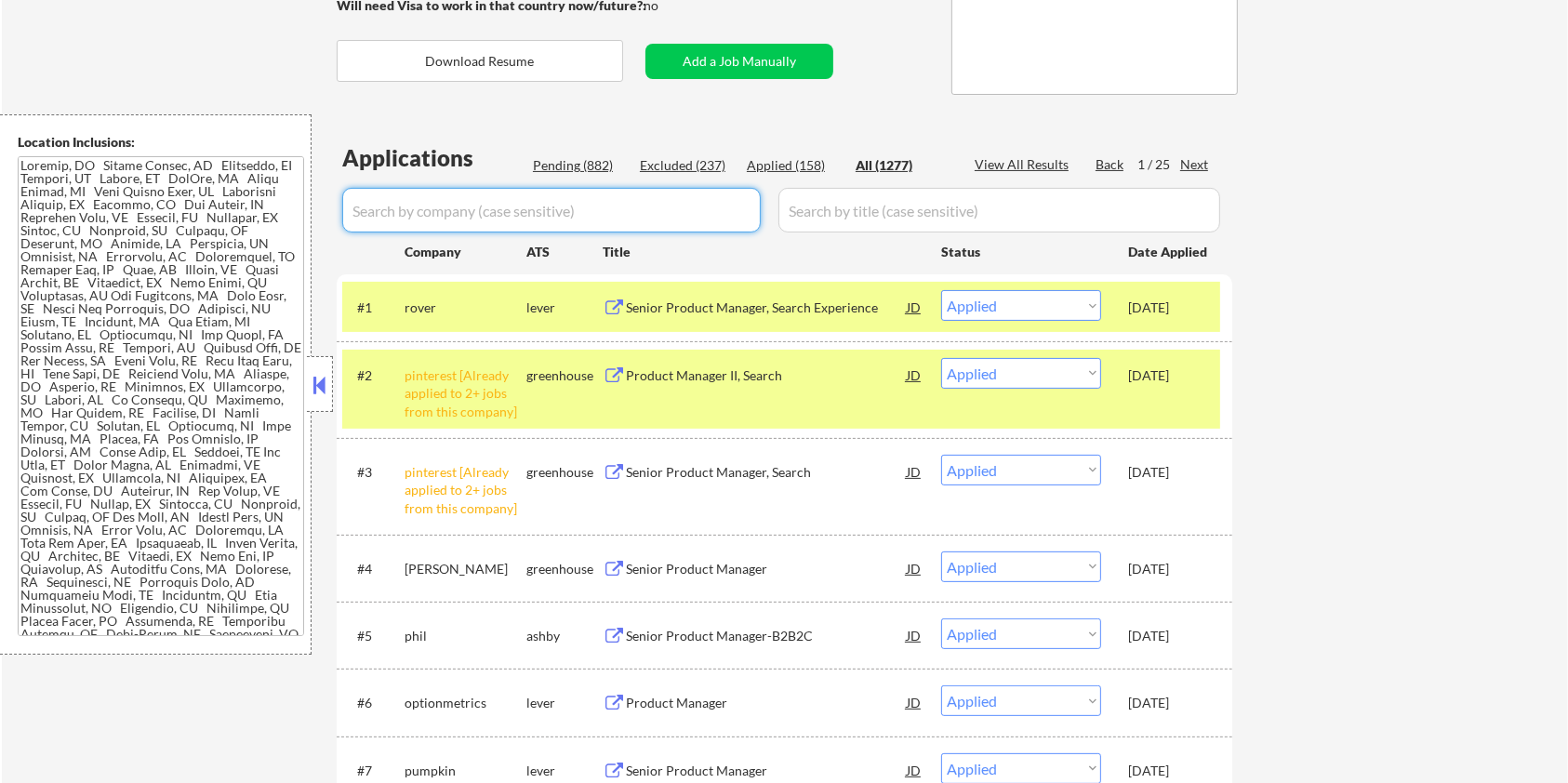
click at [574, 167] on div "Pending (882)" at bounding box center [579, 165] width 93 height 19
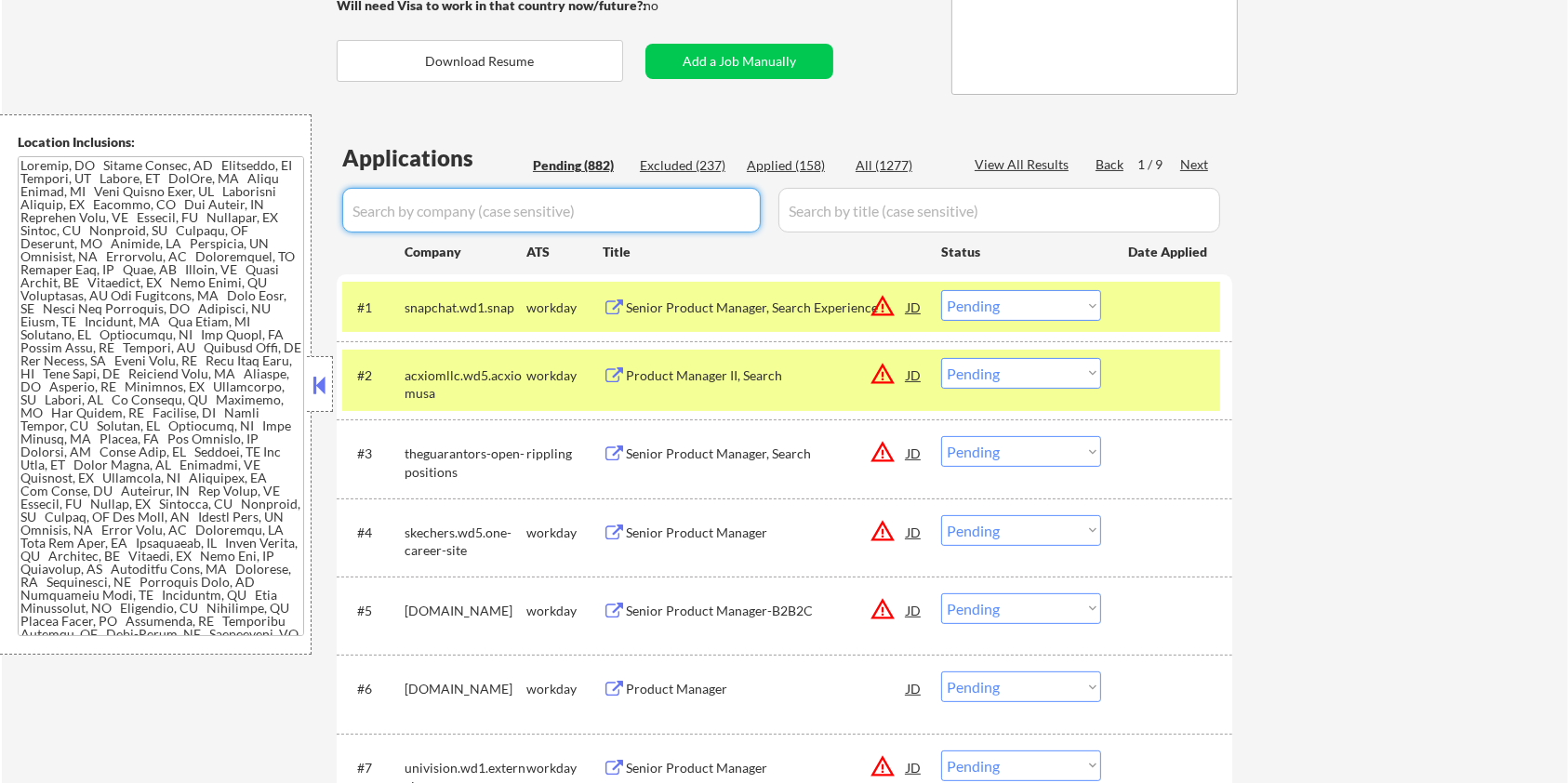
click at [543, 205] on input "input" at bounding box center [551, 210] width 419 height 45
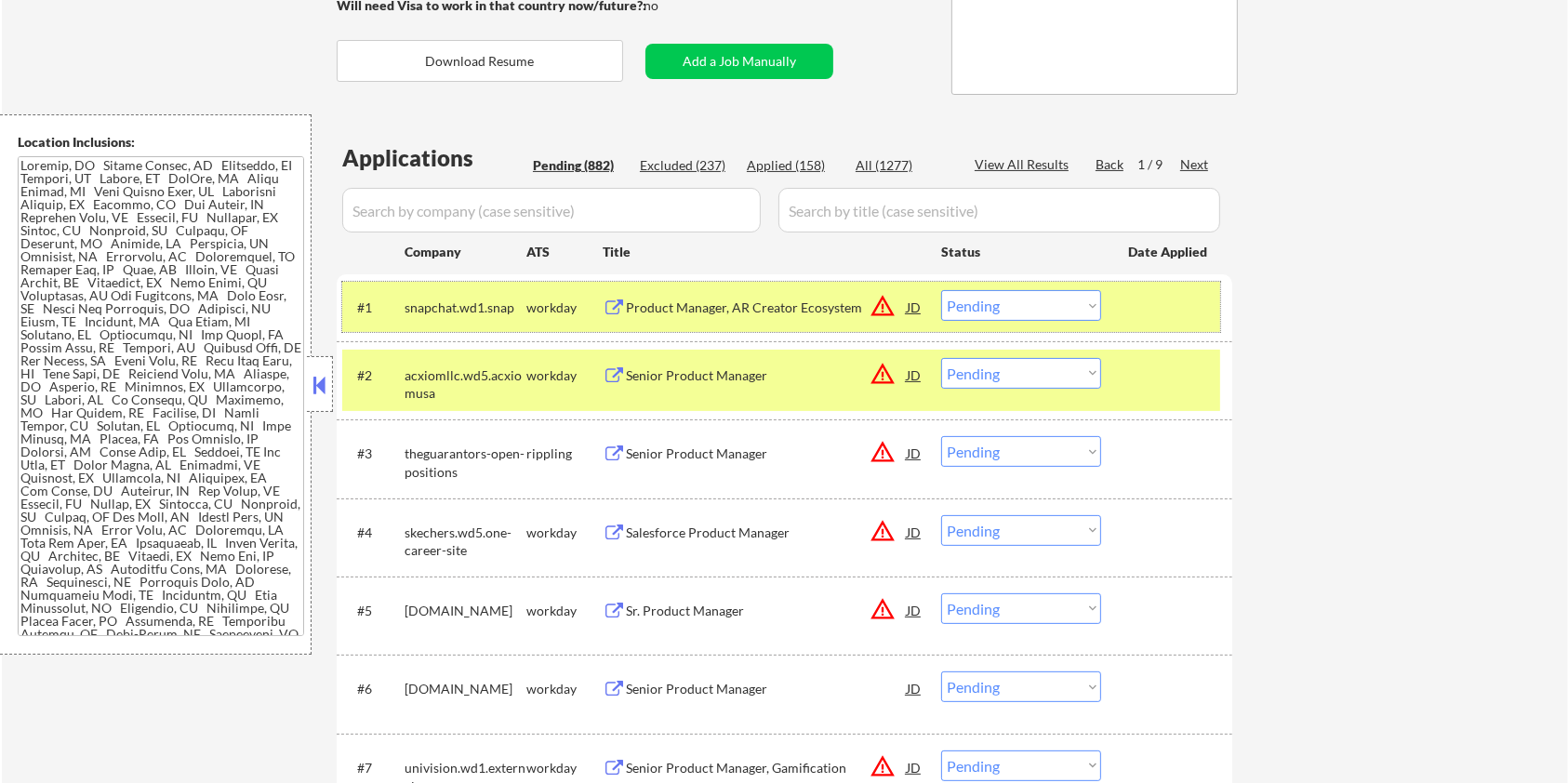
click at [1126, 301] on div "#1 snapchat.wd1.snap workday Product Manager, AR Creator Ecosystem JD warning_a…" at bounding box center [781, 307] width 878 height 50
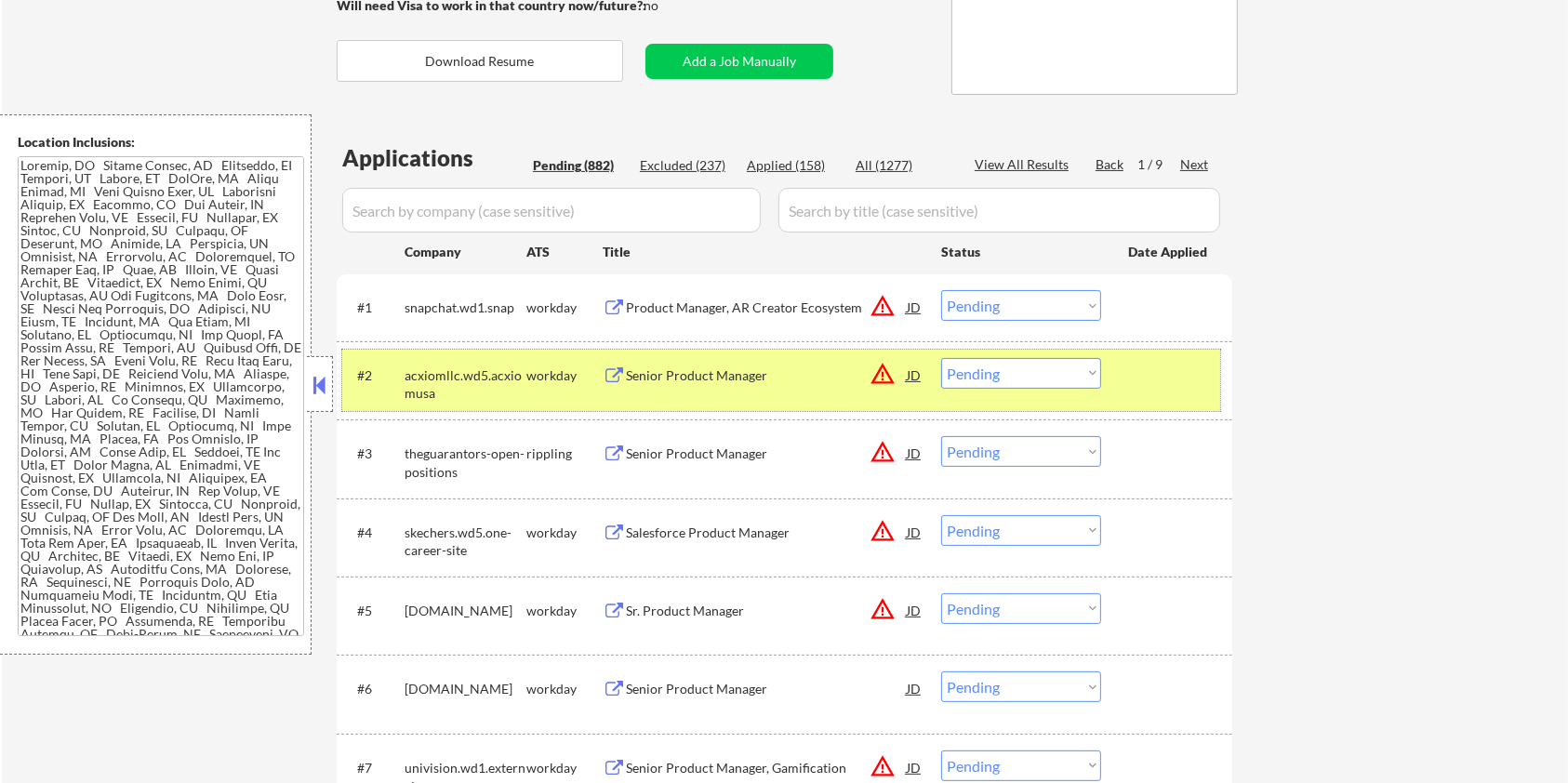
click at [1161, 358] on div at bounding box center [1169, 375] width 82 height 34
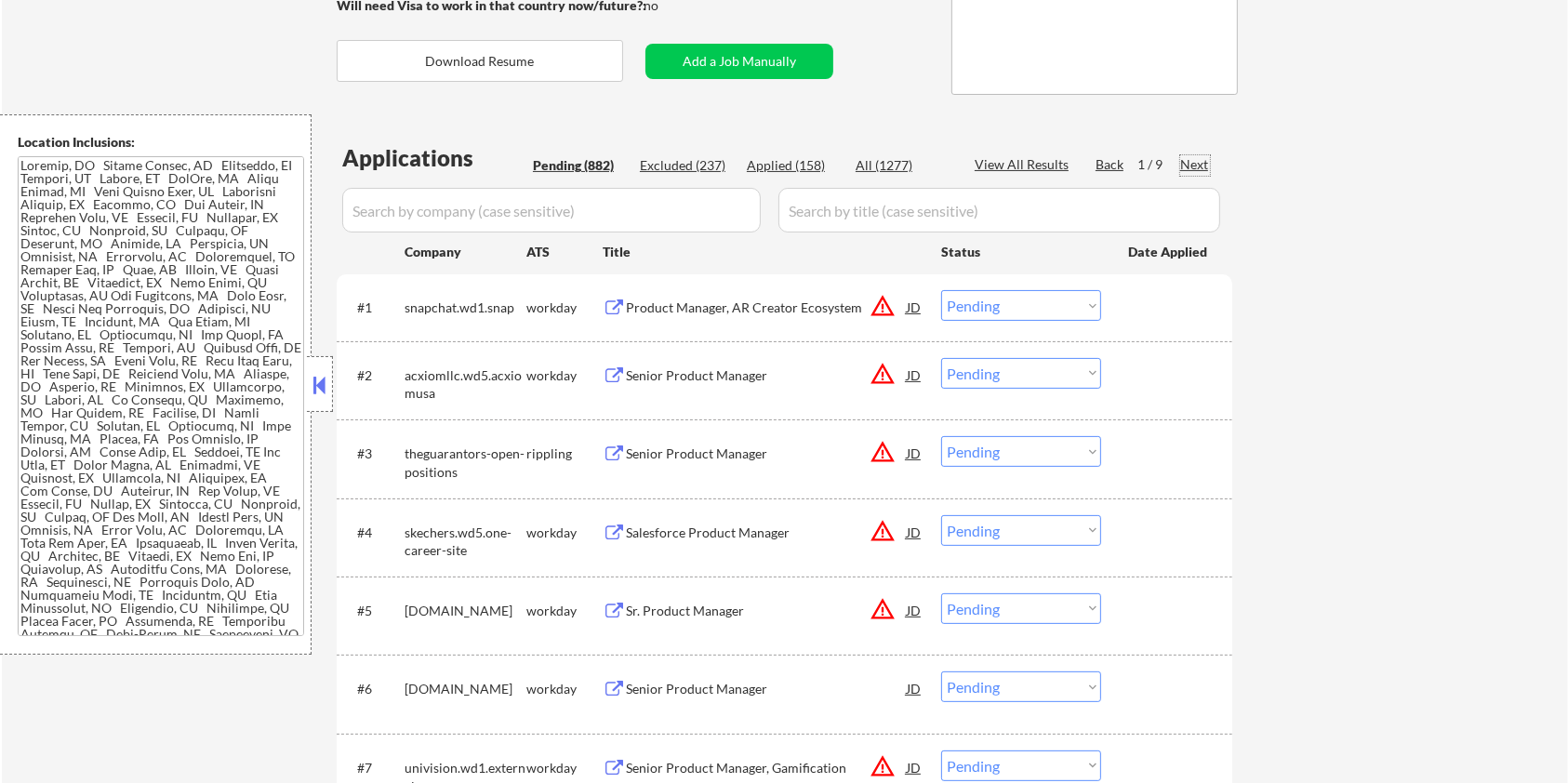
click at [1181, 158] on div "Next" at bounding box center [1195, 164] width 30 height 19
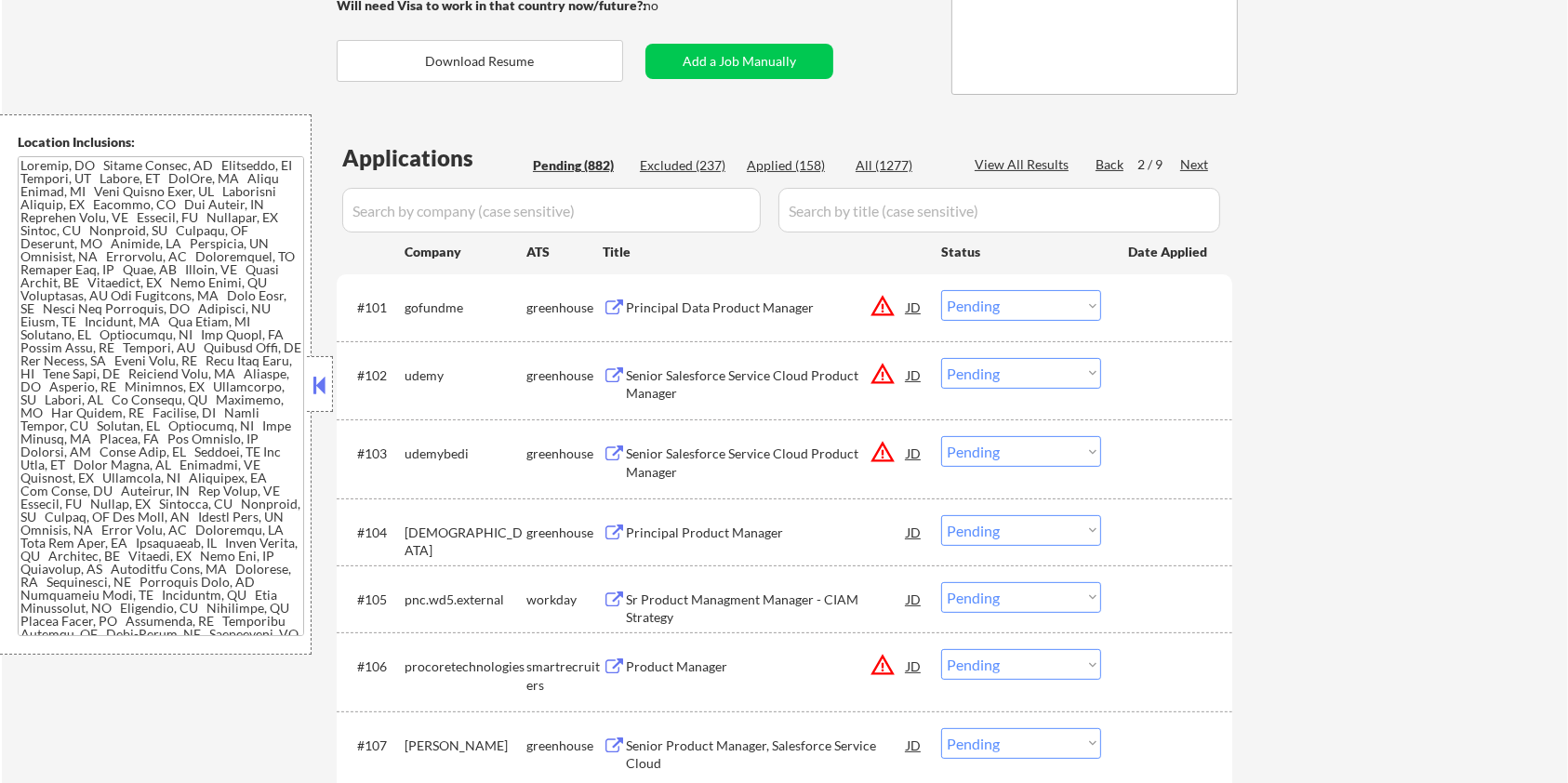
click at [1190, 162] on div "Next" at bounding box center [1195, 164] width 30 height 19
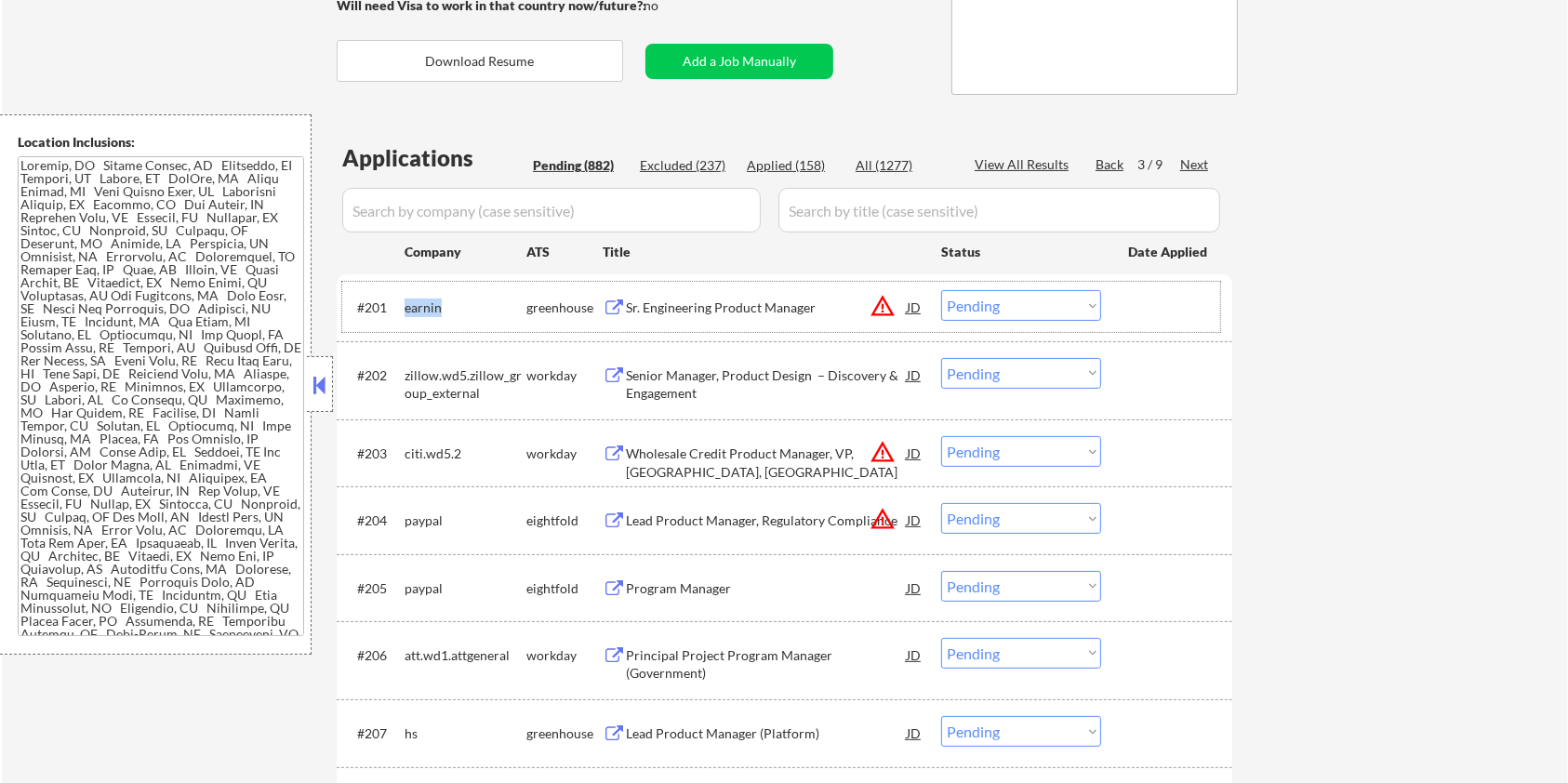
drag, startPoint x: 455, startPoint y: 308, endPoint x: 405, endPoint y: 302, distance: 50.4
click at [405, 302] on div "earnin" at bounding box center [465, 308] width 122 height 19
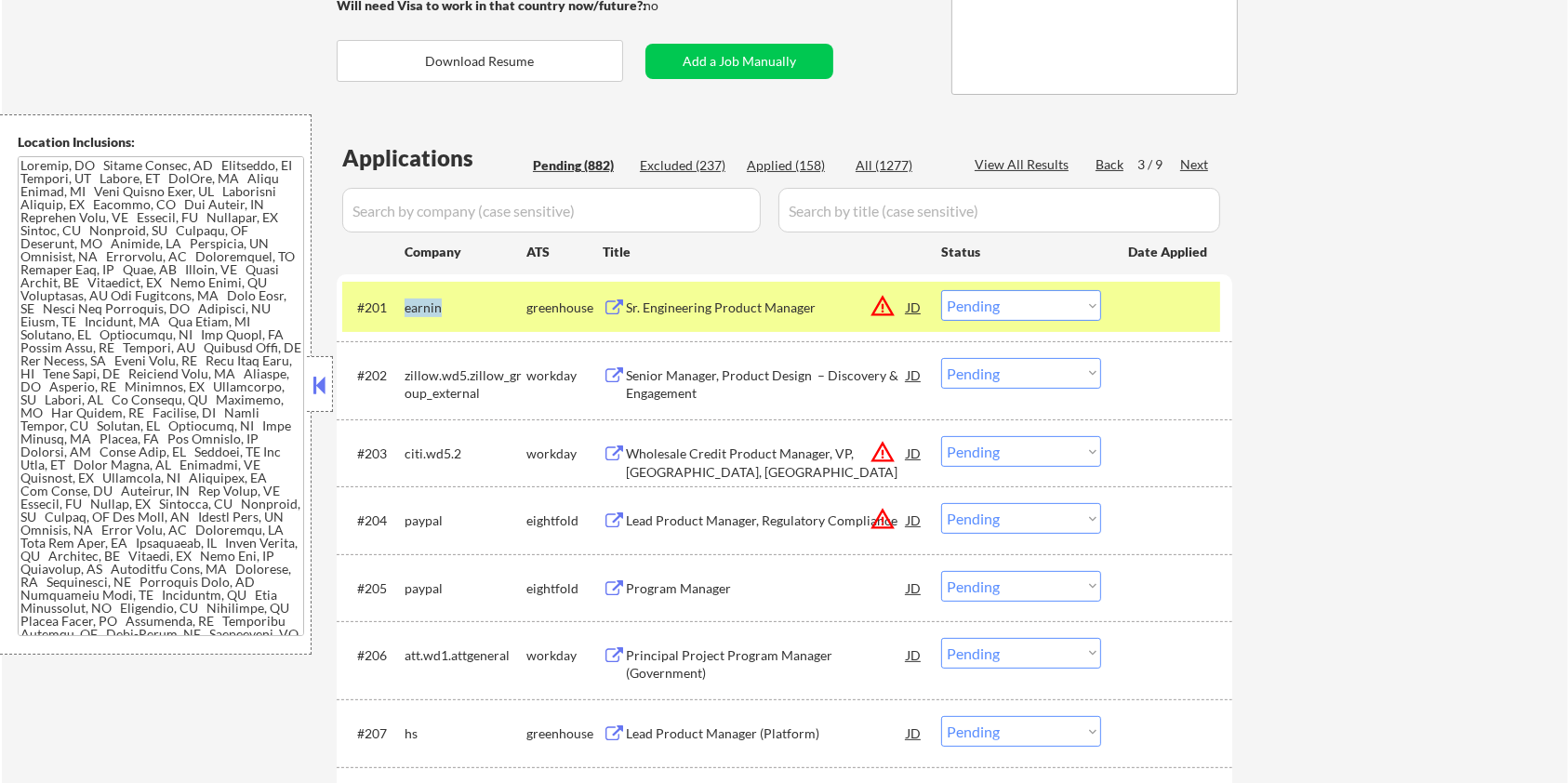
copy div "earnin"
click at [476, 207] on input "input" at bounding box center [551, 210] width 419 height 45
paste input "earnin"
click at [841, 197] on input "input" at bounding box center [999, 210] width 441 height 45
click at [877, 159] on div "All (1277)" at bounding box center [902, 165] width 93 height 19
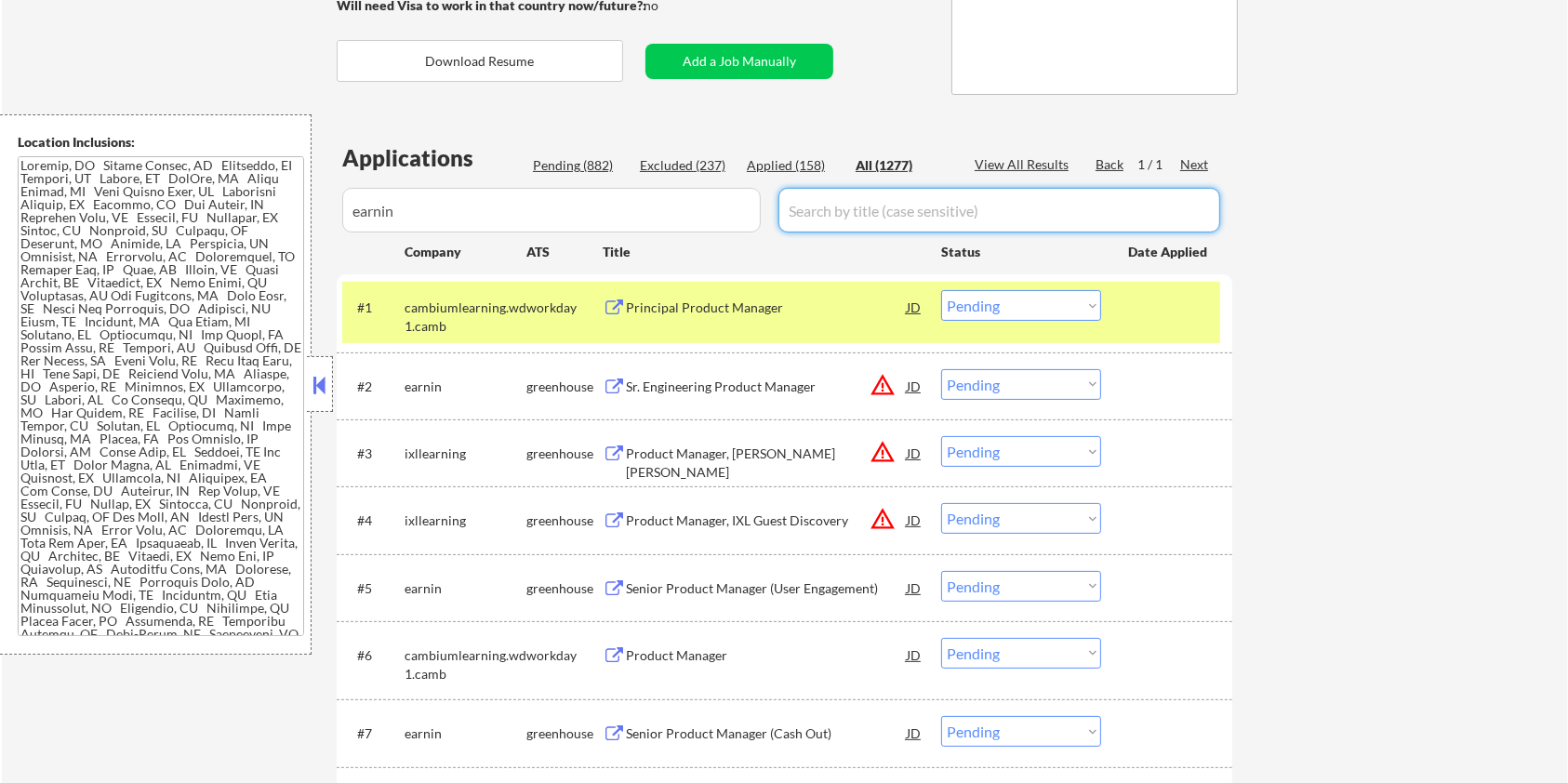
click at [837, 213] on input "input" at bounding box center [999, 210] width 441 height 45
click at [884, 156] on div "All (1277)" at bounding box center [902, 165] width 93 height 19
click at [680, 383] on div "Sr. Engineering Product Manager" at bounding box center [766, 386] width 281 height 19
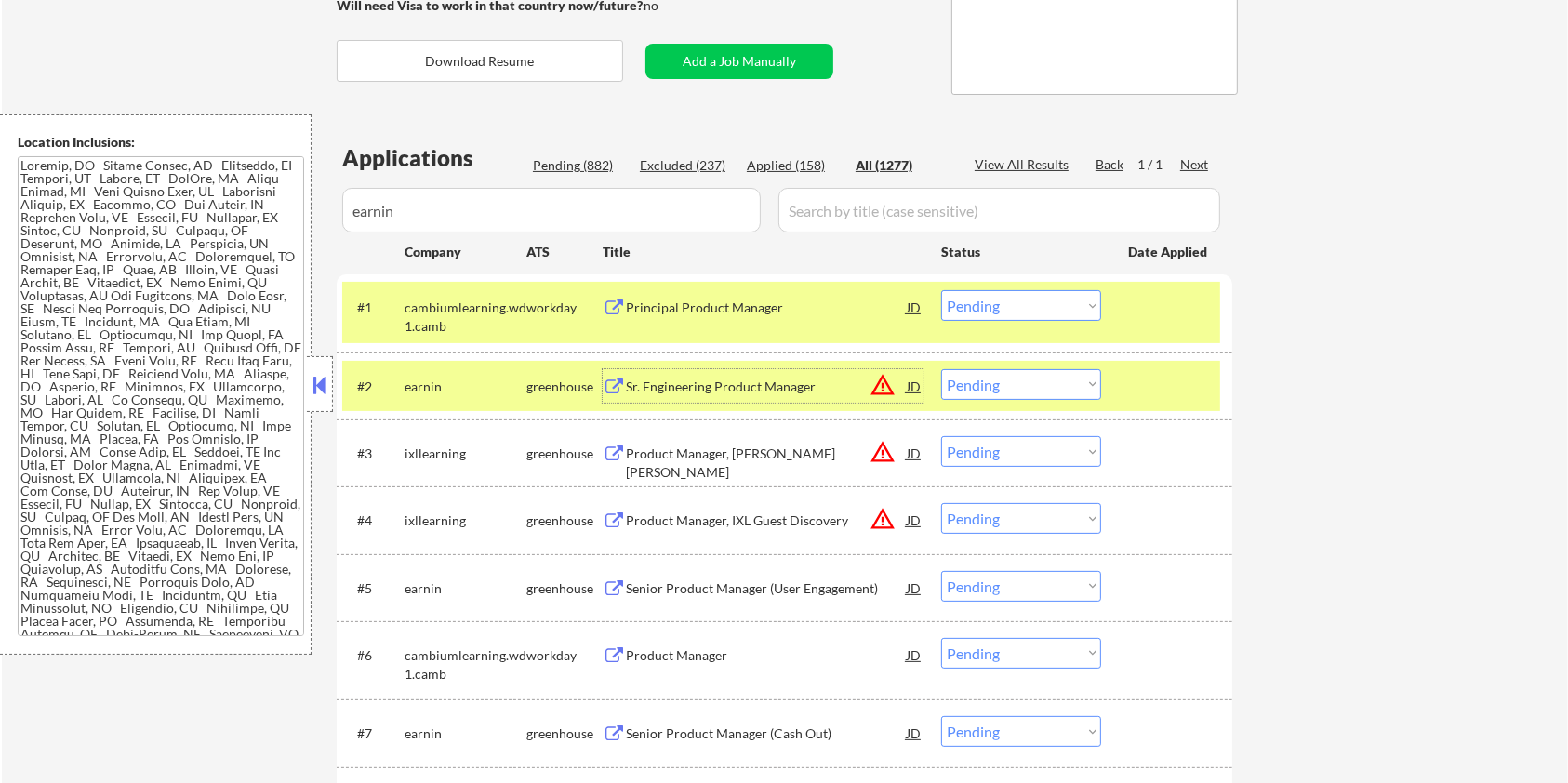
click at [1027, 383] on select "Choose an option... Pending Applied Excluded (Questions) Excluded (Expired) Exc…" at bounding box center [1022, 384] width 160 height 31
click at [941, 369] on select "Choose an option... Pending Applied Excluded (Questions) Excluded (Expired) Exc…" at bounding box center [1022, 384] width 160 height 31
click at [639, 583] on div "Senior Product Manager (User Engagement)" at bounding box center [766, 588] width 281 height 19
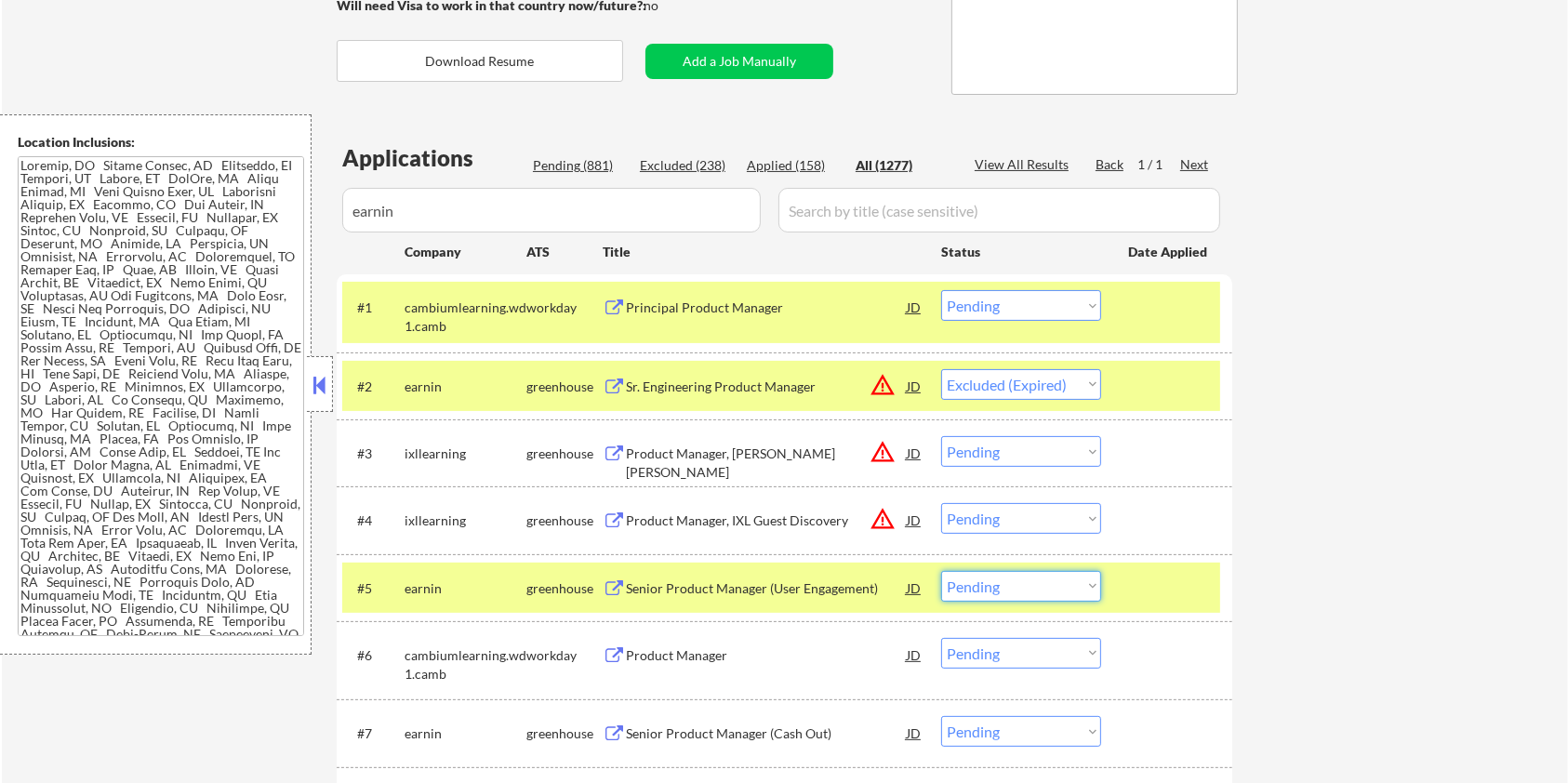
click at [1018, 591] on select "Choose an option... Pending Applied Excluded (Questions) Excluded (Expired) Exc…" at bounding box center [1022, 586] width 160 height 31
click at [941, 571] on select "Choose an option... Pending Applied Excluded (Questions) Excluded (Expired) Exc…" at bounding box center [1022, 586] width 160 height 31
click at [656, 444] on div "Product Manager, [PERSON_NAME] [PERSON_NAME]" at bounding box center [766, 462] width 281 height 37
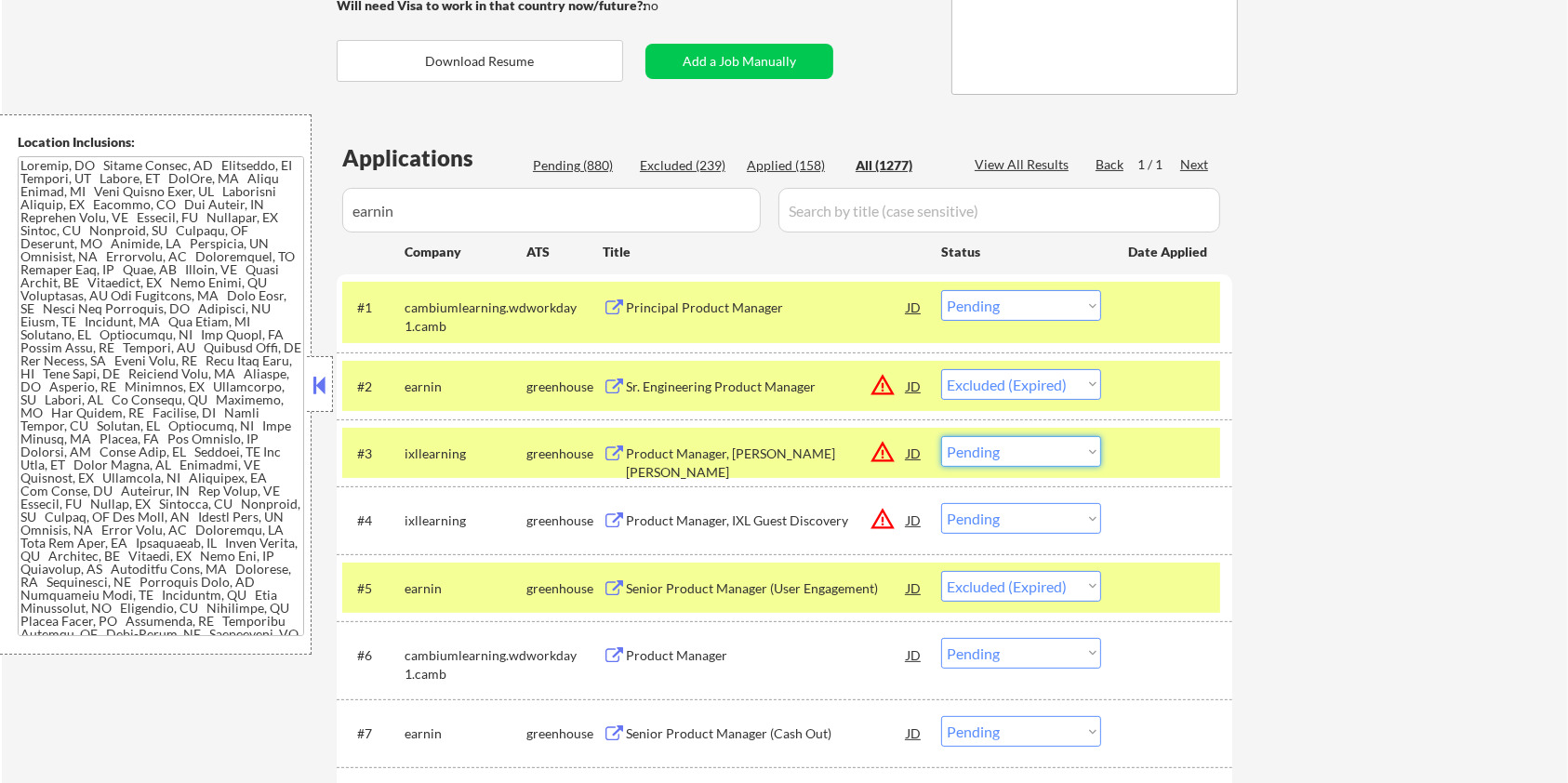
click at [1021, 450] on select "Choose an option... Pending Applied Excluded (Questions) Excluded (Expired) Exc…" at bounding box center [1022, 451] width 160 height 31
click at [941, 437] on select "Choose an option... Pending Applied Excluded (Questions) Excluded (Expired) Exc…" at bounding box center [1022, 451] width 160 height 31
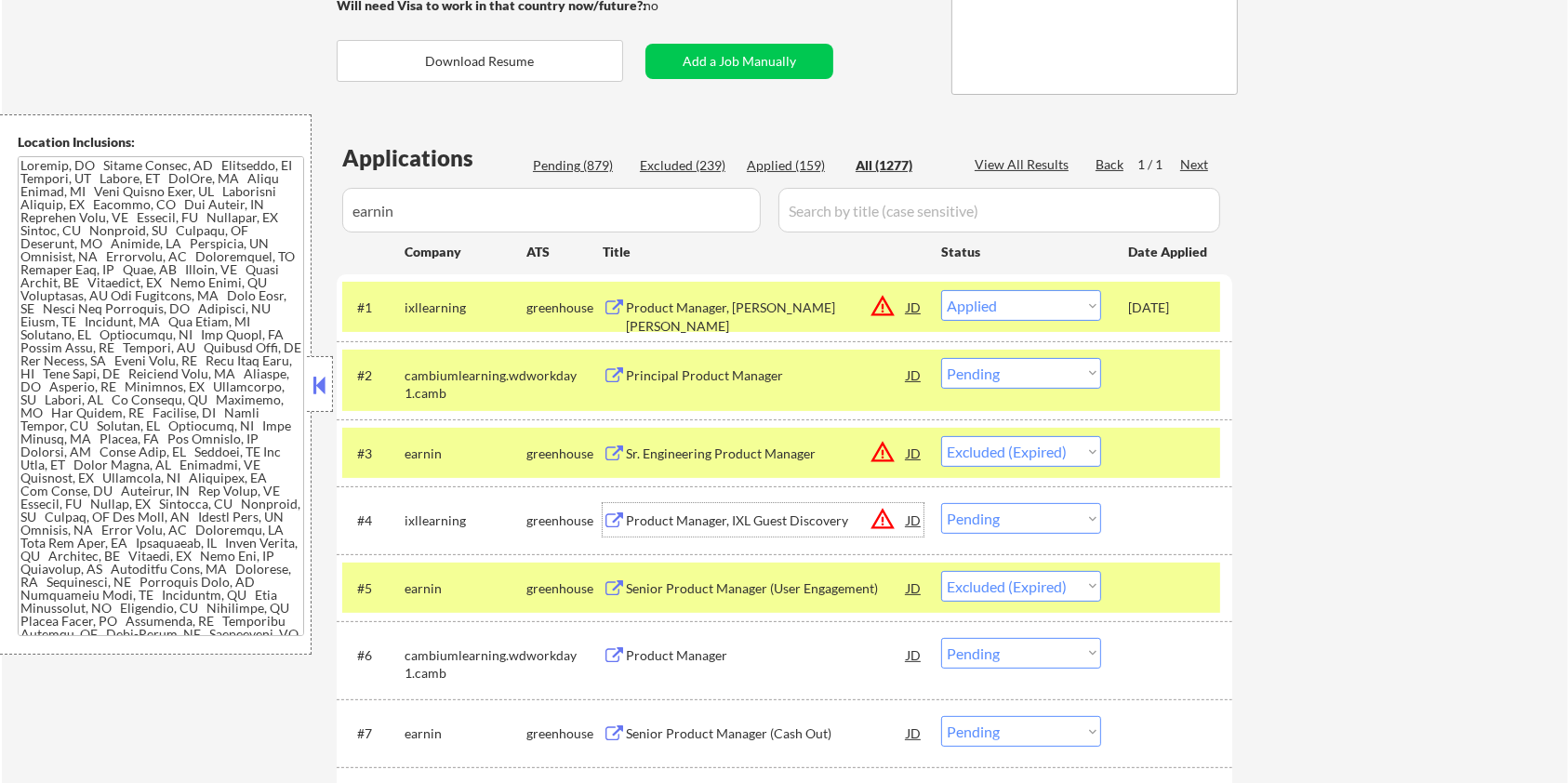
click at [746, 515] on div "Product Manager, IXL Guest Discovery" at bounding box center [766, 521] width 281 height 19
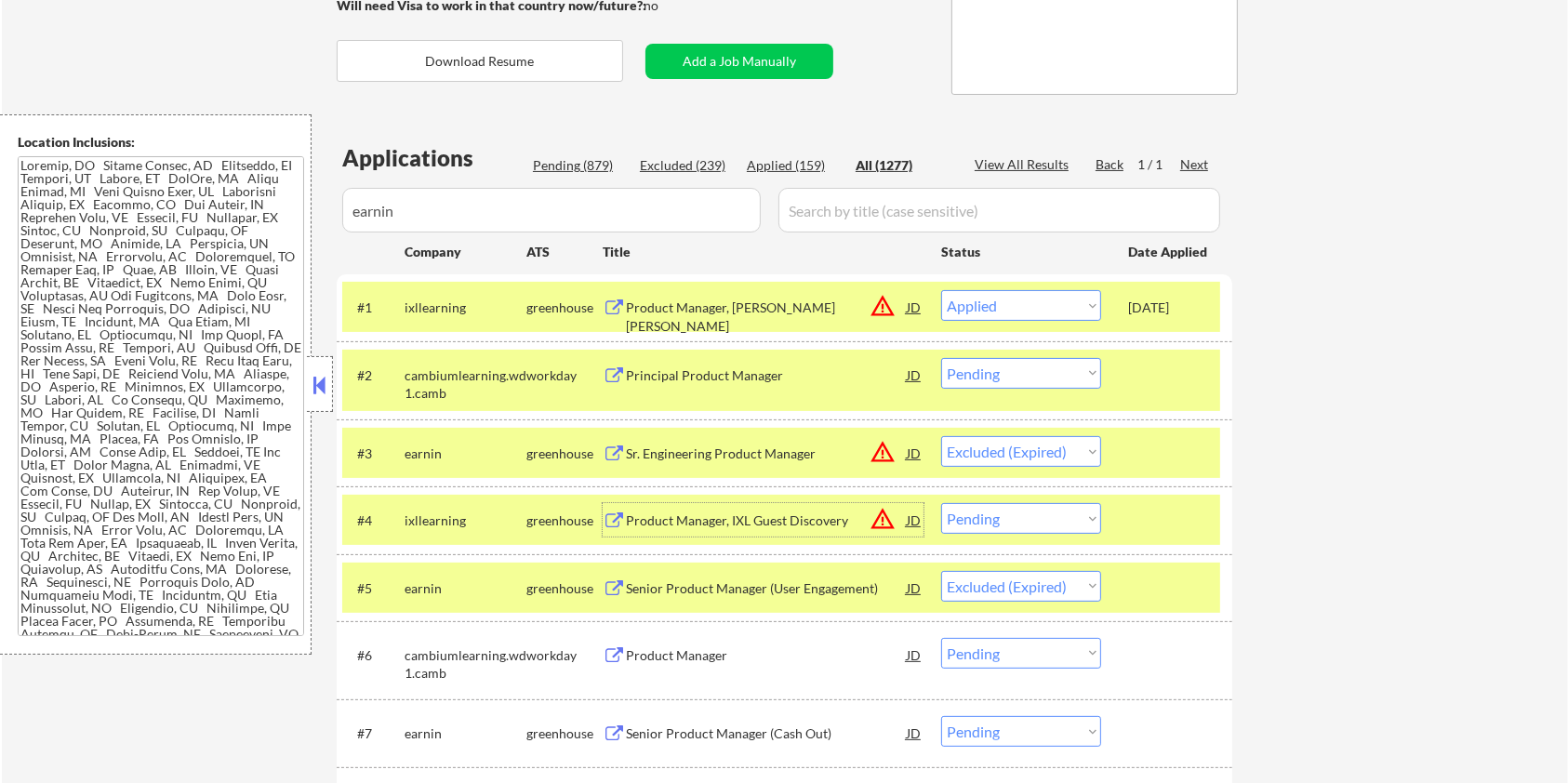
click at [977, 522] on select "Choose an option... Pending Applied Excluded (Questions) Excluded (Expired) Exc…" at bounding box center [1022, 518] width 160 height 31
click at [941, 503] on select "Choose an option... Pending Applied Excluded (Questions) Excluded (Expired) Exc…" at bounding box center [1022, 518] width 160 height 31
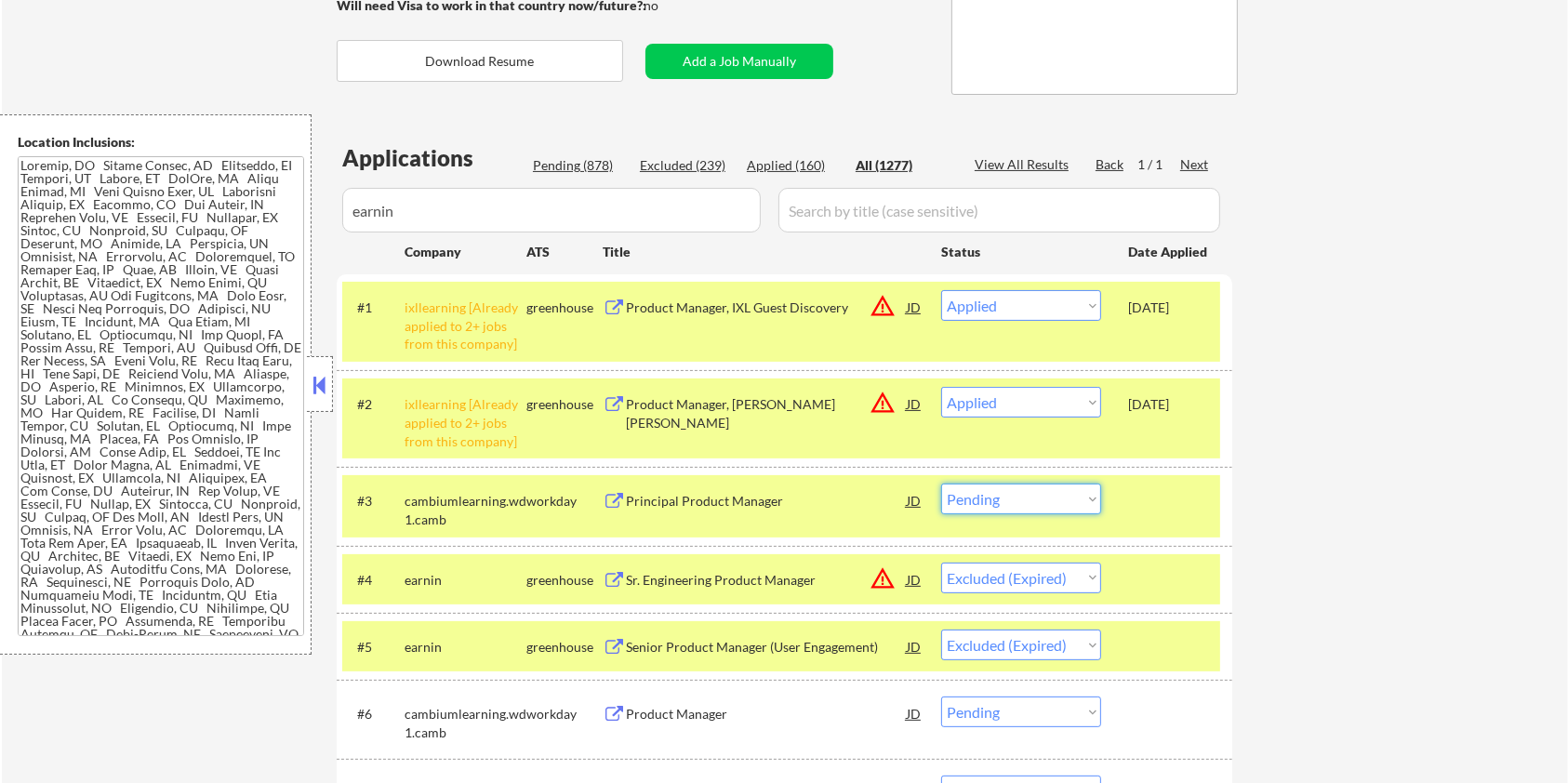
click at [1067, 502] on select "Choose an option... Pending Applied Excluded (Questions) Excluded (Expired) Exc…" at bounding box center [1022, 499] width 160 height 31
click at [941, 484] on select "Choose an option... Pending Applied Excluded (Questions) Excluded (Expired) Exc…" at bounding box center [1022, 499] width 160 height 31
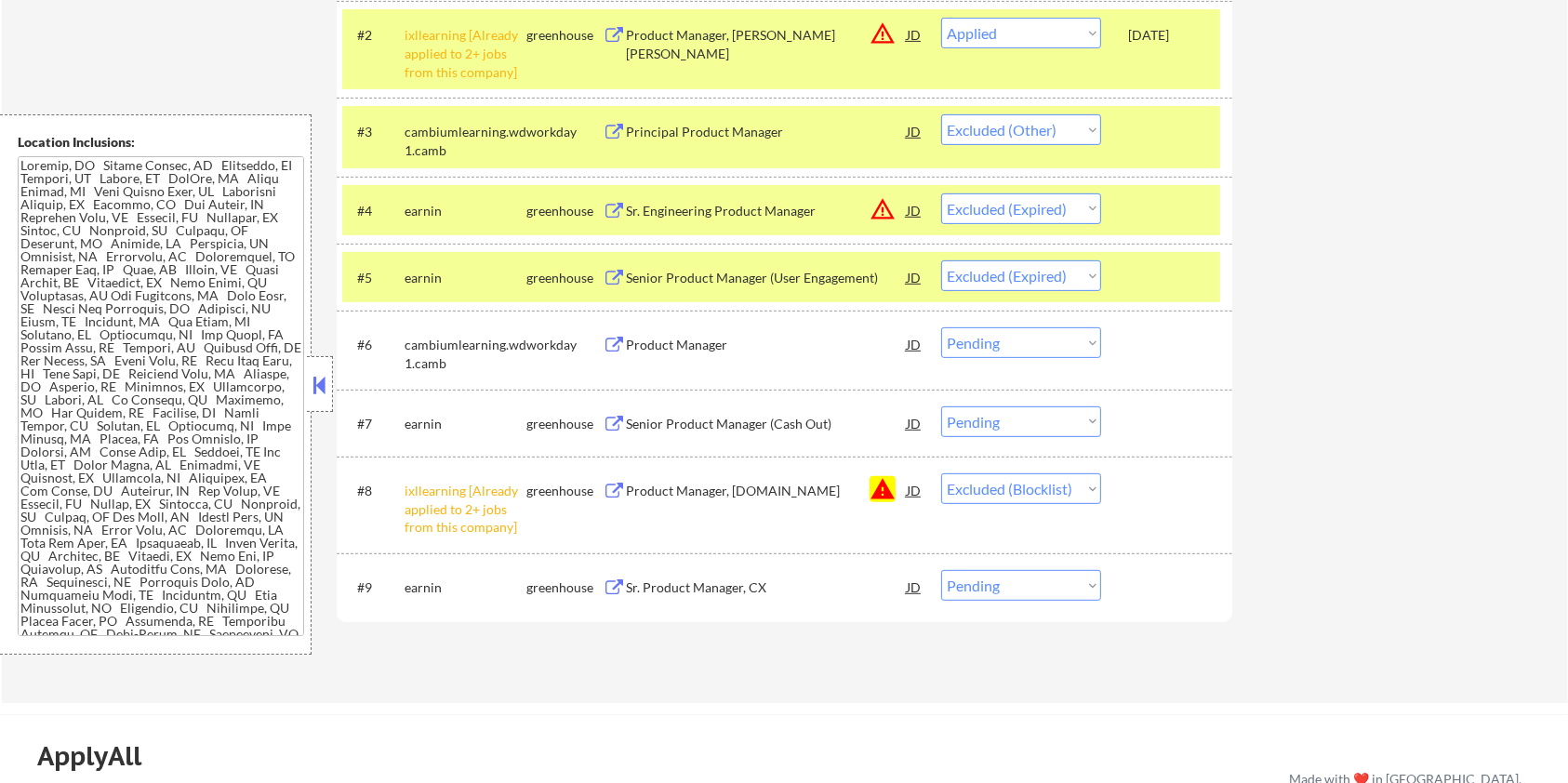
scroll to position [712, 0]
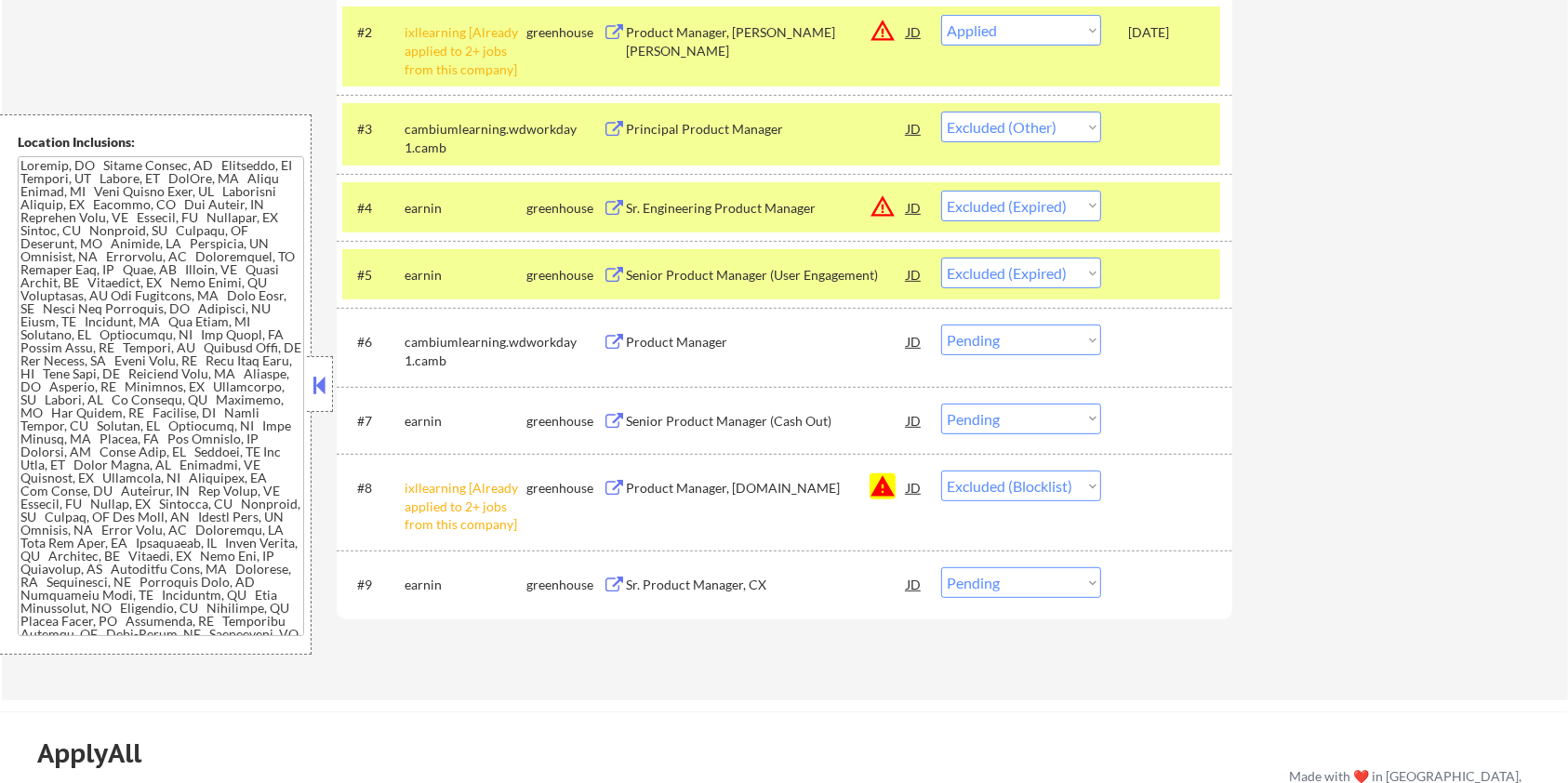
click at [623, 582] on button at bounding box center [614, 585] width 23 height 18
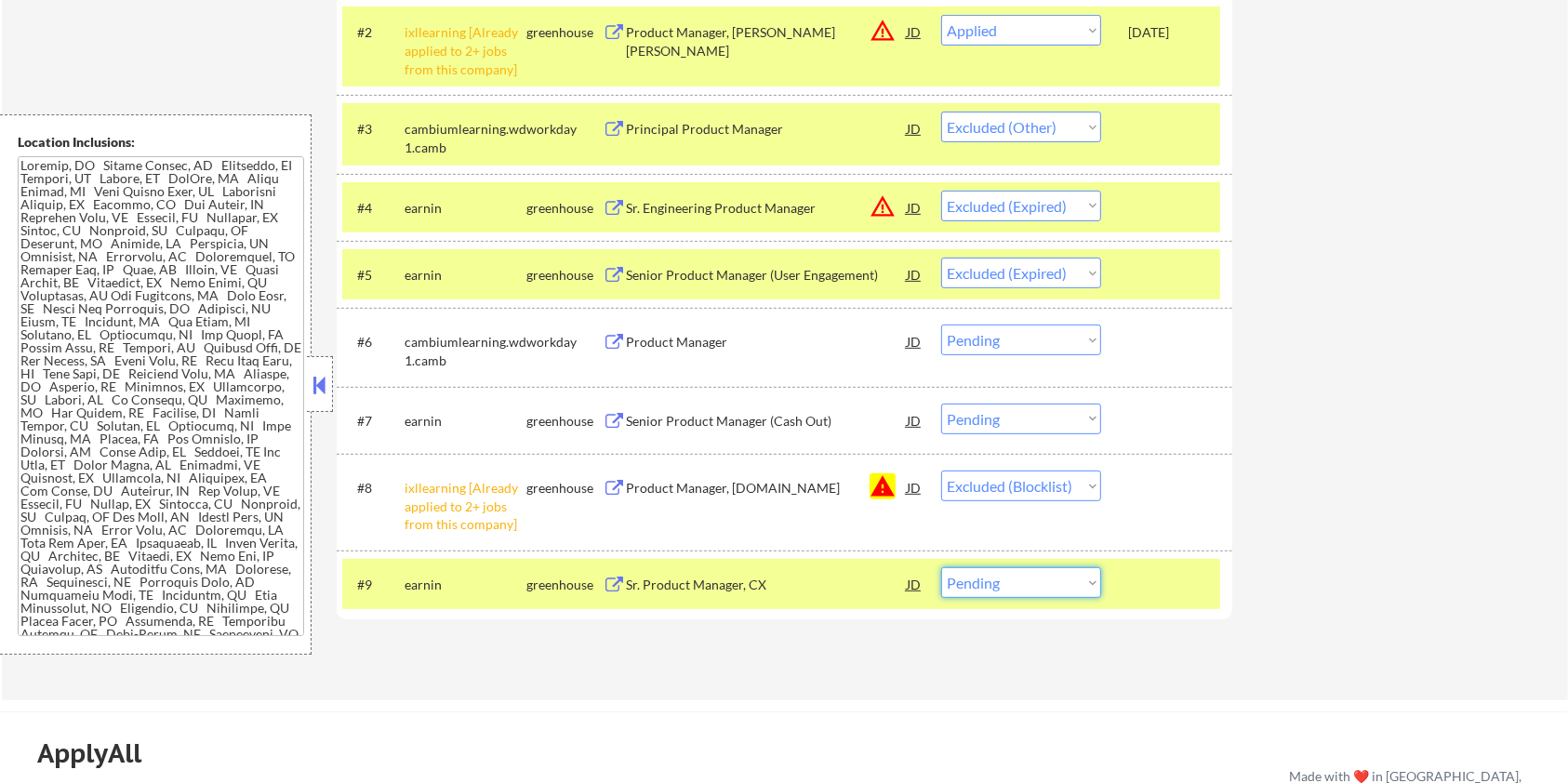
click at [1005, 570] on select "Choose an option... Pending Applied Excluded (Questions) Excluded (Expired) Exc…" at bounding box center [1022, 582] width 160 height 31
click at [941, 567] on select "Choose an option... Pending Applied Excluded (Questions) Excluded (Expired) Exc…" at bounding box center [1022, 582] width 160 height 31
click at [684, 412] on div "Senior Product Manager (Cash Out)" at bounding box center [766, 421] width 281 height 19
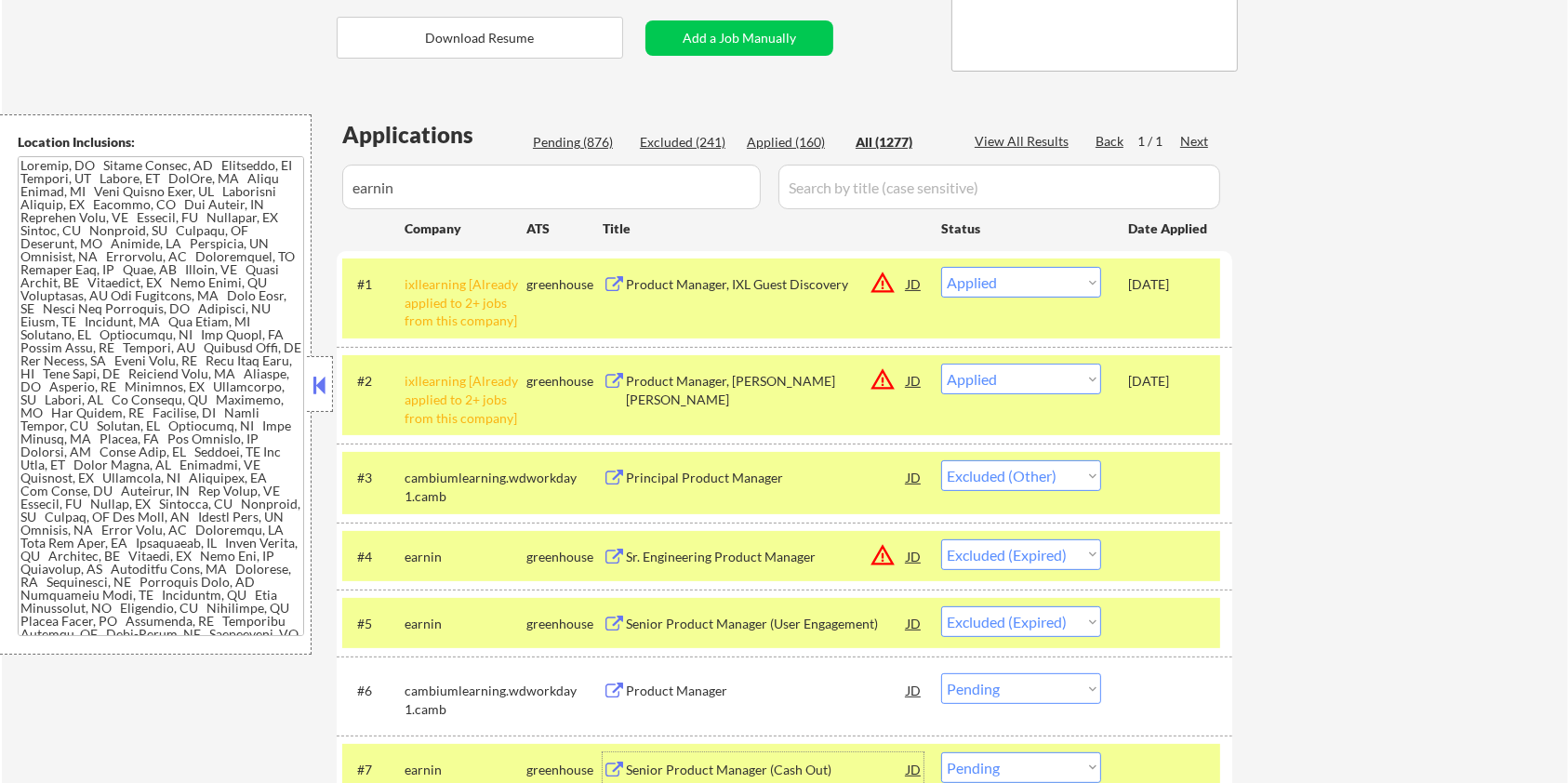
scroll to position [340, 0]
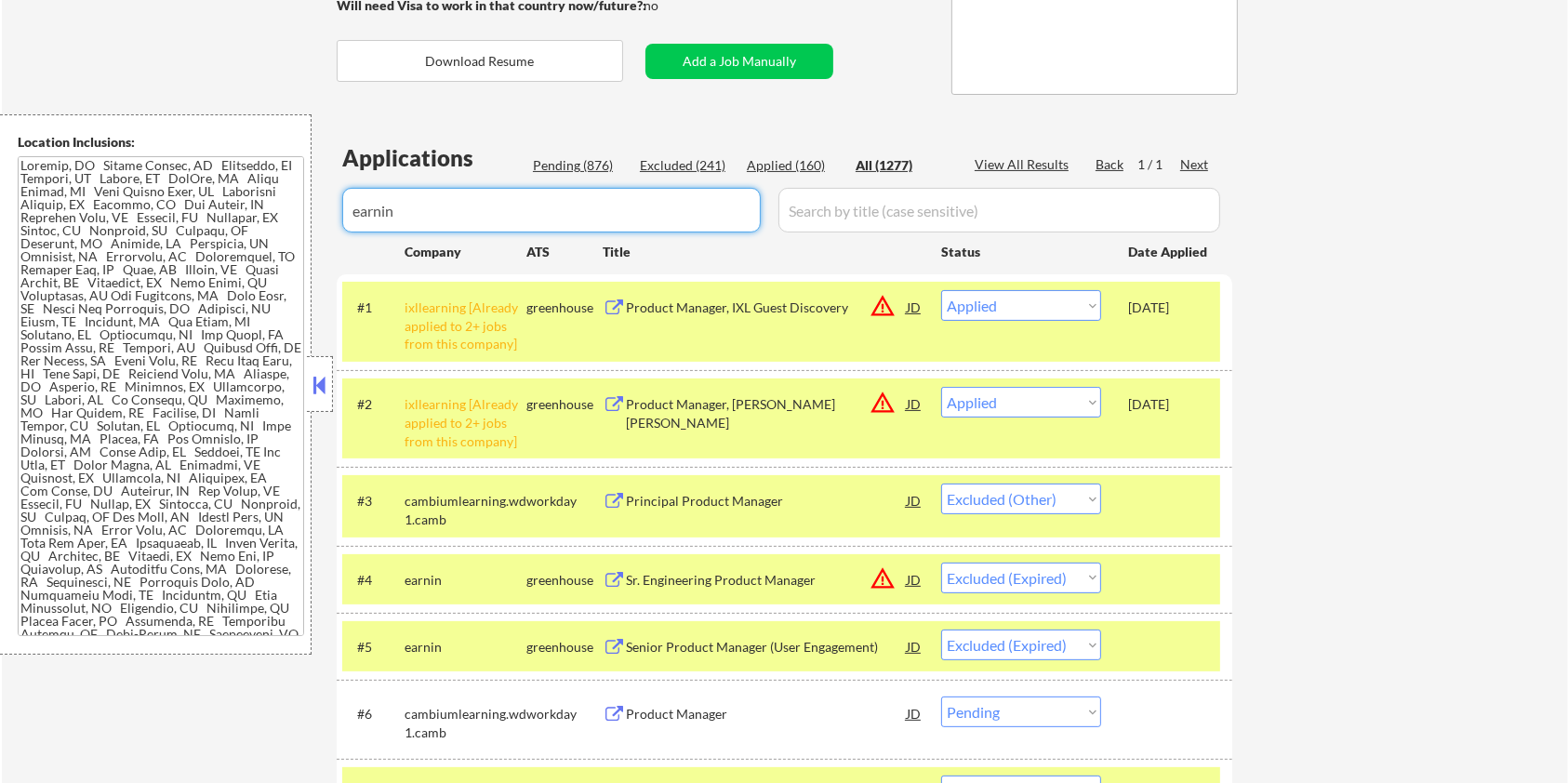
drag, startPoint x: 457, startPoint y: 214, endPoint x: 237, endPoint y: 239, distance: 221.4
click at [237, 239] on body "← Return to /applysquad Mailslurp Inbox Job Search Builder [PERSON_NAME] User E…" at bounding box center [784, 51] width 1568 height 783
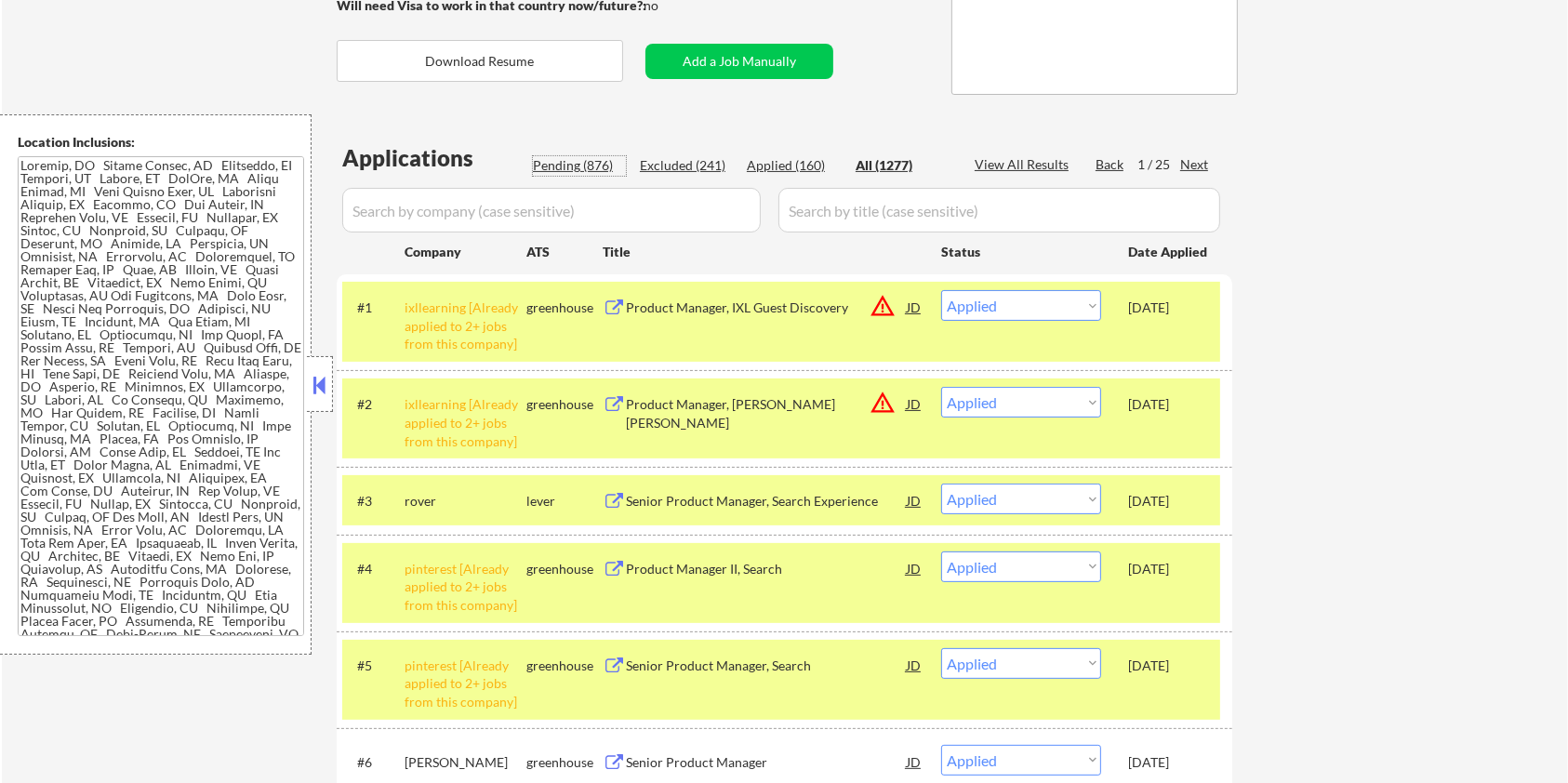
click at [576, 161] on div "Pending (876)" at bounding box center [579, 165] width 93 height 19
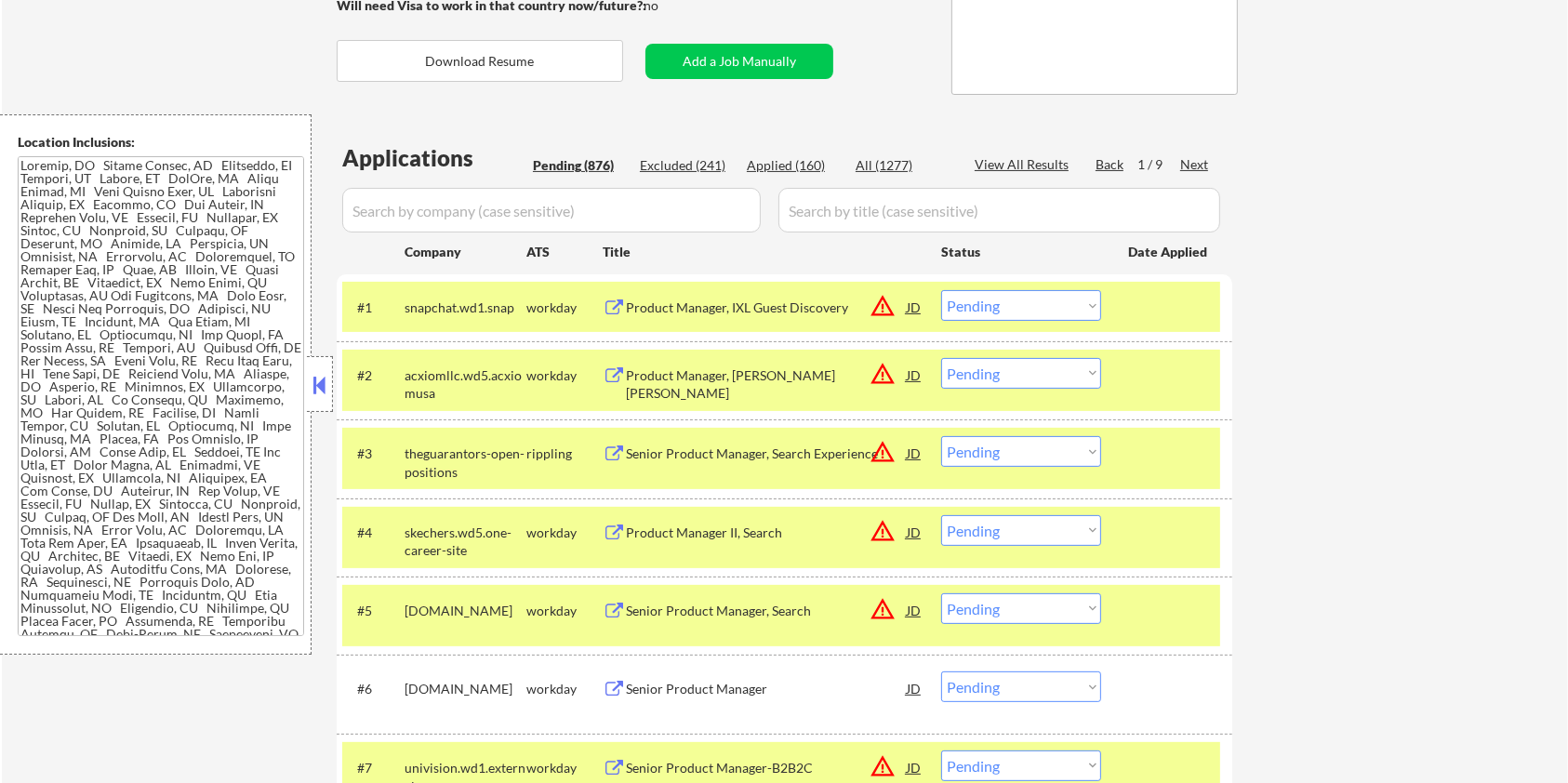
click at [593, 221] on input "input" at bounding box center [551, 210] width 419 height 45
click at [1196, 161] on div "Next" at bounding box center [1195, 164] width 30 height 19
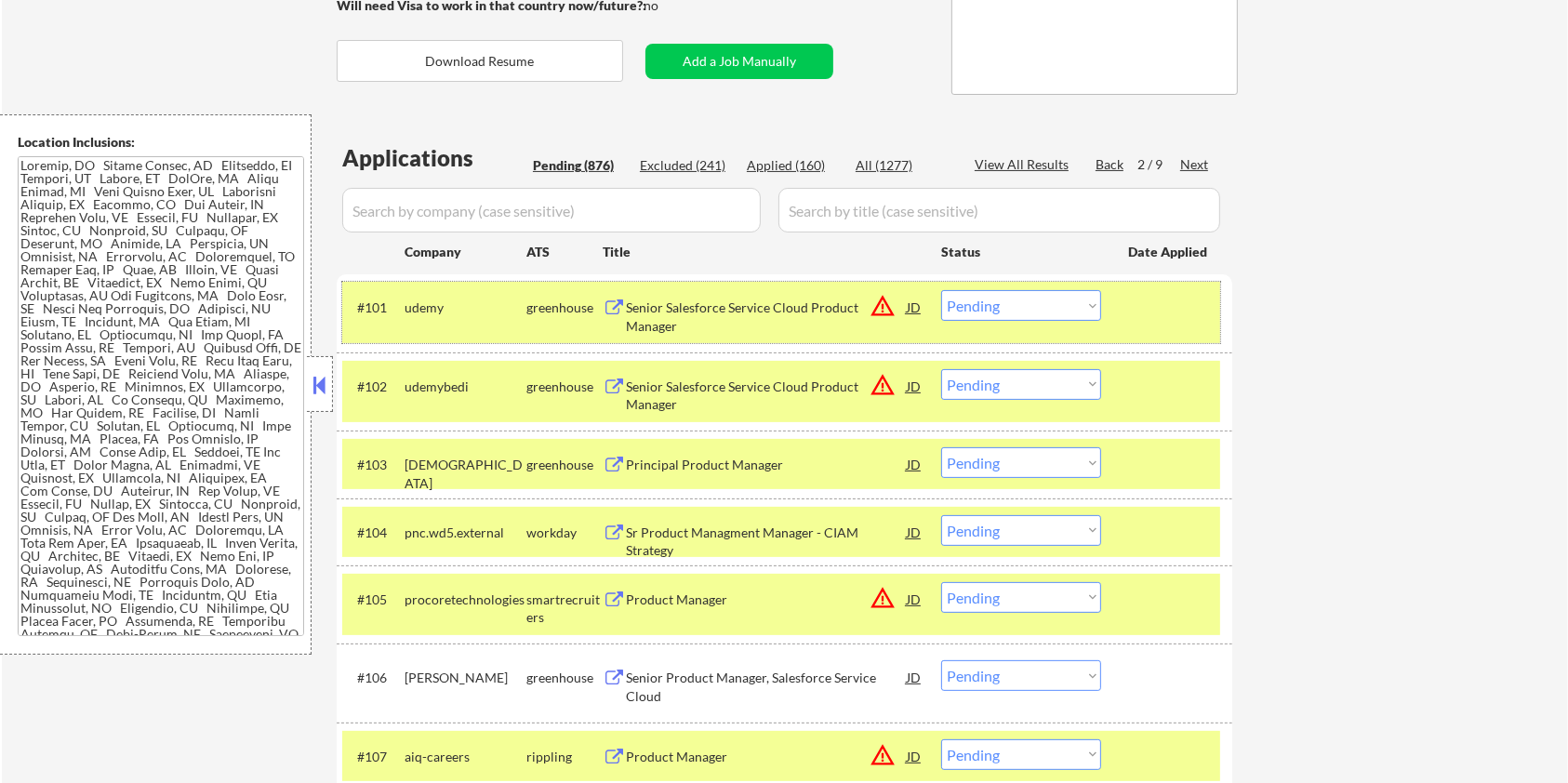
click at [1177, 325] on div "#101 udemy greenhouse Senior Salesforce Service Cloud Product Manager JD warnin…" at bounding box center [781, 313] width 878 height 61
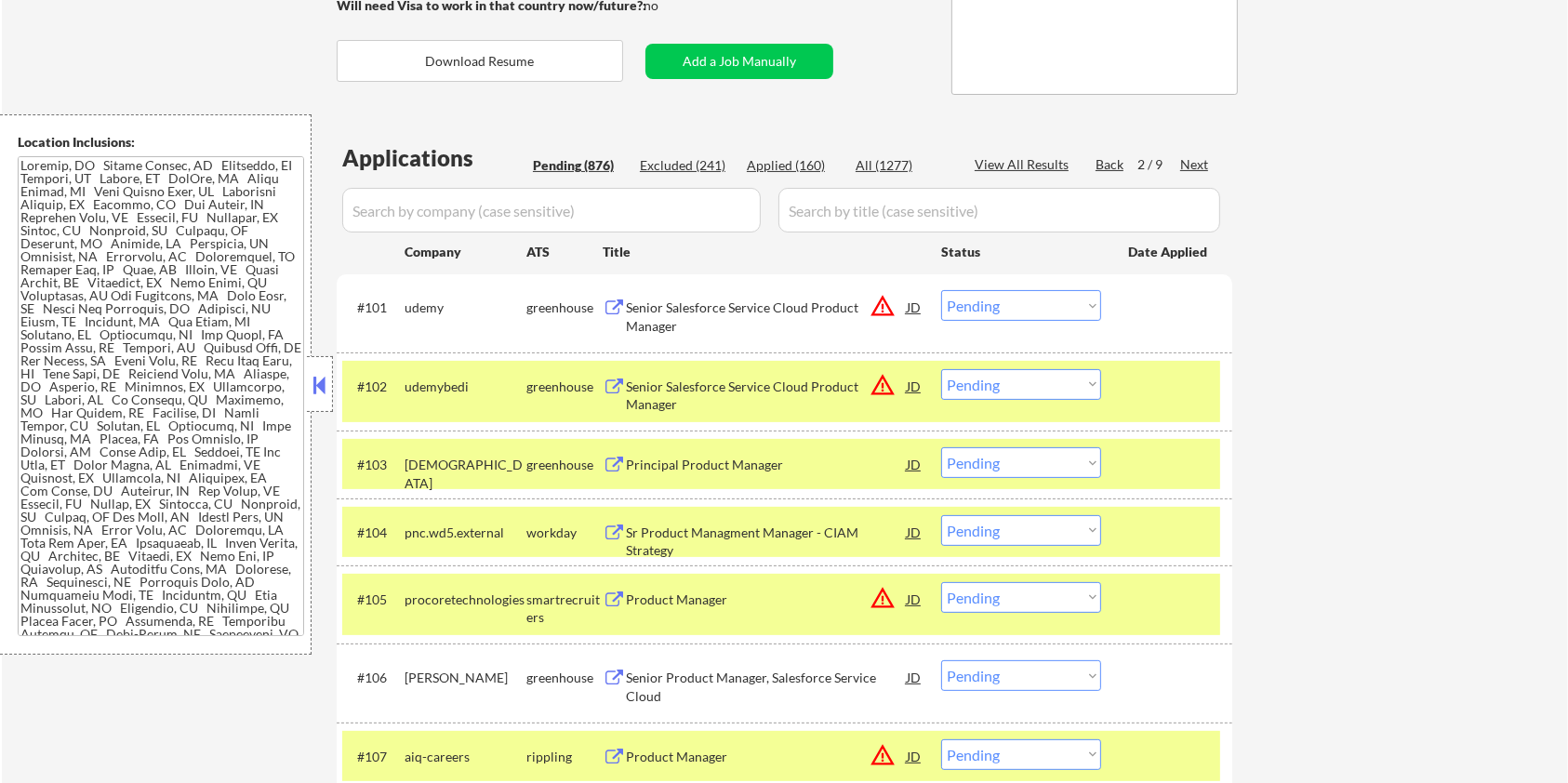
click at [1136, 382] on div at bounding box center [1169, 386] width 82 height 34
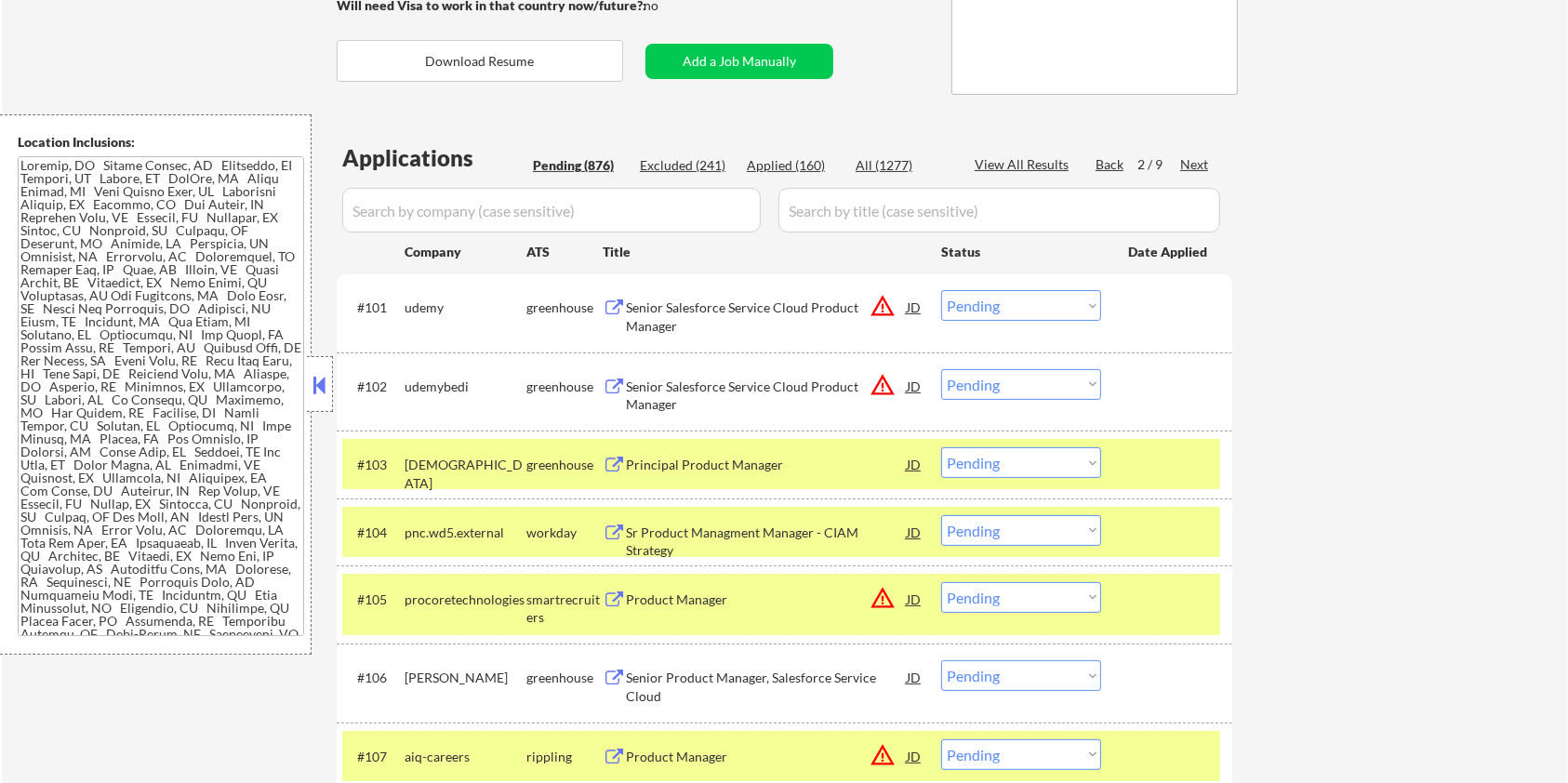
click at [1138, 471] on div at bounding box center [1169, 464] width 82 height 34
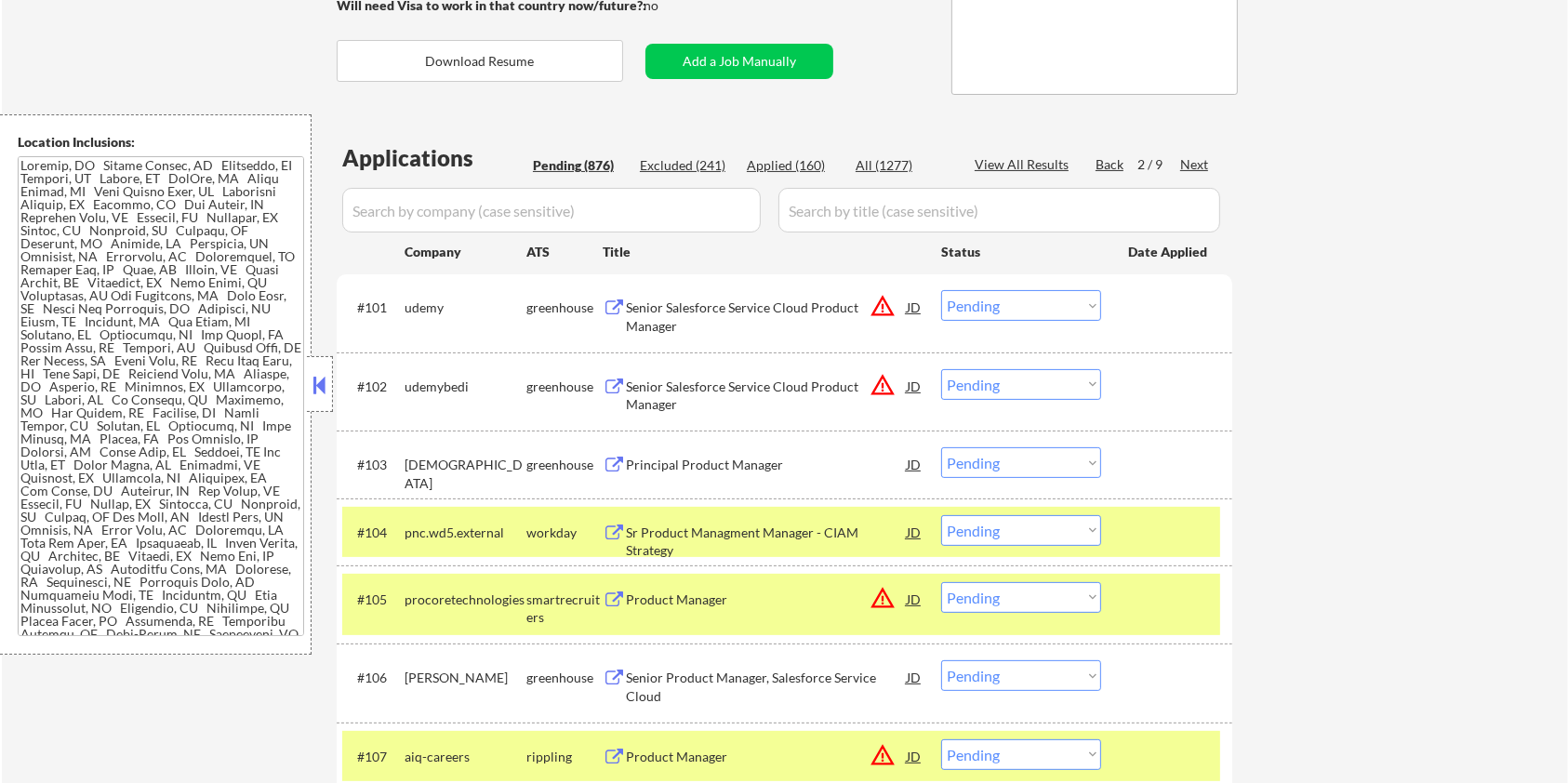
click at [1154, 512] on div "#104 pnc.wd5.external workday Sr Product Managment Manager - CIAM Strategy JD w…" at bounding box center [781, 532] width 878 height 50
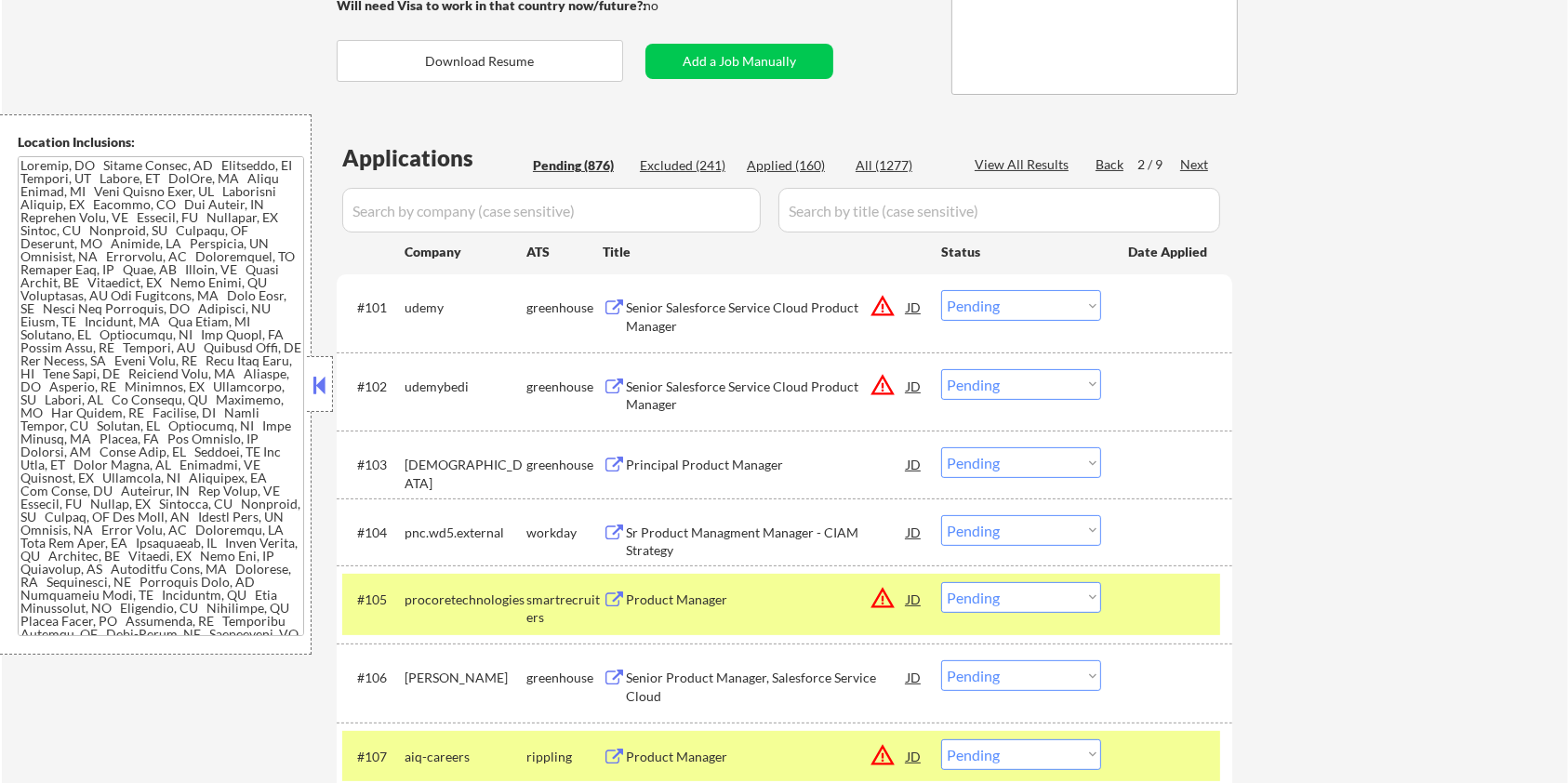
click at [1161, 561] on div "#104 pnc.wd5.external workday Sr Product Managment Manager - CIAM Strategy JD w…" at bounding box center [784, 533] width 896 height 67
click at [1161, 589] on div at bounding box center [1169, 599] width 82 height 34
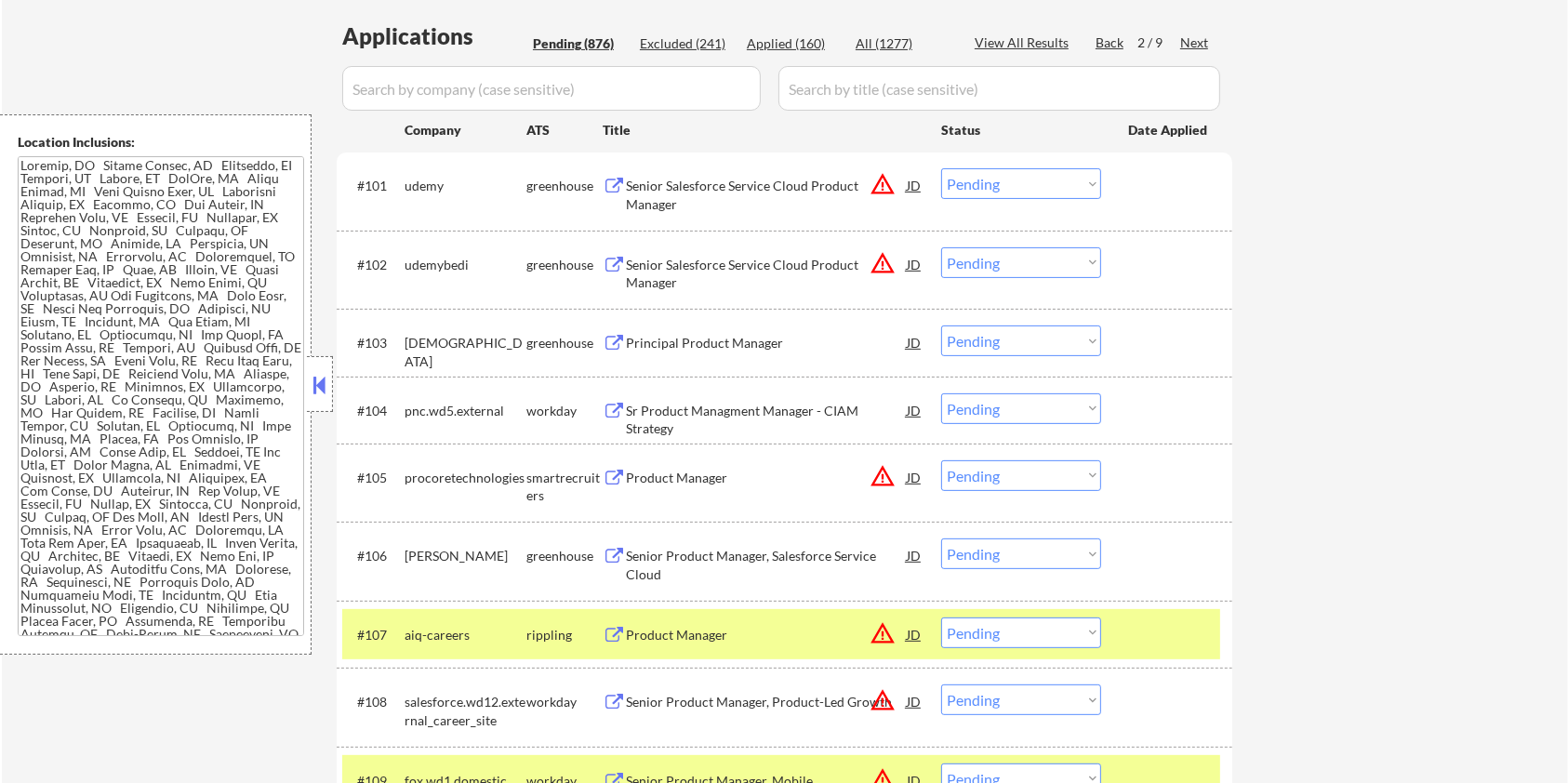
scroll to position [588, 0]
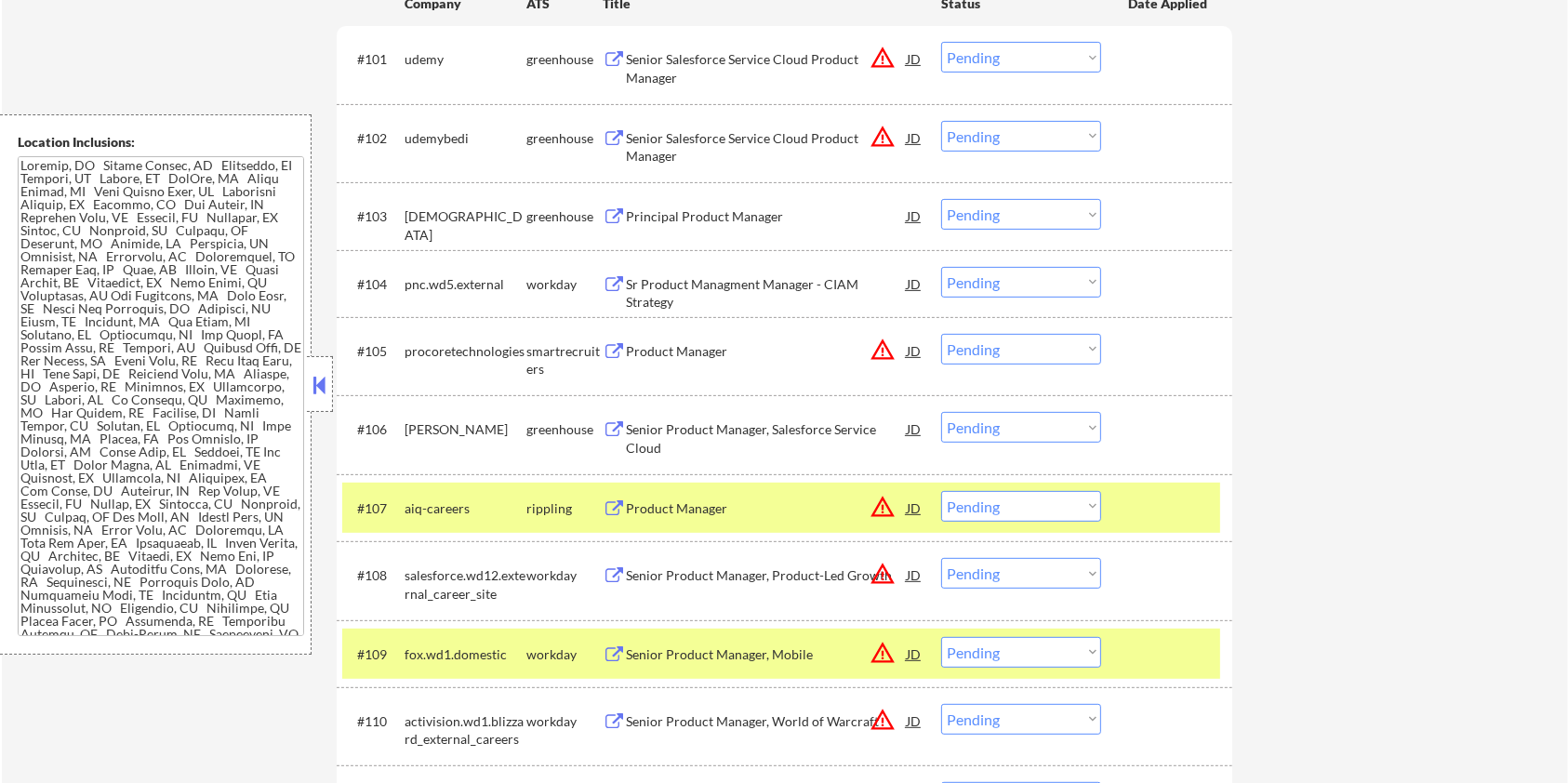
click at [1161, 499] on div at bounding box center [1169, 508] width 82 height 34
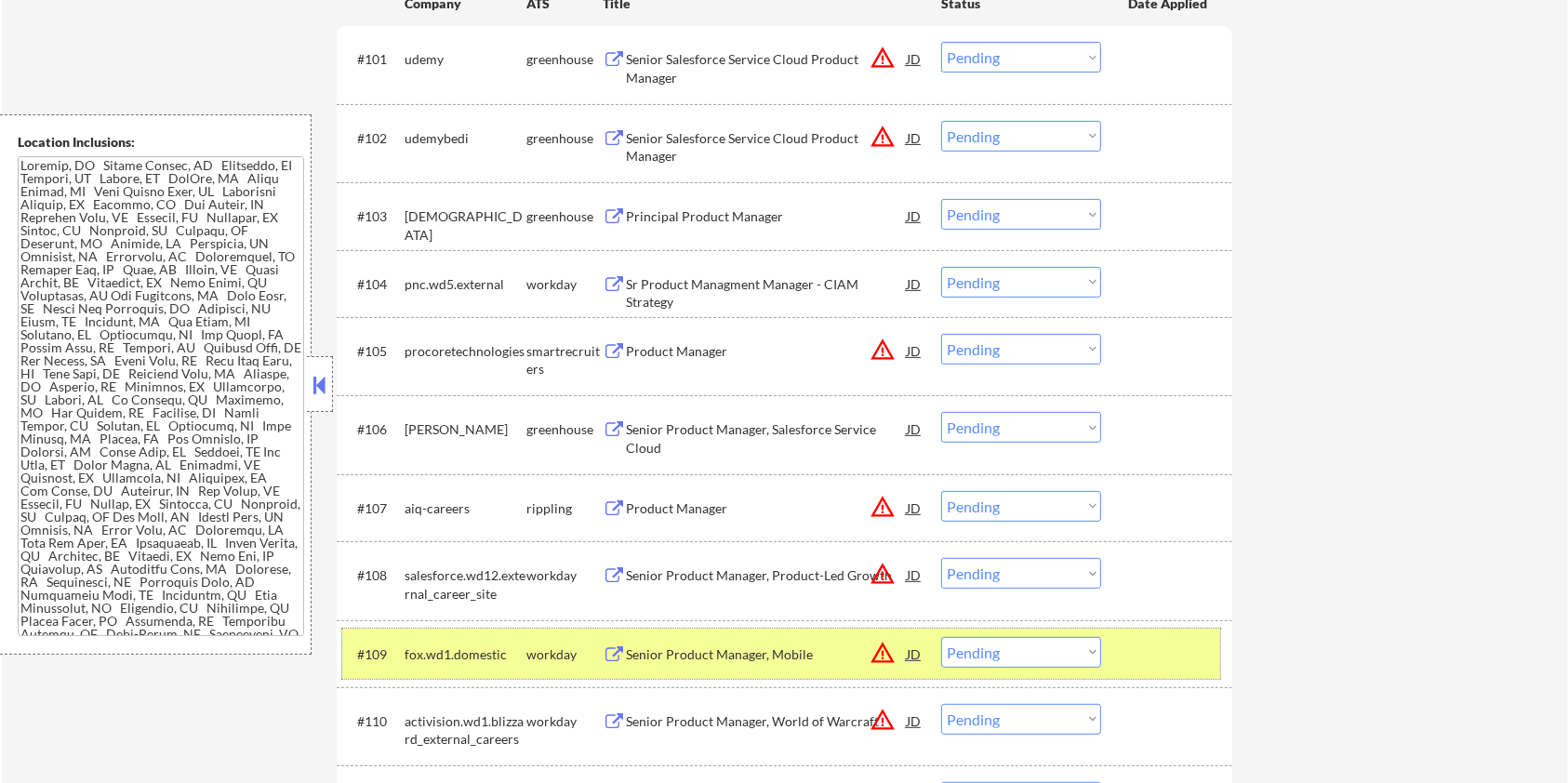
click at [1159, 635] on div "#109 fox.wd1.domestic workday Senior Product Manager, Mobile JD warning_amber C…" at bounding box center [781, 653] width 878 height 50
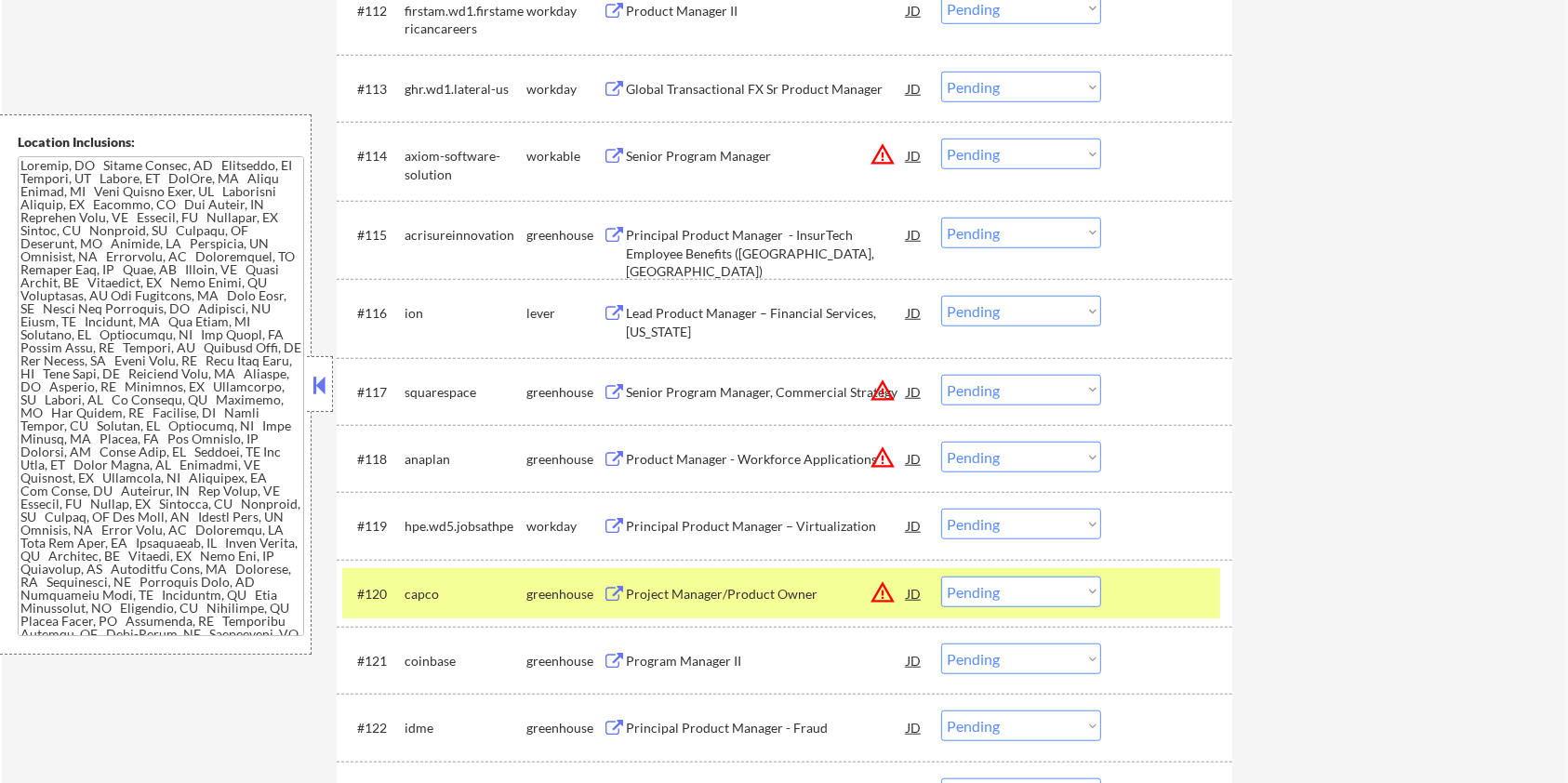
click at [1174, 583] on div at bounding box center [1169, 593] width 82 height 34
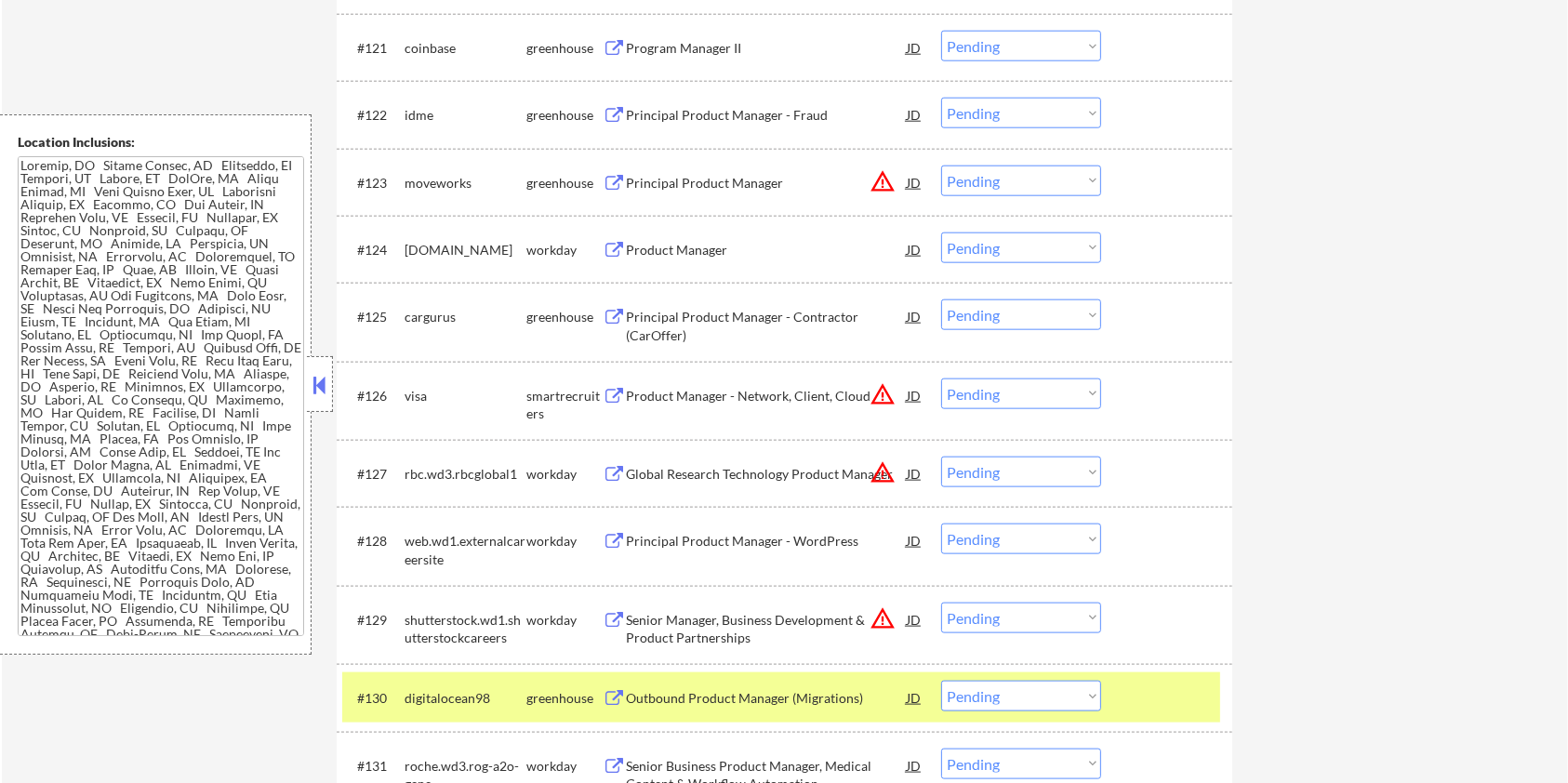
scroll to position [2076, 0]
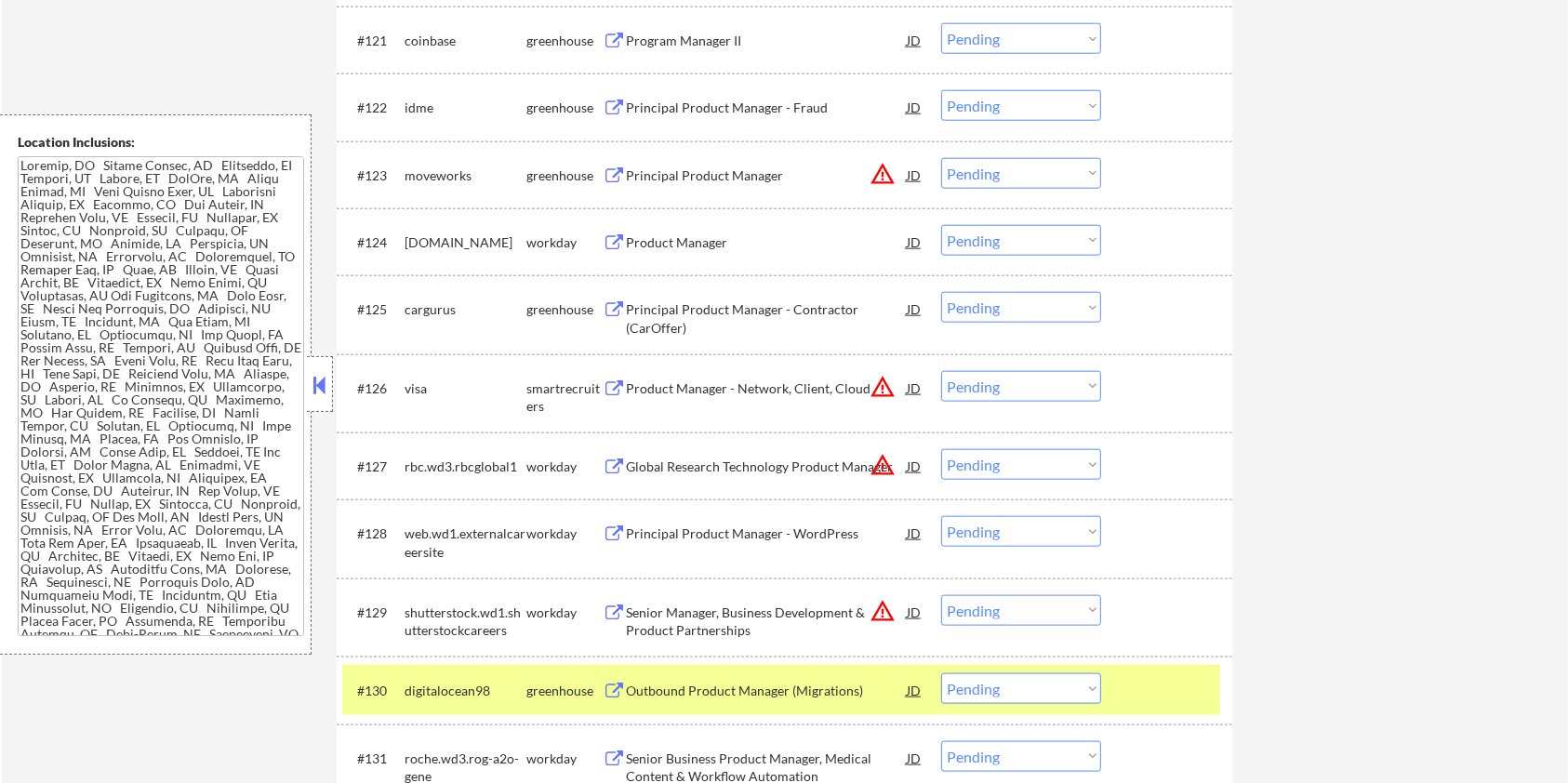
click at [1176, 681] on div at bounding box center [1169, 690] width 82 height 34
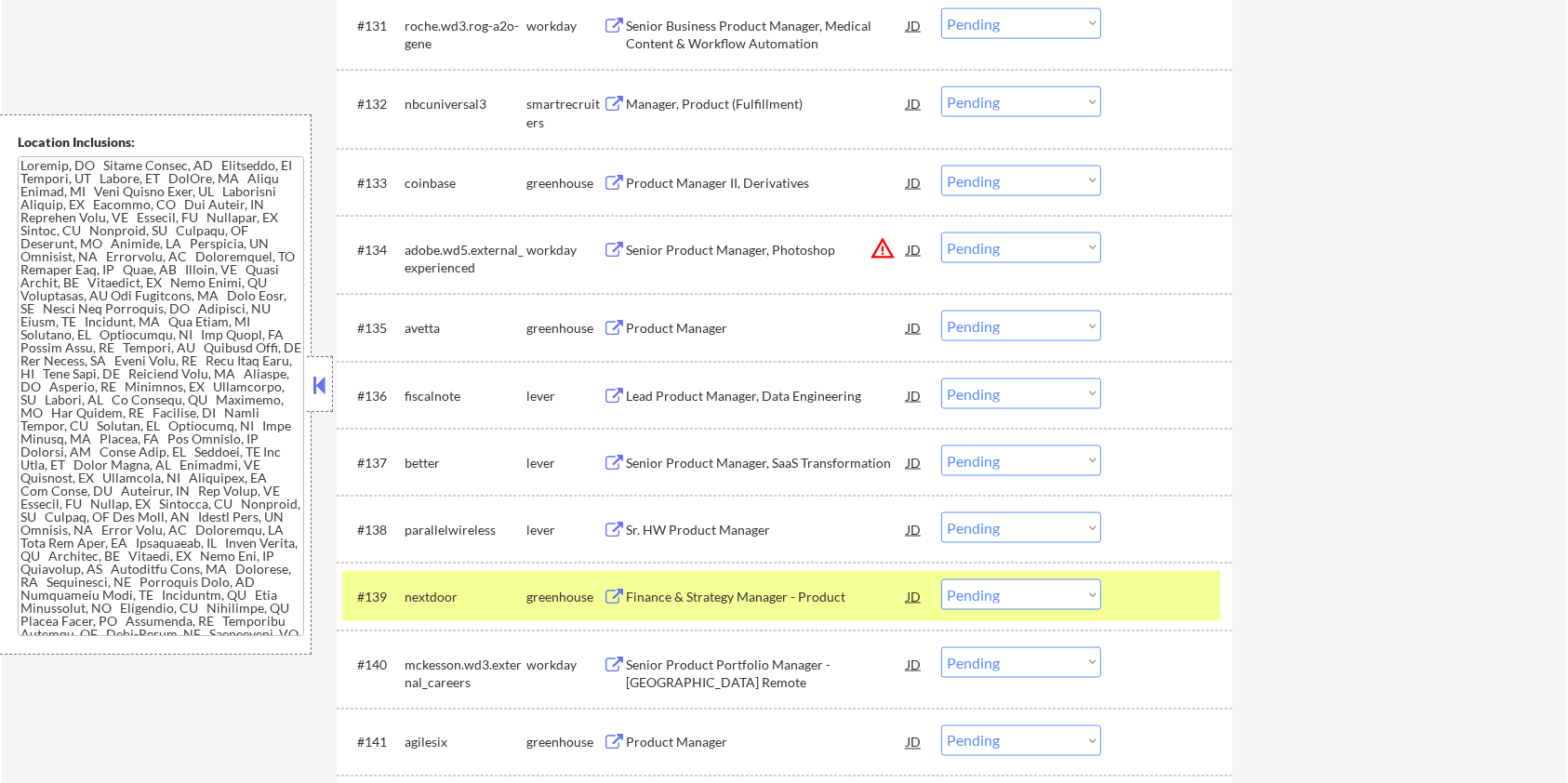
scroll to position [2820, 0]
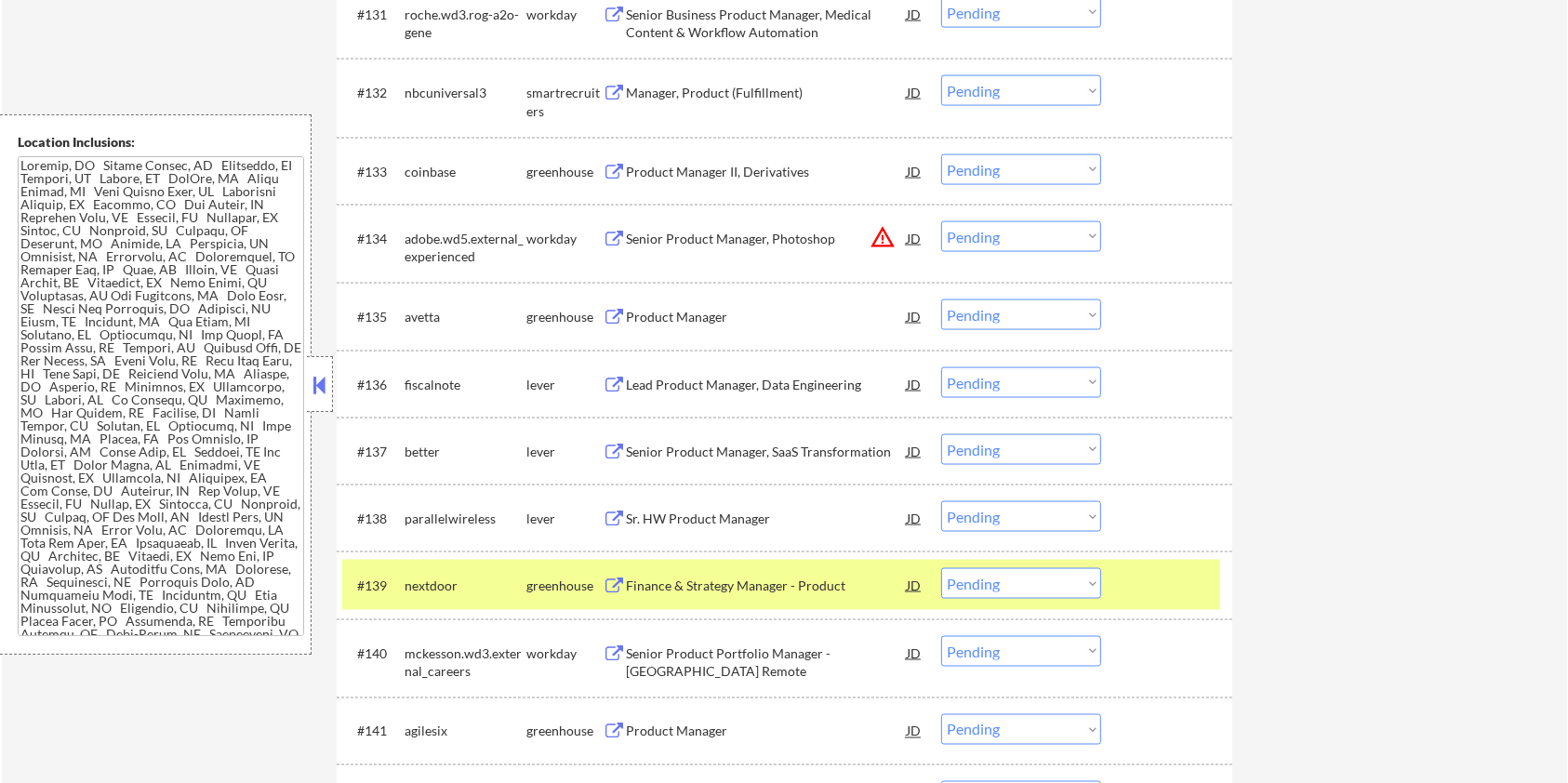
click at [1174, 606] on div "#139 nextdoor greenhouse Finance & Strategy Manager - Product JD warning_amber …" at bounding box center [781, 585] width 878 height 50
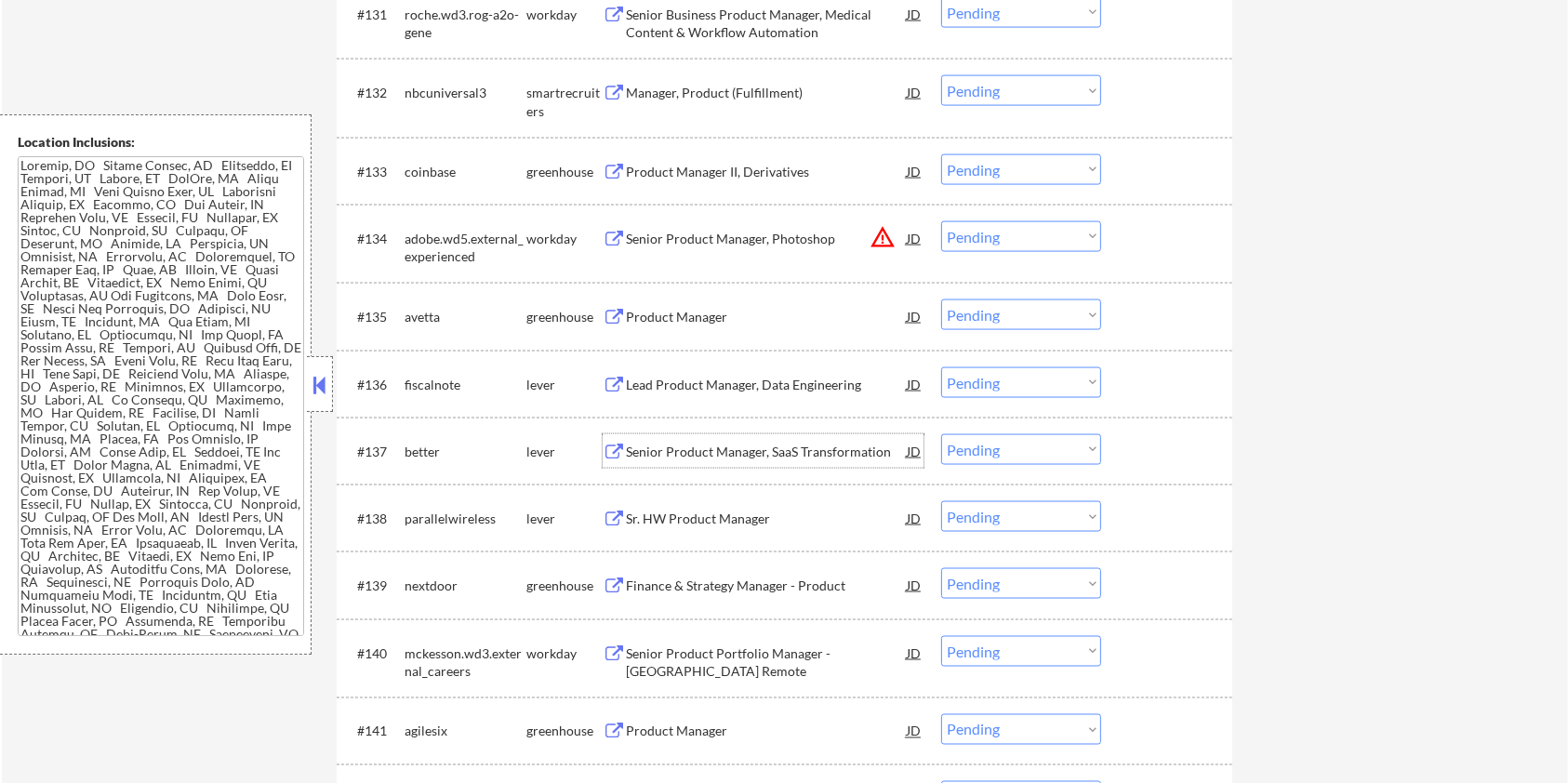
click at [695, 456] on div "Senior Product Manager, SaaS Transformation" at bounding box center [766, 451] width 281 height 19
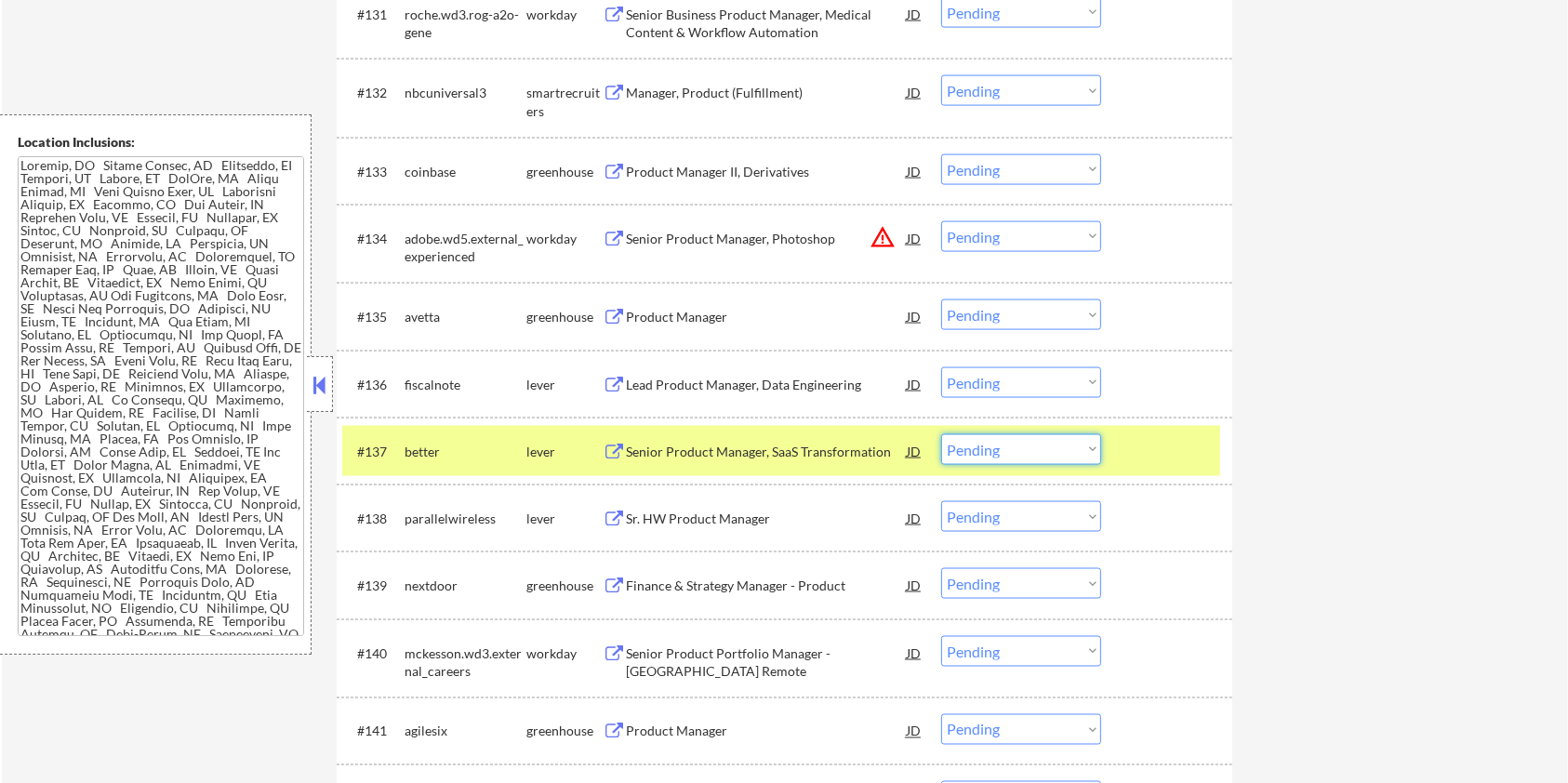
click at [1045, 445] on select "Choose an option... Pending Applied Excluded (Questions) Excluded (Expired) Exc…" at bounding box center [1022, 449] width 160 height 31
click at [941, 435] on select "Choose an option... Pending Applied Excluded (Questions) Excluded (Expired) Exc…" at bounding box center [1022, 449] width 160 height 31
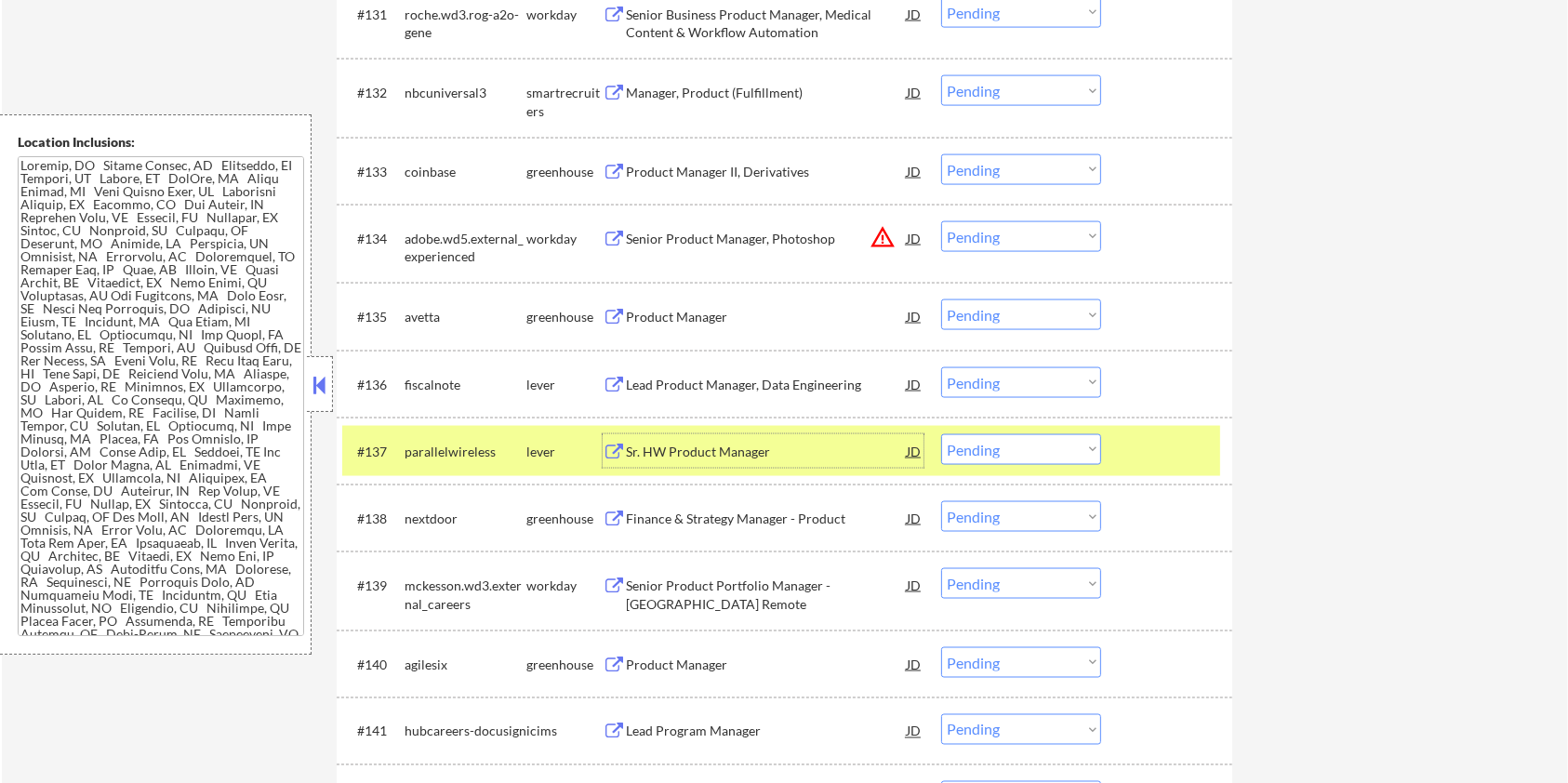
click at [651, 443] on div "Sr. HW Product Manager" at bounding box center [766, 451] width 281 height 19
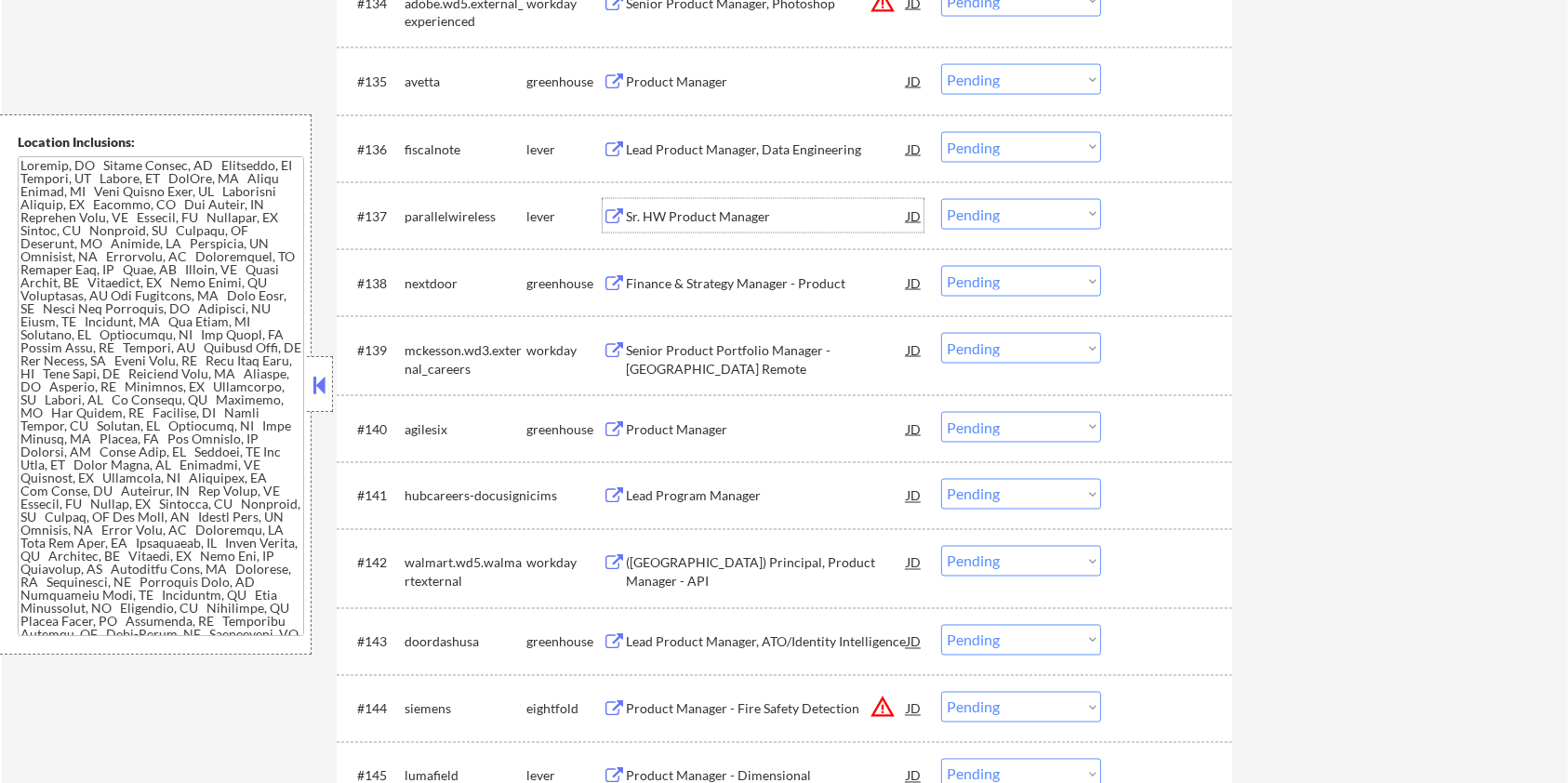
scroll to position [3068, 0]
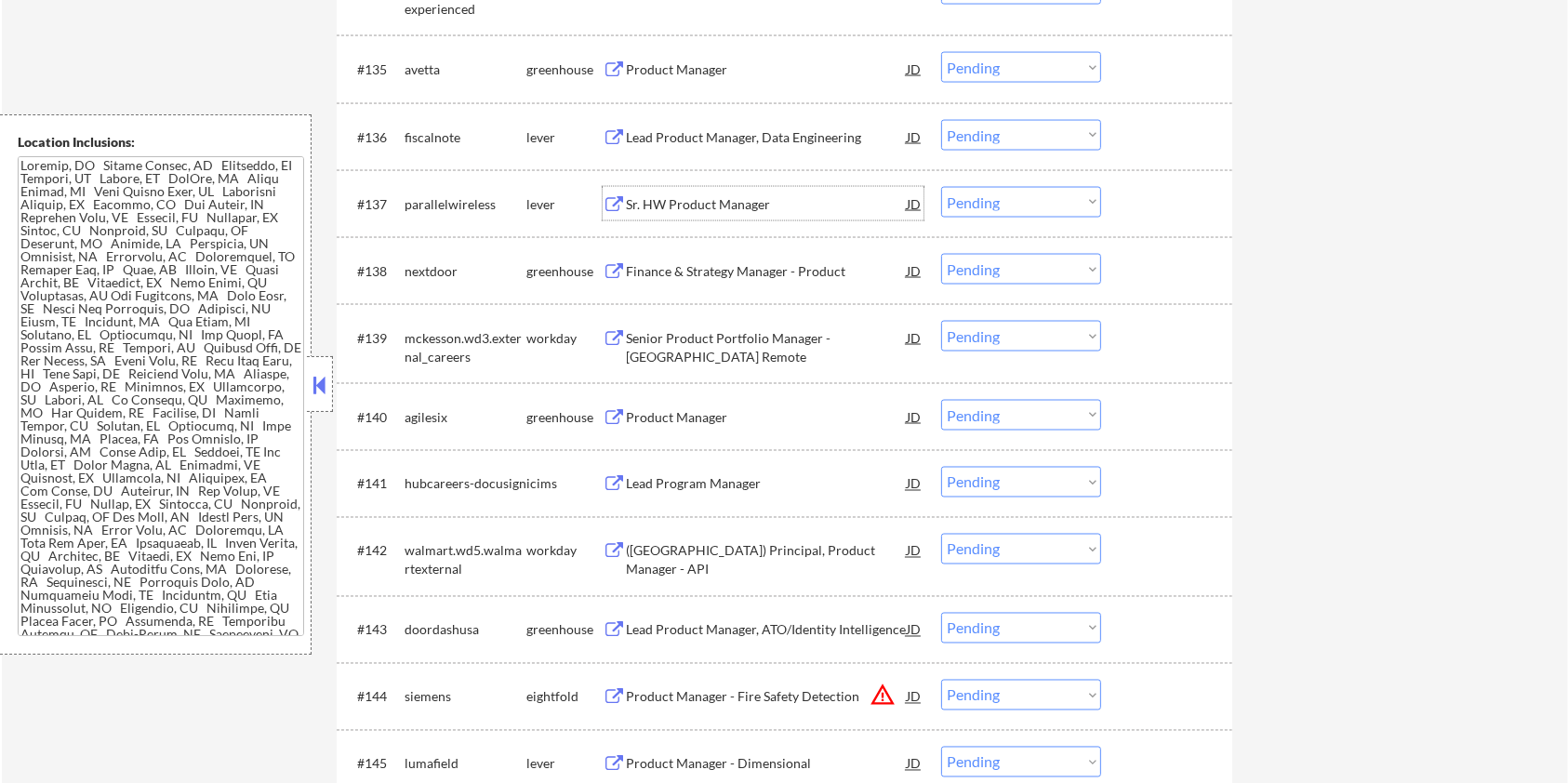
click at [639, 415] on div "Product Manager" at bounding box center [766, 417] width 281 height 19
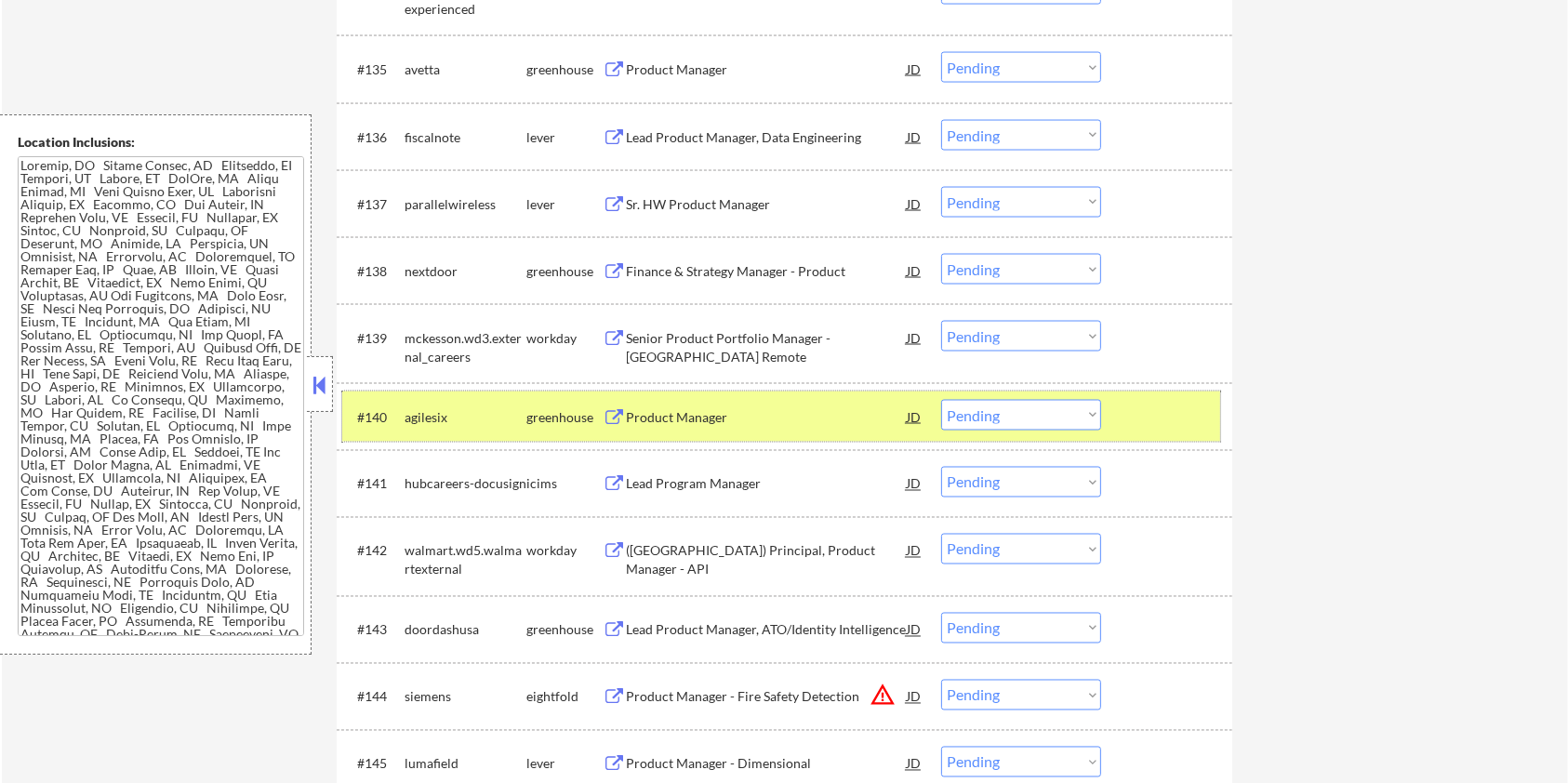
click at [1175, 422] on div at bounding box center [1169, 417] width 82 height 34
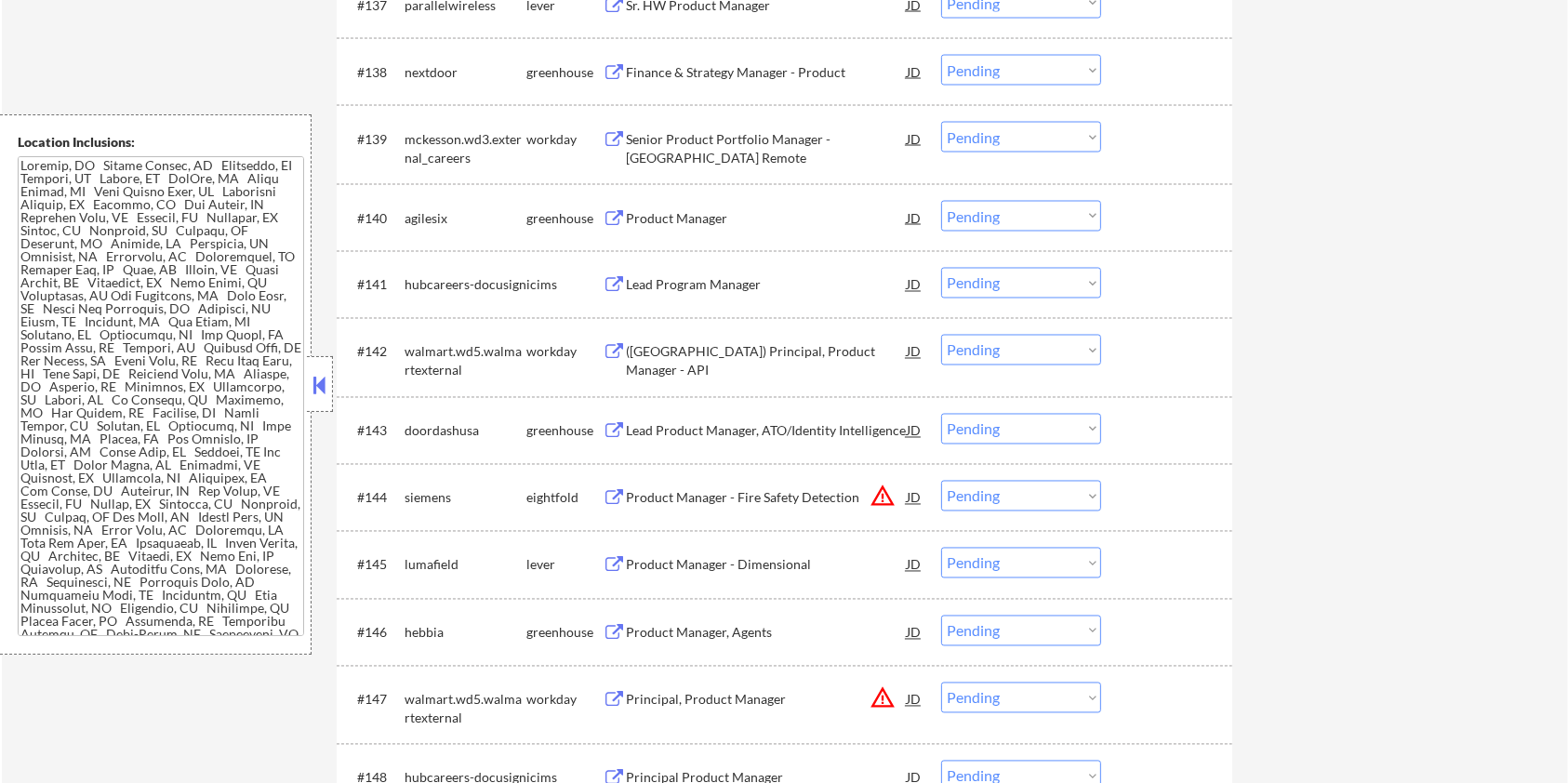
scroll to position [3315, 0]
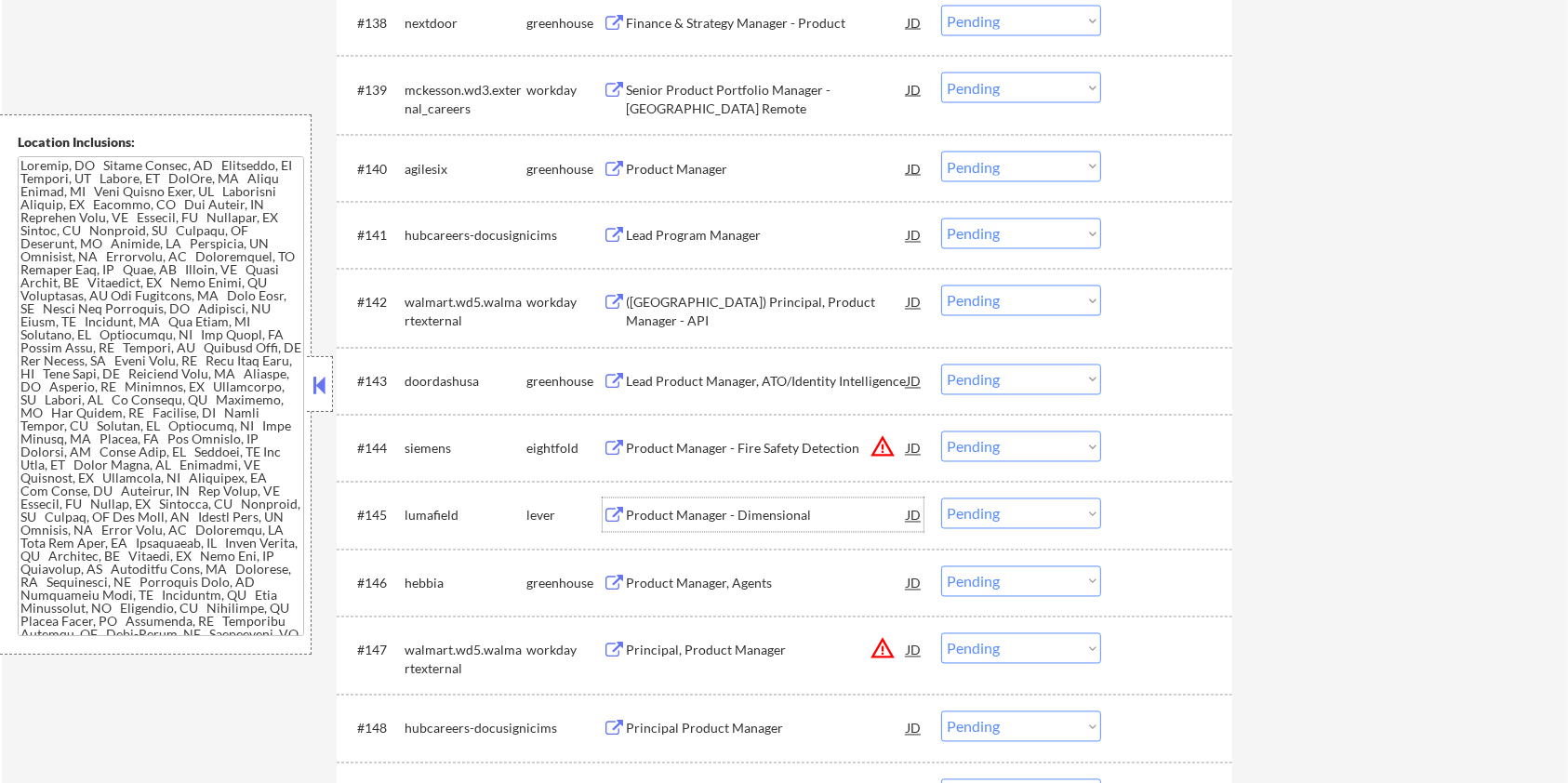
click at [698, 511] on div "Product Manager - Dimensional" at bounding box center [766, 516] width 281 height 19
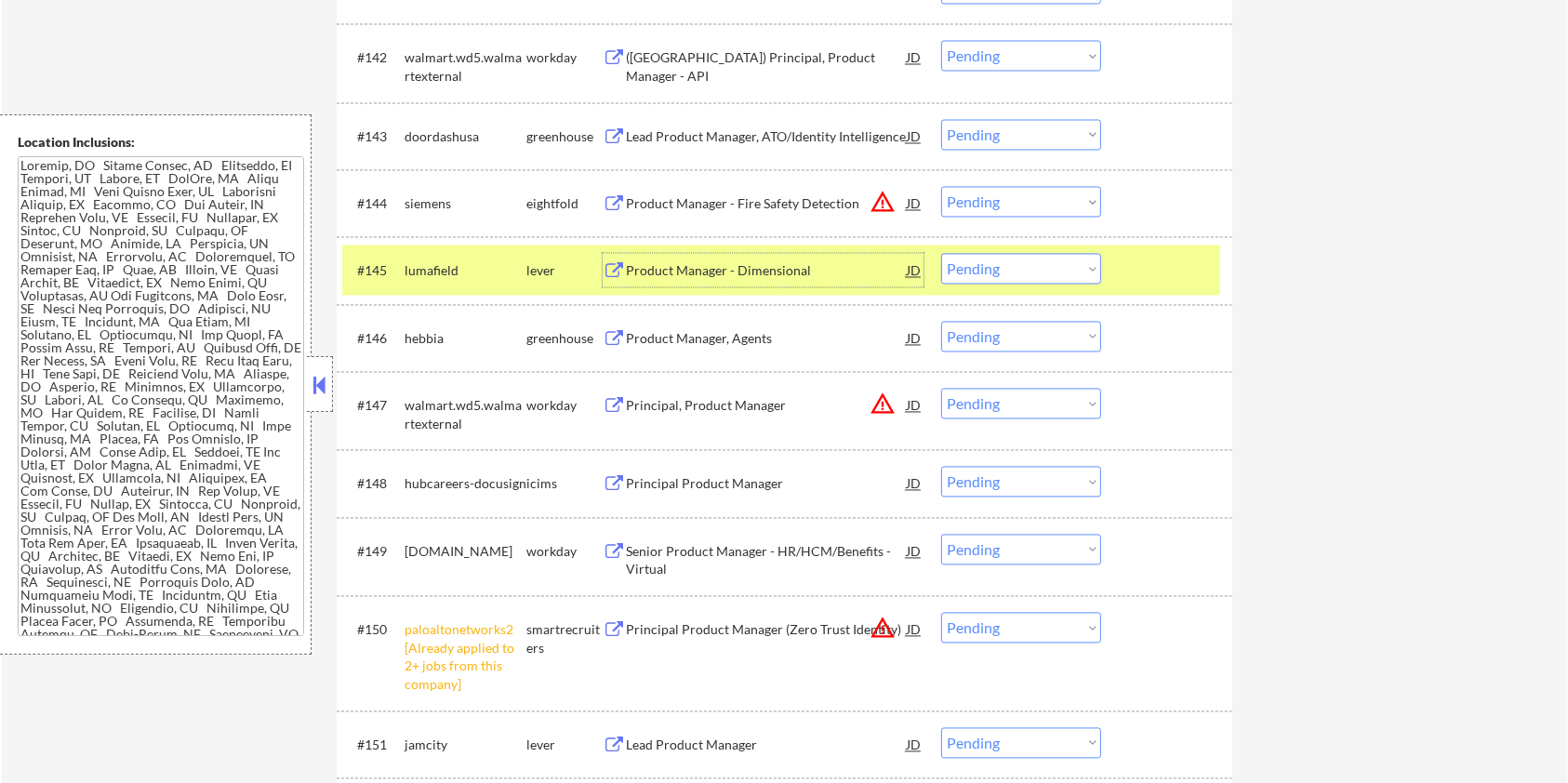
scroll to position [3564, 0]
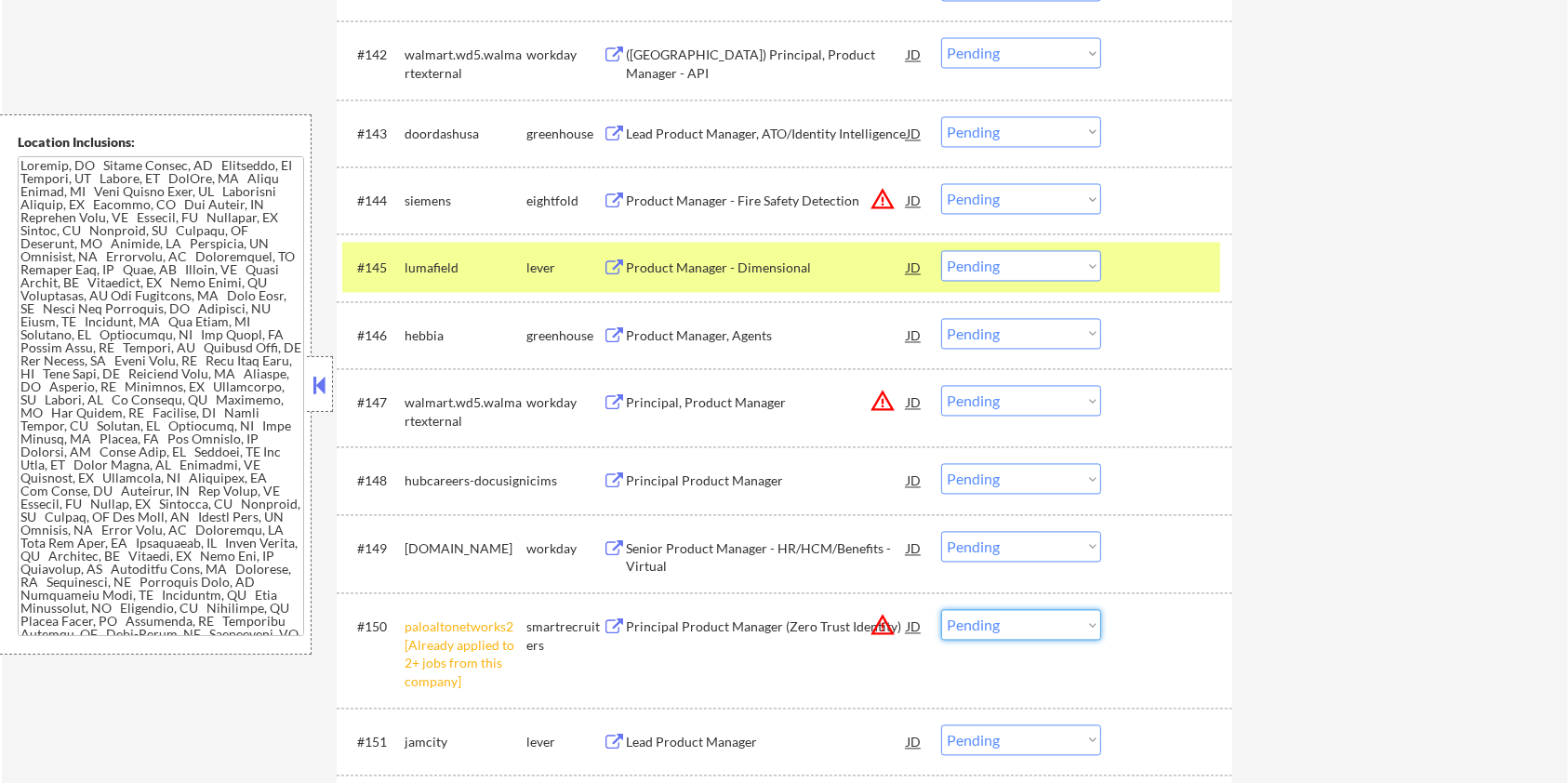
click at [1072, 627] on select "Choose an option... Pending Applied Excluded (Questions) Excluded (Expired) Exc…" at bounding box center [1022, 624] width 160 height 31
click at [941, 609] on select "Choose an option... Pending Applied Excluded (Questions) Excluded (Expired) Exc…" at bounding box center [1022, 624] width 160 height 31
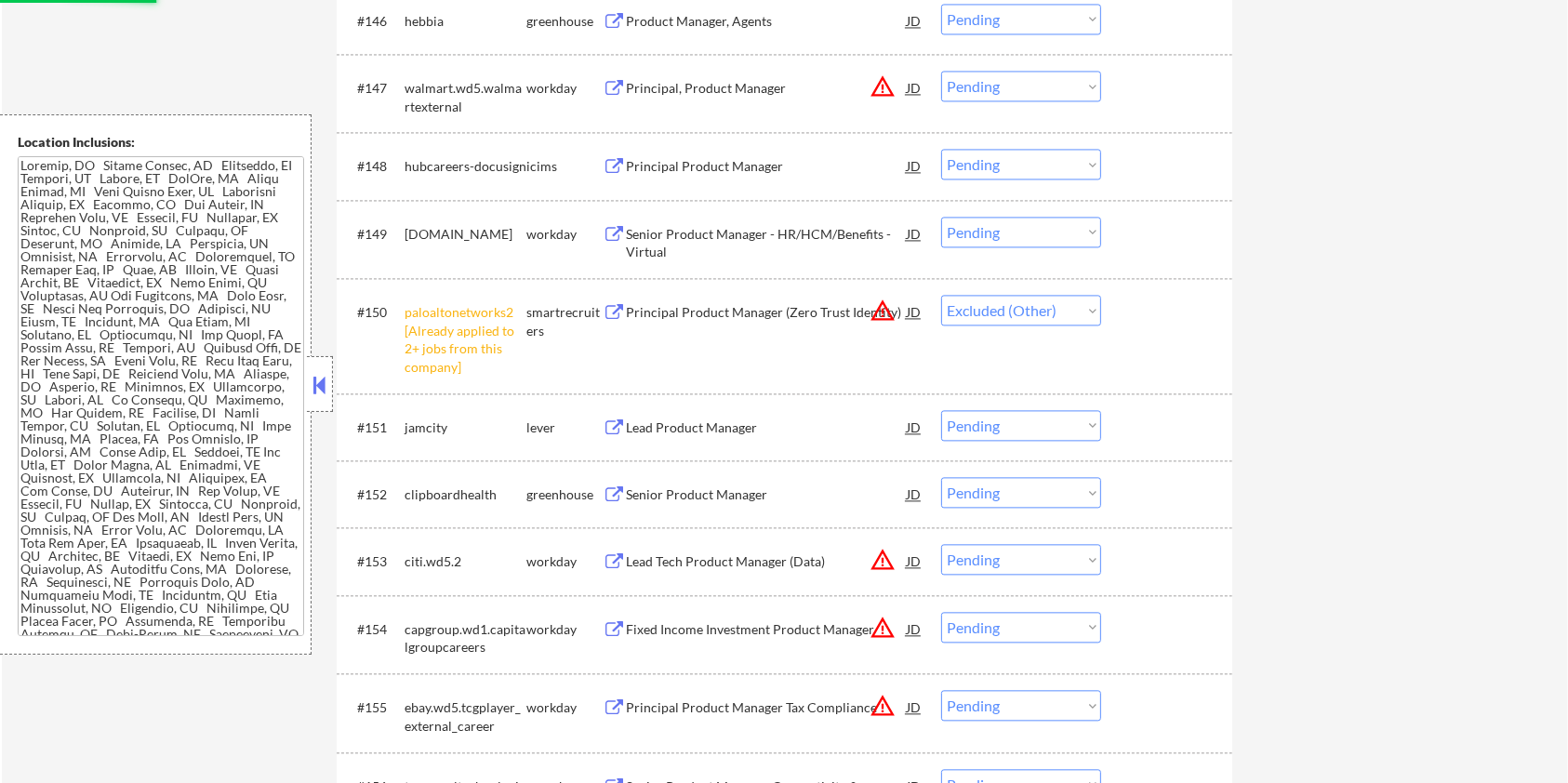
scroll to position [3936, 0]
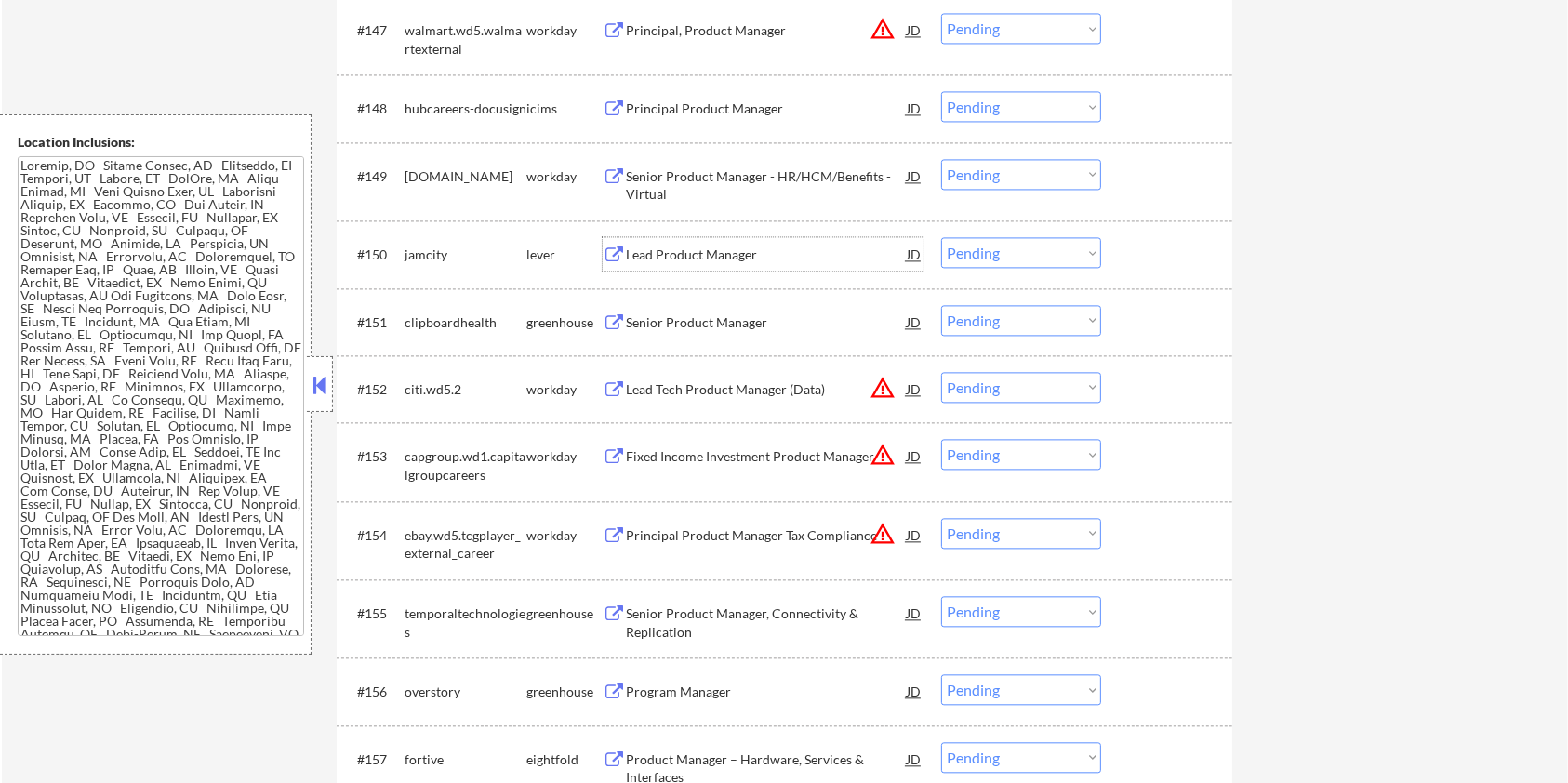
click at [701, 257] on div "Lead Product Manager" at bounding box center [766, 254] width 281 height 19
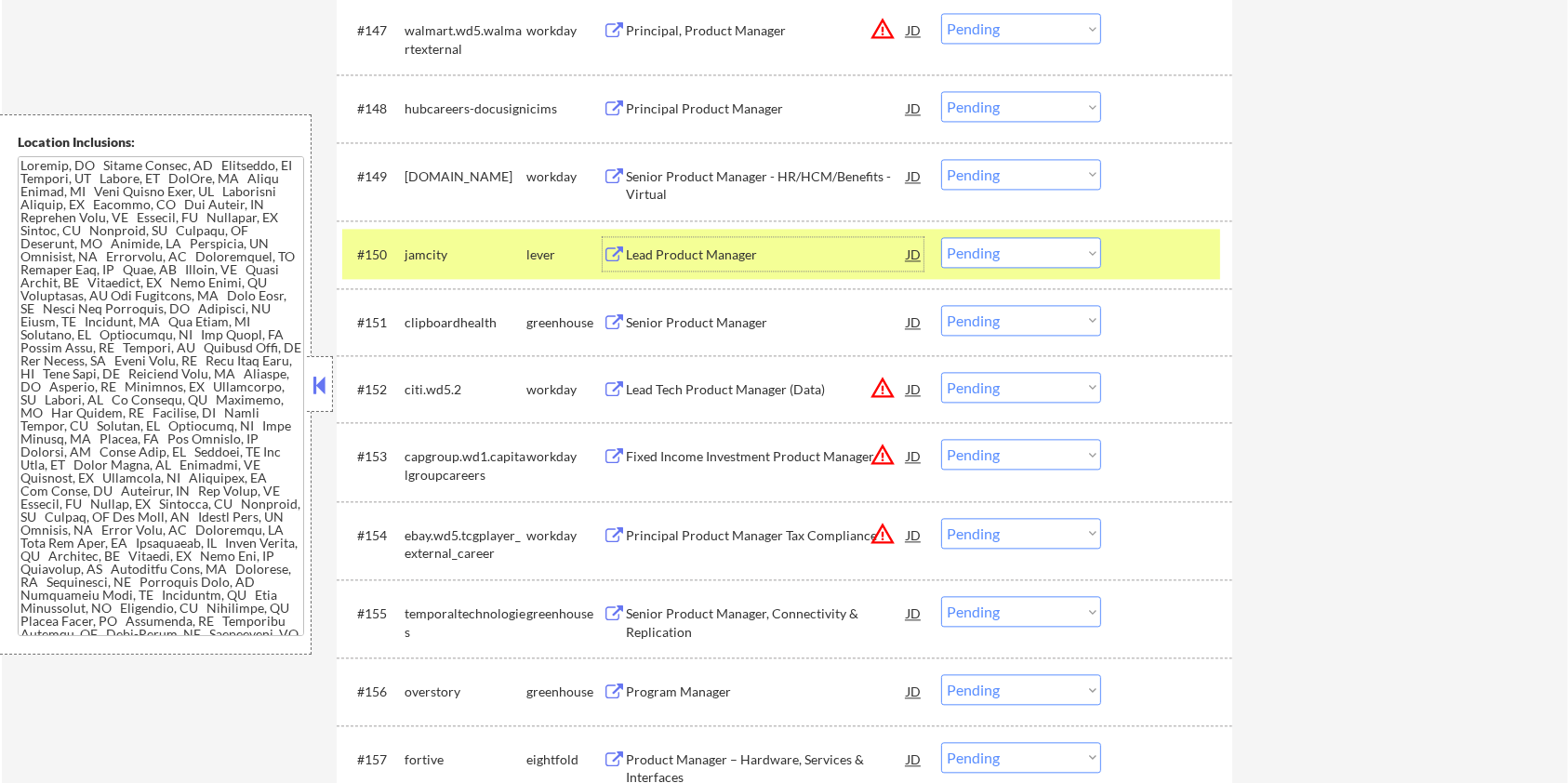
click at [1026, 251] on select "Choose an option... Pending Applied Excluded (Questions) Excluded (Expired) Exc…" at bounding box center [1022, 252] width 160 height 31
click at [941, 238] on select "Choose an option... Pending Applied Excluded (Questions) Excluded (Expired) Exc…" at bounding box center [1022, 252] width 160 height 31
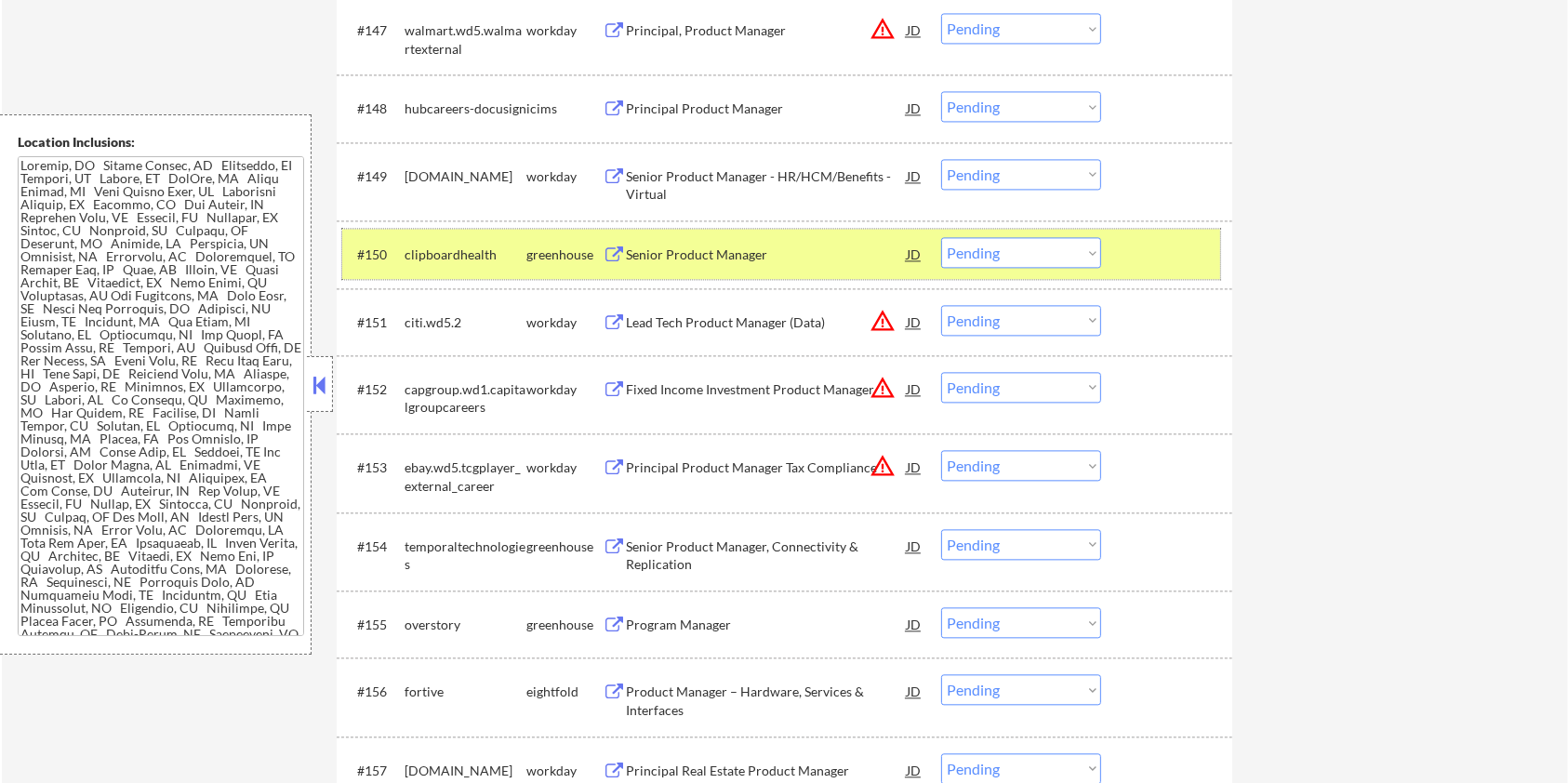
click at [1171, 253] on div at bounding box center [1169, 254] width 82 height 34
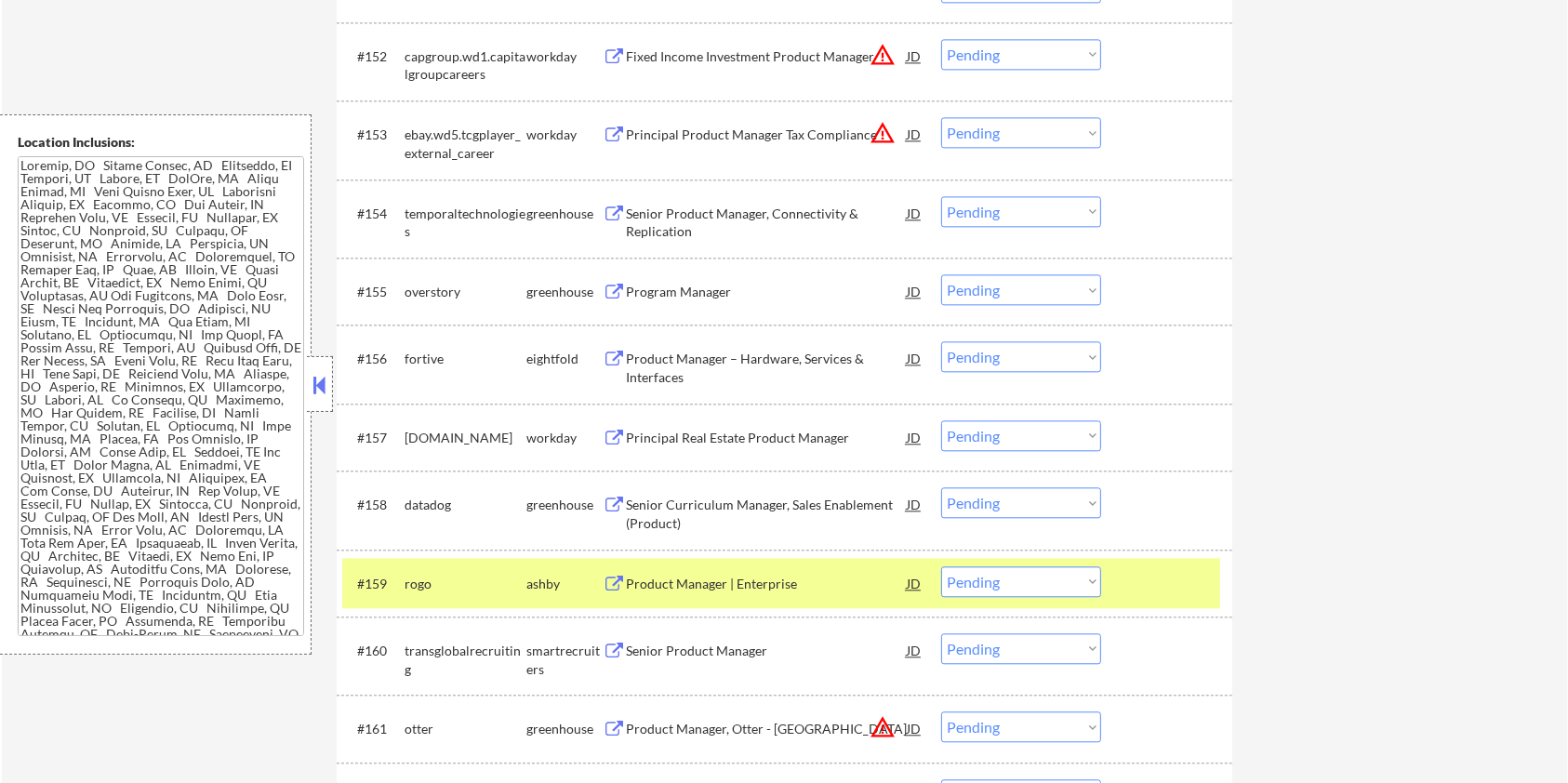
scroll to position [4308, 0]
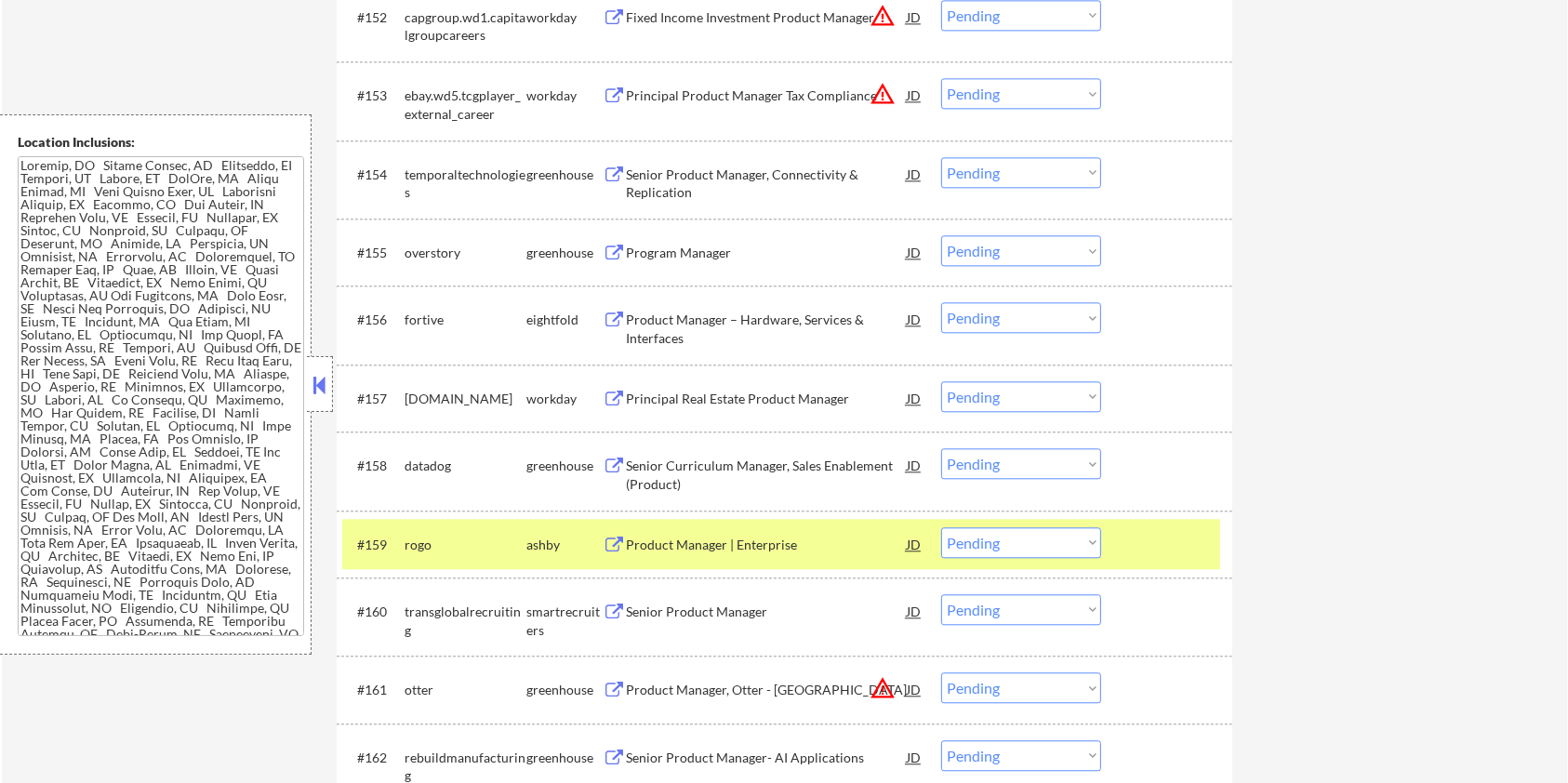
click at [666, 545] on div "Product Manager | Enterprise" at bounding box center [766, 544] width 281 height 19
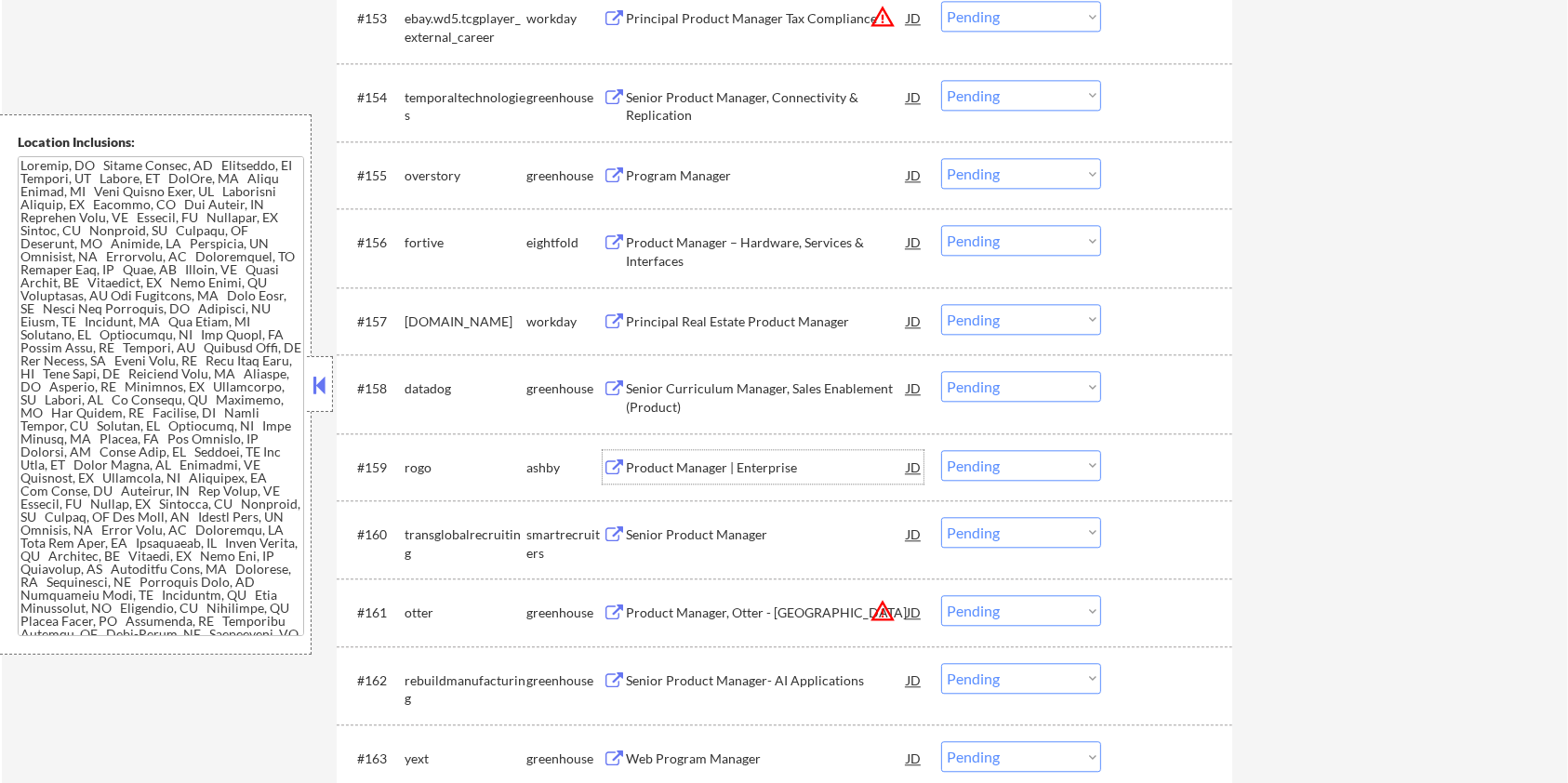
scroll to position [4432, 0]
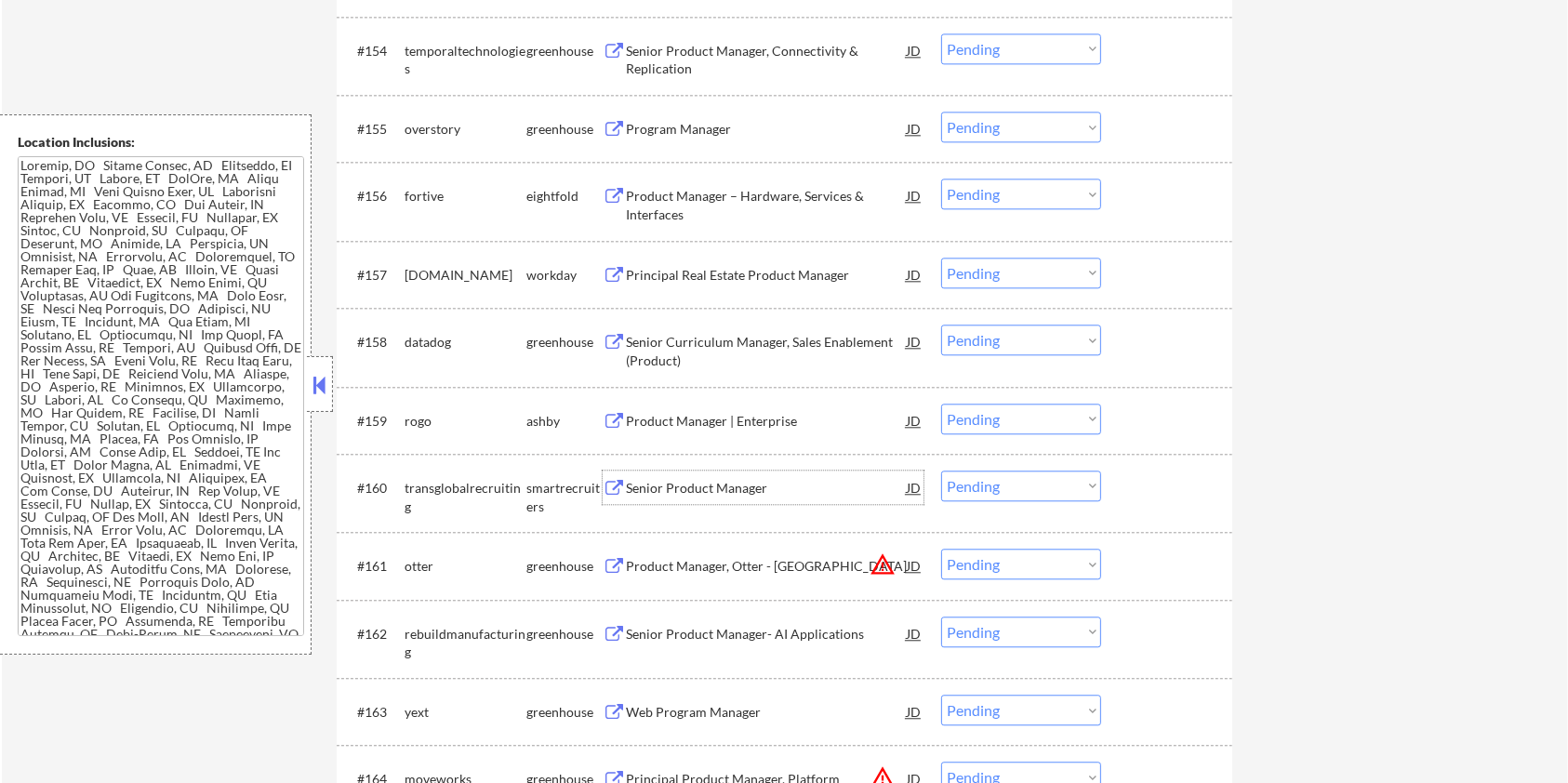
click at [688, 486] on div "Senior Product Manager" at bounding box center [766, 488] width 281 height 19
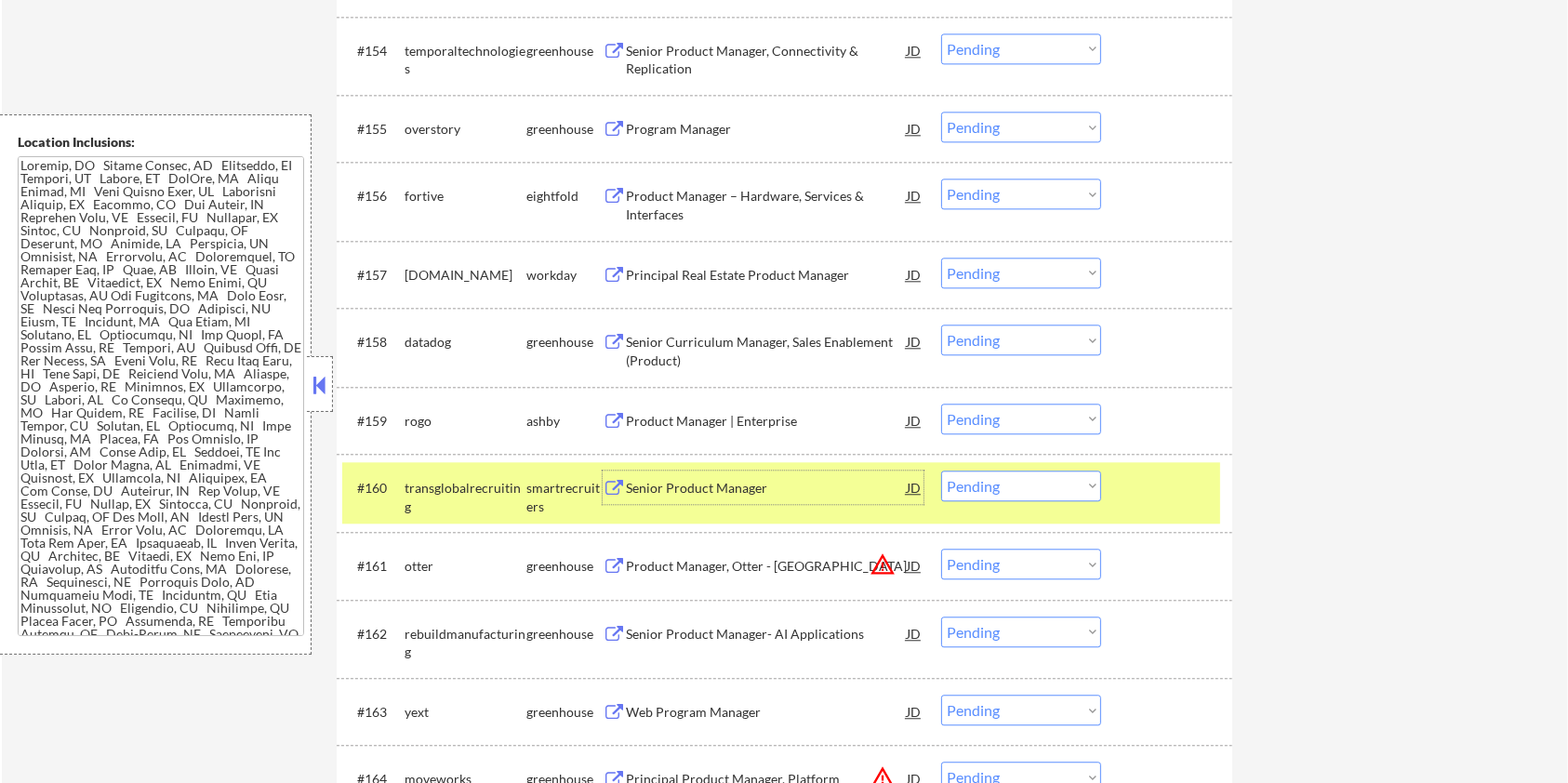
click at [1021, 493] on select "Choose an option... Pending Applied Excluded (Questions) Excluded (Expired) Exc…" at bounding box center [1022, 485] width 160 height 31
click at [941, 470] on select "Choose an option... Pending Applied Excluded (Questions) Excluded (Expired) Exc…" at bounding box center [1022, 485] width 160 height 31
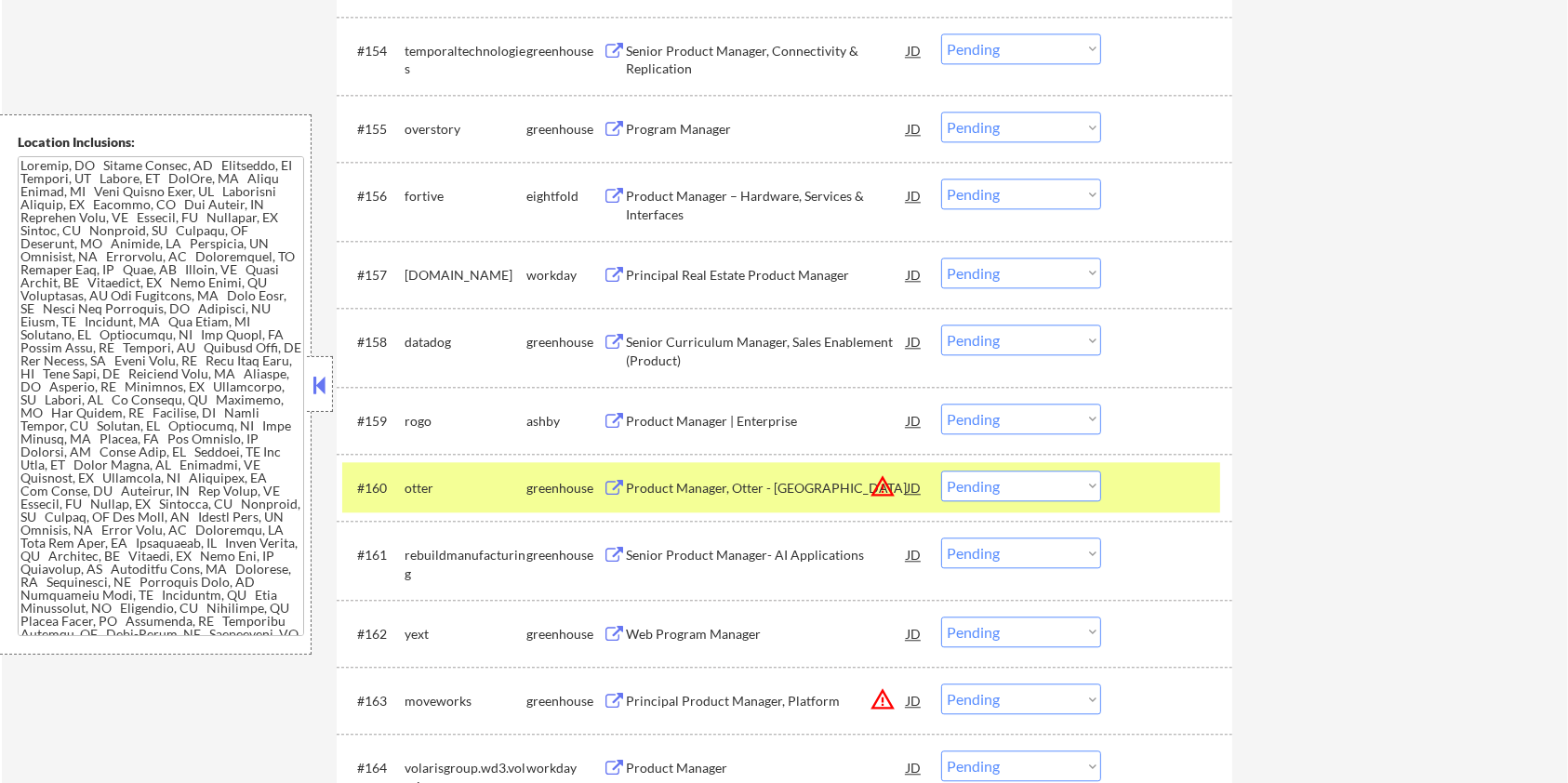
click at [661, 421] on div "Product Manager | Enterprise" at bounding box center [766, 421] width 281 height 19
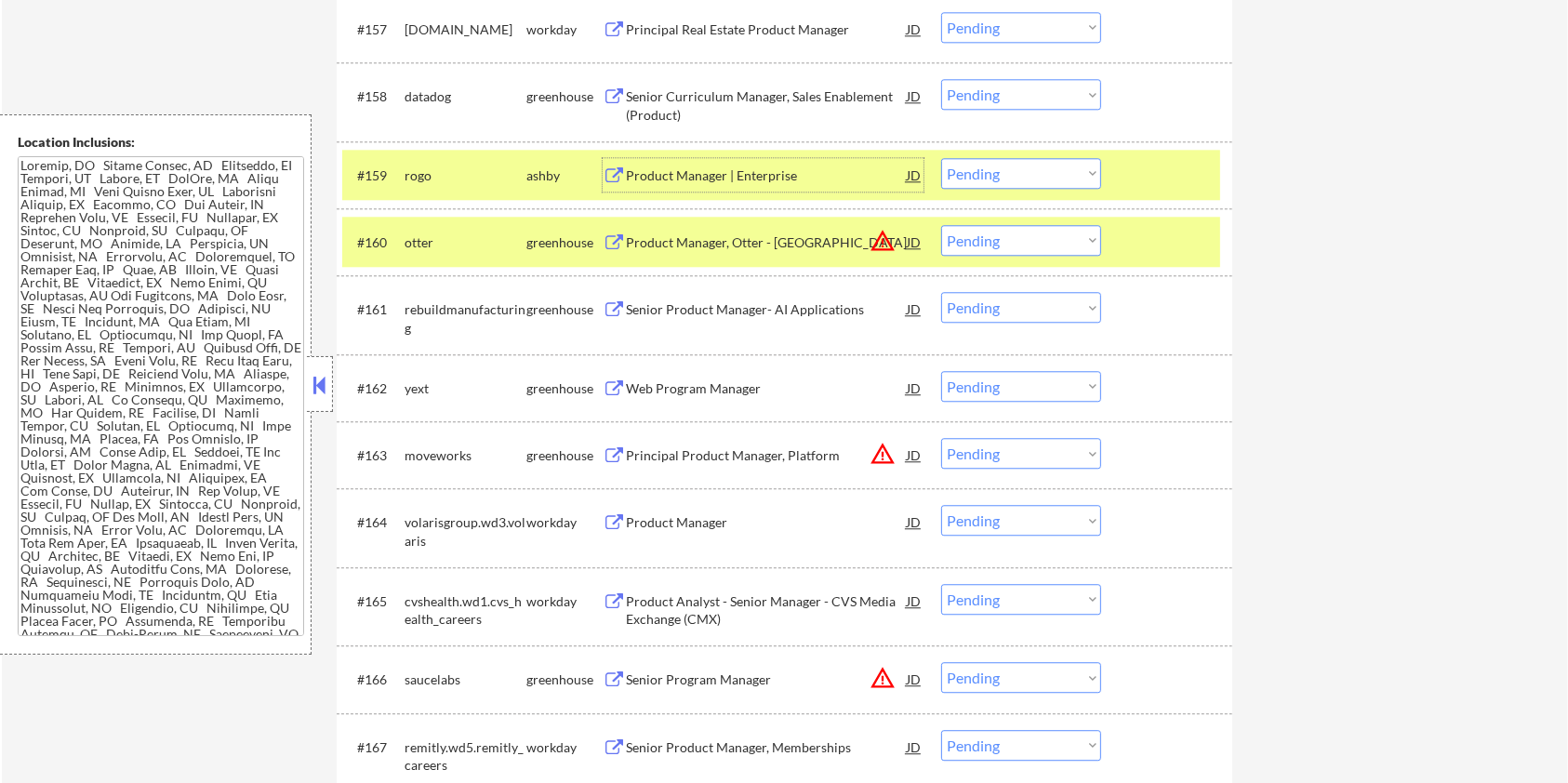
scroll to position [4680, 0]
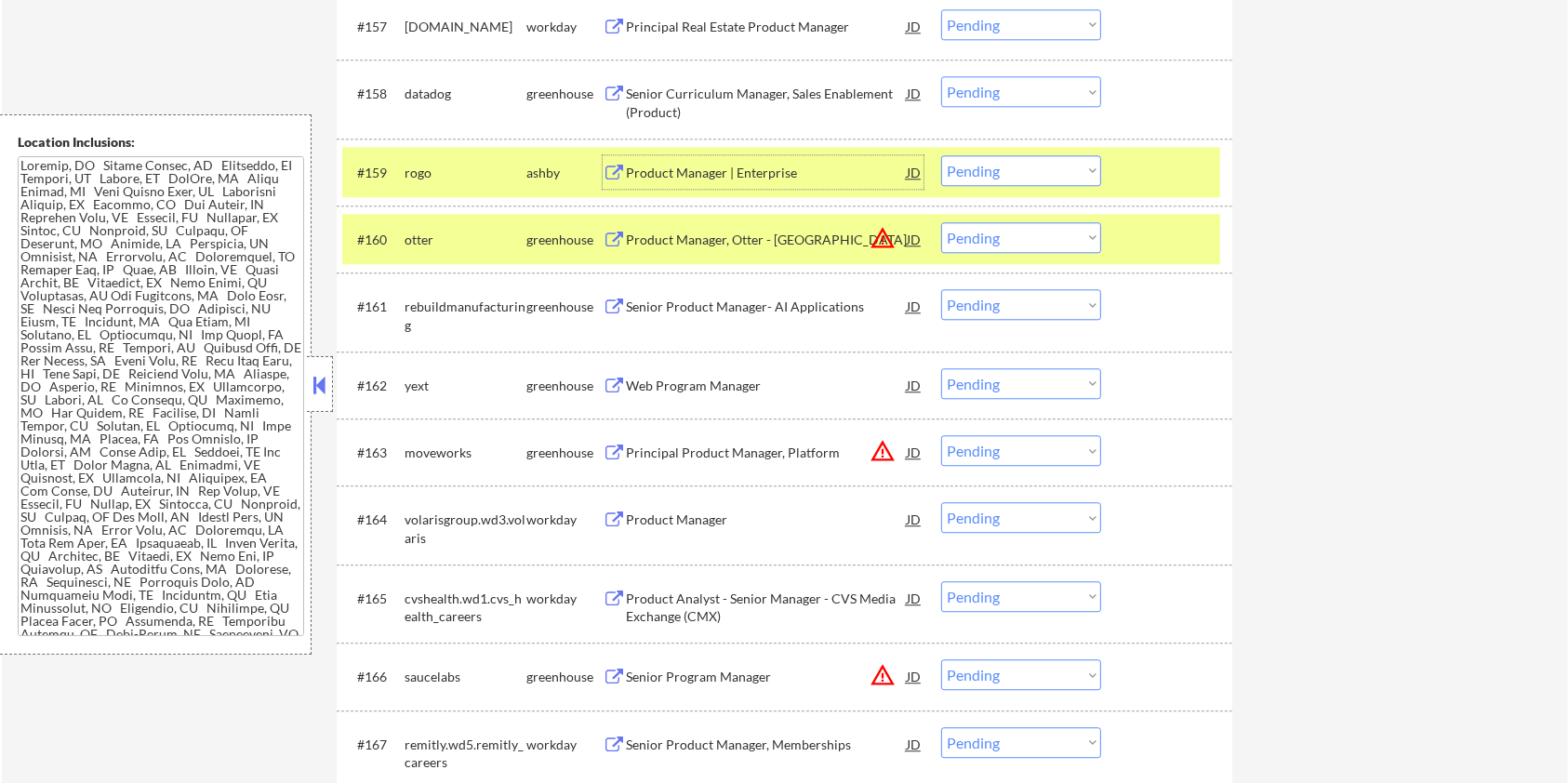
click at [639, 383] on div "Web Program Manager" at bounding box center [766, 386] width 281 height 19
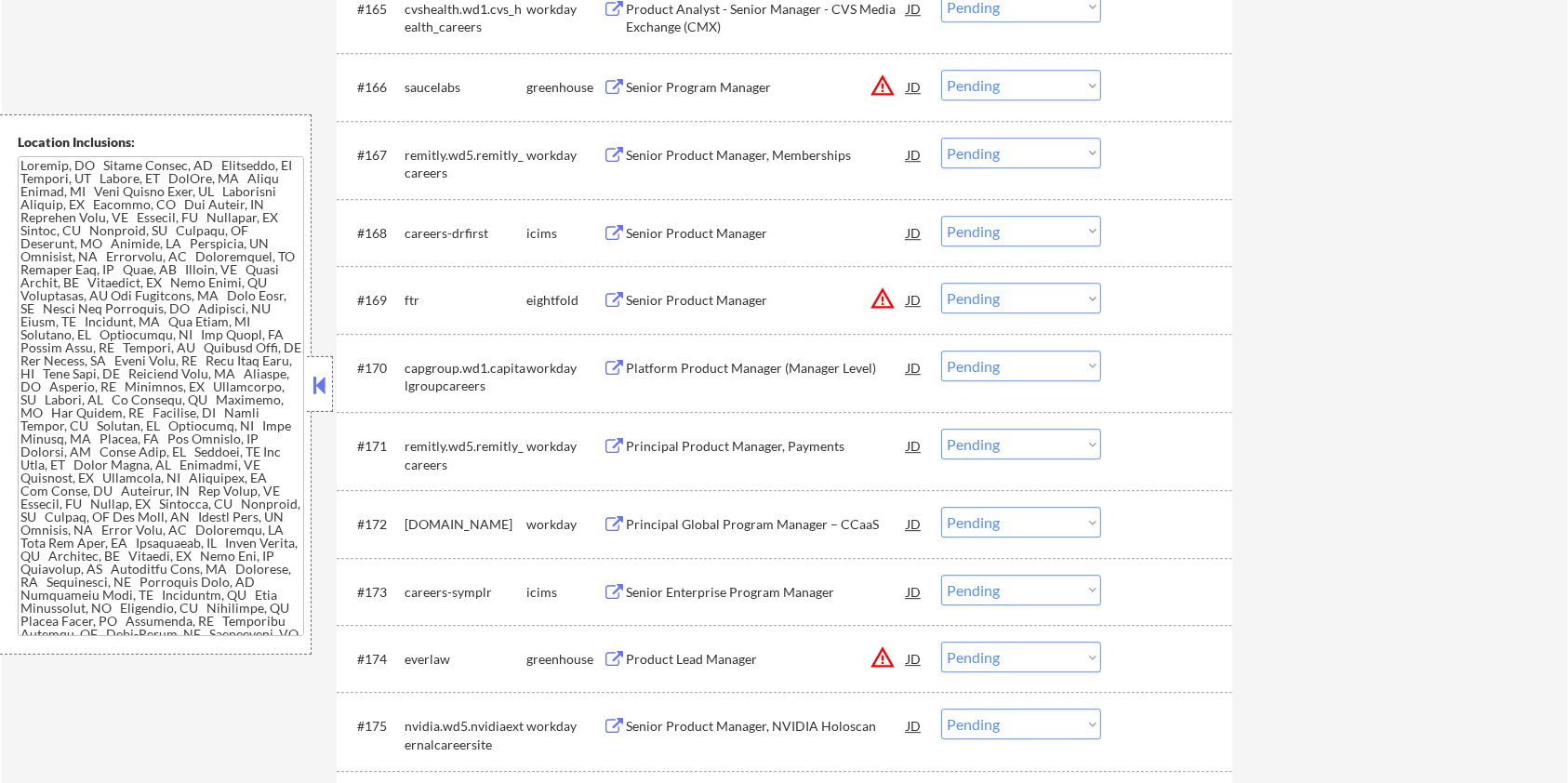
scroll to position [5424, 0]
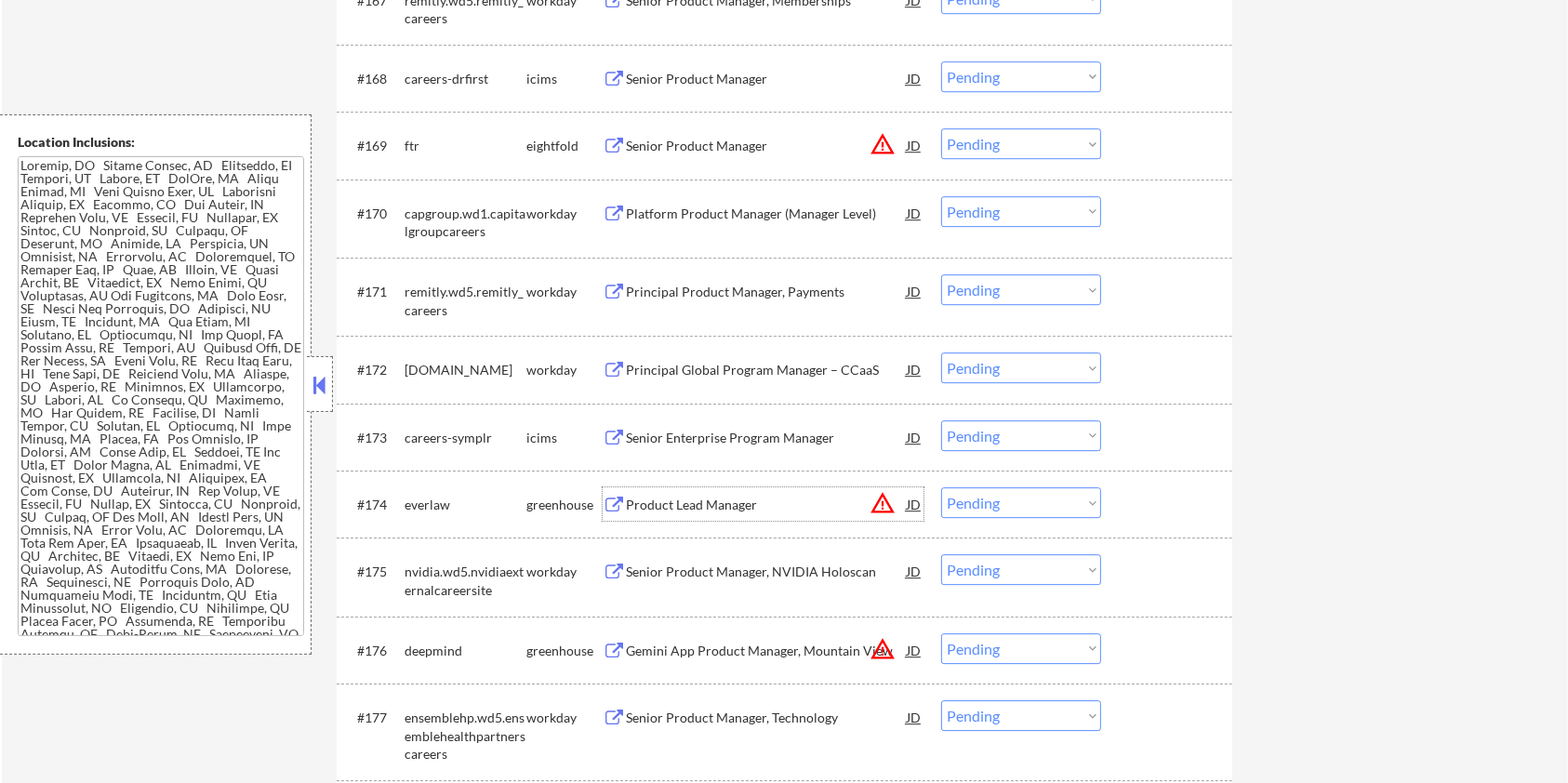
click at [631, 502] on div "Product Lead Manager" at bounding box center [766, 505] width 281 height 19
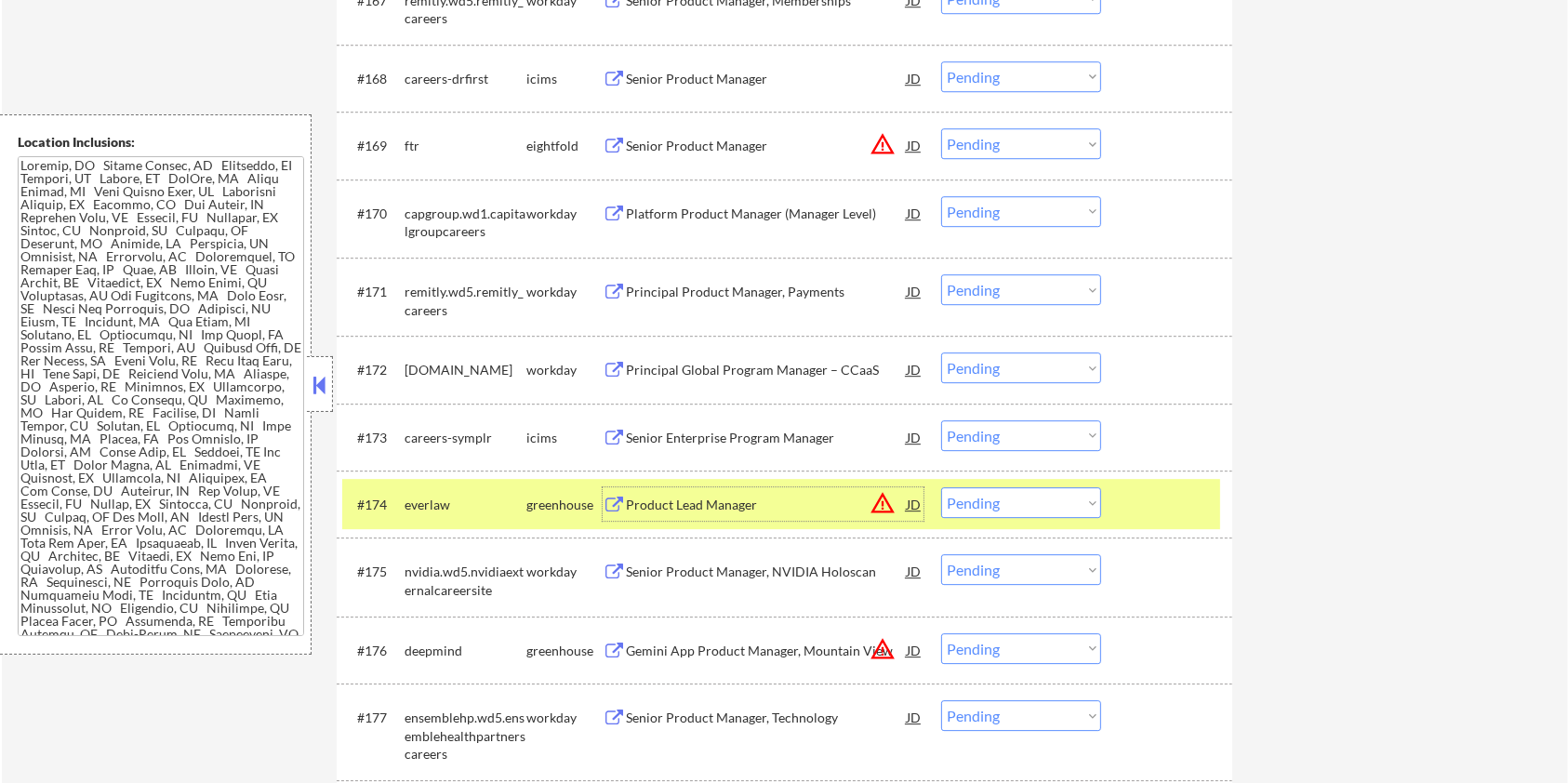
click at [1161, 505] on div at bounding box center [1169, 504] width 82 height 34
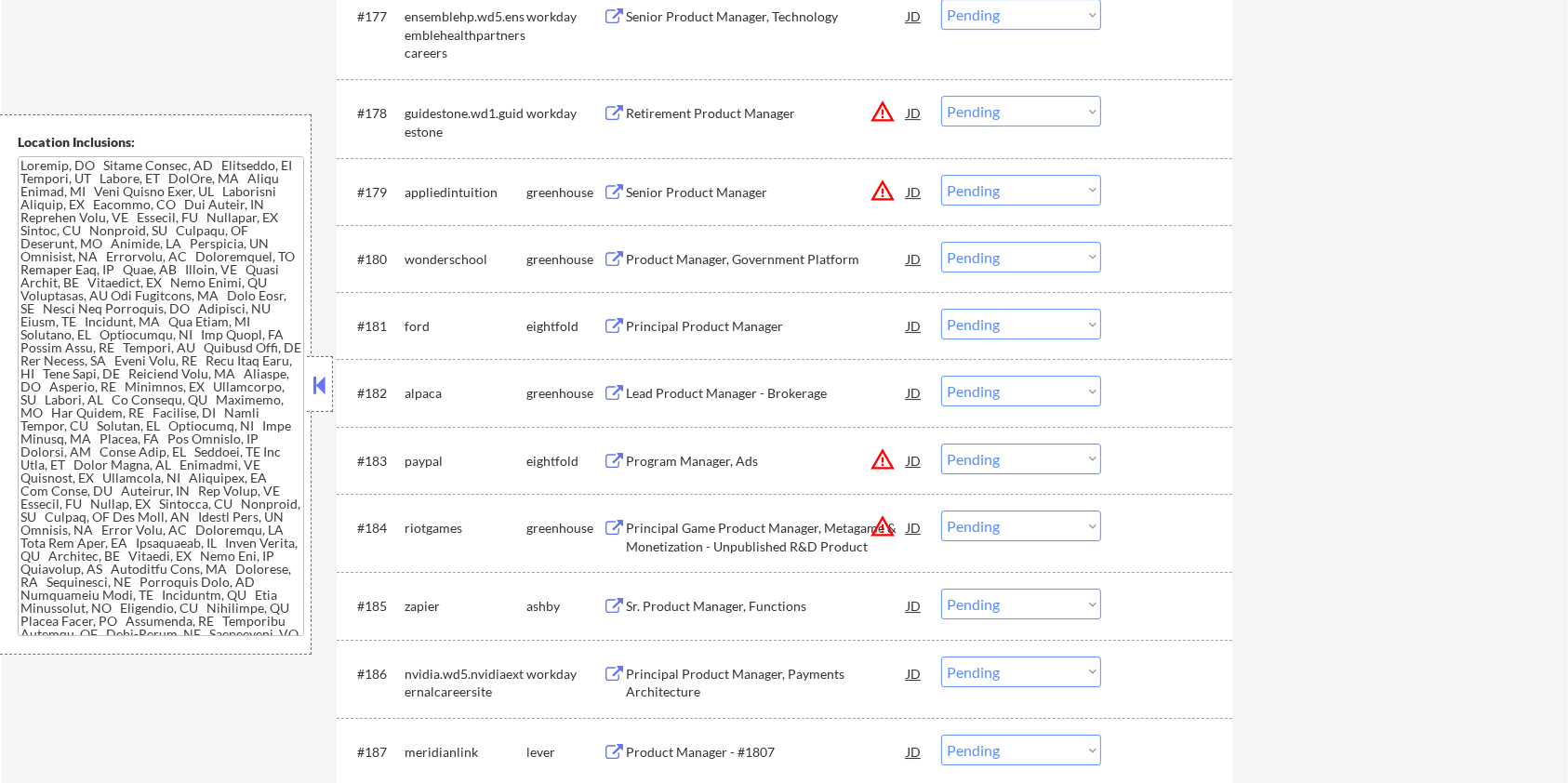
scroll to position [6168, 0]
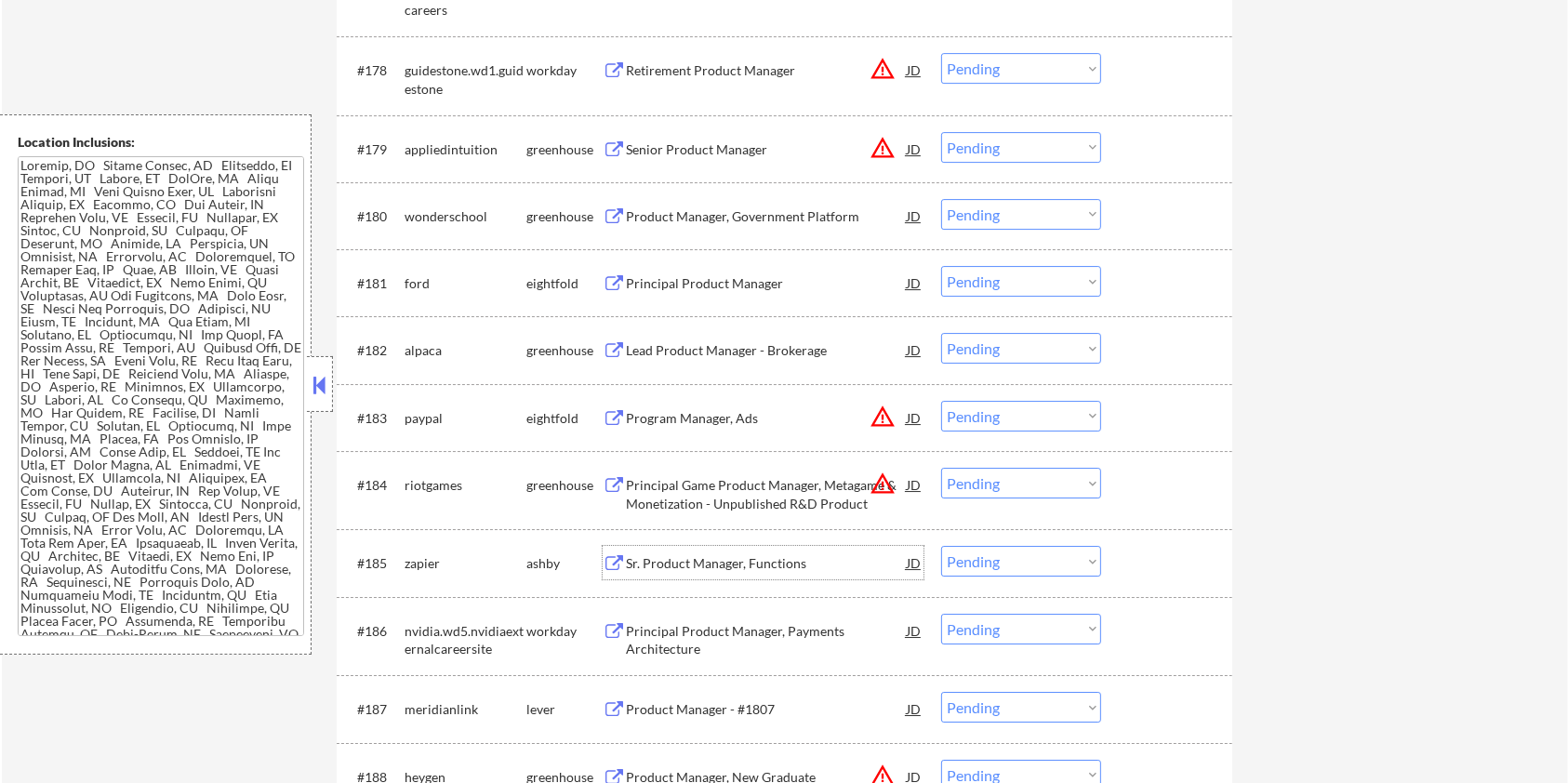
click at [637, 559] on div "Sr. Product Manager, Functions" at bounding box center [766, 563] width 281 height 19
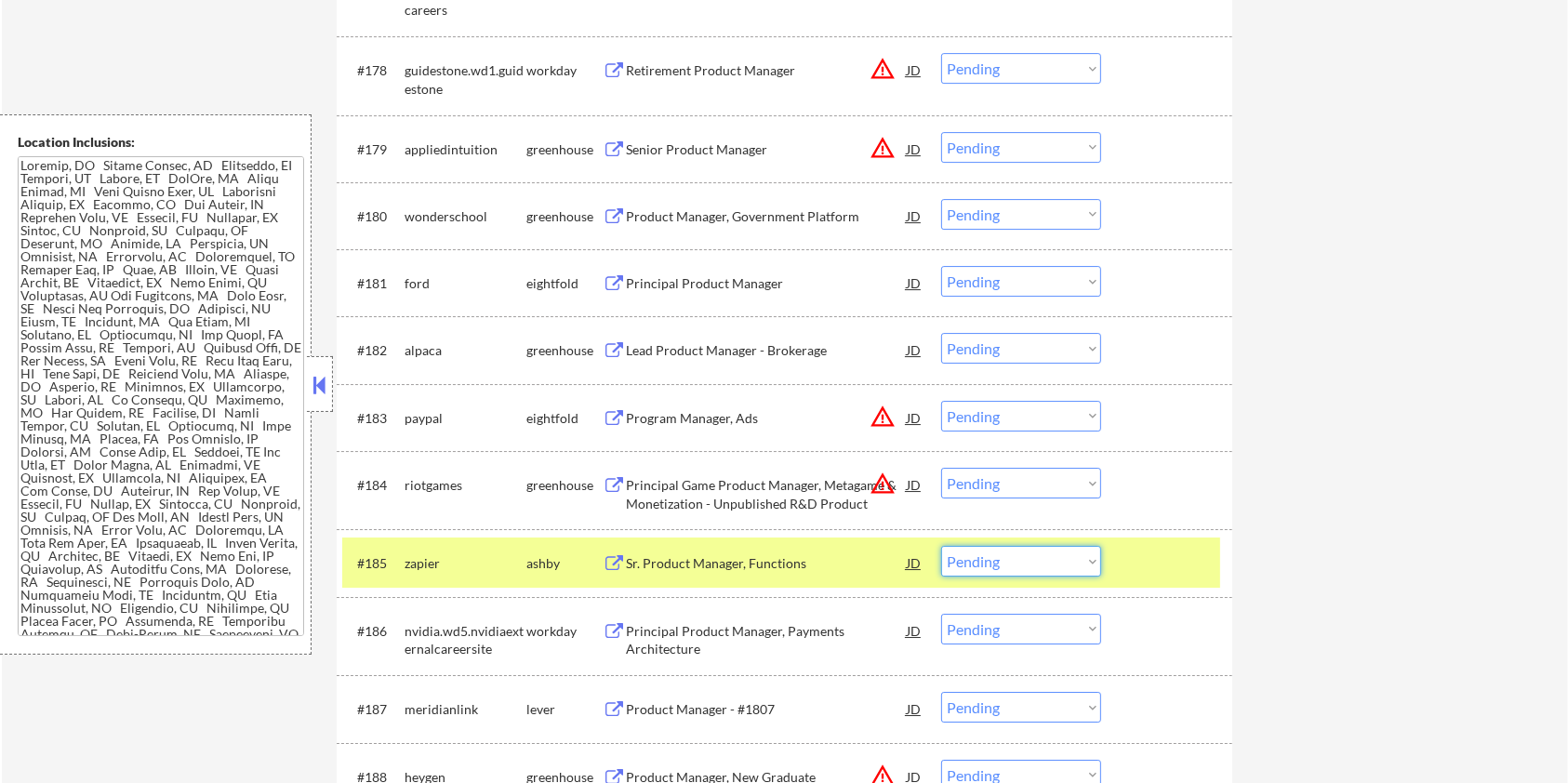
click at [1004, 555] on select "Choose an option... Pending Applied Excluded (Questions) Excluded (Expired) Exc…" at bounding box center [1022, 560] width 160 height 31
click at [941, 545] on select "Choose an option... Pending Applied Excluded (Questions) Excluded (Expired) Exc…" at bounding box center [1022, 560] width 160 height 31
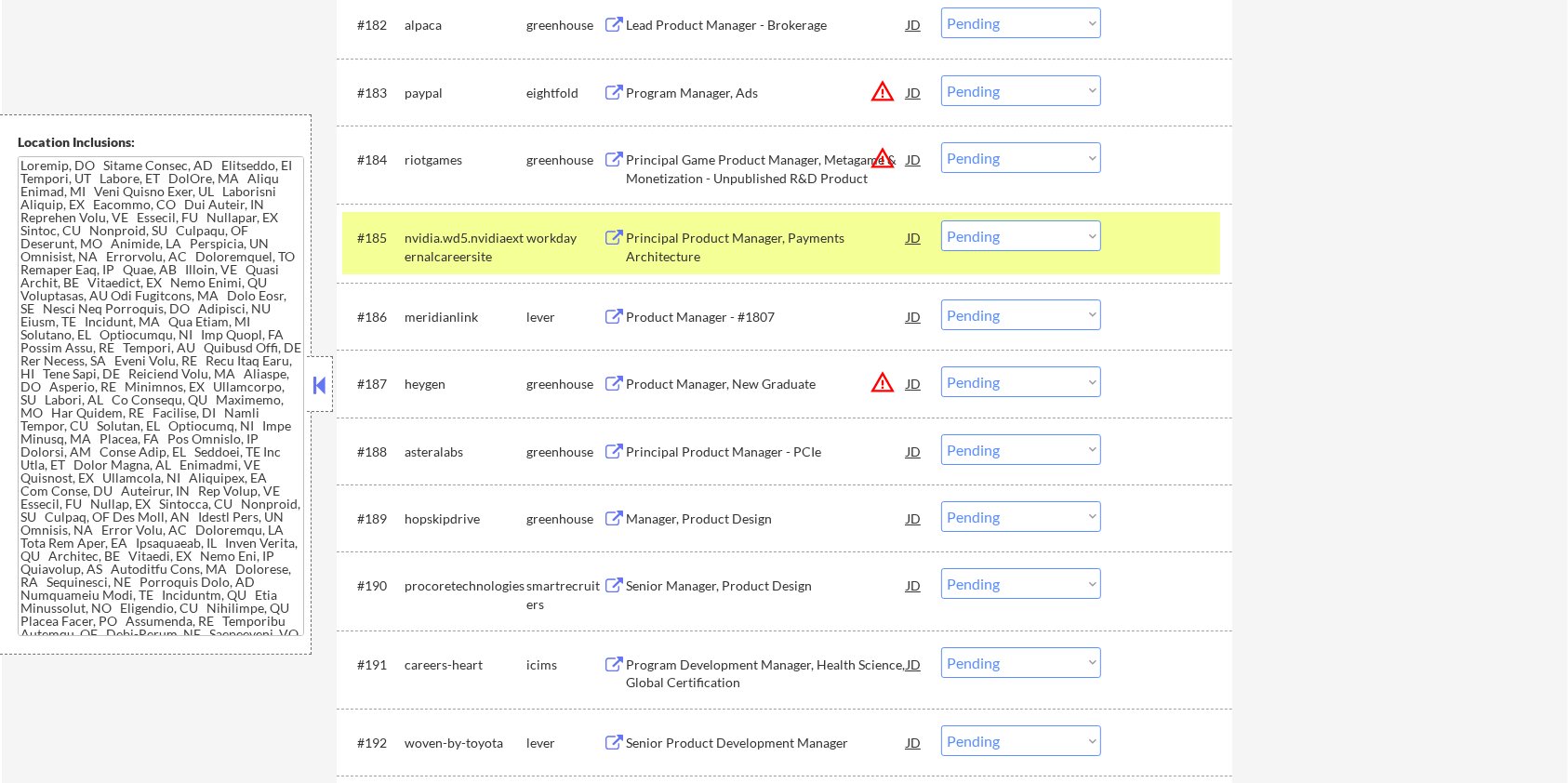
scroll to position [6540, 0]
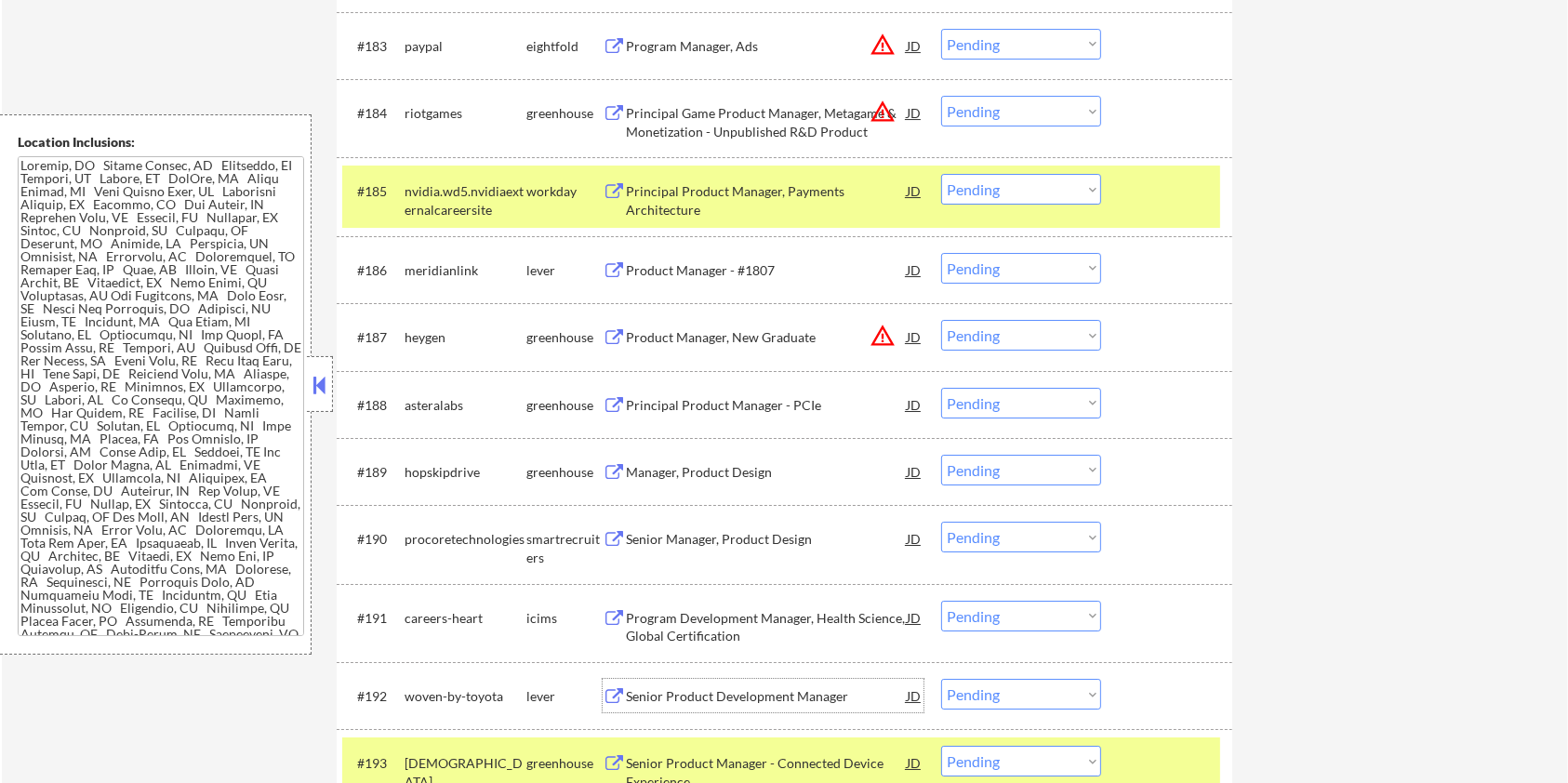
click at [685, 694] on div "Senior Product Development Manager" at bounding box center [766, 696] width 281 height 19
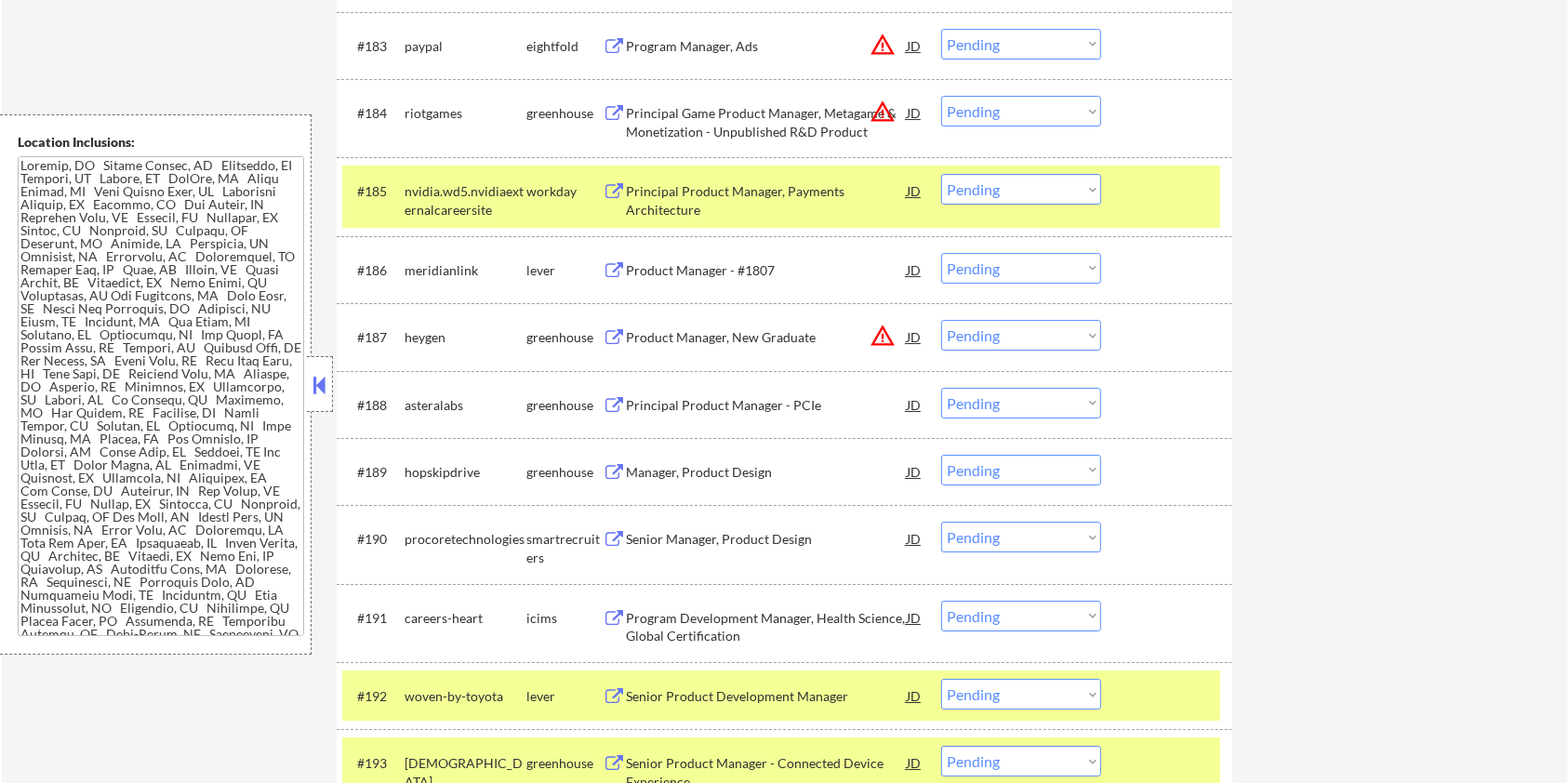
click at [1065, 703] on select "Choose an option... Pending Applied Excluded (Questions) Excluded (Expired) Exc…" at bounding box center [1022, 694] width 160 height 31
click at [941, 679] on select "Choose an option... Pending Applied Excluded (Questions) Excluded (Expired) Exc…" at bounding box center [1022, 694] width 160 height 31
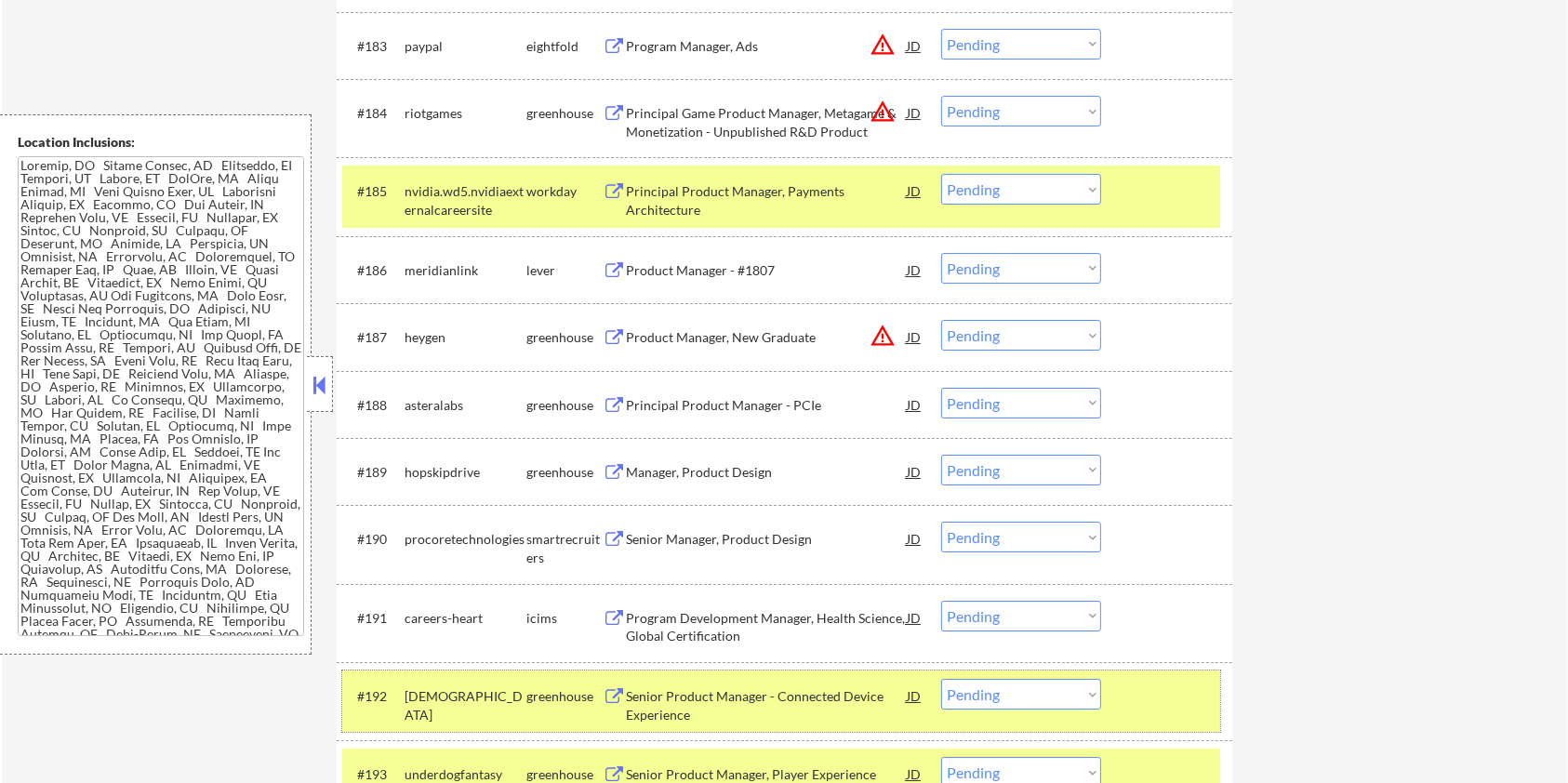
click at [1155, 686] on div at bounding box center [1169, 696] width 82 height 34
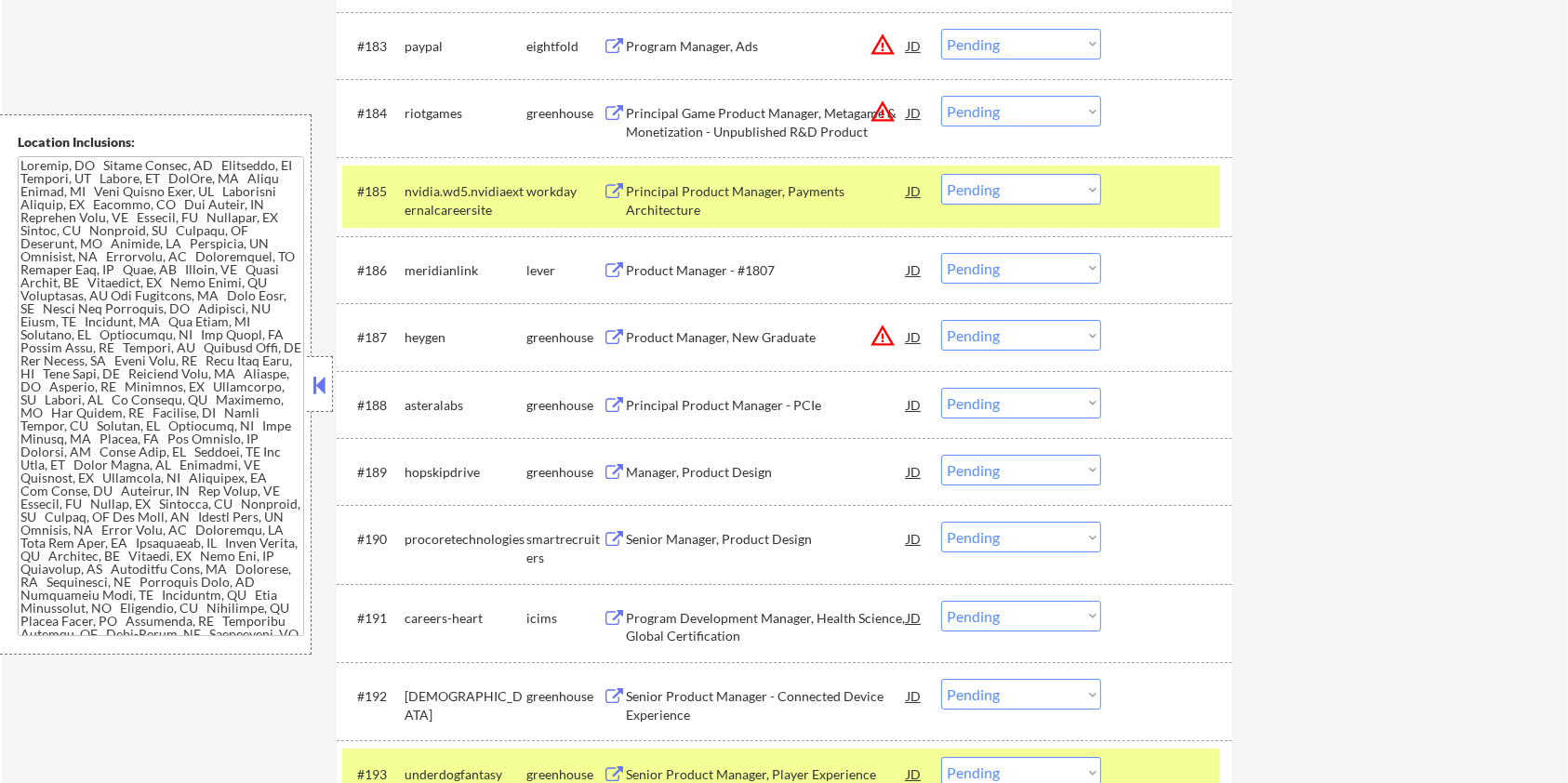
click at [1142, 183] on div at bounding box center [1169, 191] width 82 height 34
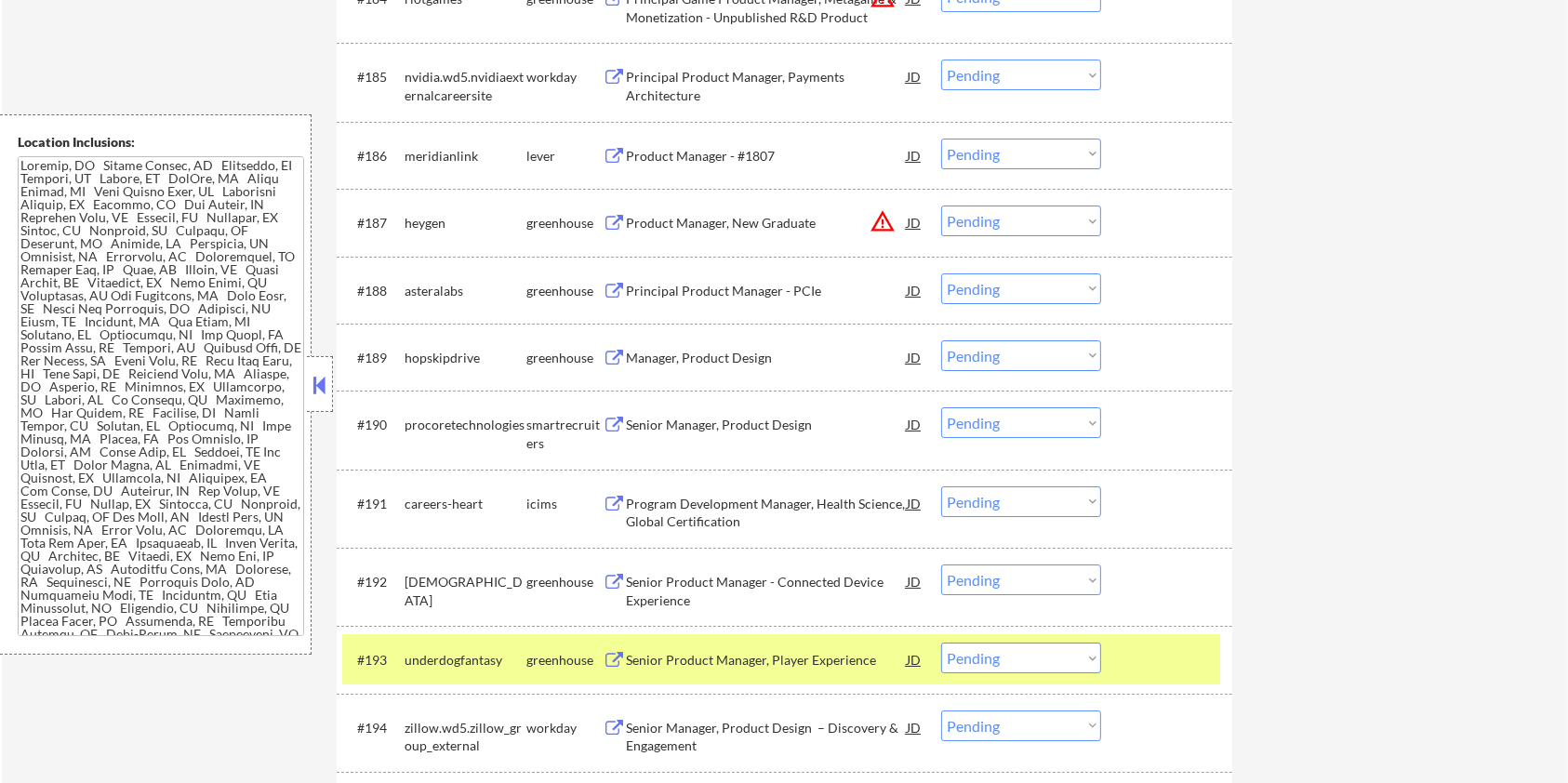
scroll to position [6788, 0]
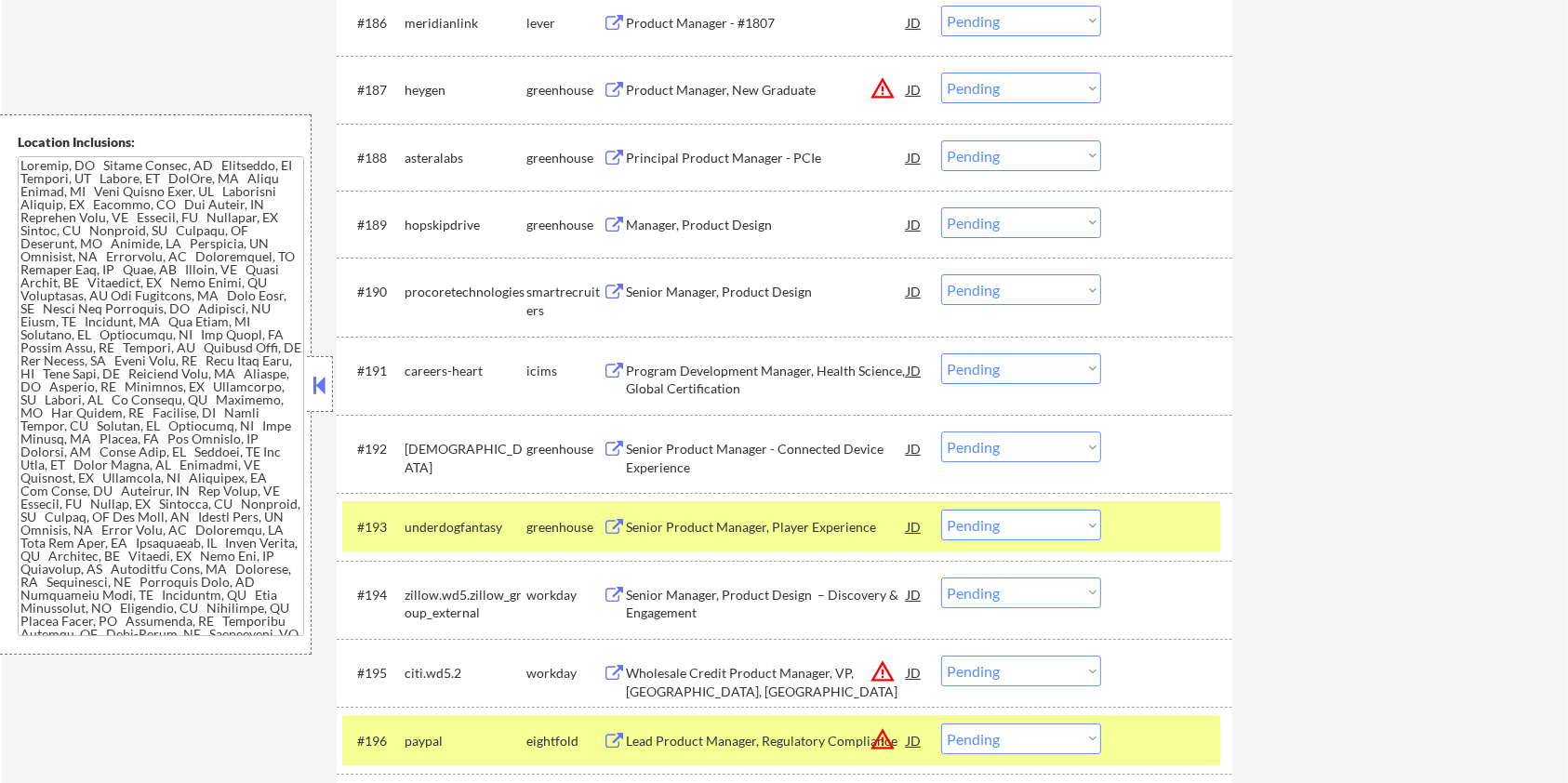
click at [1161, 519] on div at bounding box center [1169, 527] width 82 height 34
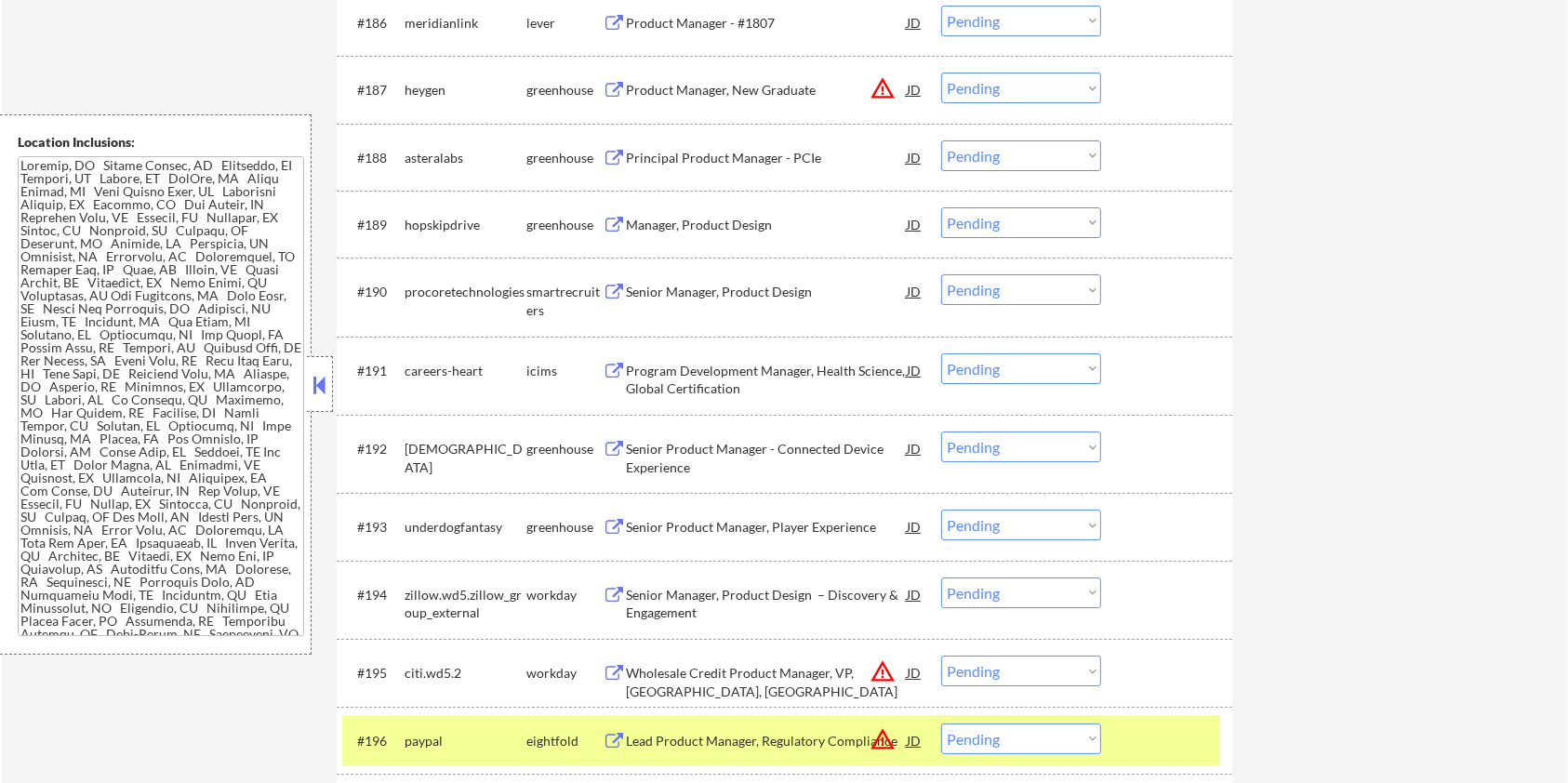
click at [1130, 741] on div at bounding box center [1169, 740] width 82 height 34
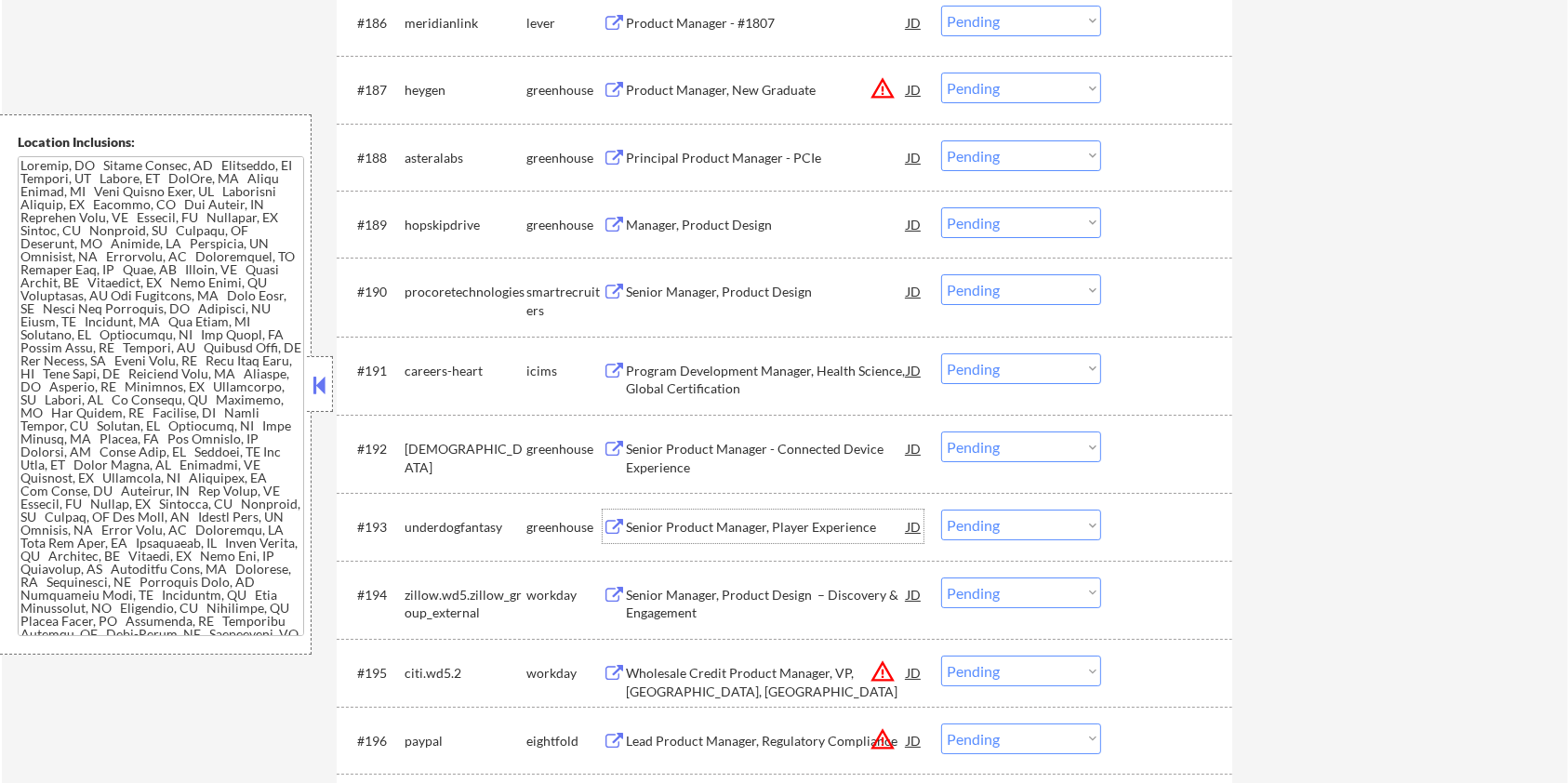
click at [662, 527] on div "Senior Product Manager, Player Experience" at bounding box center [766, 527] width 281 height 19
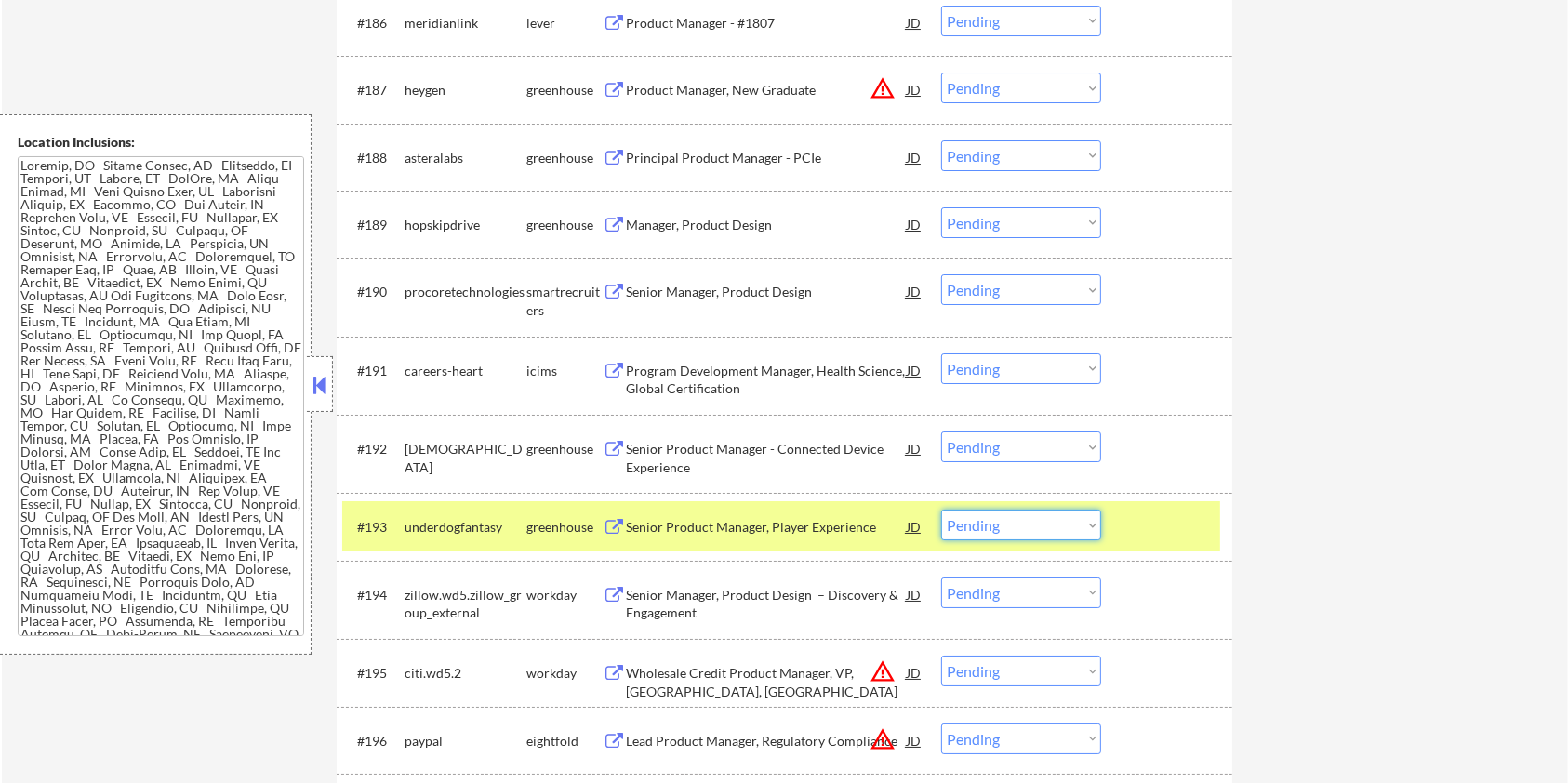
click at [1004, 525] on select "Choose an option... Pending Applied Excluded (Questions) Excluded (Expired) Exc…" at bounding box center [1022, 525] width 160 height 31
click at [941, 510] on select "Choose an option... Pending Applied Excluded (Questions) Excluded (Expired) Exc…" at bounding box center [1022, 525] width 160 height 31
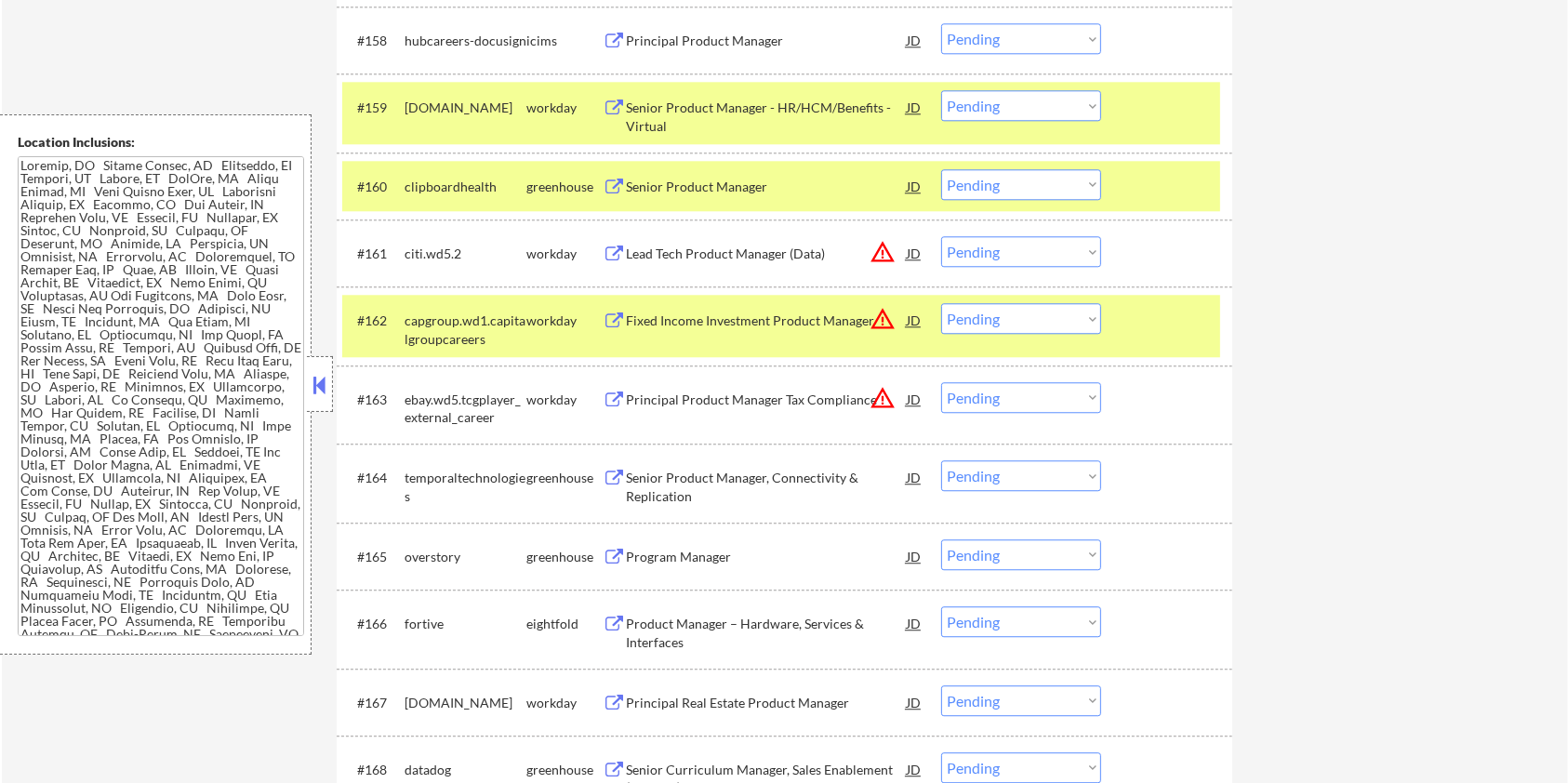
scroll to position [4680, 0]
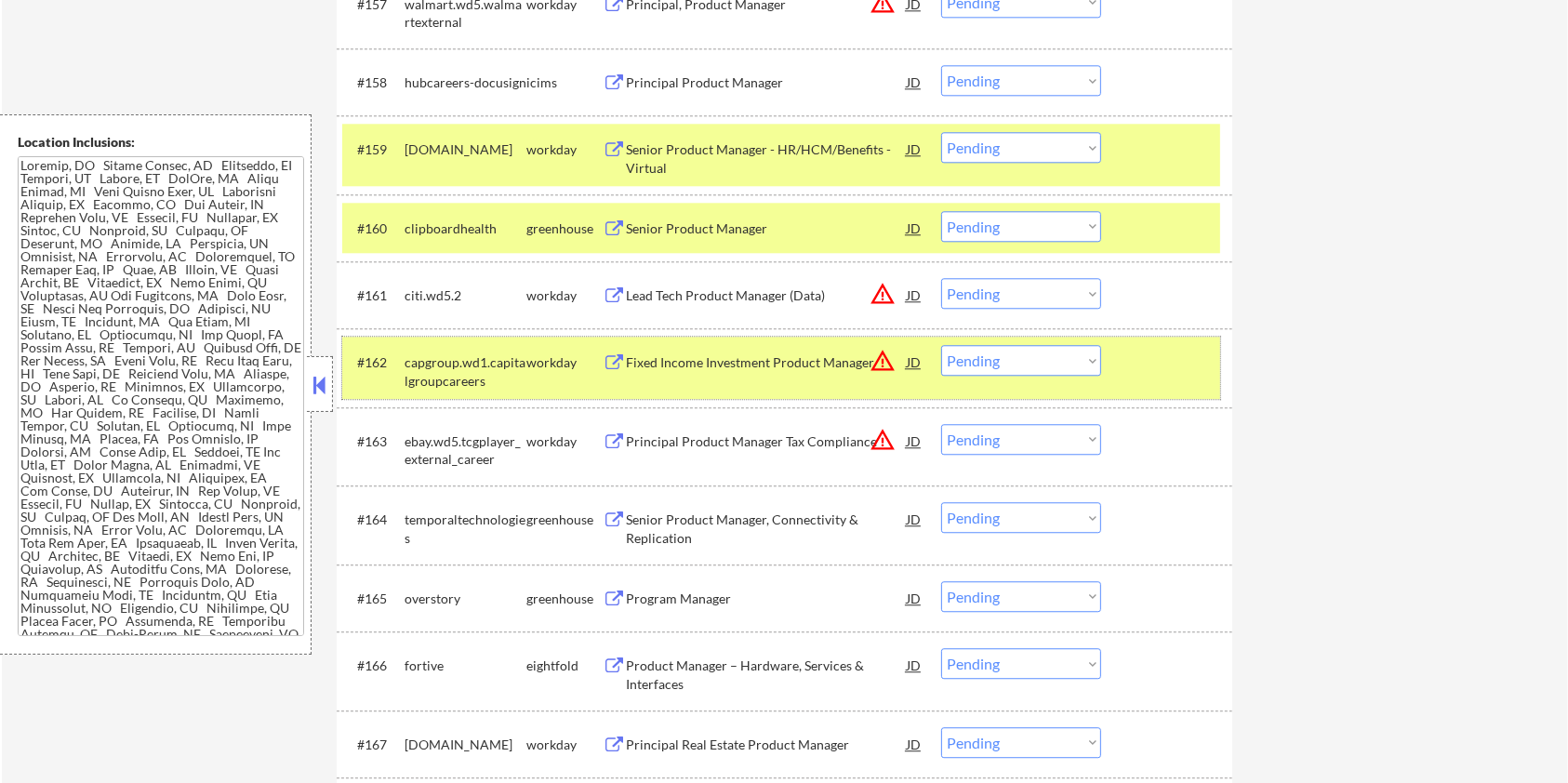
drag, startPoint x: 1147, startPoint y: 367, endPoint x: 1160, endPoint y: 278, distance: 89.9
click at [1148, 367] on div at bounding box center [1169, 362] width 82 height 34
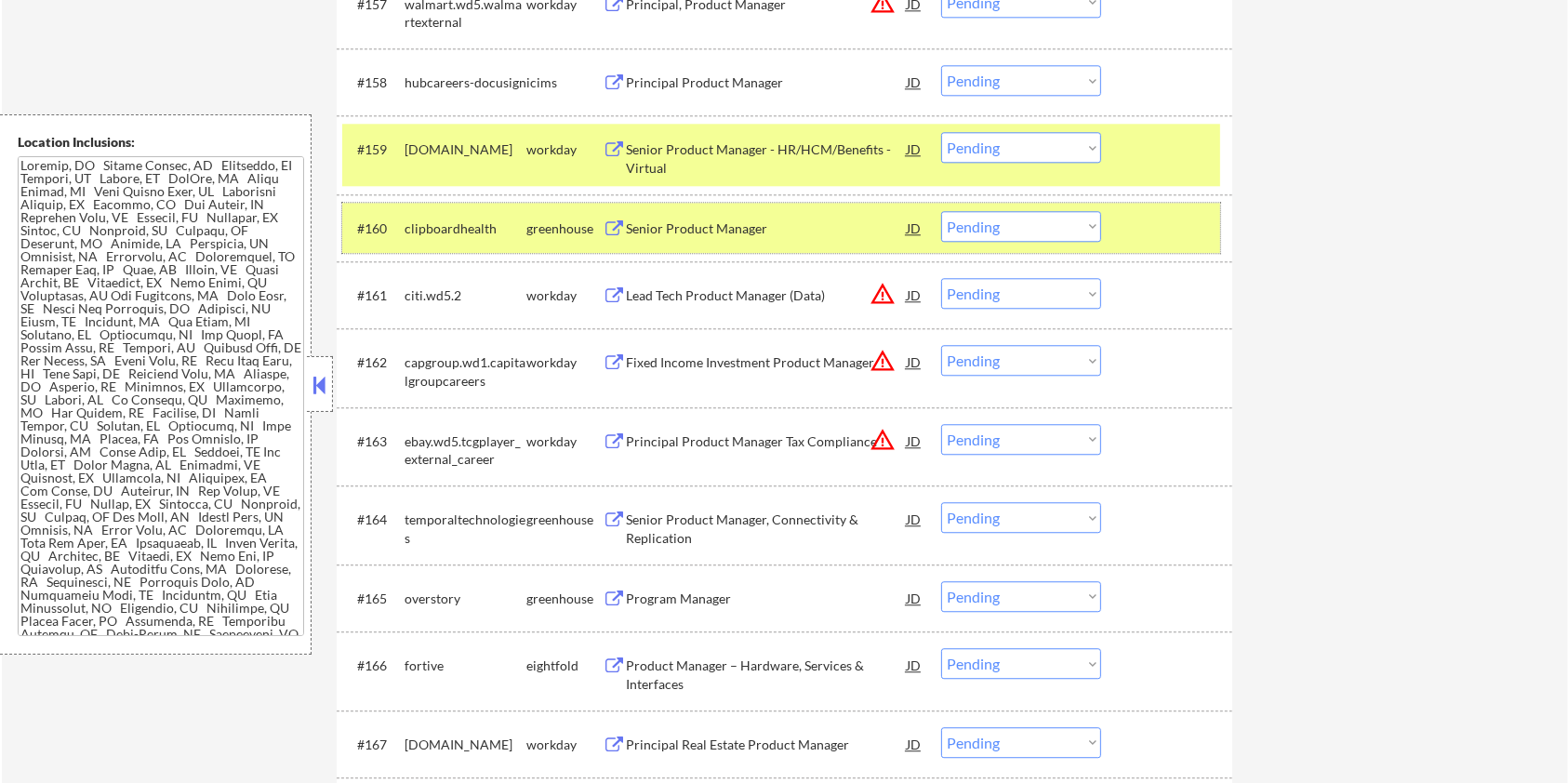
click at [1142, 218] on div at bounding box center [1169, 228] width 82 height 34
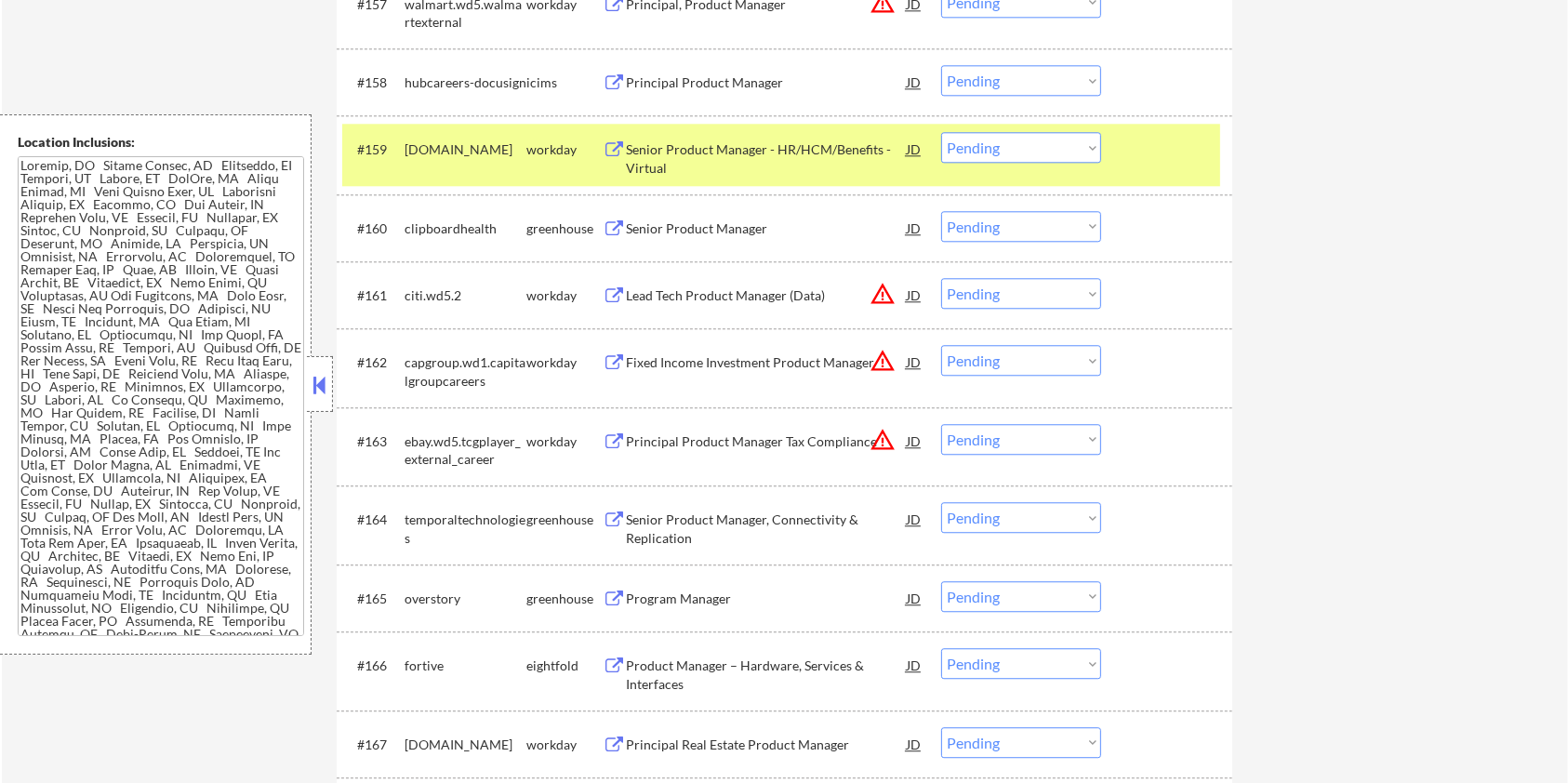
click at [1162, 139] on div at bounding box center [1169, 148] width 82 height 34
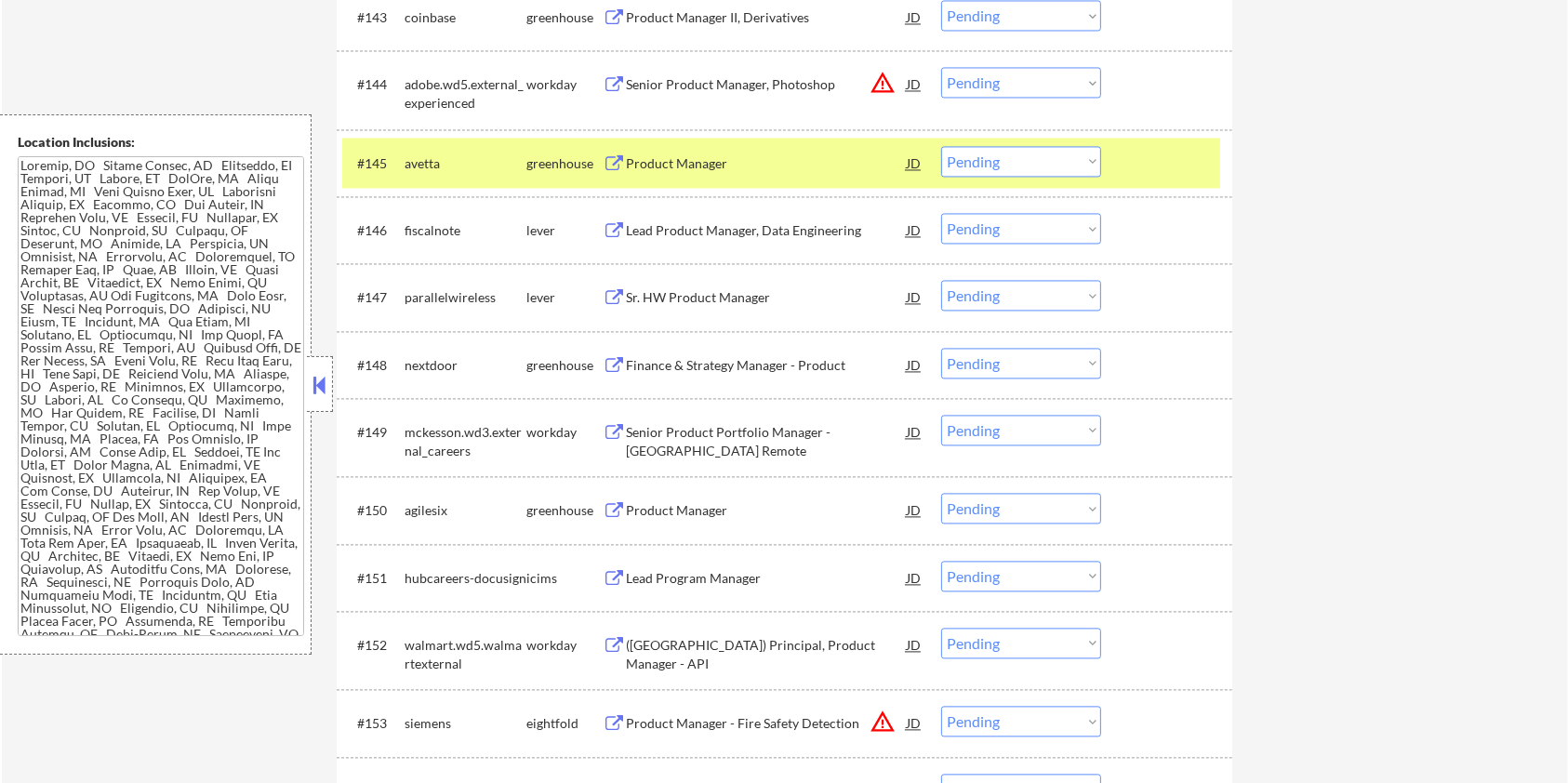
scroll to position [3687, 0]
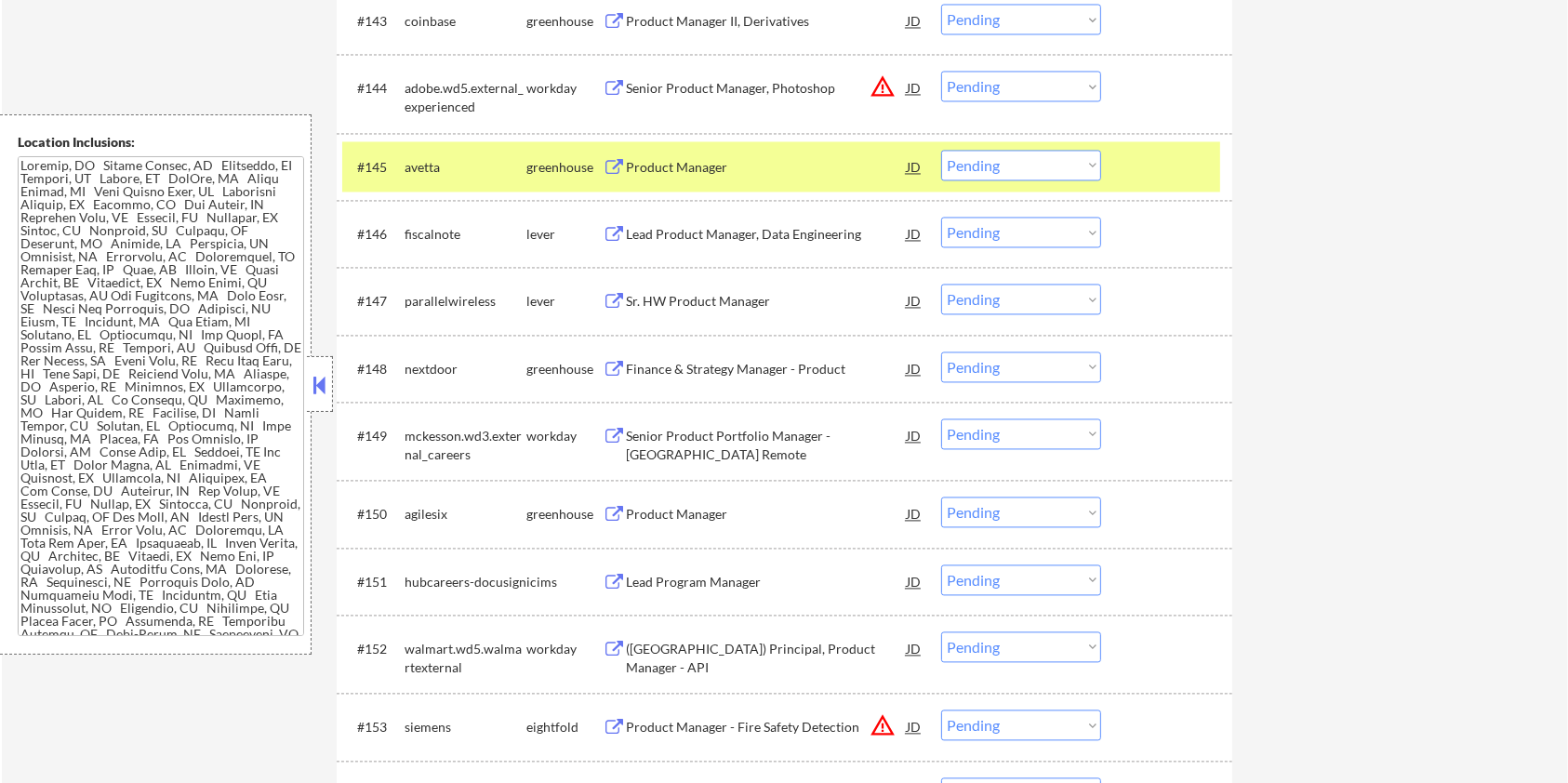
click at [1136, 147] on div "#145 avetta greenhouse Product Manager JD warning_amber Choose an option... Pen…" at bounding box center [781, 166] width 878 height 50
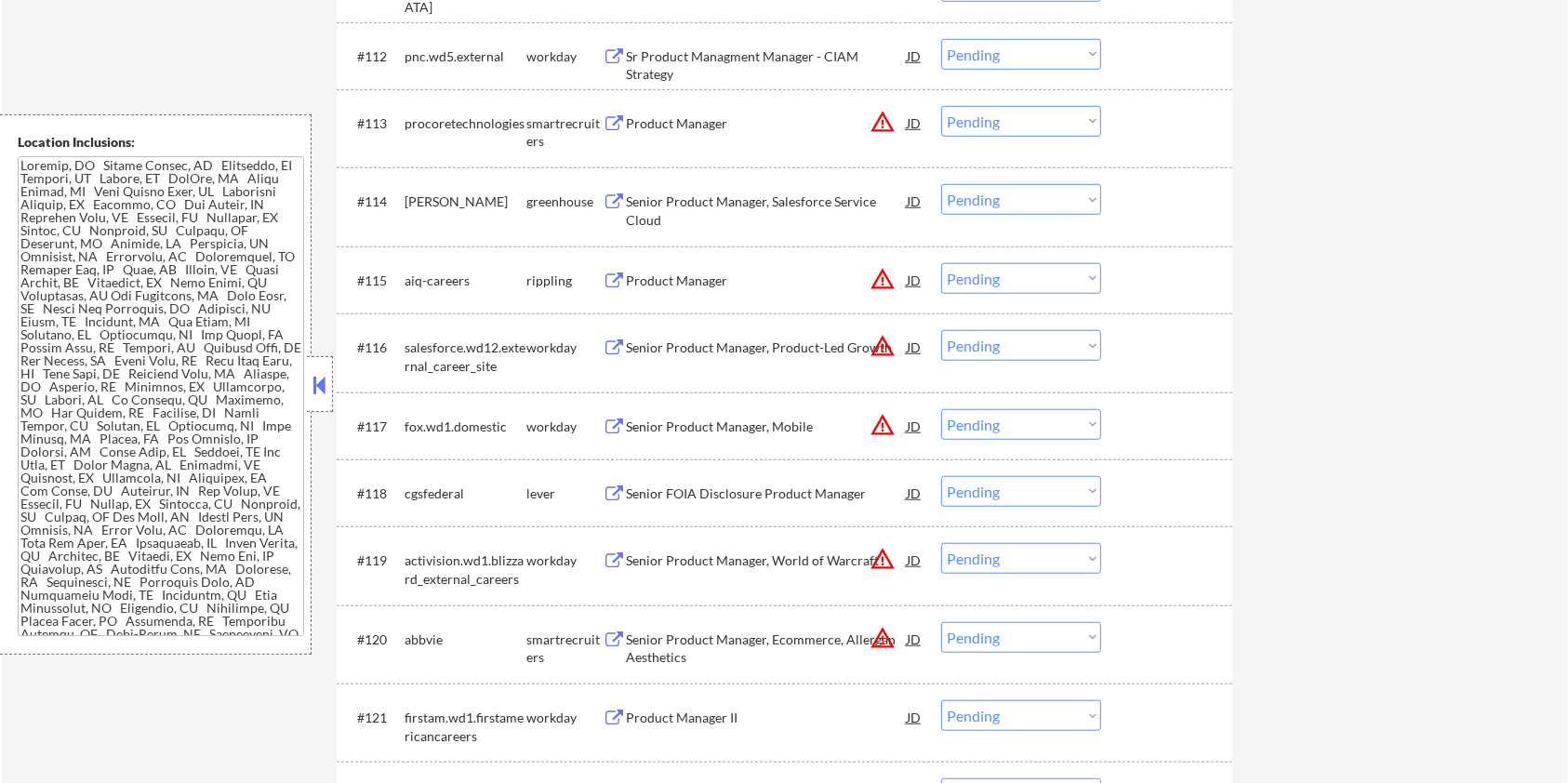
scroll to position [1455, 0]
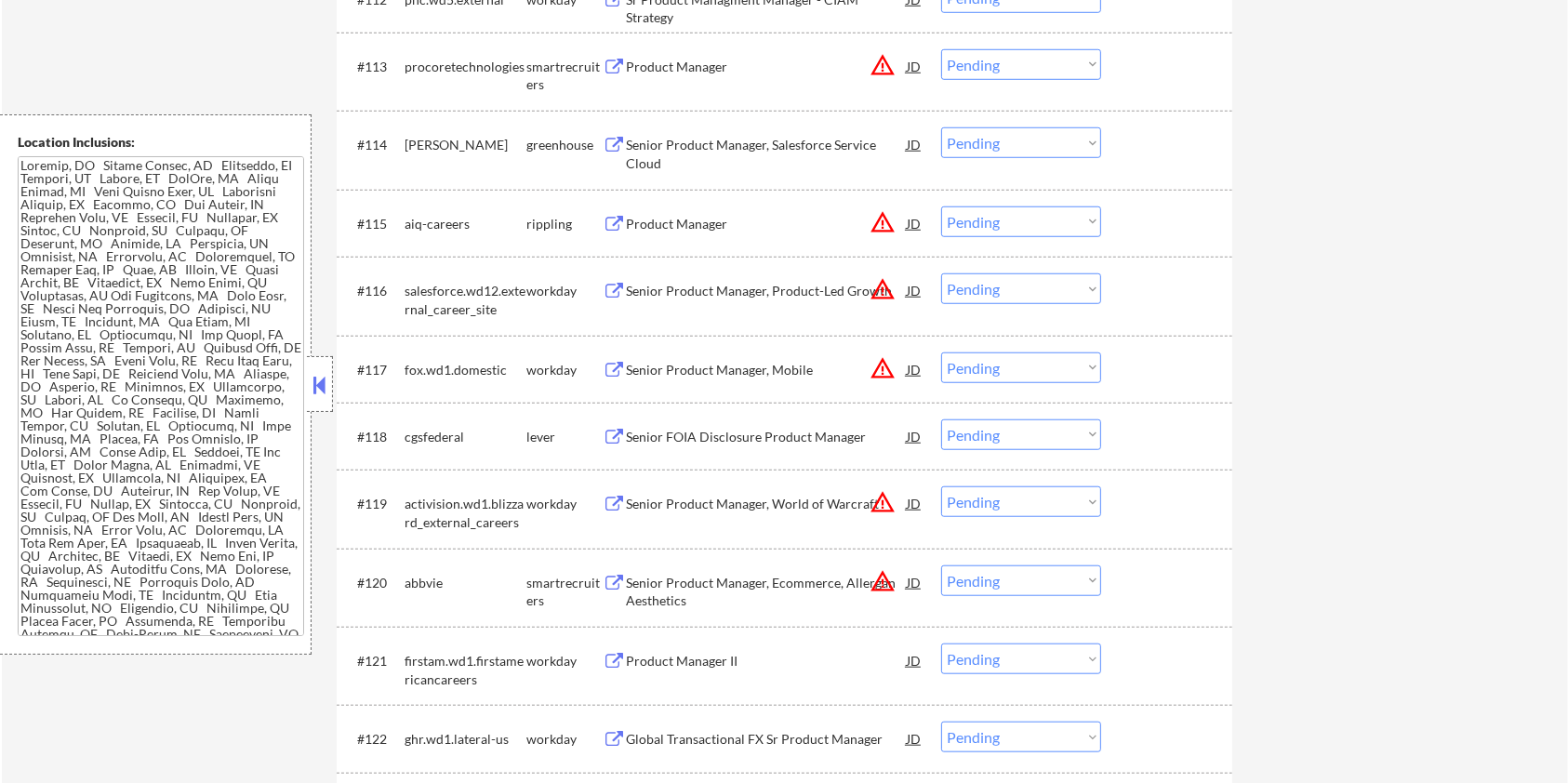
click at [696, 428] on div "Senior FOIA Disclosure Product Manager" at bounding box center [766, 437] width 281 height 19
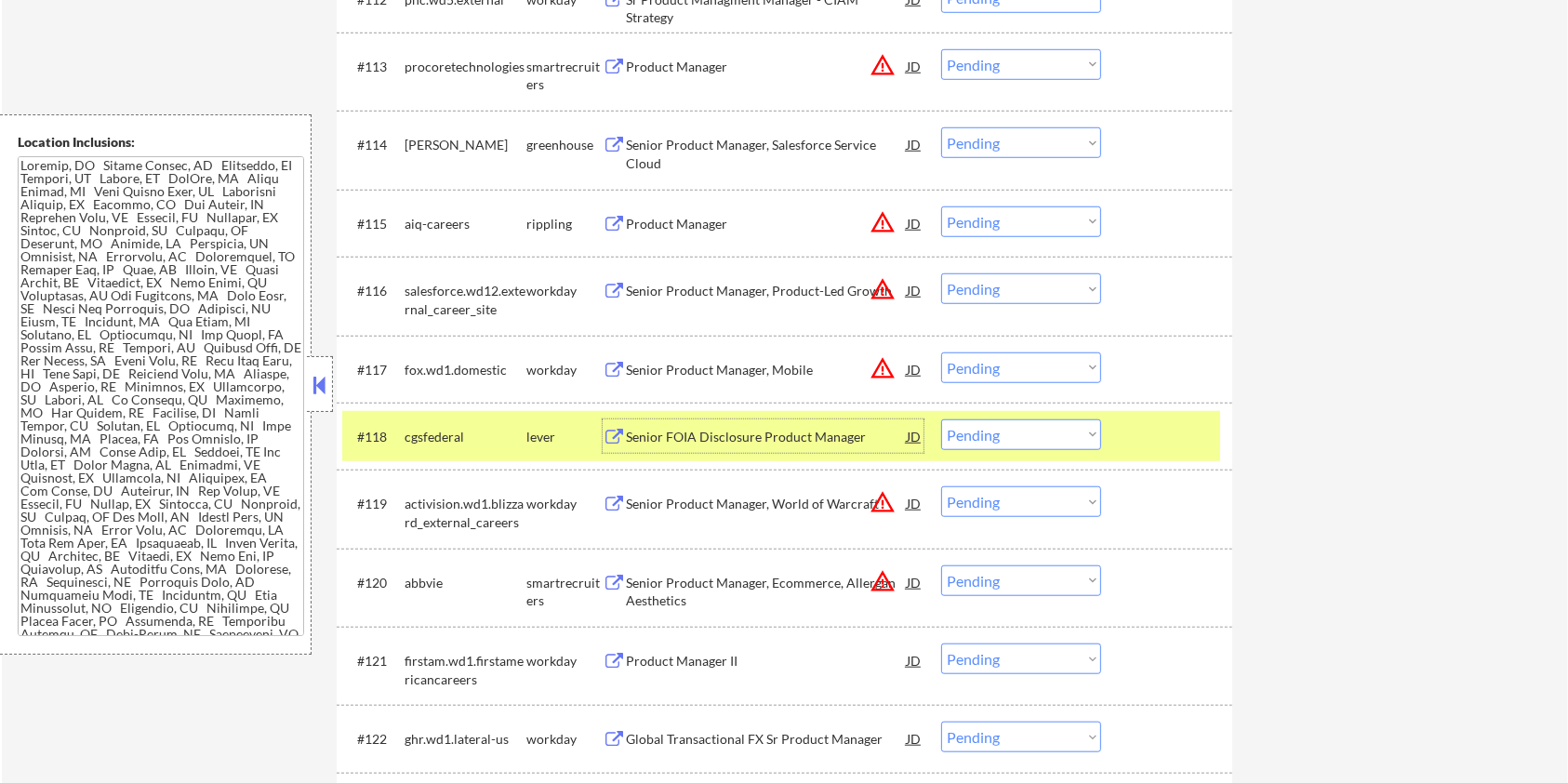
click at [1020, 437] on select "Choose an option... Pending Applied Excluded (Questions) Excluded (Expired) Exc…" at bounding box center [1022, 435] width 160 height 31
click at [941, 420] on select "Choose an option... Pending Applied Excluded (Questions) Excluded (Expired) Exc…" at bounding box center [1022, 435] width 160 height 31
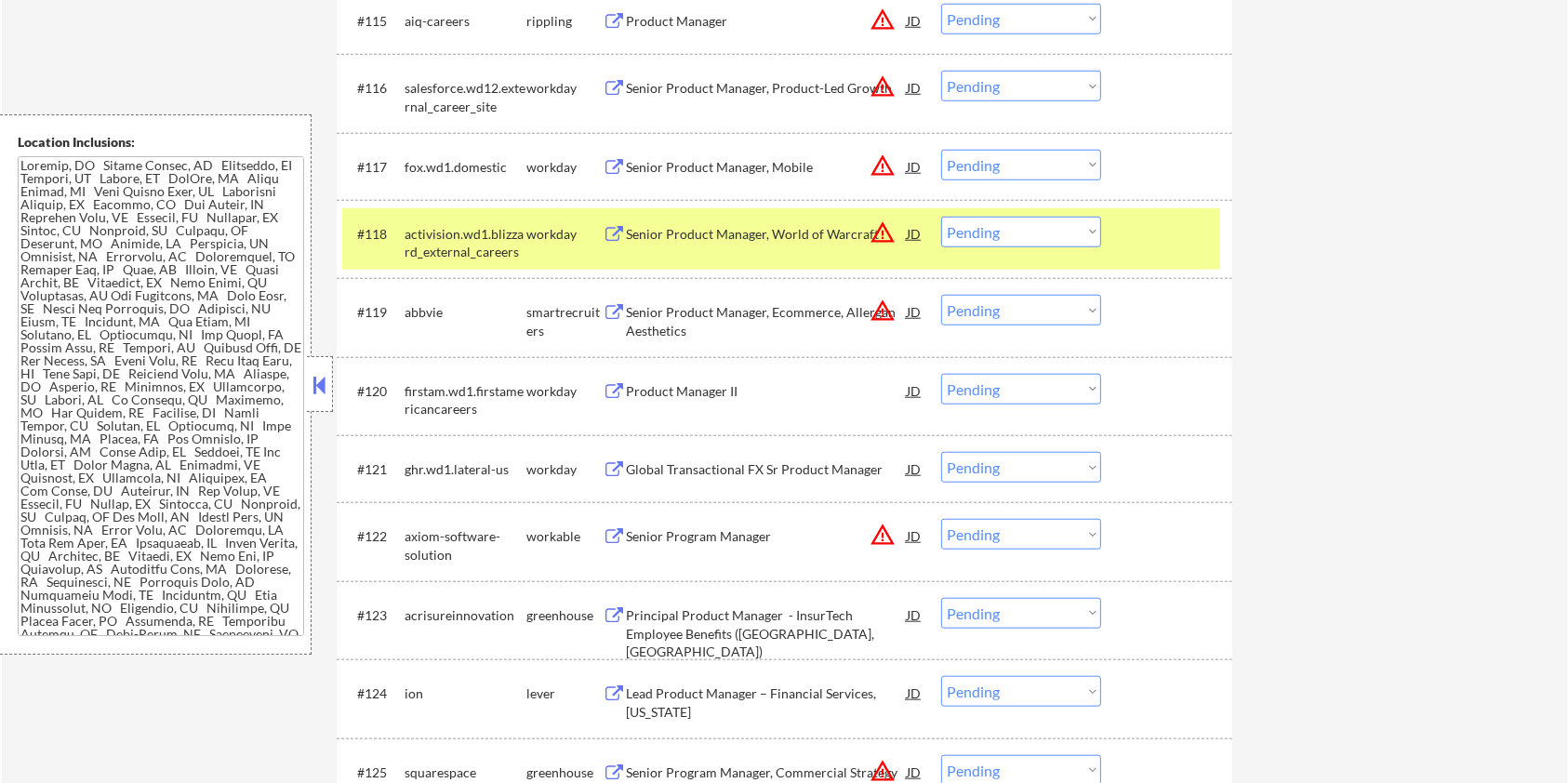
scroll to position [1827, 0]
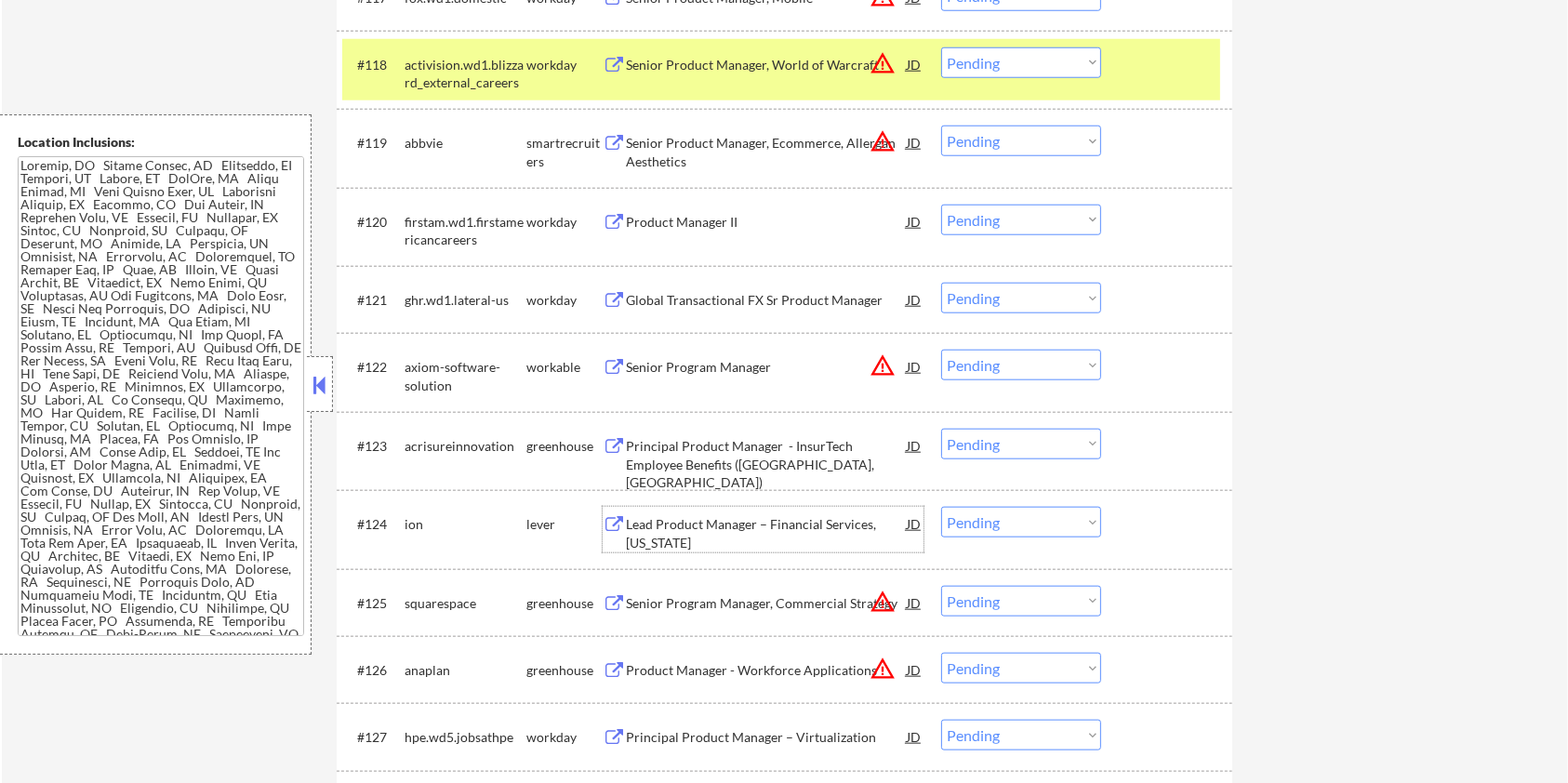
click at [650, 525] on div "Lead Product Manager – Financial Services, [US_STATE]" at bounding box center [766, 533] width 281 height 37
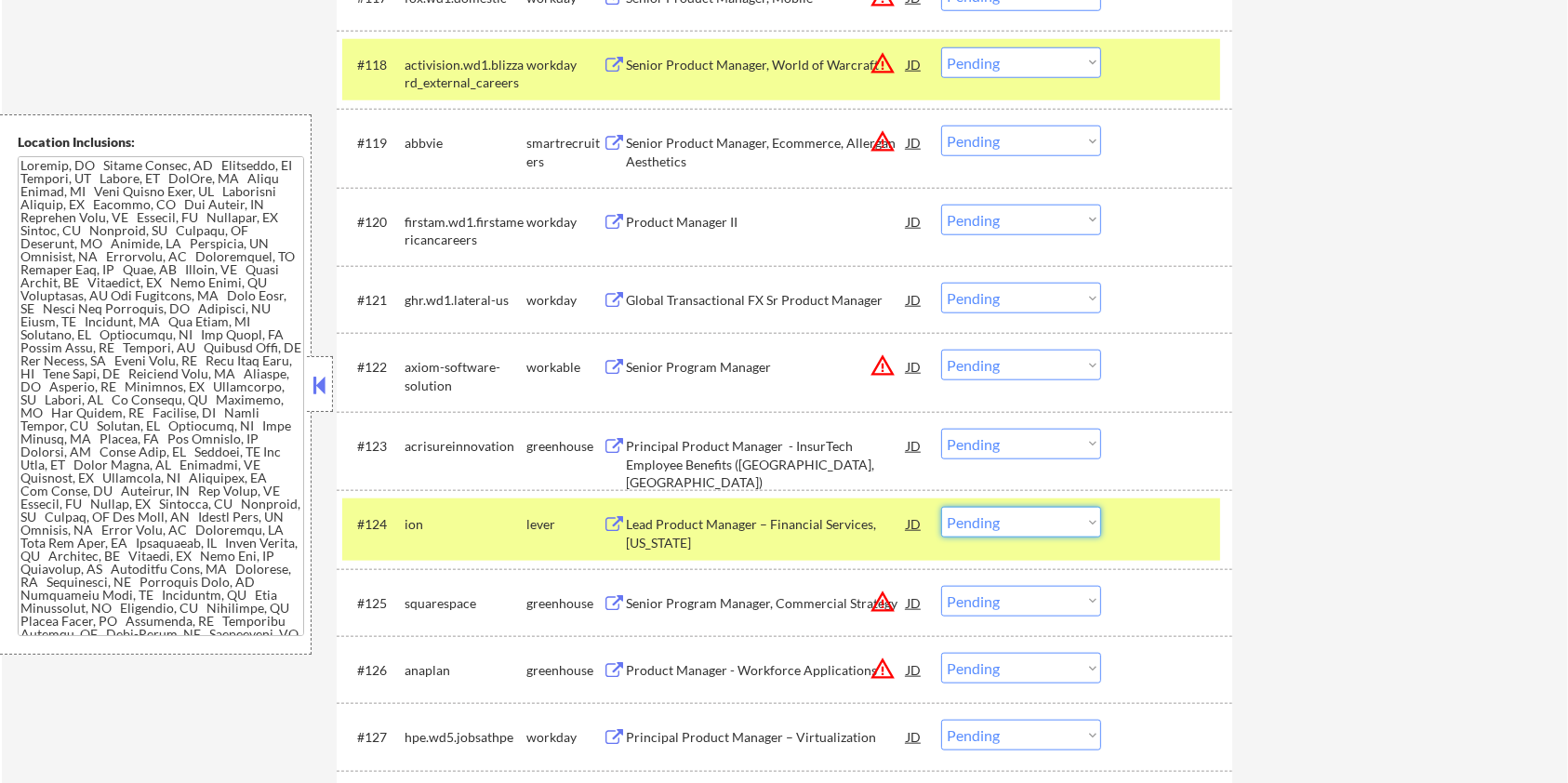
click at [1054, 524] on select "Choose an option... Pending Applied Excluded (Questions) Excluded (Expired) Exc…" at bounding box center [1022, 522] width 160 height 31
click at [941, 507] on select "Choose an option... Pending Applied Excluded (Questions) Excluded (Expired) Exc…" at bounding box center [1022, 522] width 160 height 31
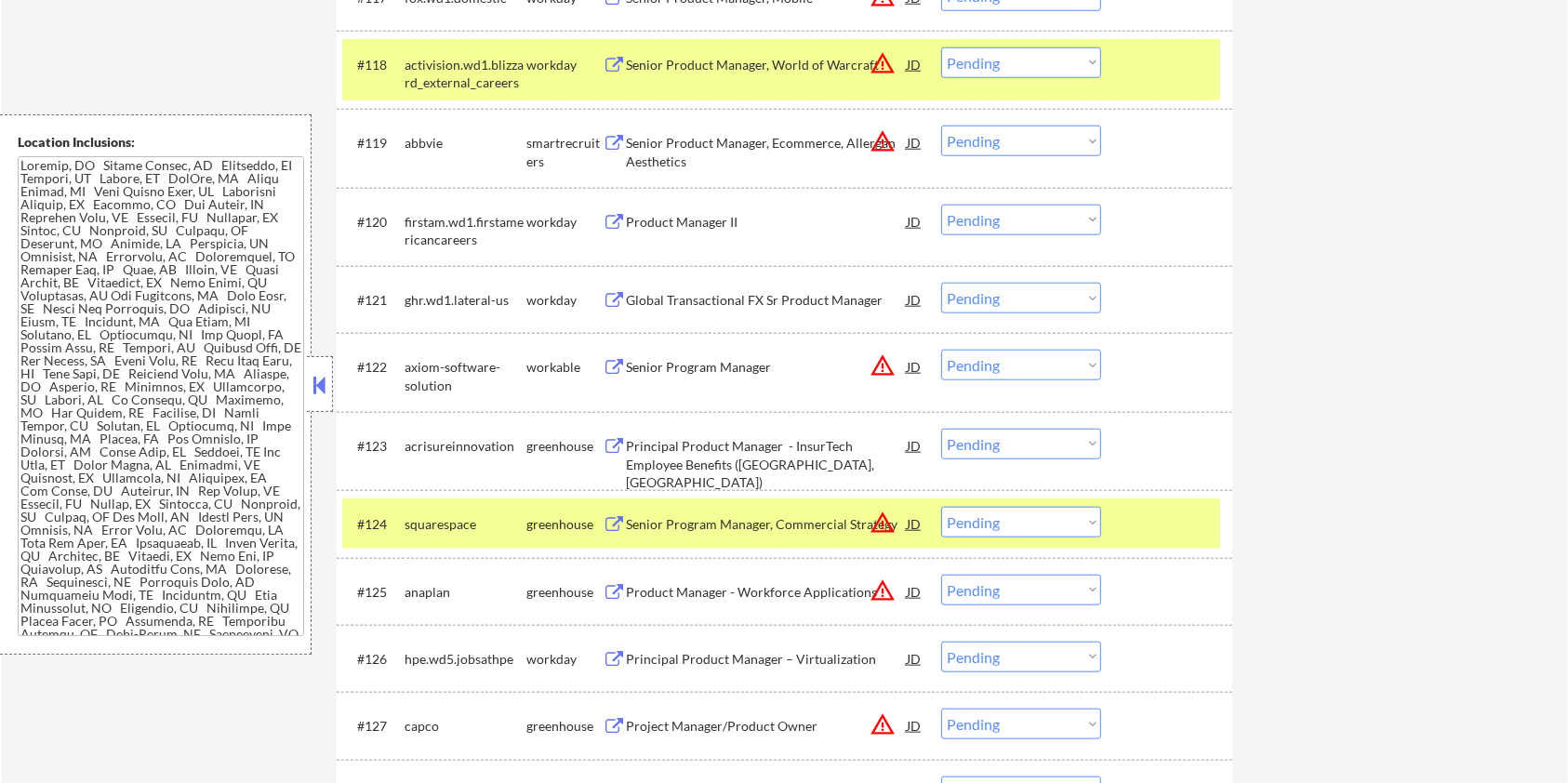
click at [725, 444] on div "Principal Product Manager - InsurTech Employee Benefits ([GEOGRAPHIC_DATA], [GE…" at bounding box center [766, 464] width 281 height 54
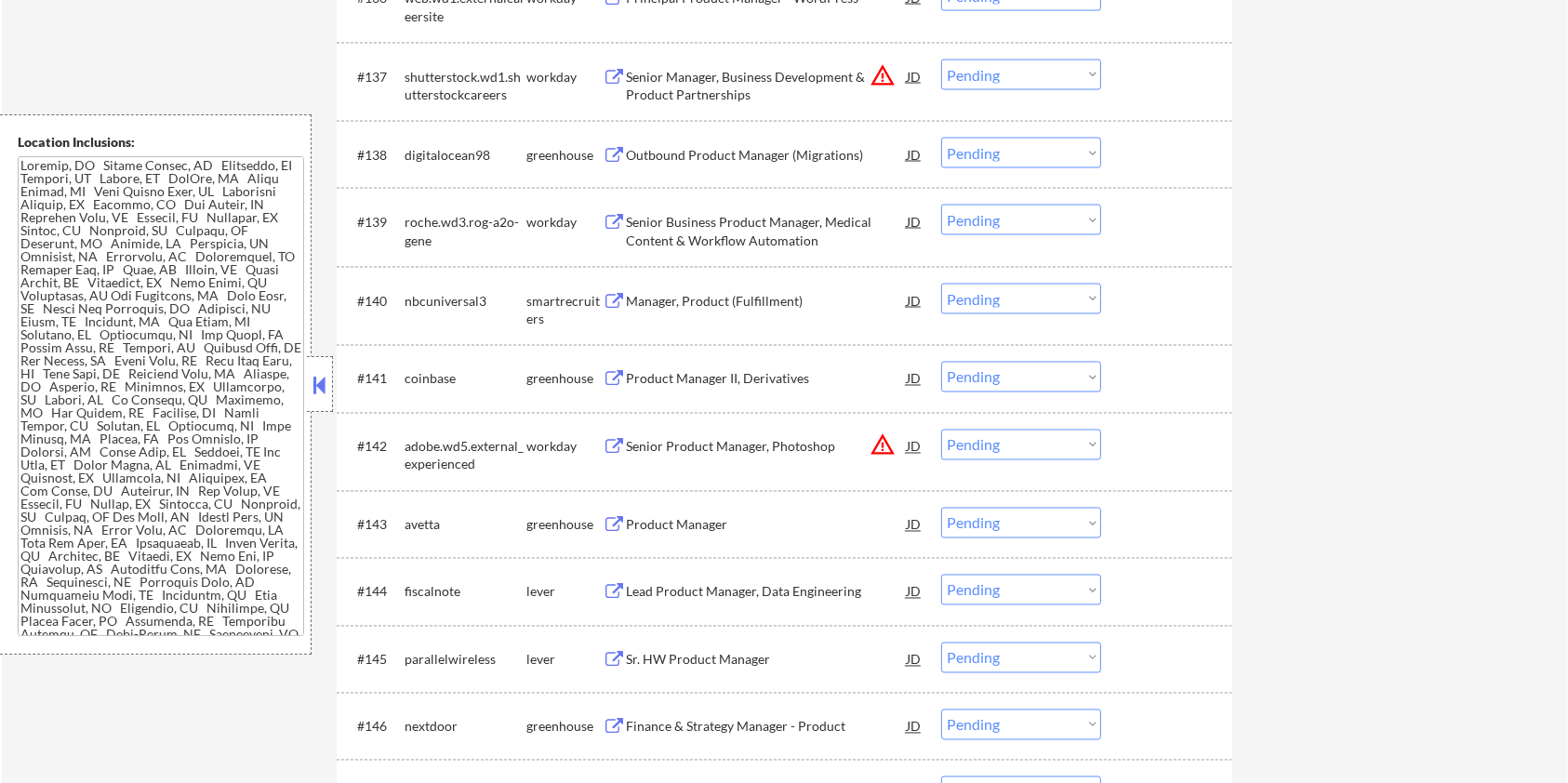
scroll to position [3191, 0]
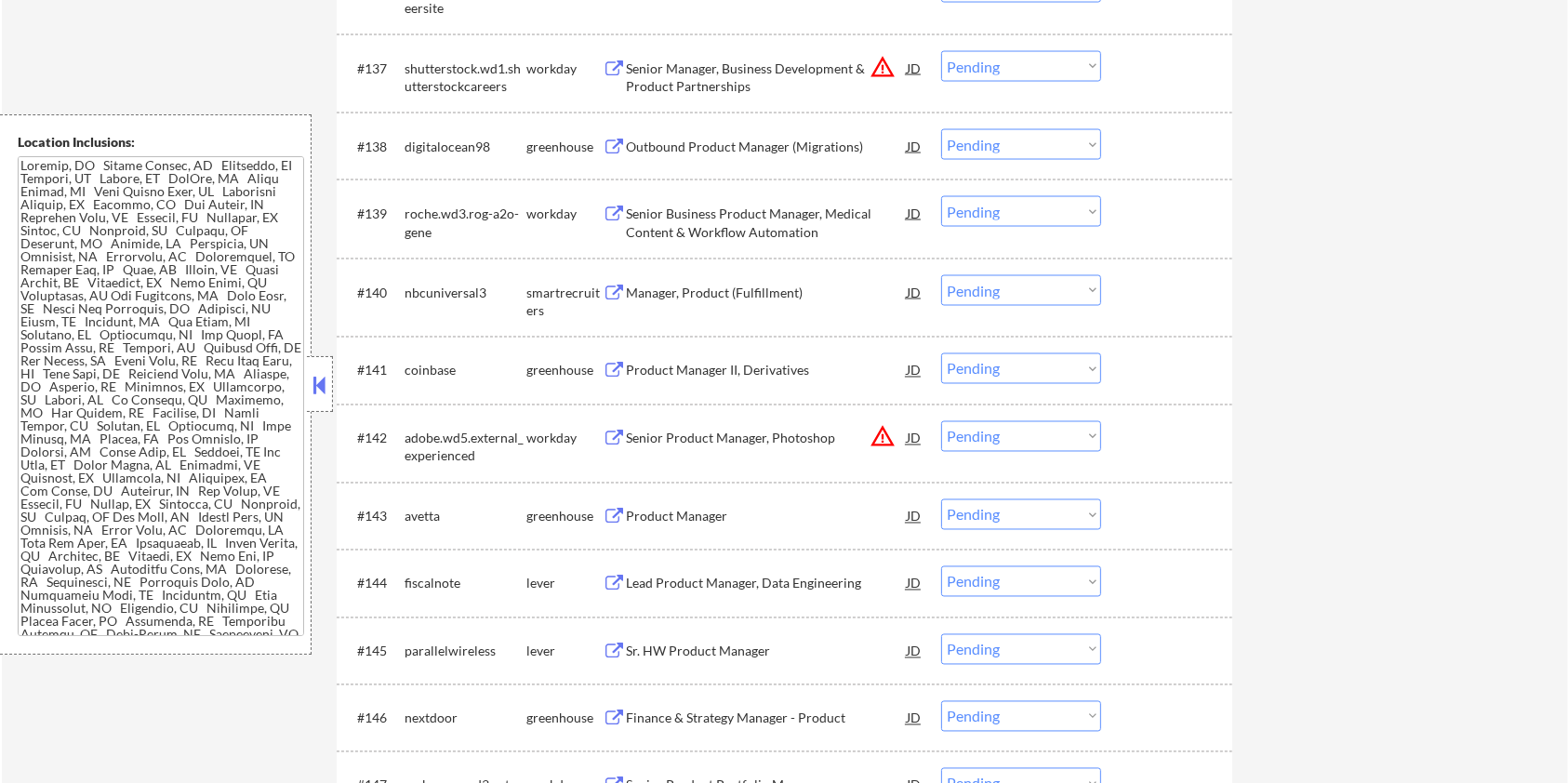
click at [663, 643] on div "Sr. HW Product Manager" at bounding box center [766, 651] width 281 height 19
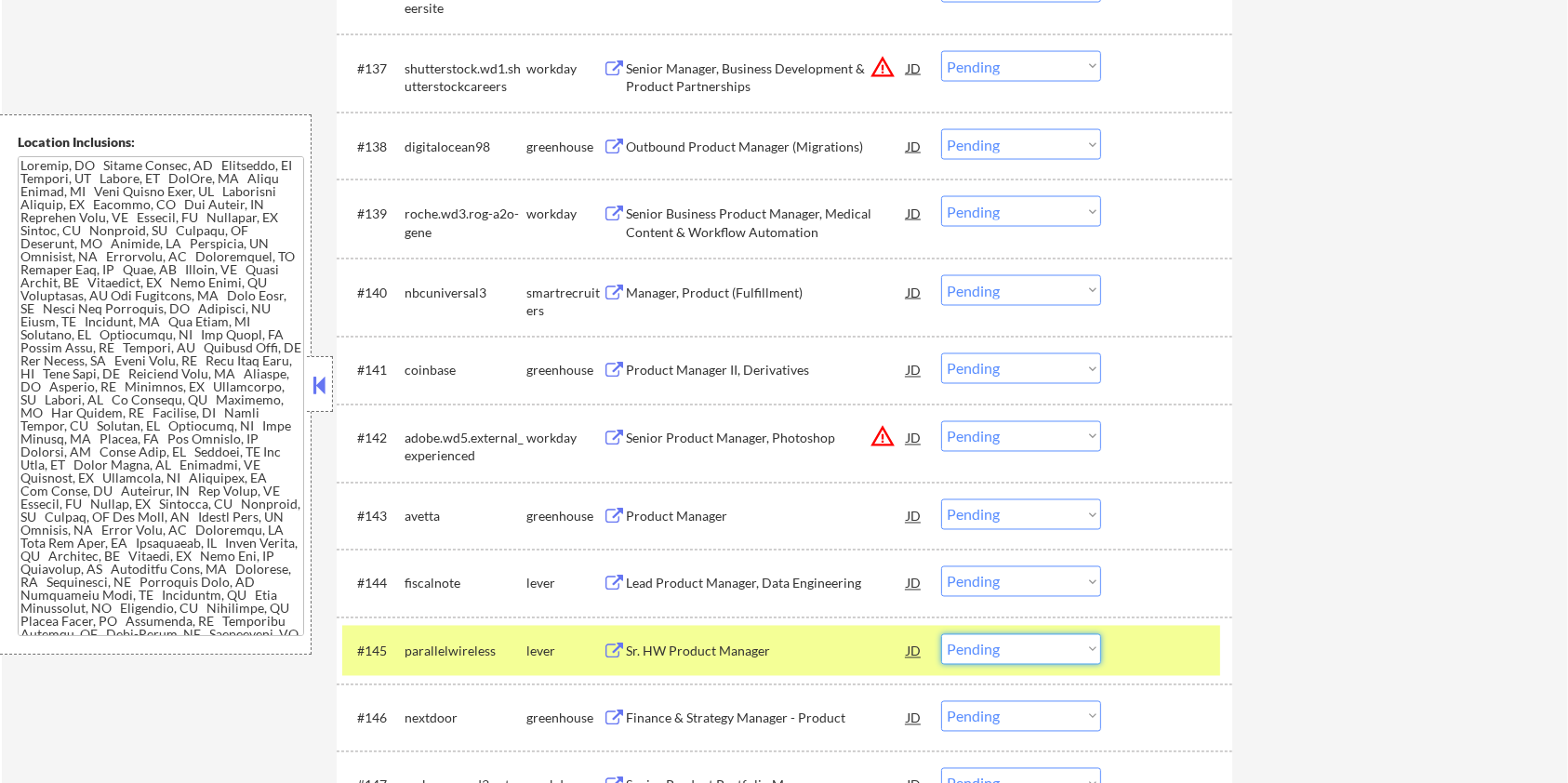
click at [976, 647] on select "Choose an option... Pending Applied Excluded (Questions) Excluded (Expired) Exc…" at bounding box center [1022, 649] width 160 height 31
click at [941, 635] on select "Choose an option... Pending Applied Excluded (Questions) Excluded (Expired) Exc…" at bounding box center [1022, 649] width 160 height 31
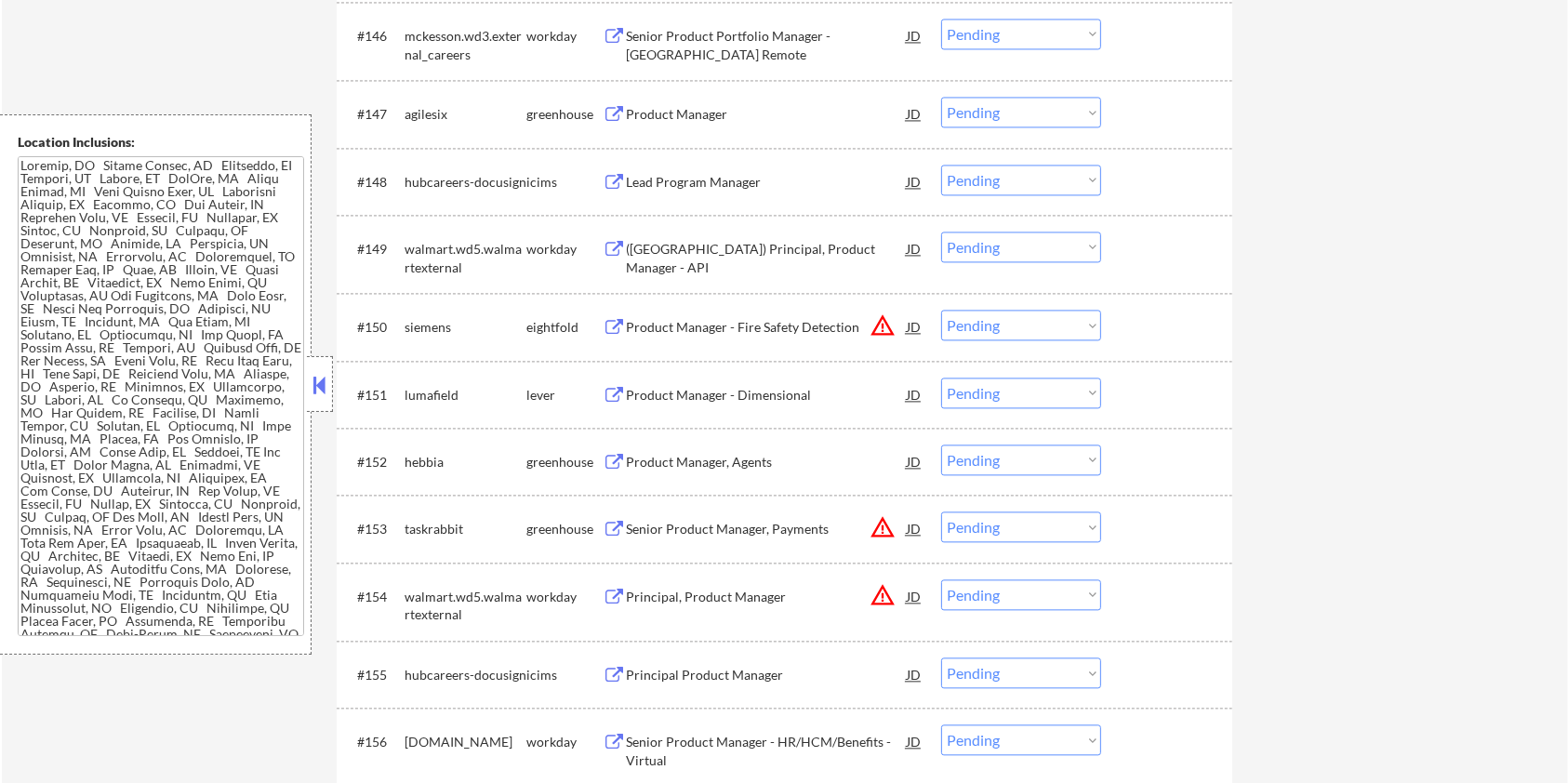
scroll to position [3936, 0]
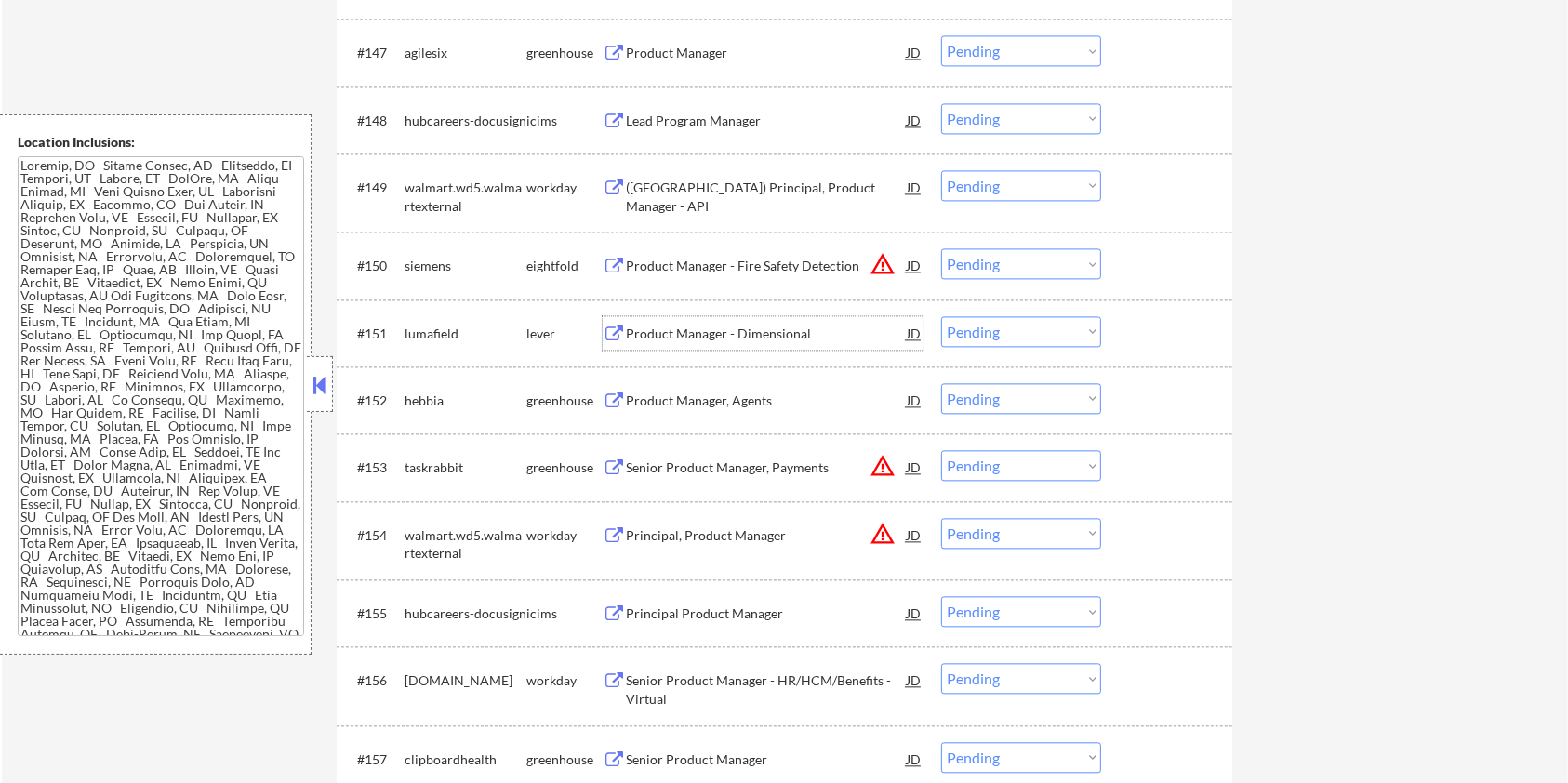
click at [688, 339] on div "Product Manager - Dimensional" at bounding box center [766, 334] width 281 height 19
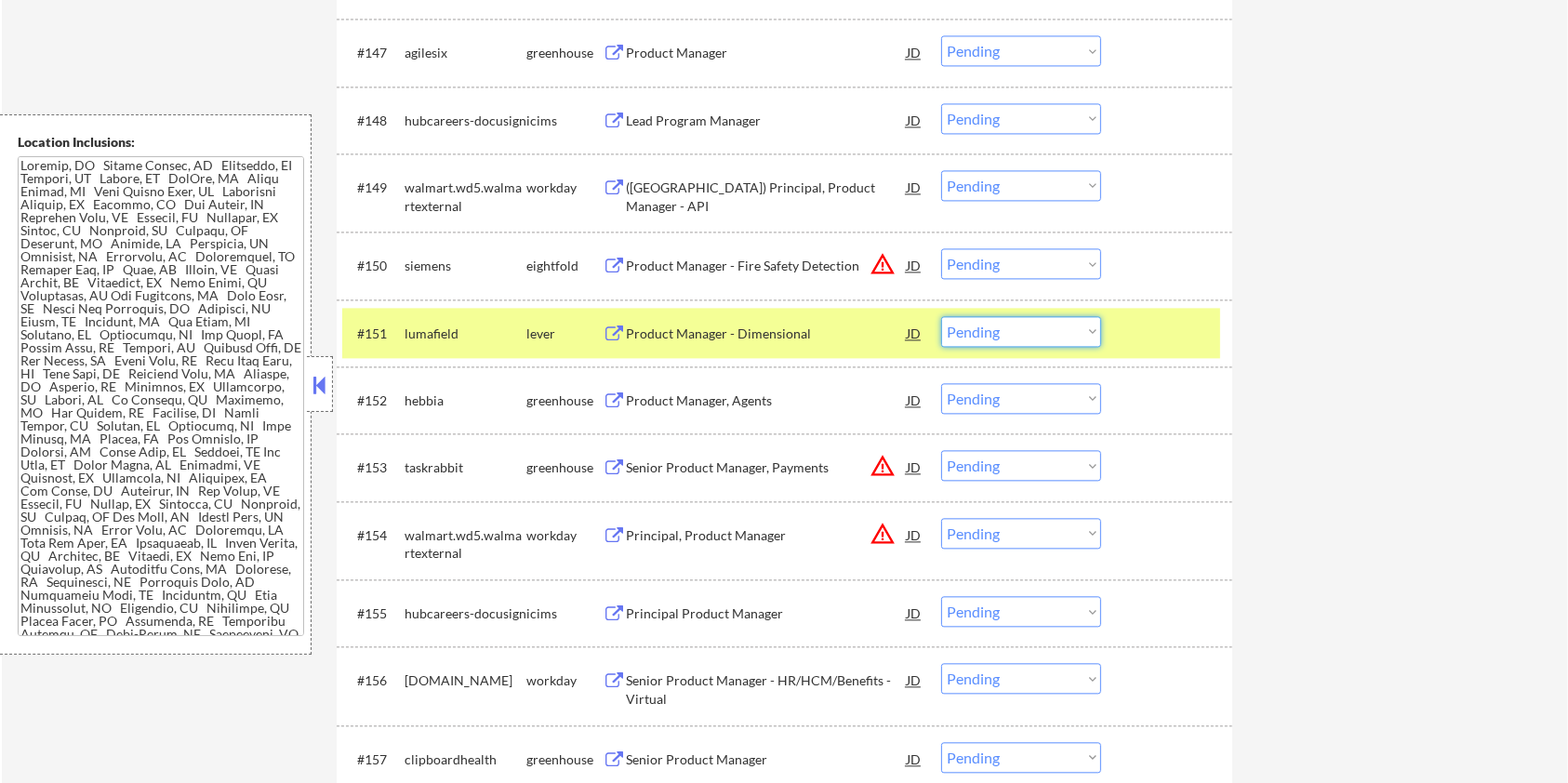
click at [1041, 331] on select "Choose an option... Pending Applied Excluded (Questions) Excluded (Expired) Exc…" at bounding box center [1022, 331] width 160 height 31
click at [941, 316] on select "Choose an option... Pending Applied Excluded (Questions) Excluded (Expired) Exc…" at bounding box center [1022, 331] width 160 height 31
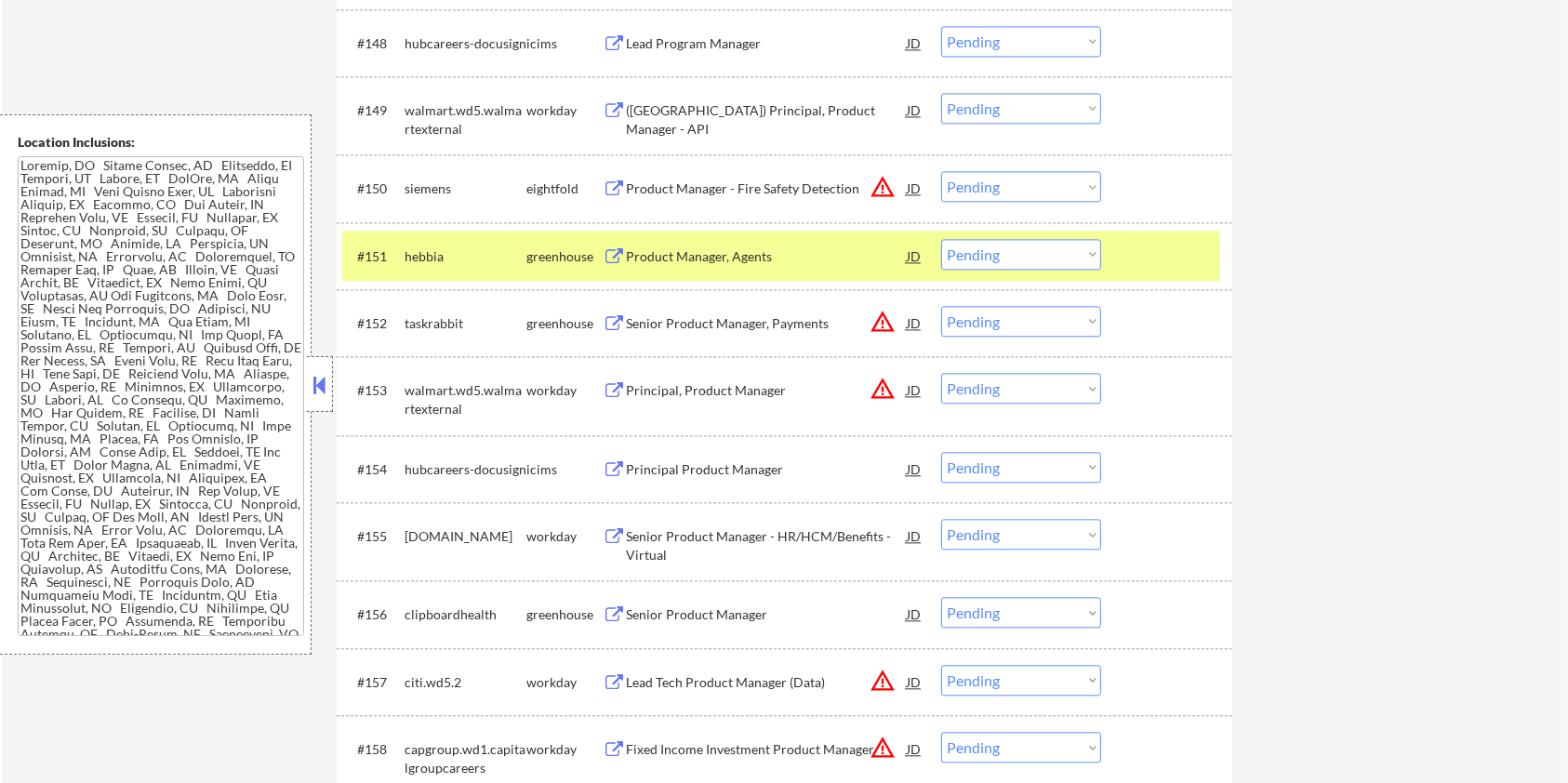
scroll to position [4060, 0]
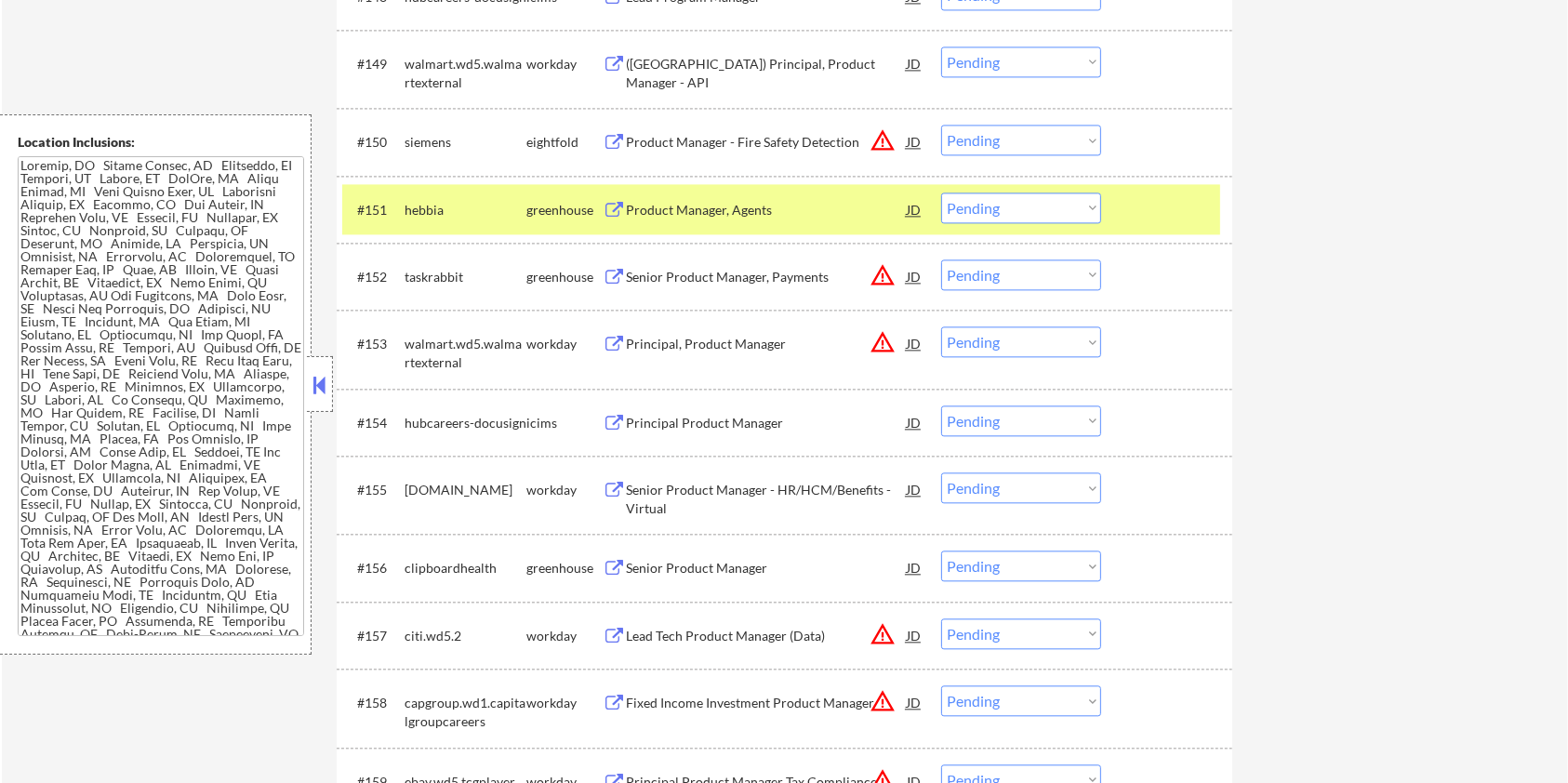
click at [656, 209] on div "Product Manager, Agents" at bounding box center [766, 210] width 281 height 19
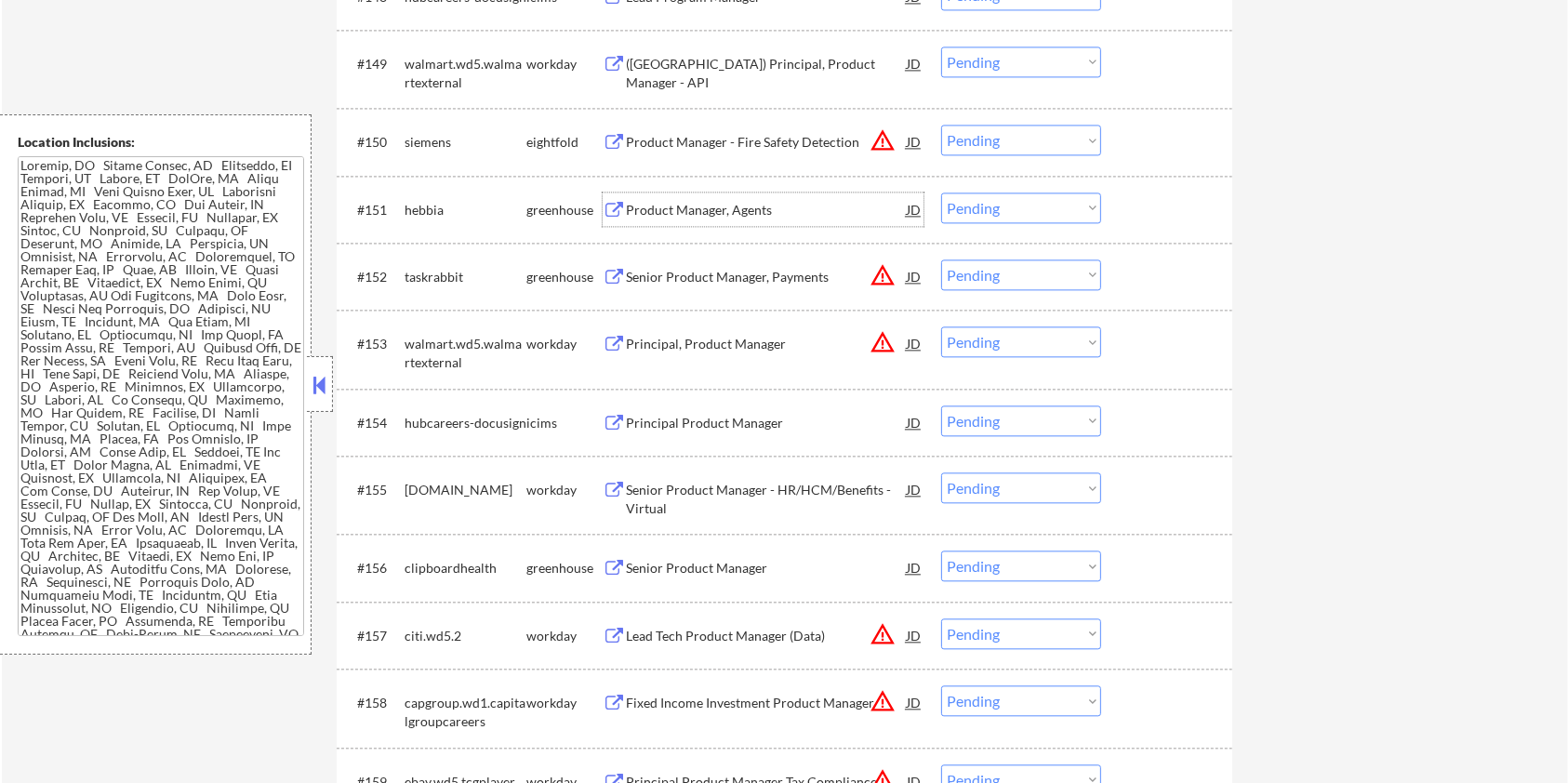
click at [1020, 210] on select "Choose an option... Pending Applied Excluded (Questions) Excluded (Expired) Exc…" at bounding box center [1022, 207] width 160 height 31
click at [941, 192] on select "Choose an option... Pending Applied Excluded (Questions) Excluded (Expired) Exc…" at bounding box center [1022, 207] width 160 height 31
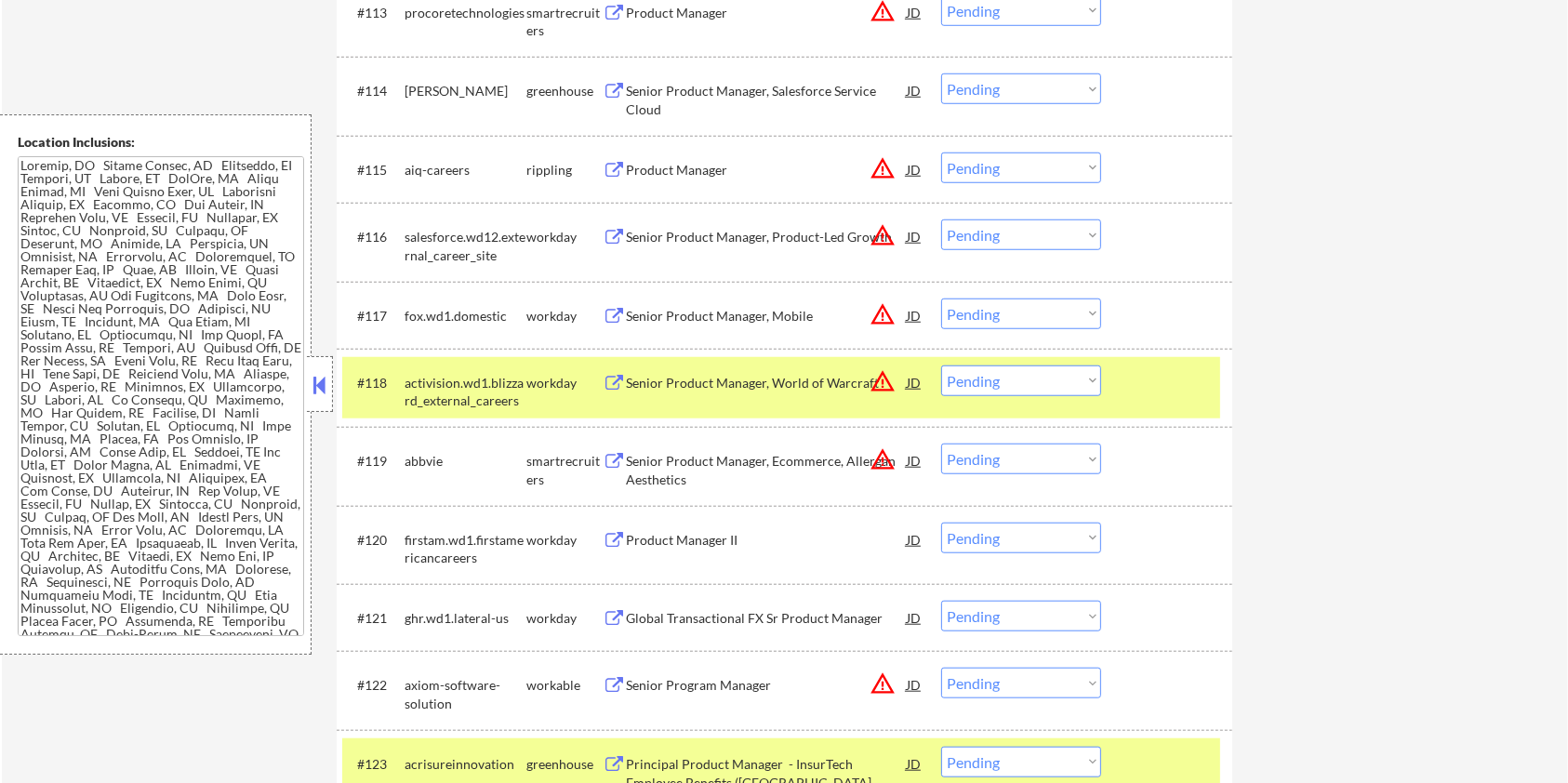
scroll to position [1455, 0]
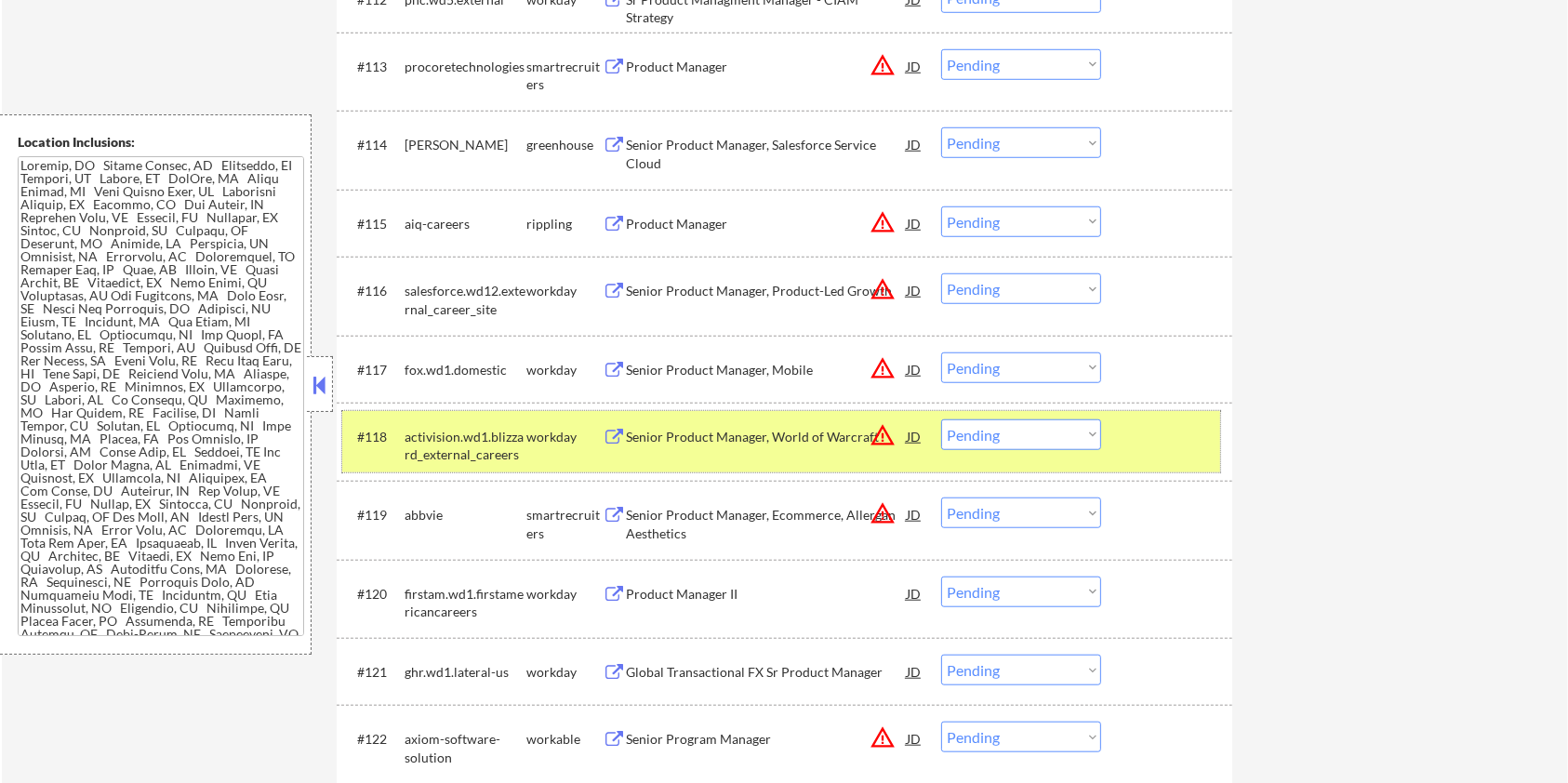
click at [1153, 451] on div at bounding box center [1169, 437] width 82 height 34
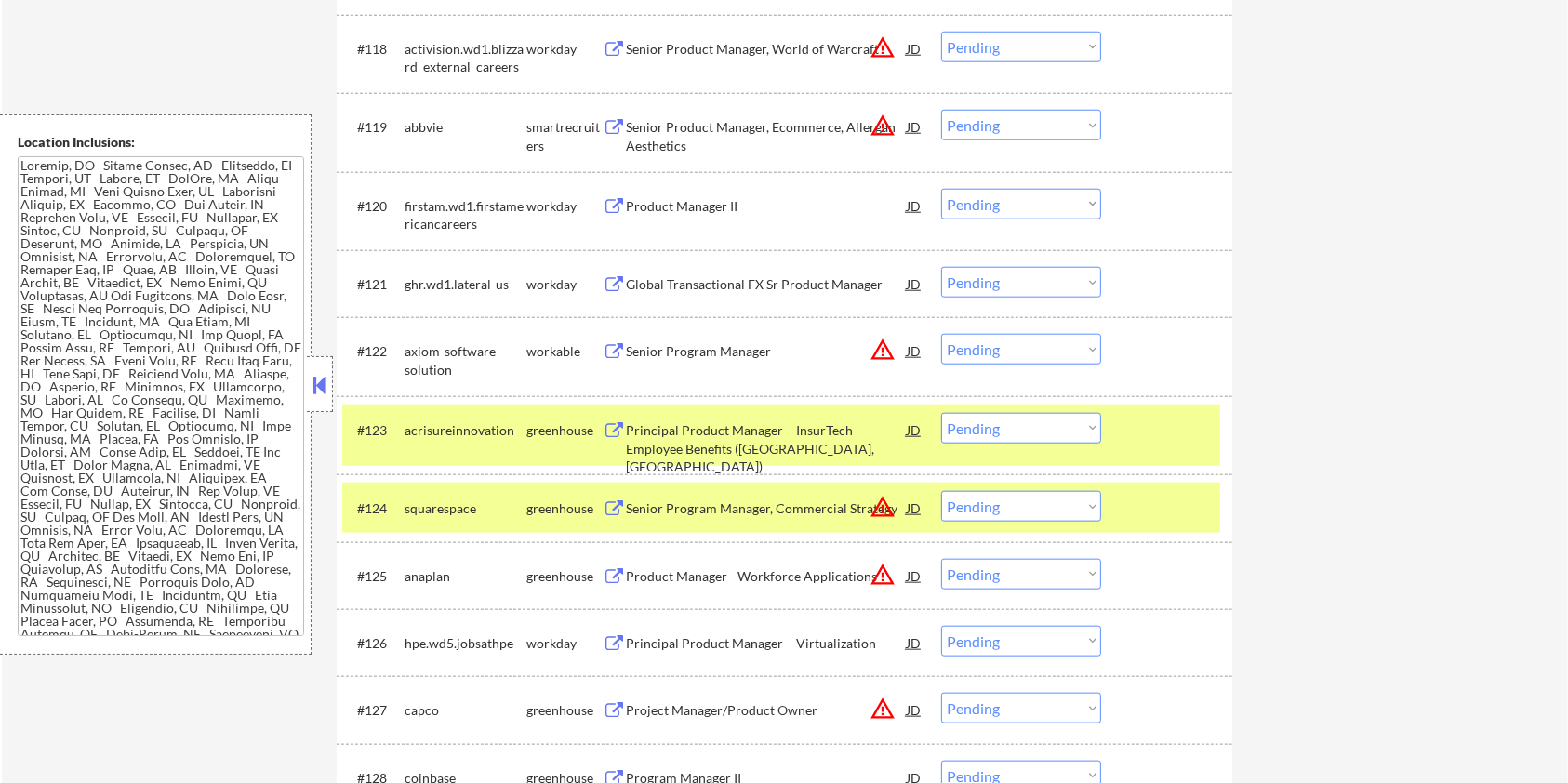
scroll to position [2076, 0]
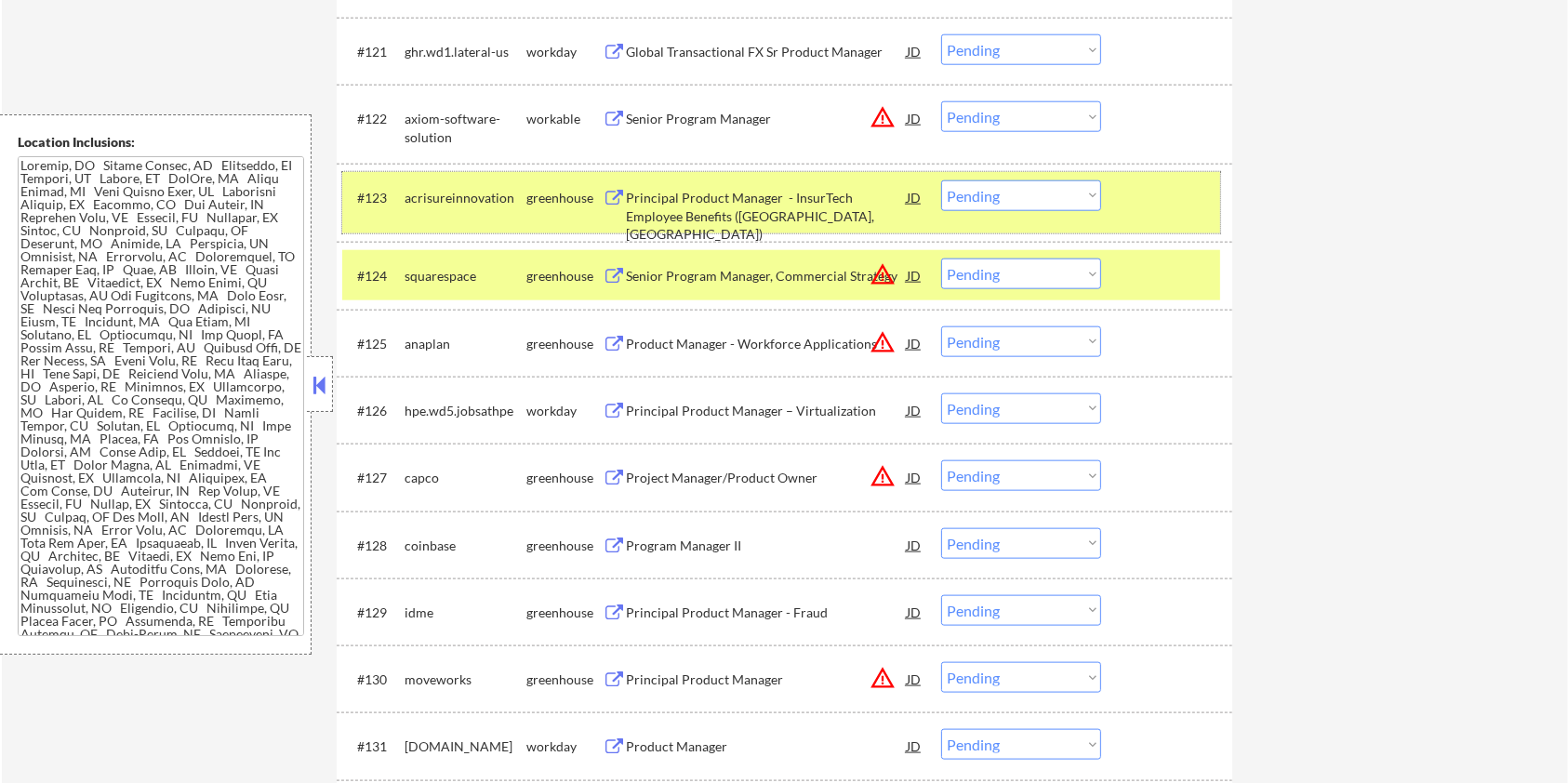
click at [1153, 212] on div at bounding box center [1169, 197] width 82 height 34
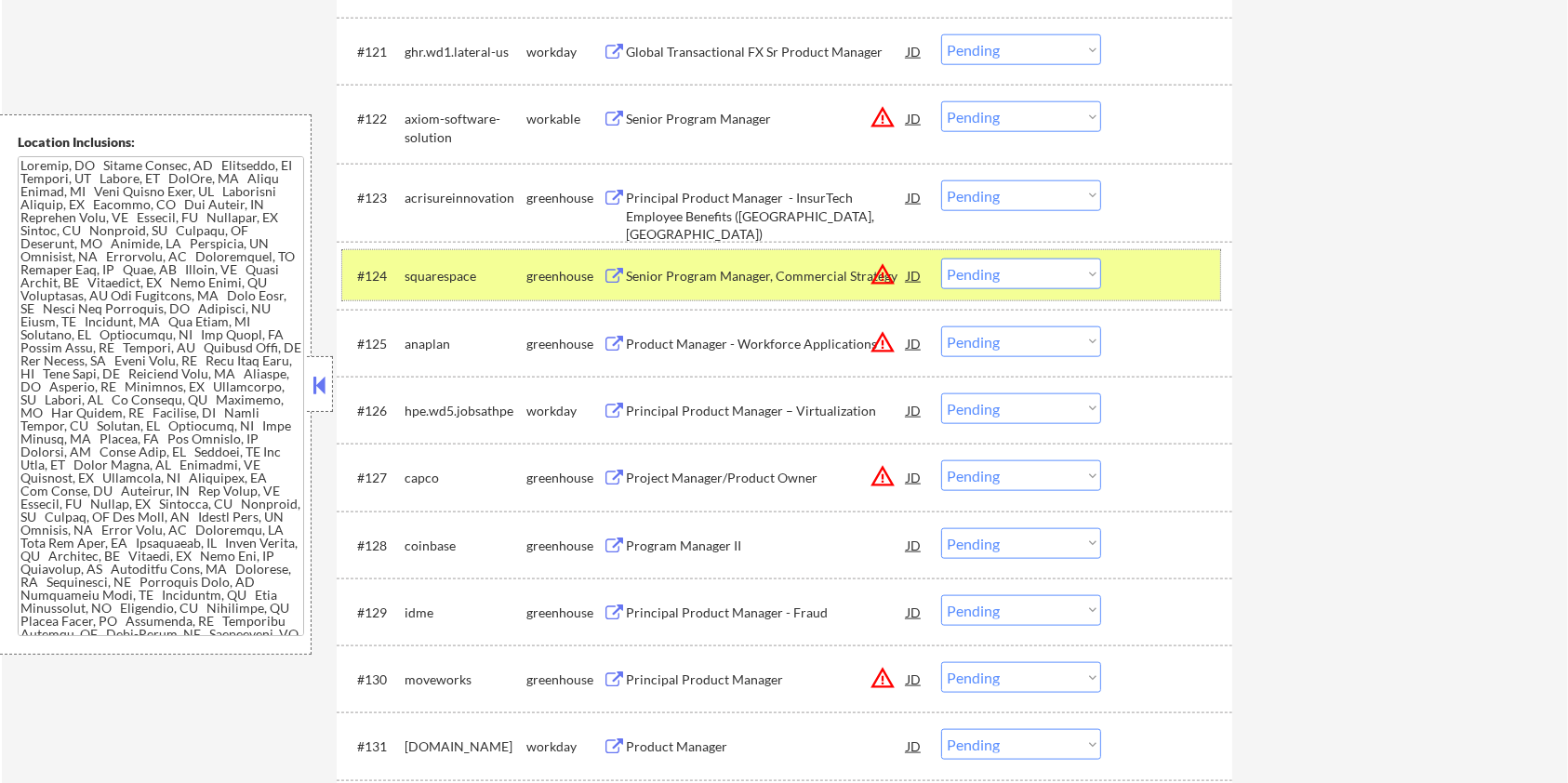
click at [1147, 263] on div at bounding box center [1169, 275] width 82 height 34
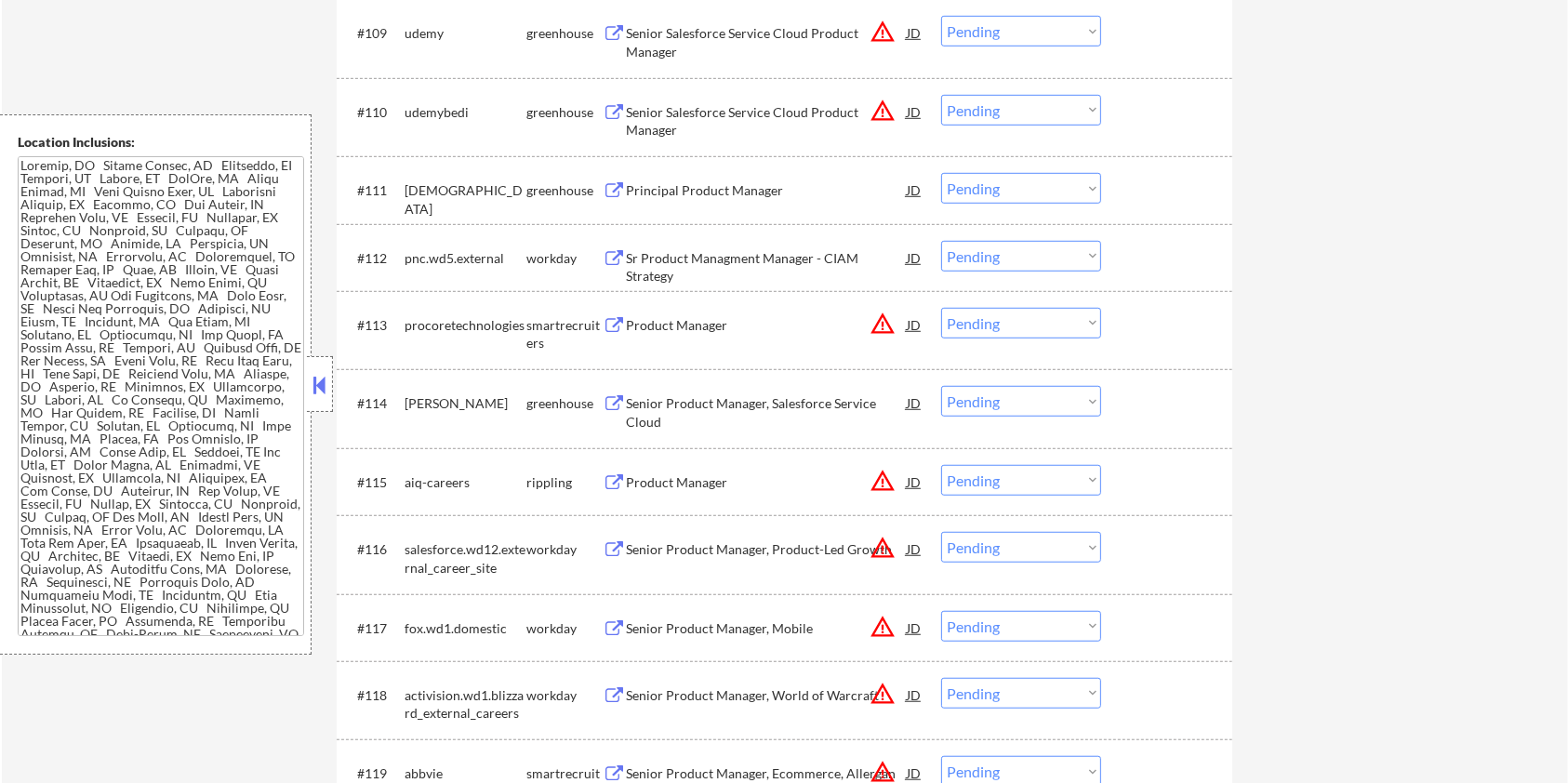
scroll to position [1207, 0]
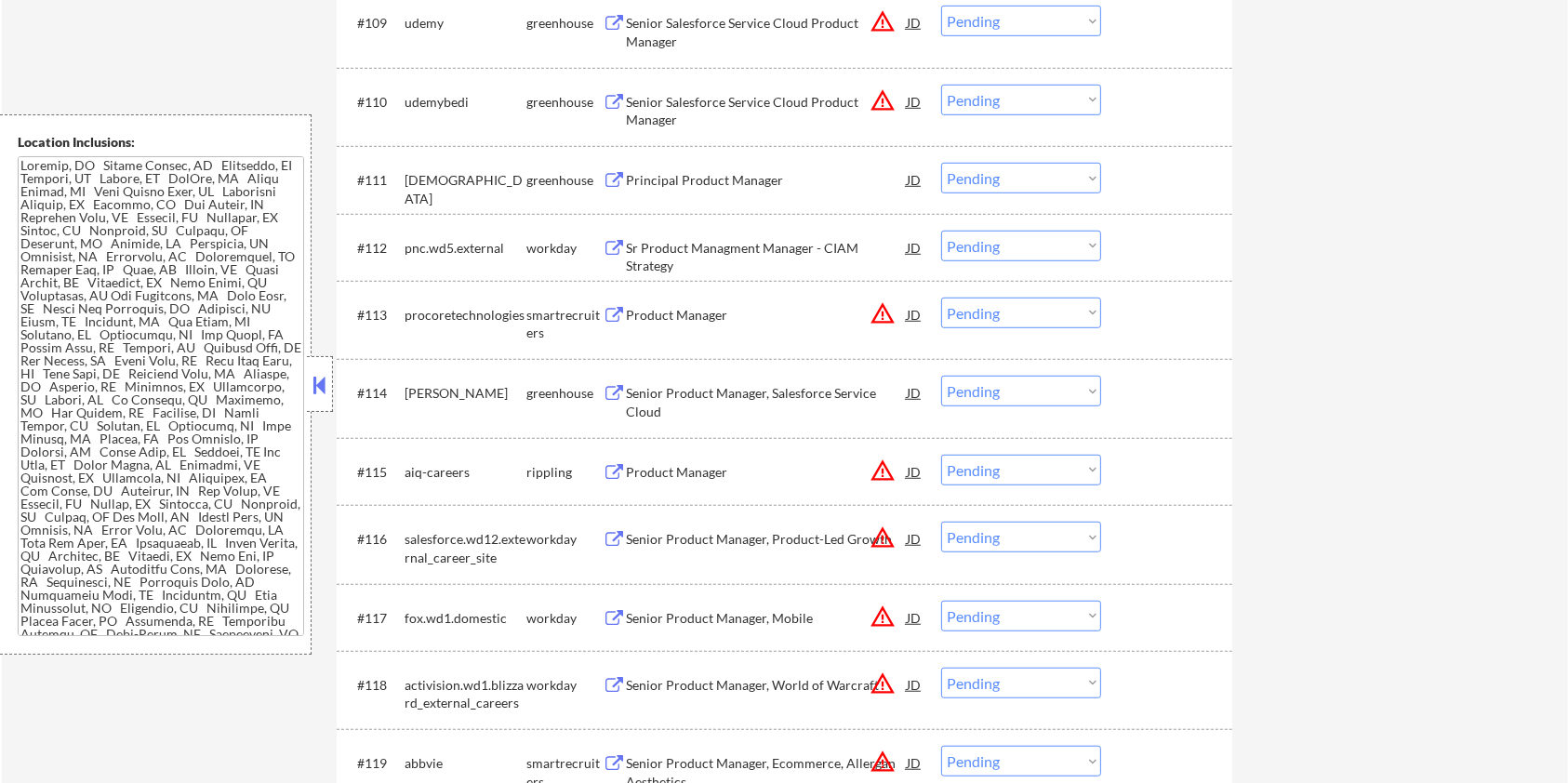
click at [697, 397] on div "Senior Product Manager, Salesforce Service Cloud" at bounding box center [766, 402] width 281 height 37
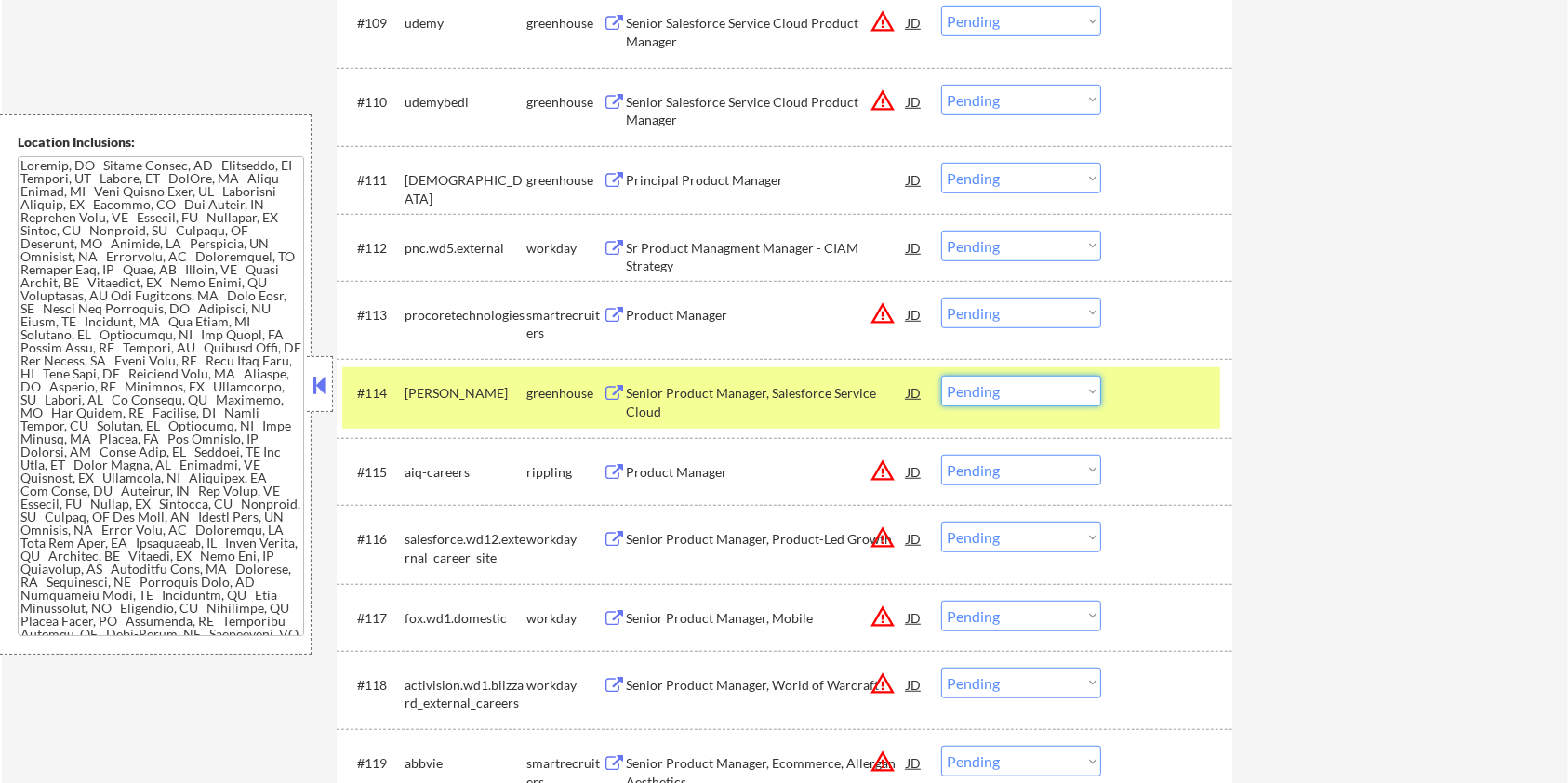
click at [1054, 392] on select "Choose an option... Pending Applied Excluded (Questions) Excluded (Expired) Exc…" at bounding box center [1022, 391] width 160 height 31
click at [941, 376] on select "Choose an option... Pending Applied Excluded (Questions) Excluded (Expired) Exc…" at bounding box center [1022, 391] width 160 height 31
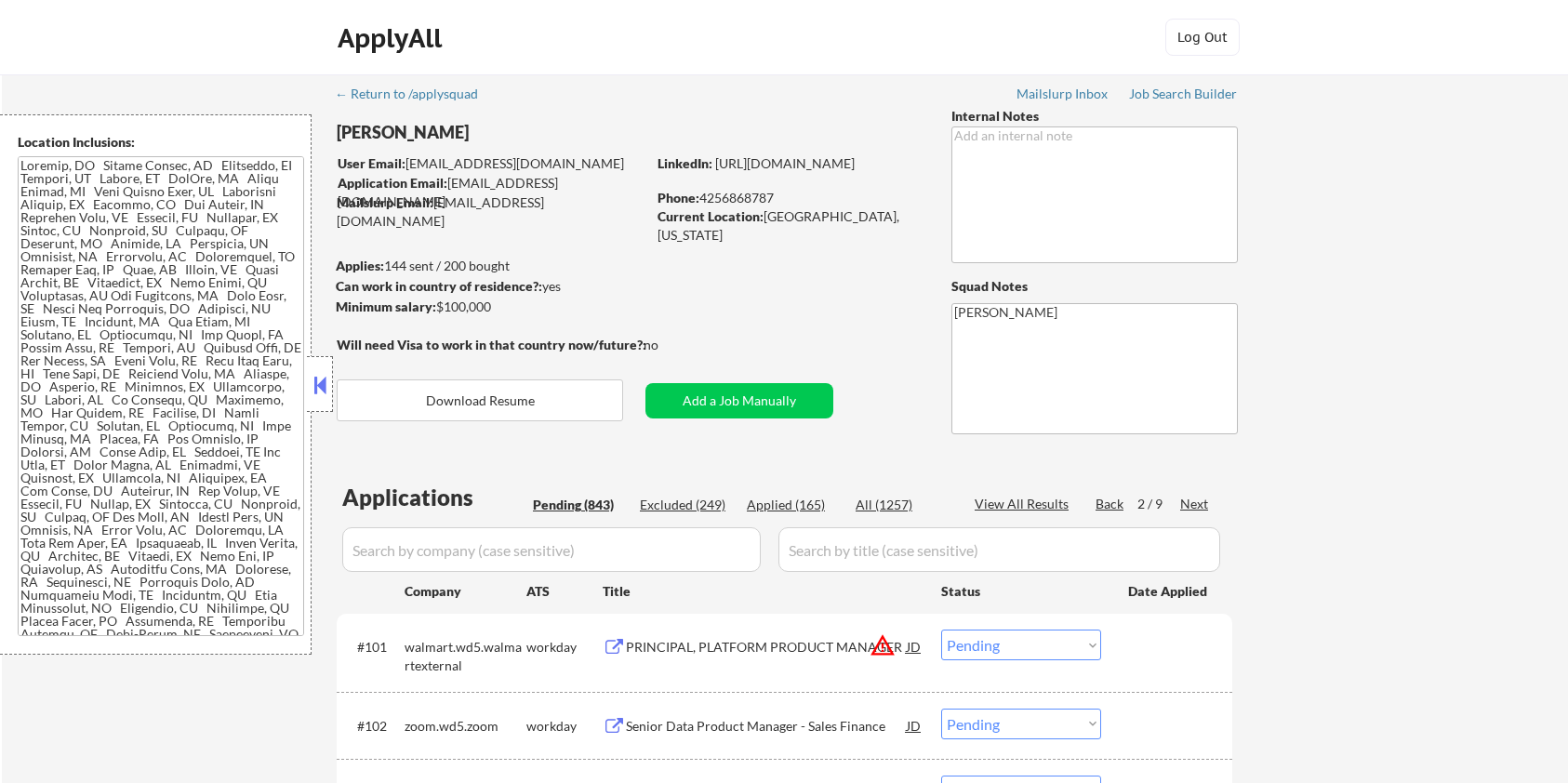
select select ""pending""
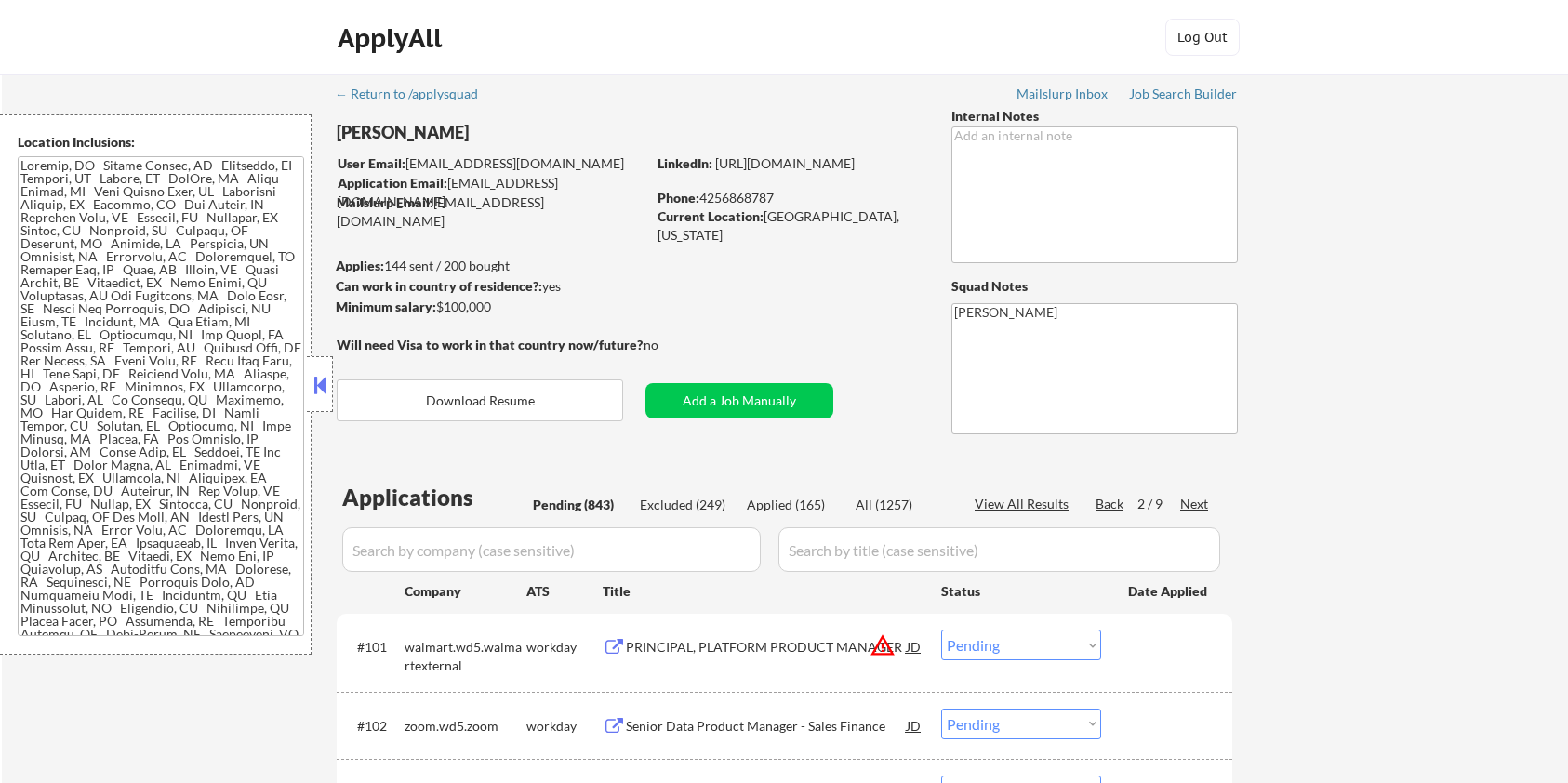
select select ""pending""
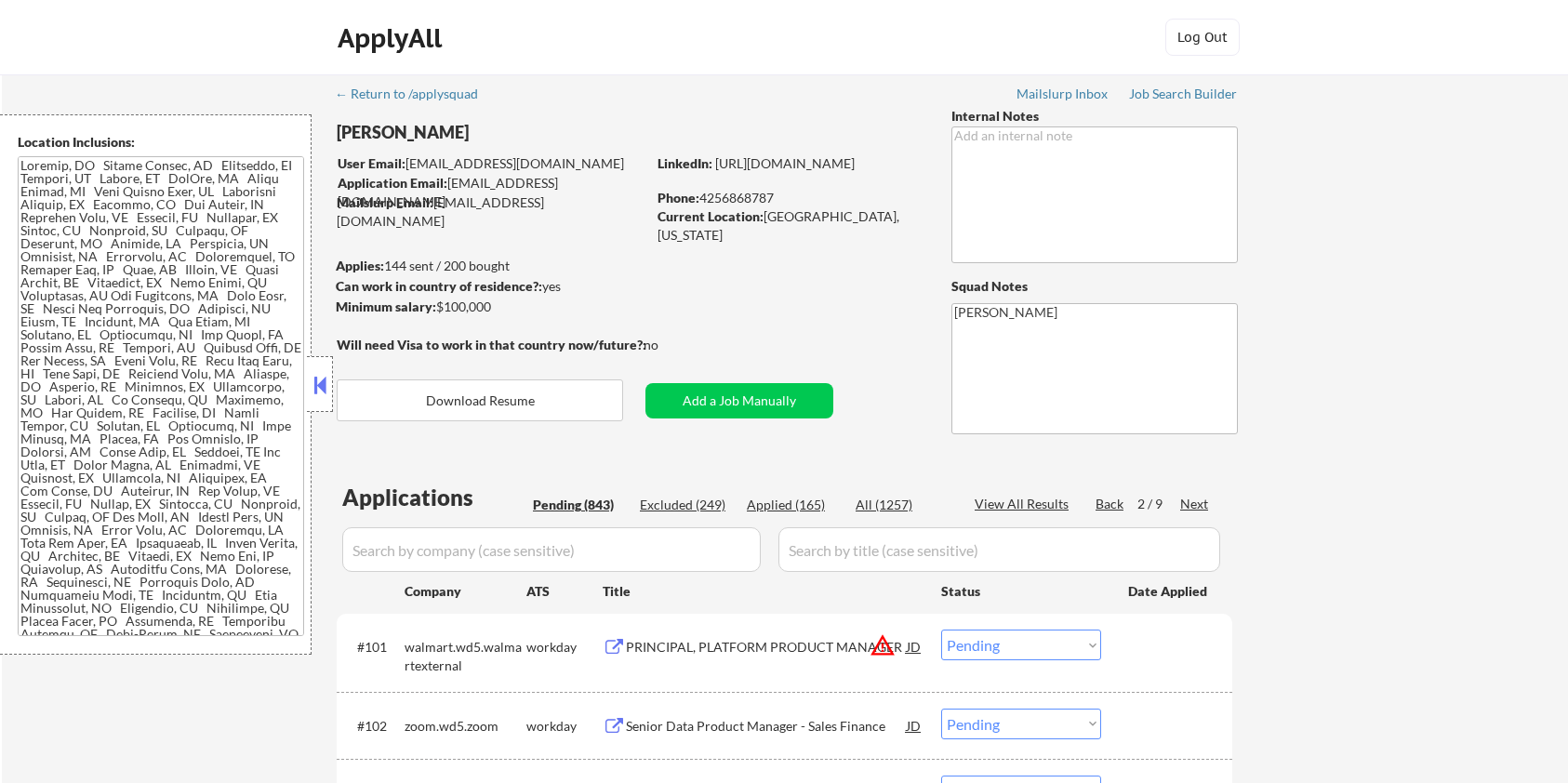
select select ""pending""
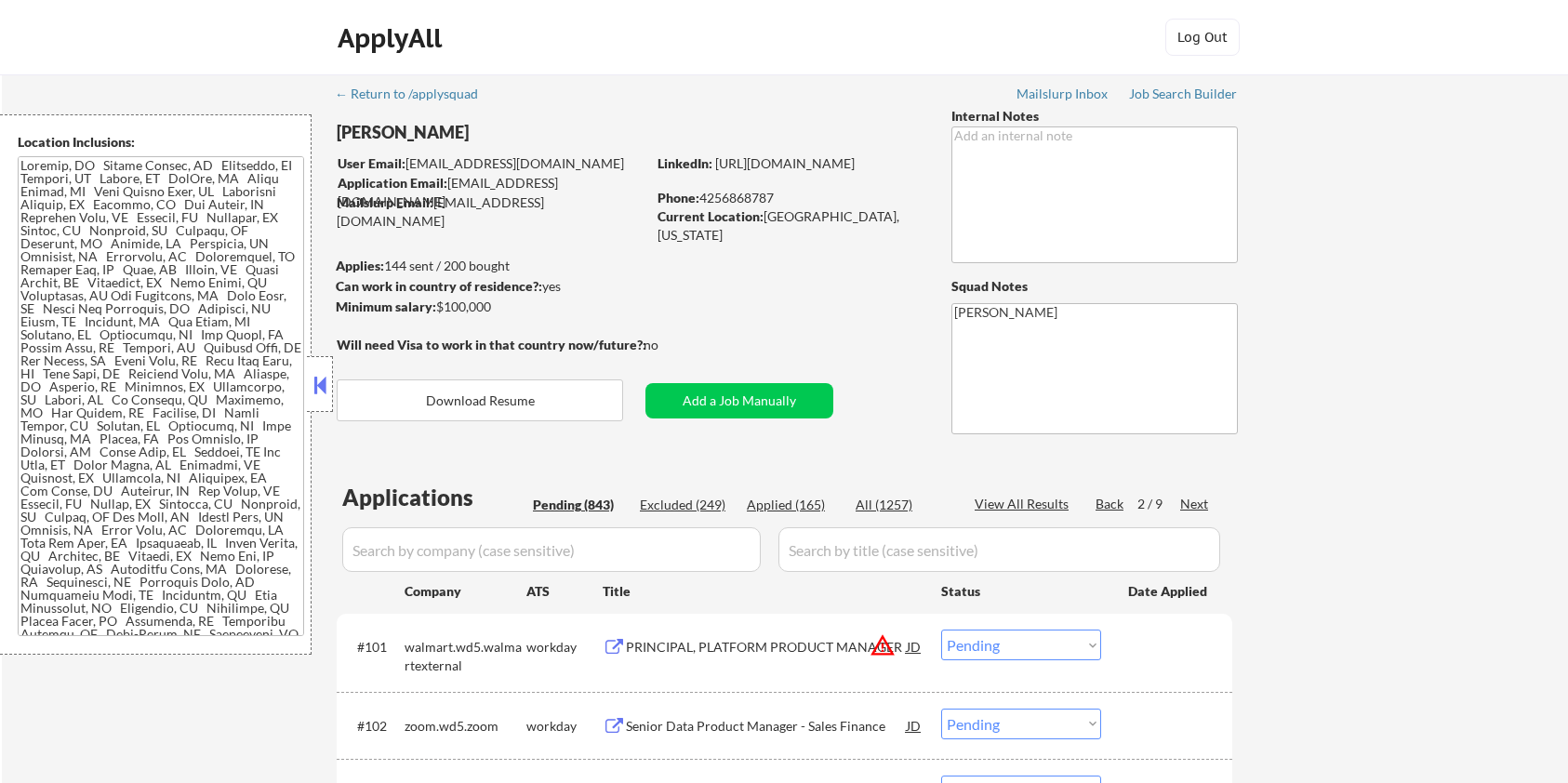
select select ""pending""
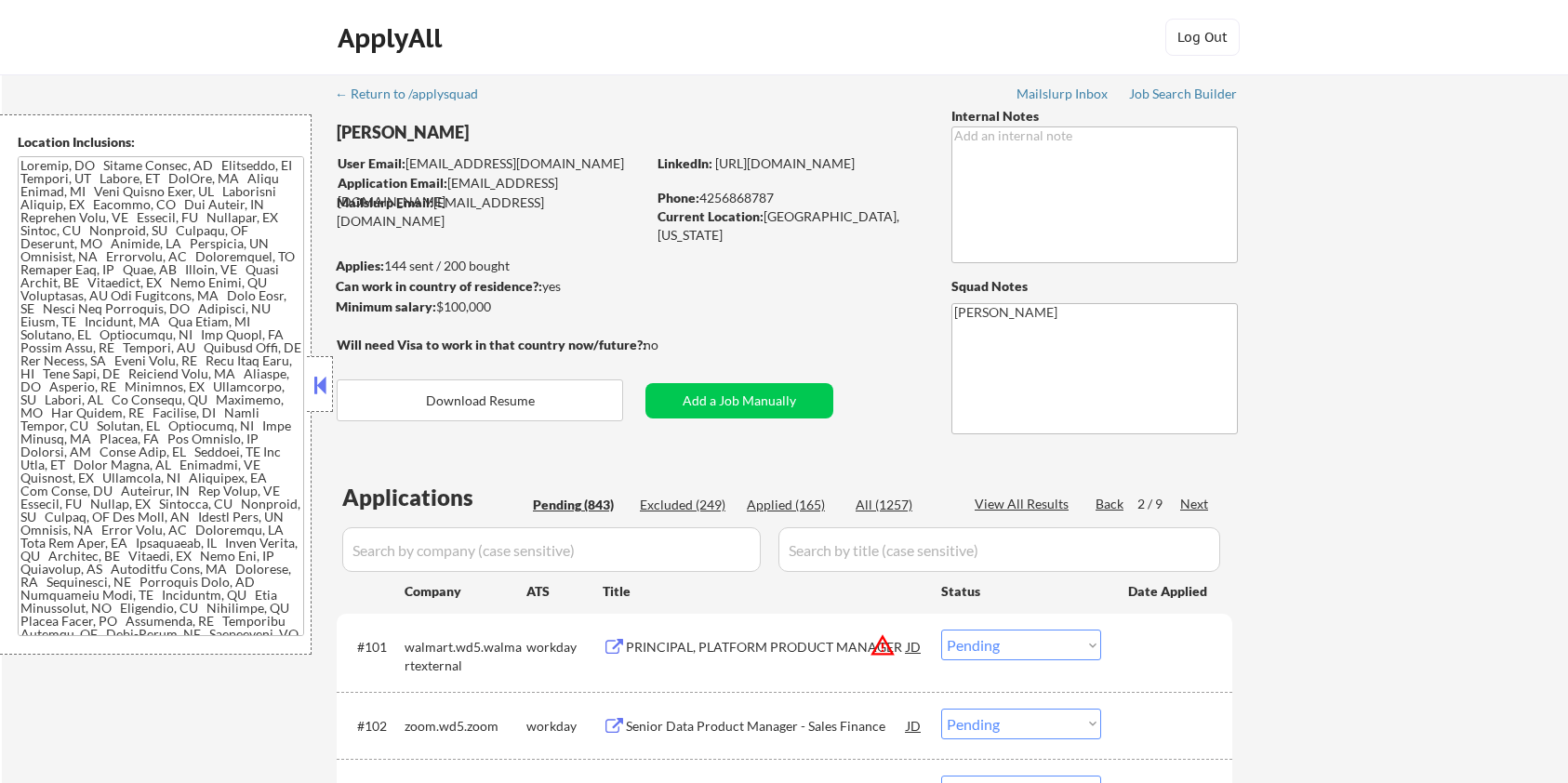
select select ""pending""
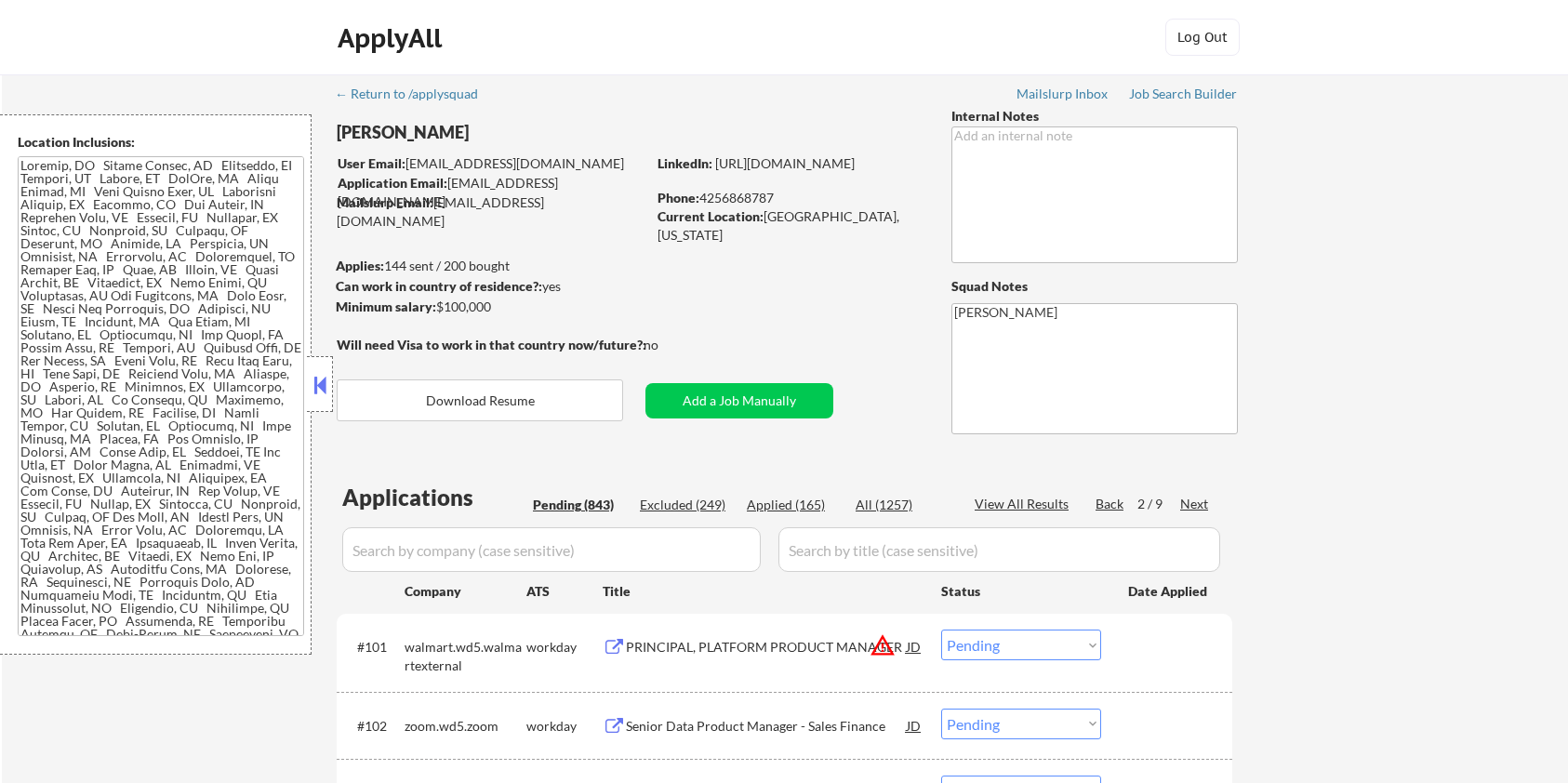
select select ""pending""
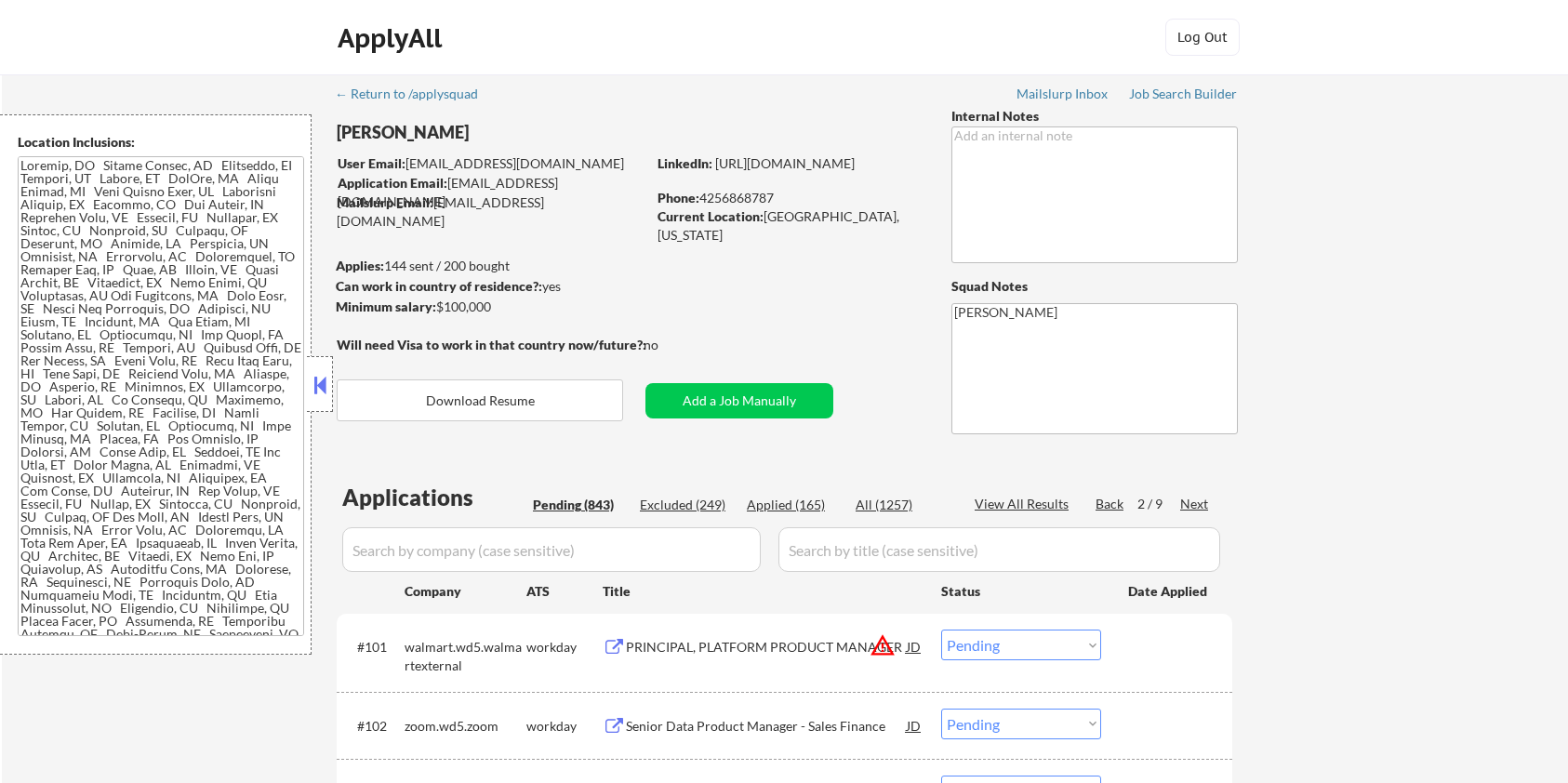
select select ""pending""
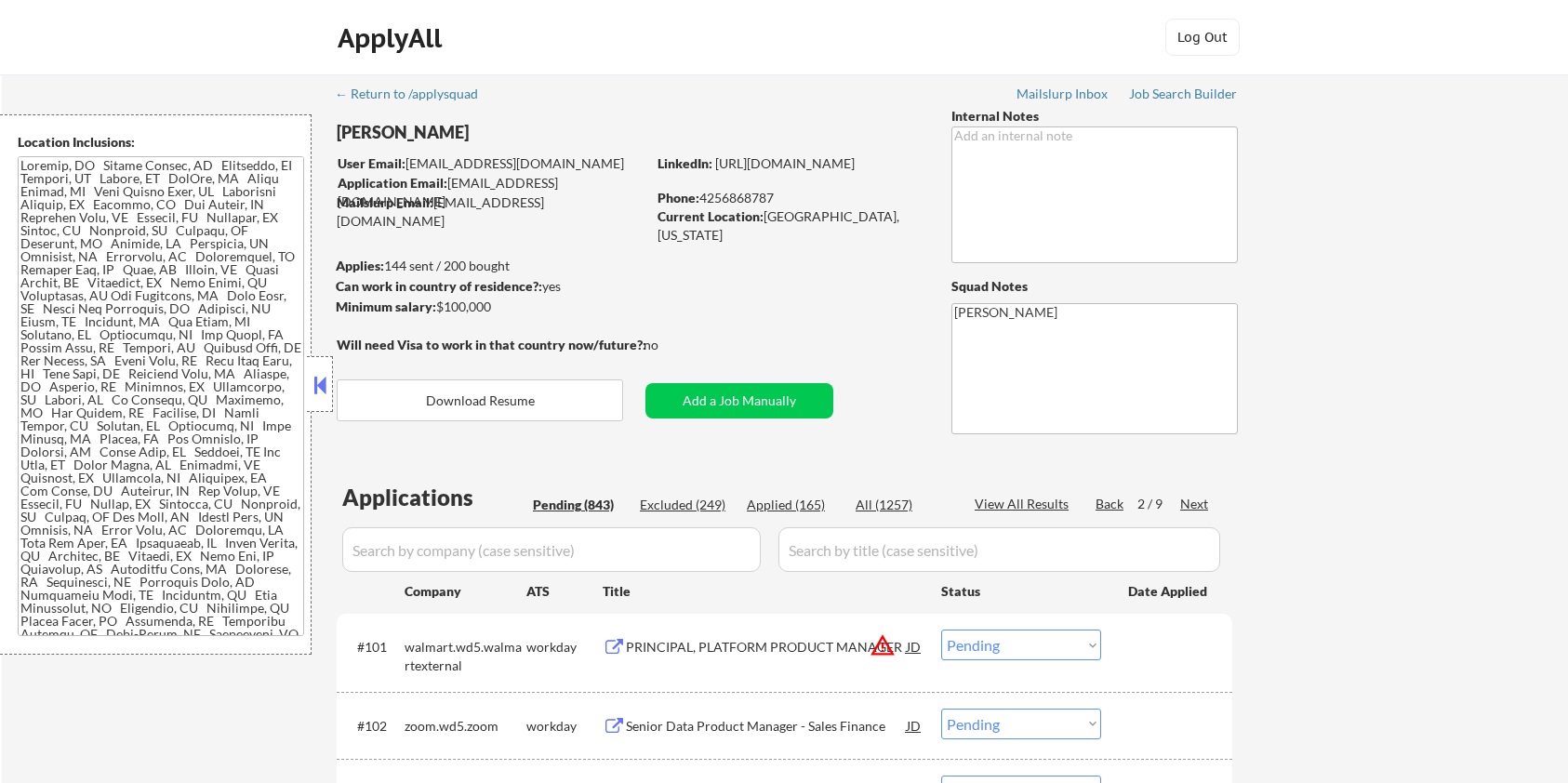
select select ""pending""
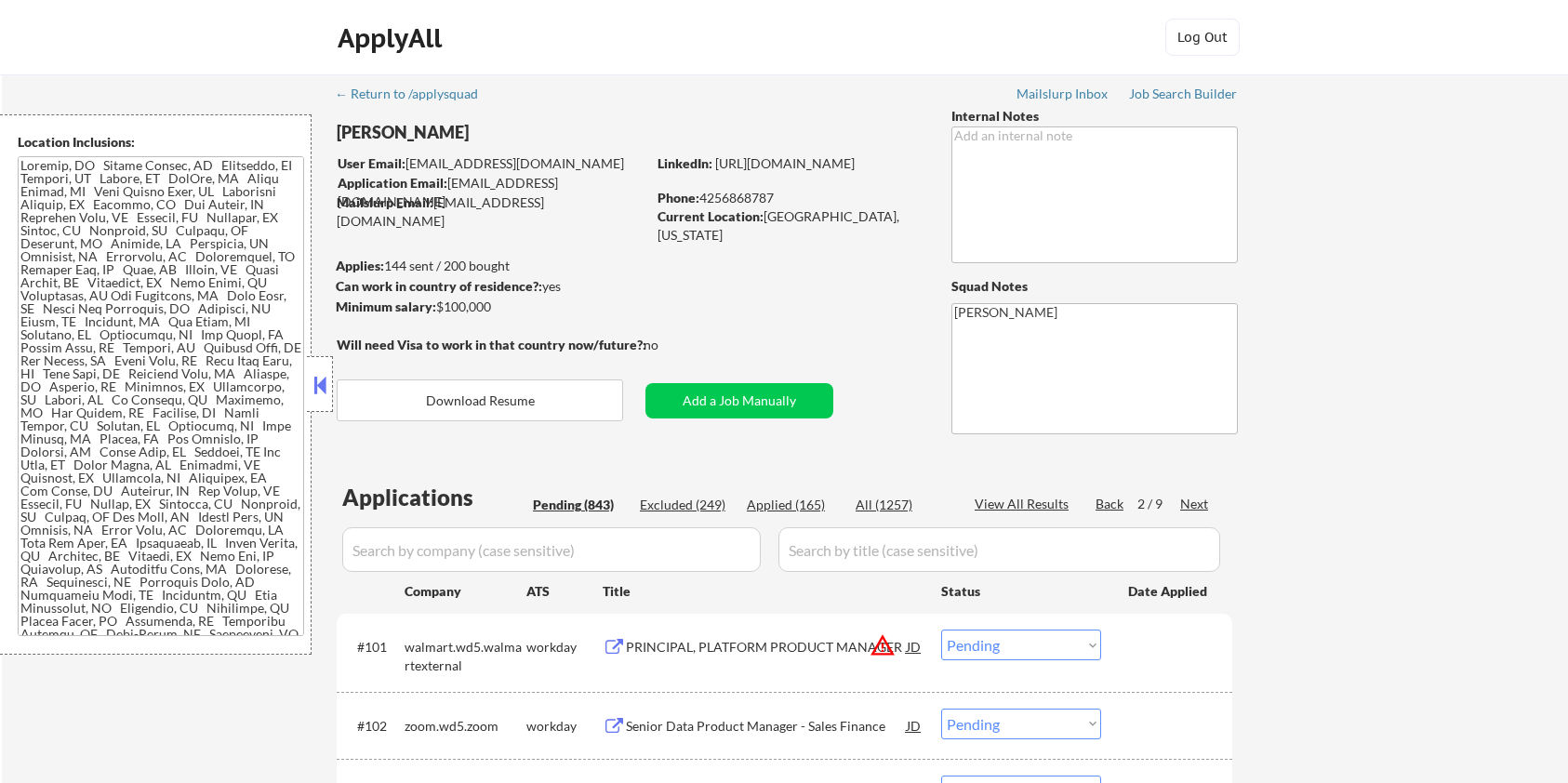
select select ""pending""
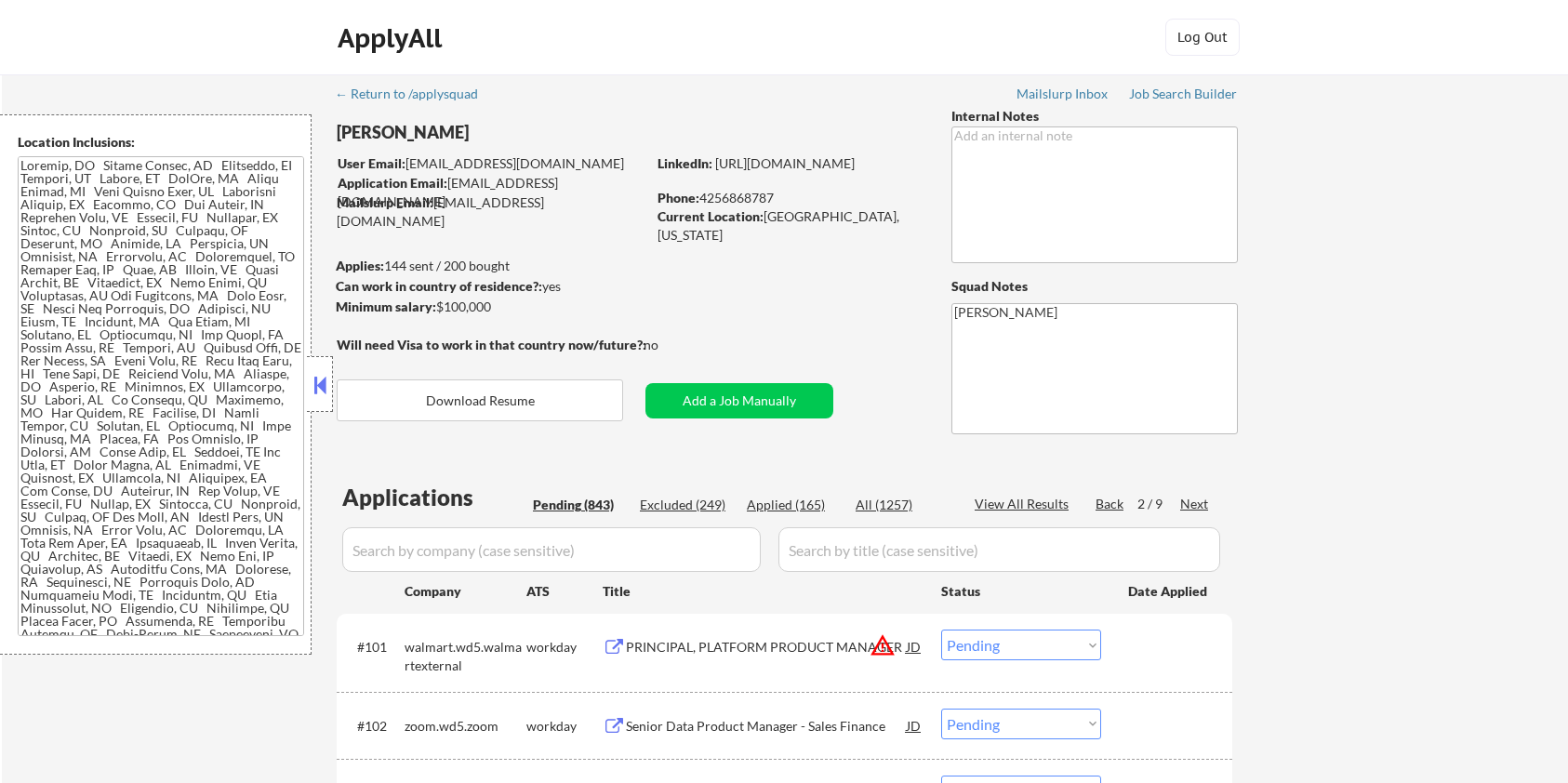
select select ""pending""
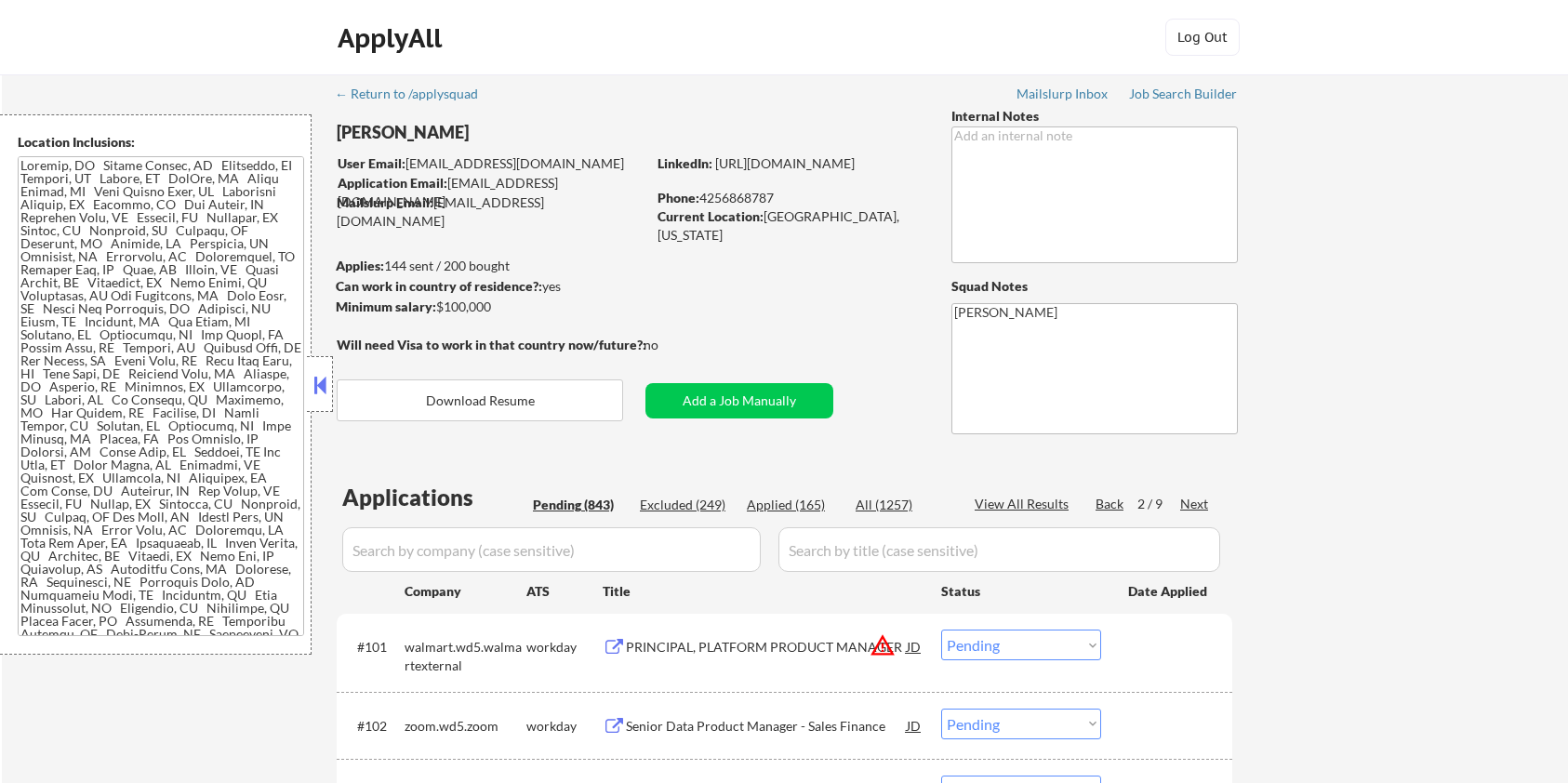
select select ""pending""
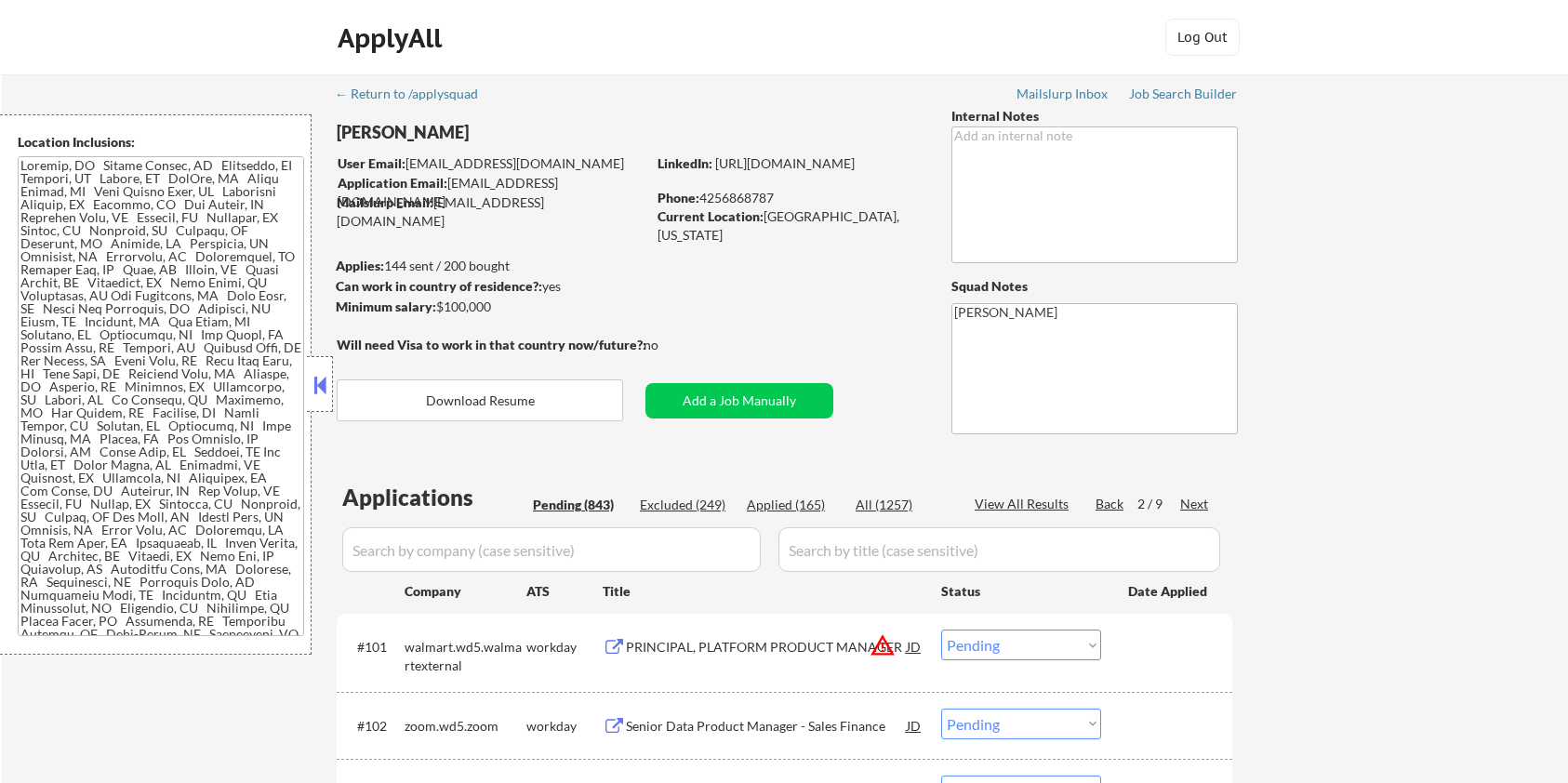
select select ""pending""
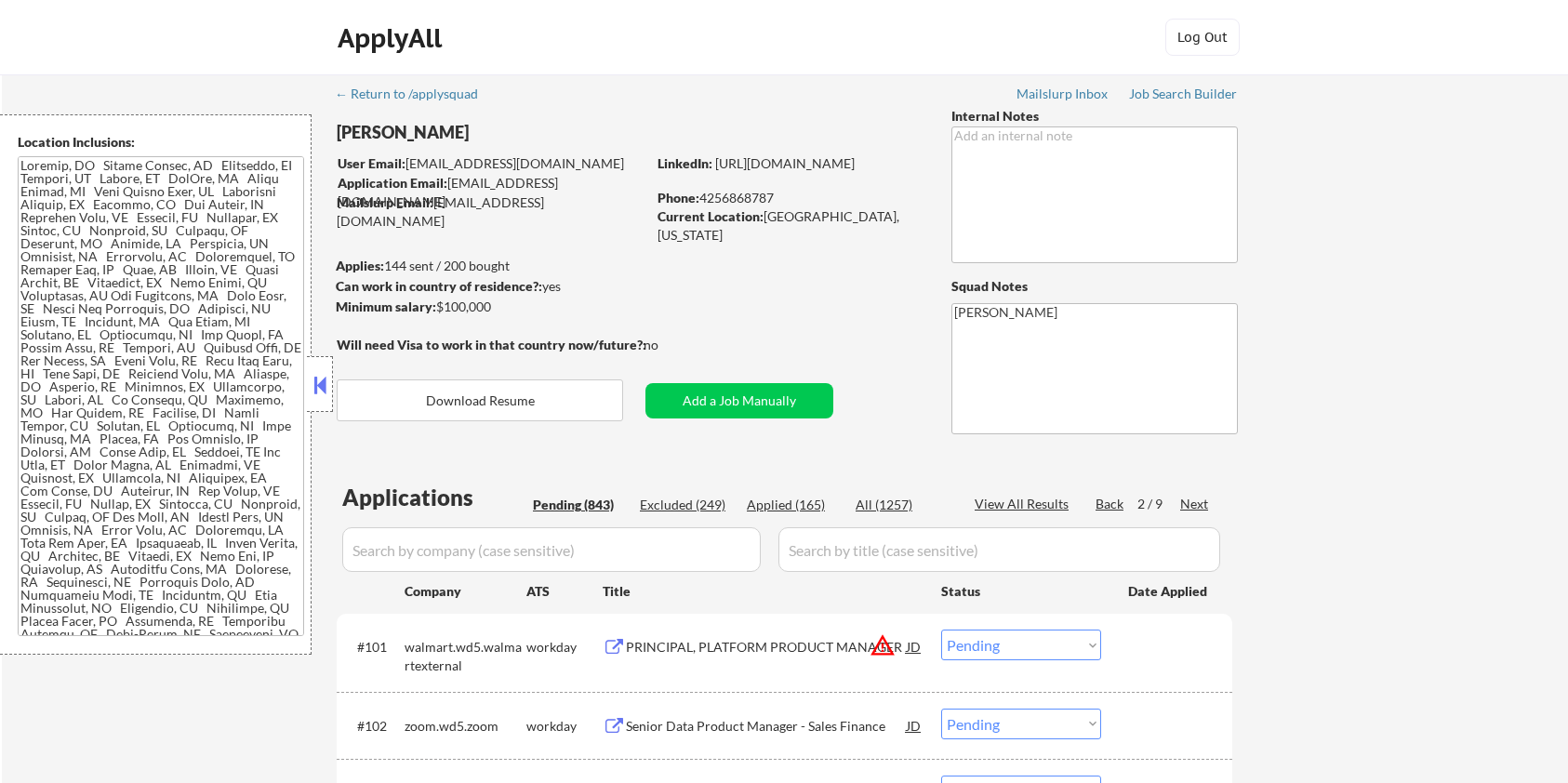
select select ""pending""
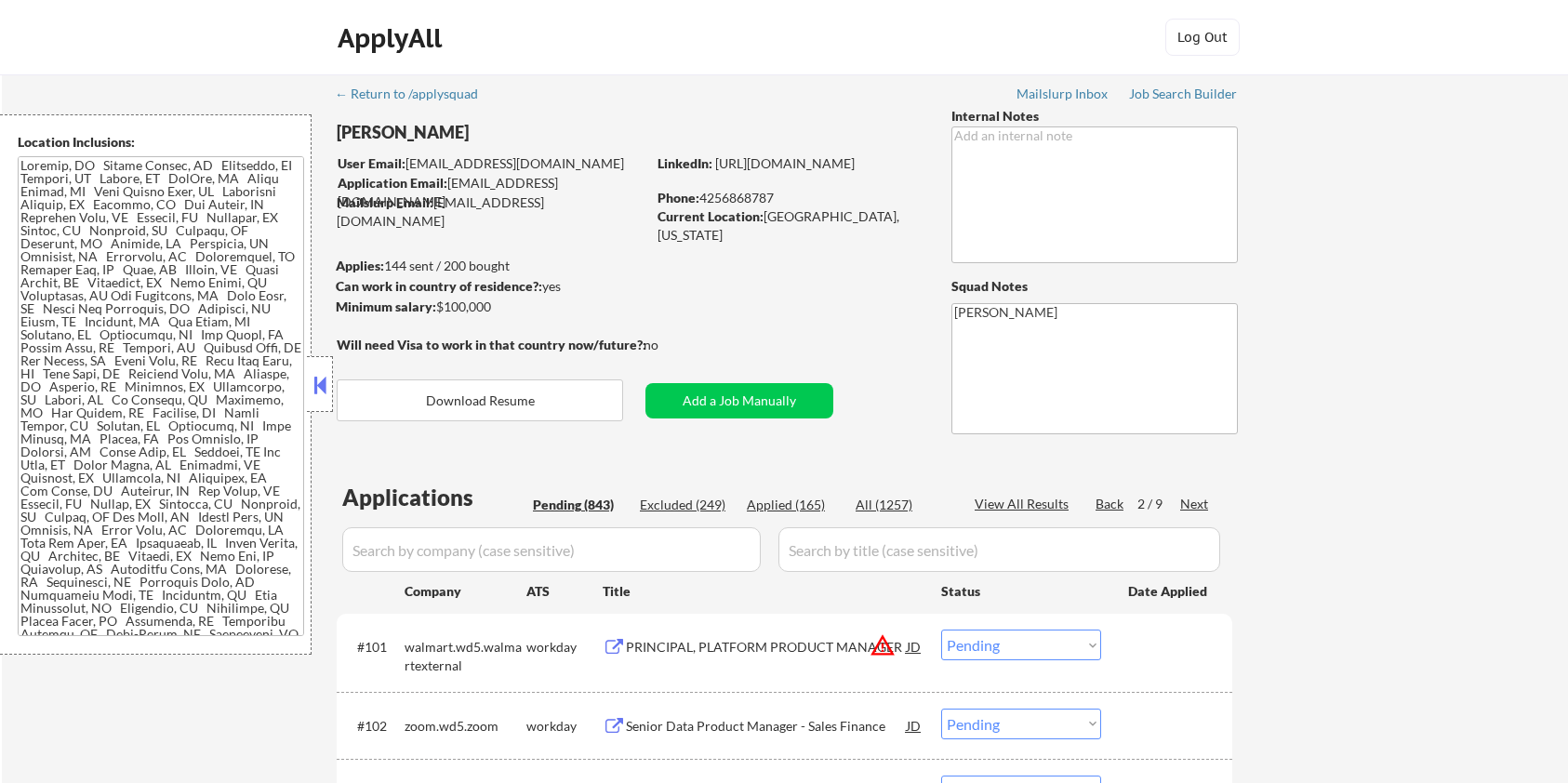
select select ""pending""
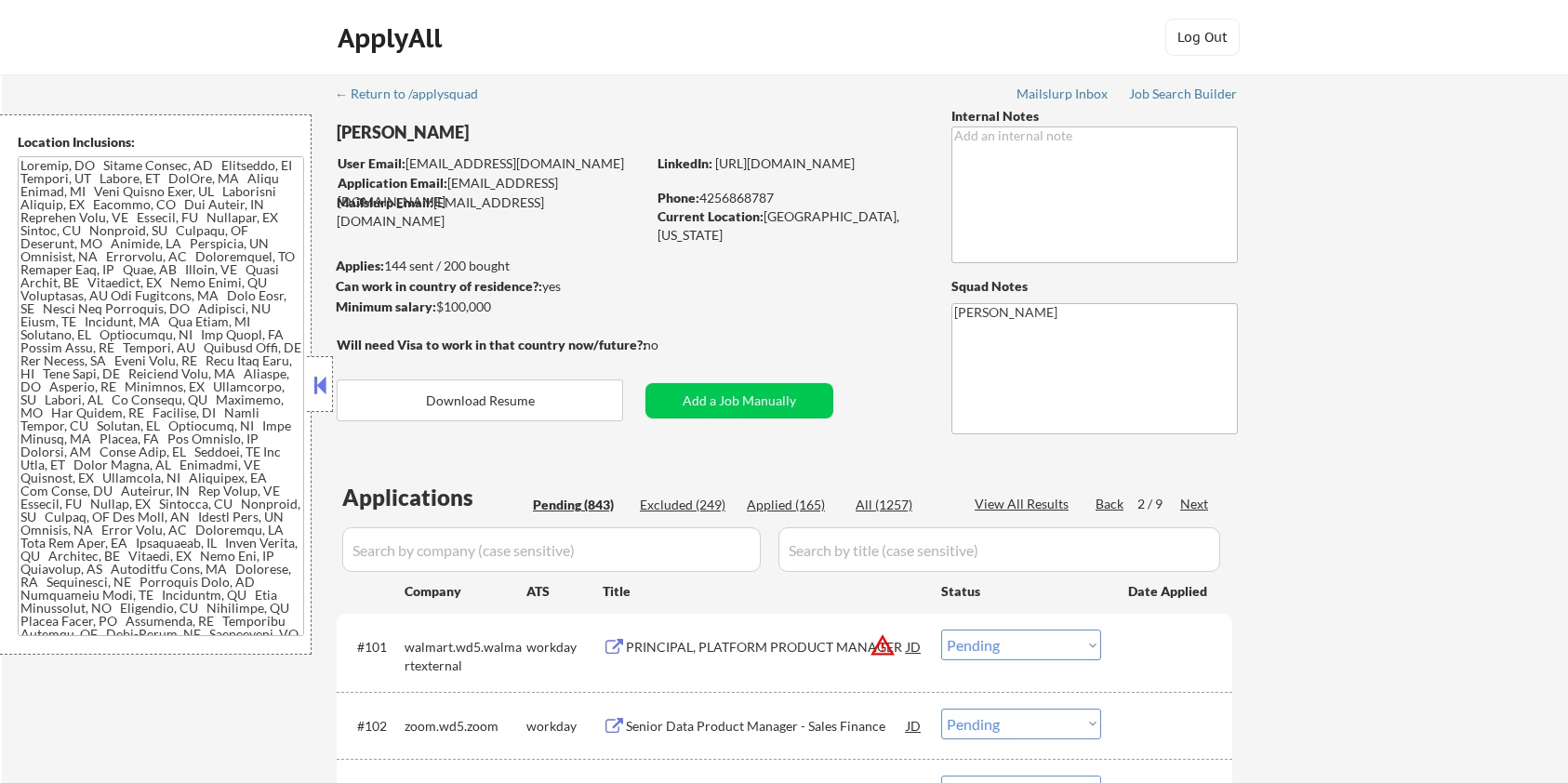
select select ""pending""
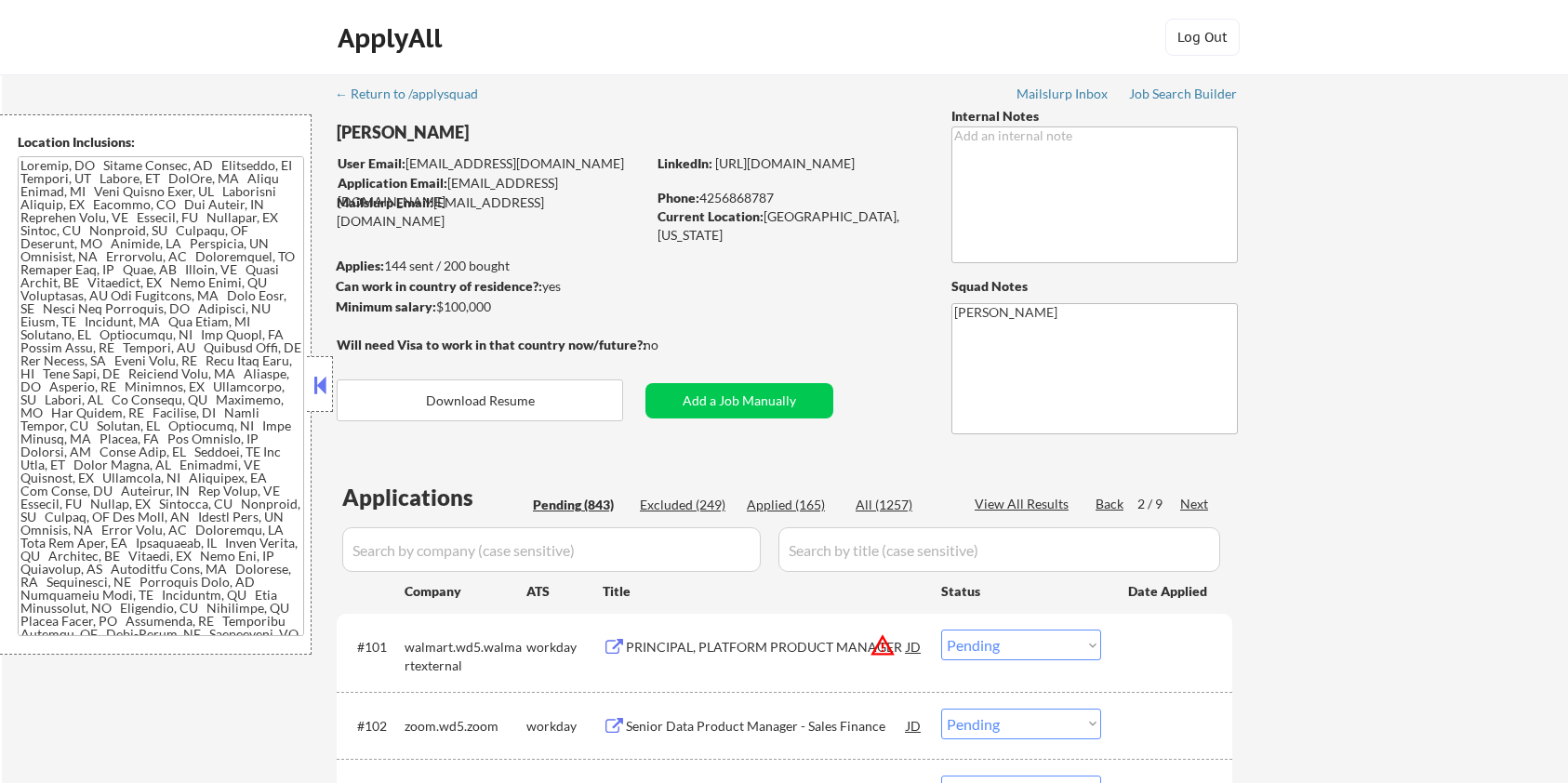
select select ""pending""
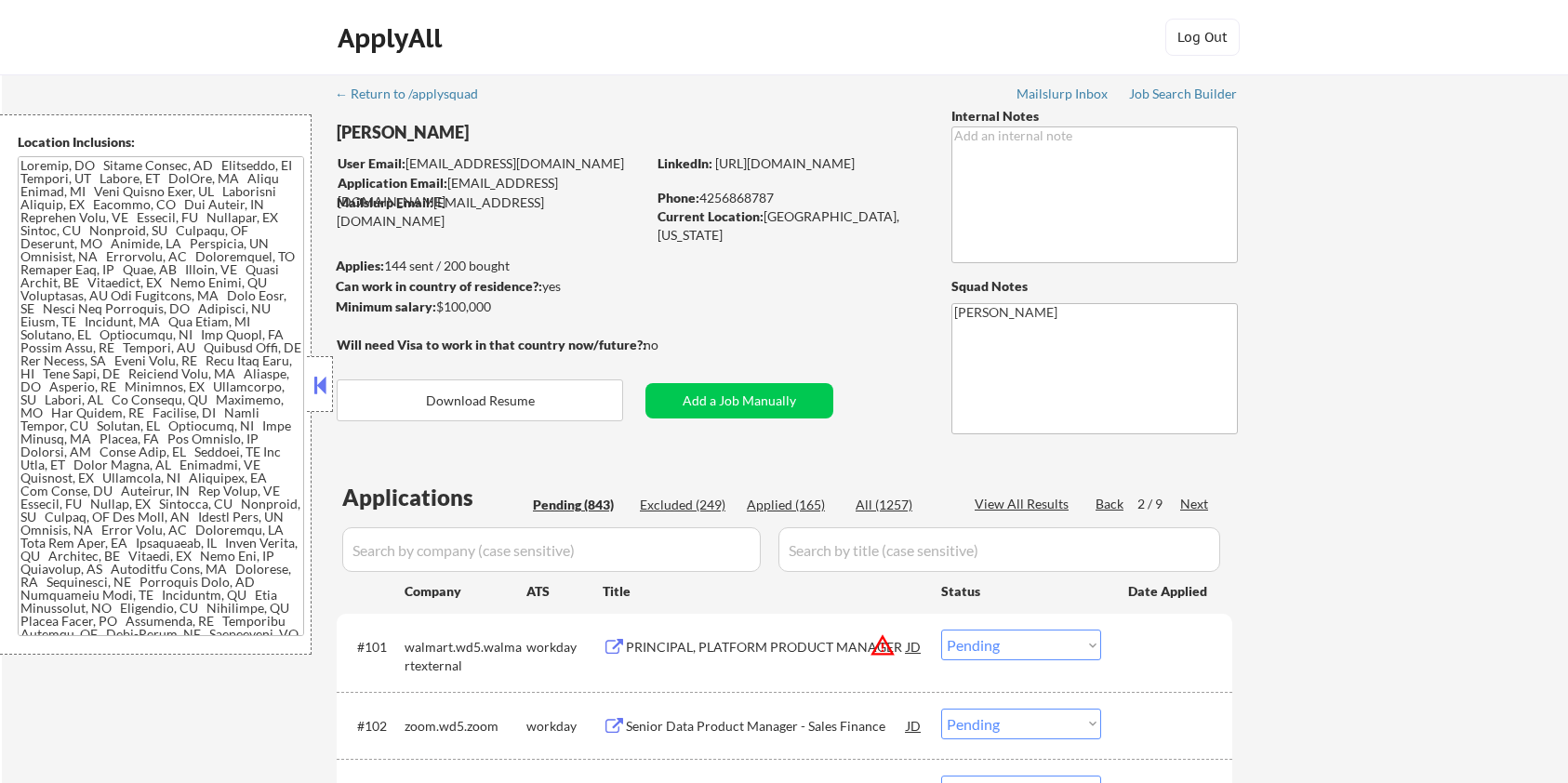
select select ""pending""
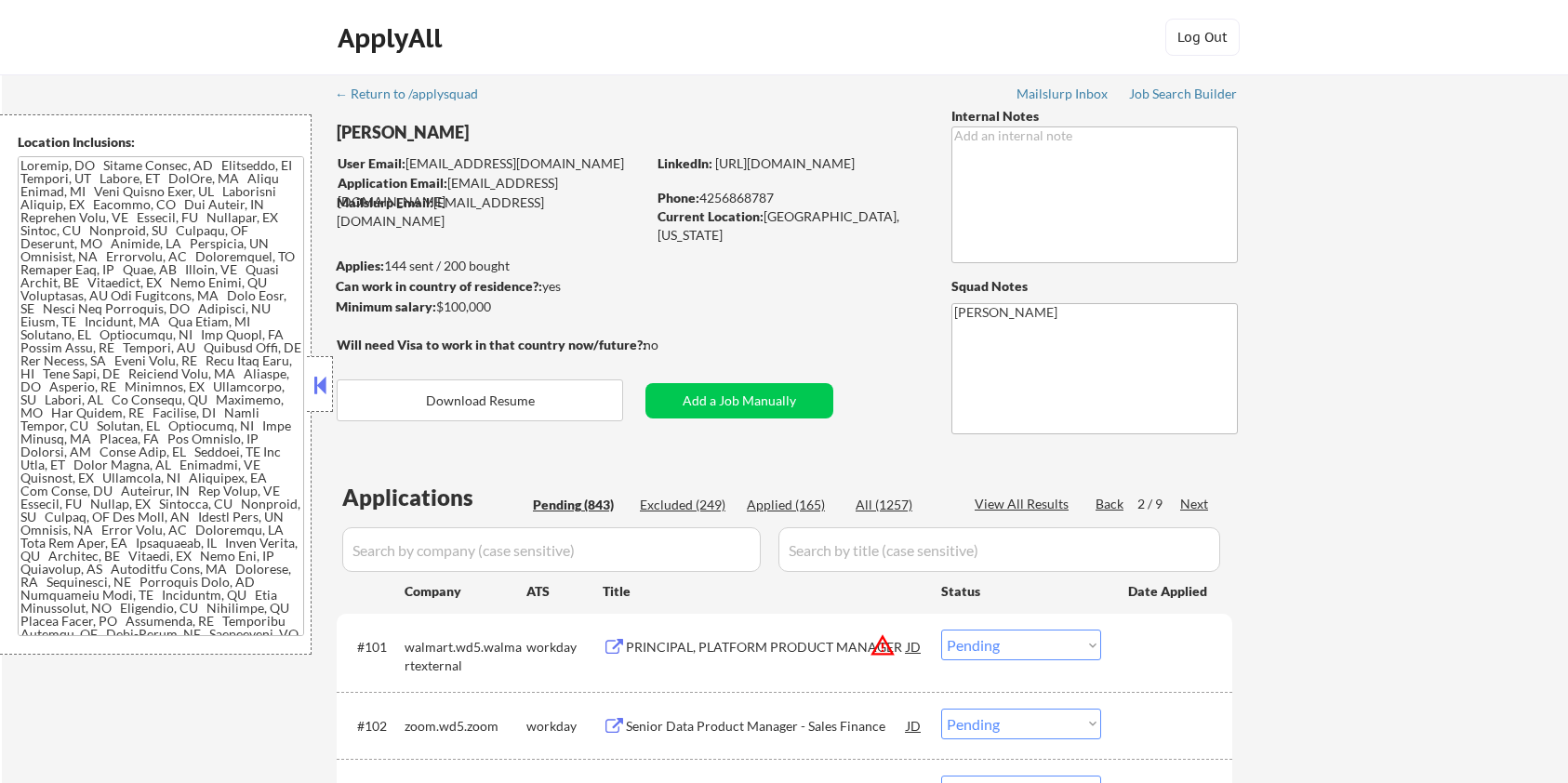
select select ""pending""
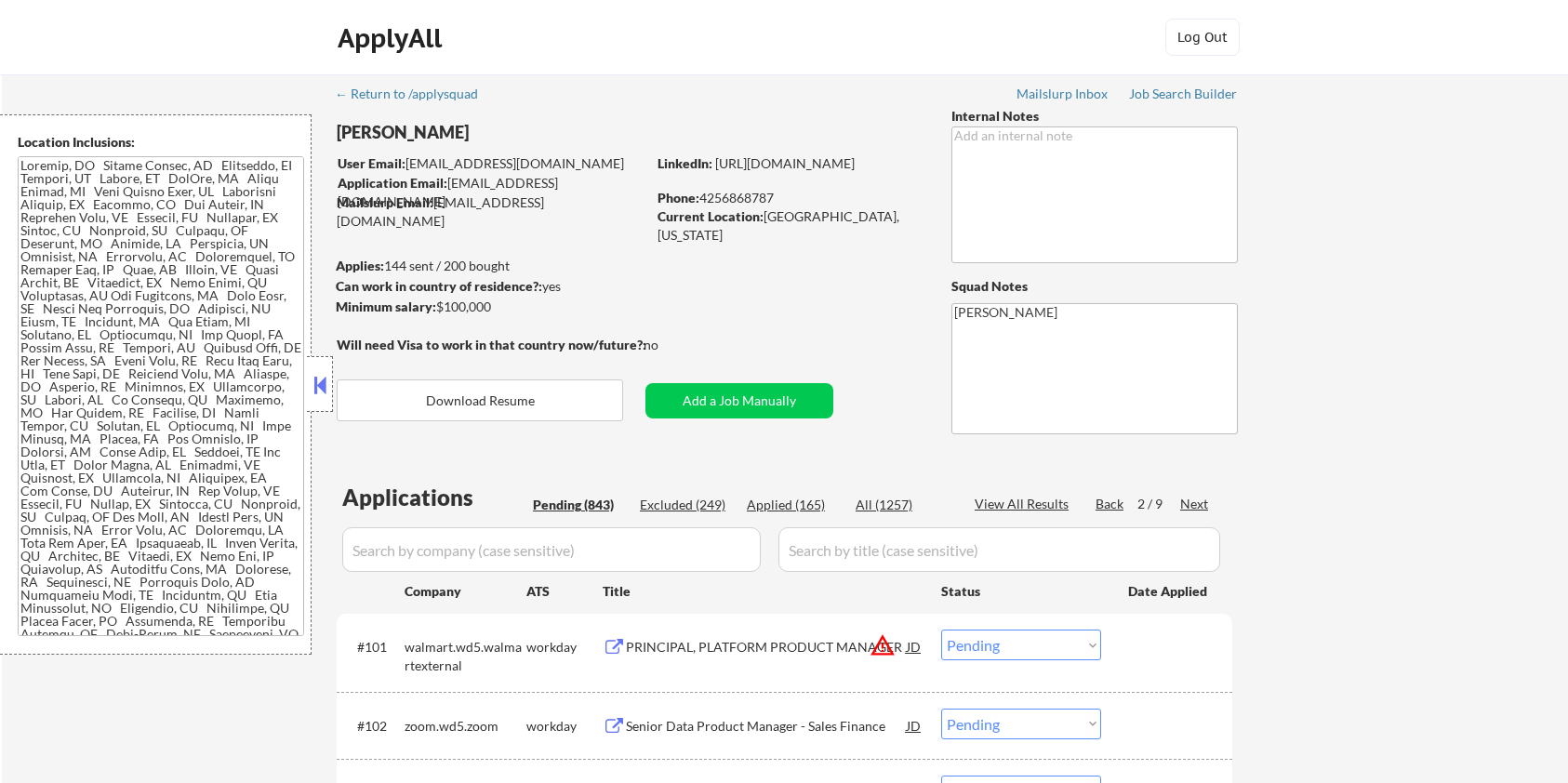
select select ""pending""
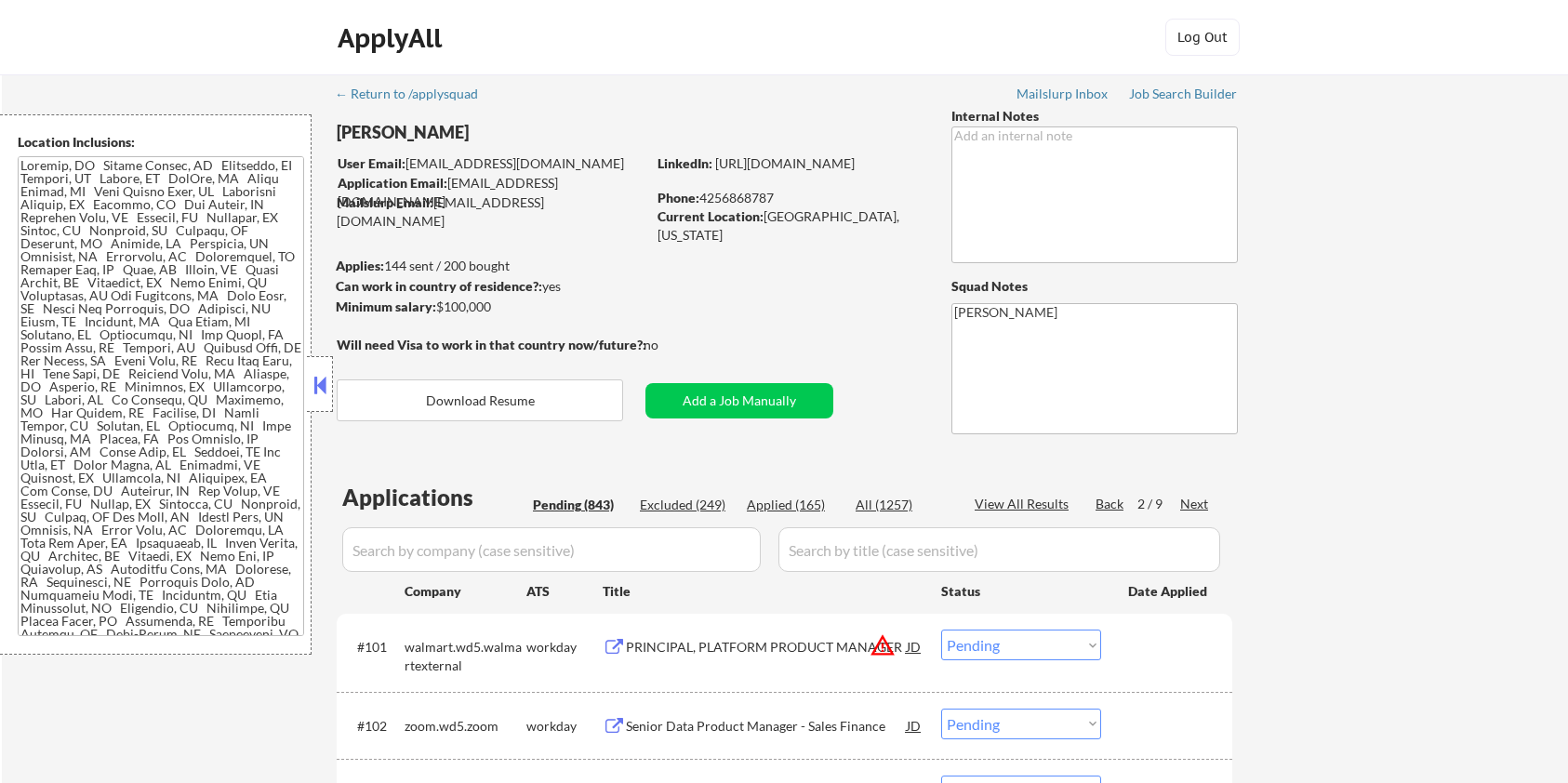
select select ""pending""
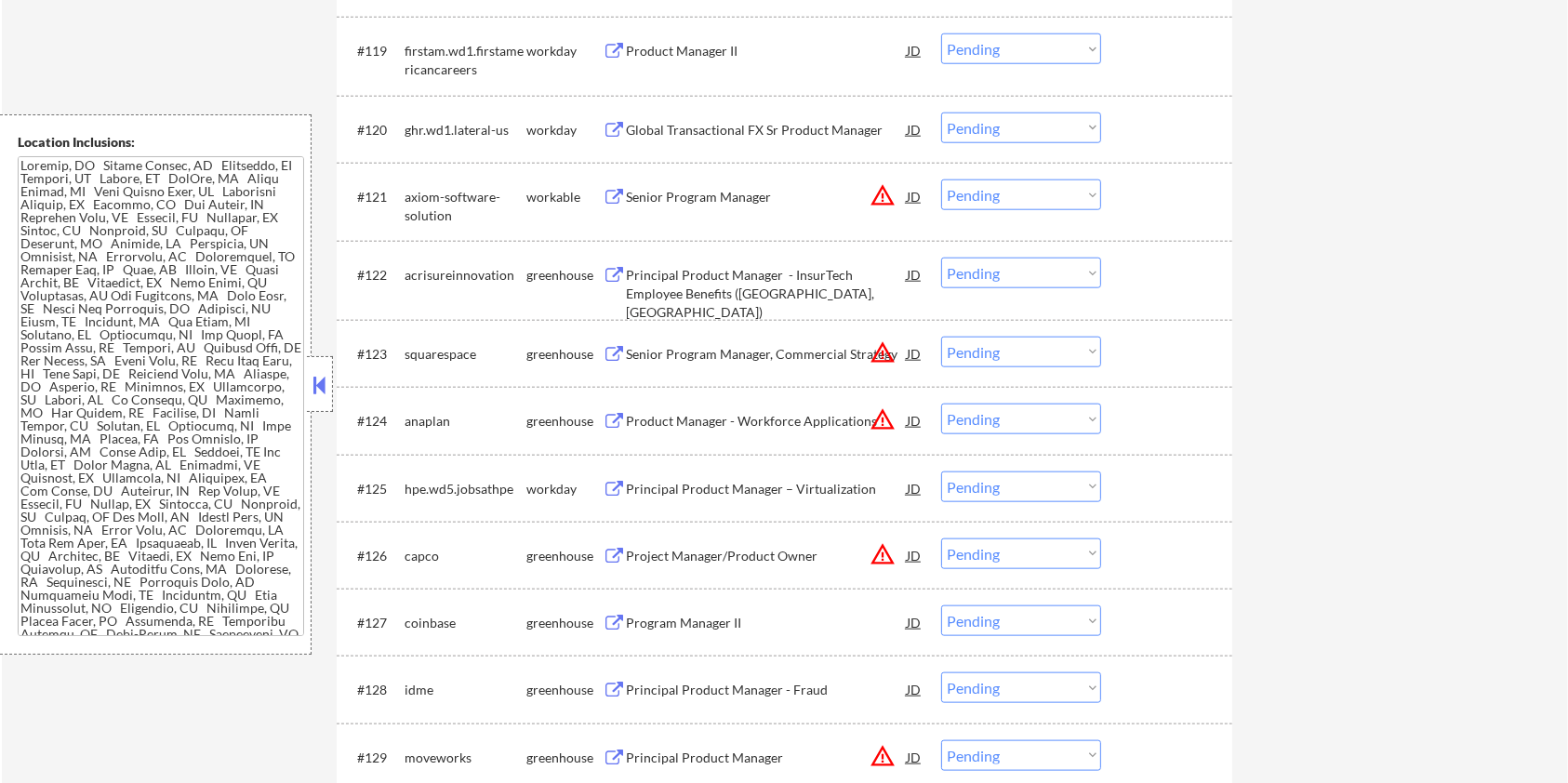
scroll to position [1951, 0]
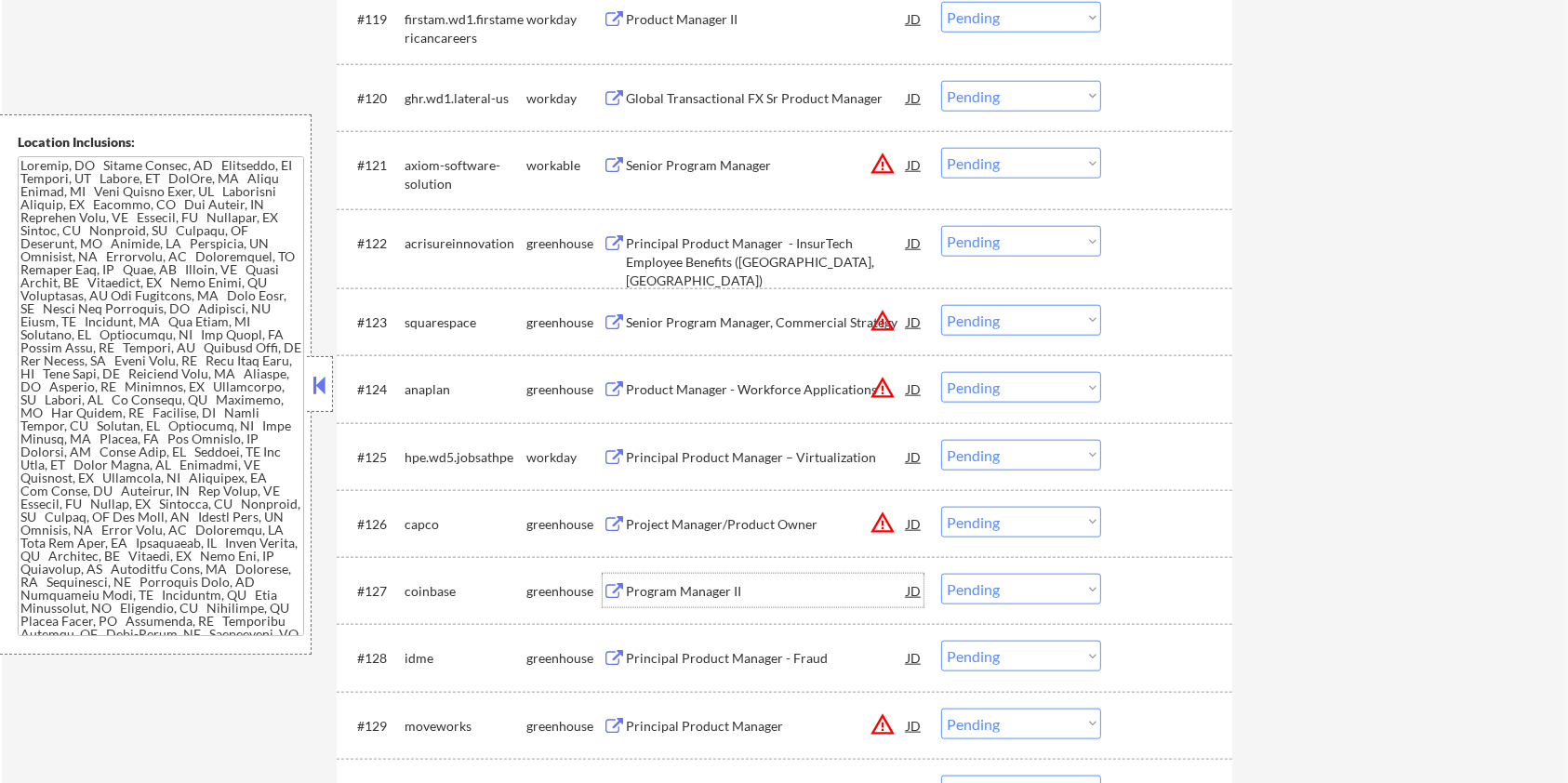
click at [647, 586] on div "Program Manager II" at bounding box center [766, 591] width 281 height 19
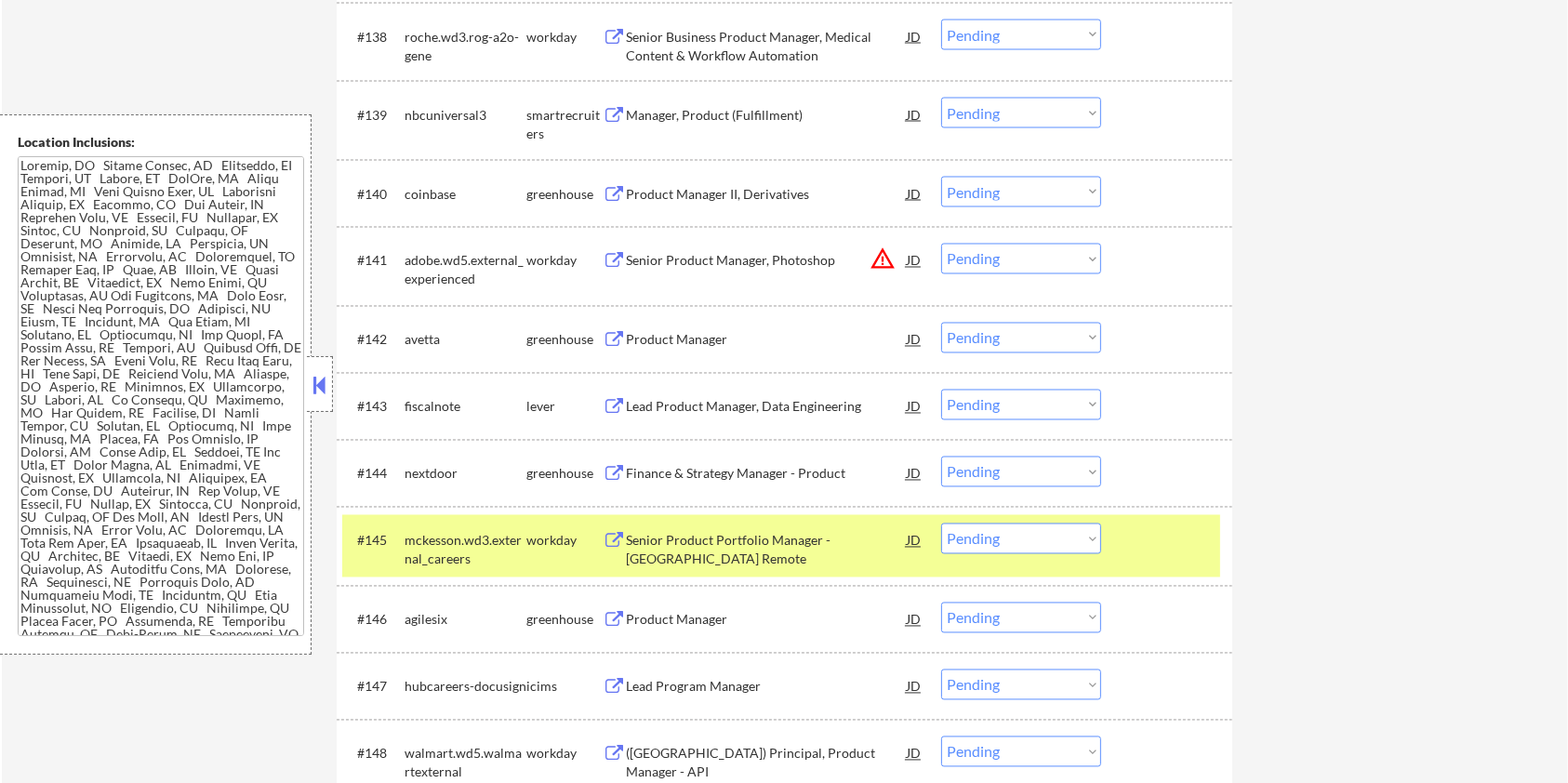
scroll to position [3315, 0]
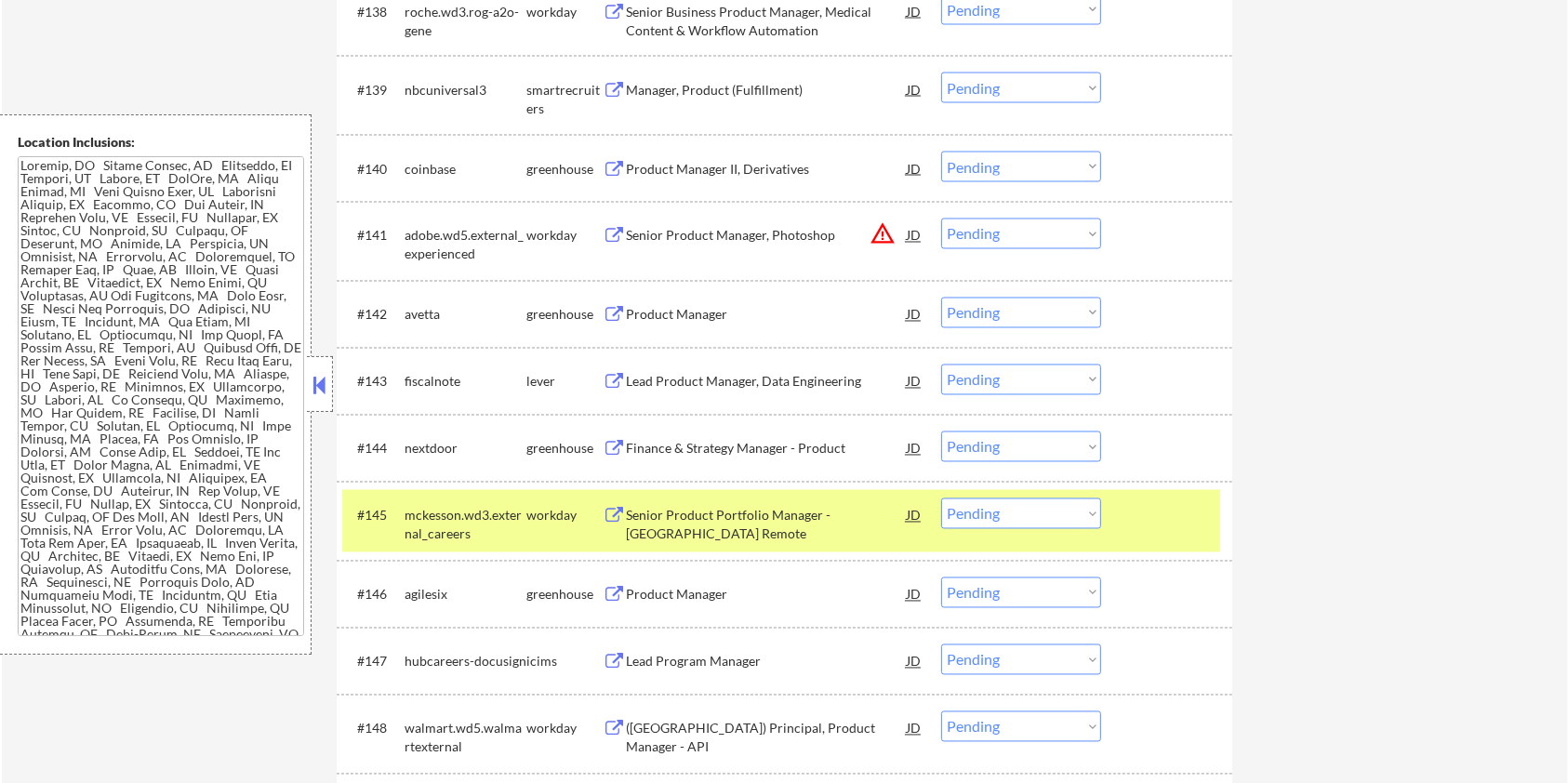
click at [662, 377] on div "Lead Product Manager, Data Engineering" at bounding box center [766, 382] width 281 height 19
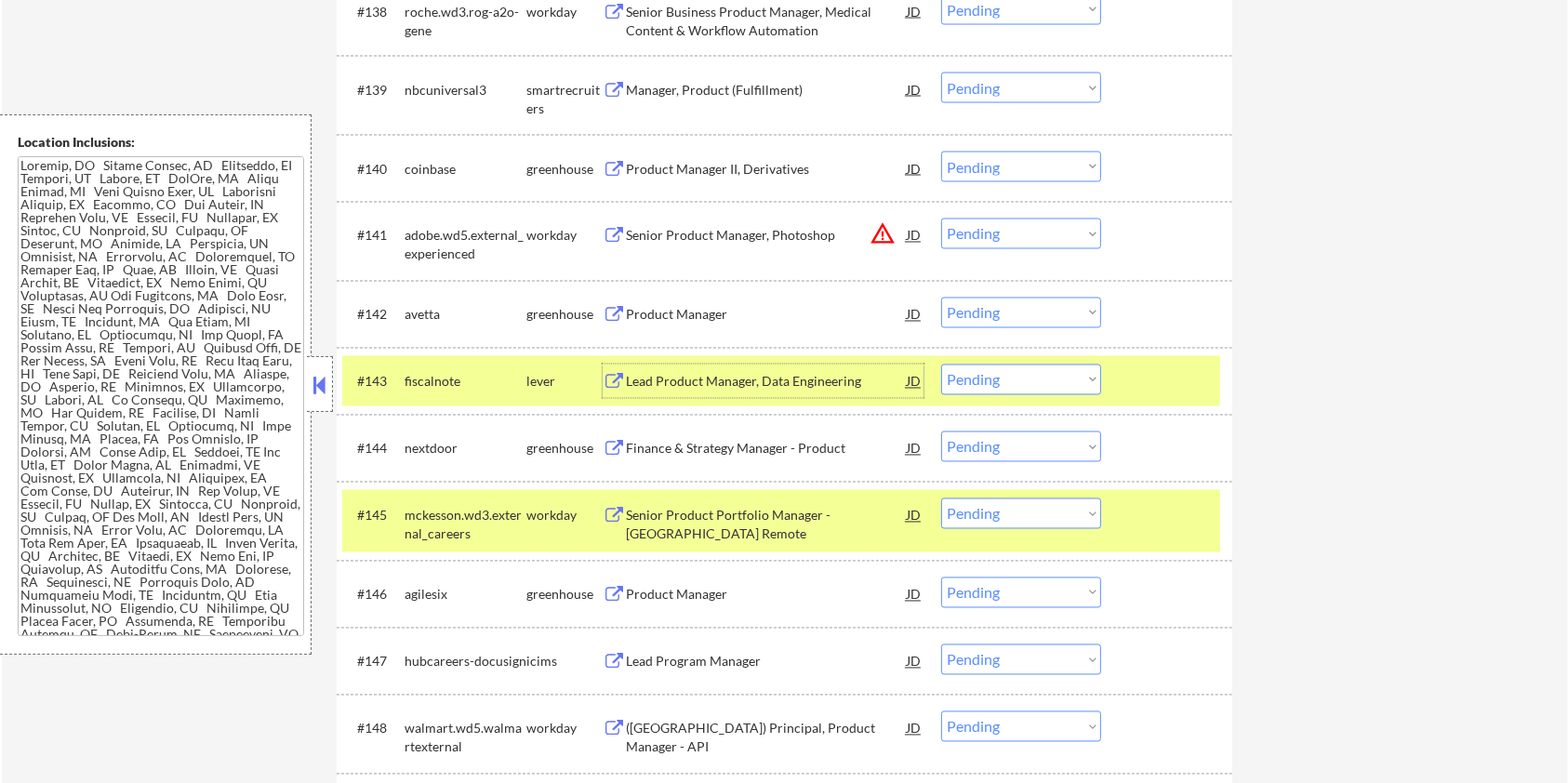
click at [1005, 377] on select "Choose an option... Pending Applied Excluded (Questions) Excluded (Expired) Exc…" at bounding box center [1022, 379] width 160 height 31
click at [941, 364] on select "Choose an option... Pending Applied Excluded (Questions) Excluded (Expired) Exc…" at bounding box center [1022, 379] width 160 height 31
select select ""pending""
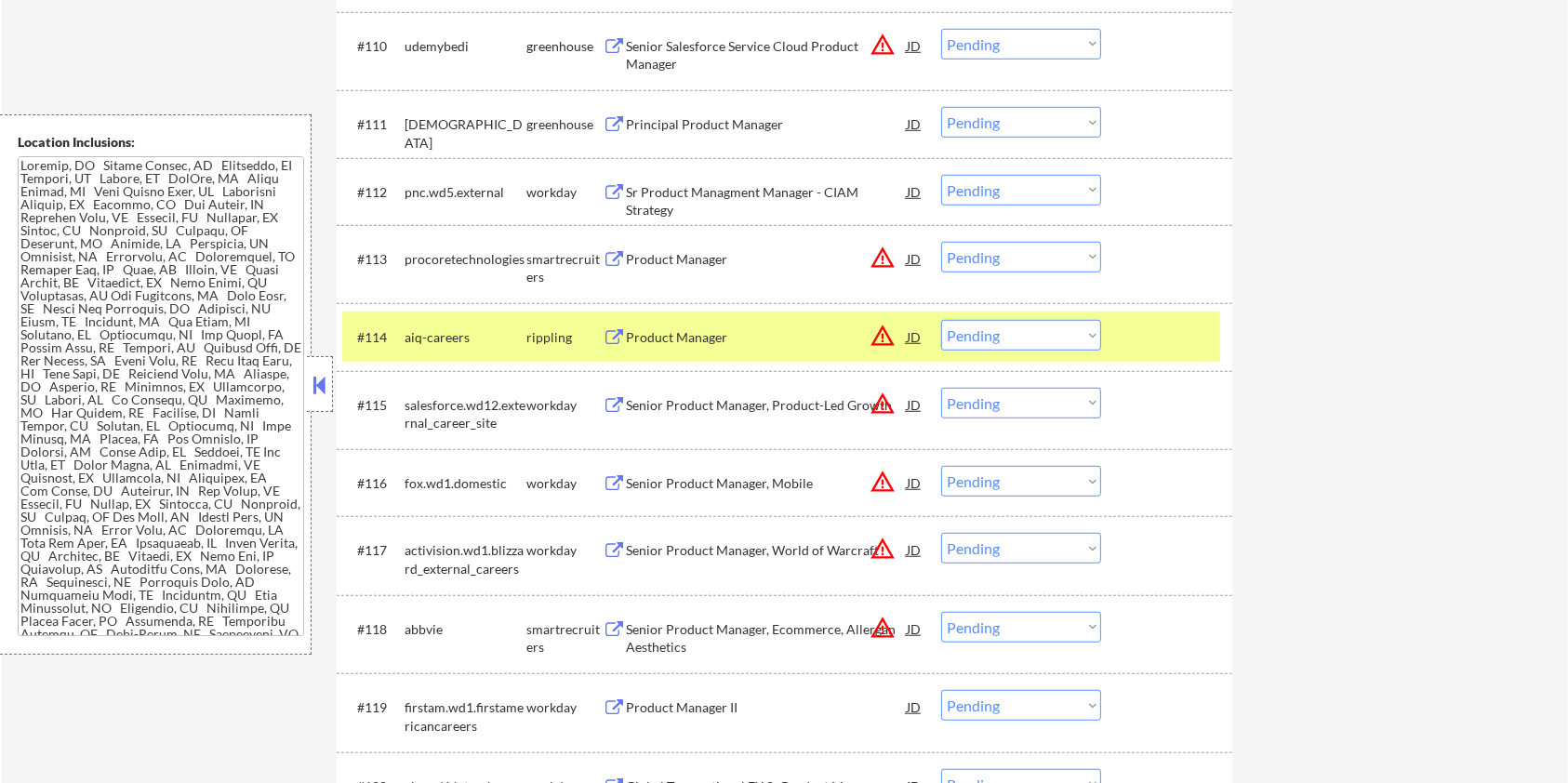
scroll to position [1207, 0]
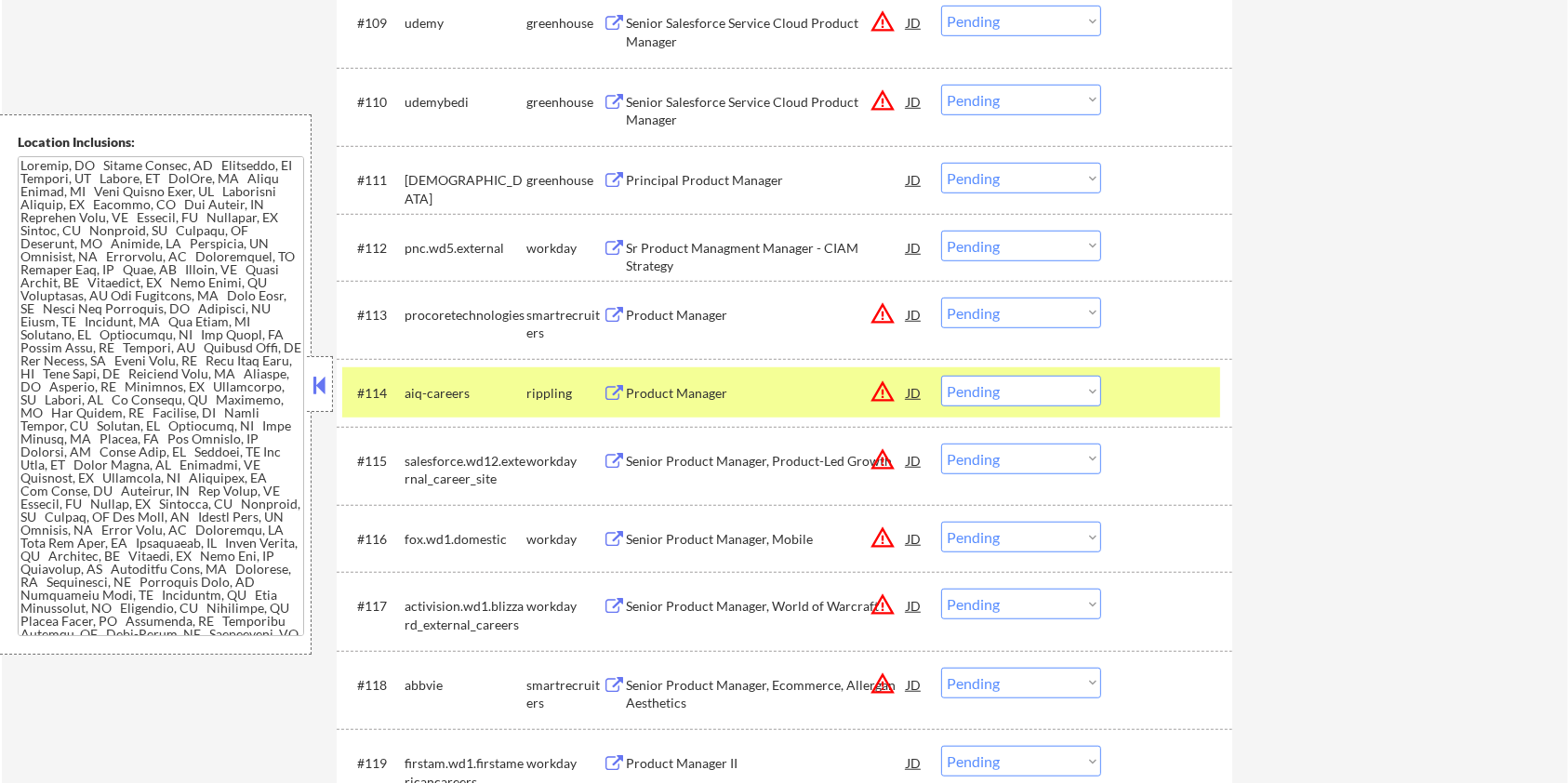
click at [1167, 384] on div at bounding box center [1169, 393] width 82 height 34
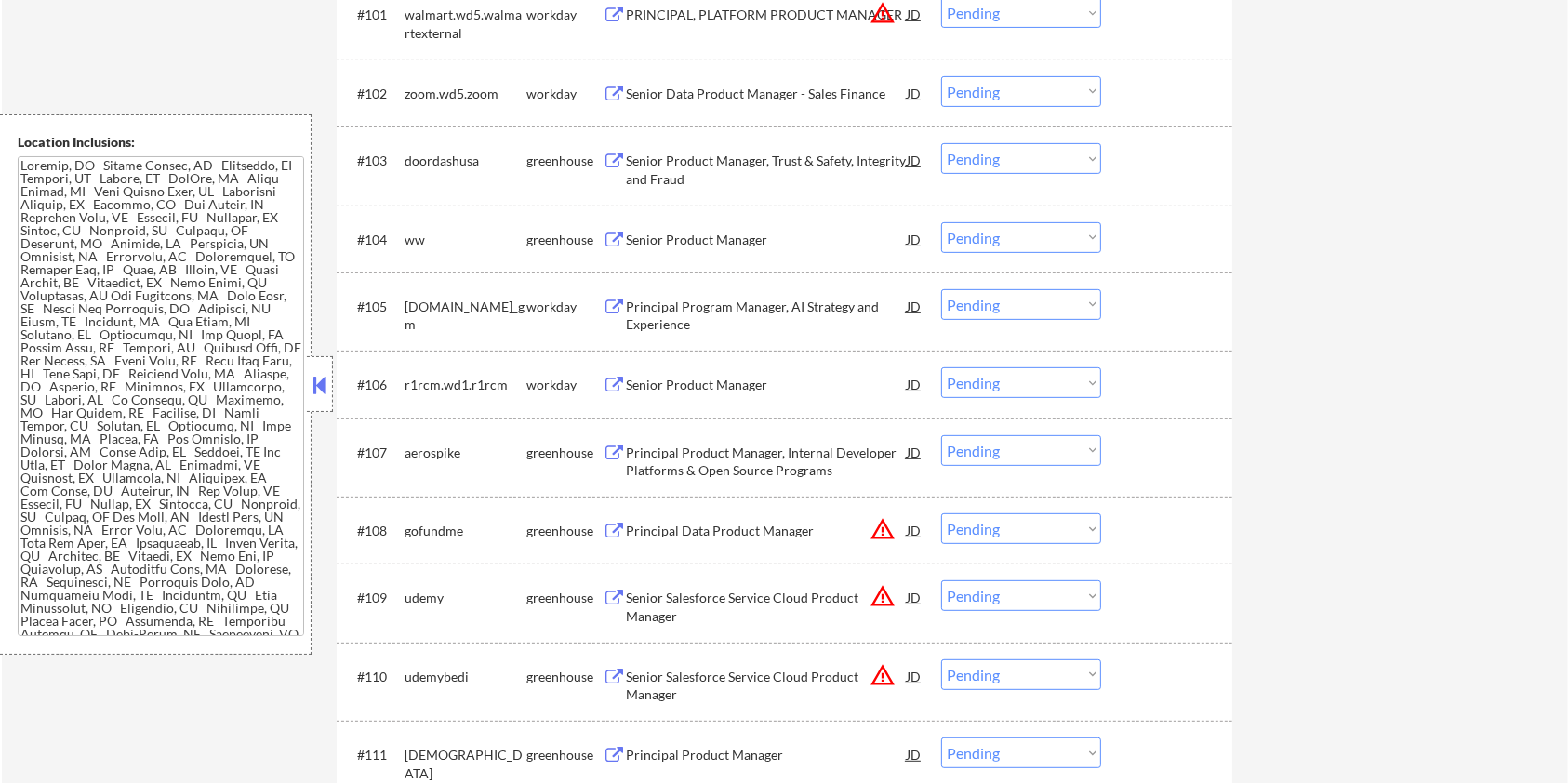
scroll to position [588, 0]
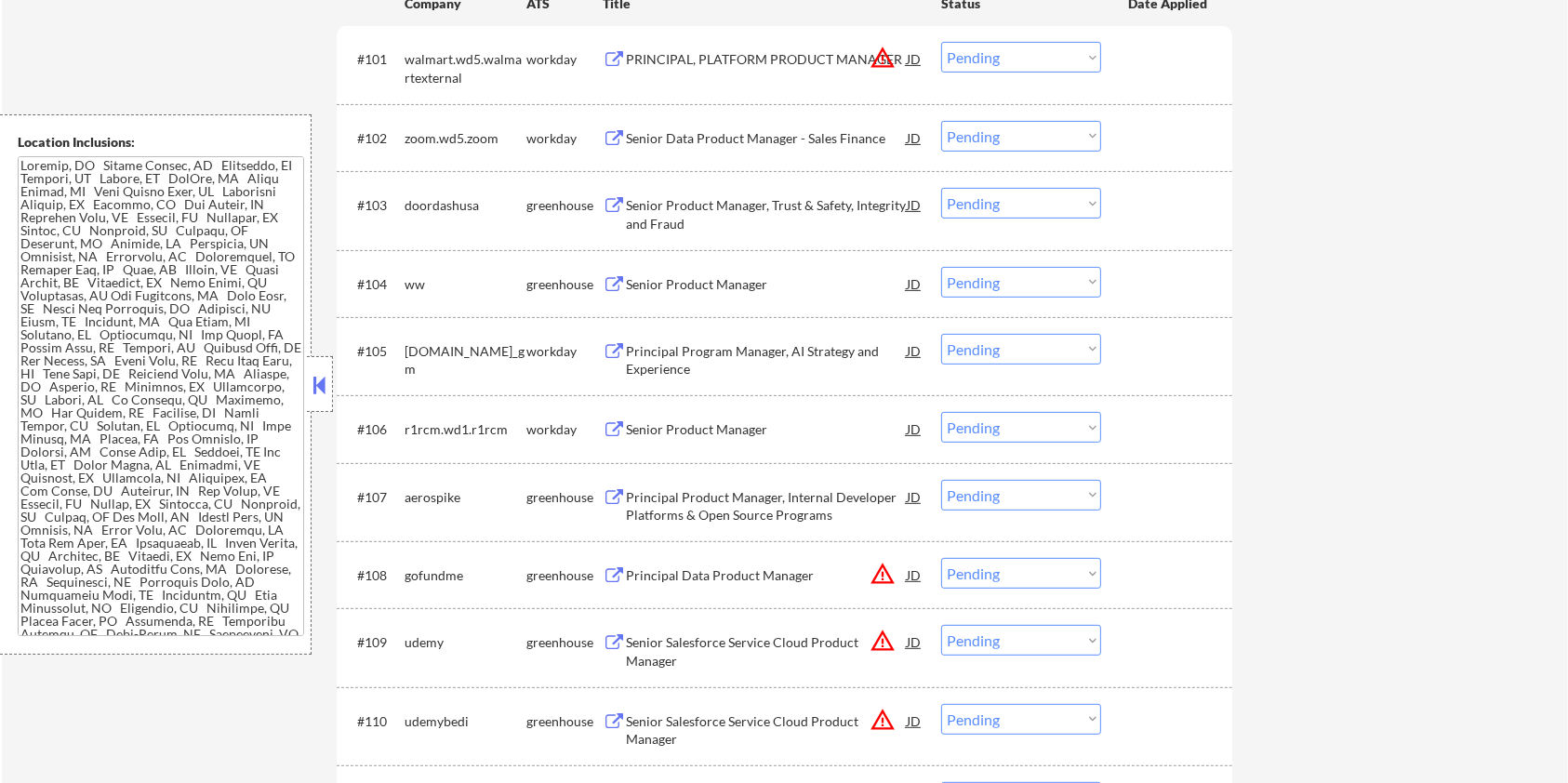
click at [655, 279] on div "Senior Product Manager" at bounding box center [766, 284] width 281 height 19
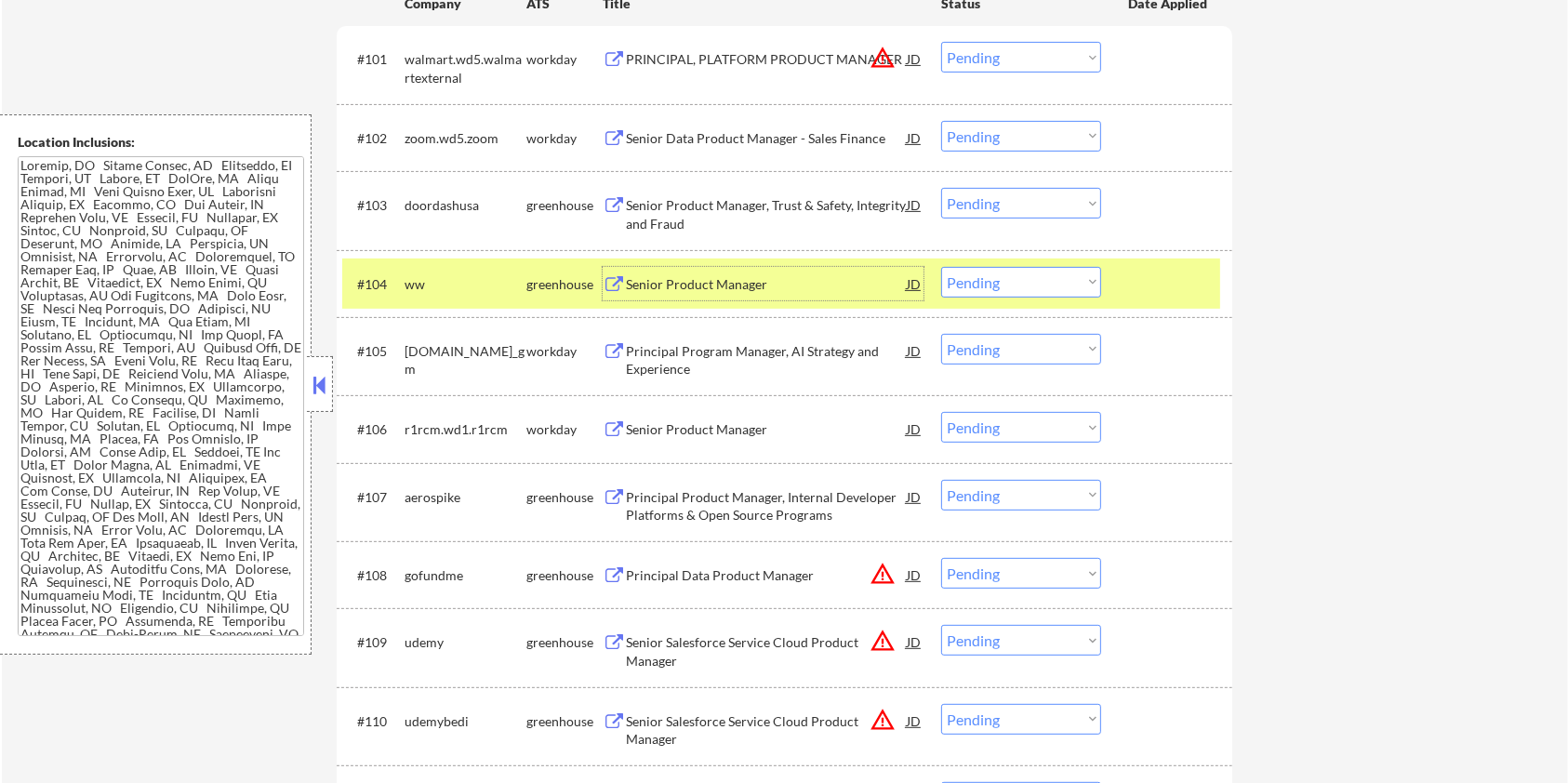
click at [1043, 288] on select "Choose an option... Pending Applied Excluded (Questions) Excluded (Expired) Exc…" at bounding box center [1022, 282] width 160 height 31
click at [941, 267] on select "Choose an option... Pending Applied Excluded (Questions) Excluded (Expired) Exc…" at bounding box center [1022, 282] width 160 height 31
select select ""pending""
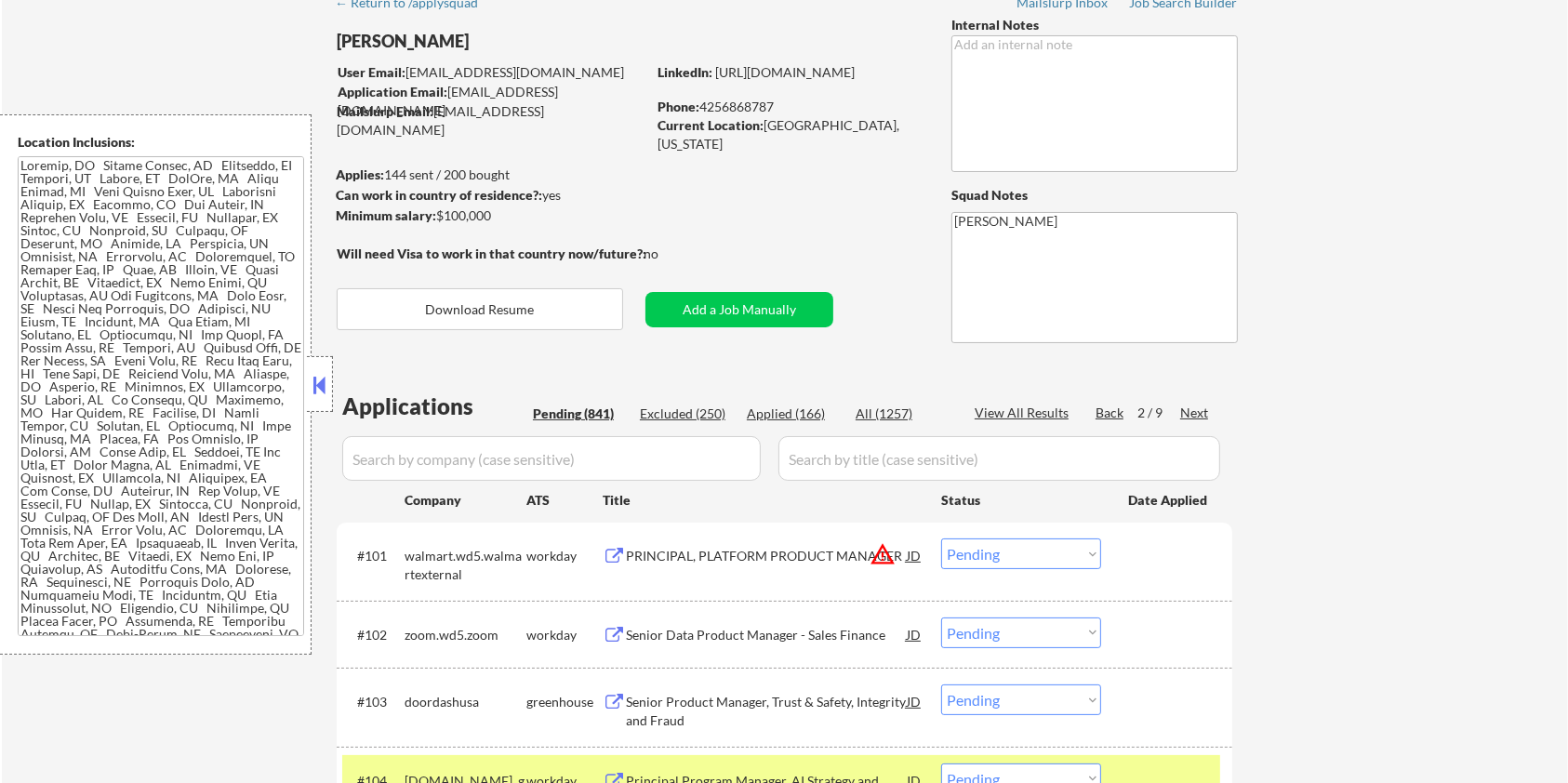
scroll to position [216, 0]
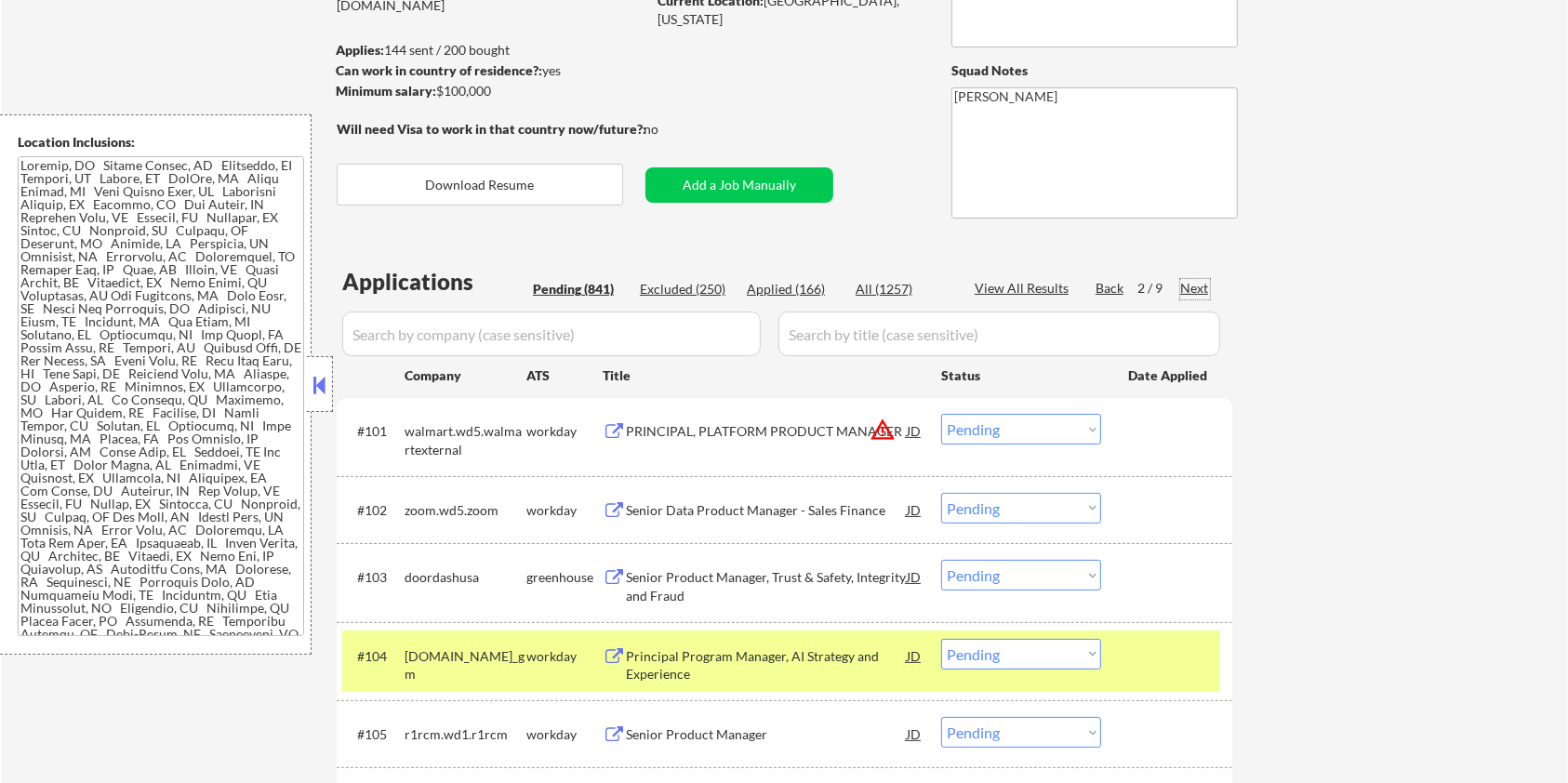
click at [1202, 279] on div "Next" at bounding box center [1195, 288] width 30 height 19
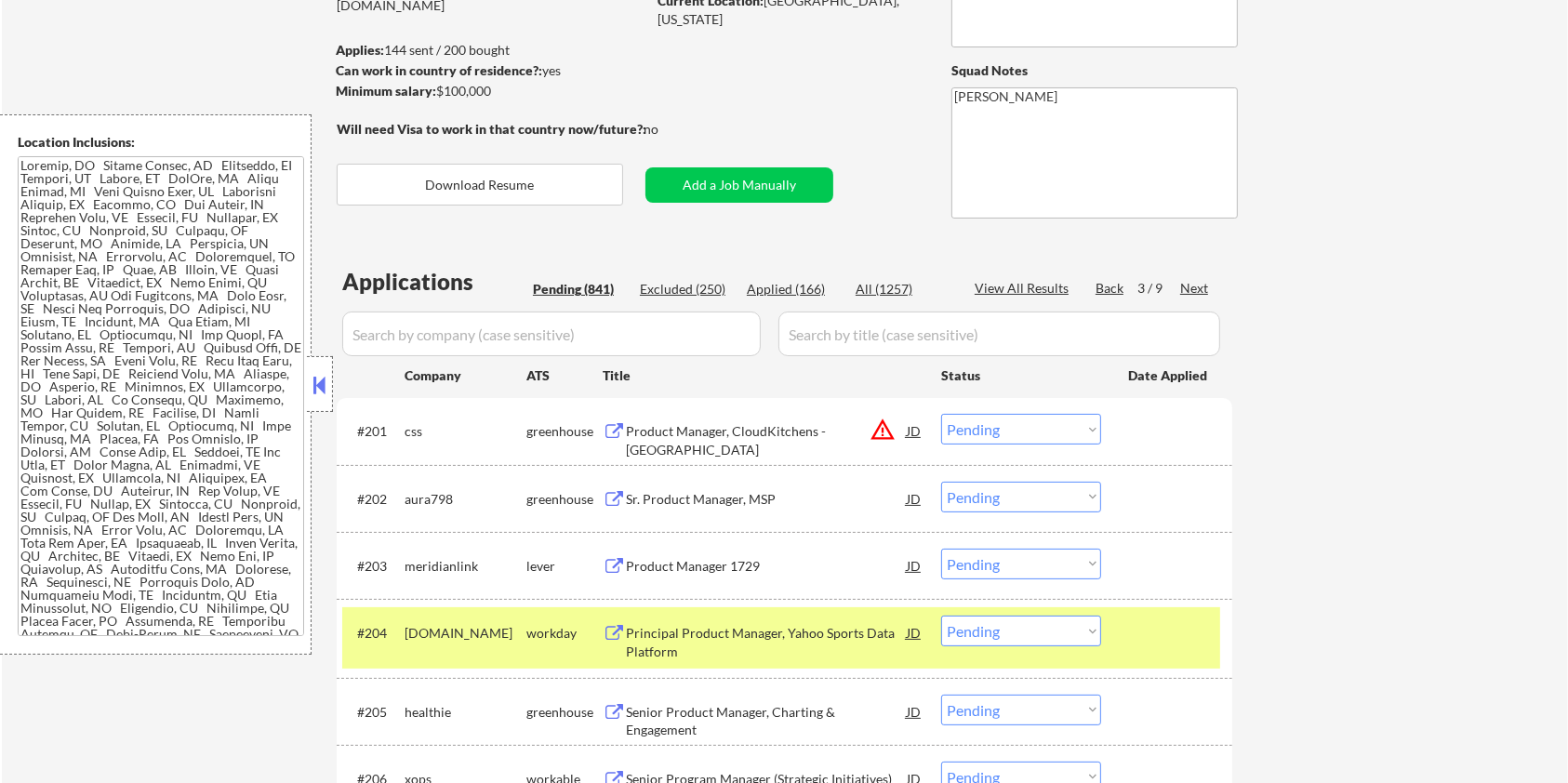
click at [638, 492] on div "Sr. Product Manager, MSP" at bounding box center [766, 499] width 281 height 19
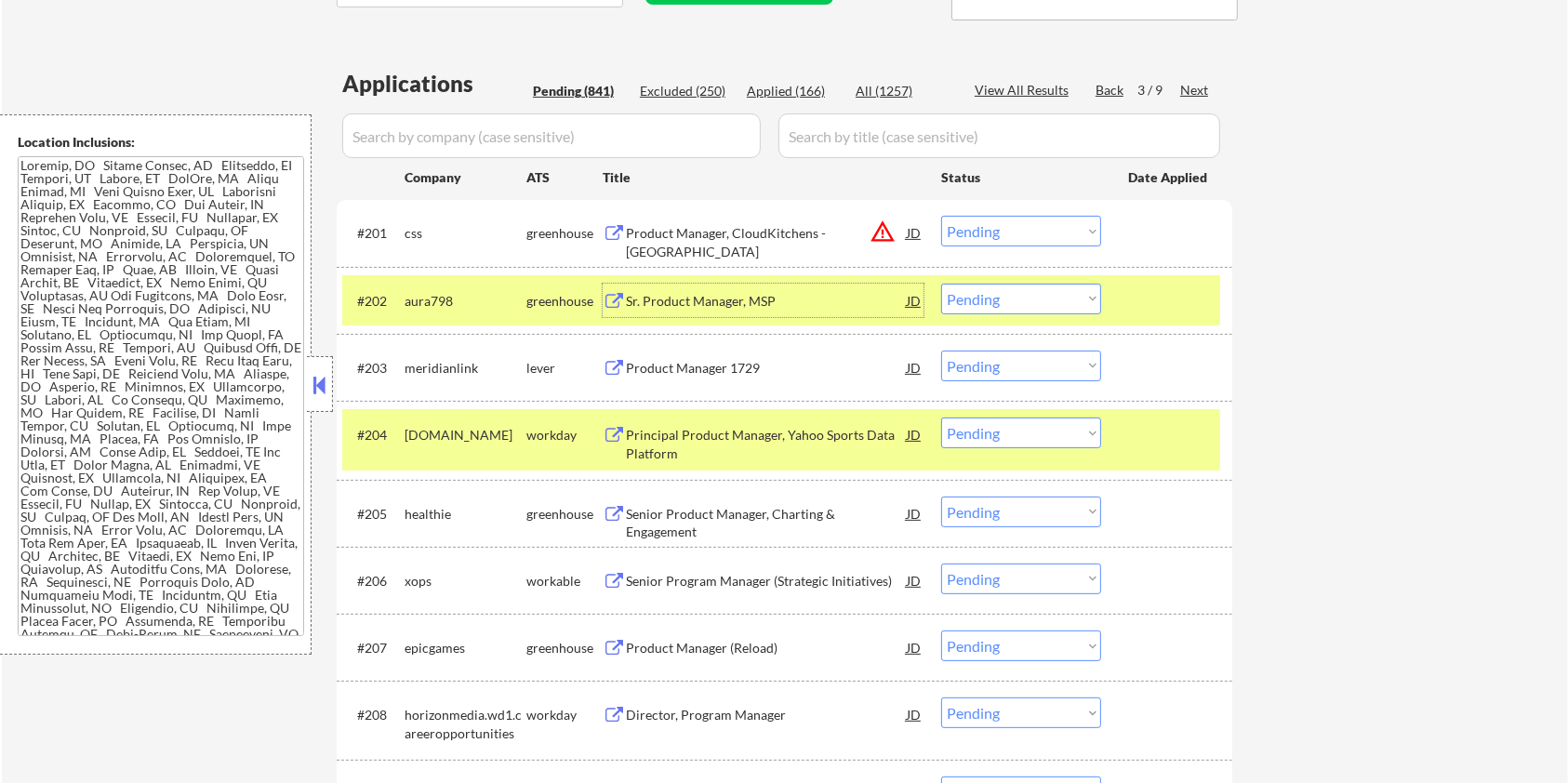
scroll to position [463, 0]
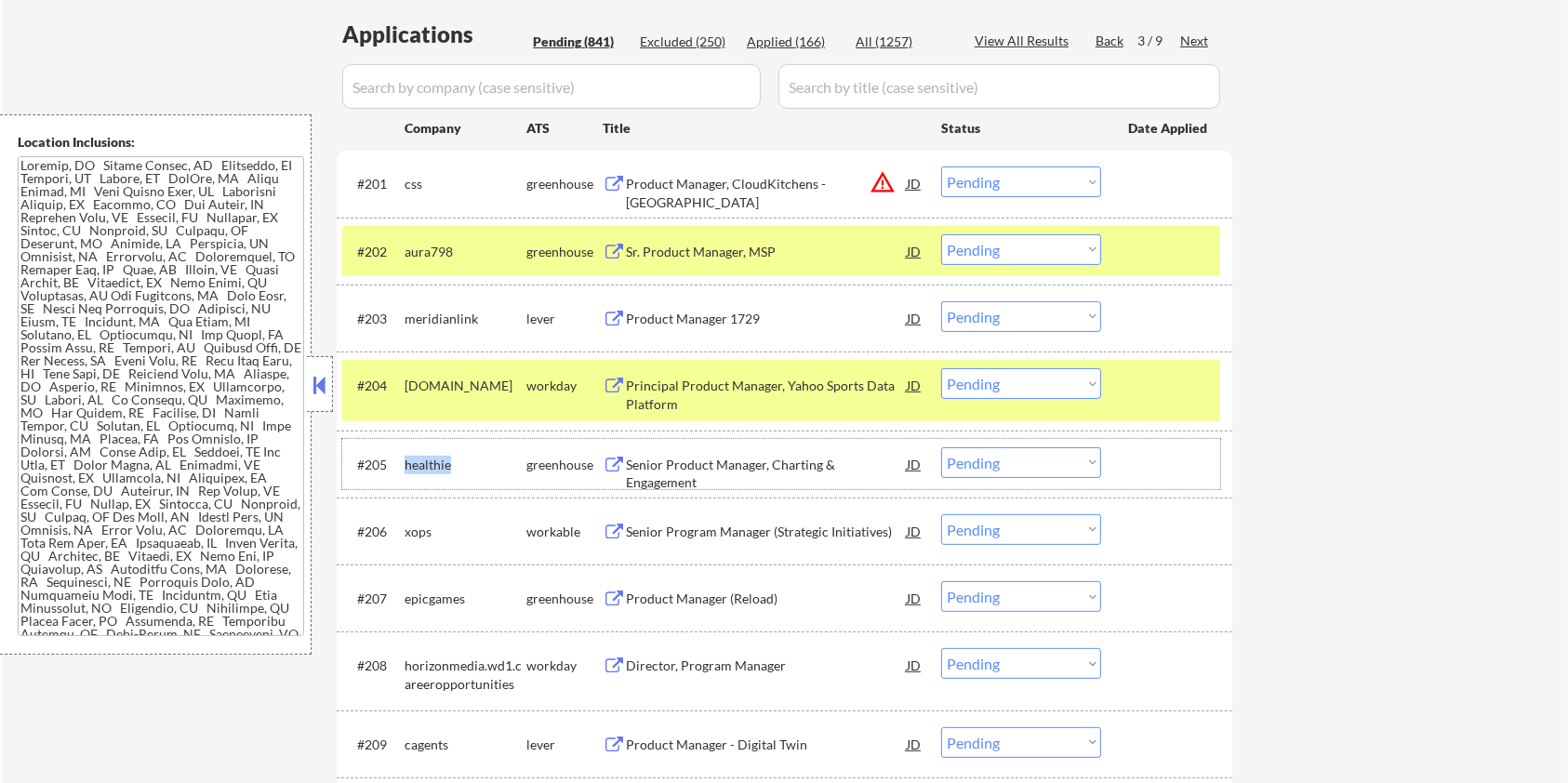
drag, startPoint x: 459, startPoint y: 457, endPoint x: 403, endPoint y: 454, distance: 56.1
click at [403, 454] on div "#205 healthie greenhouse Senior Product Manager, Charting & Engagement JD warni…" at bounding box center [781, 463] width 878 height 50
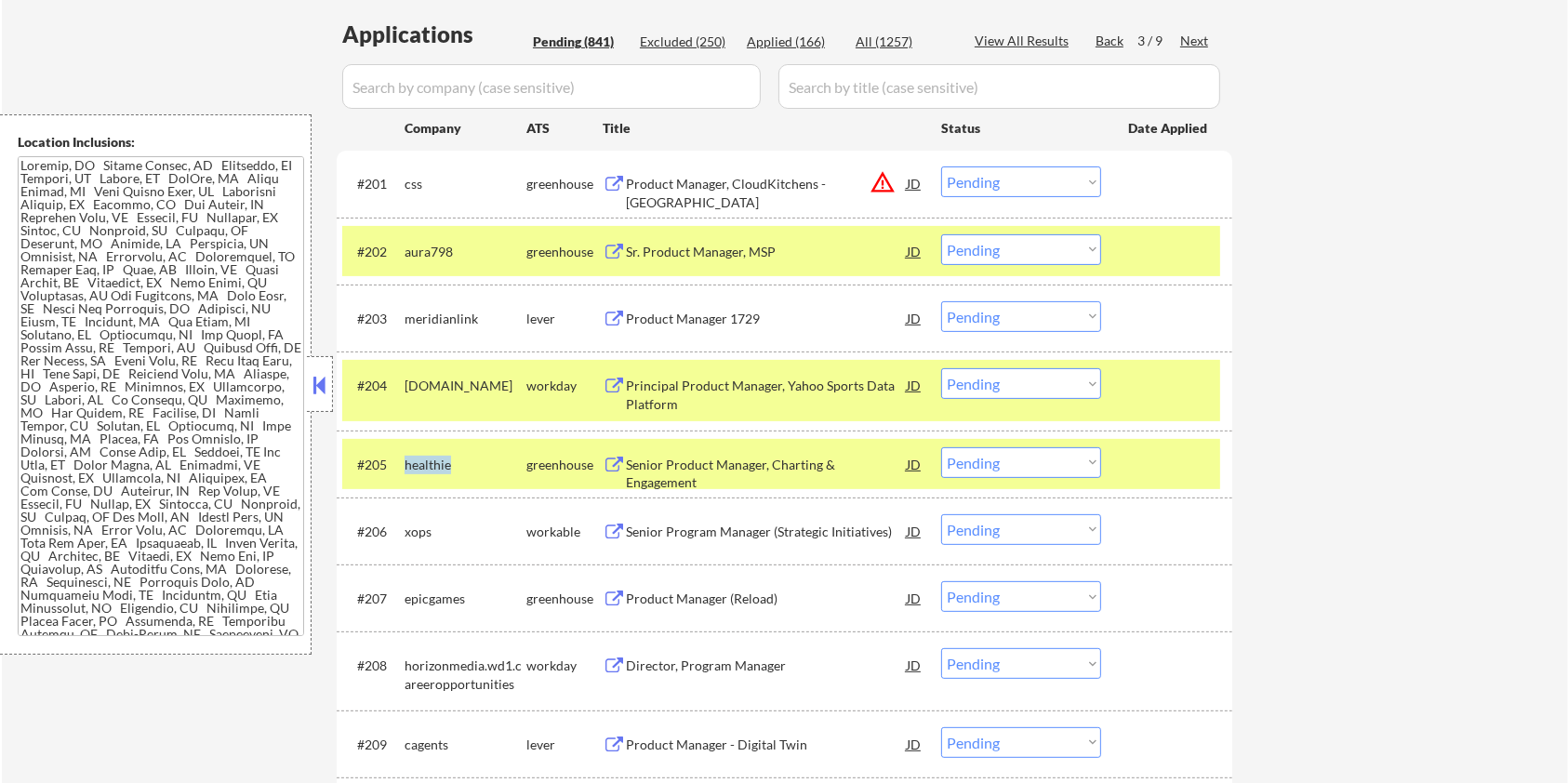
copy div "healthie"
click at [445, 84] on input "input" at bounding box center [551, 86] width 419 height 45
paste input "healthie"
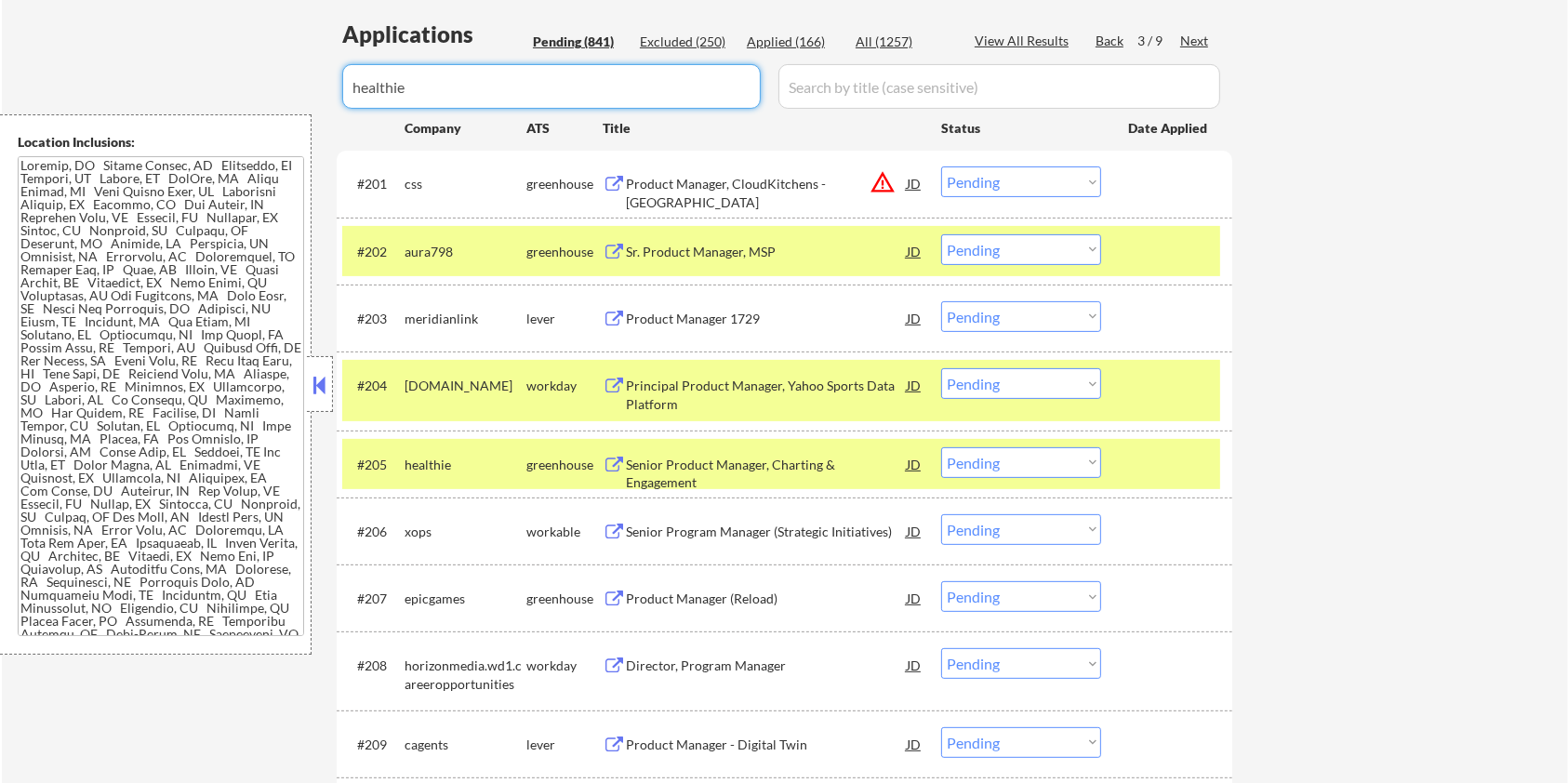
type input "healthie"
click at [911, 77] on input "input" at bounding box center [999, 86] width 441 height 45
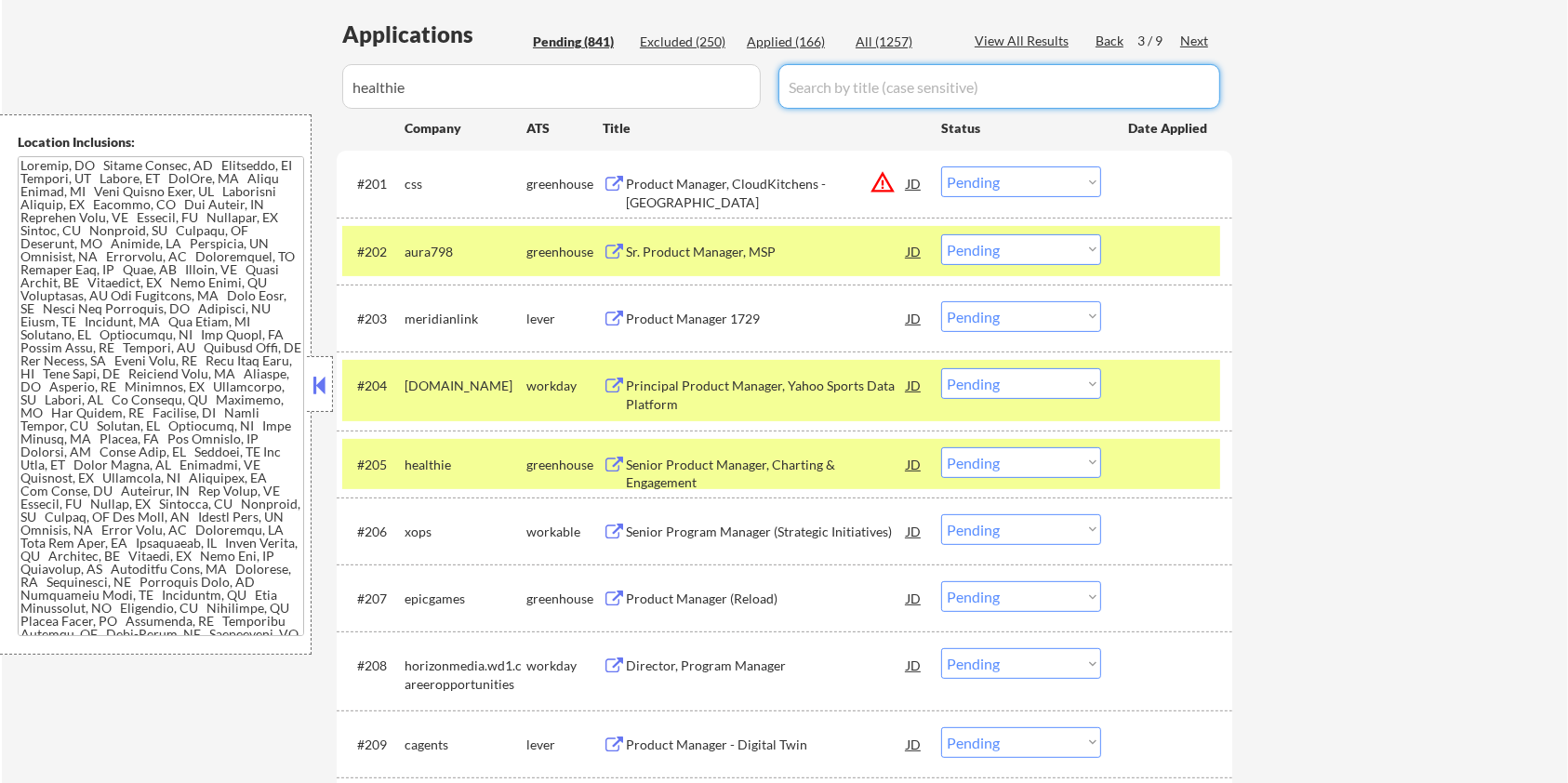
click at [890, 41] on div "All (1257)" at bounding box center [902, 42] width 93 height 19
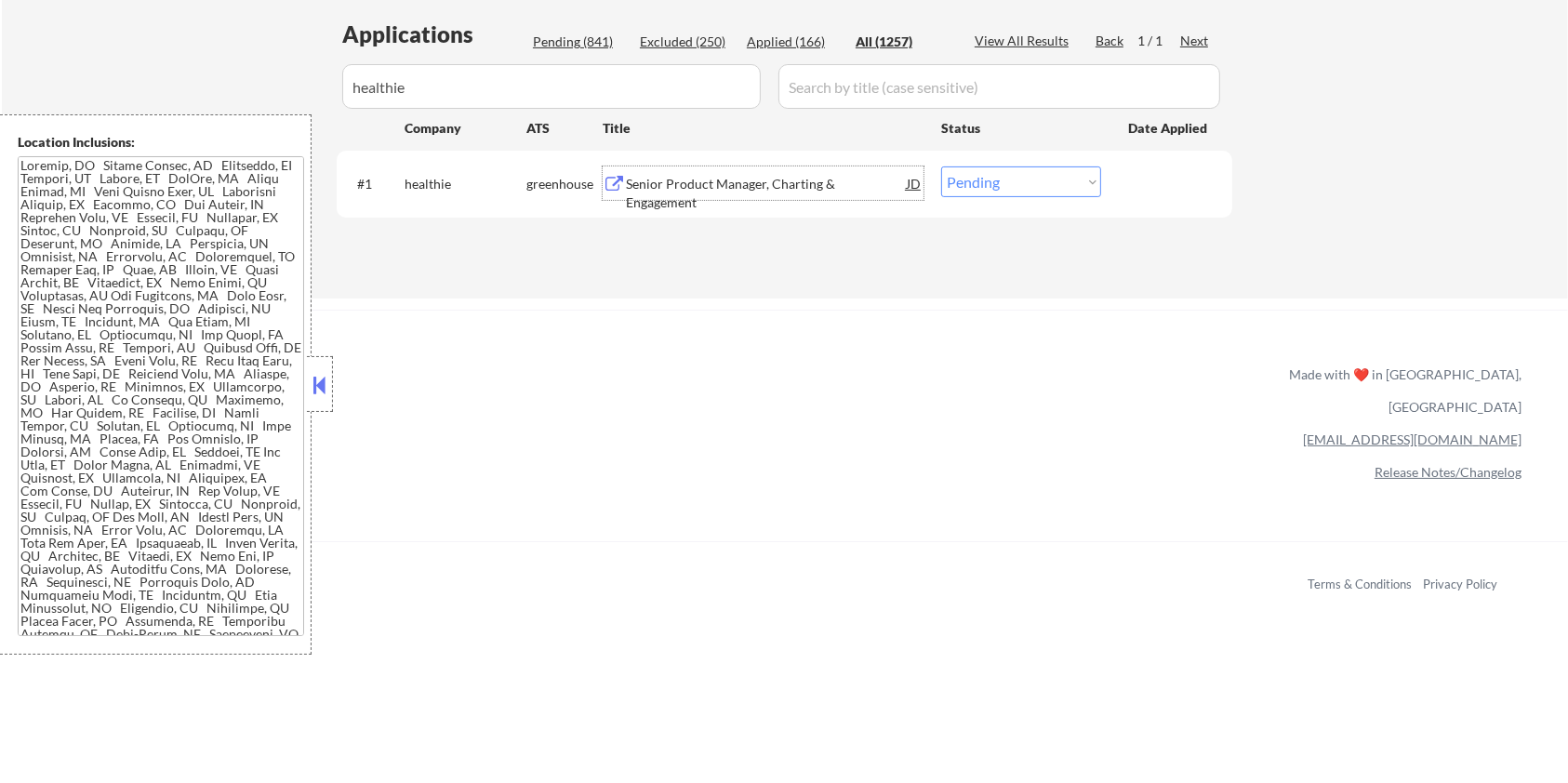
click at [761, 182] on div "Senior Product Manager, Charting & Engagement" at bounding box center [766, 193] width 281 height 37
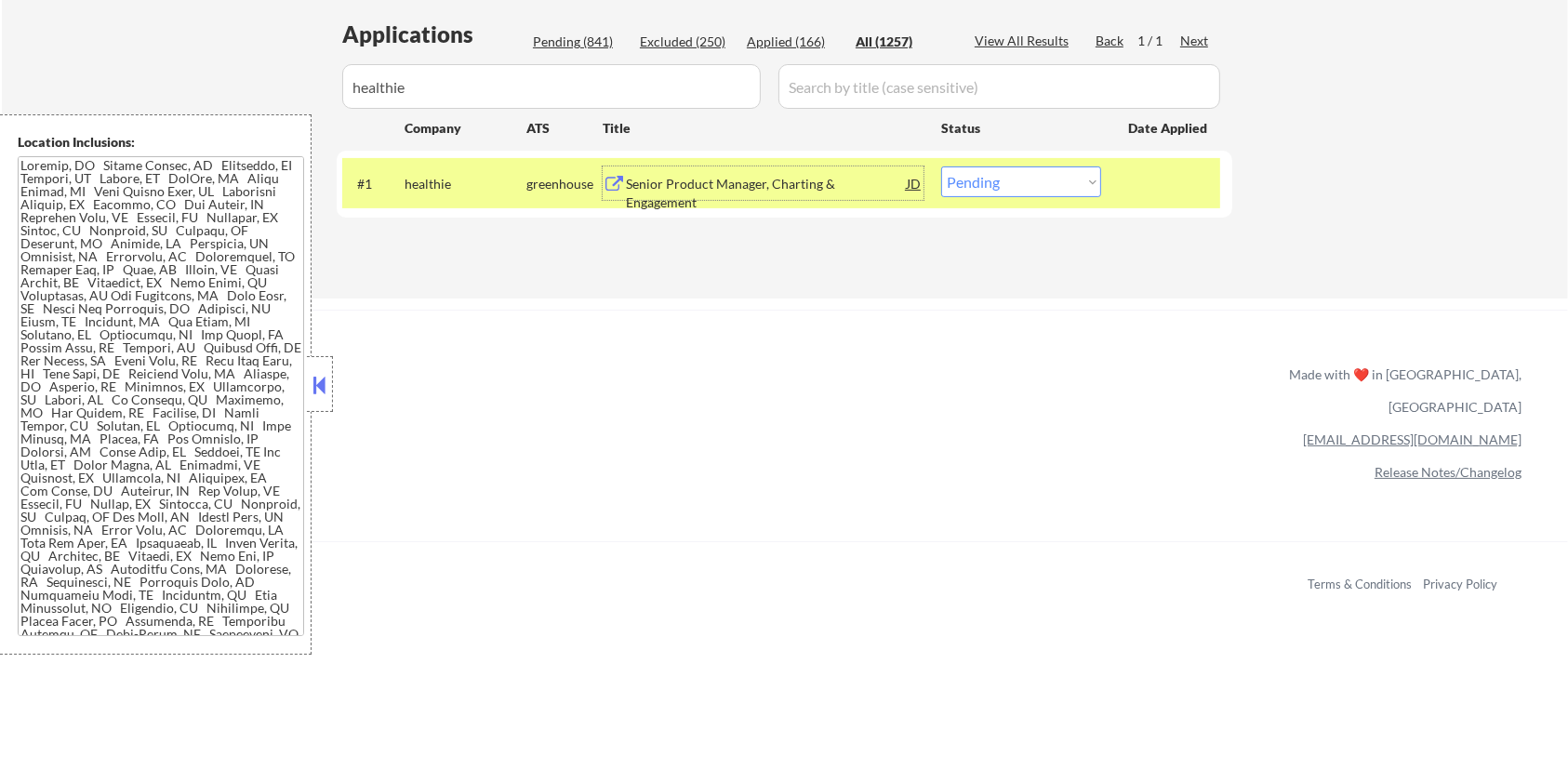
click at [1012, 181] on select "Choose an option... Pending Applied Excluded (Questions) Excluded (Expired) Exc…" at bounding box center [1022, 181] width 160 height 31
select select ""applied""
click at [941, 166] on select "Choose an option... Pending Applied Excluded (Questions) Excluded (Expired) Exc…" at bounding box center [1022, 181] width 160 height 31
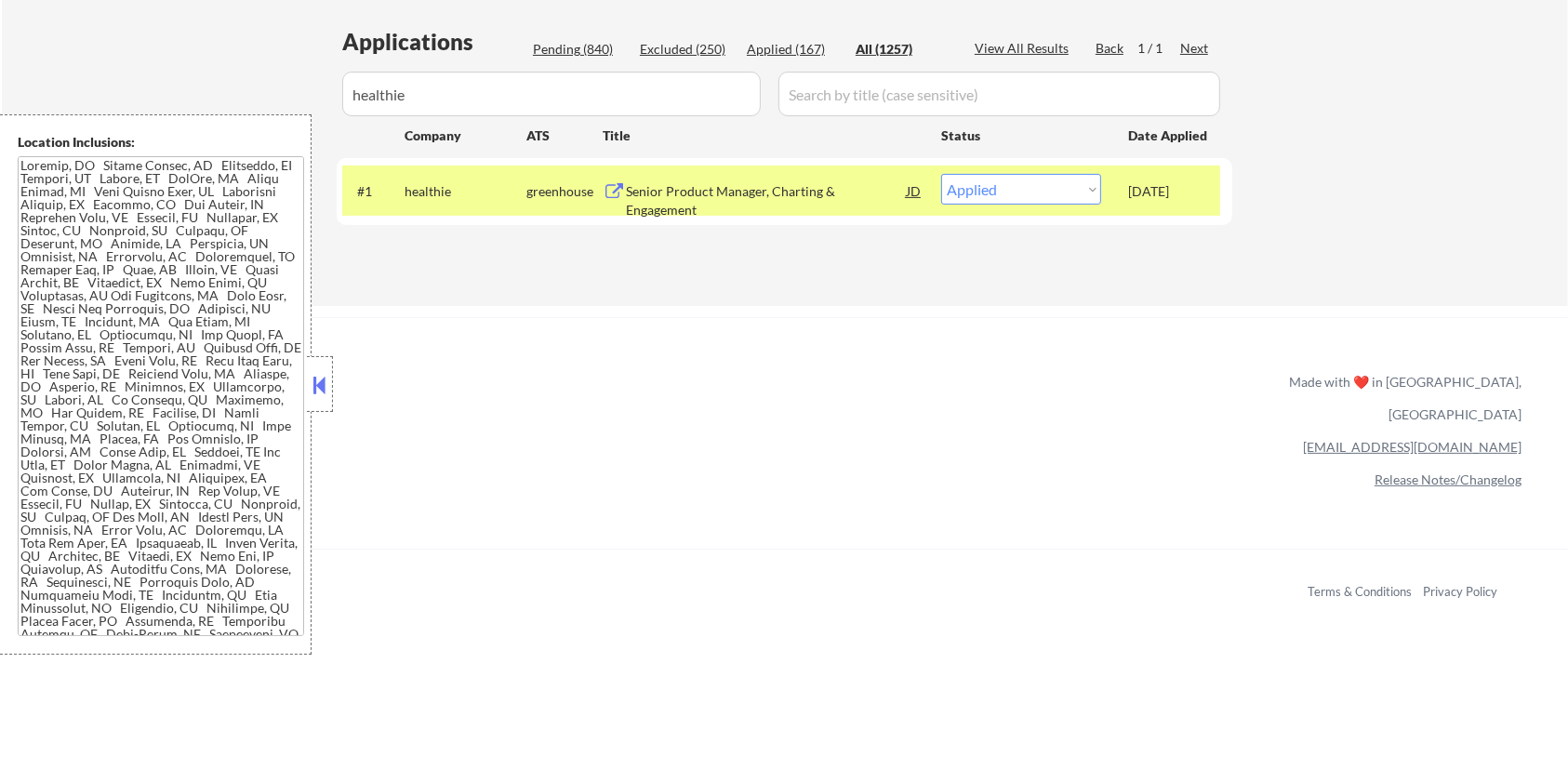
scroll to position [216, 0]
